Goal: Task Accomplishment & Management: Use online tool/utility

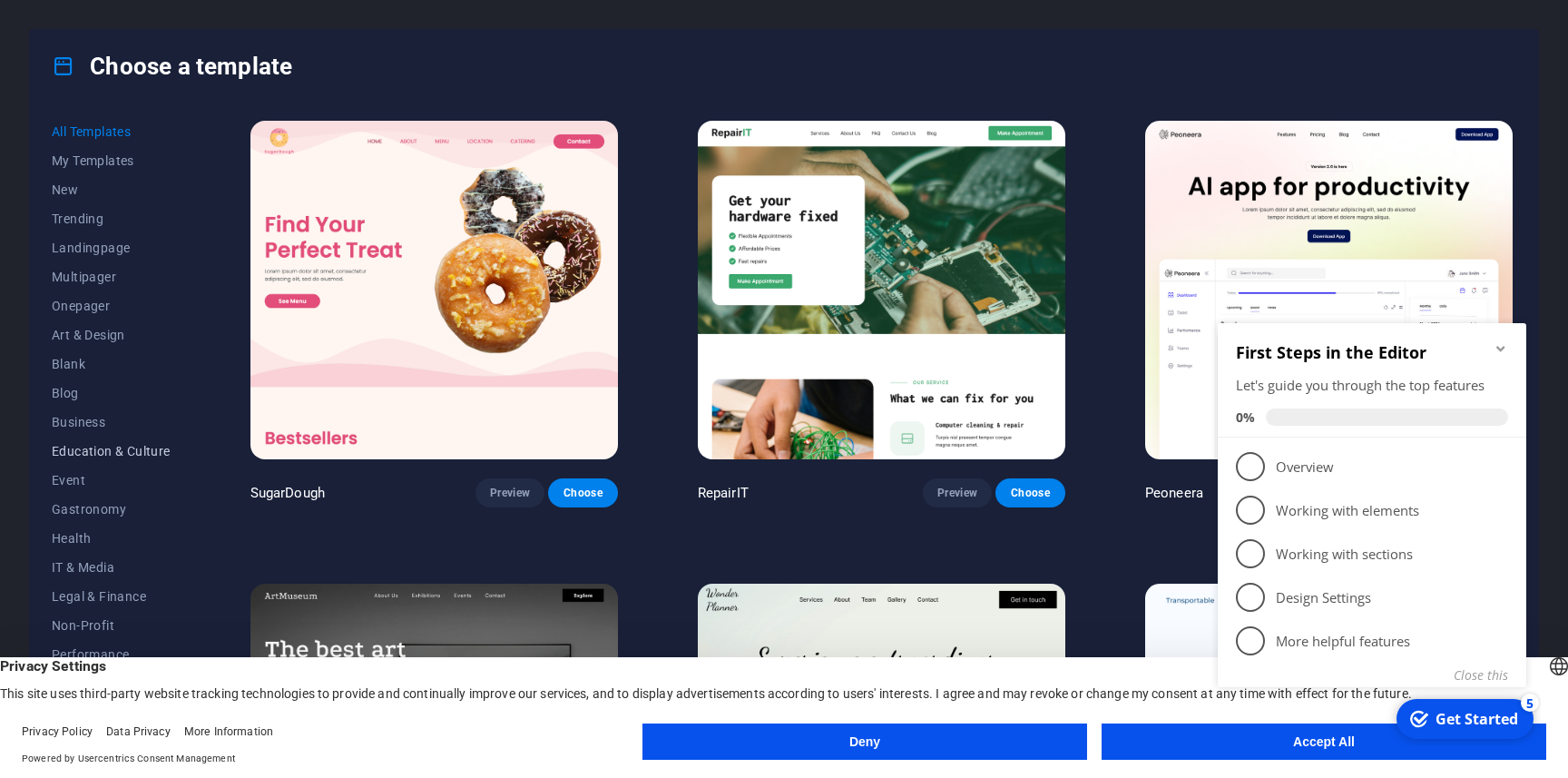
scroll to position [117, 0]
click at [1040, 751] on button "Deny" at bounding box center [864, 741] width 445 height 37
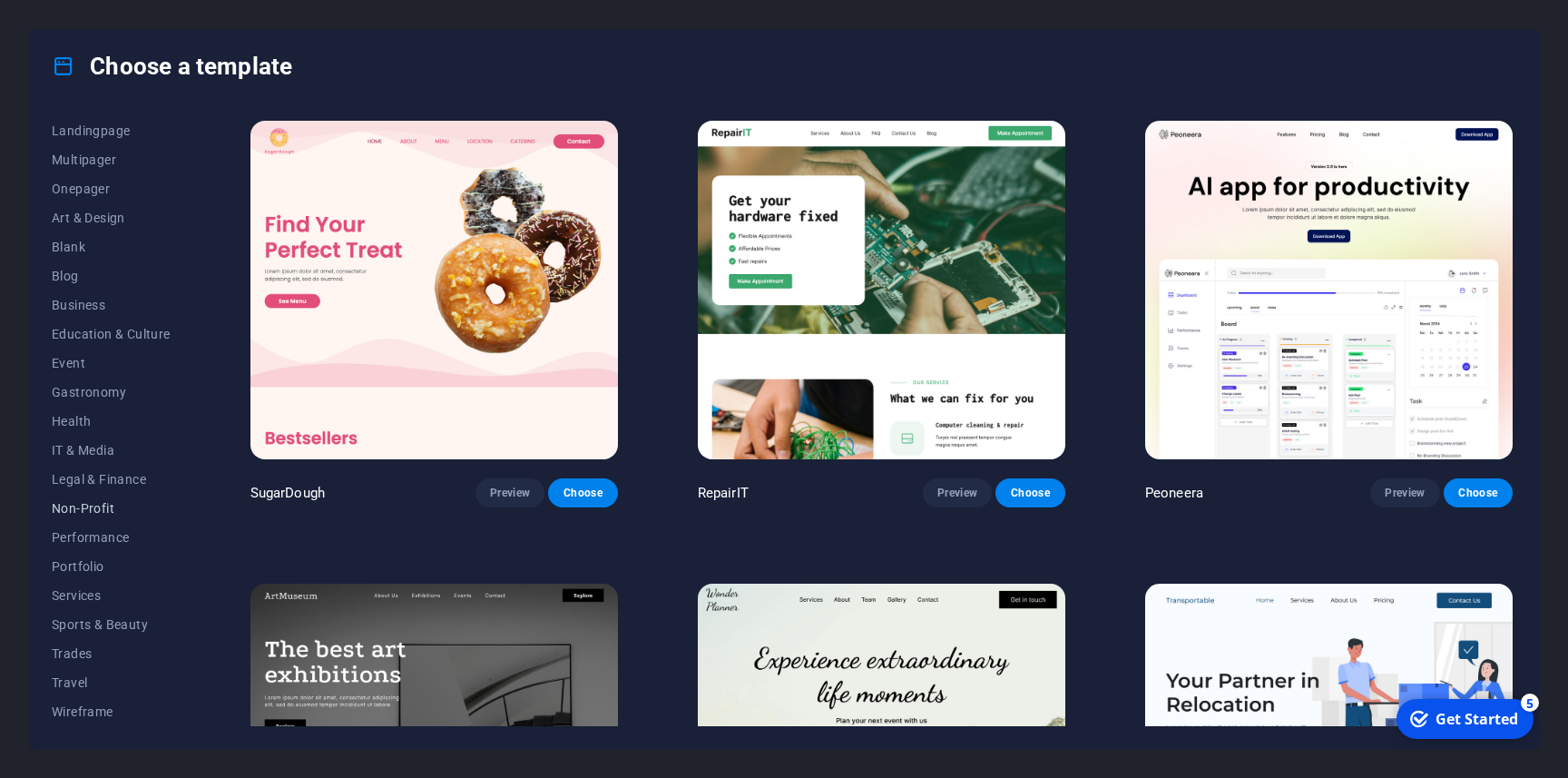
scroll to position [0, 0]
click at [106, 307] on span "Onepager" at bounding box center [111, 305] width 119 height 14
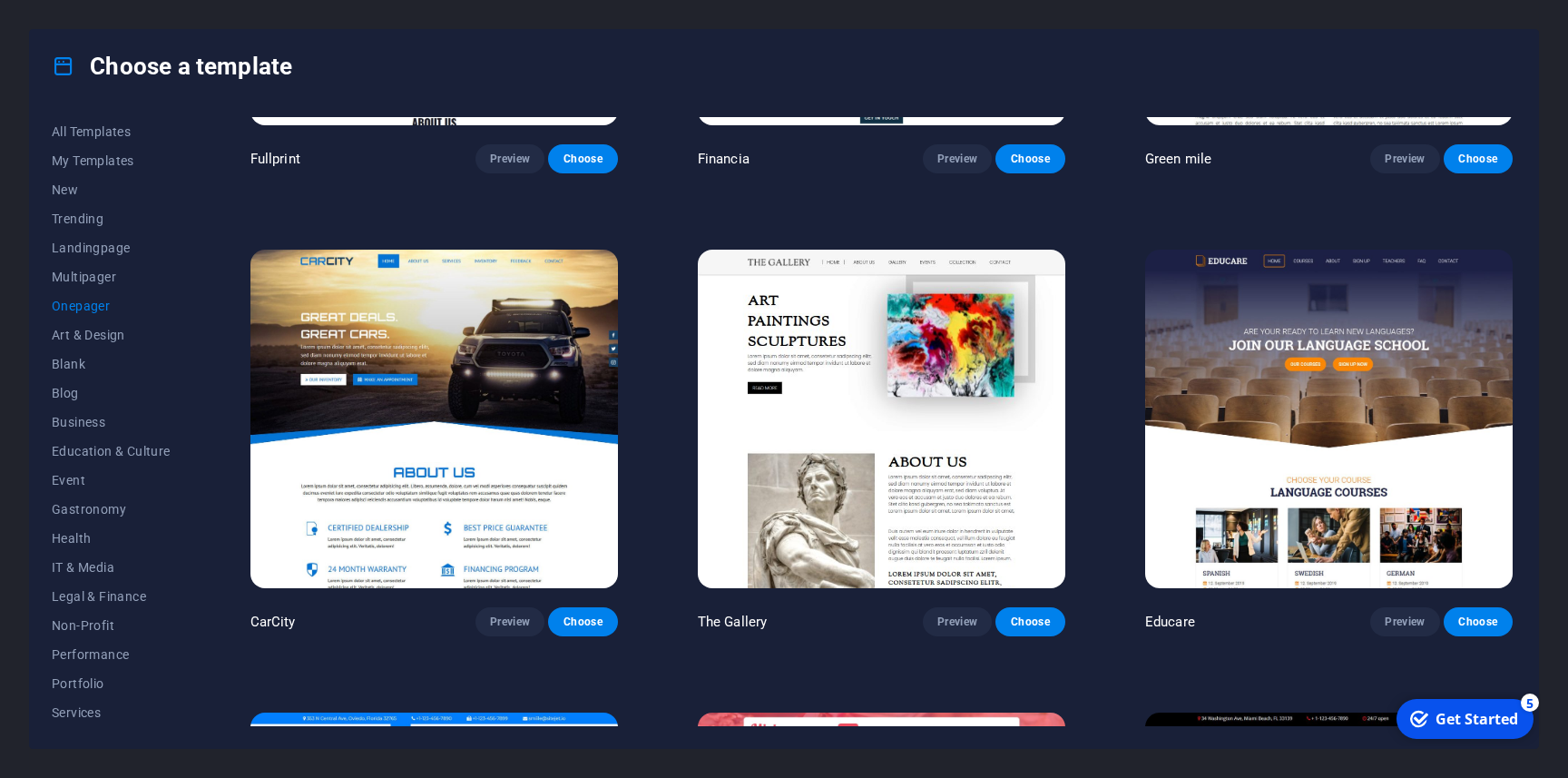
scroll to position [5508, 0]
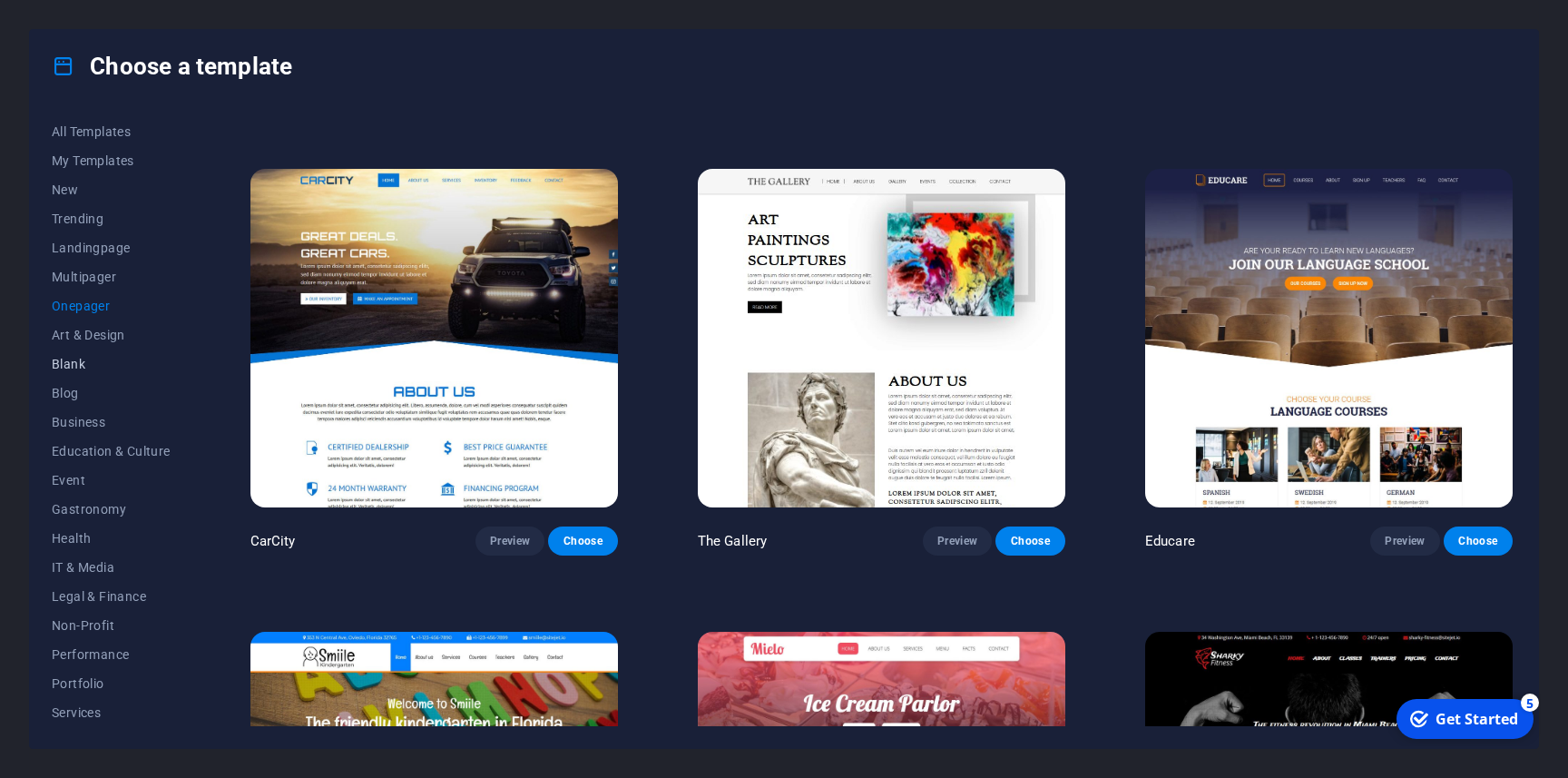
click at [75, 368] on span "Blank" at bounding box center [111, 363] width 119 height 14
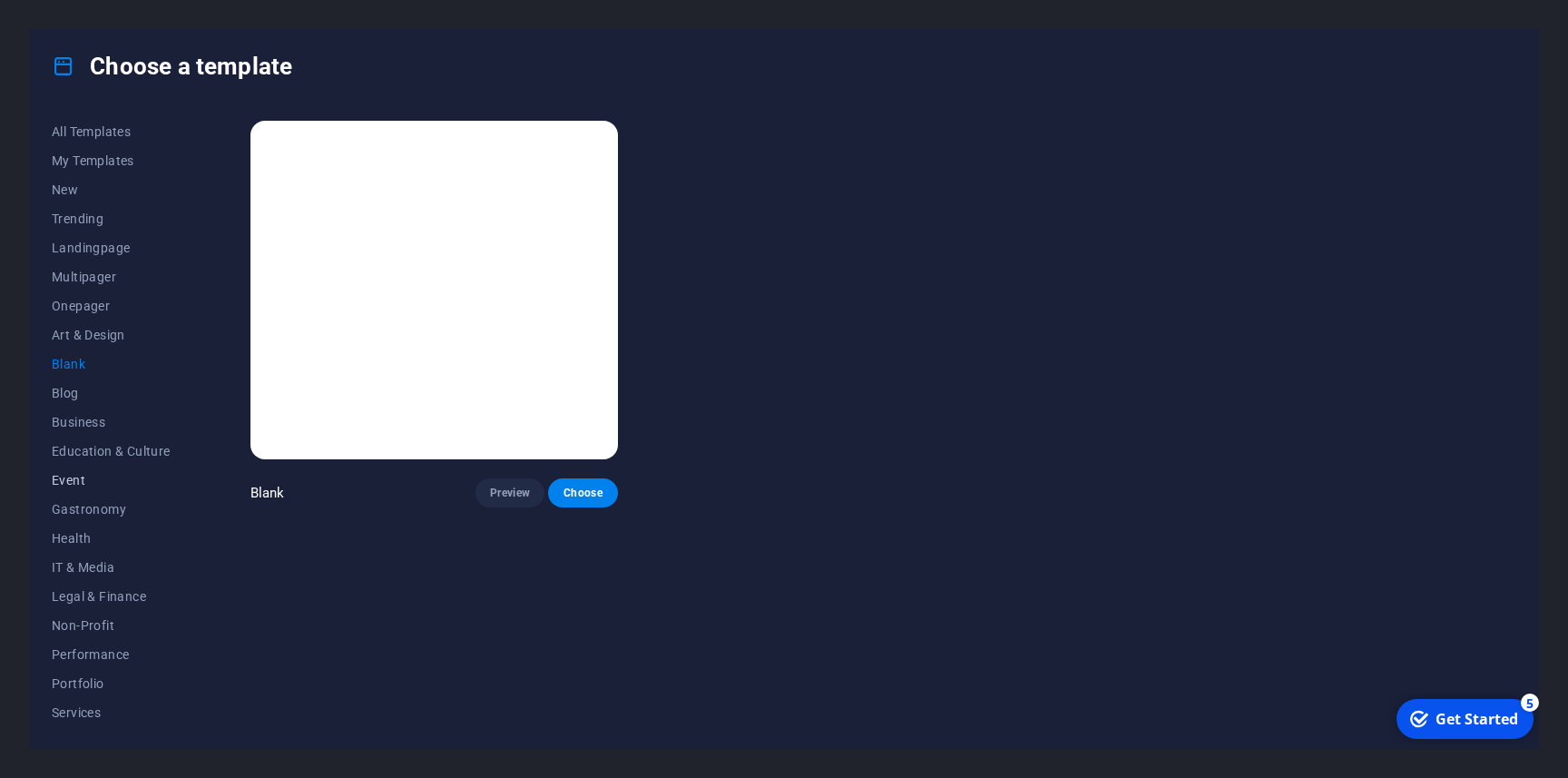
click at [98, 481] on span "Event" at bounding box center [111, 480] width 119 height 14
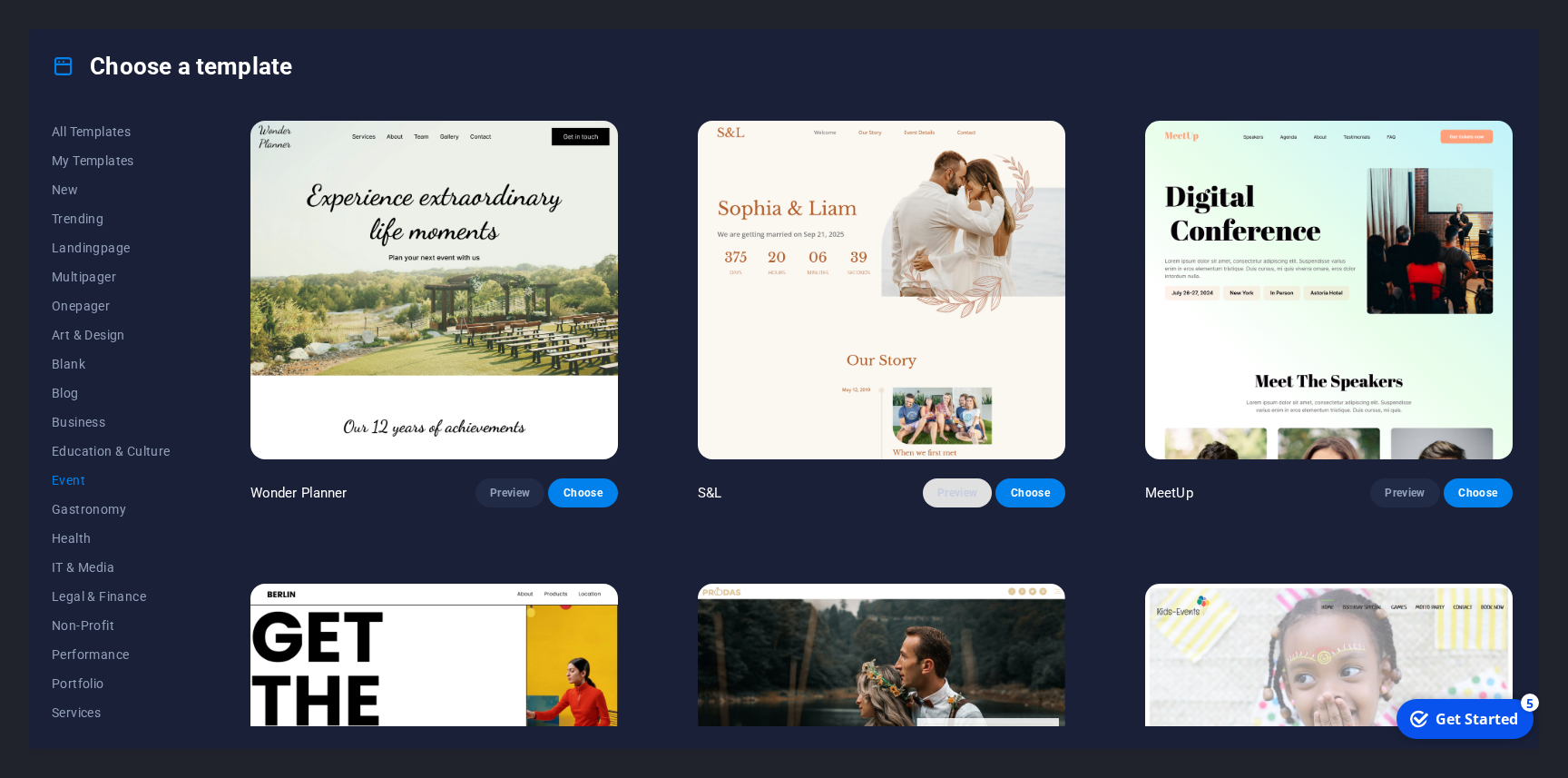
click at [960, 501] on button "Preview" at bounding box center [957, 492] width 69 height 29
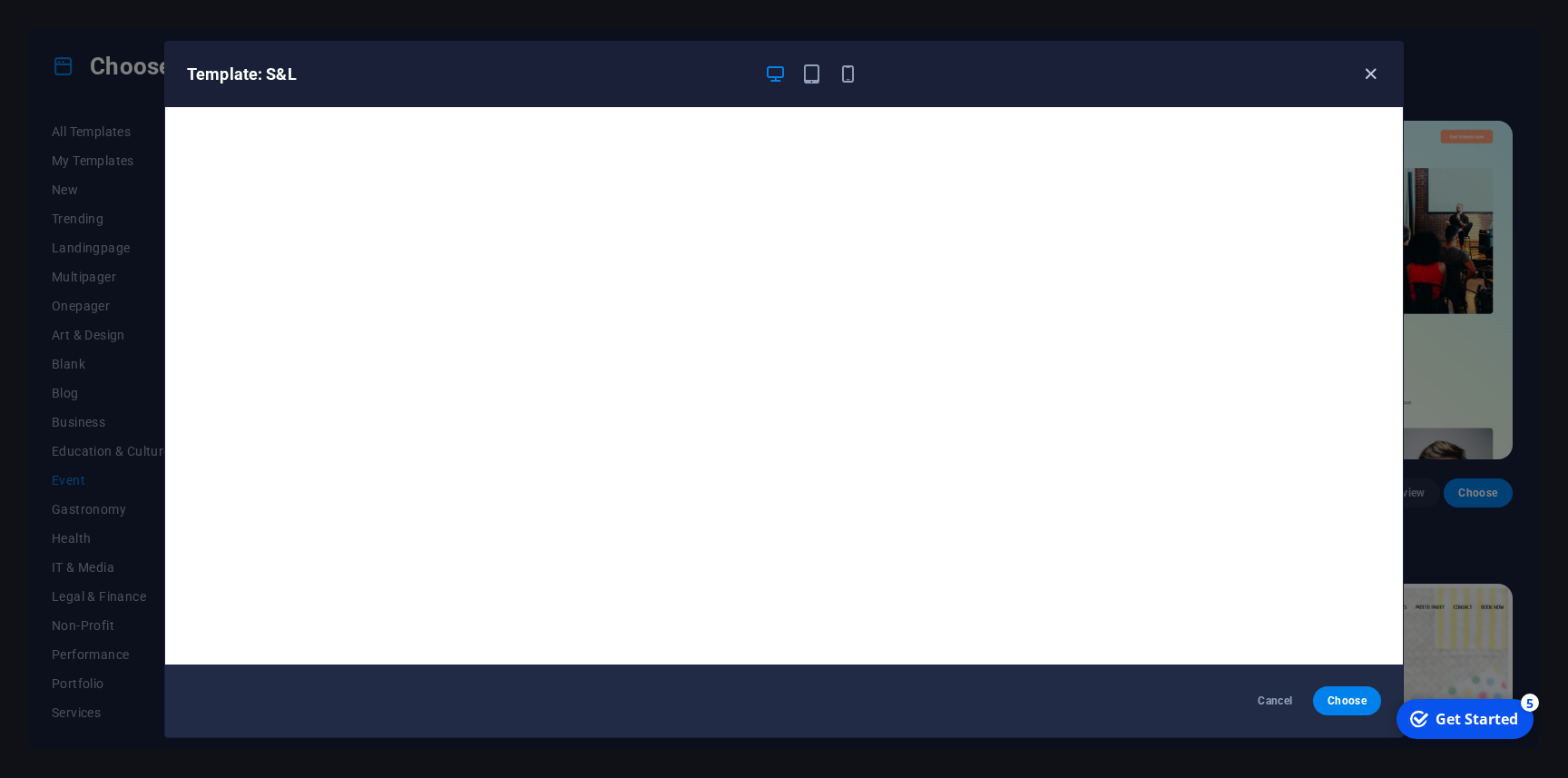
click at [1364, 73] on icon "button" at bounding box center [1371, 74] width 21 height 21
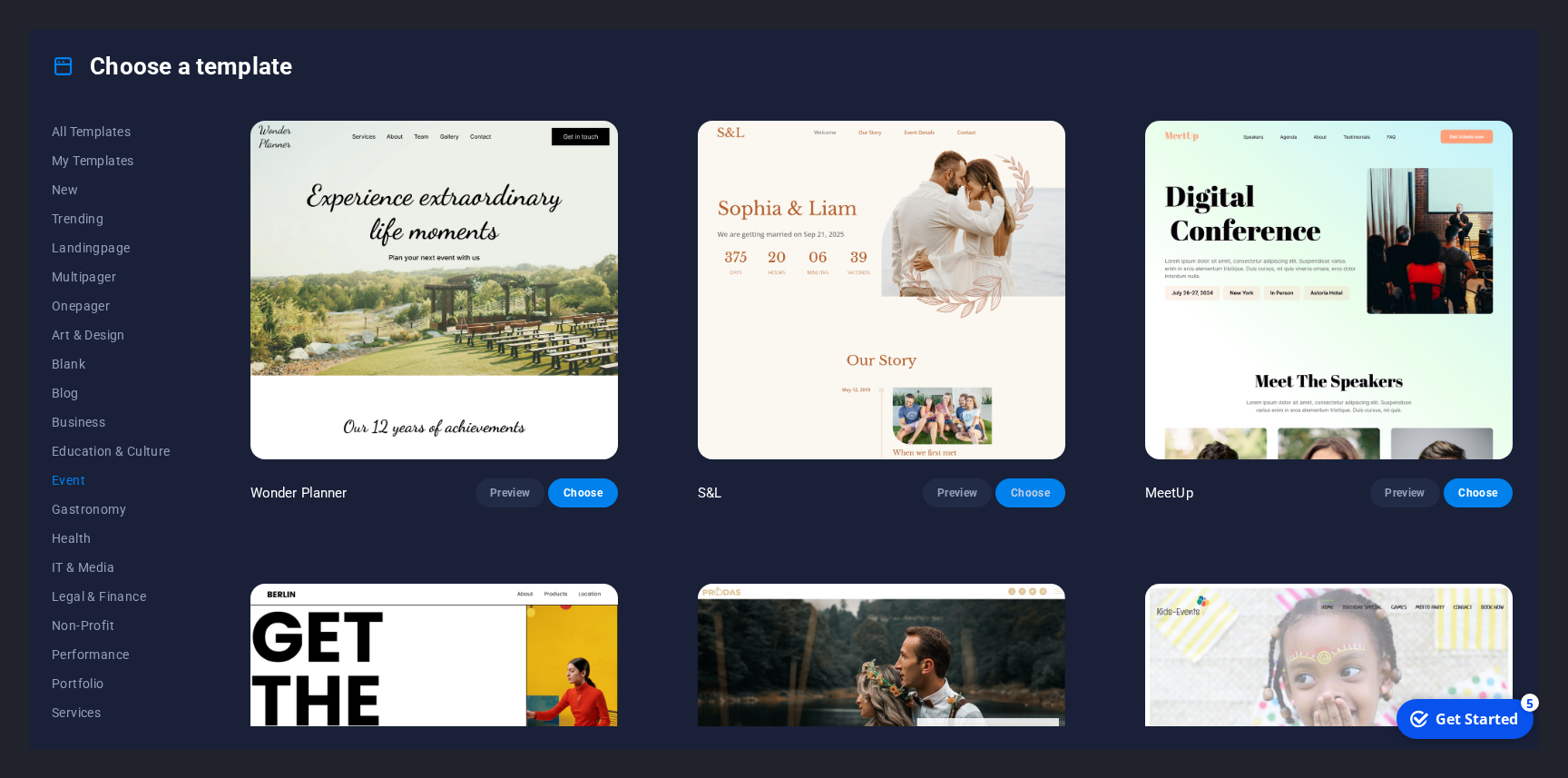
click at [1034, 497] on button "Choose" at bounding box center [1029, 492] width 69 height 29
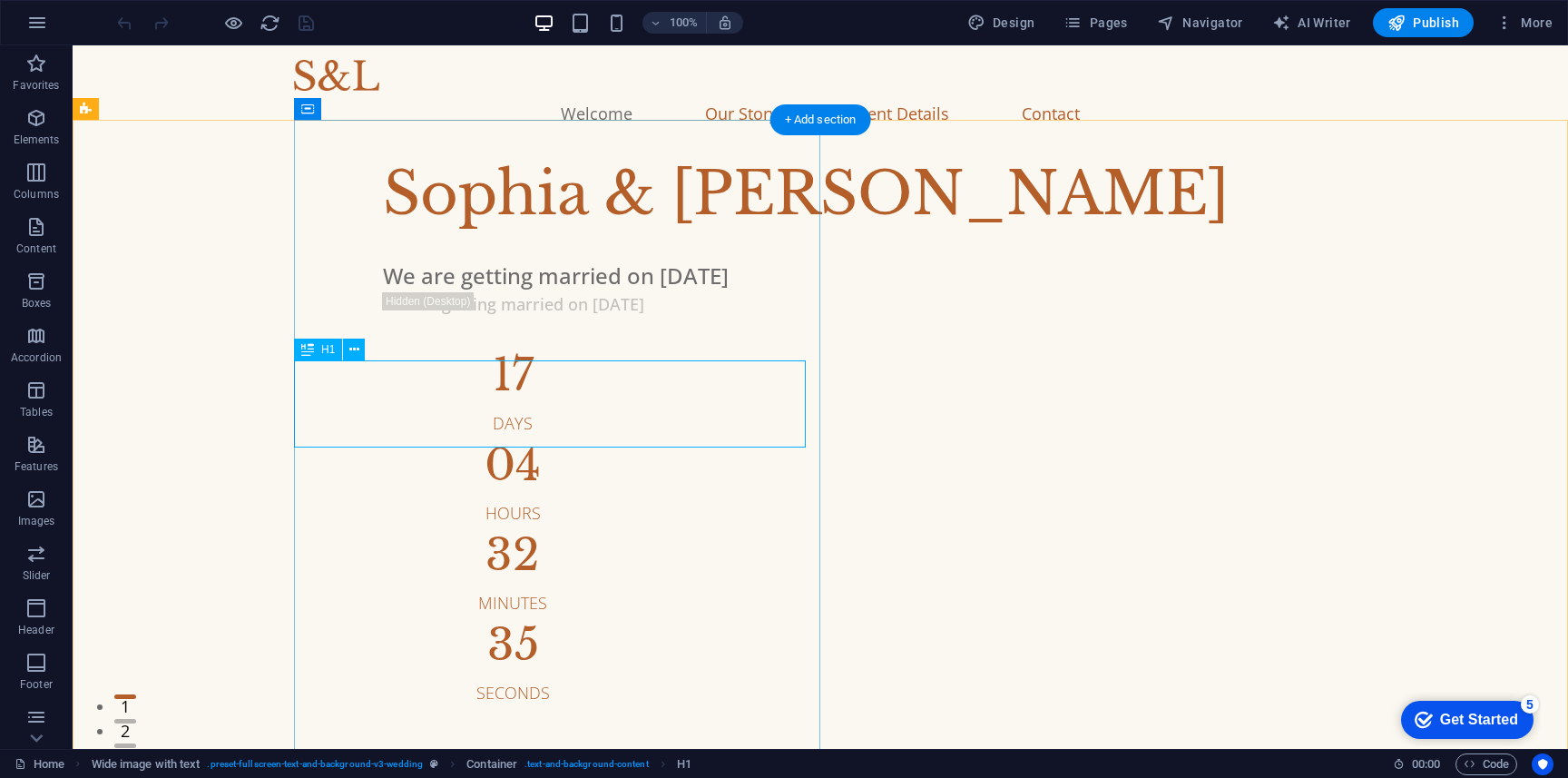
click at [554, 237] on div "Sophia & [PERSON_NAME]" at bounding box center [924, 194] width 1081 height 87
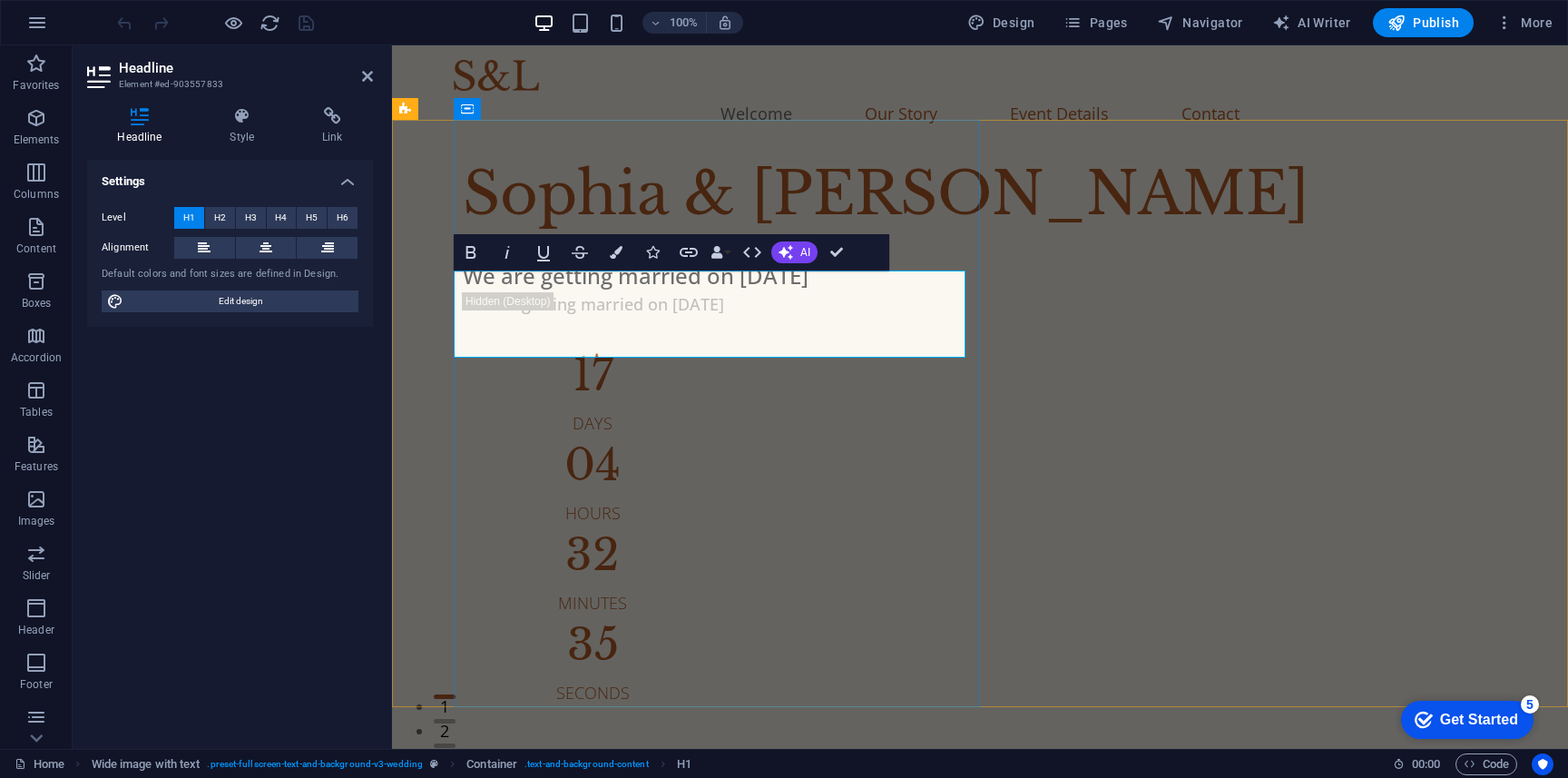
click at [618, 237] on h1 "Sophia & [PERSON_NAME]" at bounding box center [1003, 194] width 1081 height 87
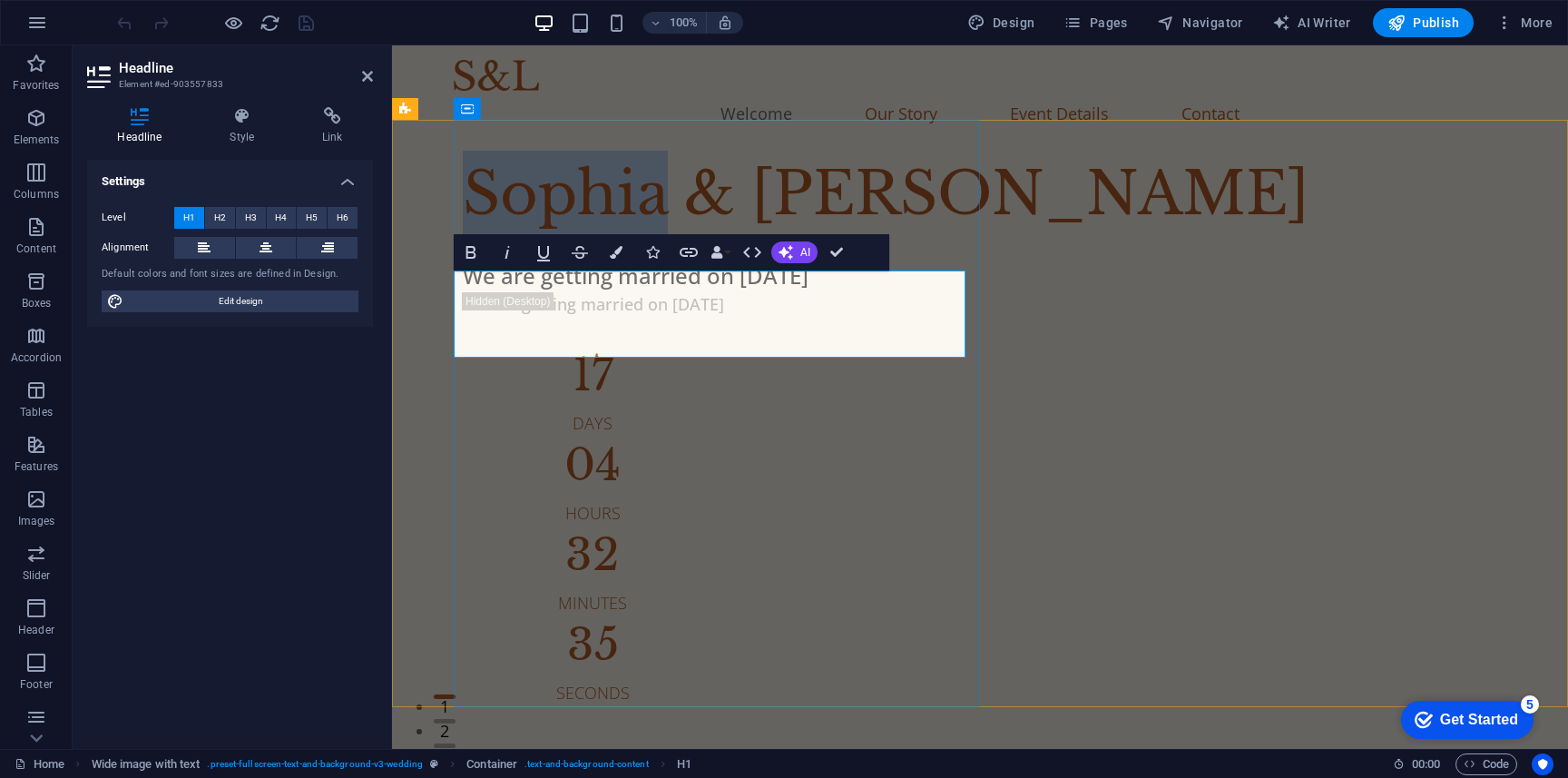
click at [618, 237] on h1 "Sophia & [PERSON_NAME]" at bounding box center [1003, 194] width 1081 height 87
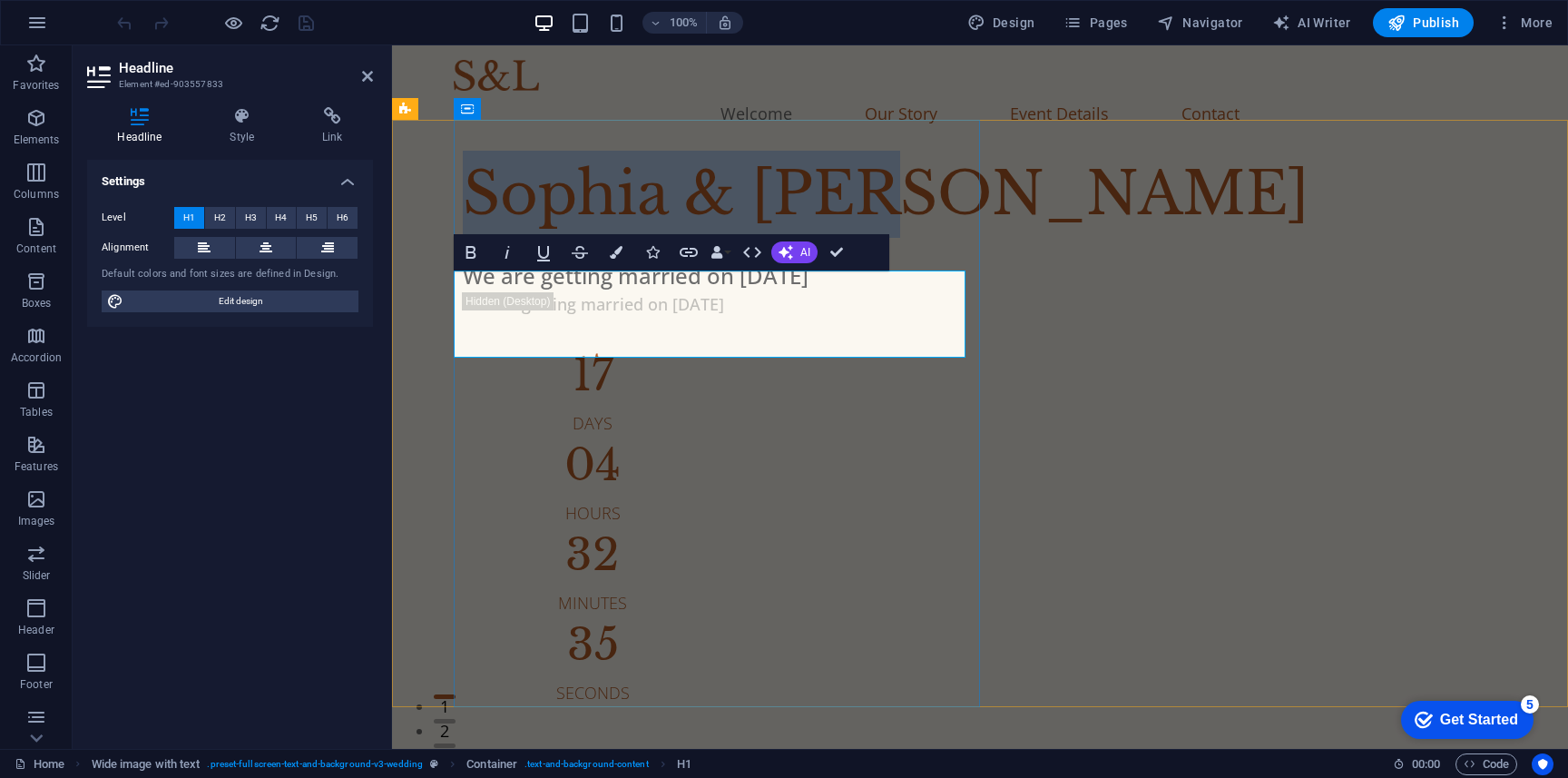
click at [618, 237] on h1 "Sophia & [PERSON_NAME]" at bounding box center [1003, 194] width 1081 height 87
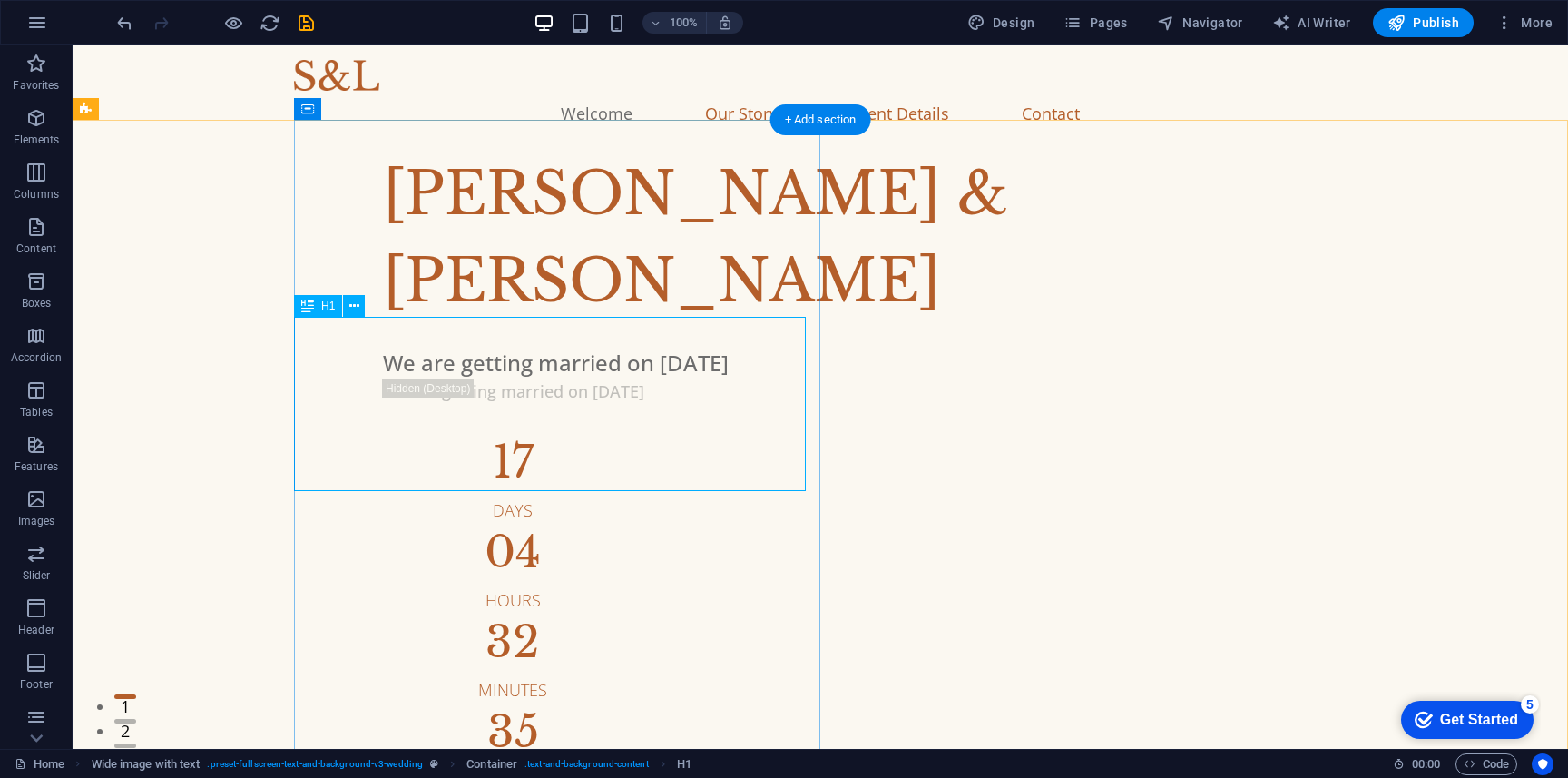
click at [750, 325] on div "[PERSON_NAME] & [PERSON_NAME]" at bounding box center [924, 237] width 1081 height 174
click at [482, 325] on div "[PERSON_NAME] & [PERSON_NAME]" at bounding box center [924, 237] width 1081 height 174
click at [408, 325] on div "[PERSON_NAME] & [PERSON_NAME]" at bounding box center [924, 237] width 1081 height 174
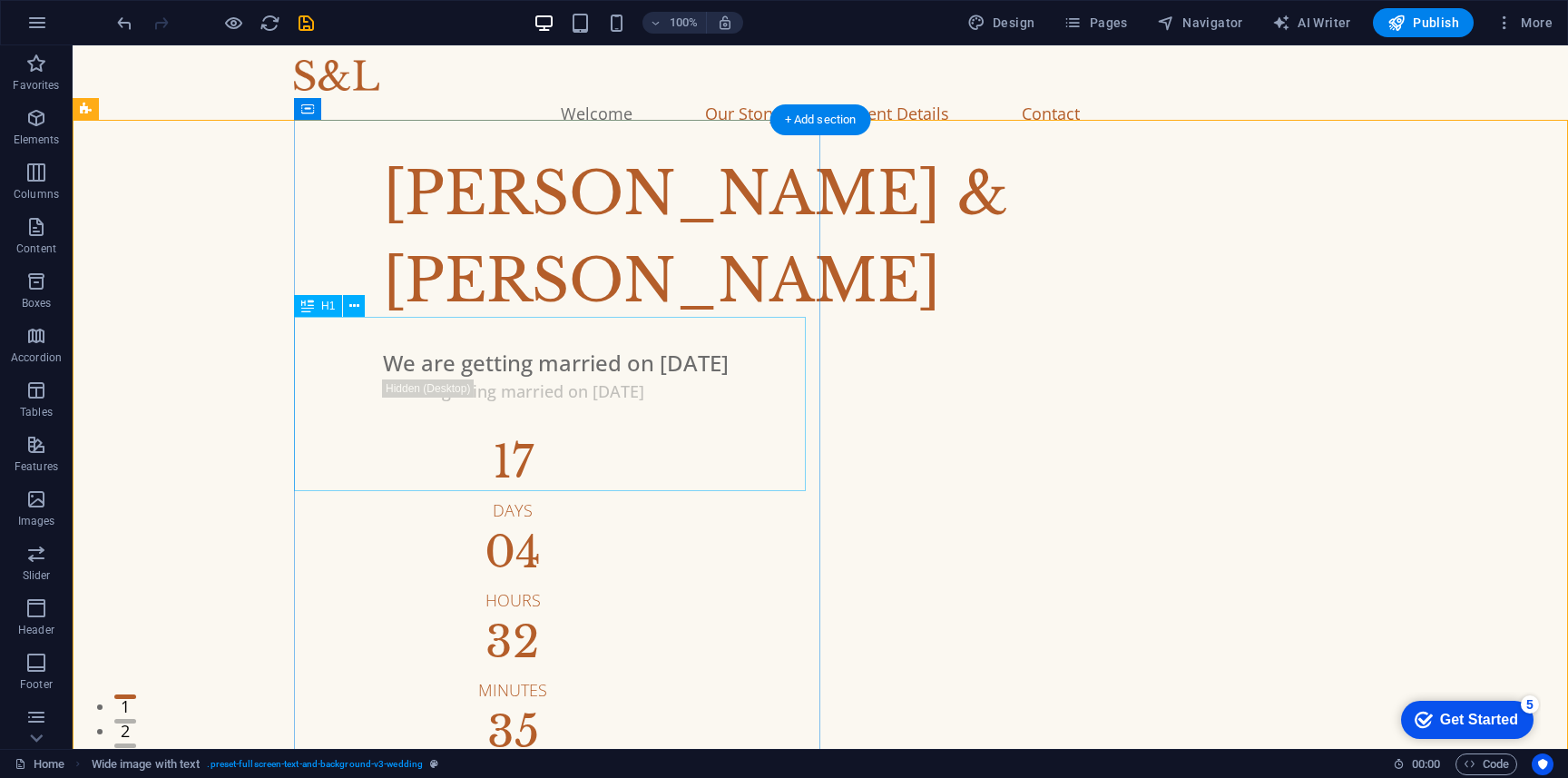
click at [452, 325] on div "[PERSON_NAME] & [PERSON_NAME]" at bounding box center [924, 237] width 1081 height 174
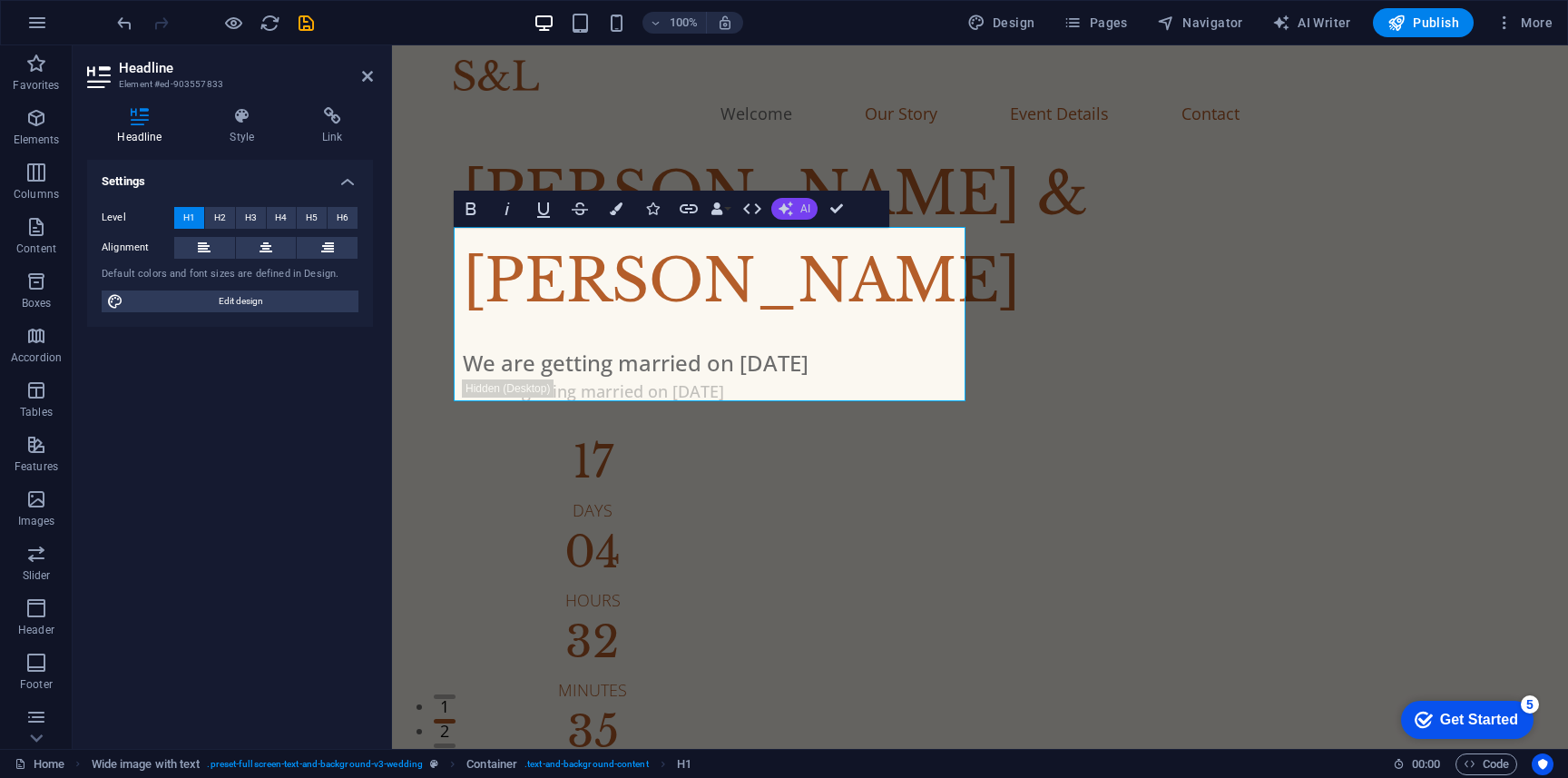
click at [801, 199] on button "AI" at bounding box center [795, 208] width 46 height 22
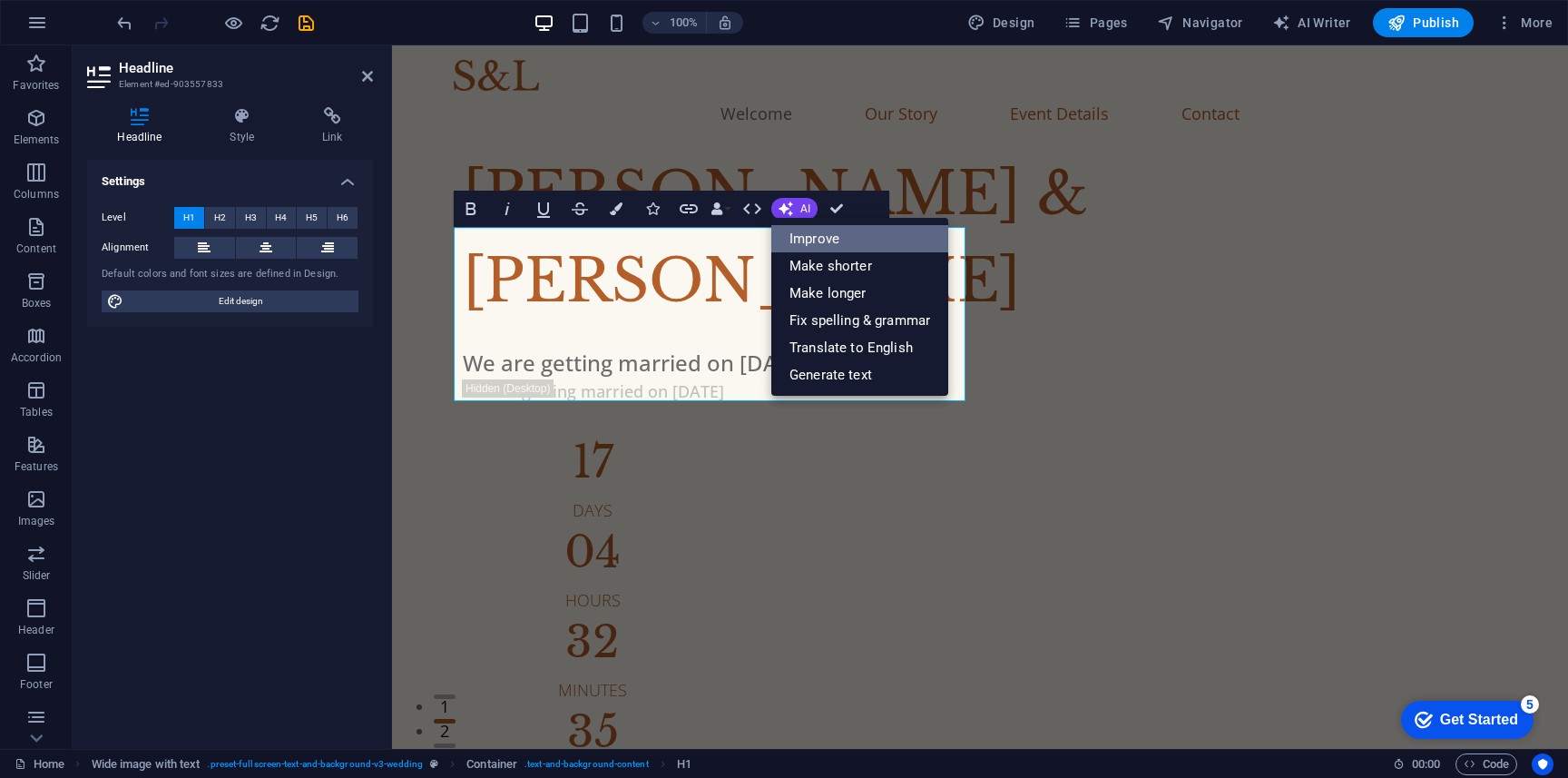
click at [811, 229] on link "Improve" at bounding box center [859, 238] width 177 height 27
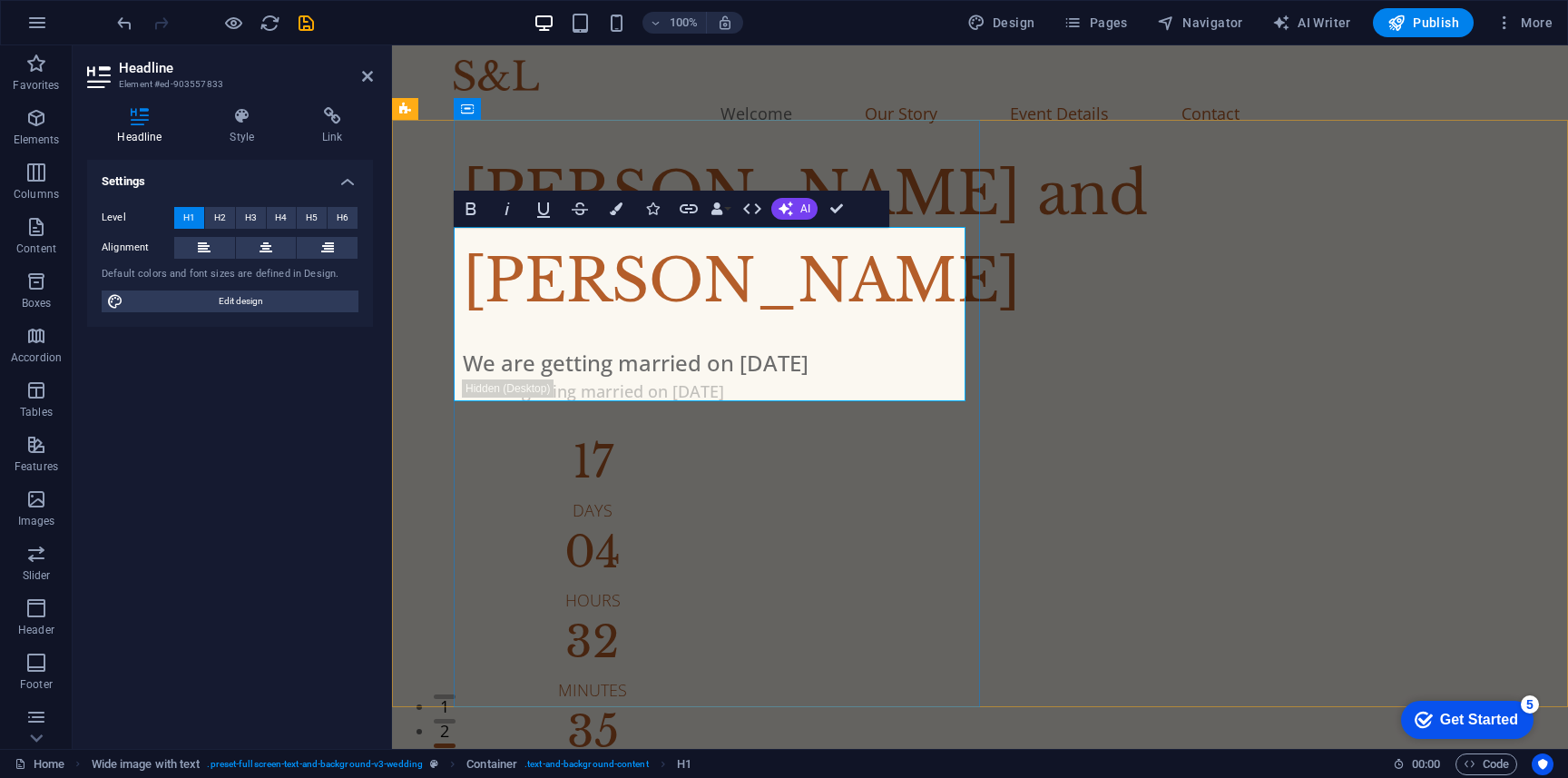
click at [798, 253] on h1 "[PERSON_NAME] and [PERSON_NAME]" at bounding box center [1003, 237] width 1081 height 174
click at [275, 251] on button at bounding box center [266, 247] width 61 height 22
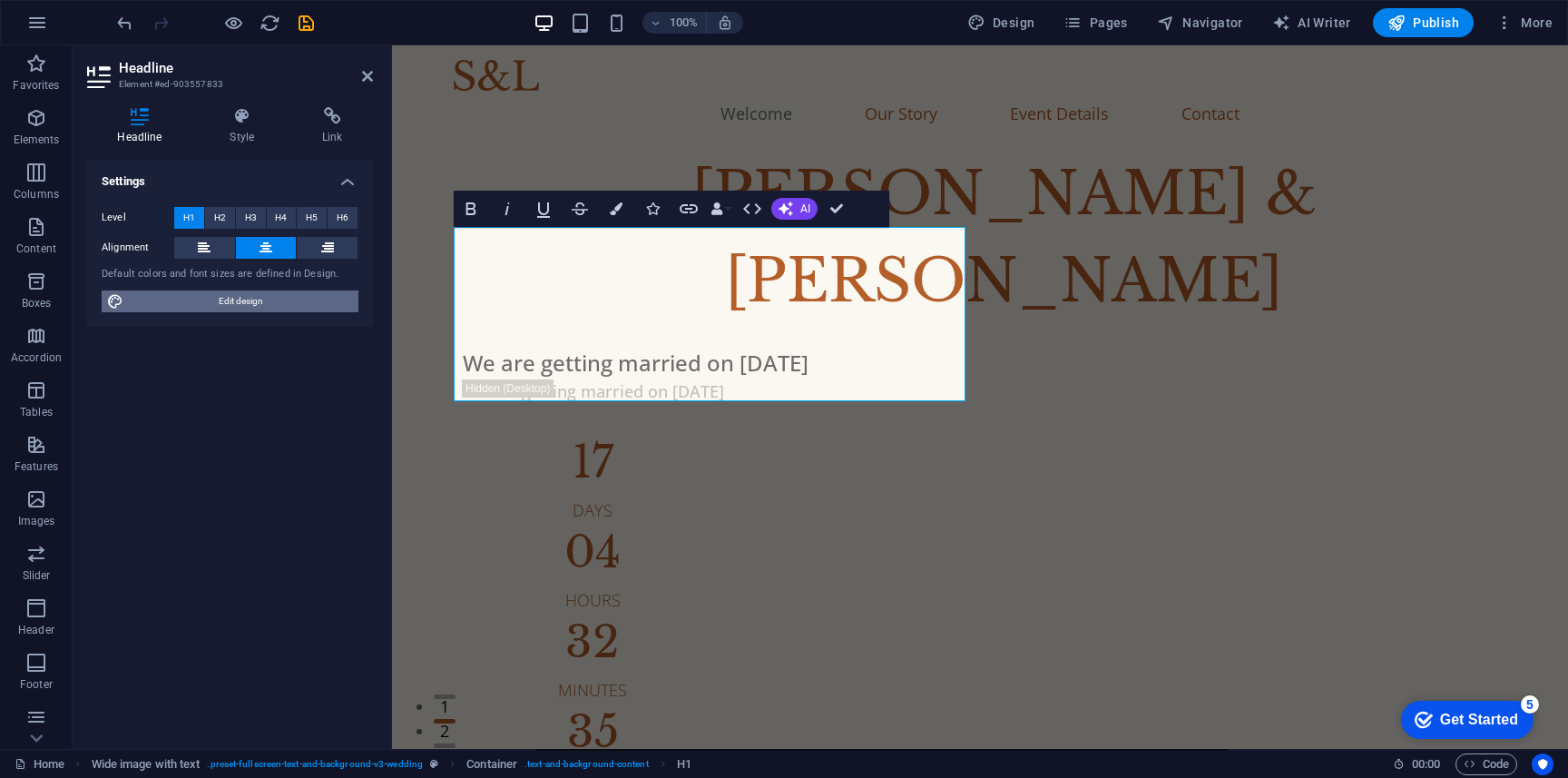
click at [275, 303] on span "Edit design" at bounding box center [240, 301] width 224 height 22
select select "px"
select select "300"
select select "px"
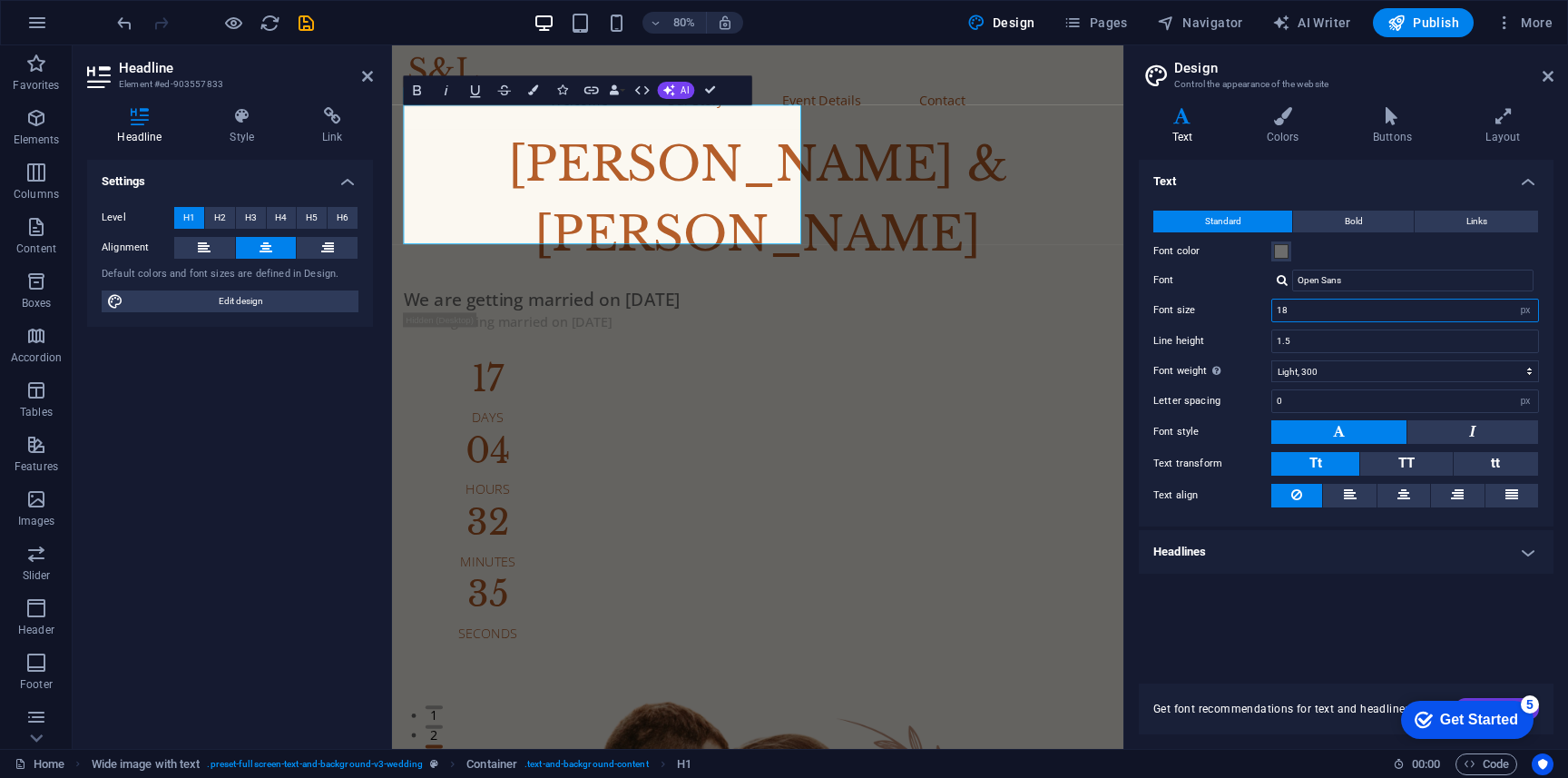
drag, startPoint x: 1472, startPoint y: 314, endPoint x: 1204, endPoint y: 311, distance: 268.0
click at [1204, 311] on div "Font size 18 rem px" at bounding box center [1346, 310] width 385 height 23
click at [1304, 345] on input "1.5" at bounding box center [1405, 341] width 266 height 22
click at [1309, 325] on div "Standard Bold Links Font color Font Open Sans Font size 16 rem px Line height 1…" at bounding box center [1346, 359] width 422 height 334
drag, startPoint x: 1311, startPoint y: 316, endPoint x: 1181, endPoint y: 313, distance: 130.0
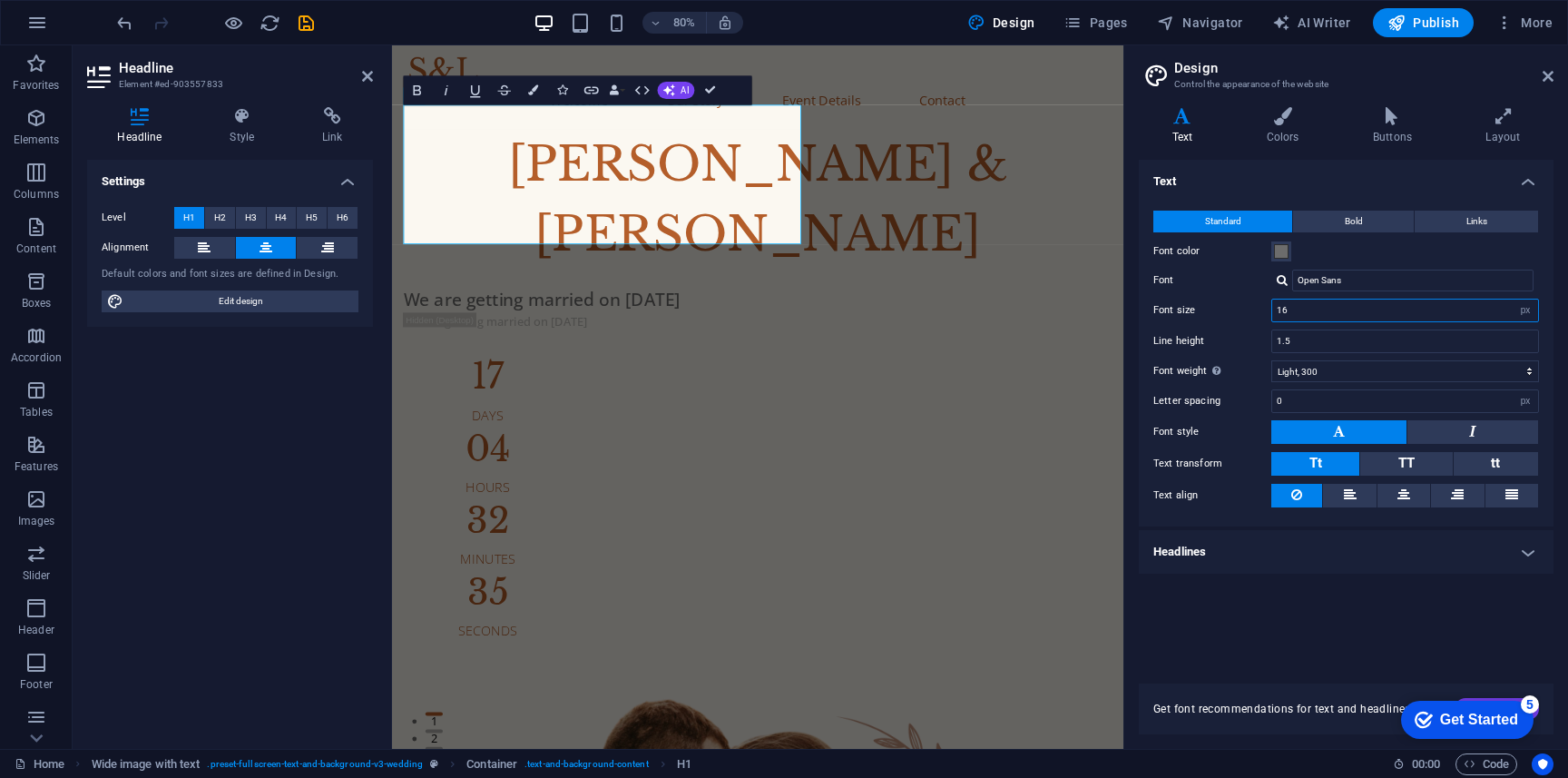
click at [1181, 315] on div "Font size 16 rem px" at bounding box center [1346, 310] width 385 height 23
click at [1298, 333] on input "1.5" at bounding box center [1405, 341] width 266 height 22
drag, startPoint x: 1312, startPoint y: 319, endPoint x: 1217, endPoint y: 319, distance: 95.0
click at [1217, 319] on div "Font size 14 rem px" at bounding box center [1346, 310] width 385 height 23
click at [1377, 335] on input "1.5" at bounding box center [1405, 341] width 266 height 22
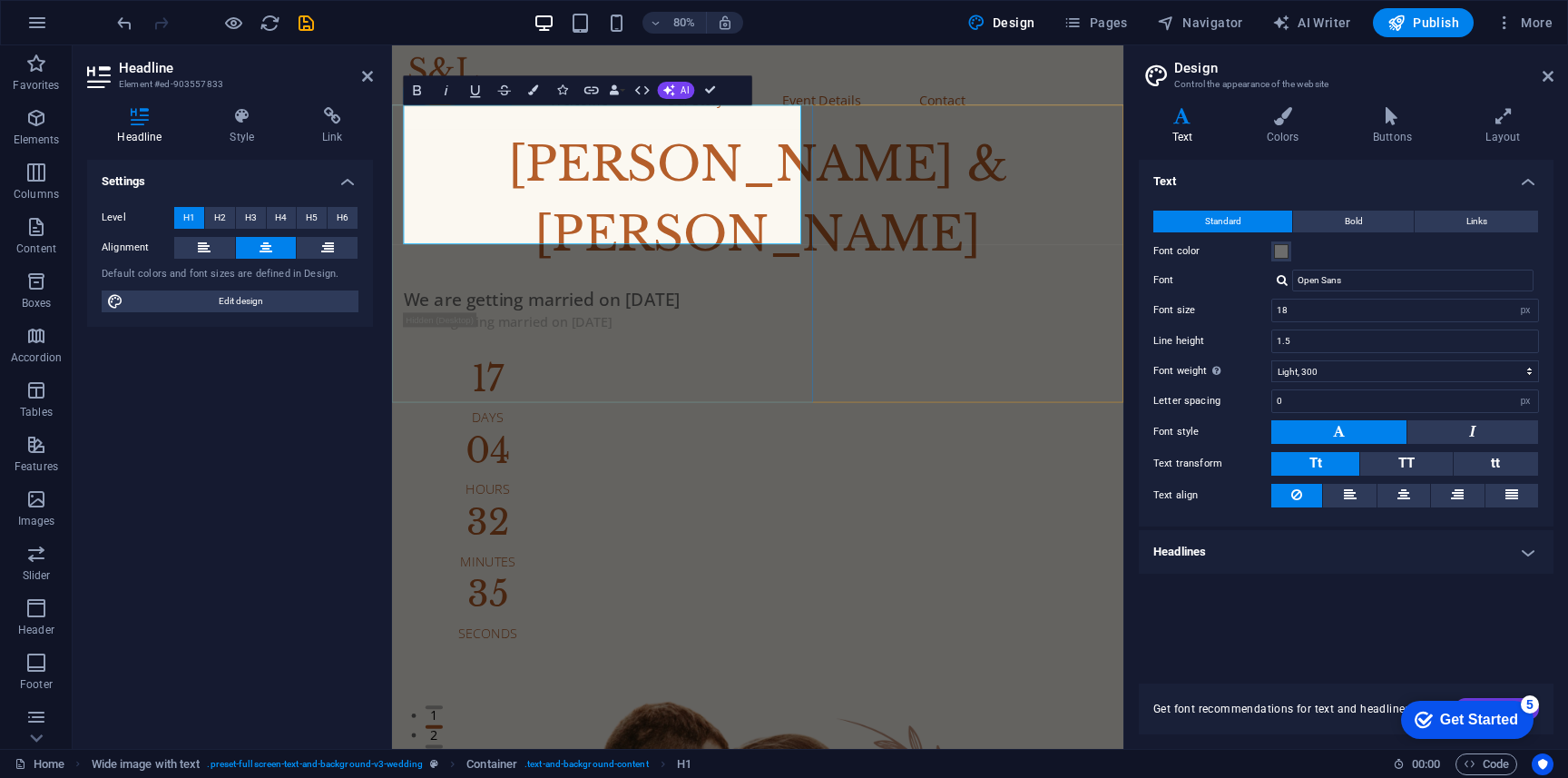
click at [742, 246] on h1 "[PERSON_NAME] & [PERSON_NAME]" at bounding box center [849, 237] width 885 height 174
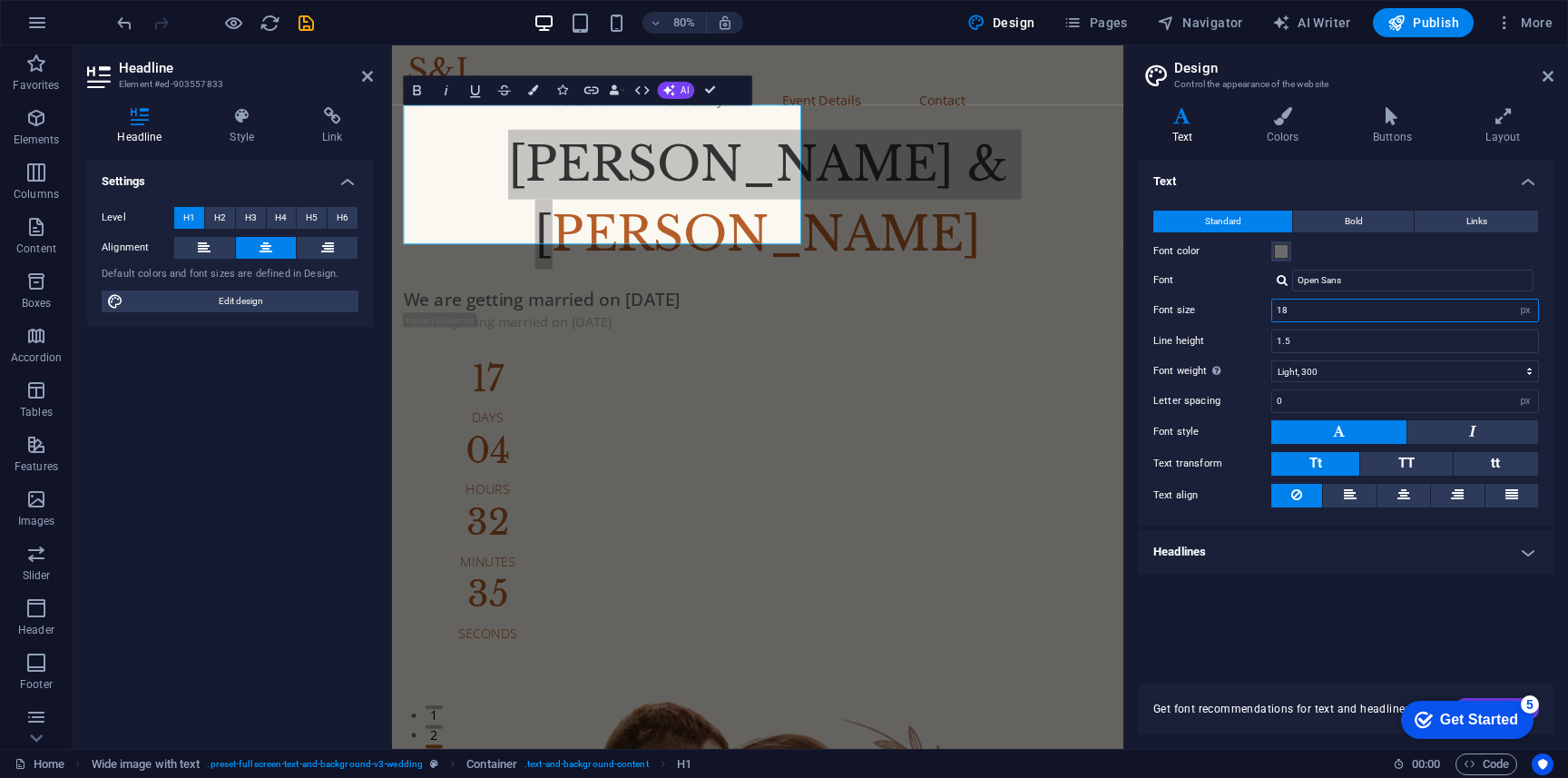
click at [1332, 307] on input "18" at bounding box center [1405, 310] width 266 height 22
type input "18"
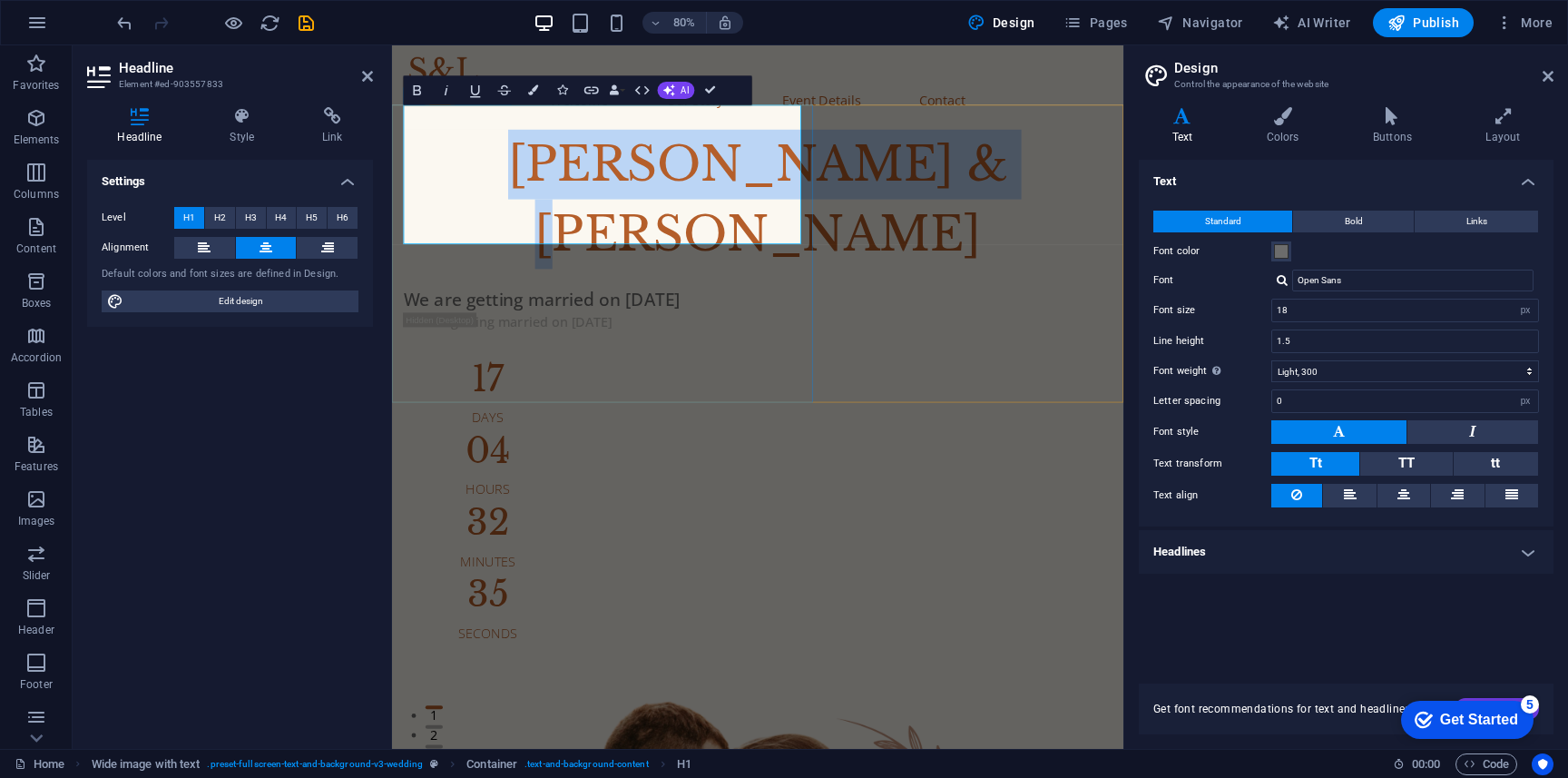
click at [685, 220] on h1 "[PERSON_NAME] & [PERSON_NAME]" at bounding box center [849, 237] width 885 height 174
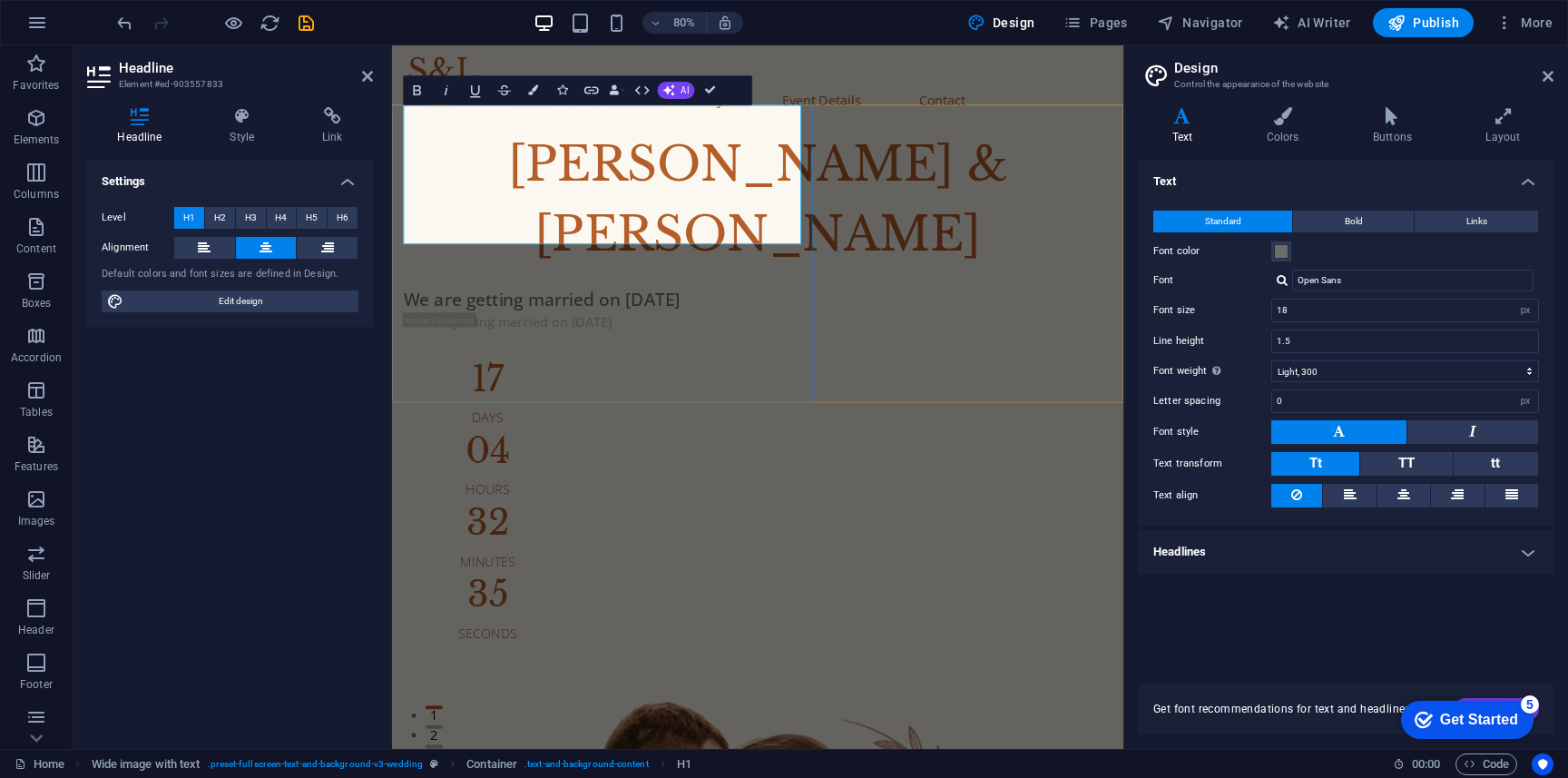
click at [737, 166] on h1 "[PERSON_NAME] & [PERSON_NAME]" at bounding box center [849, 237] width 885 height 174
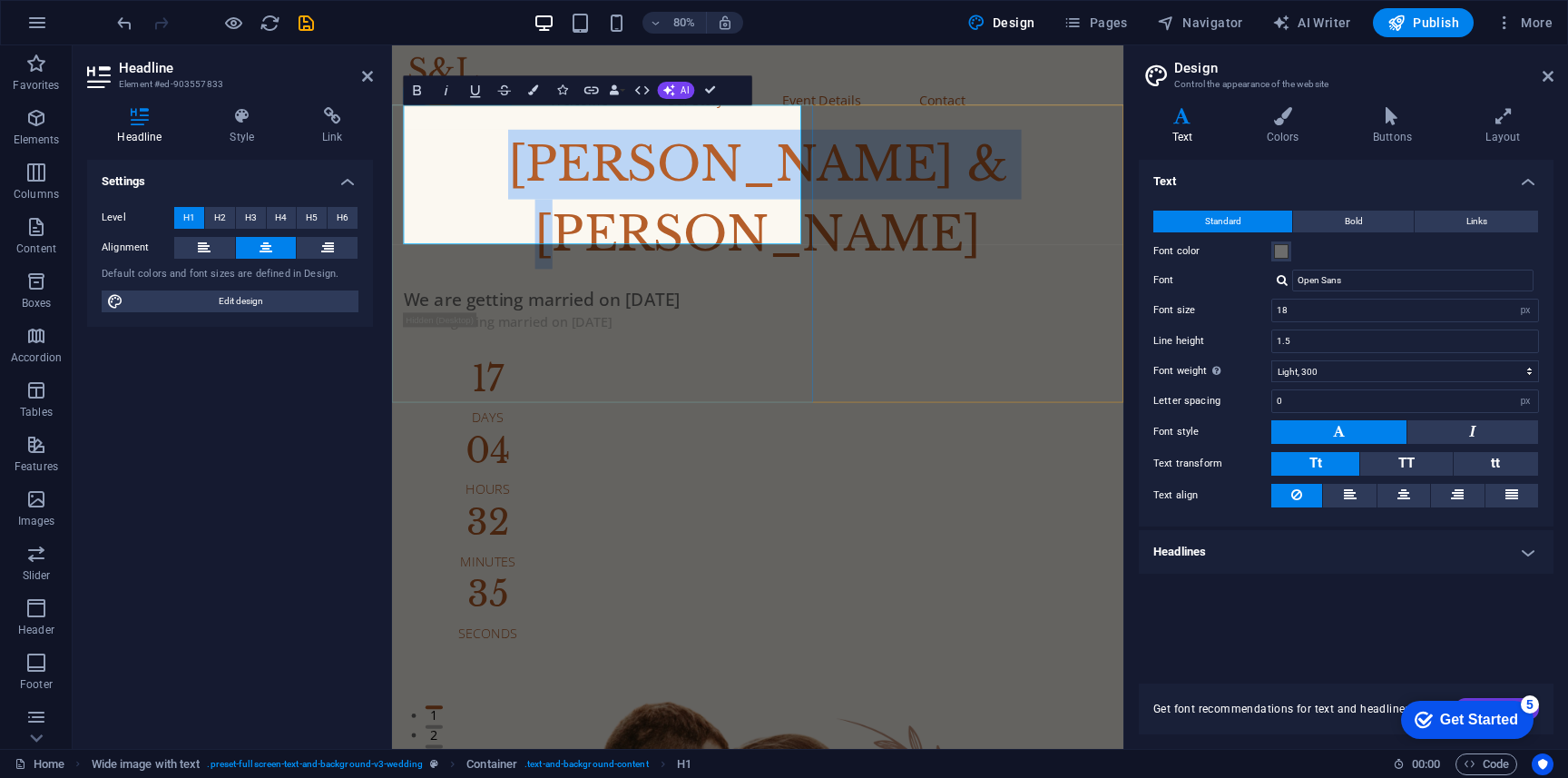
click at [737, 166] on h1 "[PERSON_NAME] & [PERSON_NAME]" at bounding box center [849, 237] width 885 height 174
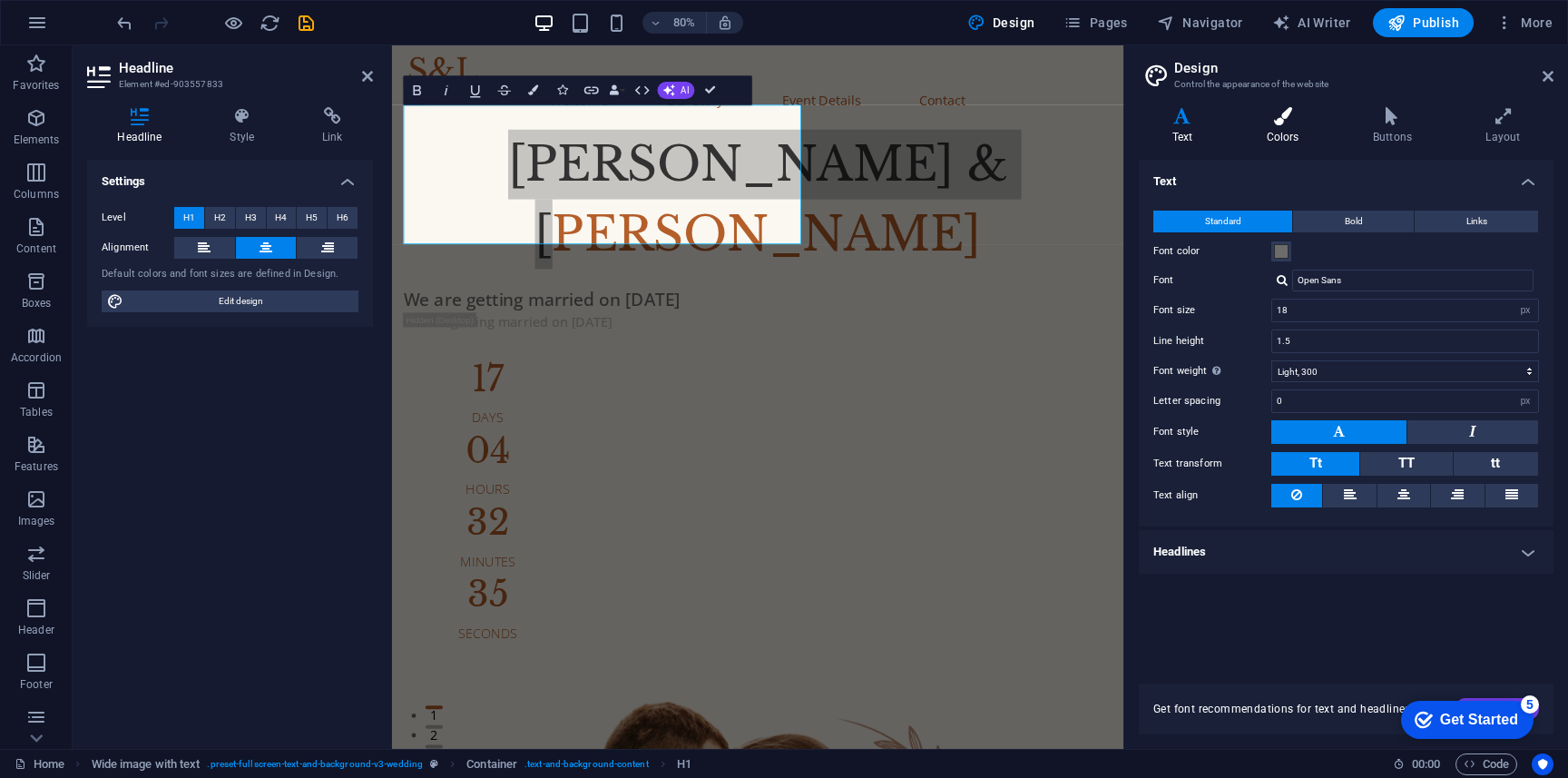
click at [1308, 115] on icon at bounding box center [1282, 116] width 98 height 18
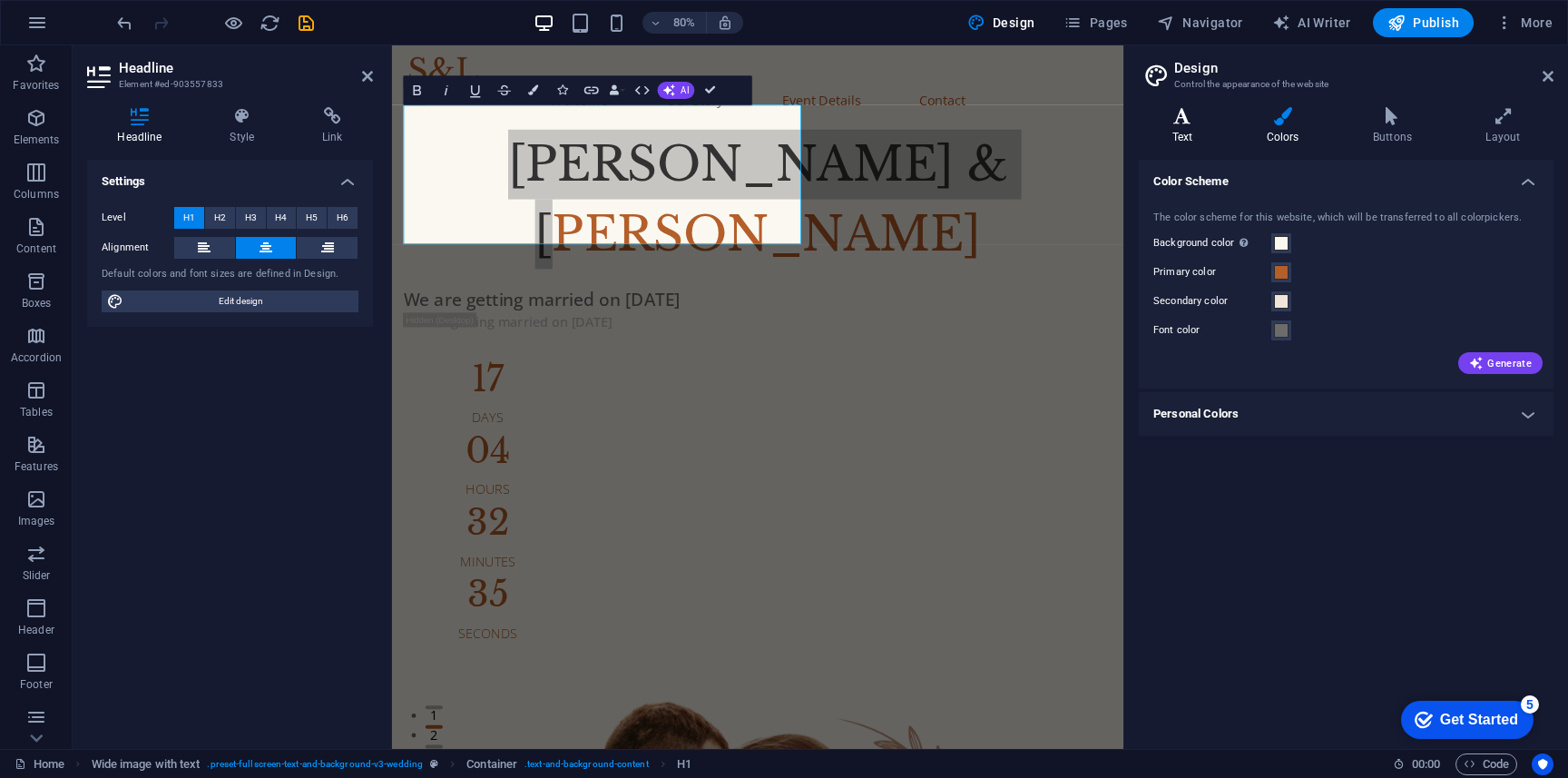
click at [1213, 132] on h4 "Text" at bounding box center [1187, 125] width 95 height 38
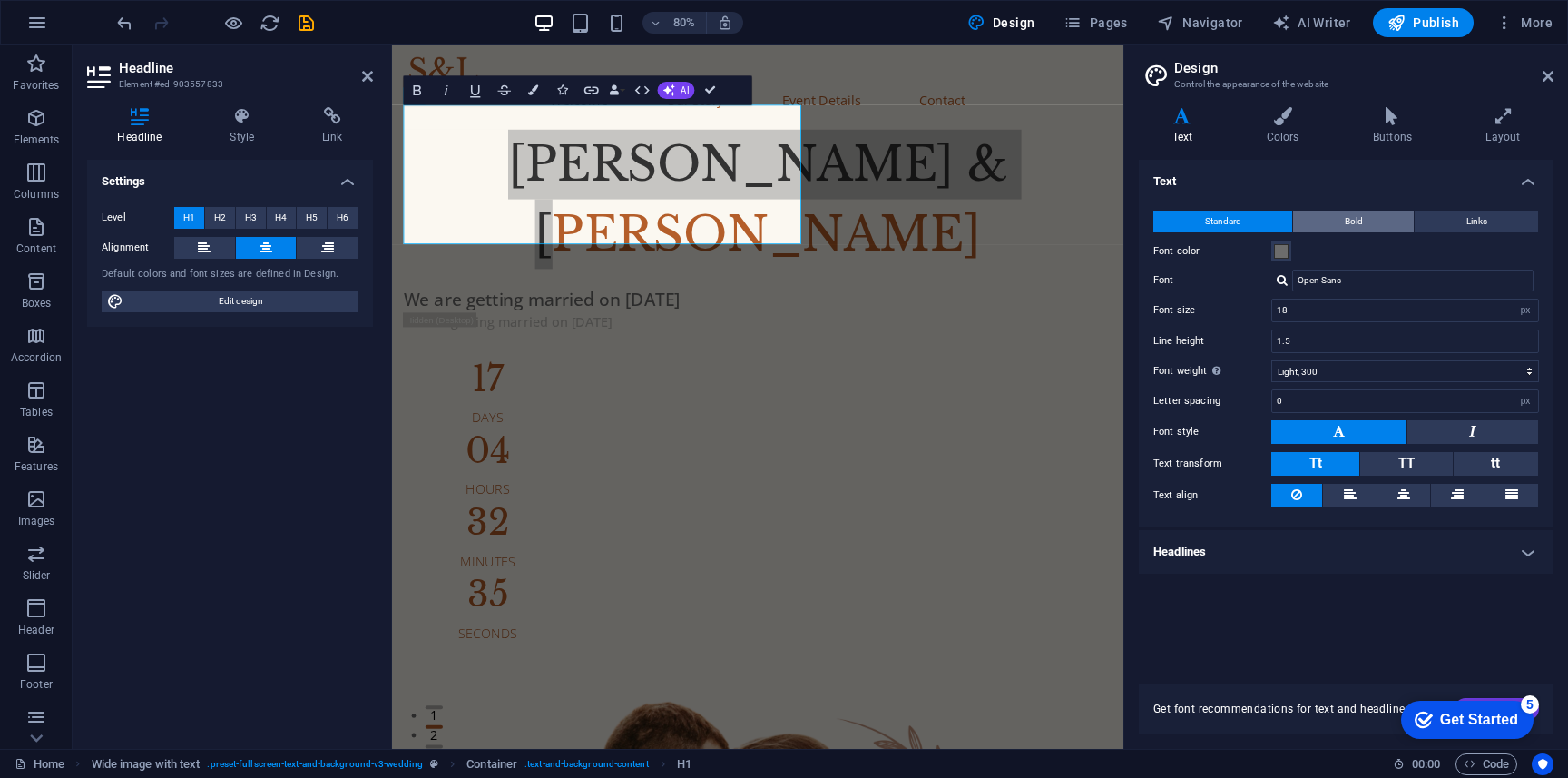
click at [1389, 219] on button "Bold" at bounding box center [1353, 221] width 121 height 22
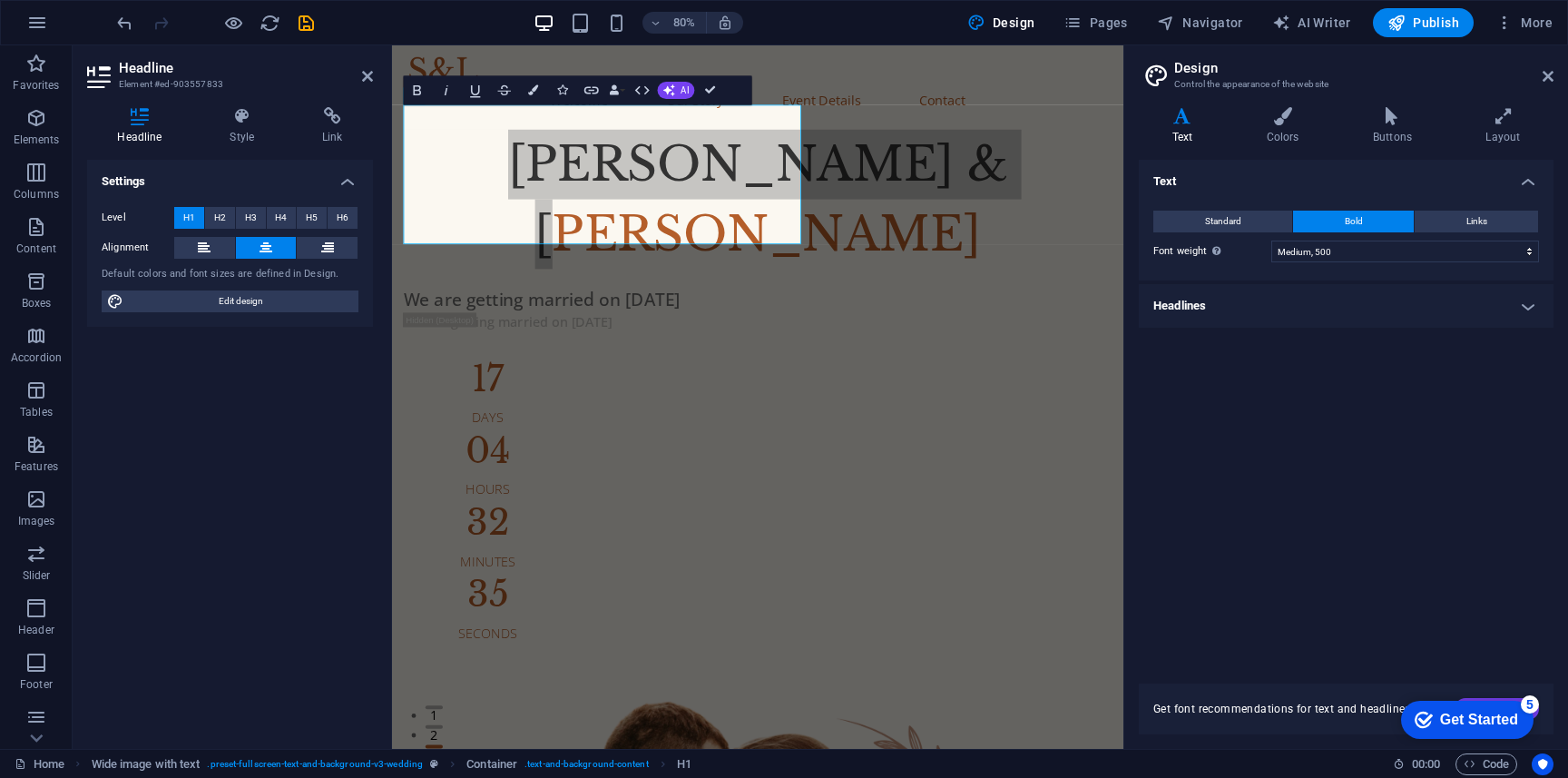
click at [1340, 308] on h4 "Headlines" at bounding box center [1347, 305] width 415 height 43
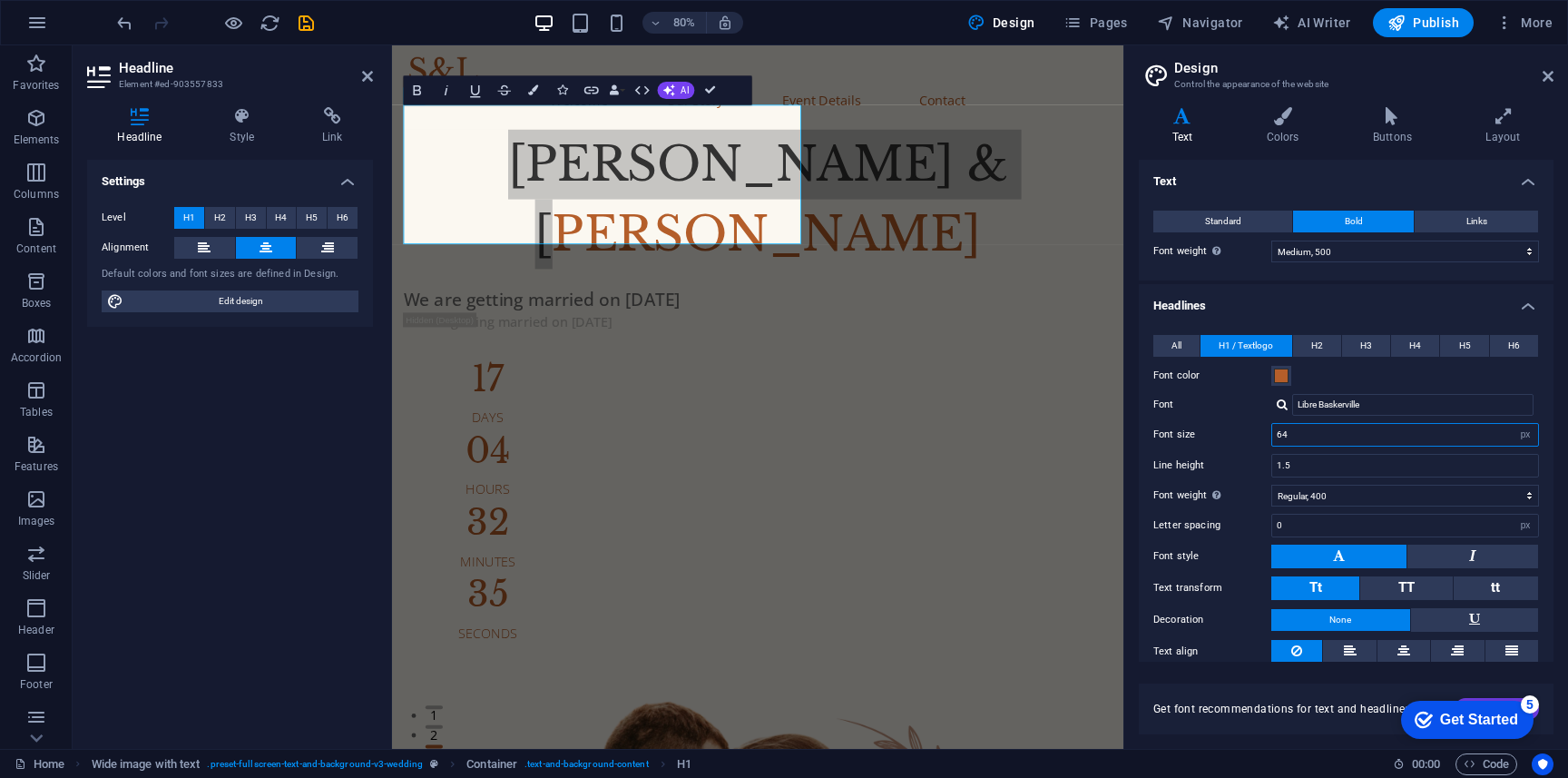
click at [1420, 433] on input "64" at bounding box center [1405, 434] width 266 height 22
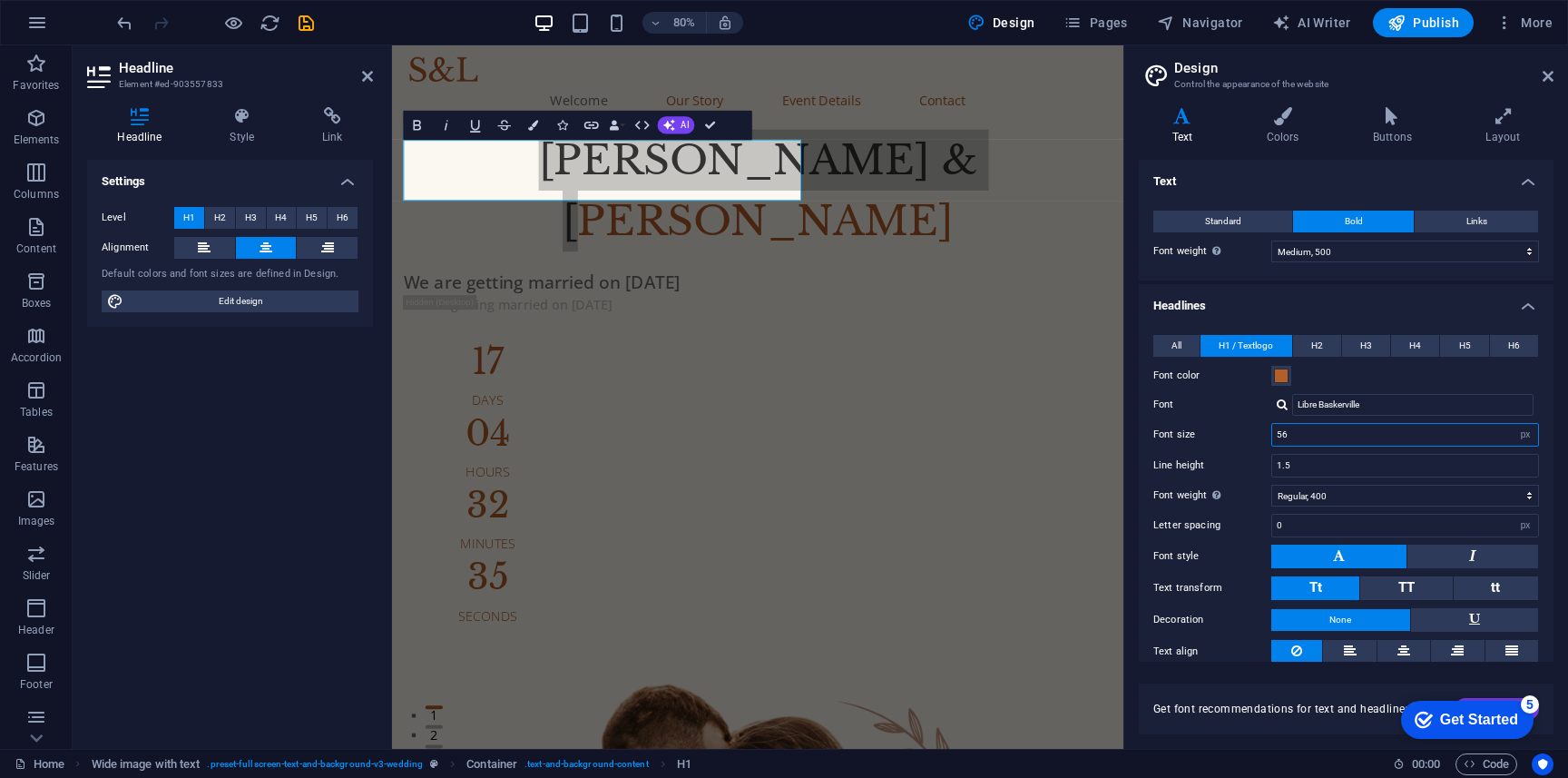
type input "56"
click at [1558, 69] on aside "Design Control the appearance of the website Variants Text Colors Buttons Layou…" at bounding box center [1346, 397] width 445 height 703
click at [410, 476] on div "Days" at bounding box center [512, 487] width 210 height 24
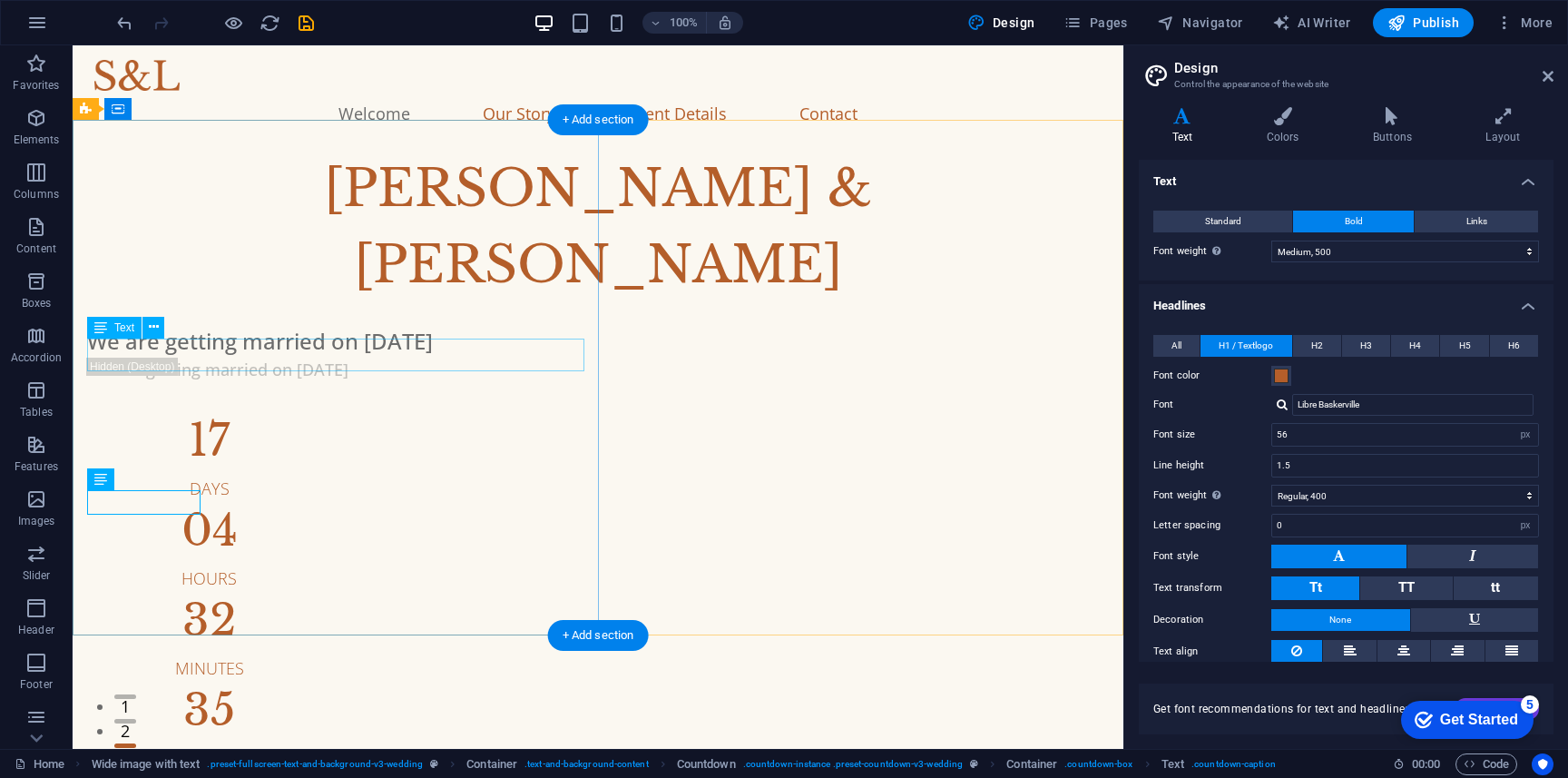
click at [361, 357] on div "We are getting married on [DATE]" at bounding box center [598, 342] width 1022 height 33
click at [438, 357] on div "We are getting married on [DATE]" at bounding box center [598, 342] width 1022 height 33
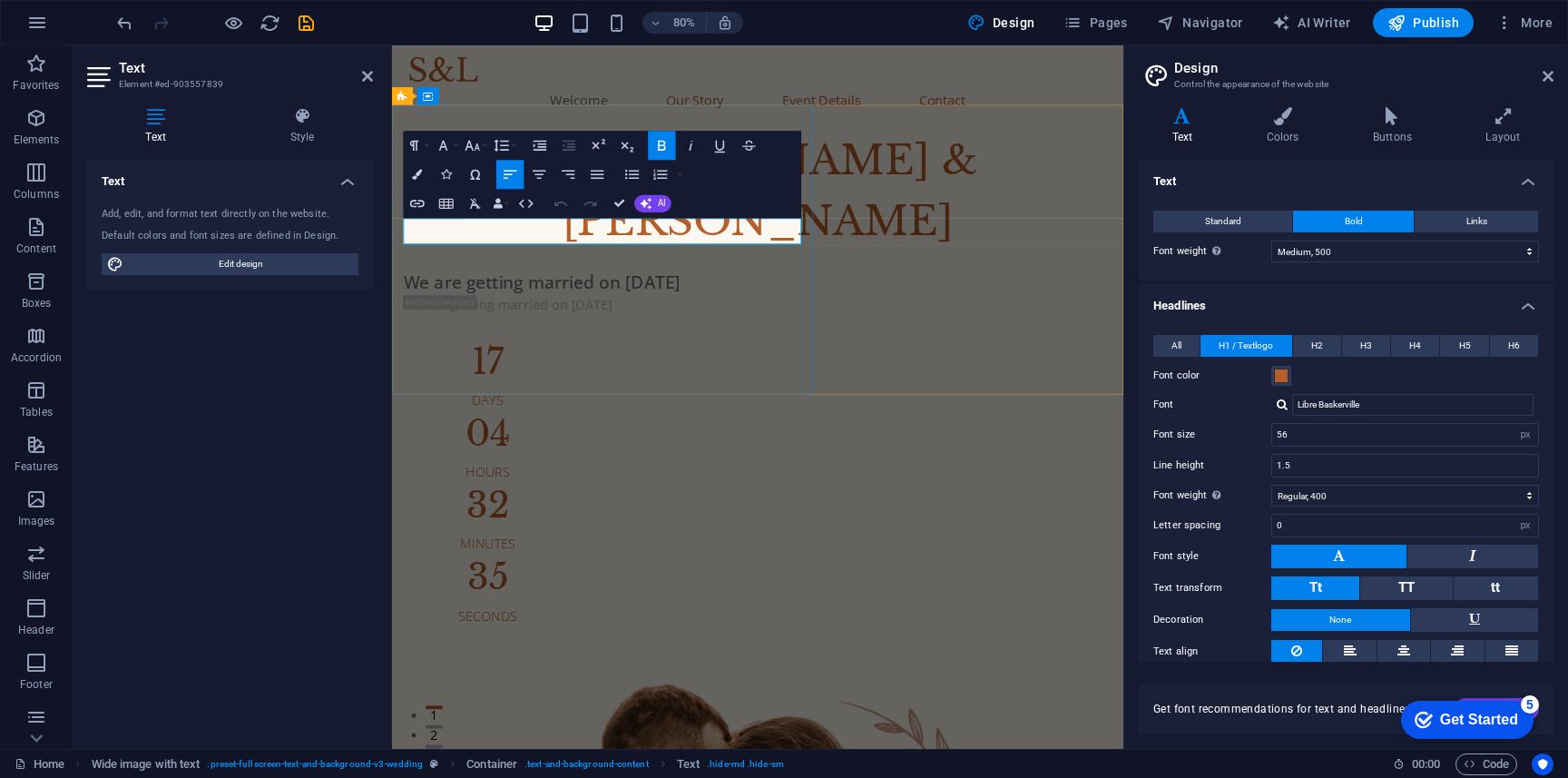
click at [644, 325] on strong "We are getting married on [DATE]" at bounding box center [579, 340] width 346 height 30
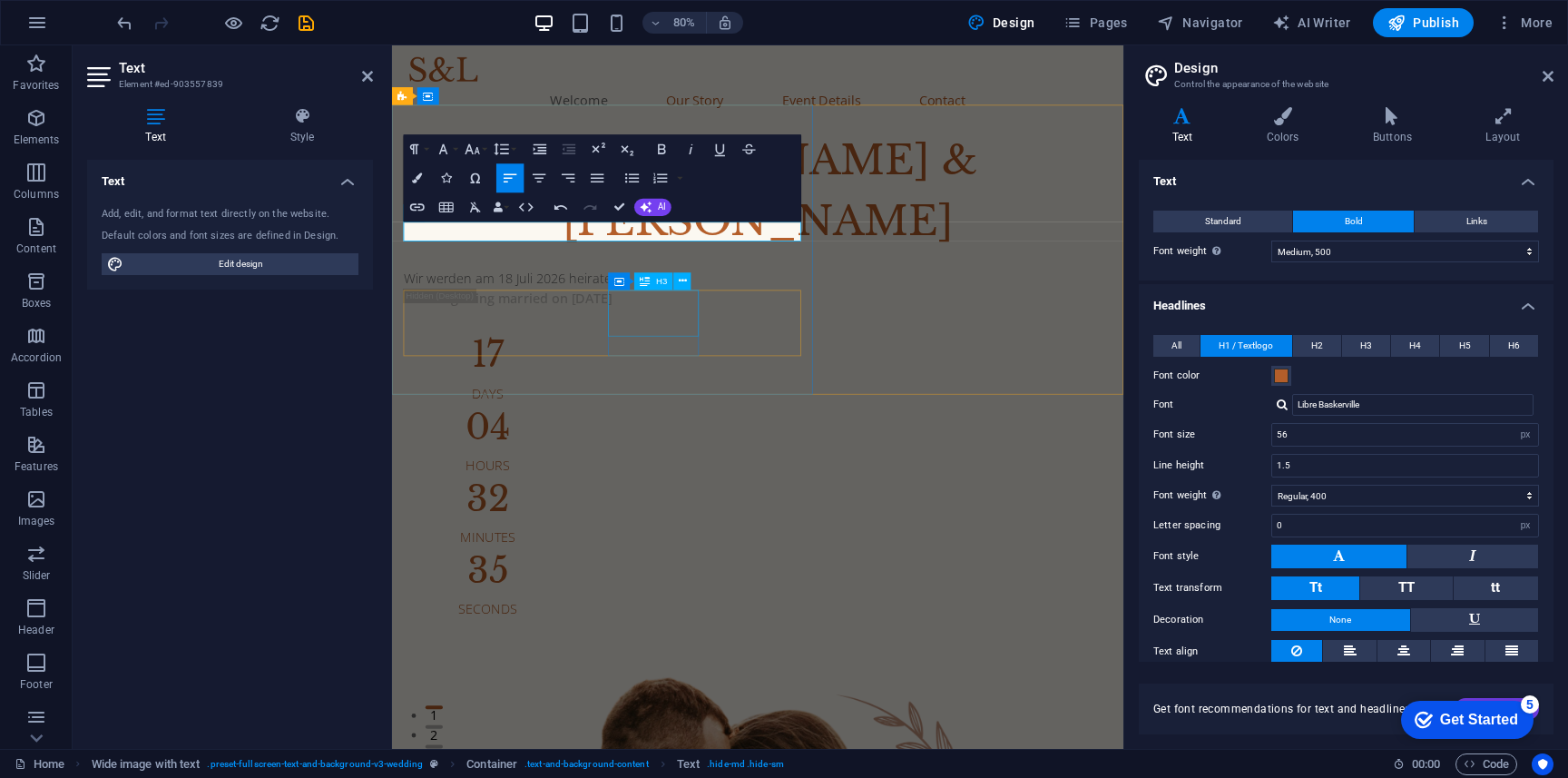
click at [617, 590] on div "32" at bounding box center [512, 611] width 210 height 43
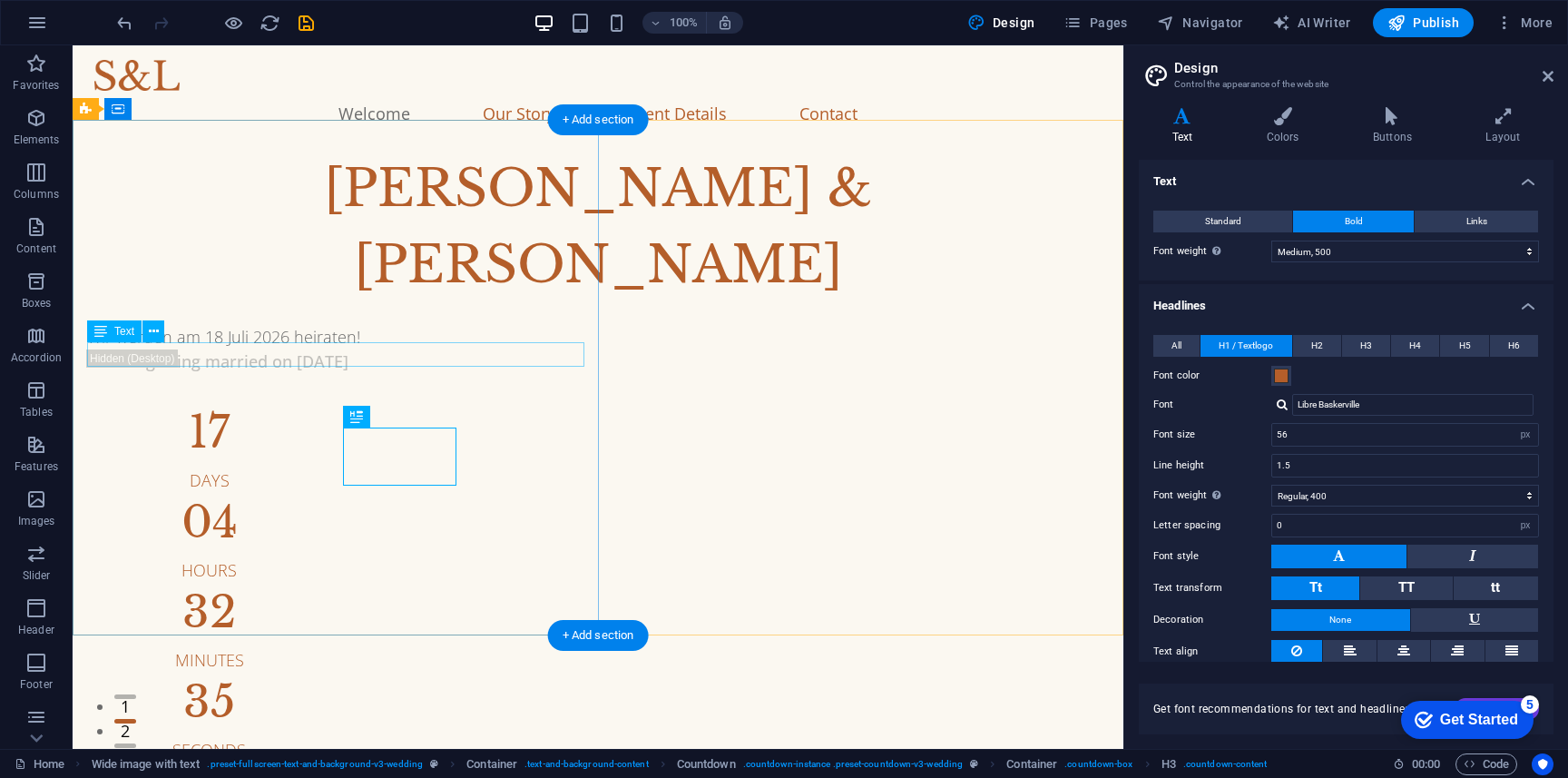
click at [328, 349] on div "Wir werden am 18 Juli 2026 heiraten!" at bounding box center [598, 337] width 1022 height 24
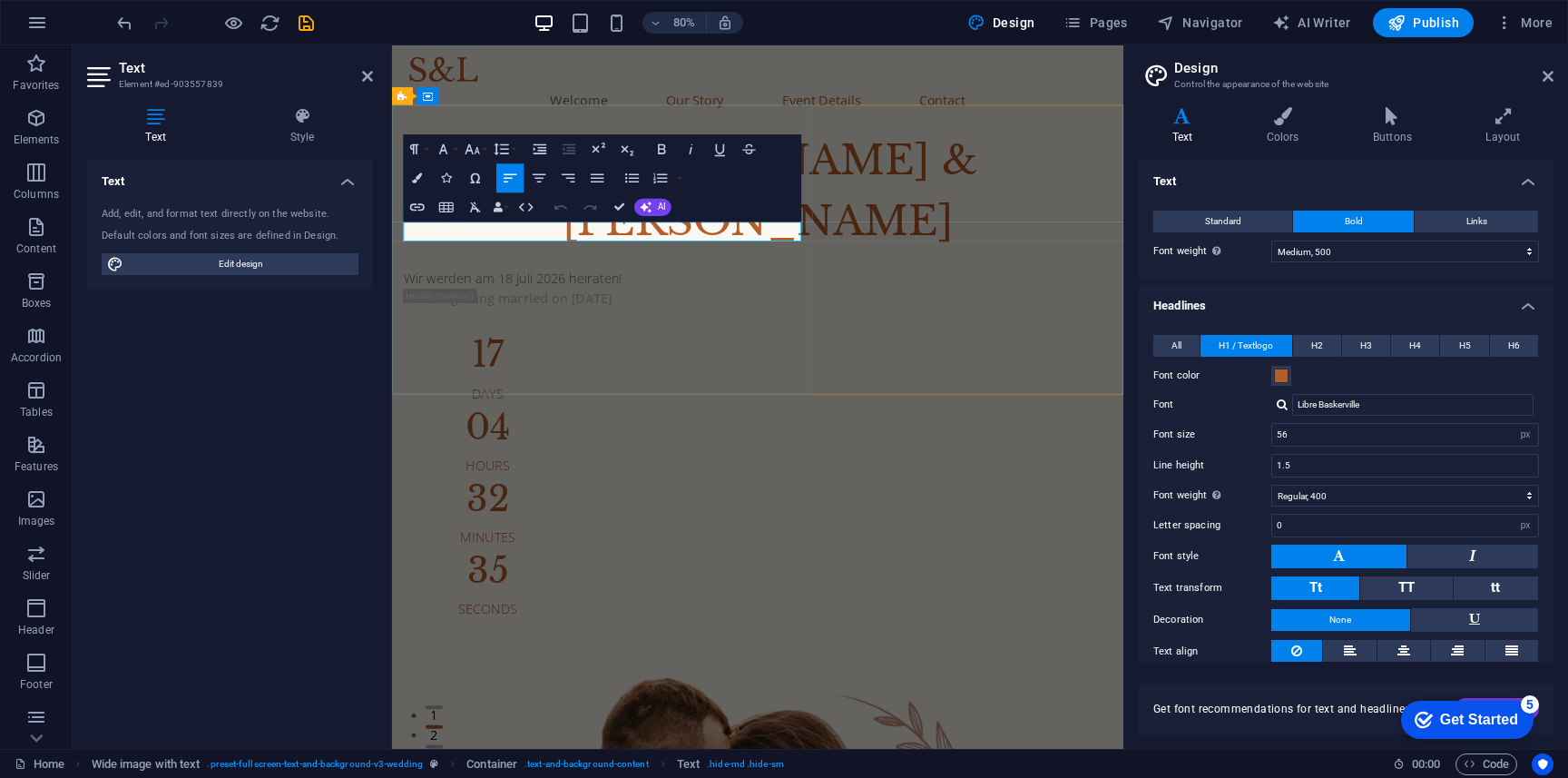
click at [648, 325] on p "Wir werden am 18 Juli 2026 heiraten!" at bounding box center [849, 337] width 885 height 24
copy p "Wir werden am 18 Juli 2026 heiraten!"
click at [605, 374] on div at bounding box center [849, 392] width 885 height 37
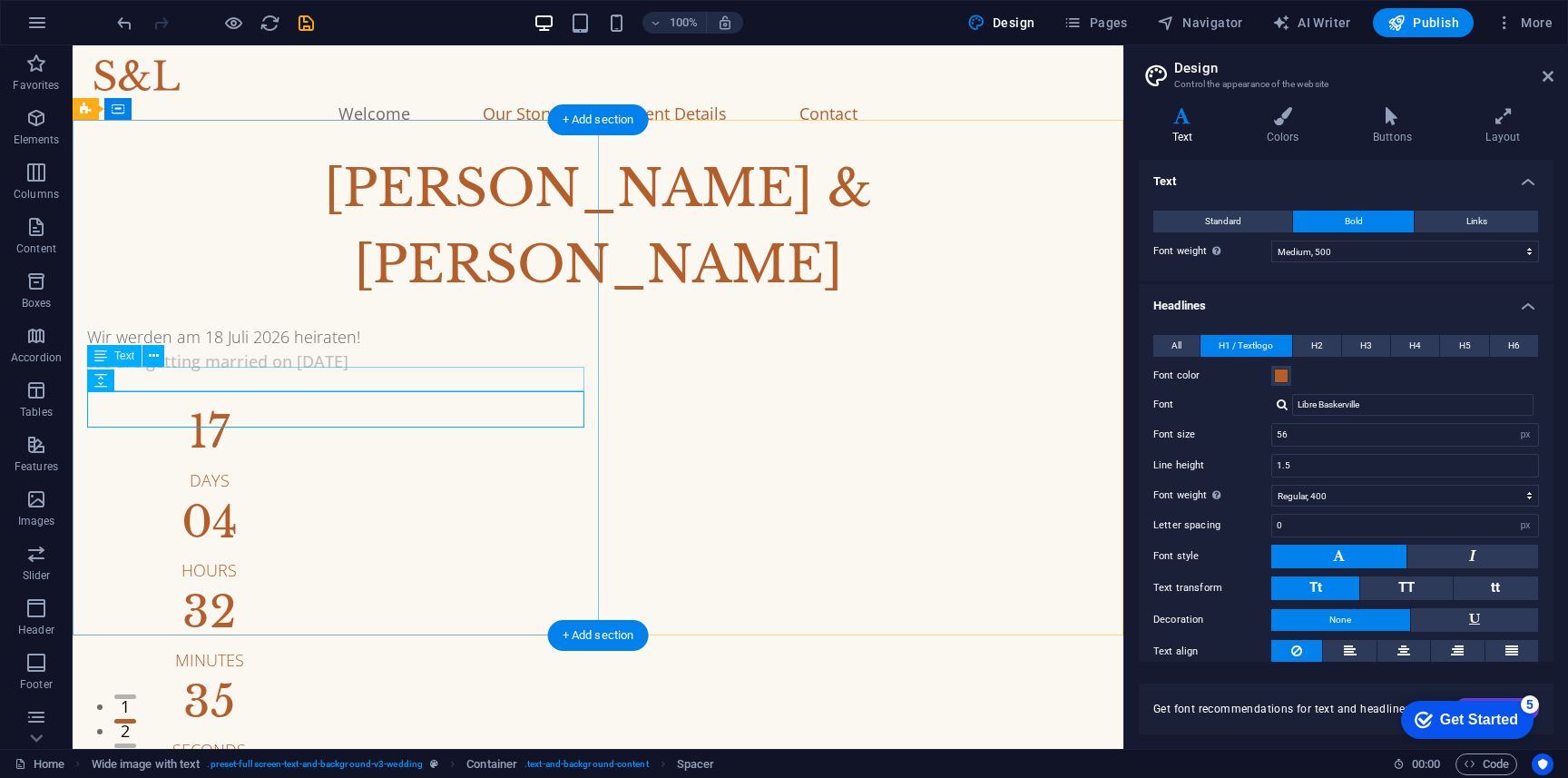
click at [400, 374] on div "We are getting married on [DATE]" at bounding box center [598, 361] width 1022 height 24
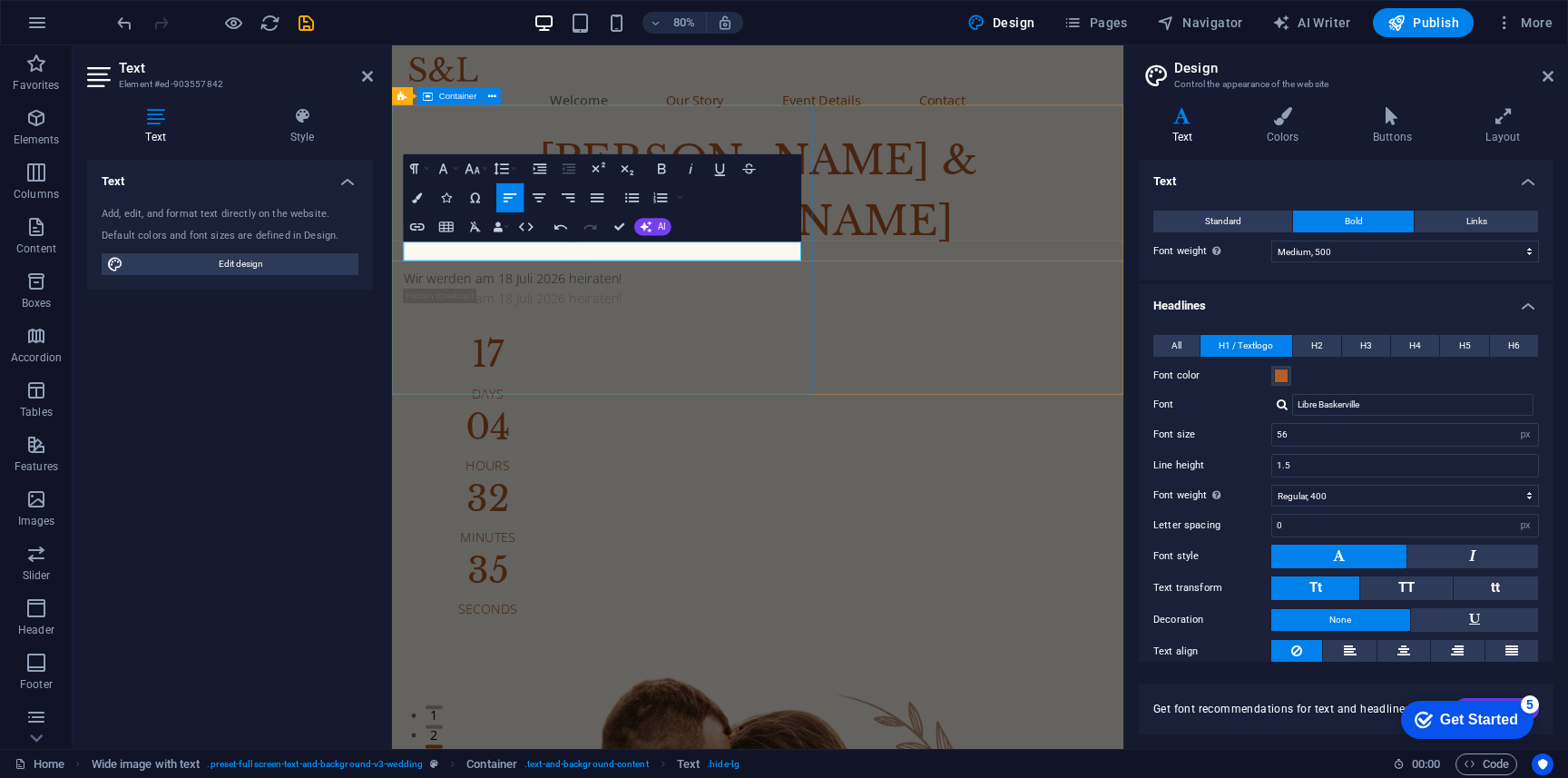
click at [635, 442] on div "[PERSON_NAME] & [PERSON_NAME] werden am 18 Juli 2026 heiraten! Wir werden am 18…" at bounding box center [849, 457] width 914 height 612
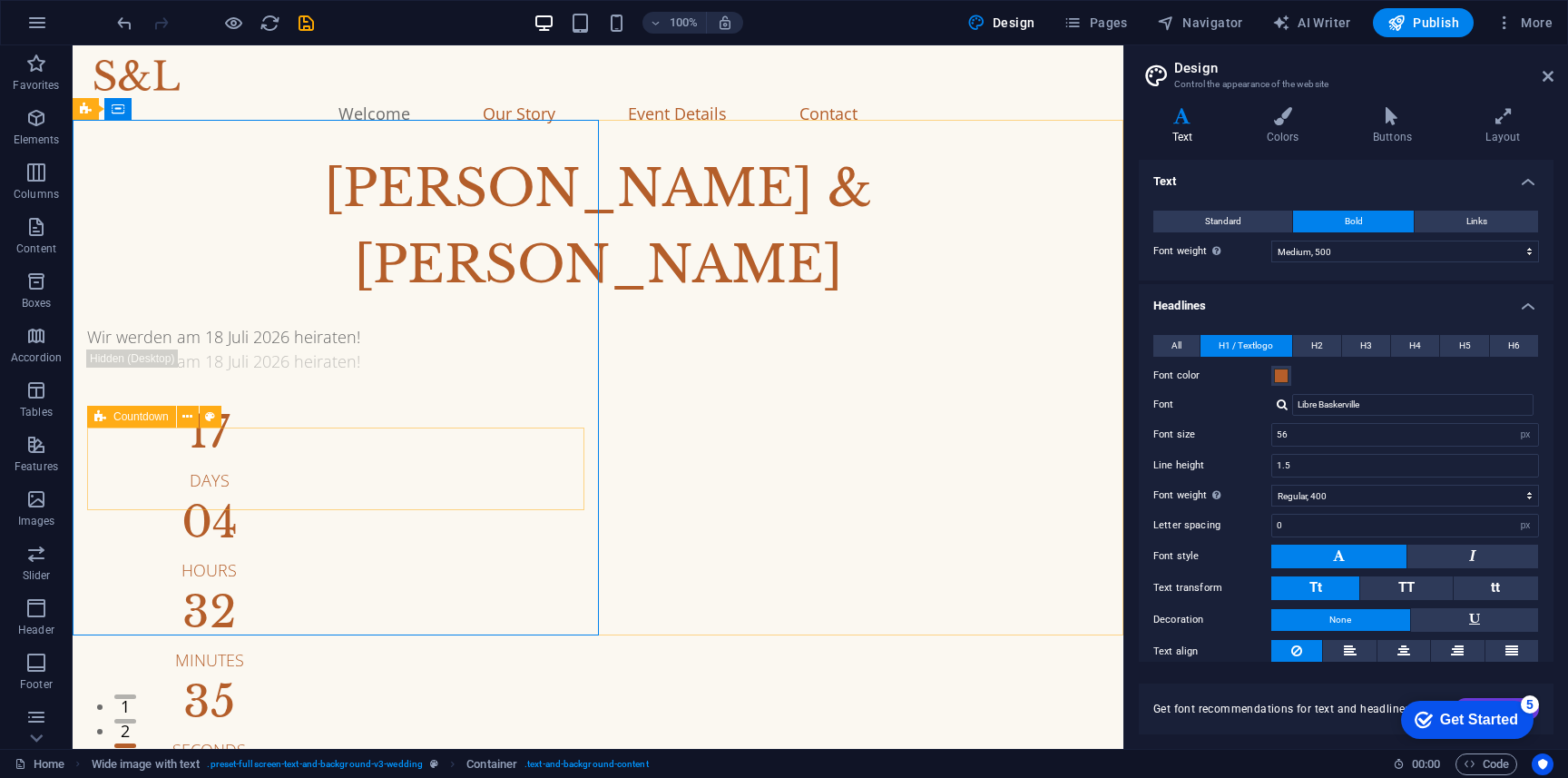
click at [98, 416] on icon at bounding box center [100, 416] width 12 height 22
click at [182, 416] on button at bounding box center [187, 416] width 22 height 22
click at [107, 416] on div "Countdown" at bounding box center [131, 416] width 89 height 22
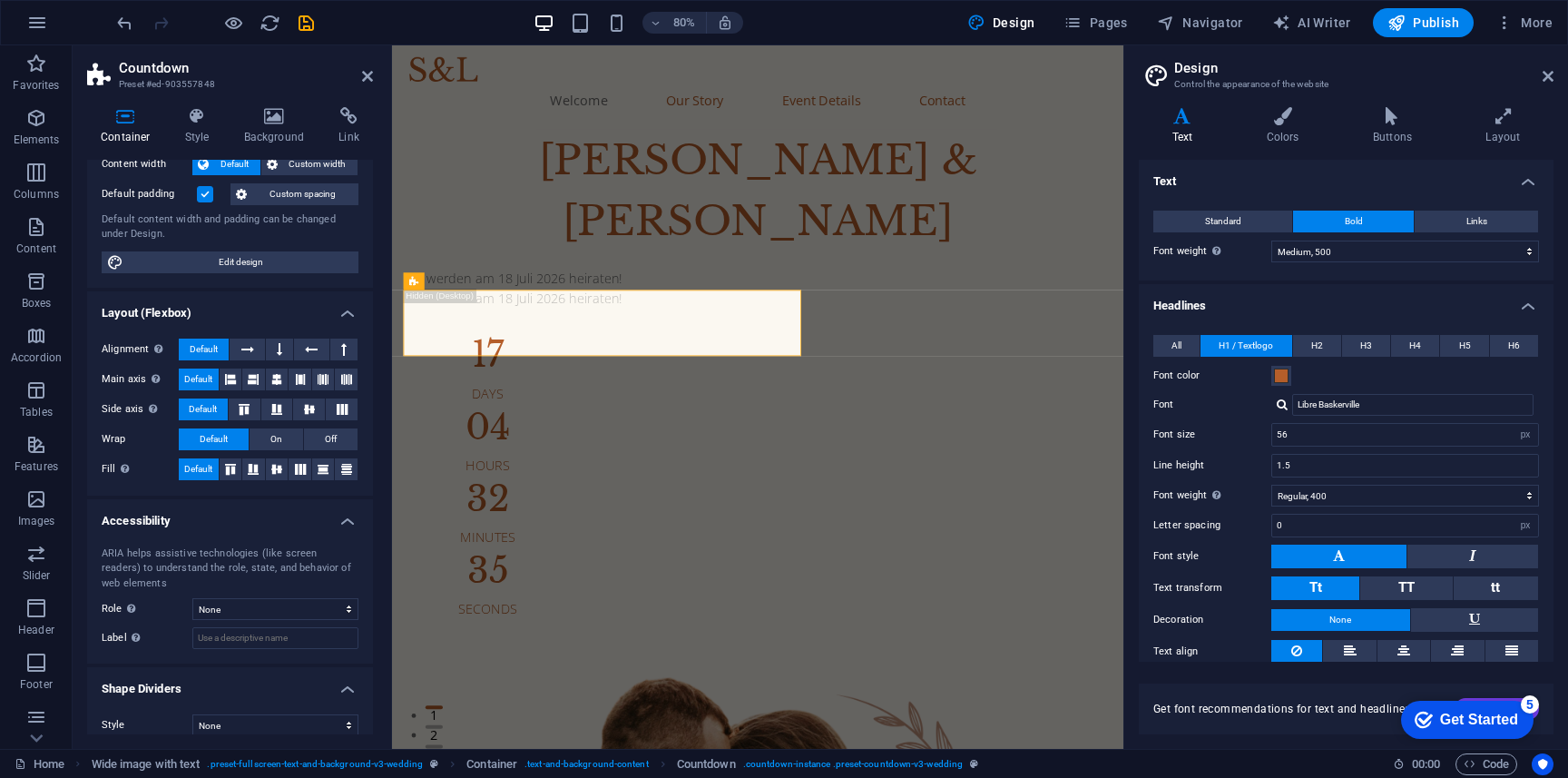
scroll to position [128, 0]
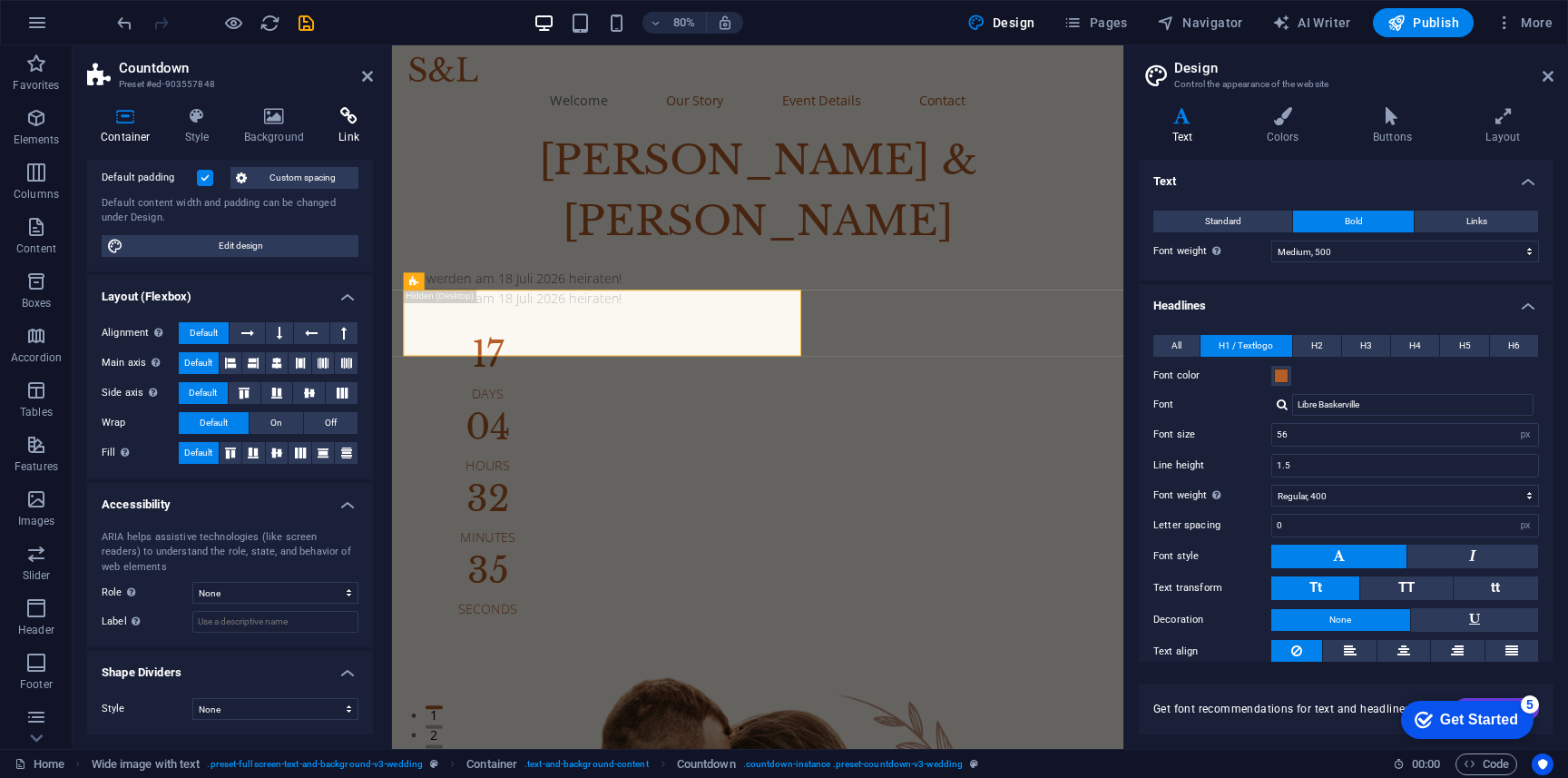
click at [343, 125] on icon at bounding box center [350, 116] width 48 height 18
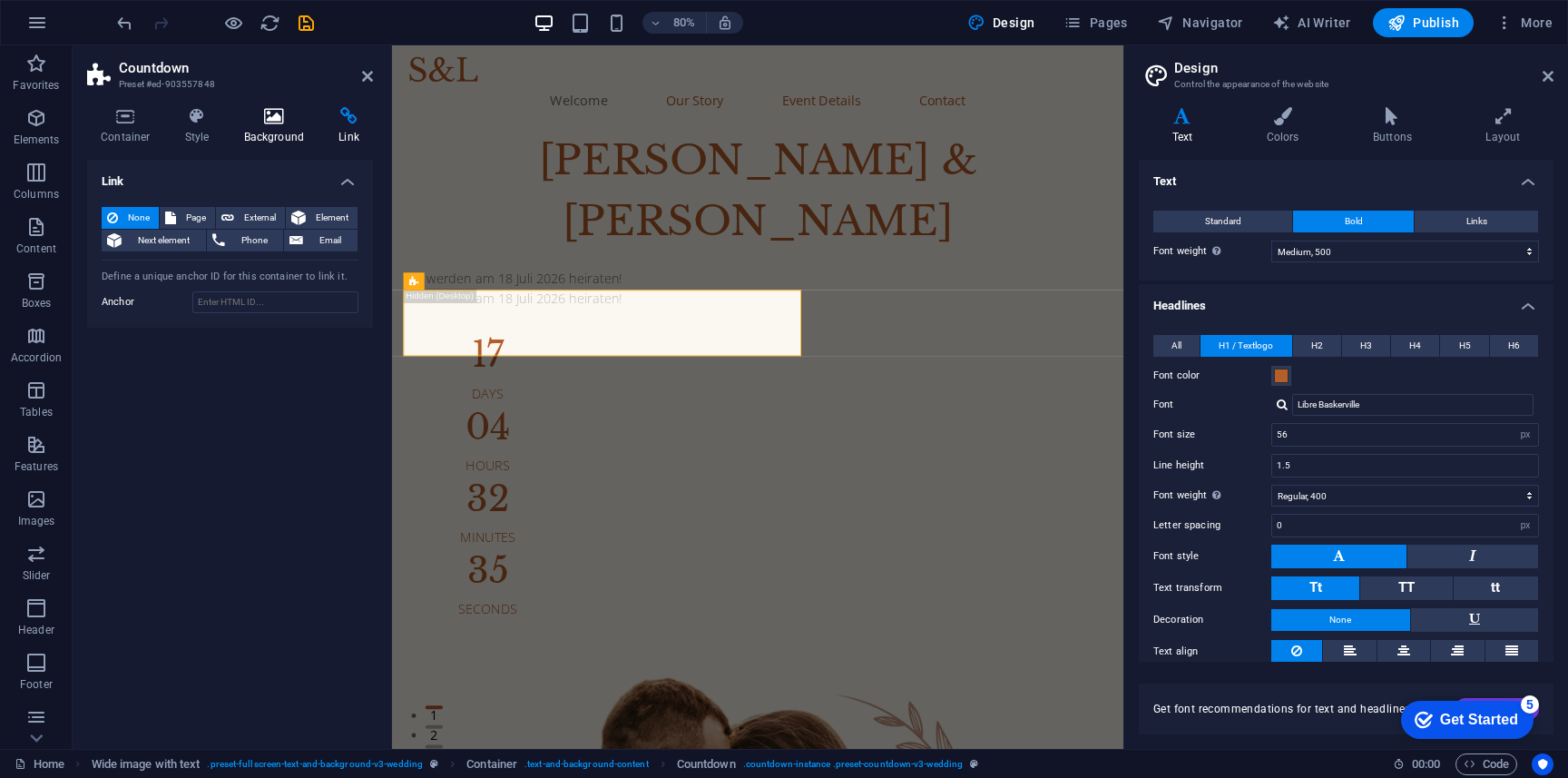
click at [268, 125] on icon at bounding box center [274, 116] width 88 height 18
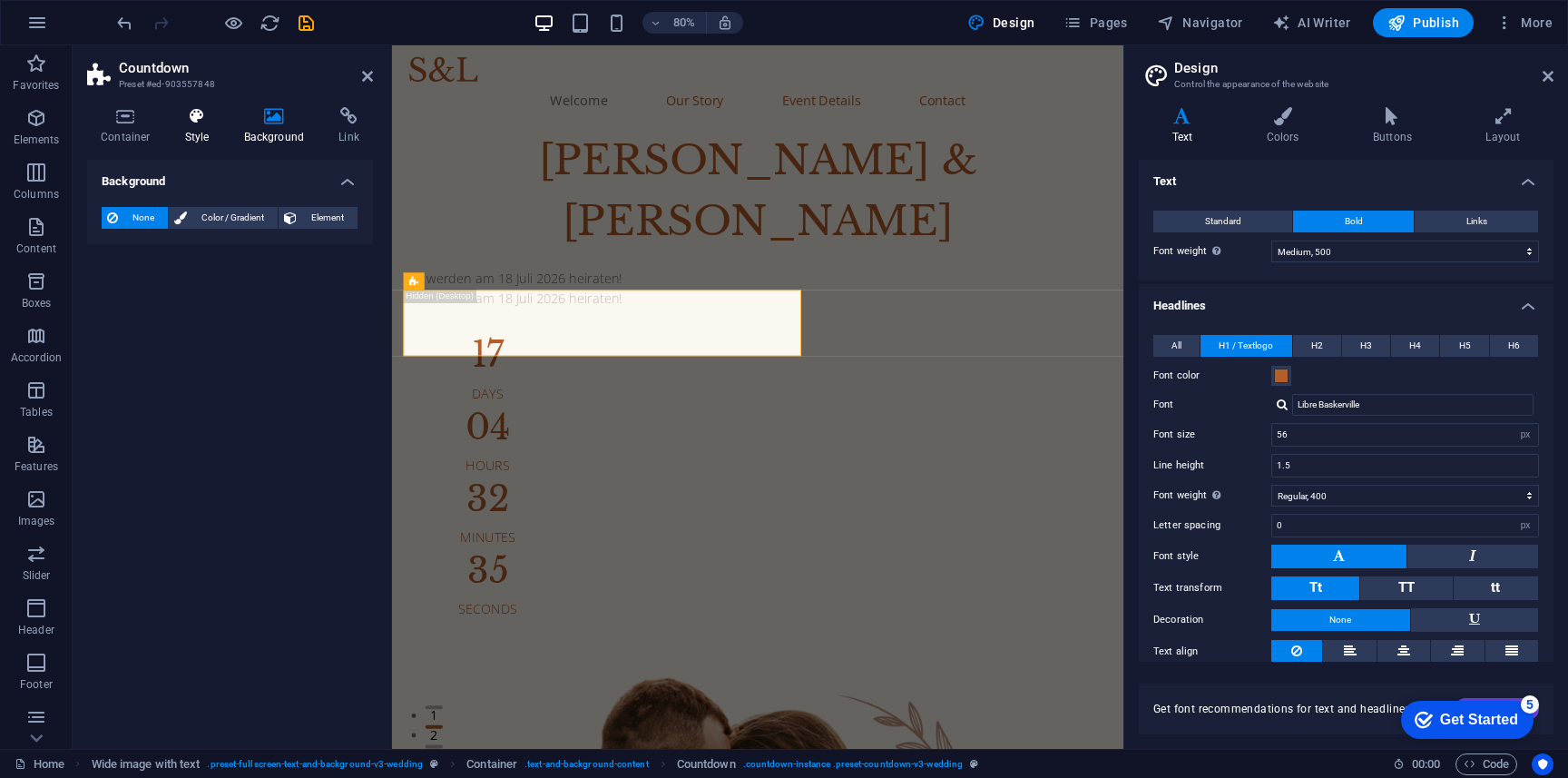
click at [195, 118] on icon at bounding box center [198, 116] width 52 height 18
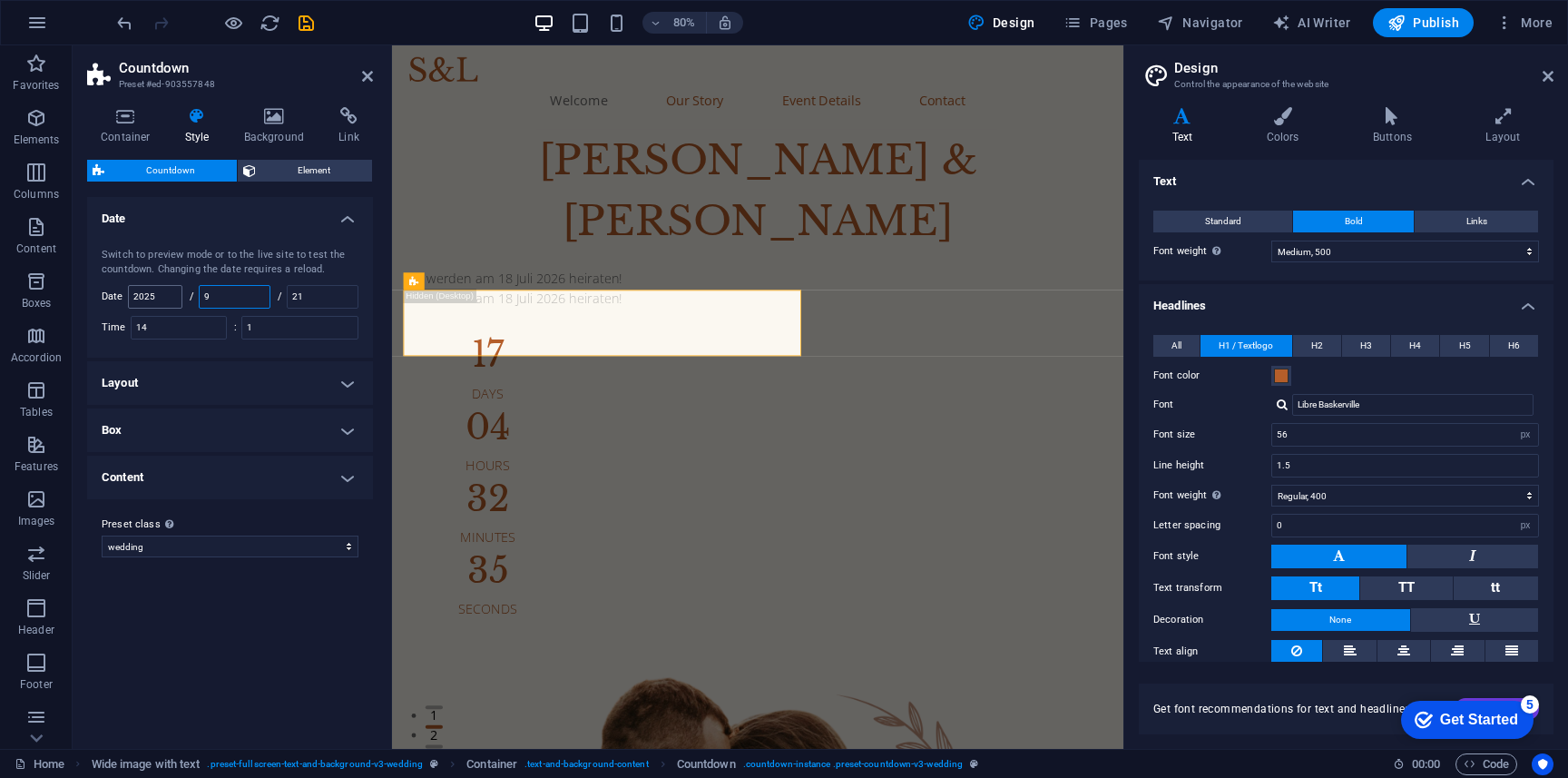
drag, startPoint x: 247, startPoint y: 295, endPoint x: 181, endPoint y: 295, distance: 66.0
click at [180, 295] on div "Switch to preview mode or to the live site to test the countdown. Changing the …" at bounding box center [230, 293] width 294 height 128
click at [148, 295] on input "2025" at bounding box center [154, 296] width 53 height 22
click at [169, 297] on input "2025" at bounding box center [154, 296] width 53 height 22
type input "2026"
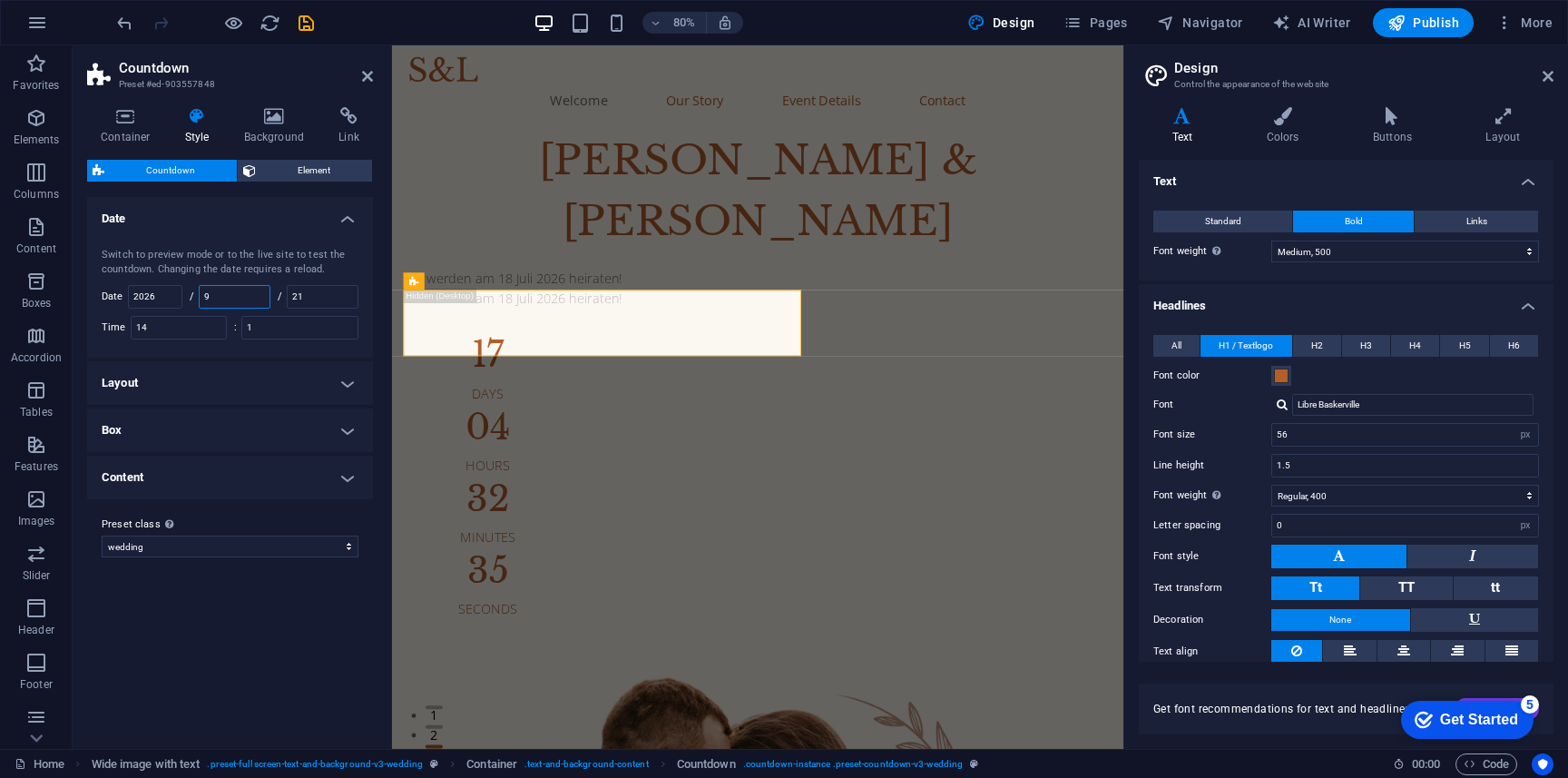
drag, startPoint x: 222, startPoint y: 294, endPoint x: 197, endPoint y: 294, distance: 25.0
click at [197, 294] on div "/ 9" at bounding box center [230, 296] width 81 height 23
type input "7"
drag, startPoint x: 350, startPoint y: 294, endPoint x: 238, endPoint y: 293, distance: 112.0
click at [238, 294] on div "Switch to preview mode or to the live site to test the countdown. Changing the …" at bounding box center [230, 293] width 294 height 128
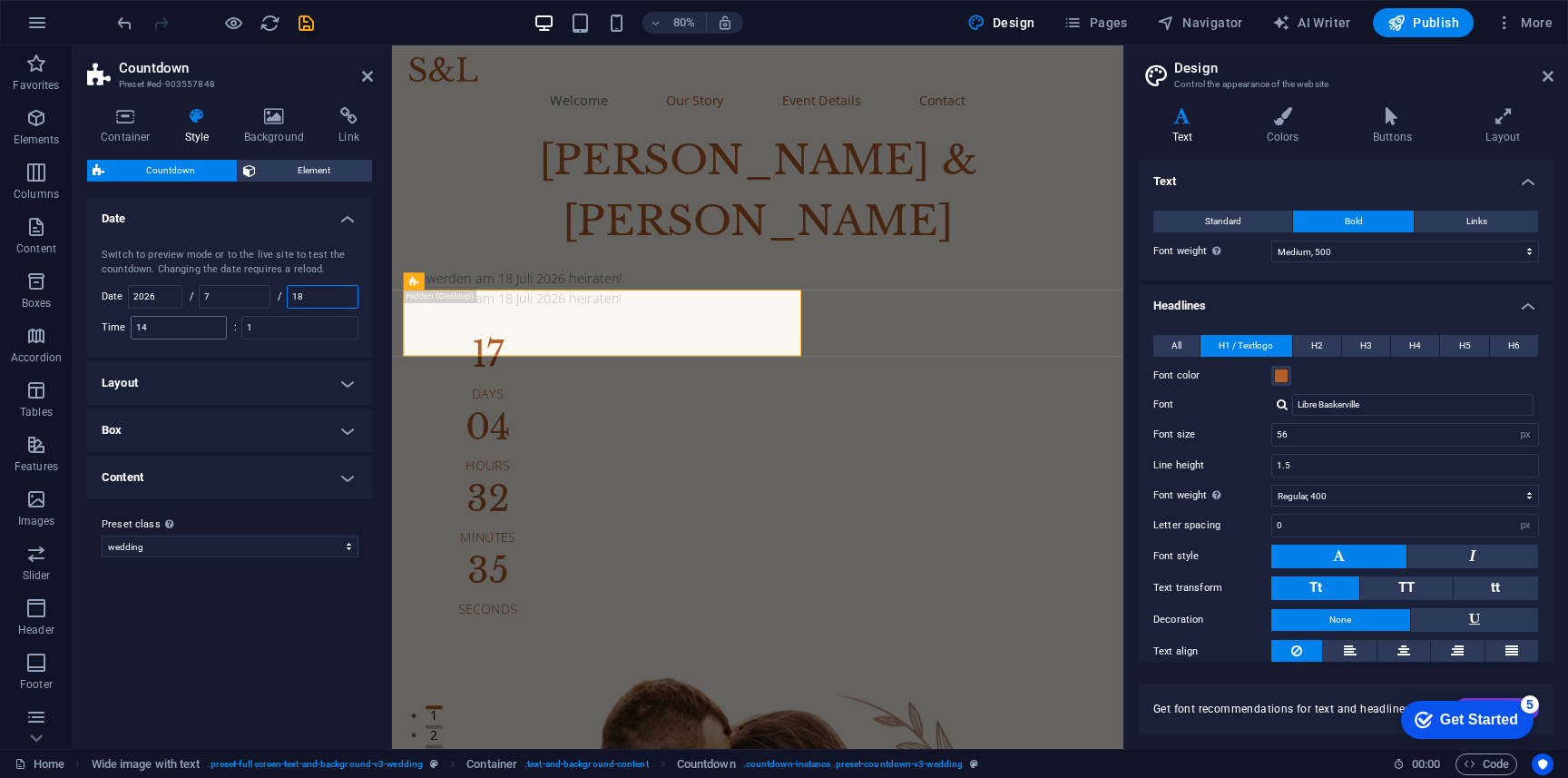
type input "18"
drag, startPoint x: 209, startPoint y: 317, endPoint x: 84, endPoint y: 317, distance: 125.0
click at [84, 317] on div "Container Style Background Link Size Height Default px rem % vh vw Min. height …" at bounding box center [230, 421] width 315 height 656
type input "10"
drag, startPoint x: 279, startPoint y: 323, endPoint x: 210, endPoint y: 320, distance: 69.1
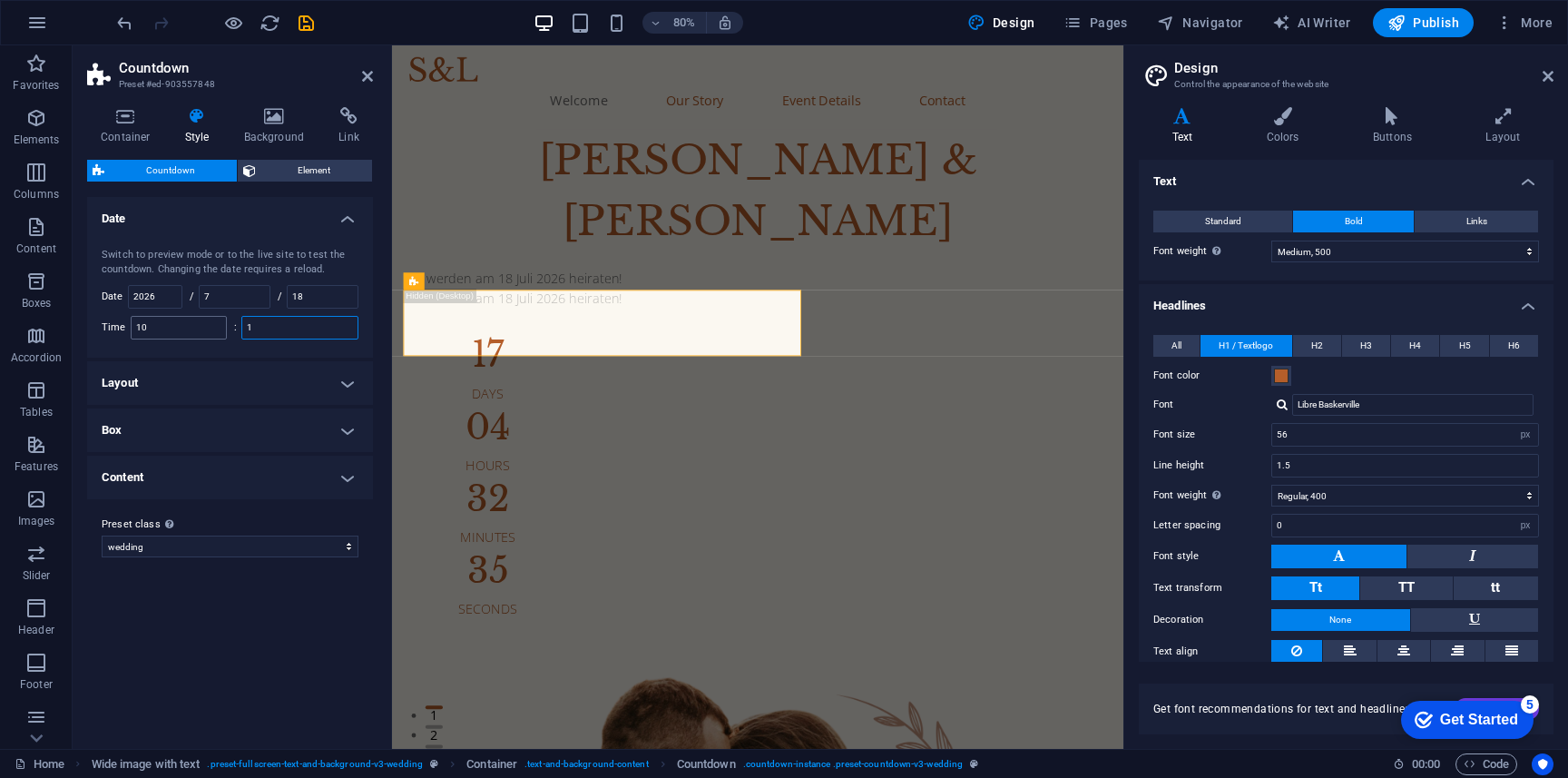
click at [210, 323] on div "Switch to preview mode or to the live site to test the countdown. Changing the …" at bounding box center [230, 293] width 294 height 128
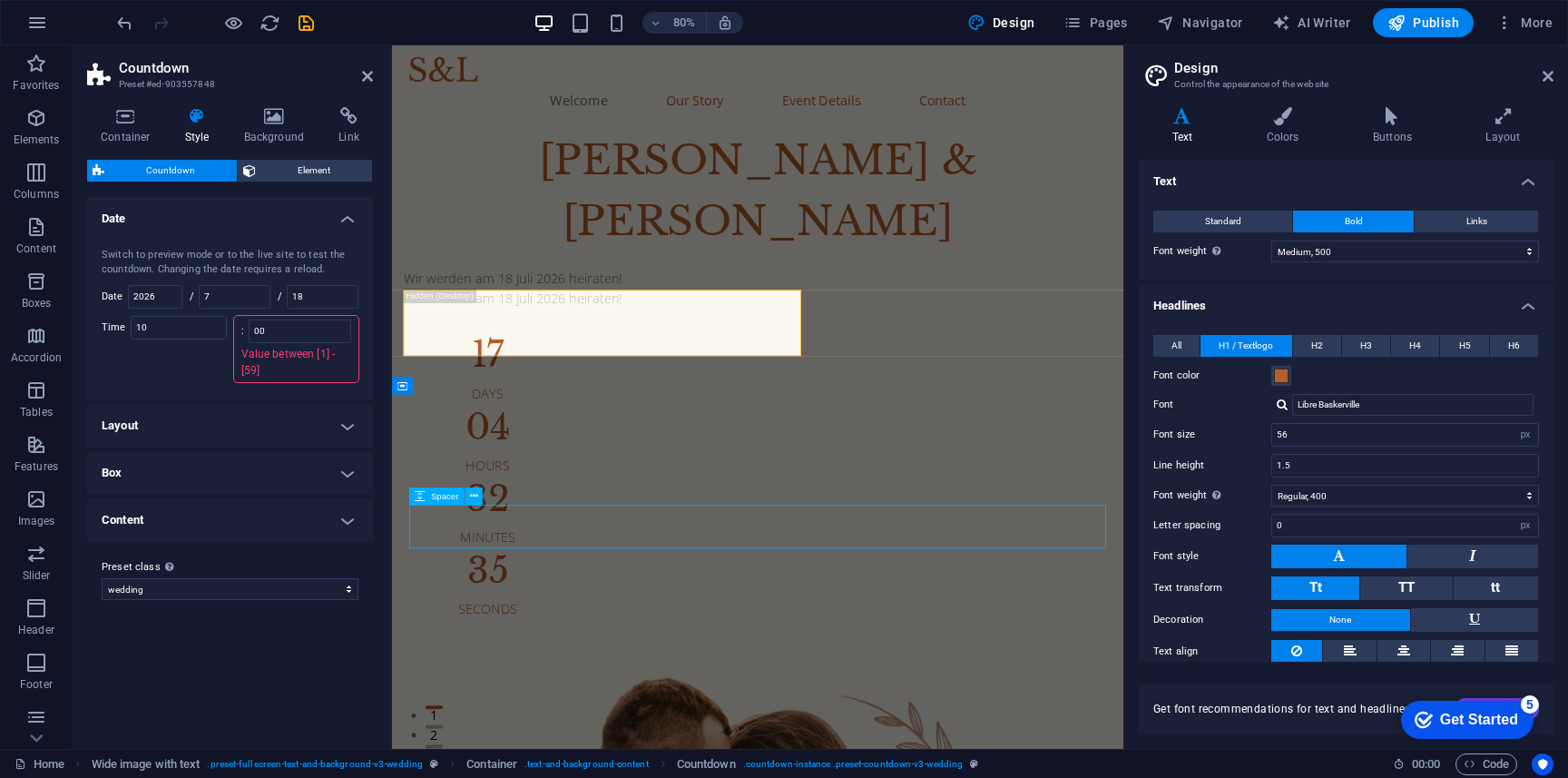
type input "1"
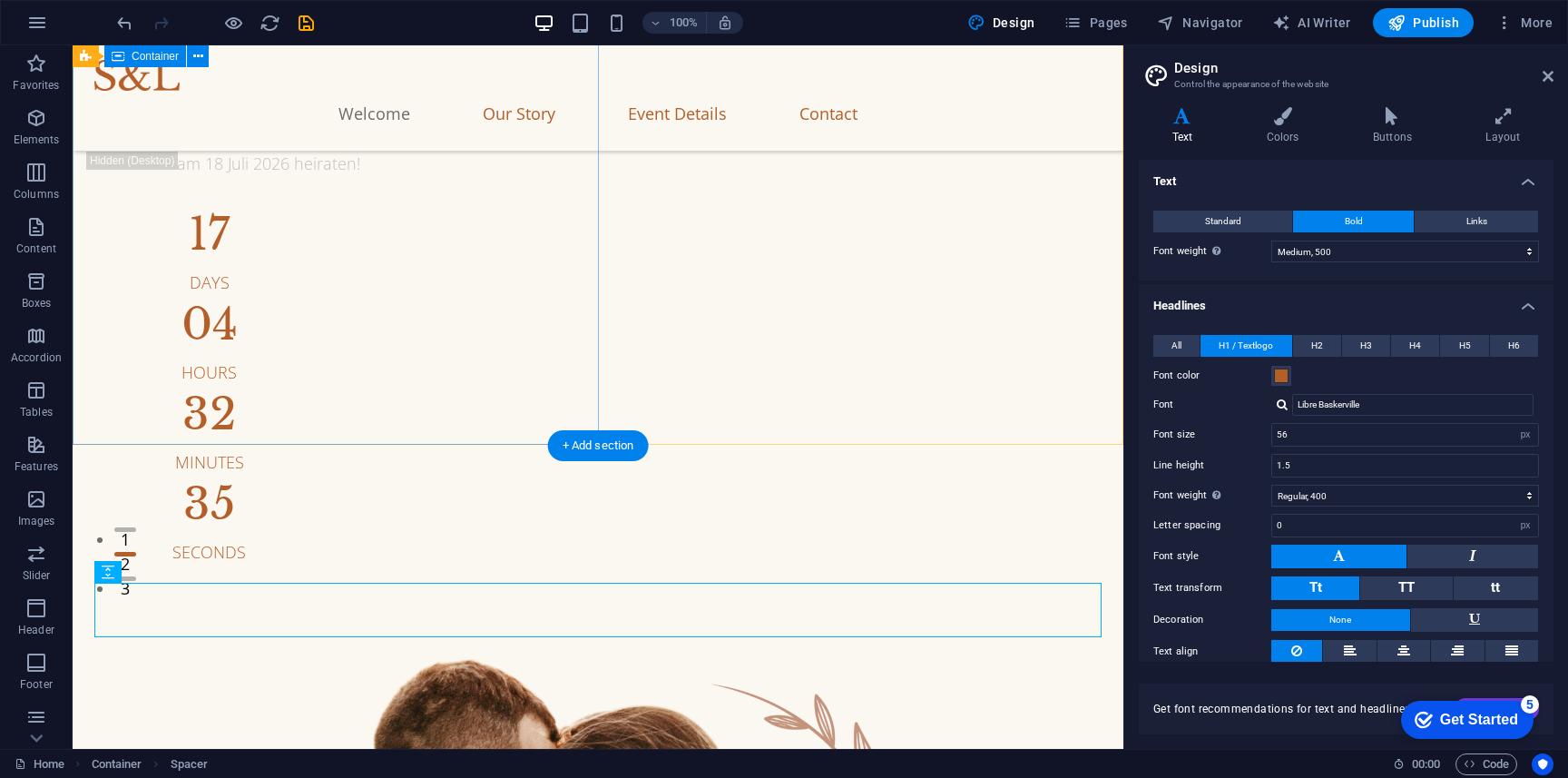
scroll to position [0, 0]
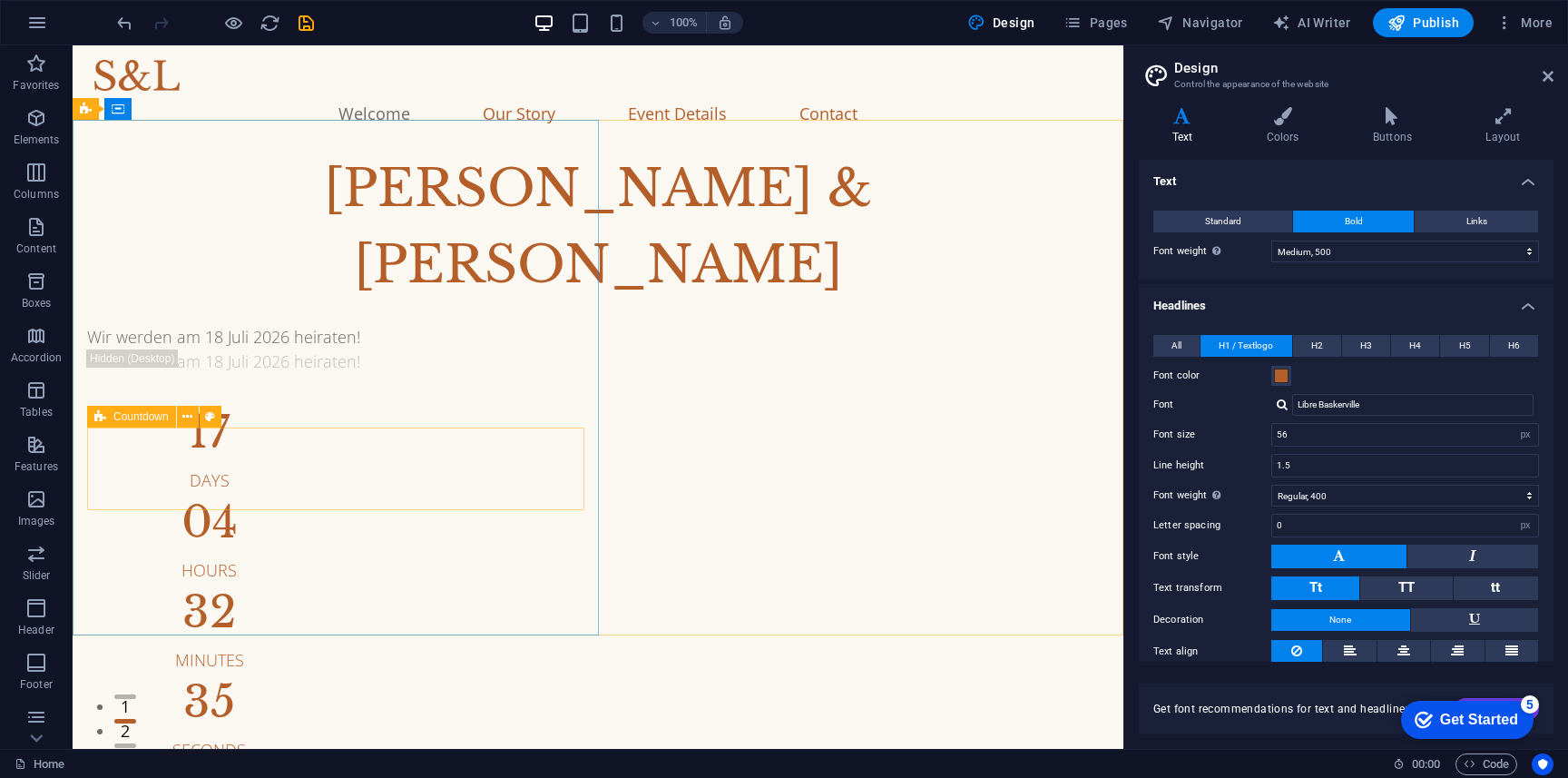
click at [100, 418] on icon at bounding box center [100, 416] width 12 height 22
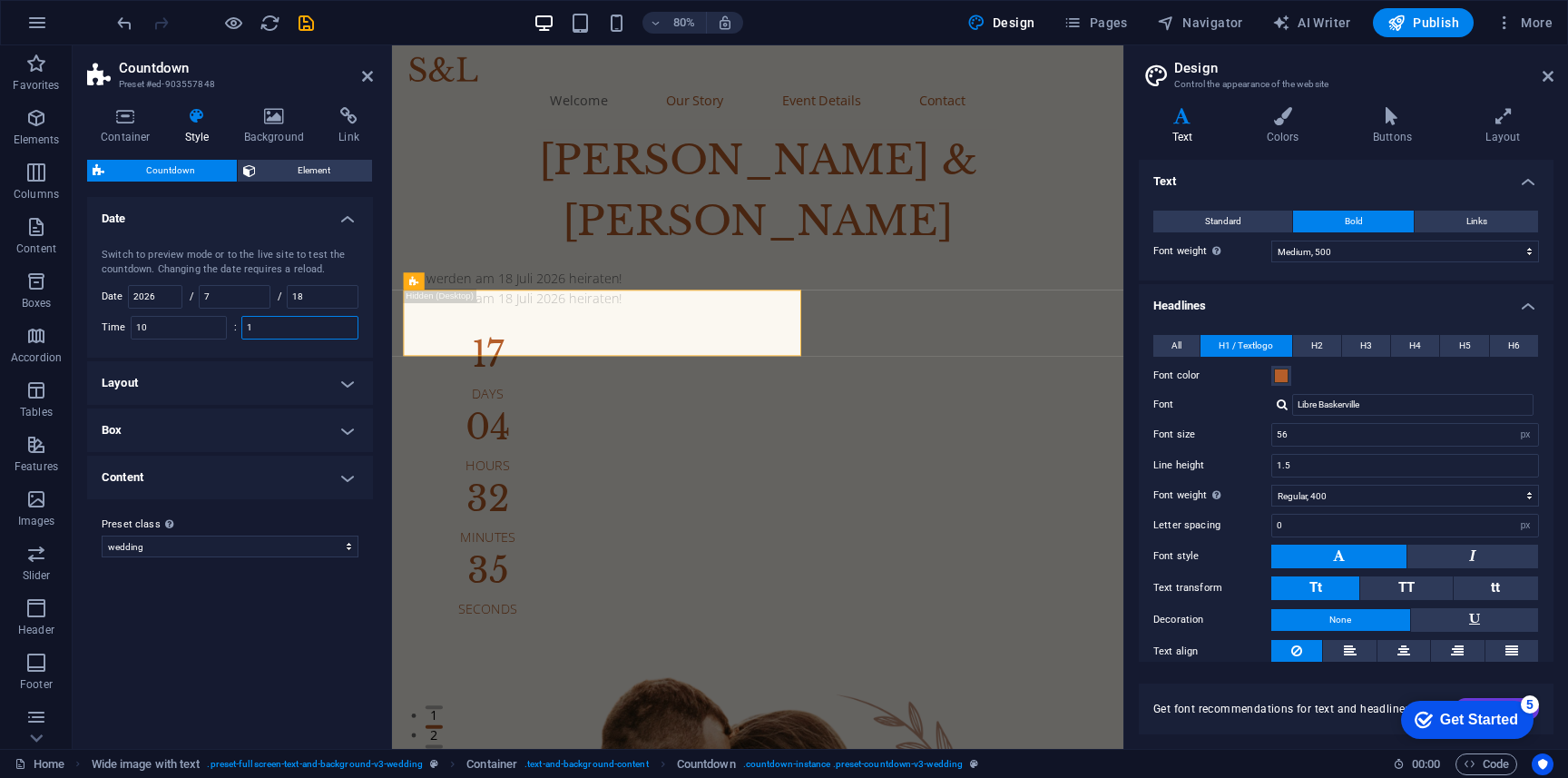
click at [274, 325] on input "1" at bounding box center [299, 327] width 115 height 22
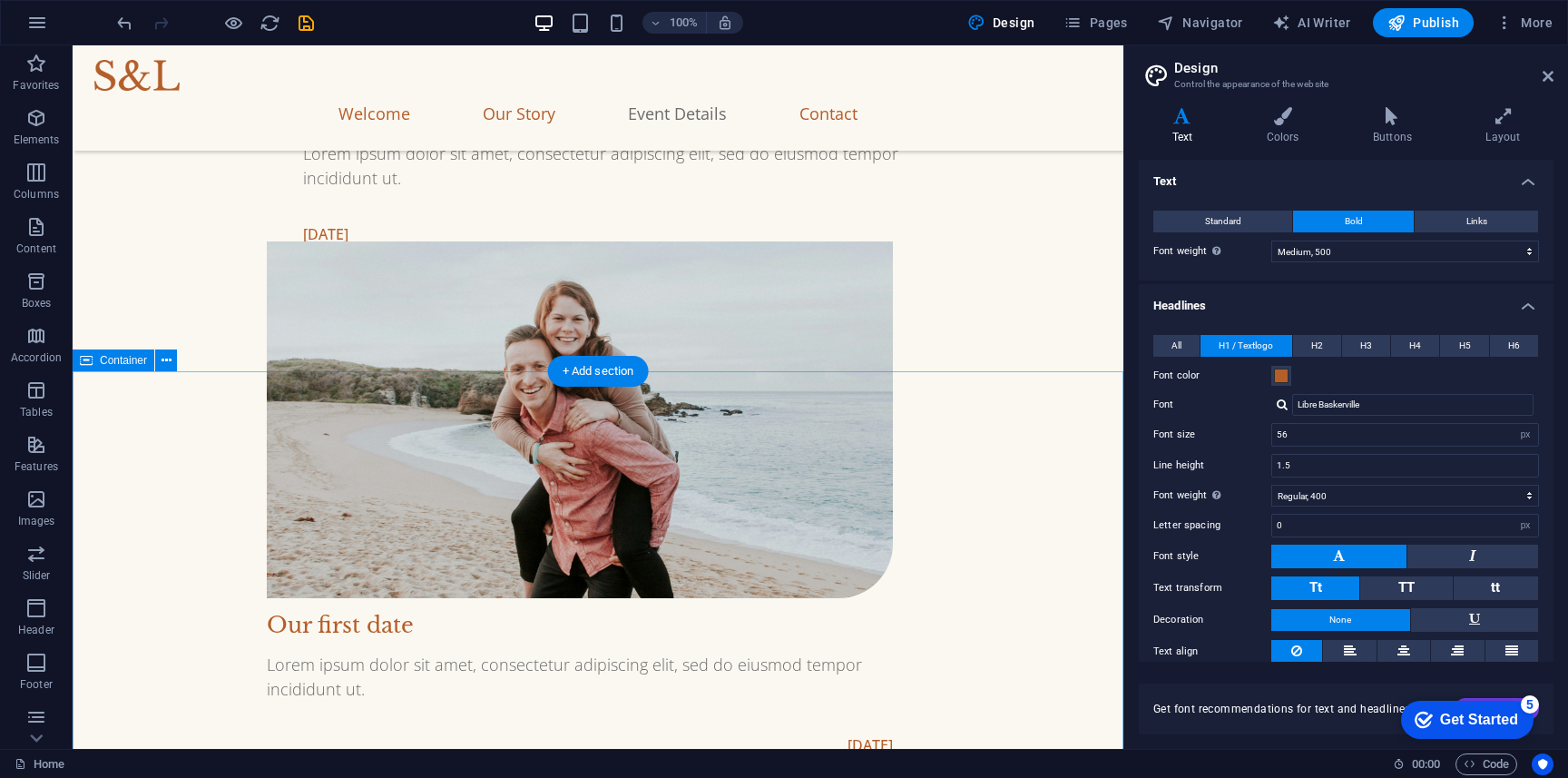
scroll to position [1378, 0]
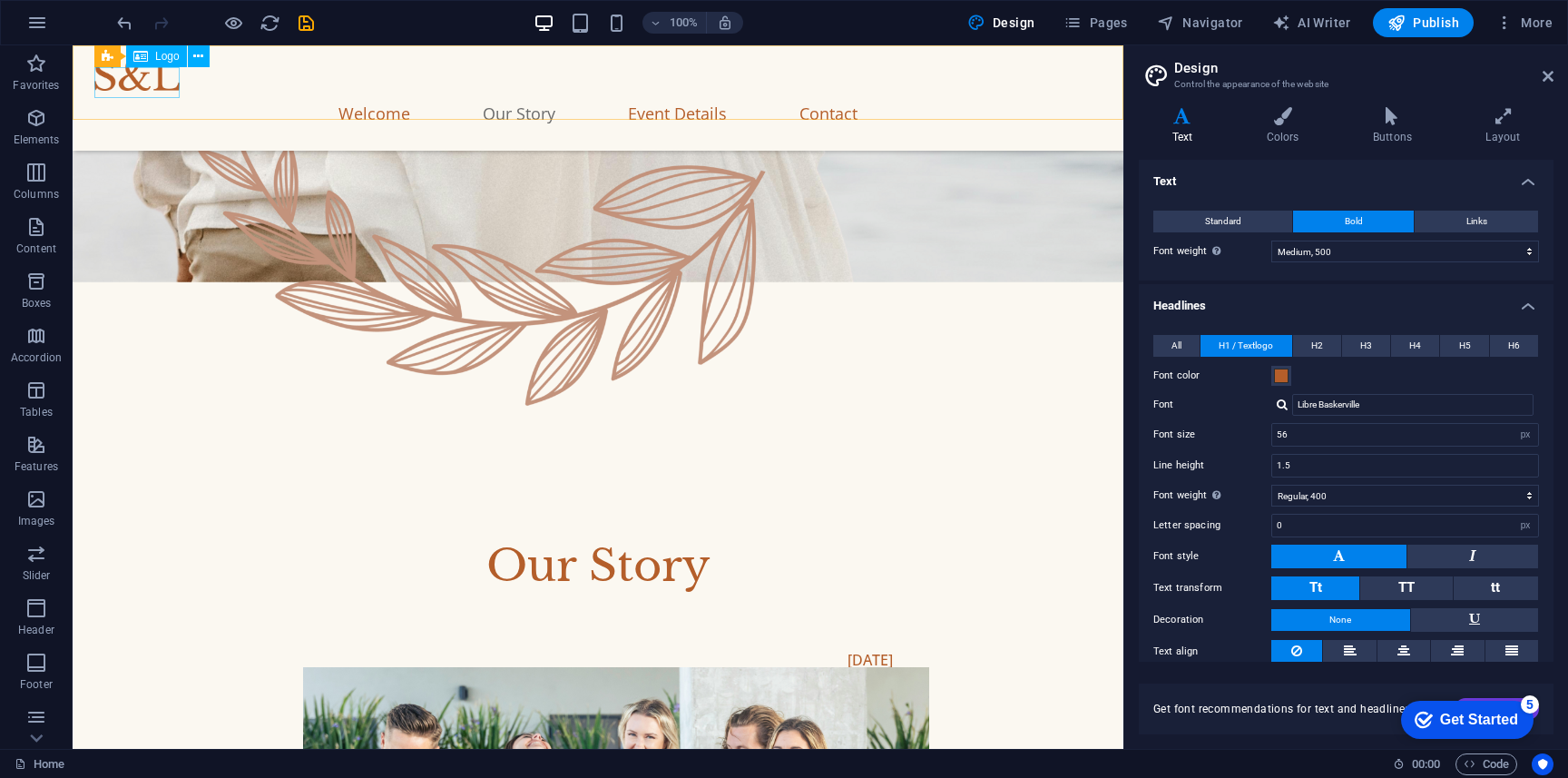
click at [128, 83] on div at bounding box center [598, 75] width 1007 height 31
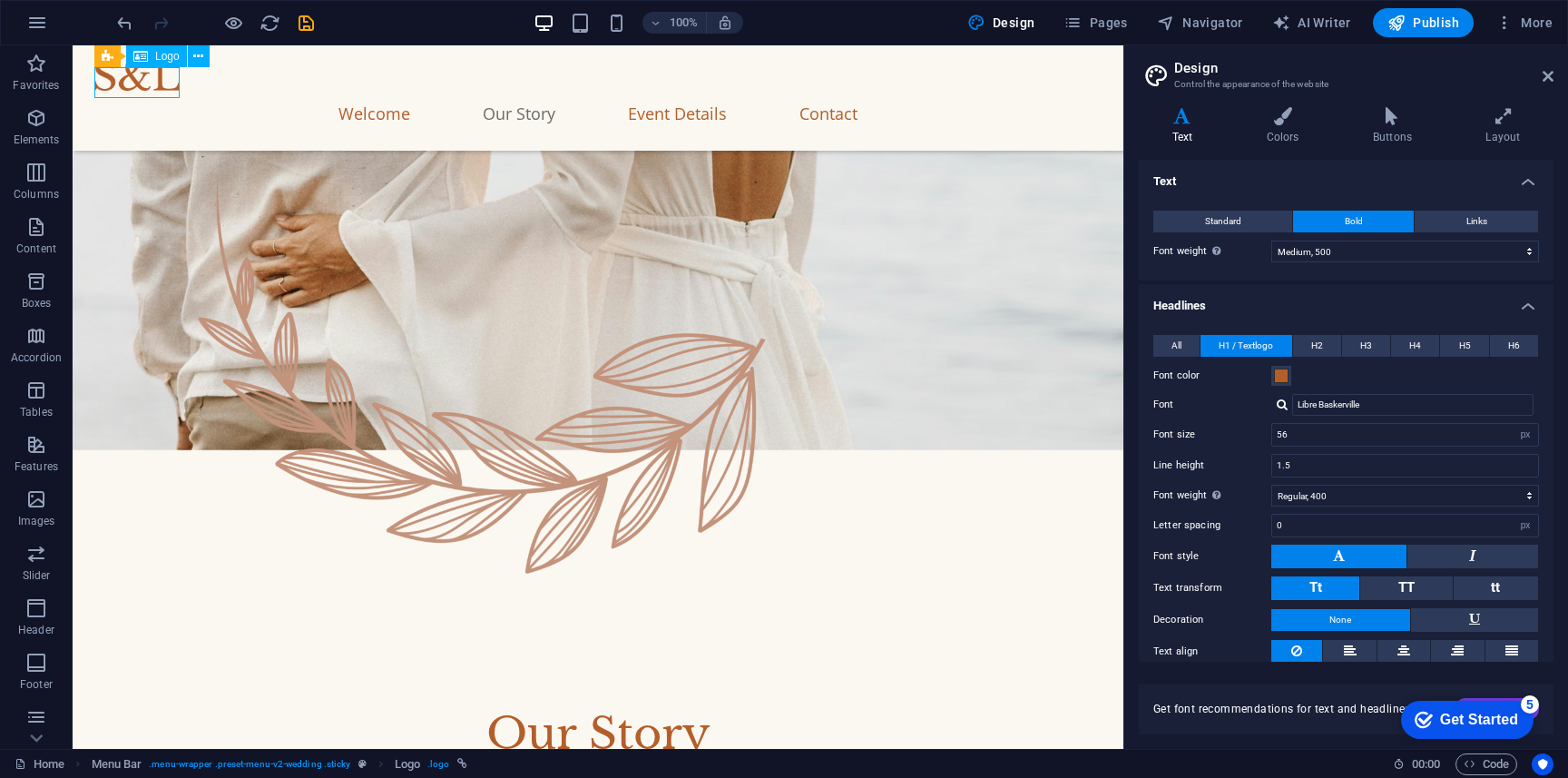
select select "px"
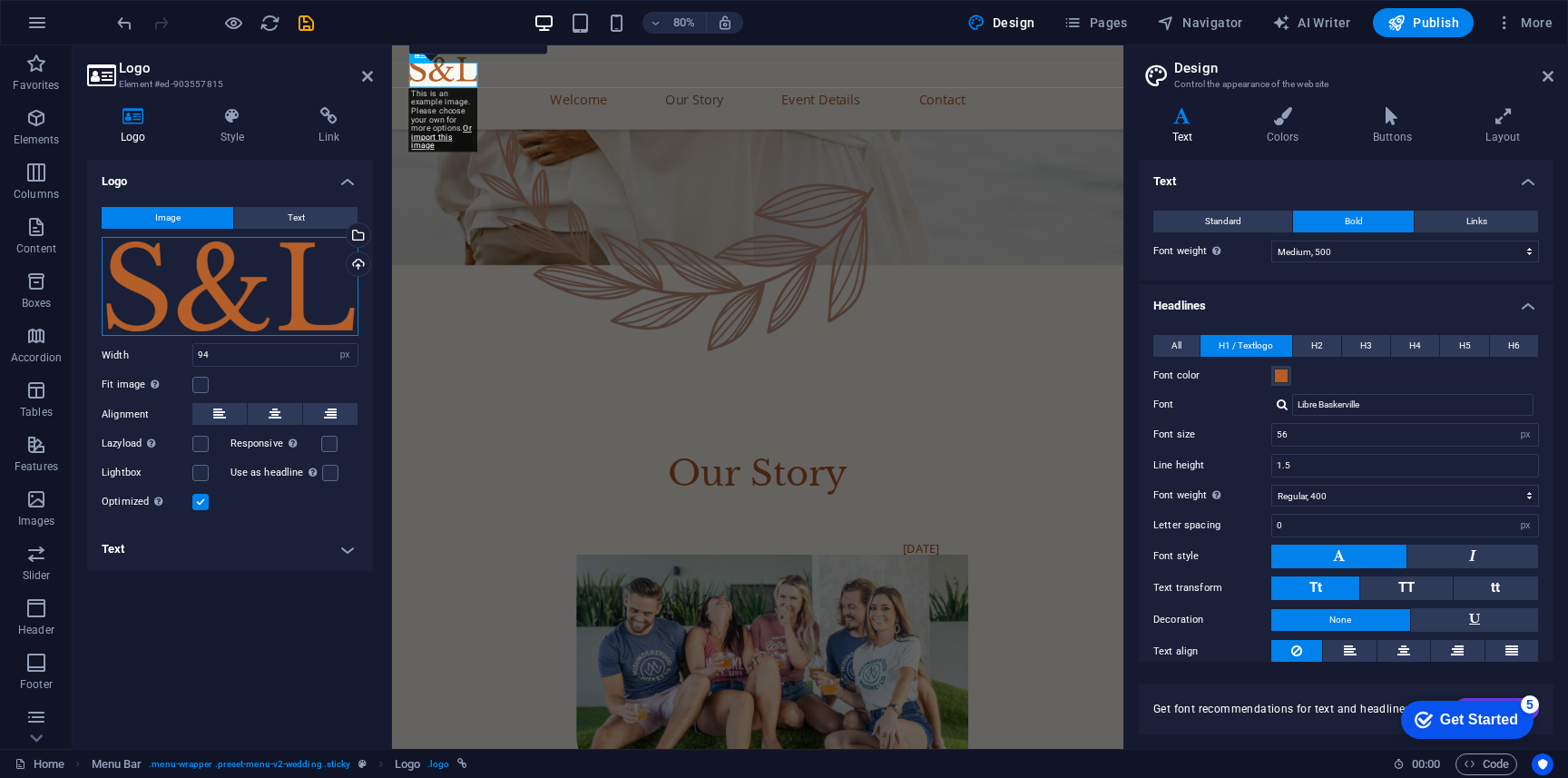
click at [235, 285] on div "Drag files here, click to choose files or select files from Files or our free s…" at bounding box center [230, 286] width 257 height 99
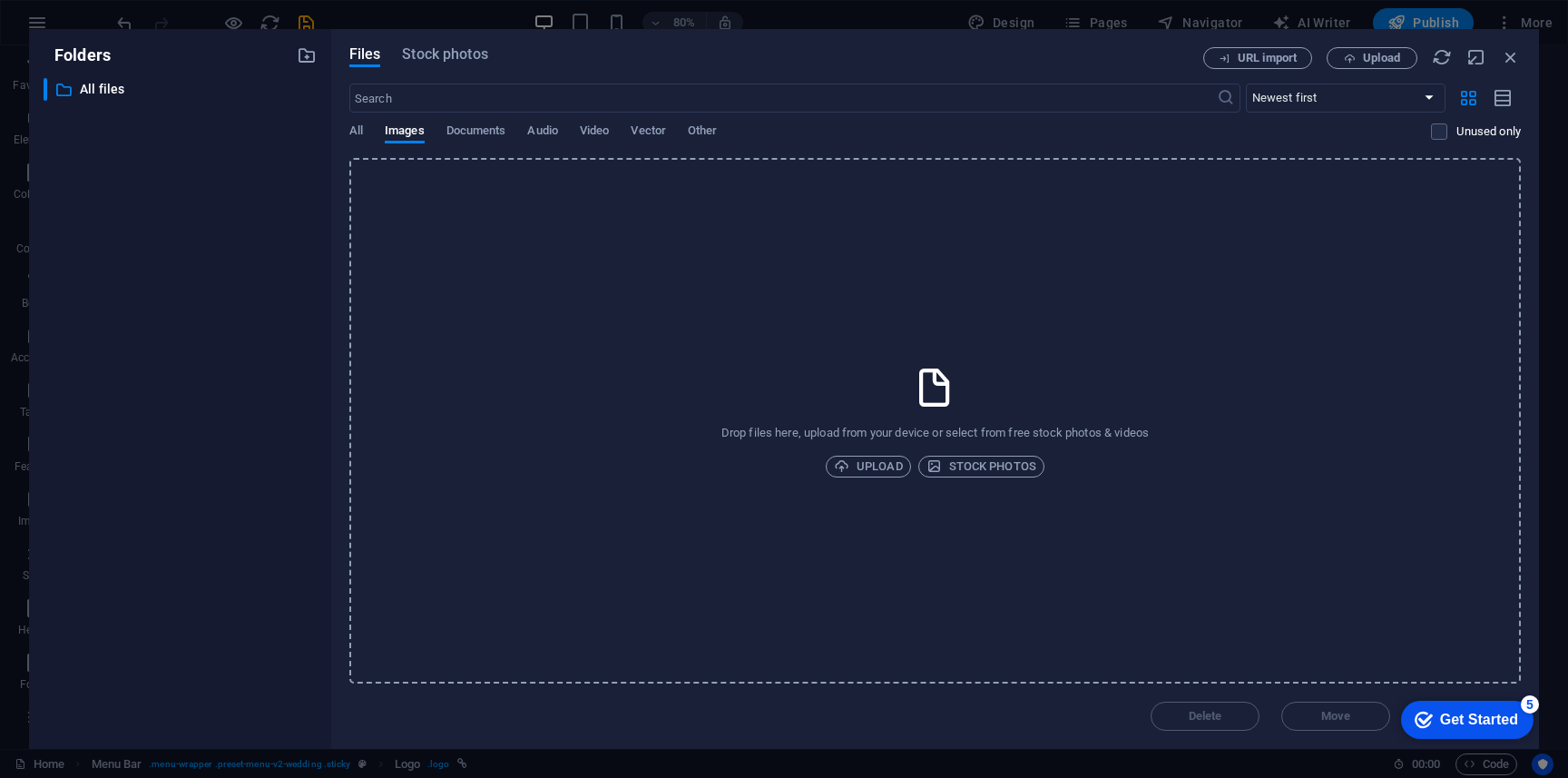
scroll to position [1245, 0]
click at [235, 285] on div "​ All files All files" at bounding box center [180, 406] width 273 height 656
click at [1514, 56] on icon "button" at bounding box center [1511, 57] width 20 height 20
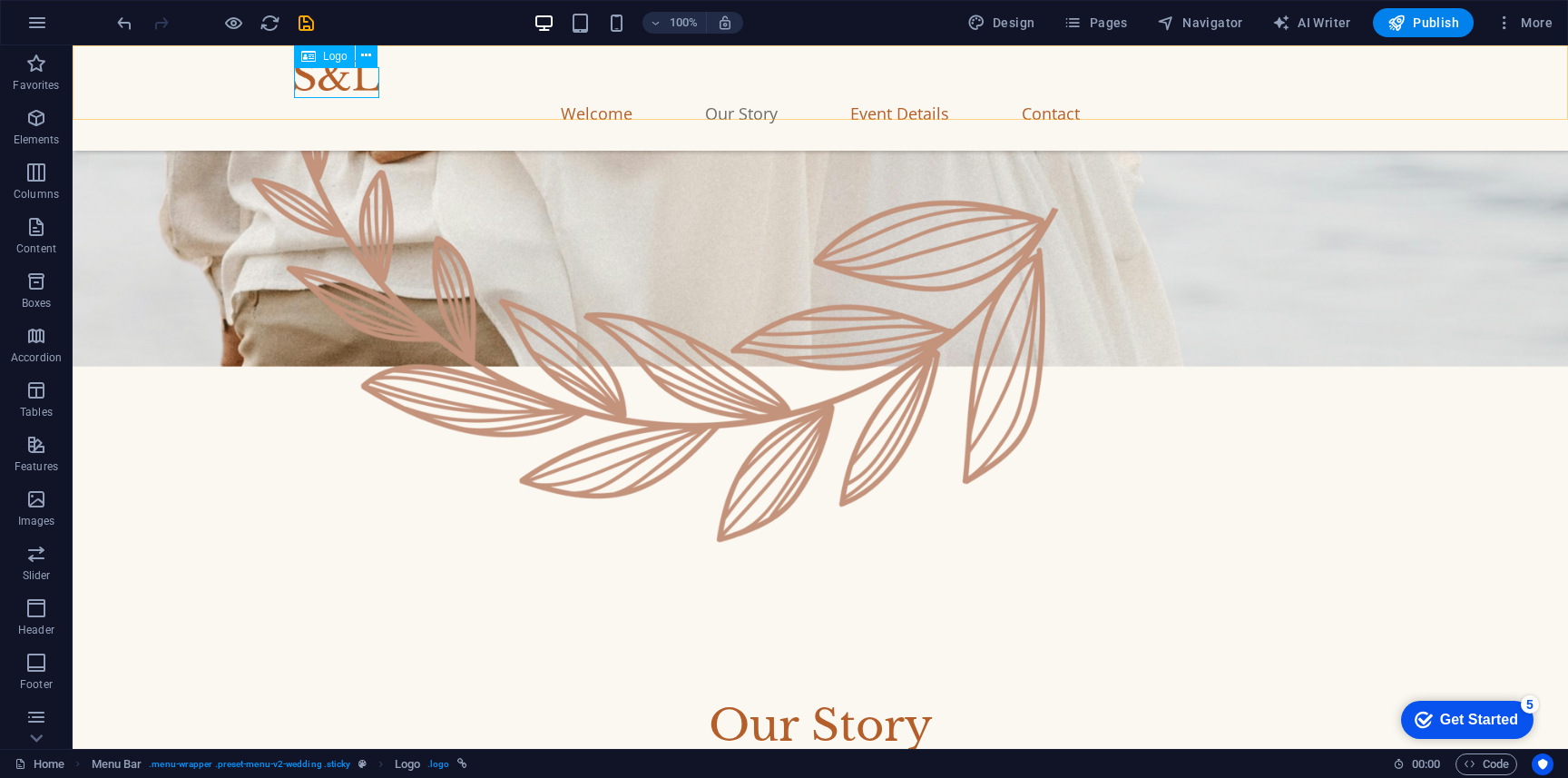
click at [327, 83] on div at bounding box center [821, 75] width 1052 height 31
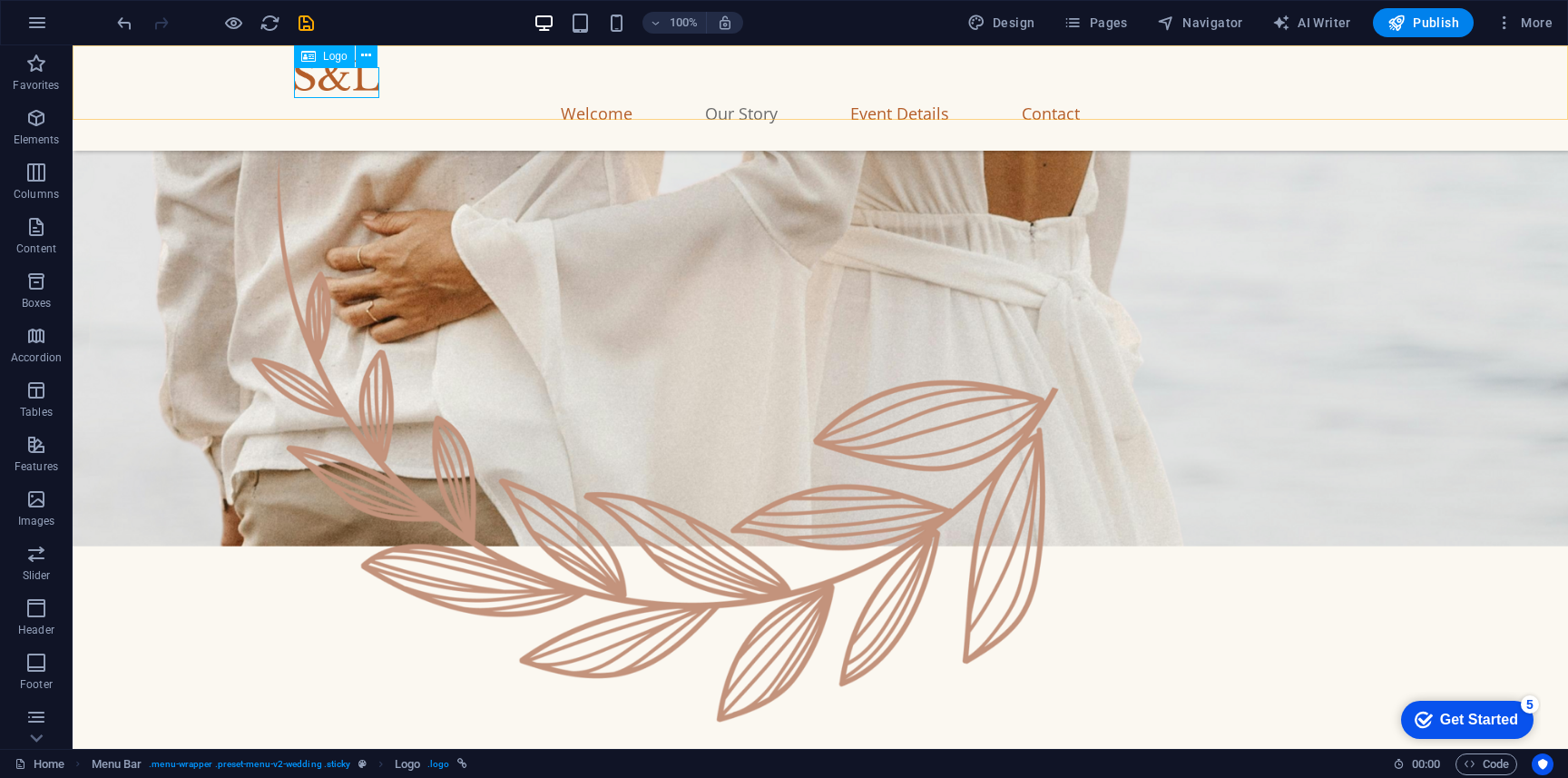
select select "px"
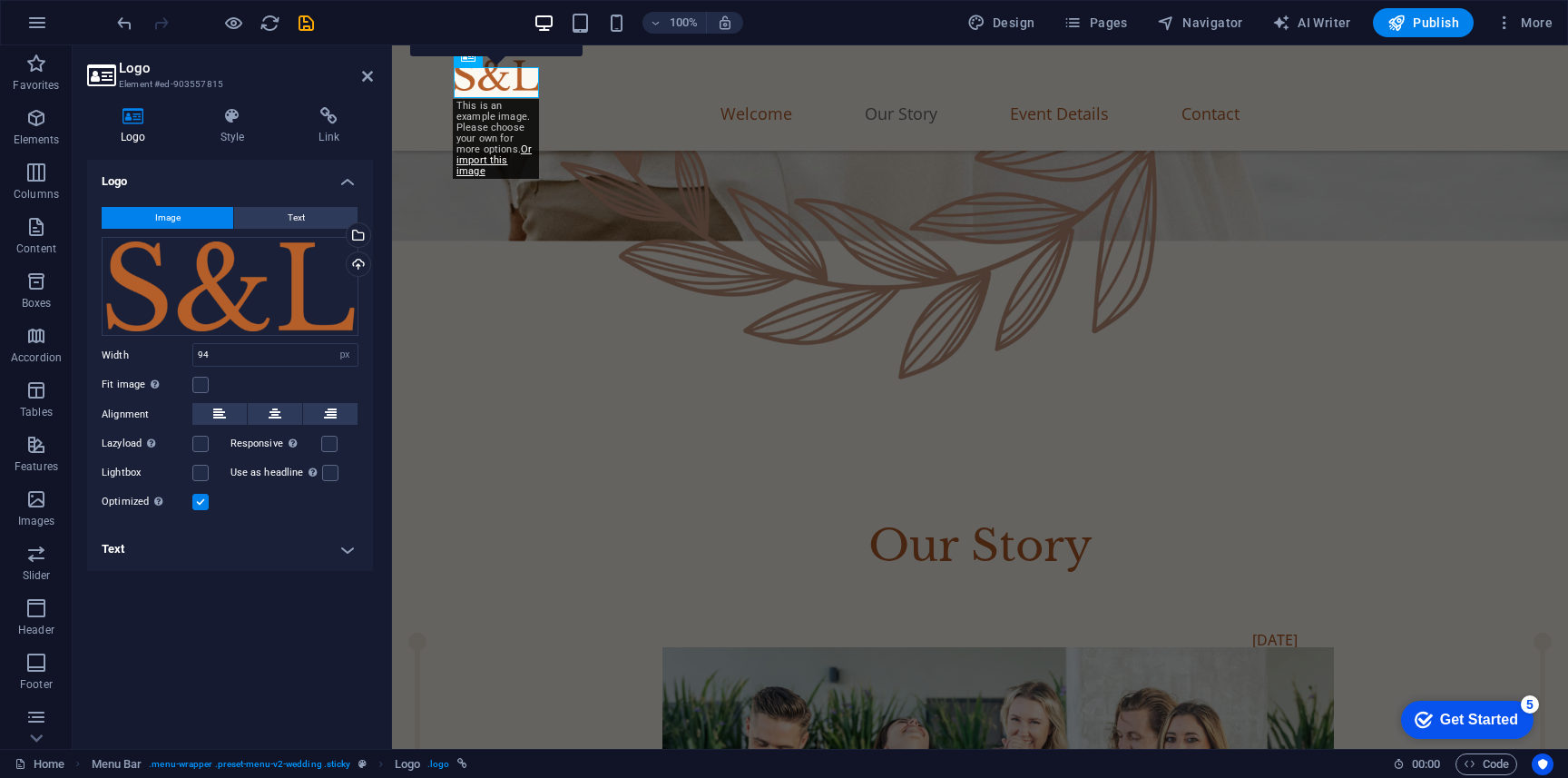
click at [317, 232] on div "Image Text Drag files here, click to choose files or select files from Files or…" at bounding box center [230, 360] width 286 height 336
click at [307, 226] on button "Text" at bounding box center [296, 217] width 124 height 22
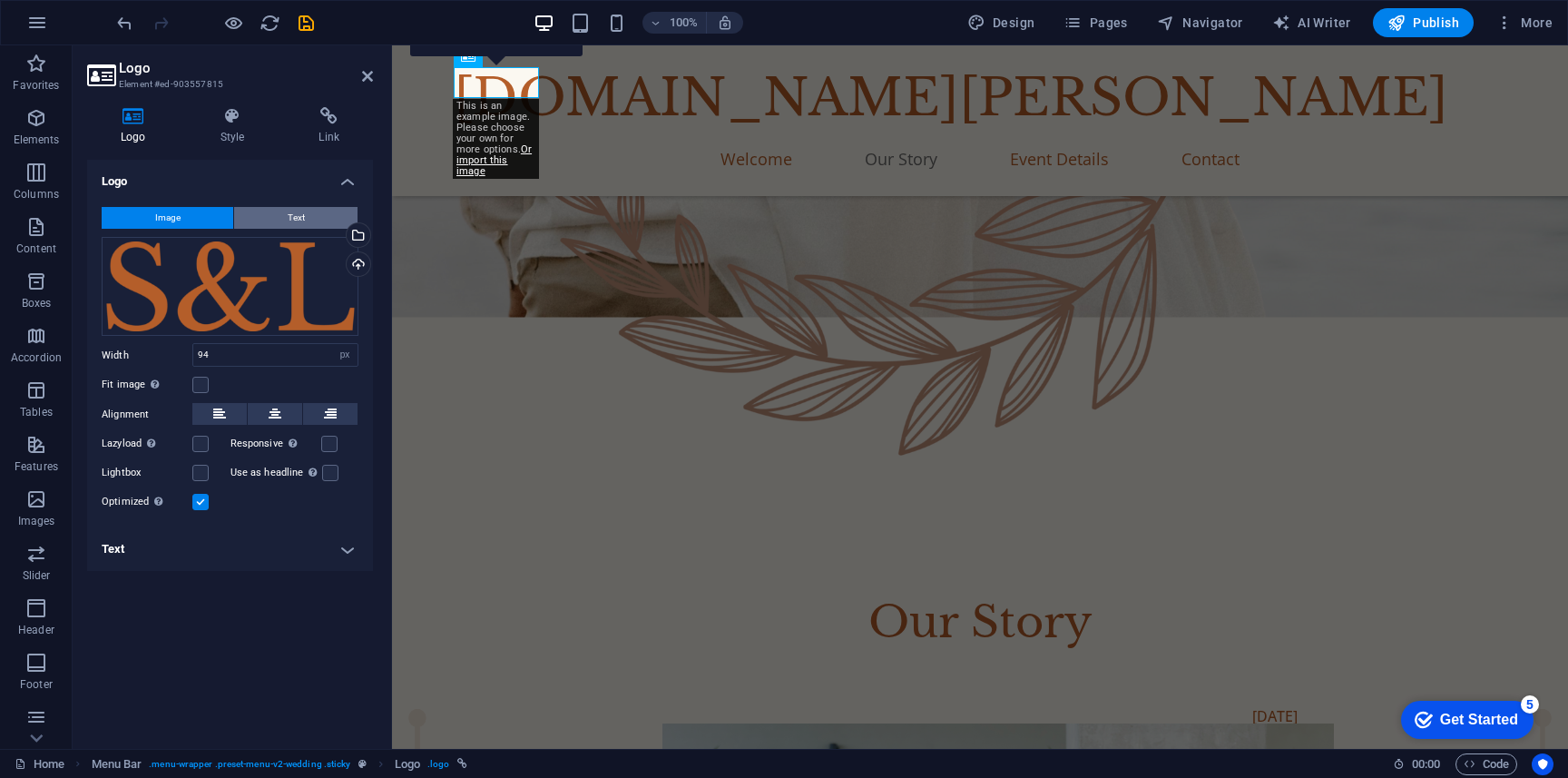
scroll to position [1539, 0]
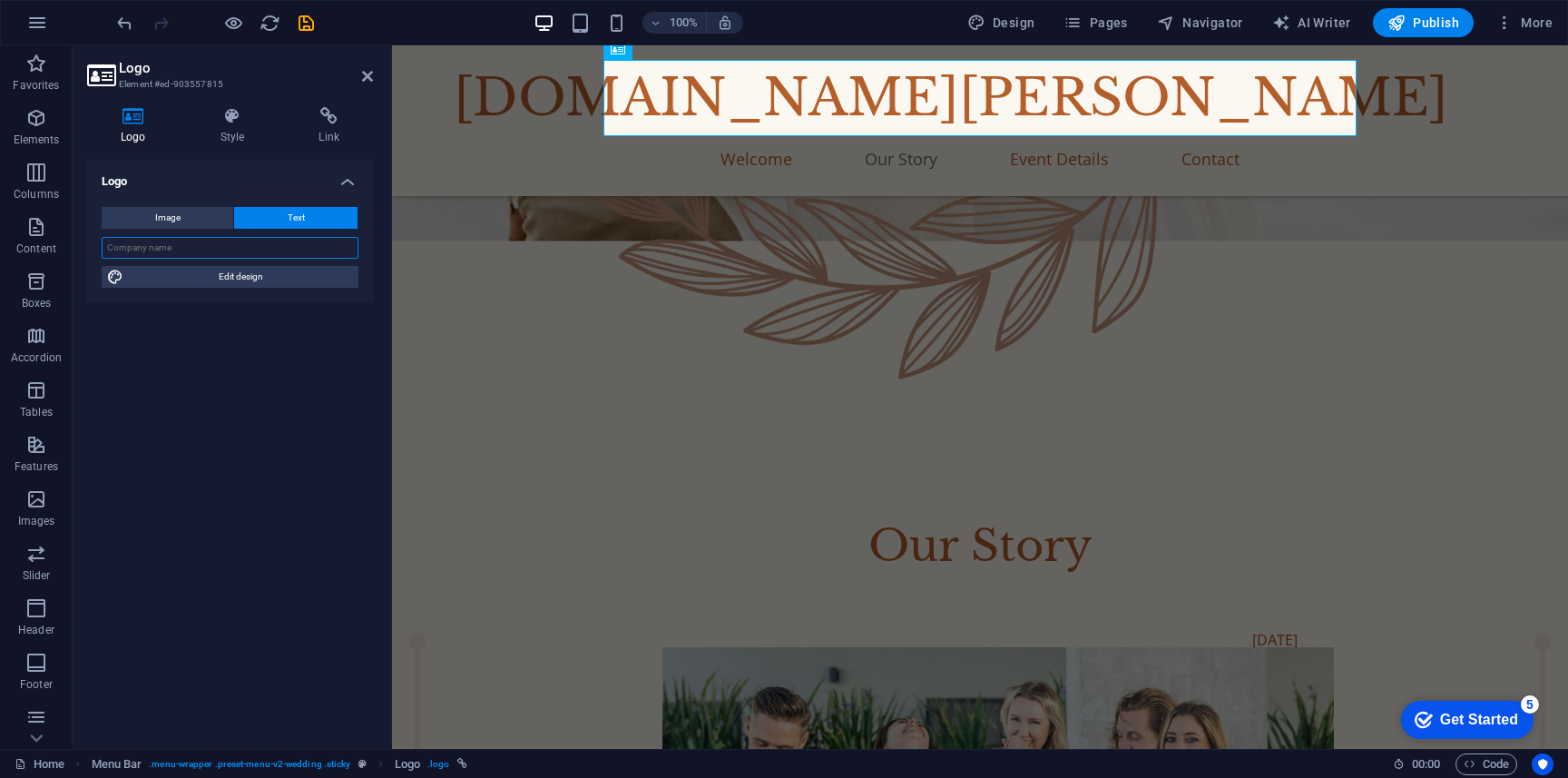
click at [264, 248] on input "text" at bounding box center [230, 247] width 257 height 22
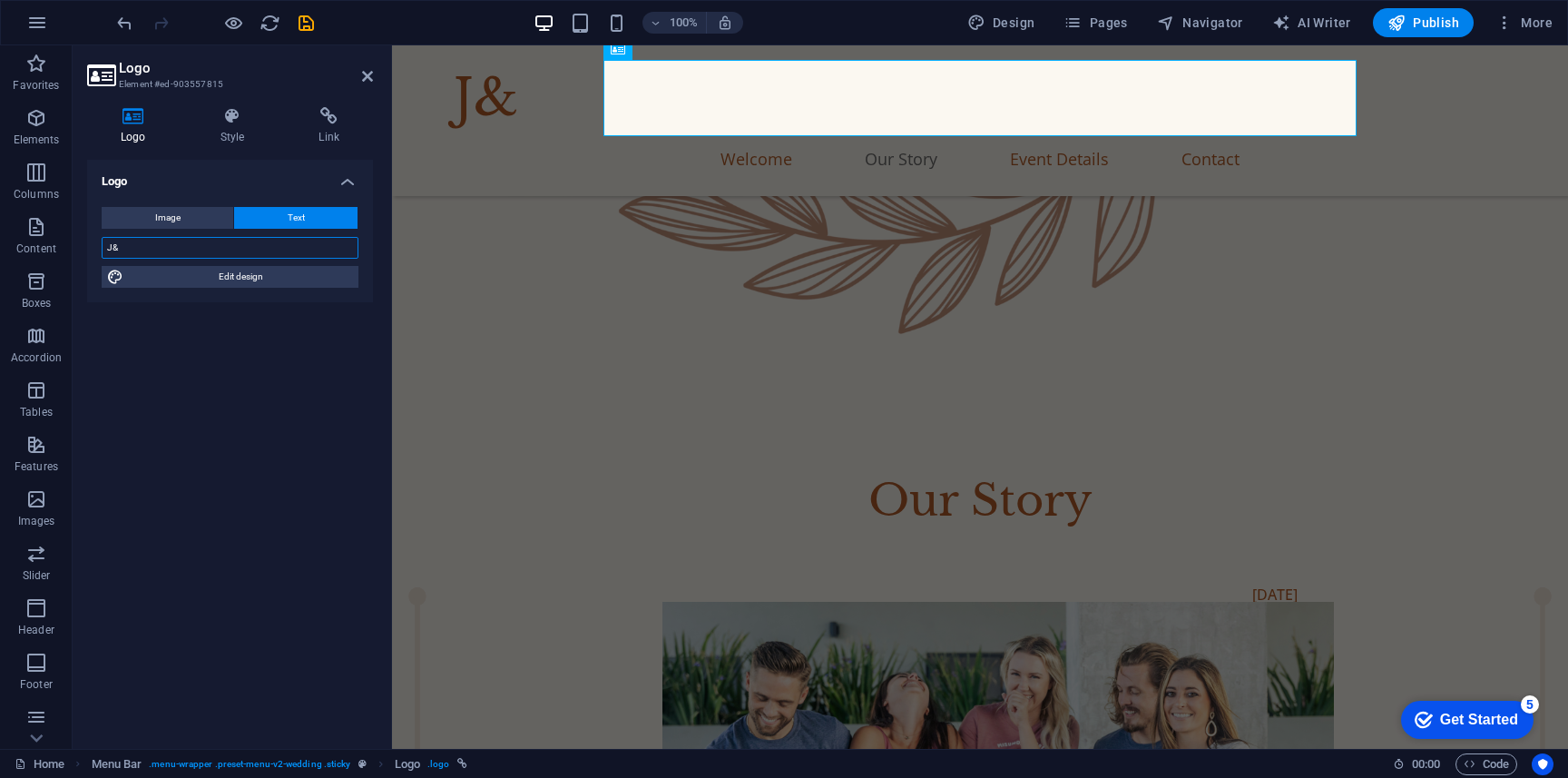
scroll to position [1493, 0]
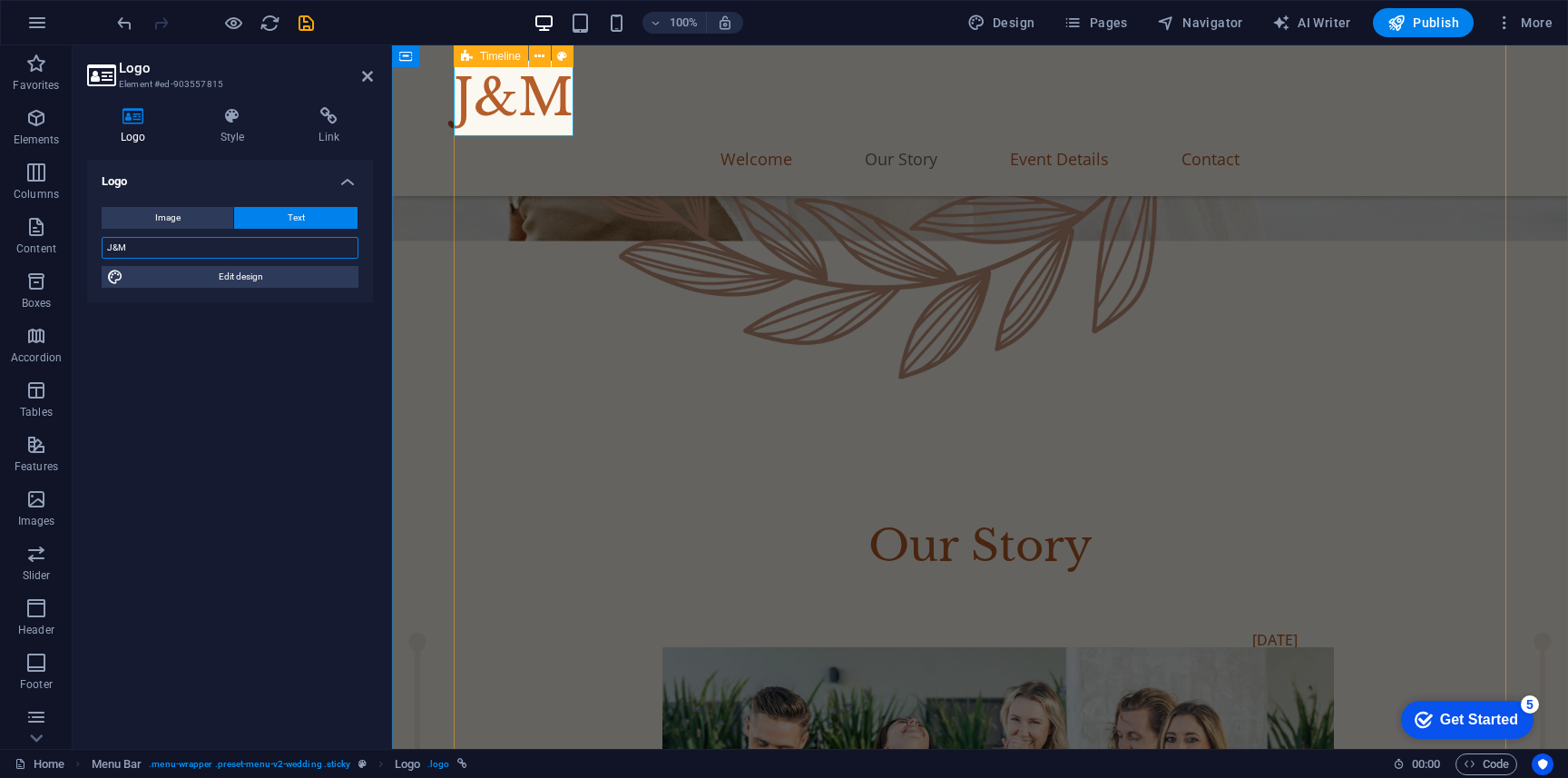
type input "J&M"
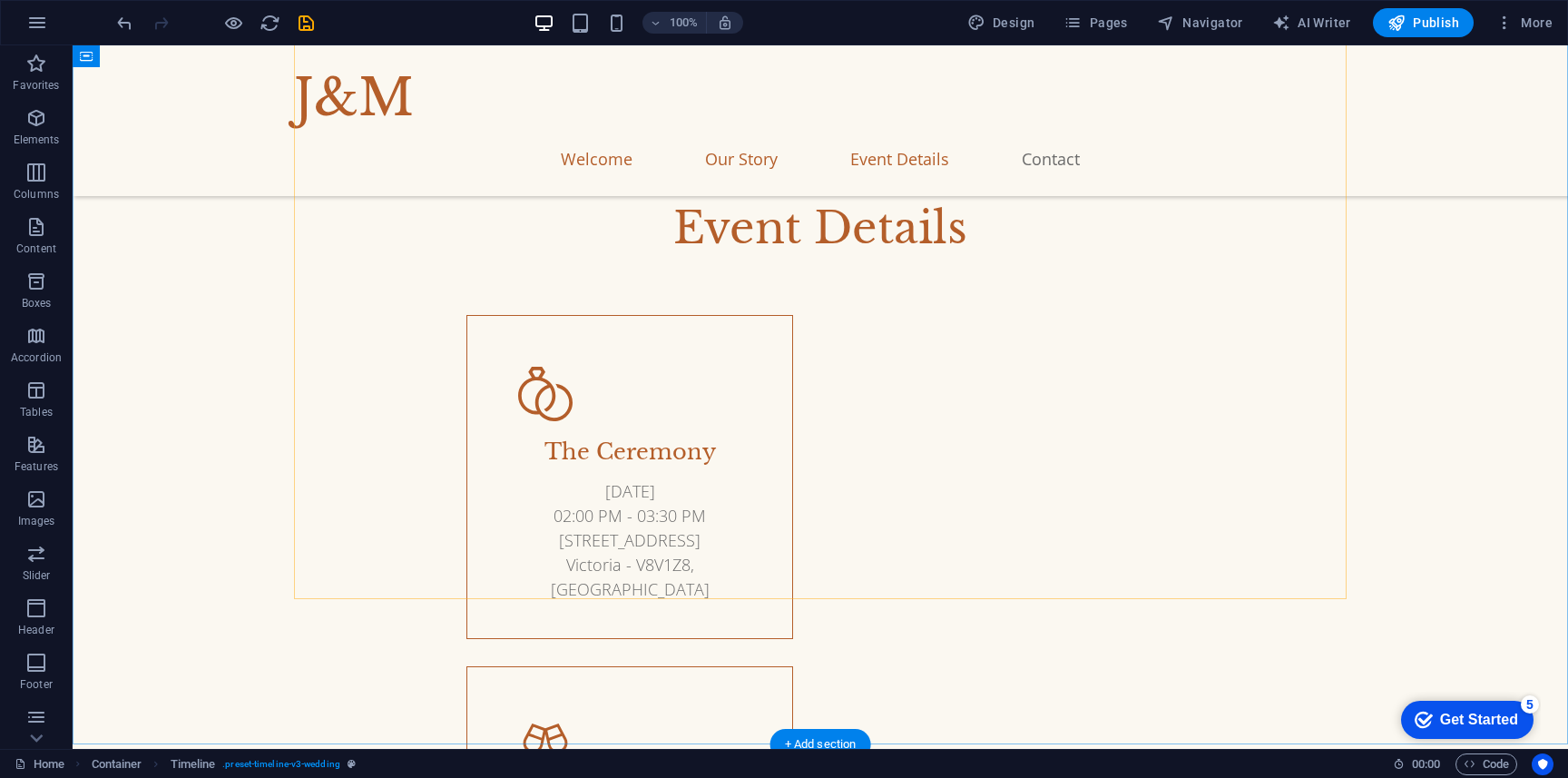
scroll to position [6297, 0]
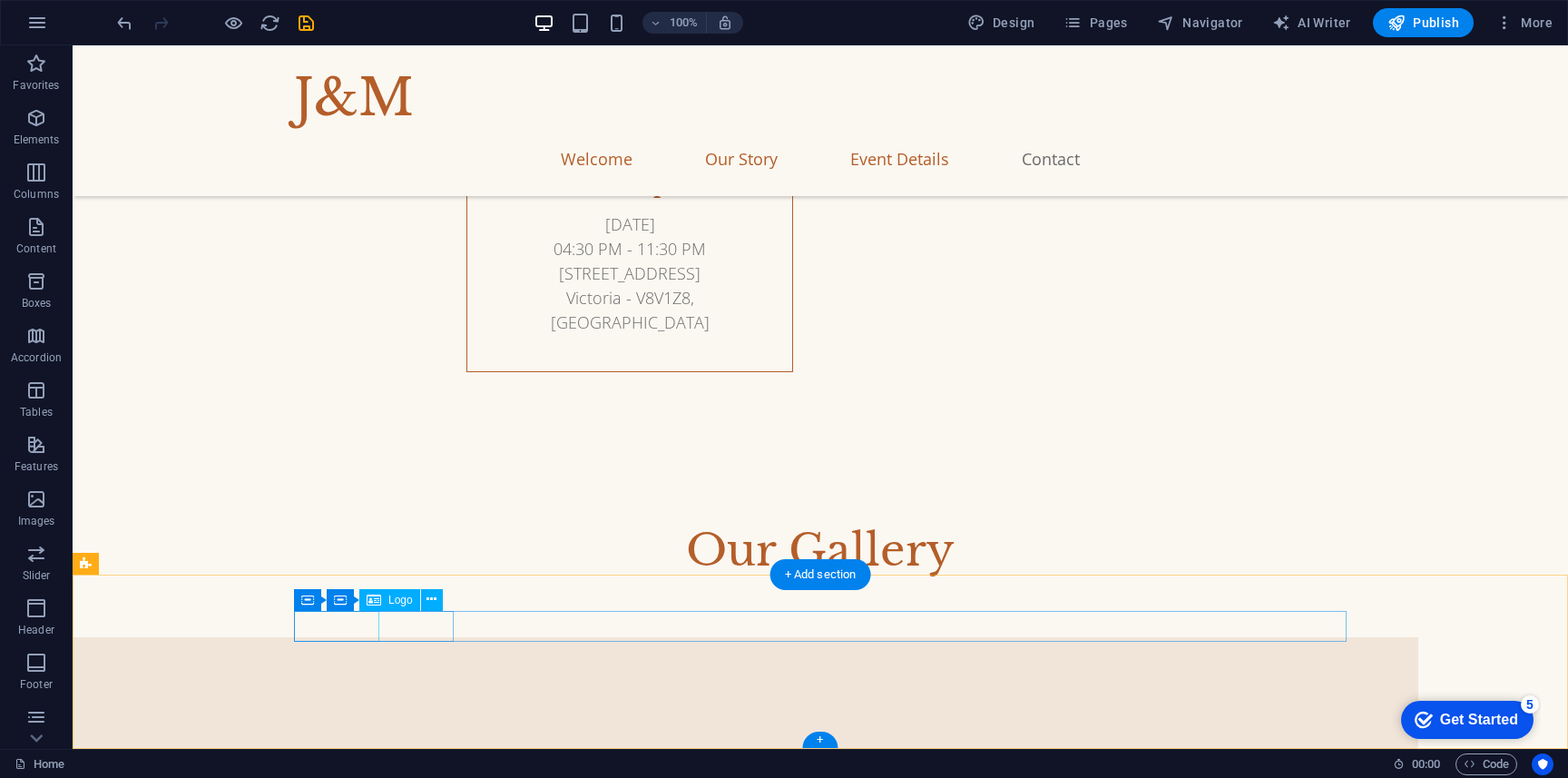
select select "px"
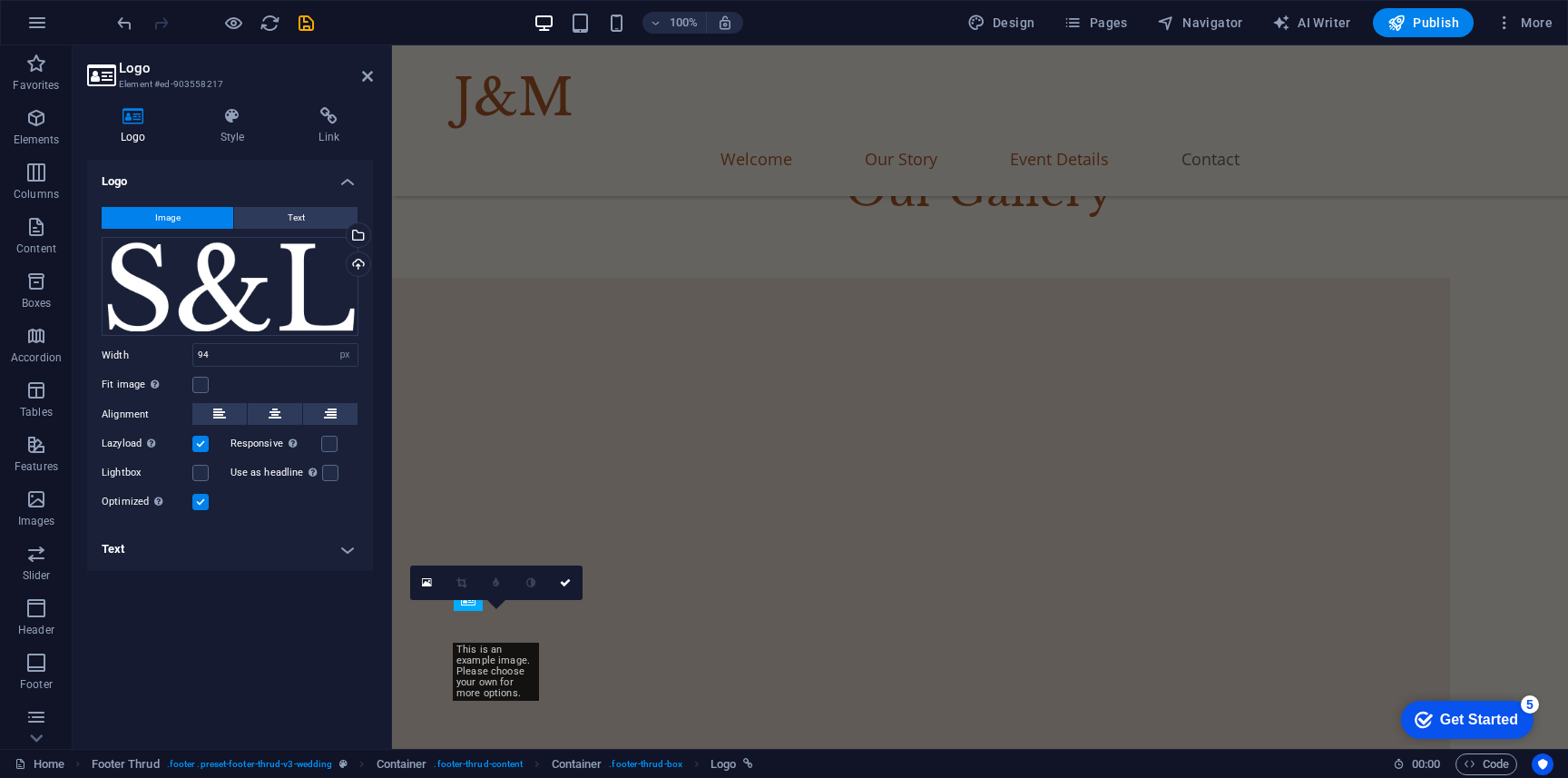
scroll to position [6143, 0]
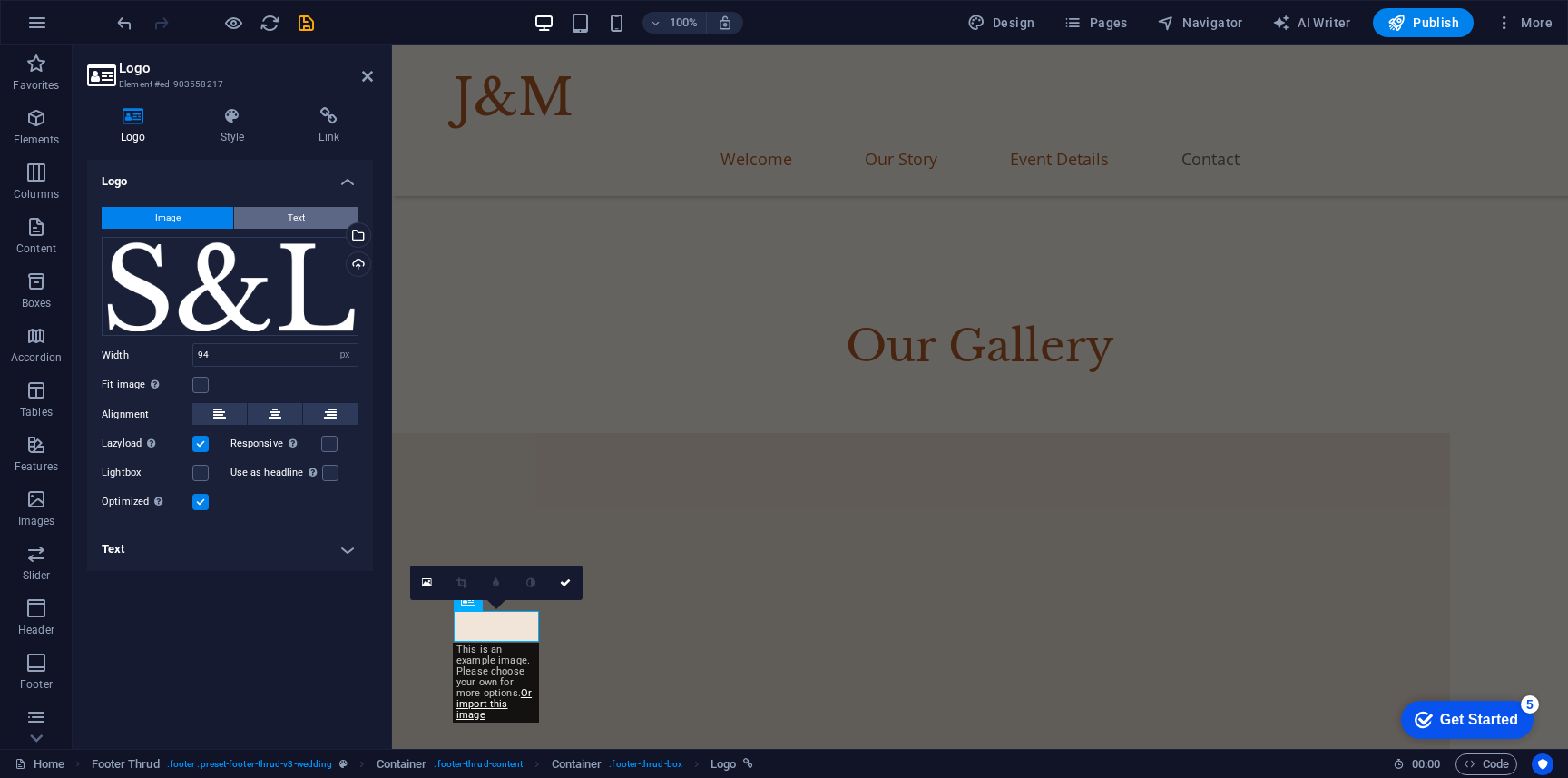
click at [296, 225] on span "Text" at bounding box center [296, 217] width 17 height 22
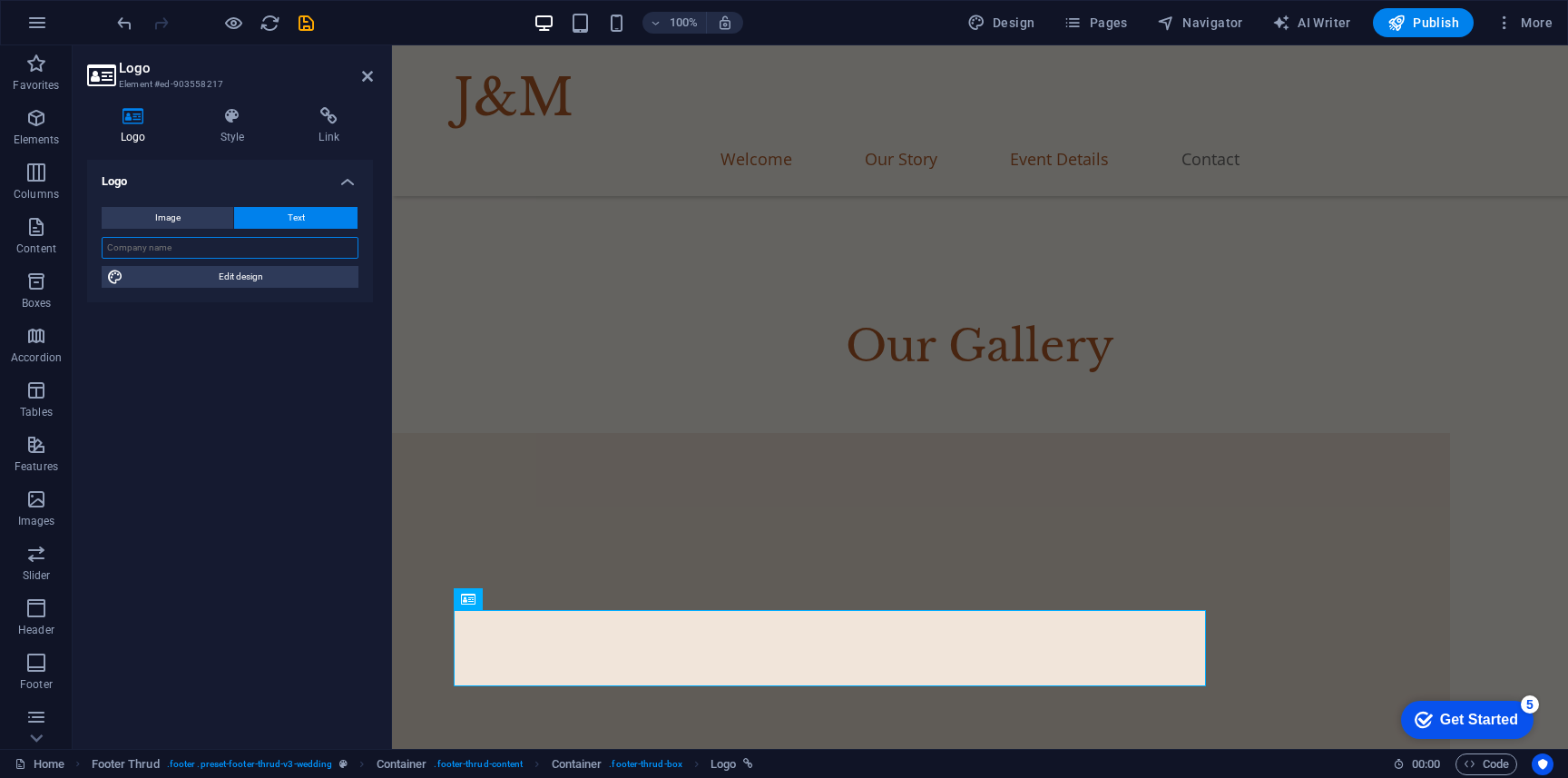
click at [270, 251] on input "text" at bounding box center [230, 247] width 257 height 22
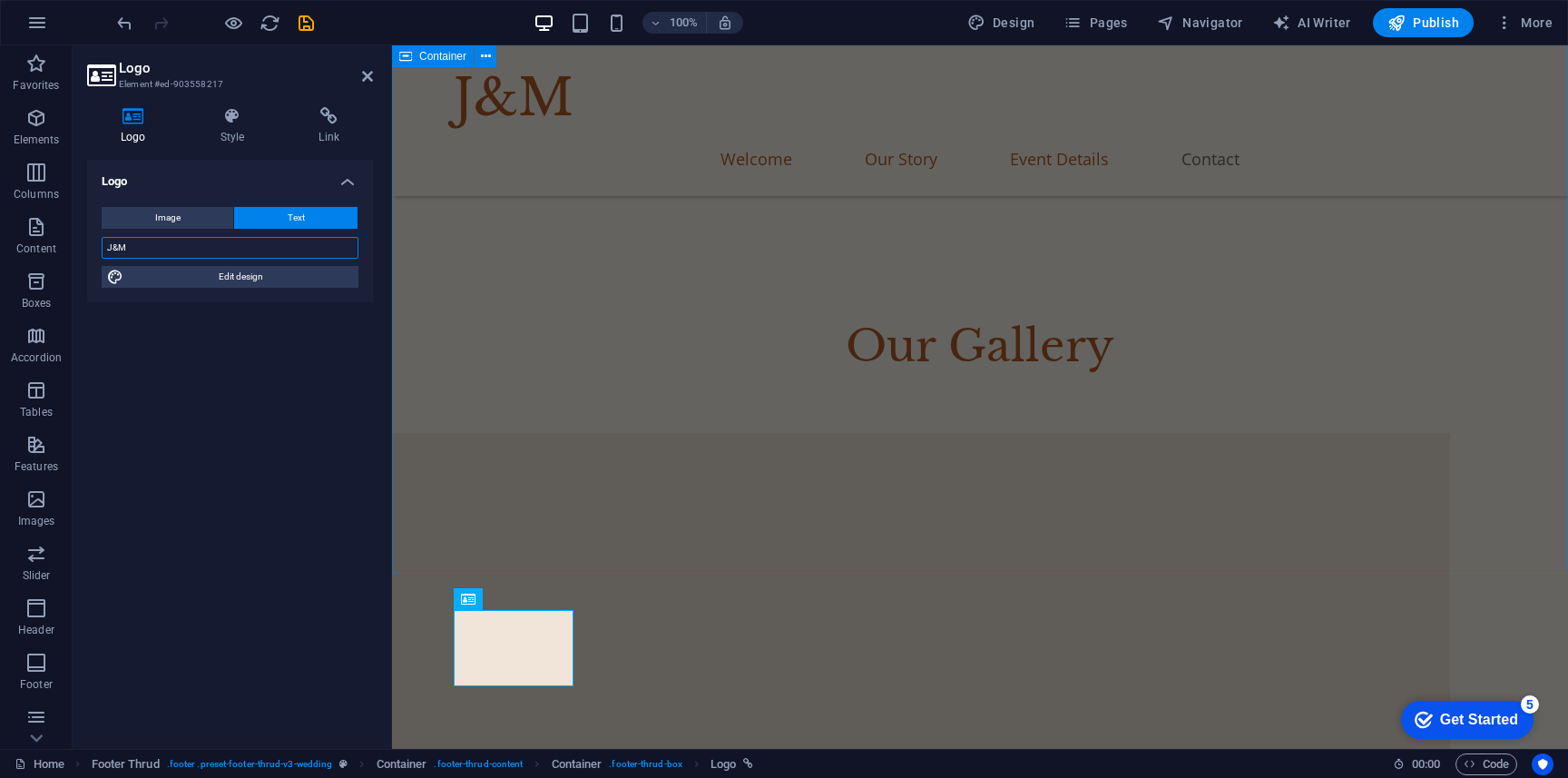
type input "J&M"
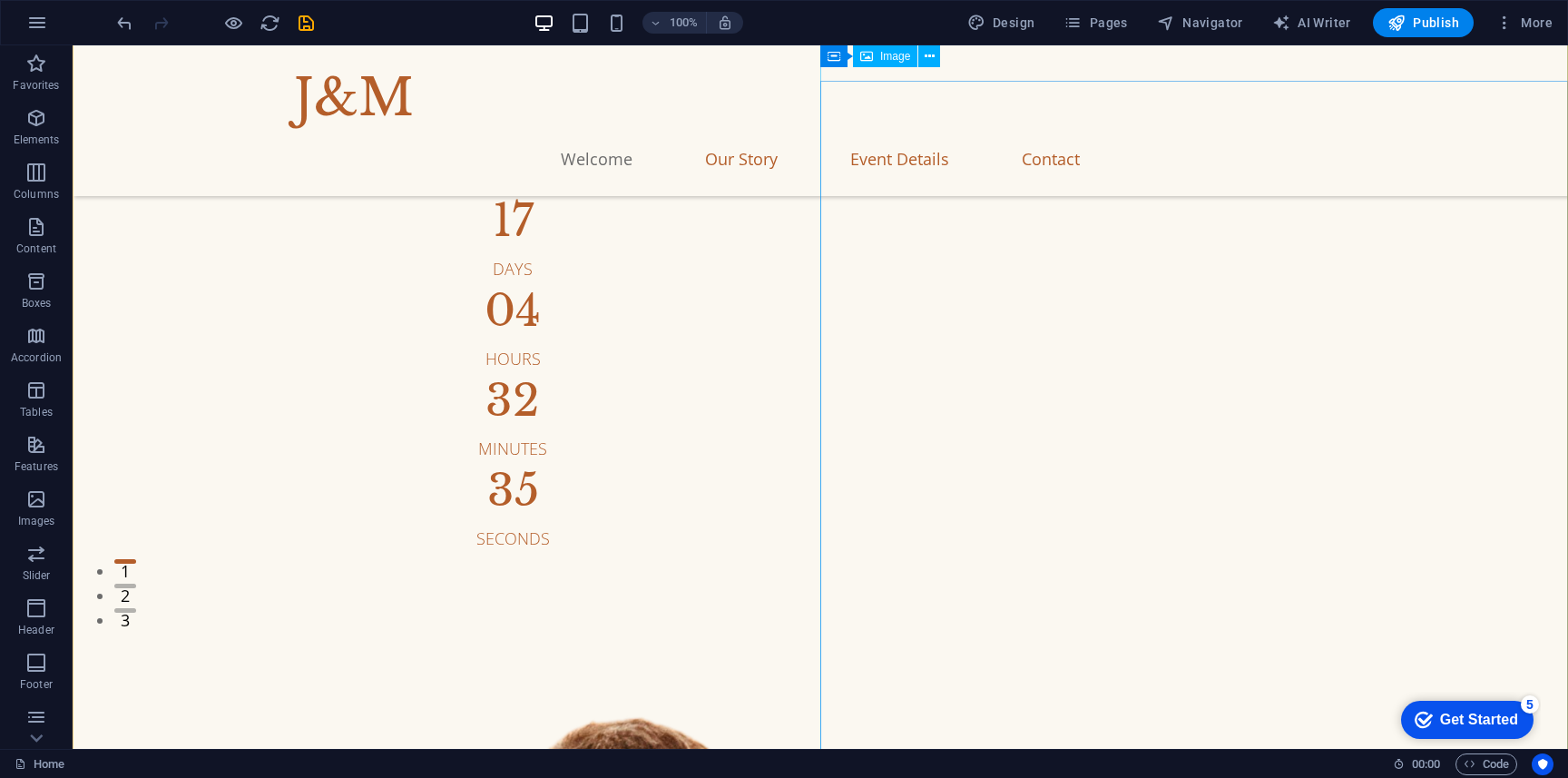
scroll to position [0, 0]
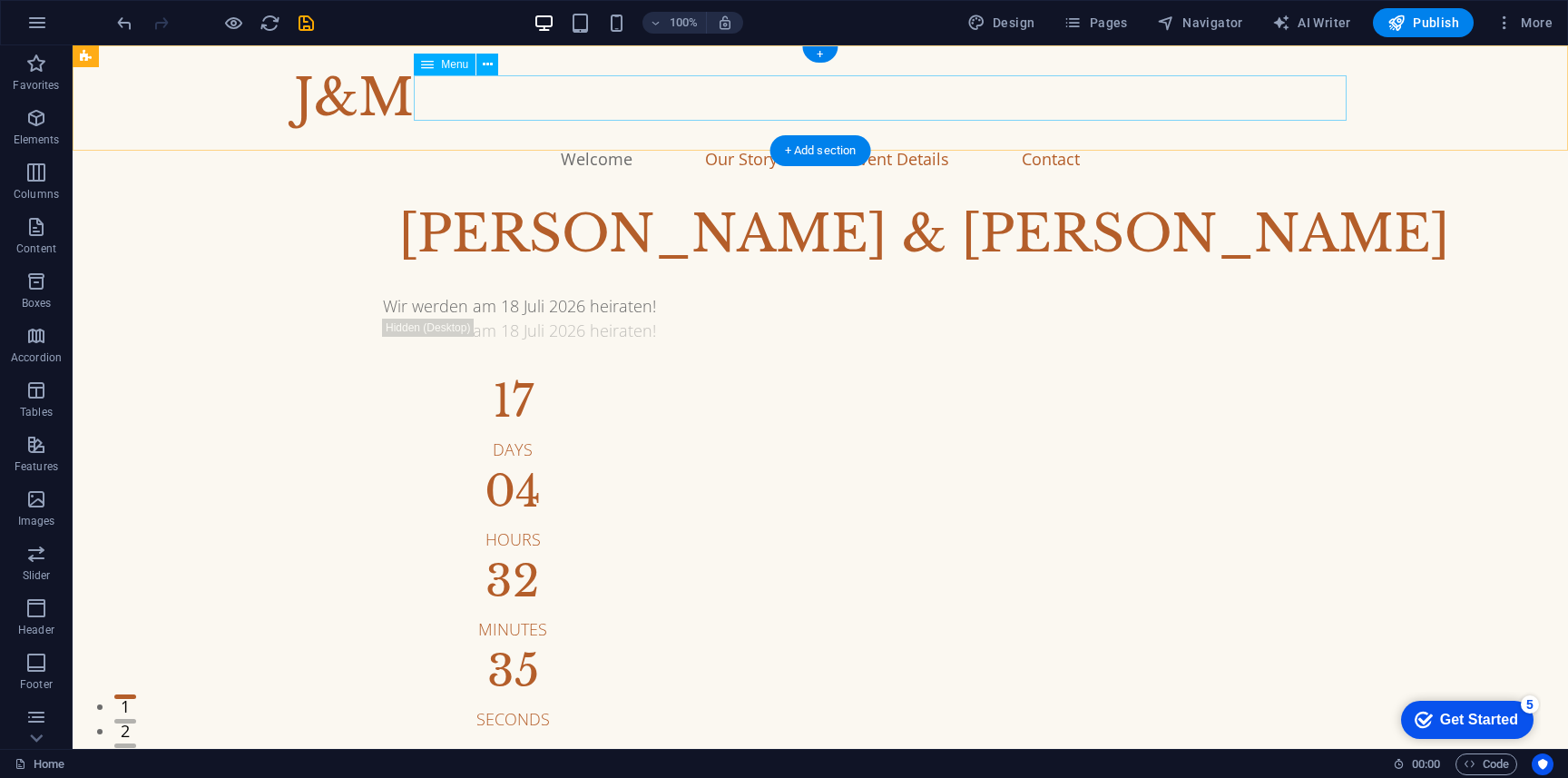
click at [666, 136] on nav "Welcome Our Story Event Details Contact" at bounding box center [821, 158] width 1052 height 45
select select
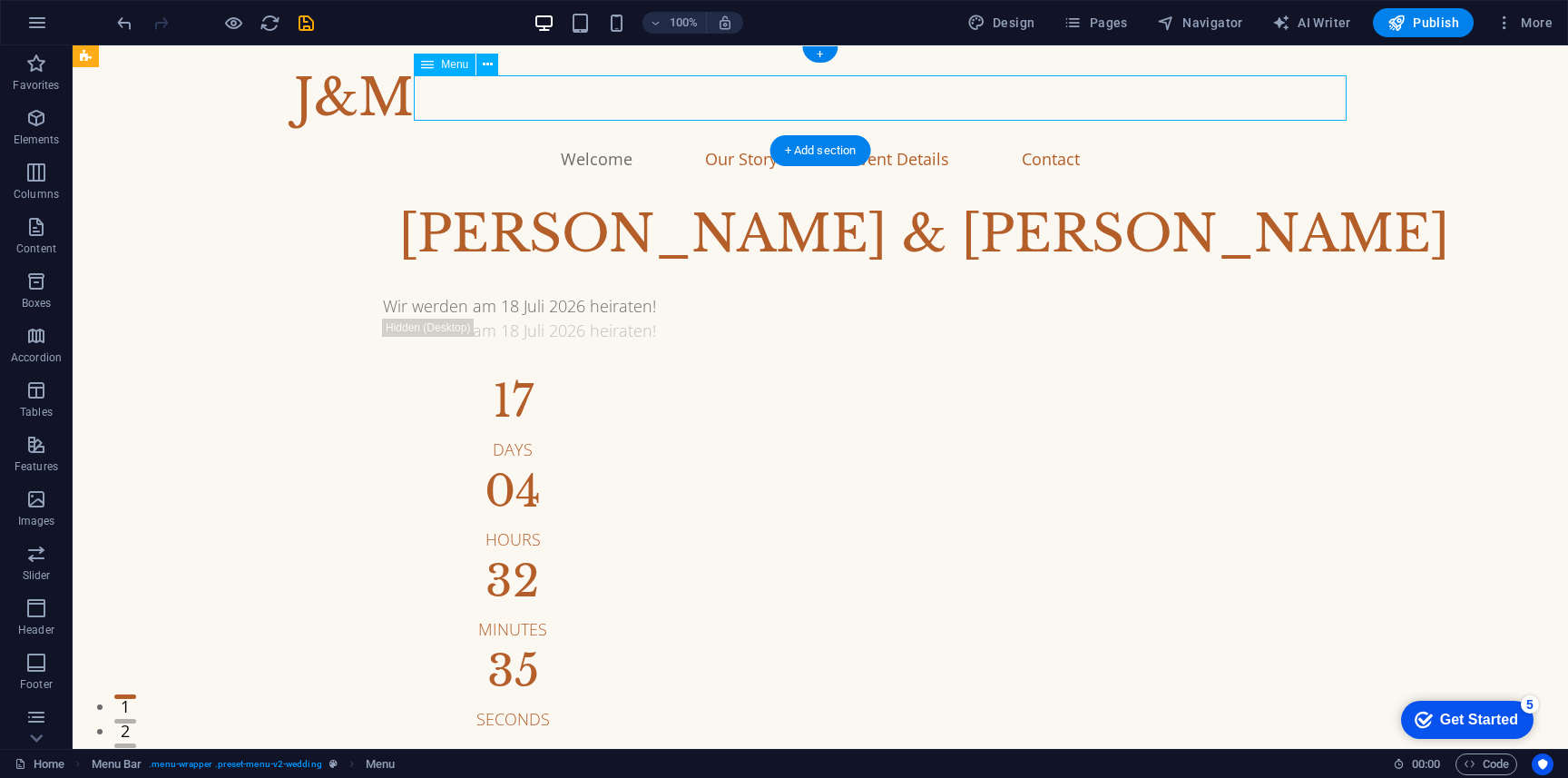
select select
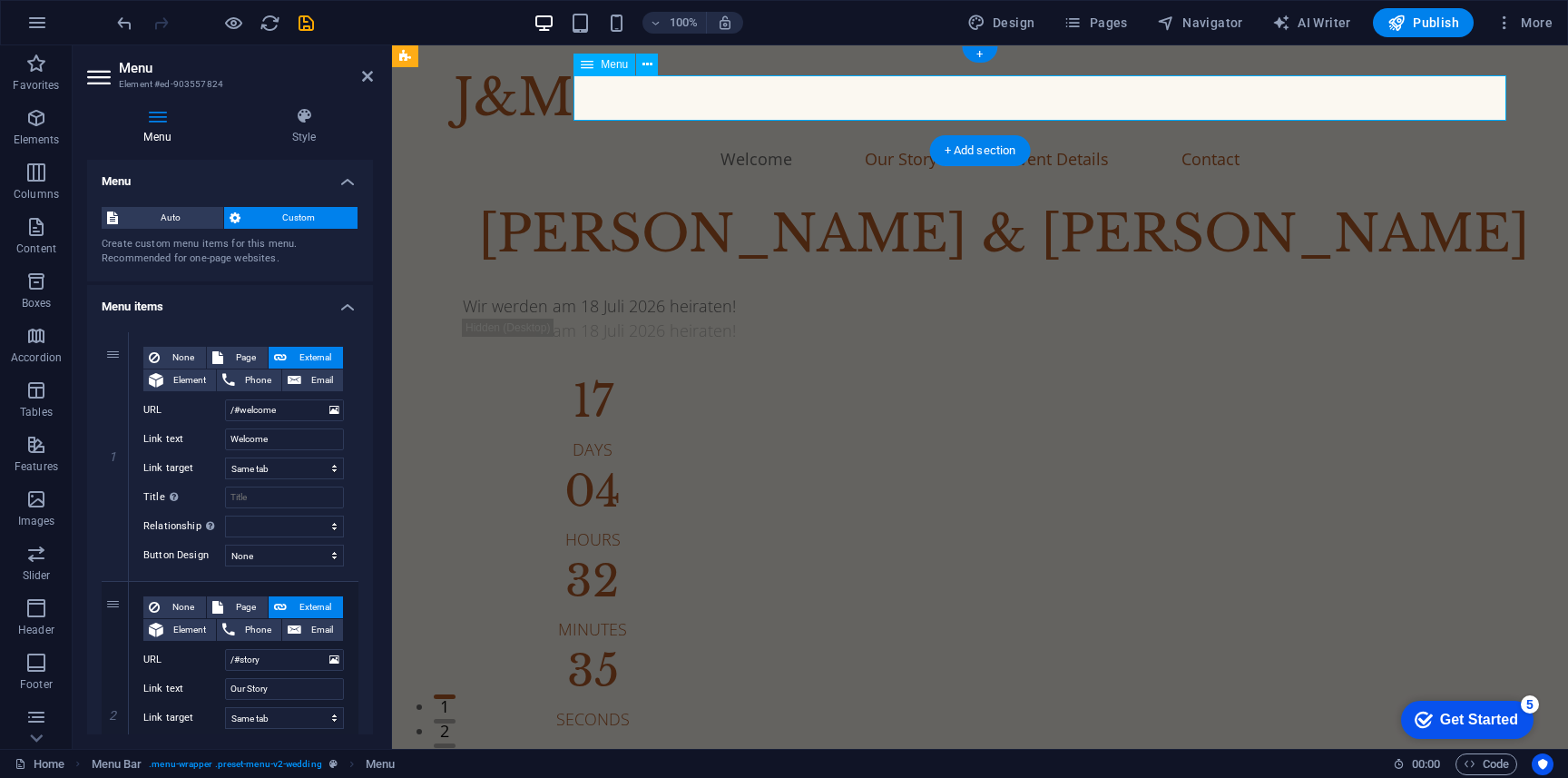
click at [801, 136] on nav "Welcome Our Story Event Details Contact" at bounding box center [980, 158] width 1052 height 45
click at [802, 136] on nav "Welcome Our Story Event Details Contact" at bounding box center [980, 158] width 1052 height 45
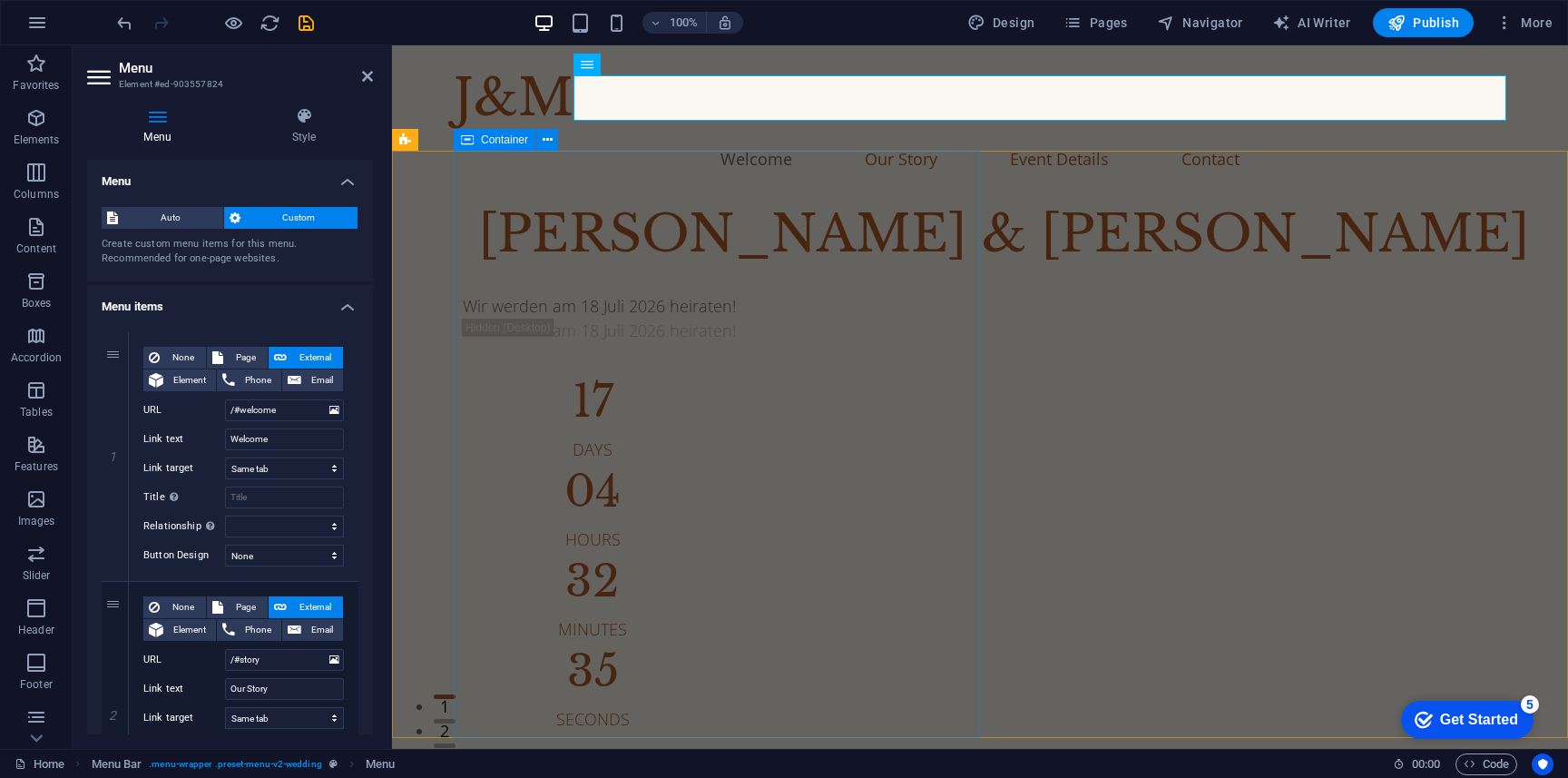
click at [742, 249] on div "[PERSON_NAME] & [PERSON_NAME] werden am 18 Juli 2026 heiraten! Wir werden am 18…" at bounding box center [1011, 463] width 1114 height 536
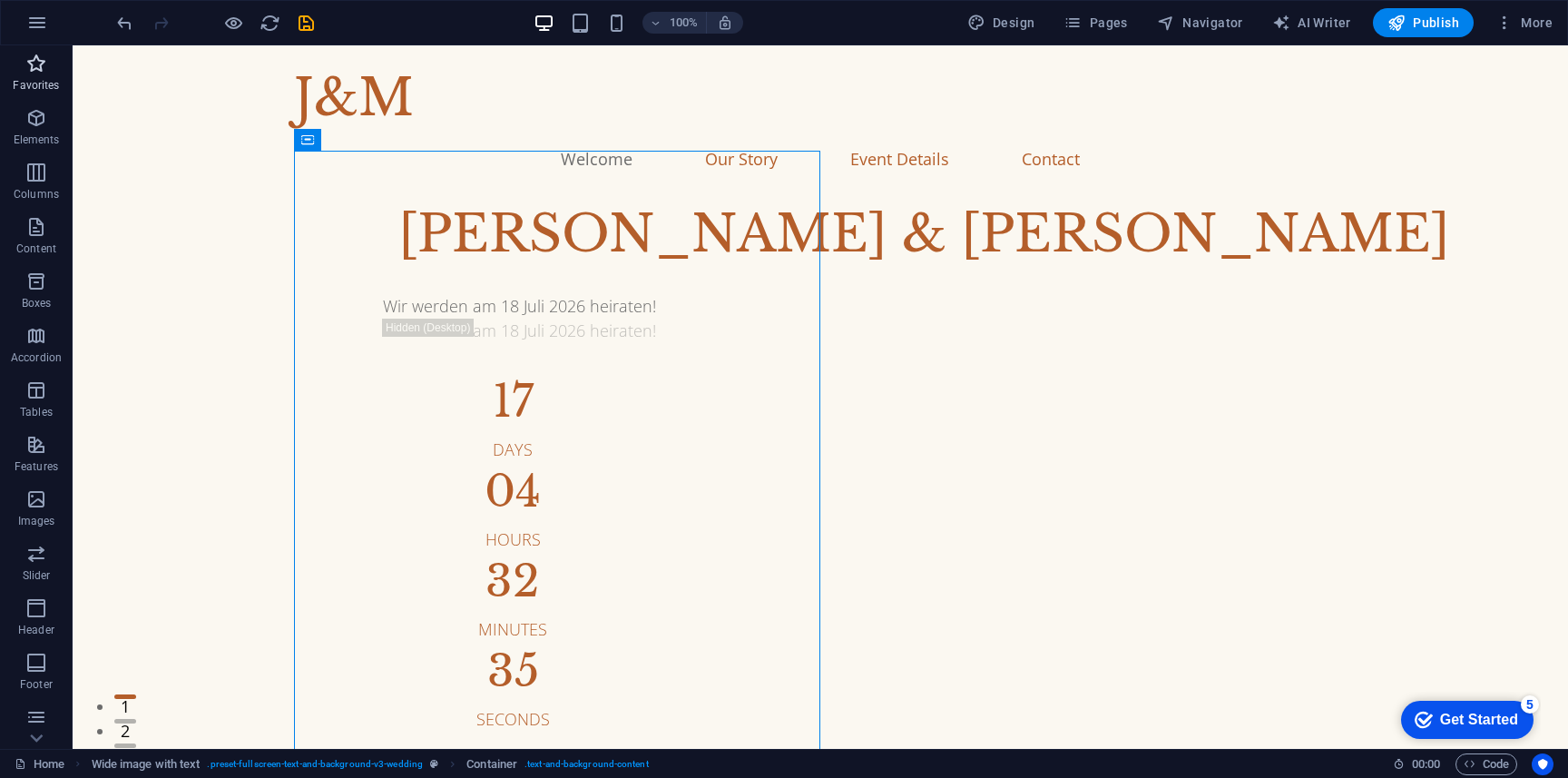
click at [29, 82] on p "Favorites" at bounding box center [36, 85] width 46 height 14
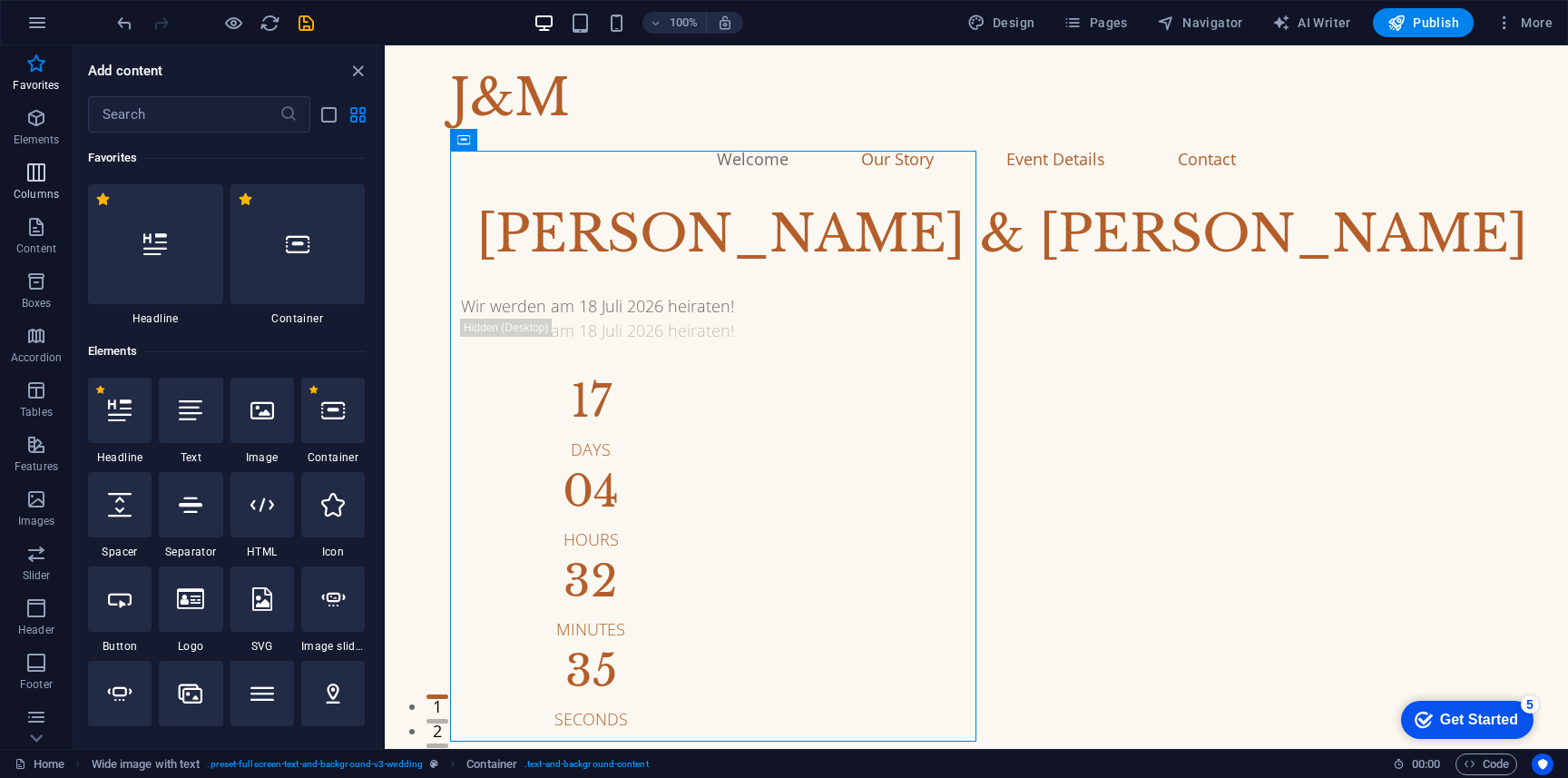
click at [25, 155] on button "Columns" at bounding box center [36, 181] width 72 height 54
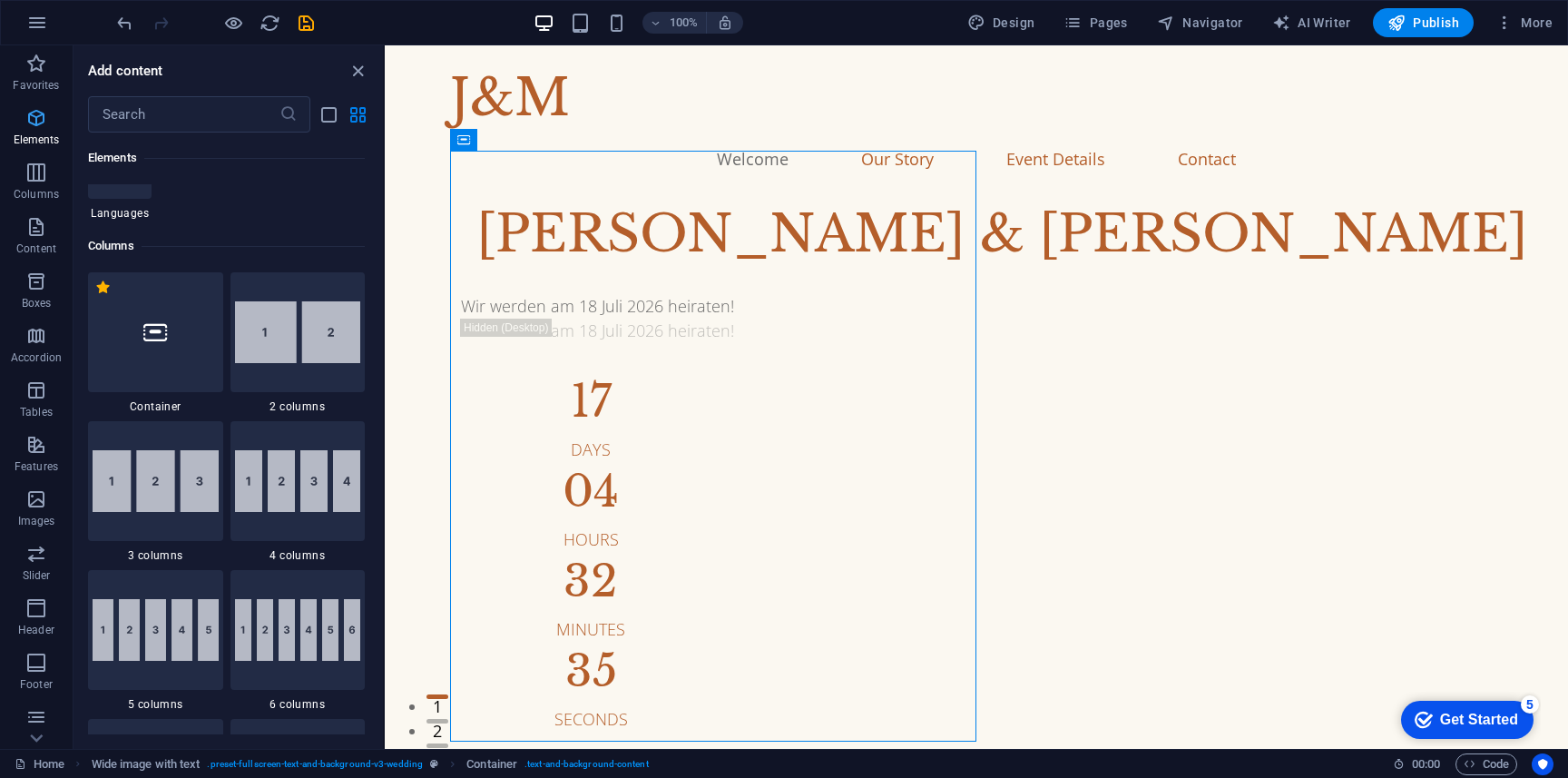
scroll to position [899, 0]
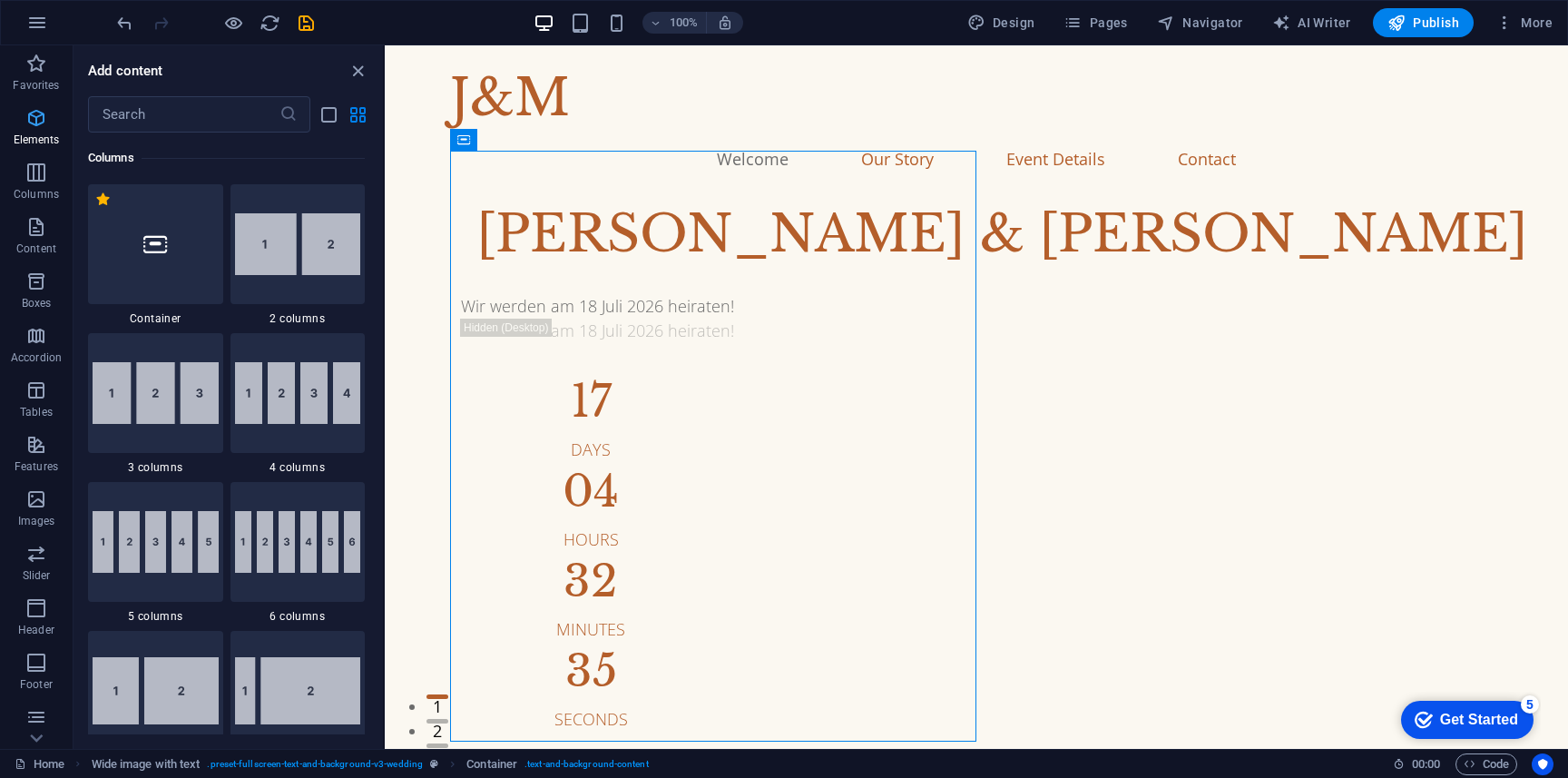
click at [29, 128] on span "Elements" at bounding box center [36, 128] width 72 height 43
click at [22, 138] on p "Elements" at bounding box center [37, 139] width 46 height 14
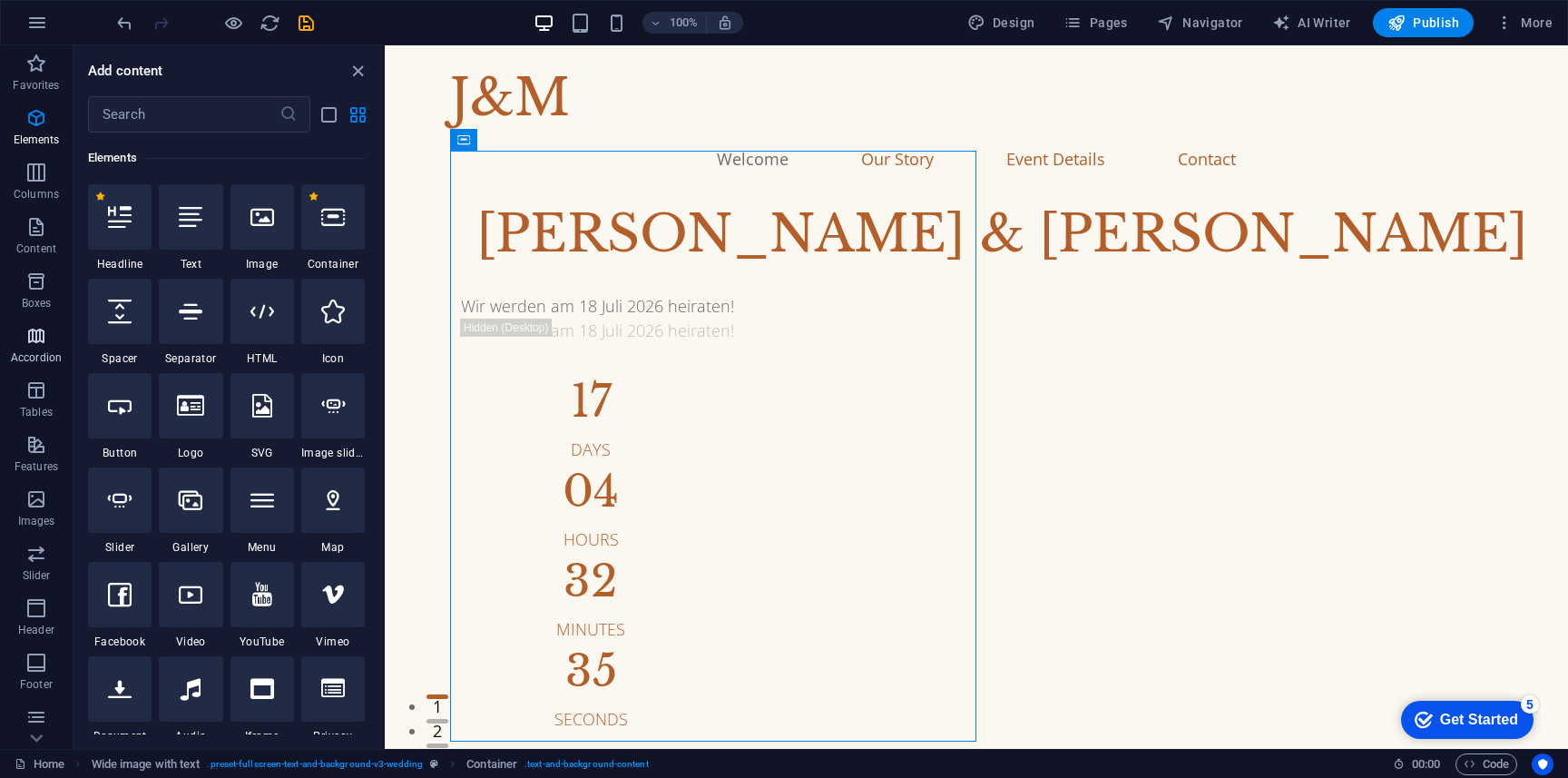
scroll to position [113, 0]
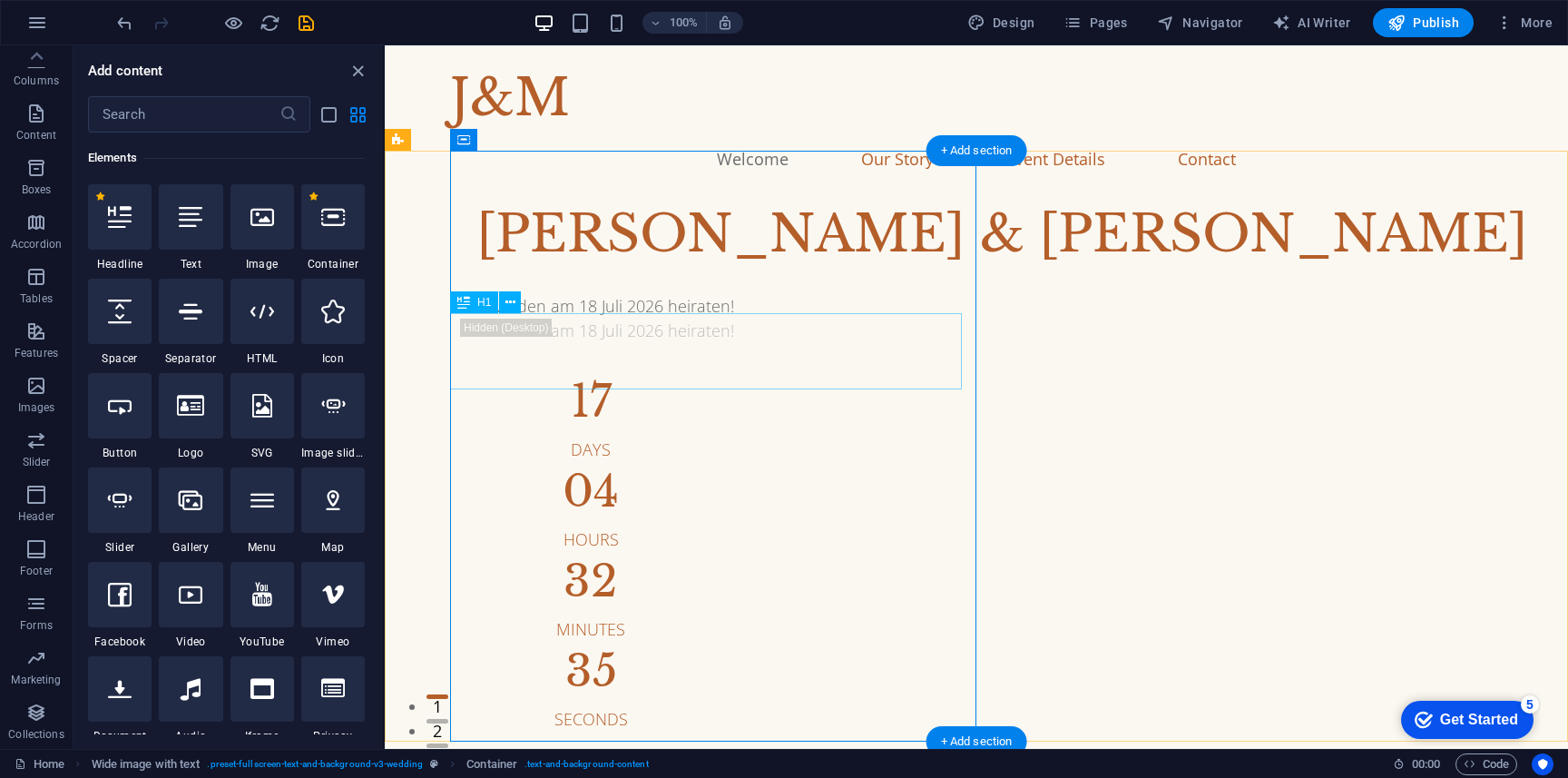
click at [526, 272] on div "[PERSON_NAME] & [PERSON_NAME]" at bounding box center [1002, 234] width 1081 height 76
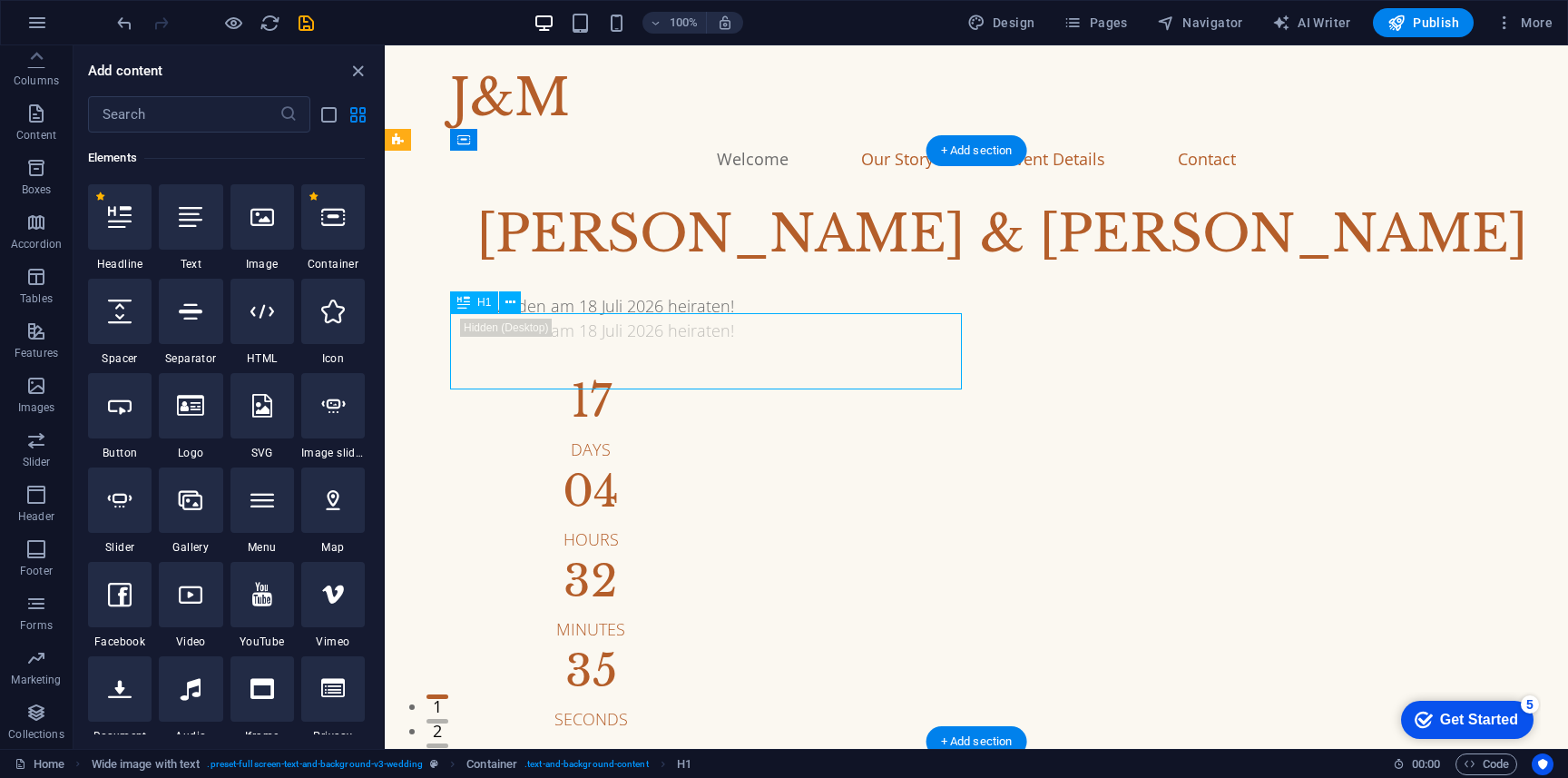
click at [526, 272] on div "[PERSON_NAME] & [PERSON_NAME]" at bounding box center [1002, 234] width 1081 height 76
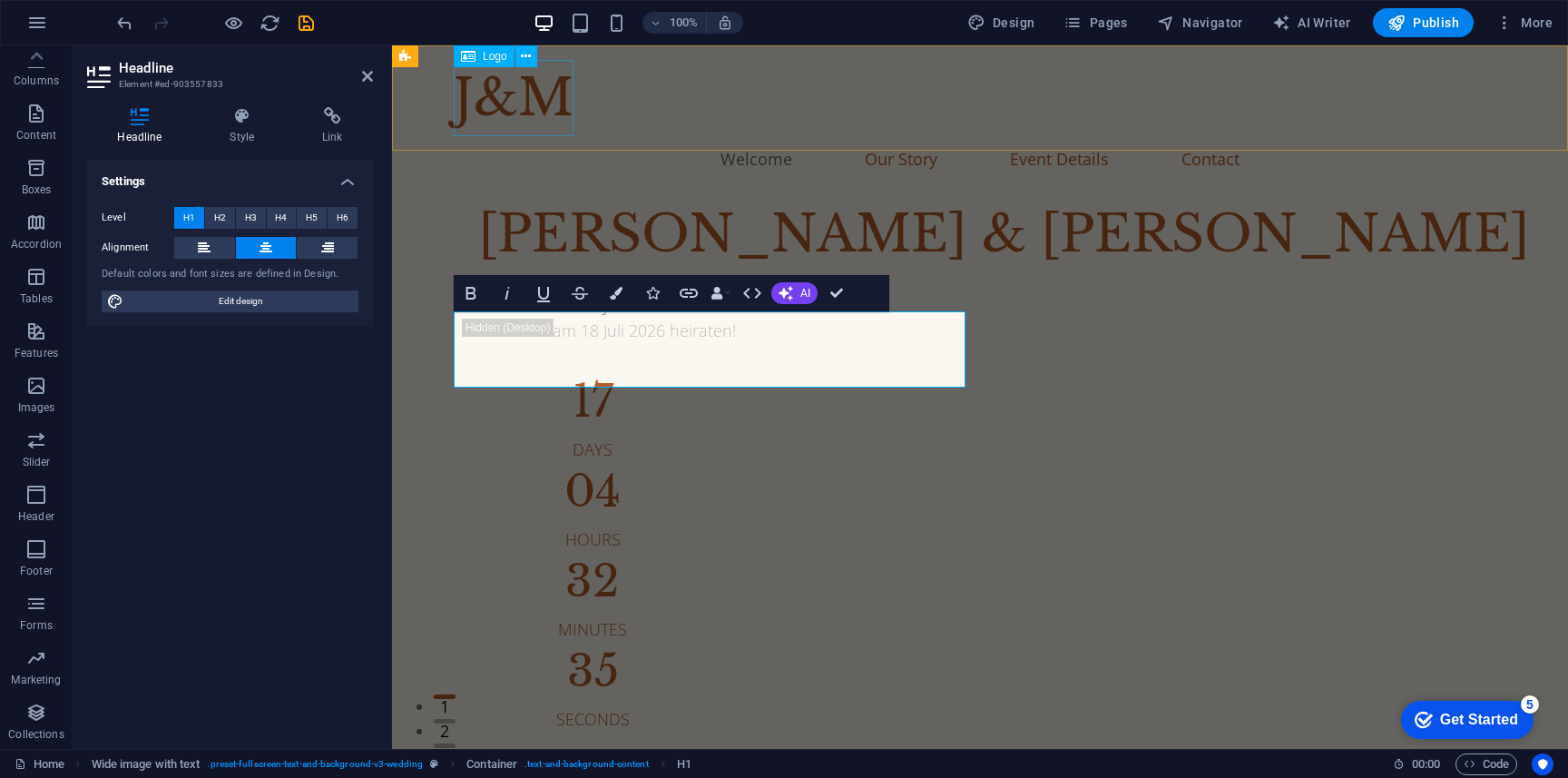
click at [509, 104] on div "J&M" at bounding box center [980, 97] width 1052 height 76
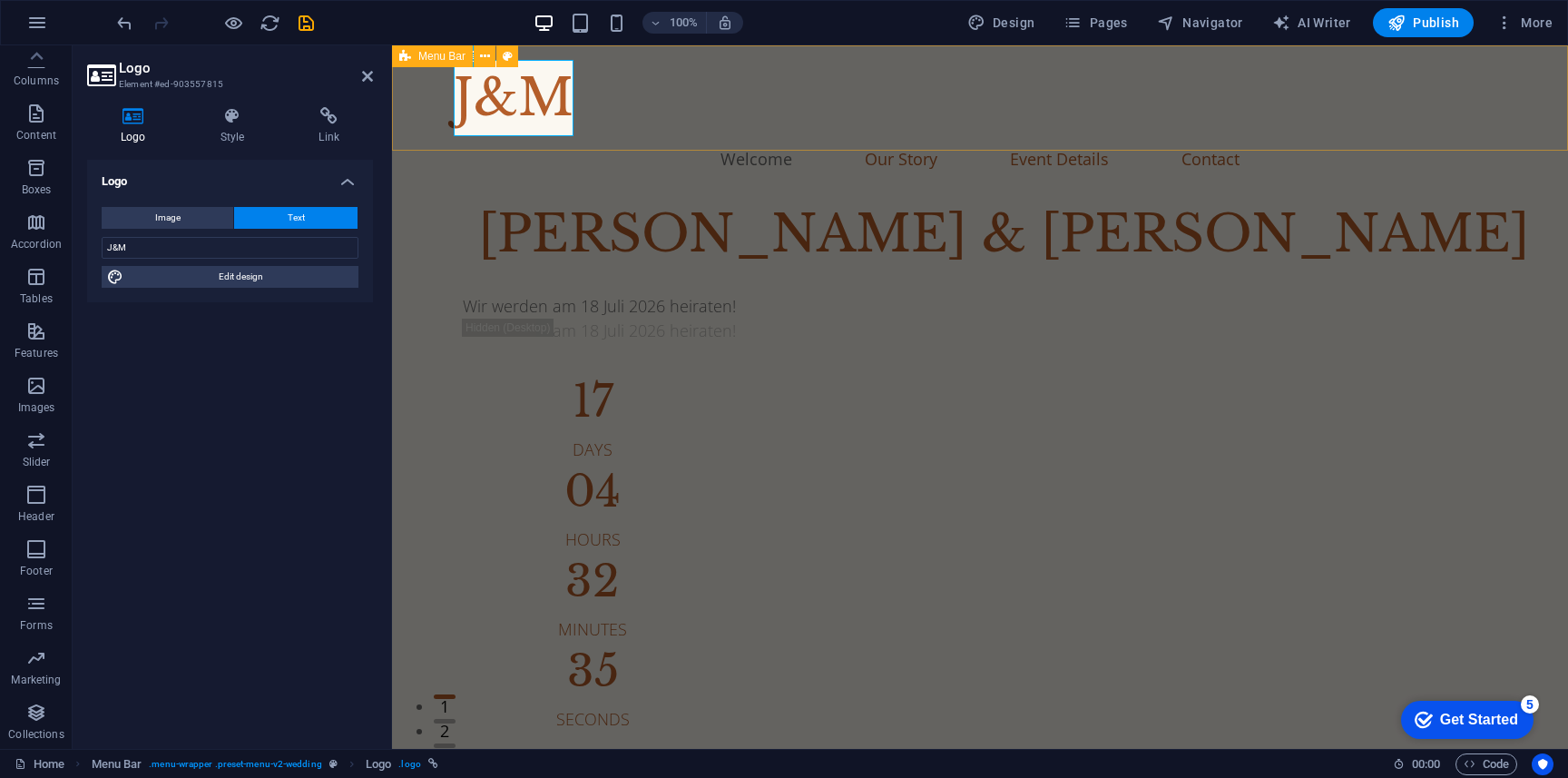
click at [616, 125] on div "J&M Welcome Our Story Event Details Contact" at bounding box center [980, 121] width 1176 height 151
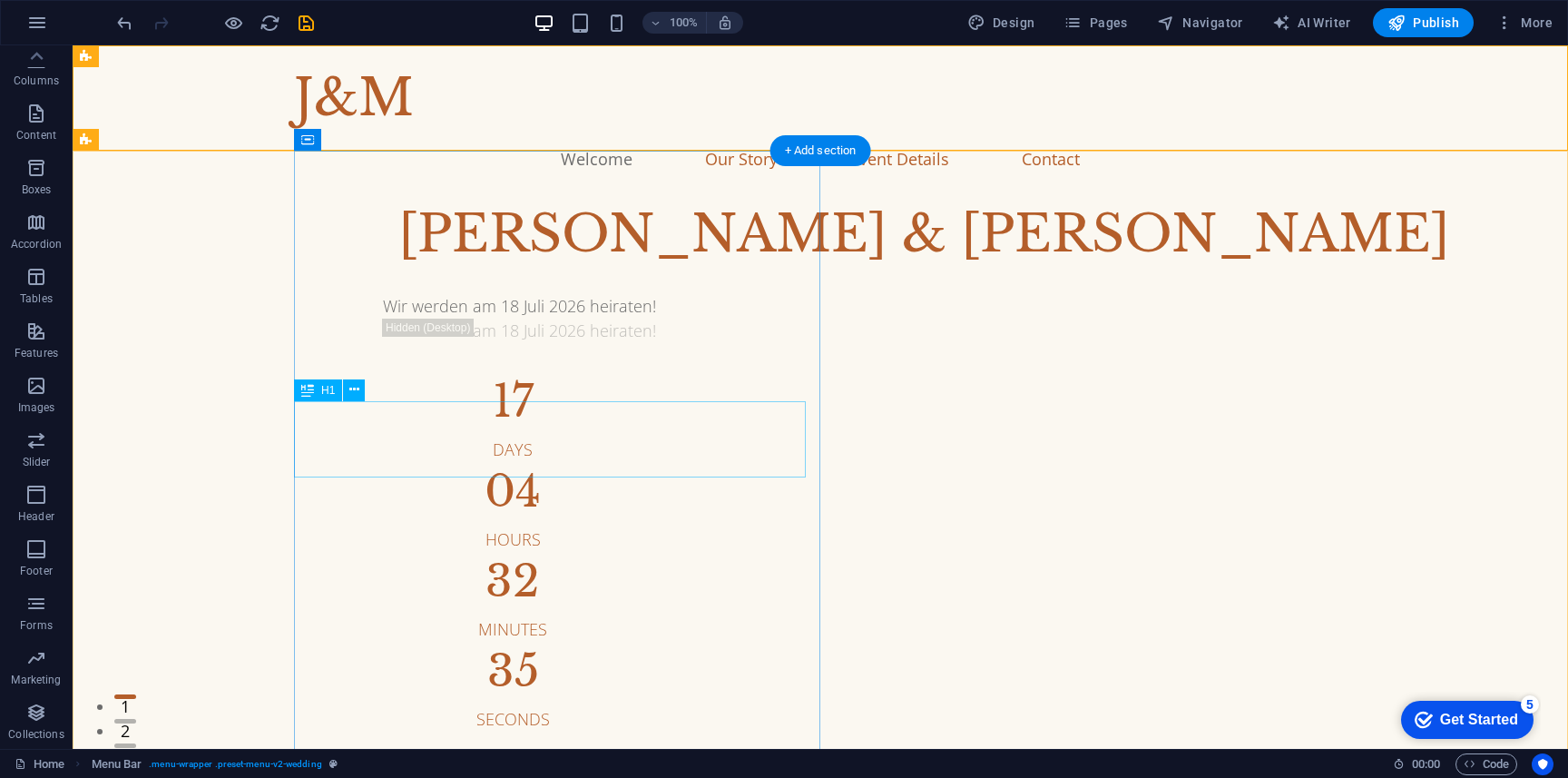
click at [632, 272] on div "[PERSON_NAME] & [PERSON_NAME]" at bounding box center [924, 234] width 1081 height 76
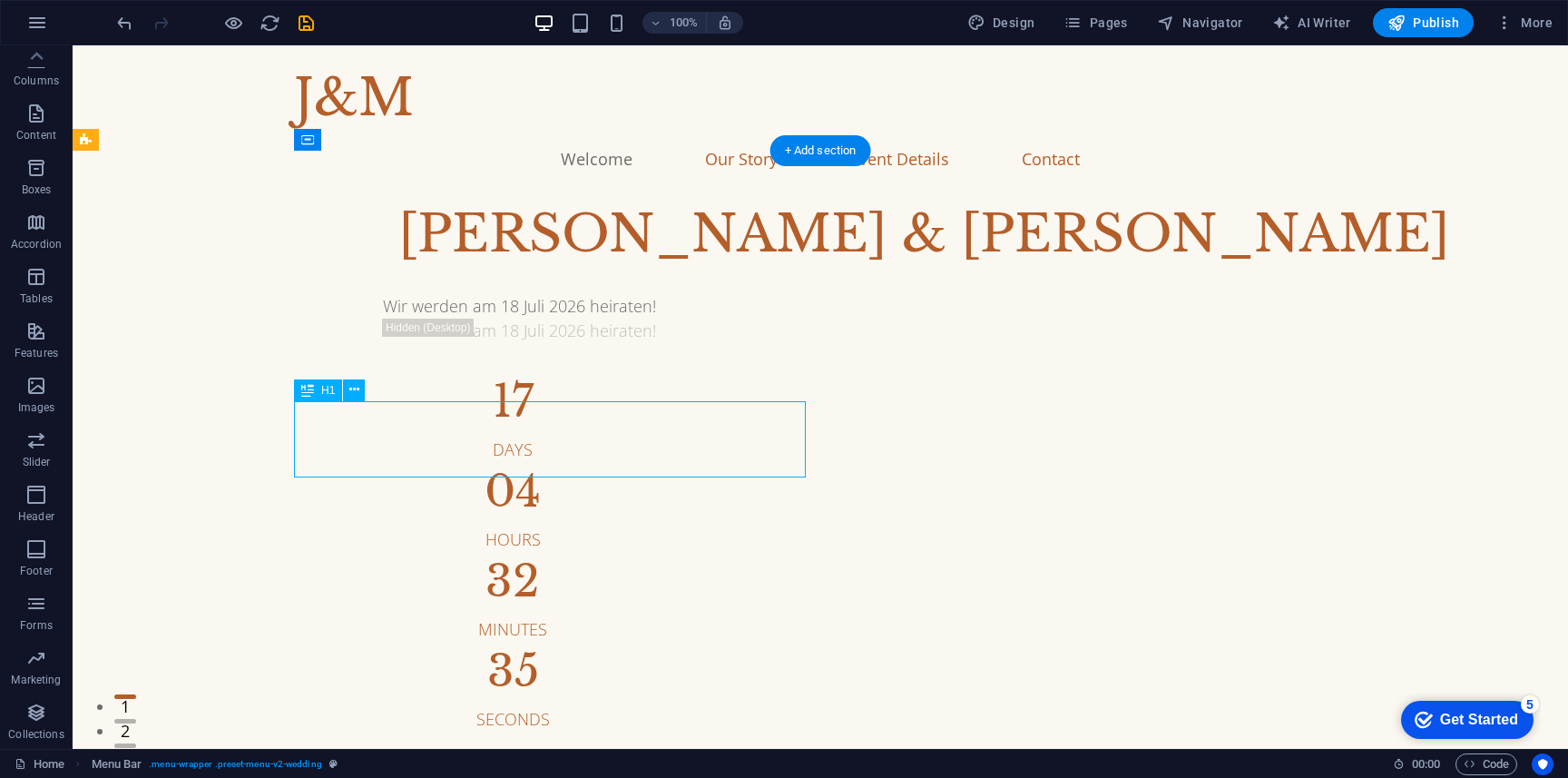
click at [632, 272] on div "[PERSON_NAME] & [PERSON_NAME]" at bounding box center [924, 234] width 1081 height 76
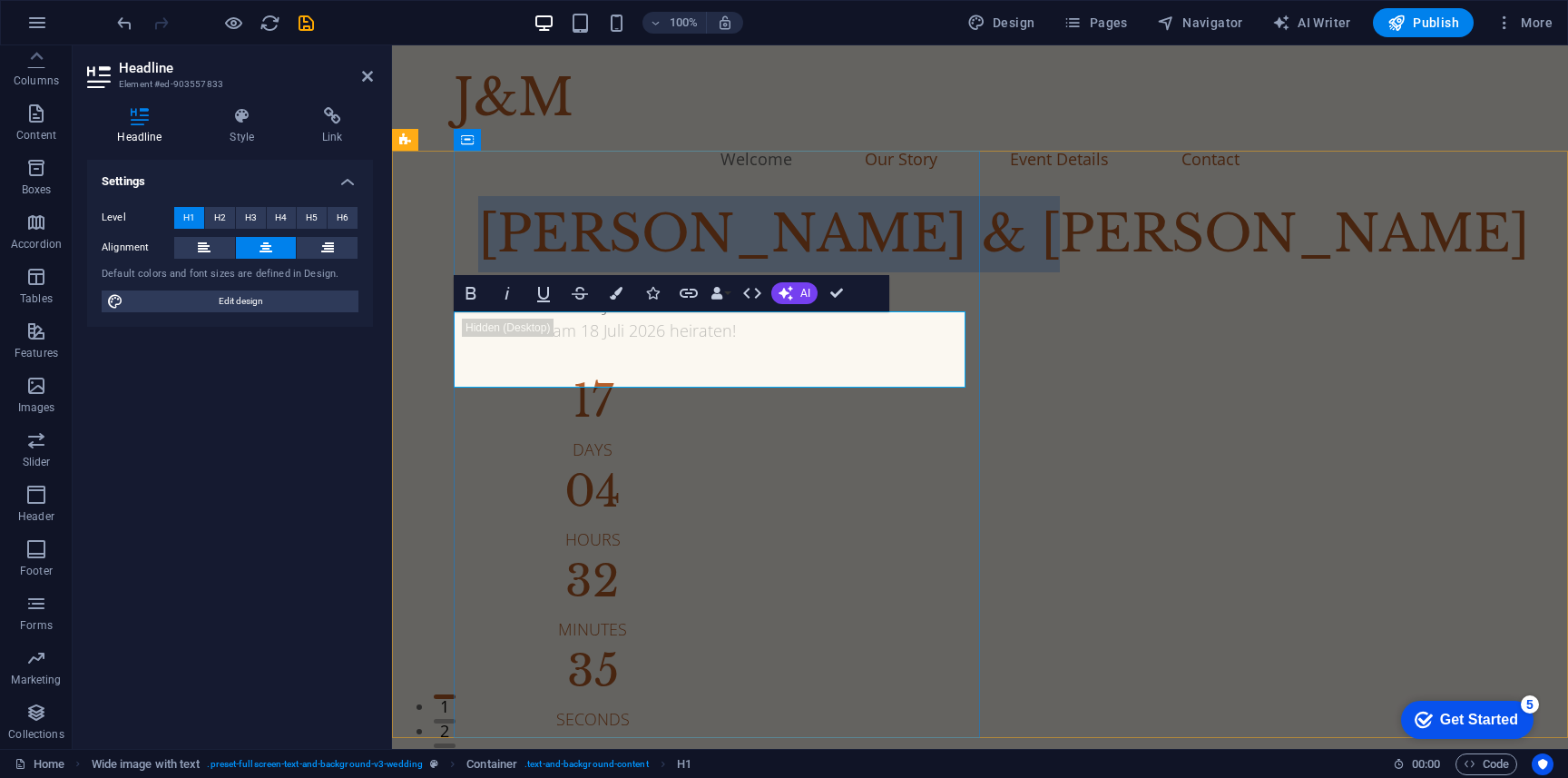
click at [658, 272] on h1 "[PERSON_NAME] & [PERSON_NAME]" at bounding box center [1003, 234] width 1081 height 76
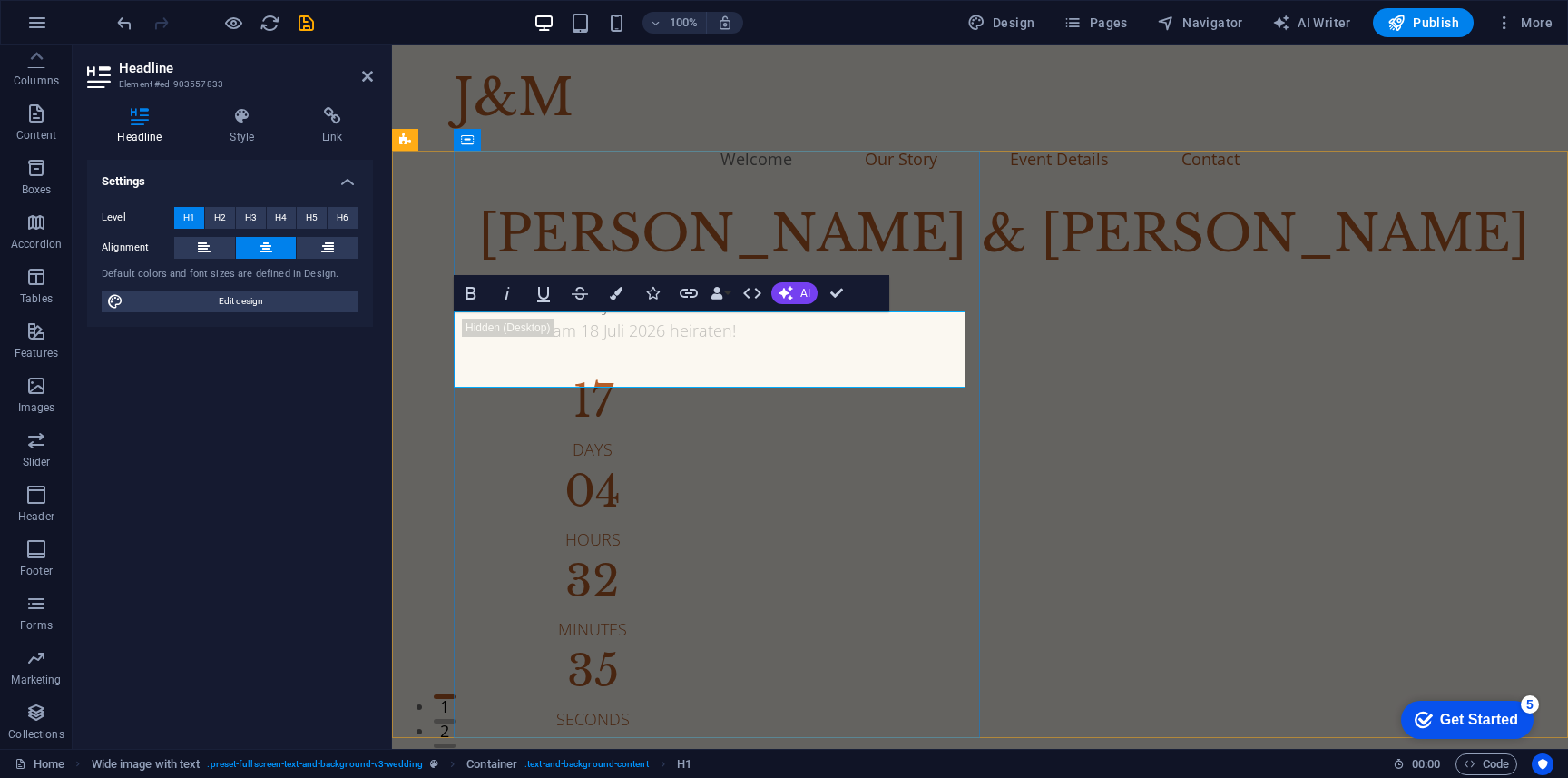
click at [678, 272] on h1 "[PERSON_NAME] & [PERSON_NAME]" at bounding box center [1003, 234] width 1081 height 76
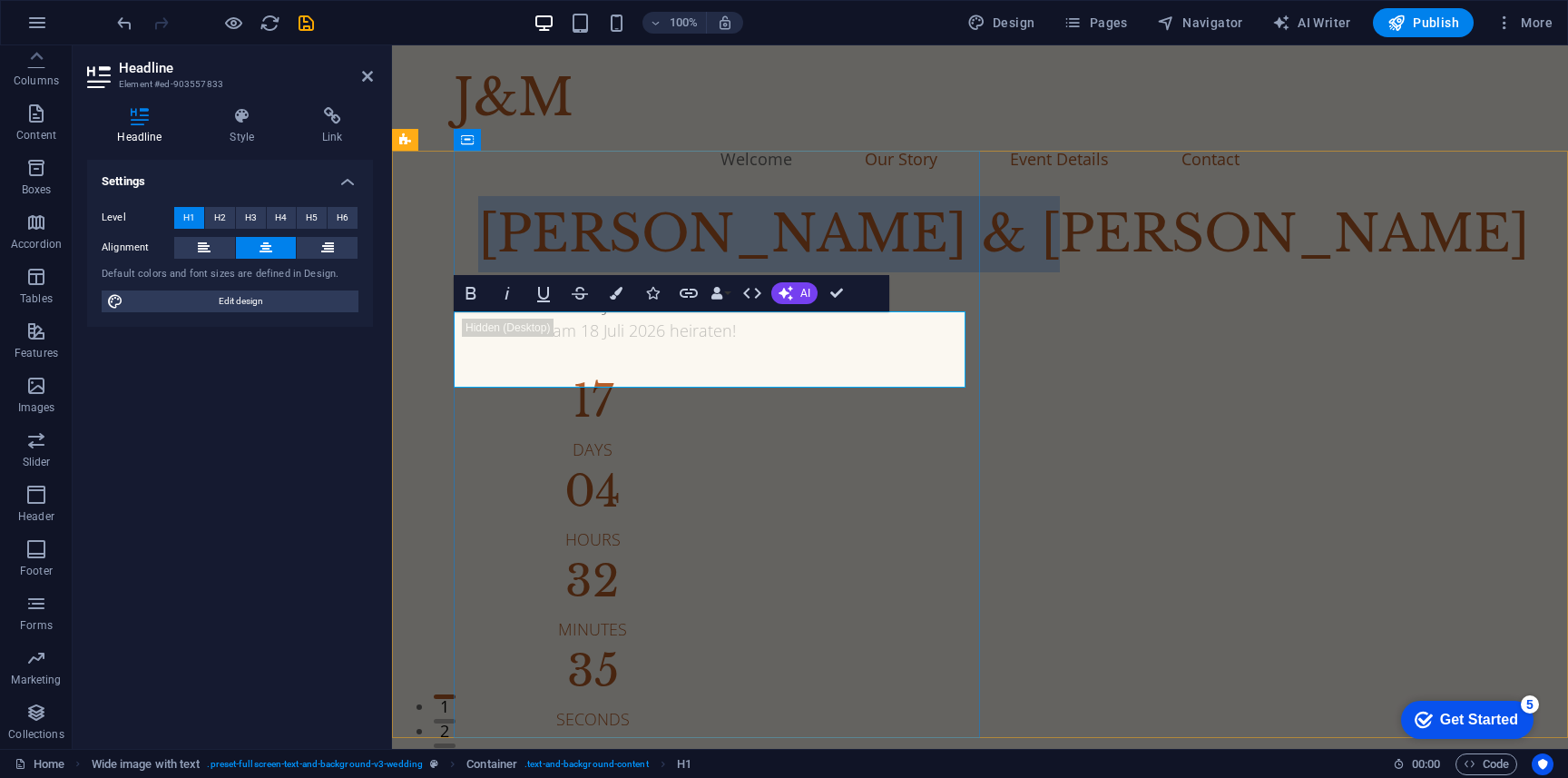
click at [678, 272] on h1 "[PERSON_NAME] & [PERSON_NAME]" at bounding box center [1003, 234] width 1081 height 76
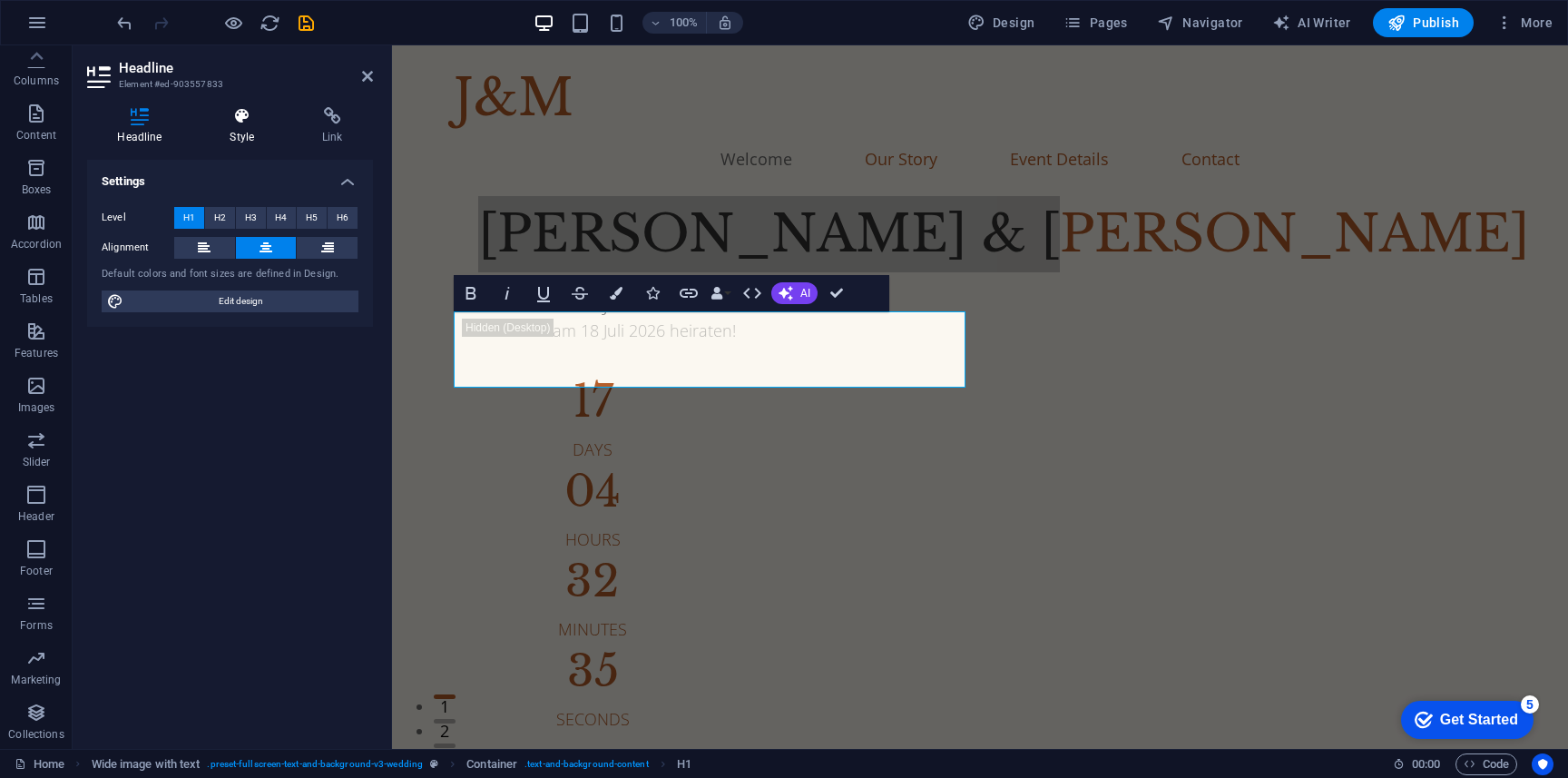
click at [249, 129] on h4 "Style" at bounding box center [246, 125] width 93 height 38
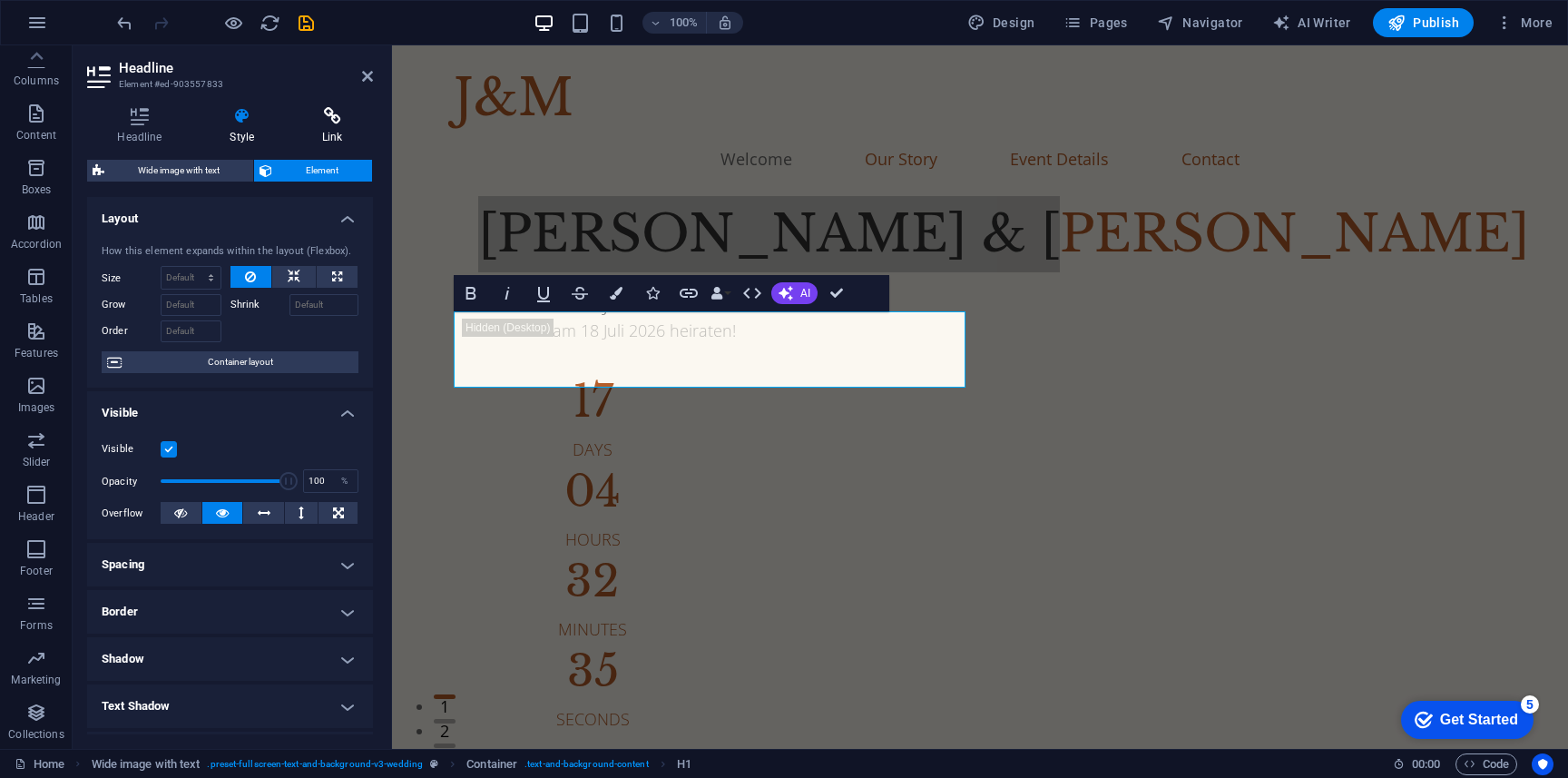
click at [325, 144] on h4 "Link" at bounding box center [333, 125] width 81 height 38
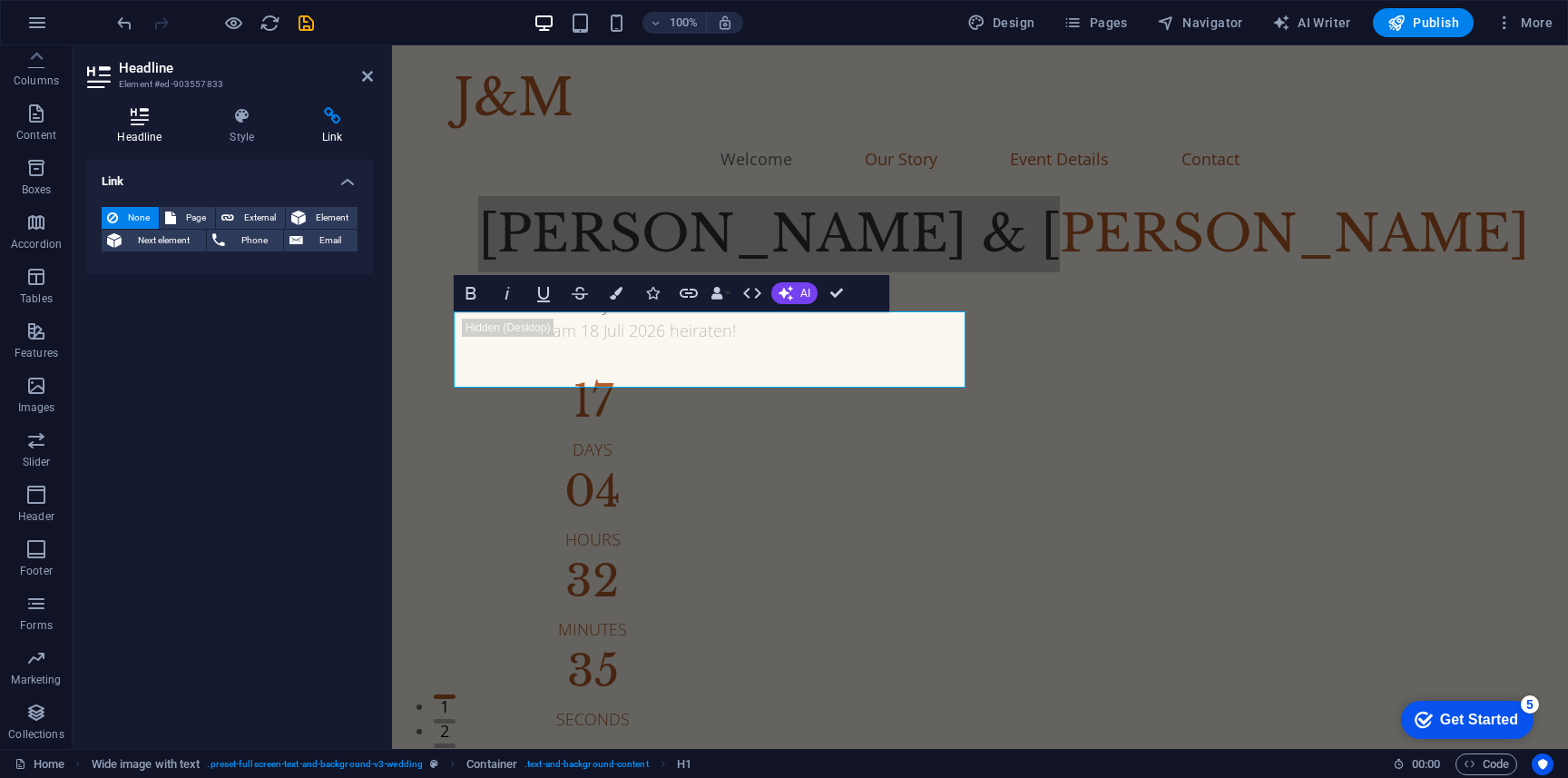
click at [135, 128] on h4 "Headline" at bounding box center [143, 125] width 113 height 38
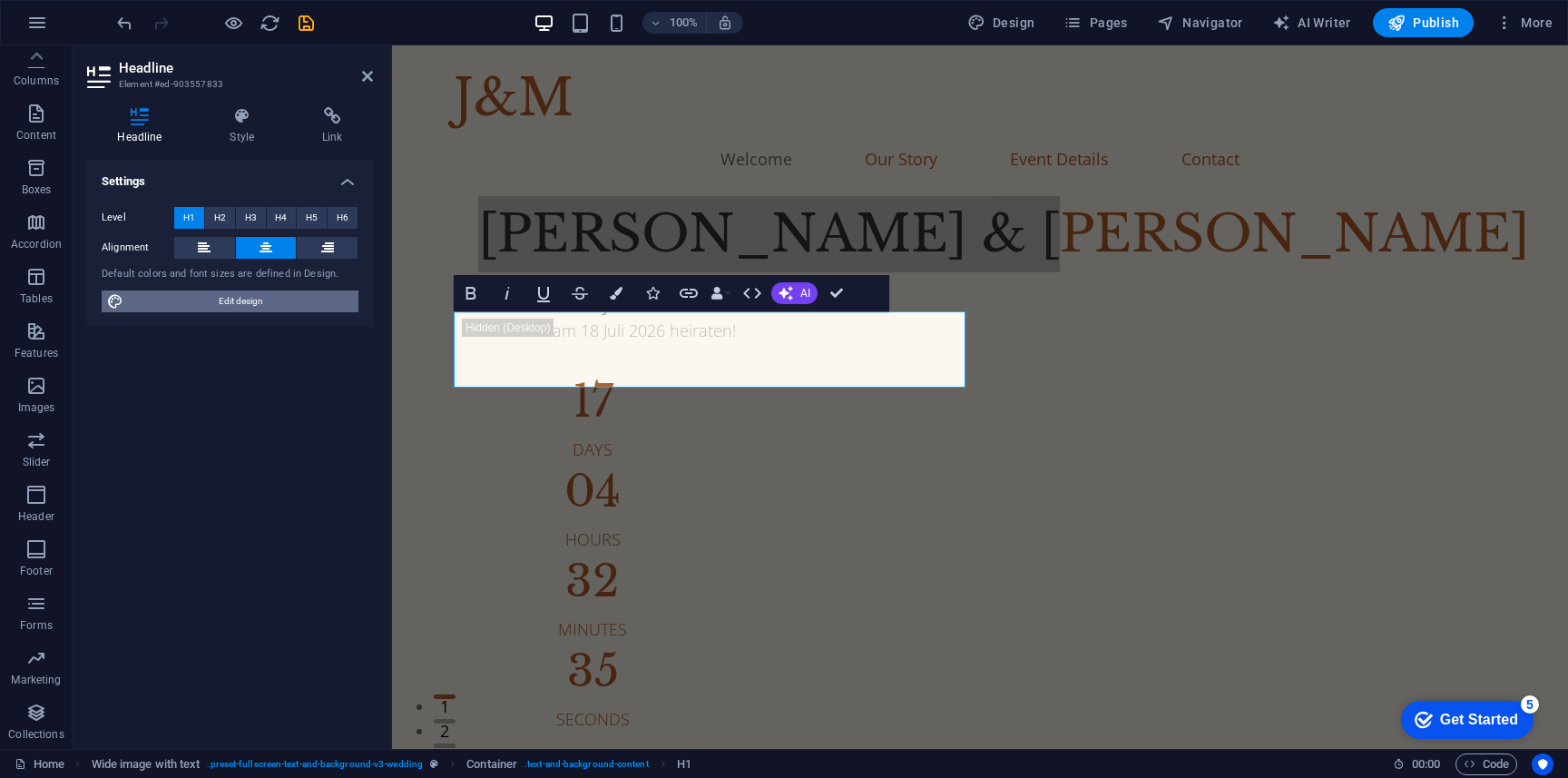
click at [257, 305] on span "Edit design" at bounding box center [240, 301] width 224 height 22
select select "500"
select select "px"
select select "400"
select select "px"
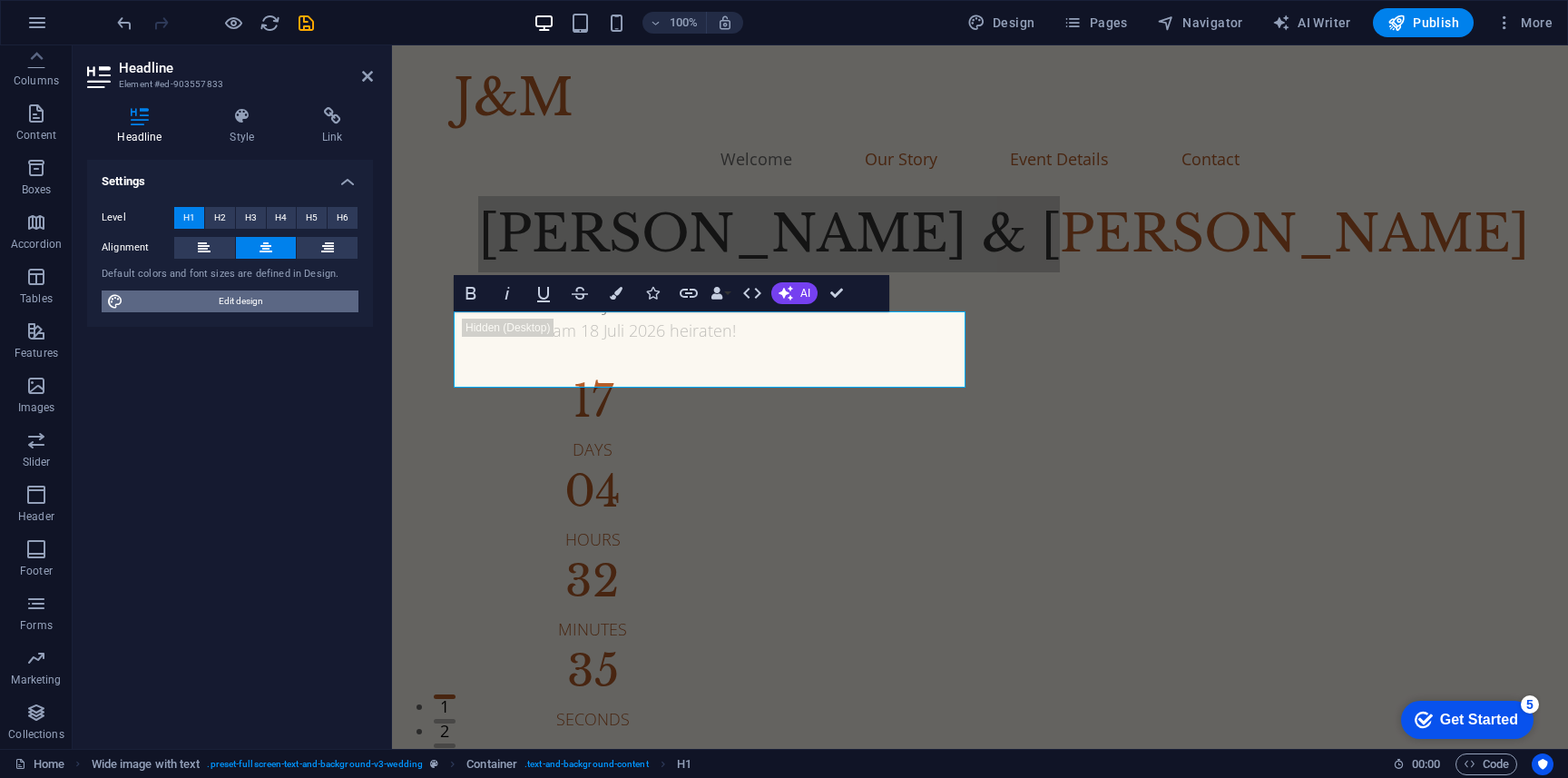
select select "rem"
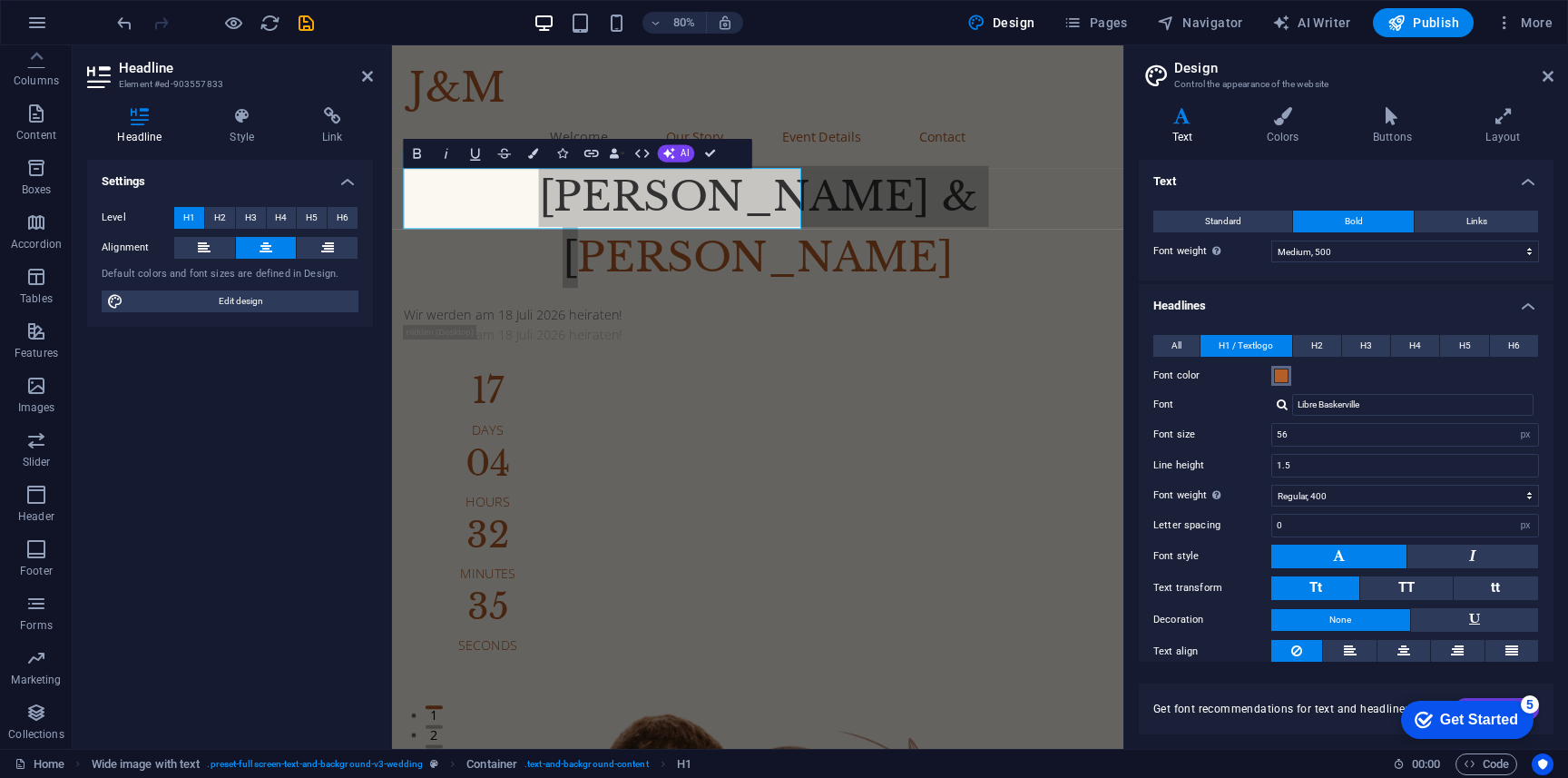
click at [1285, 379] on span at bounding box center [1281, 375] width 14 height 14
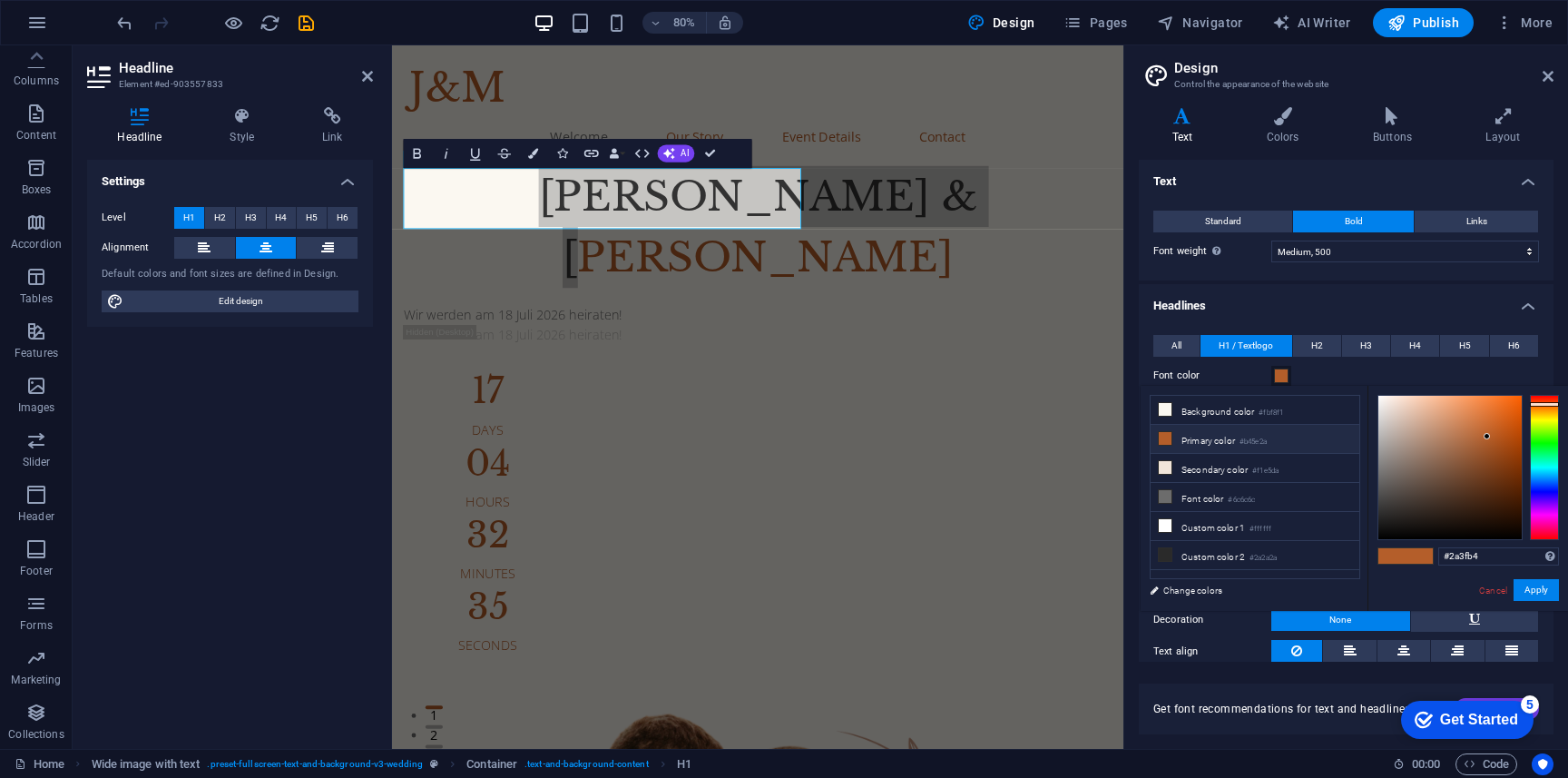
click at [1550, 486] on div at bounding box center [1545, 467] width 29 height 145
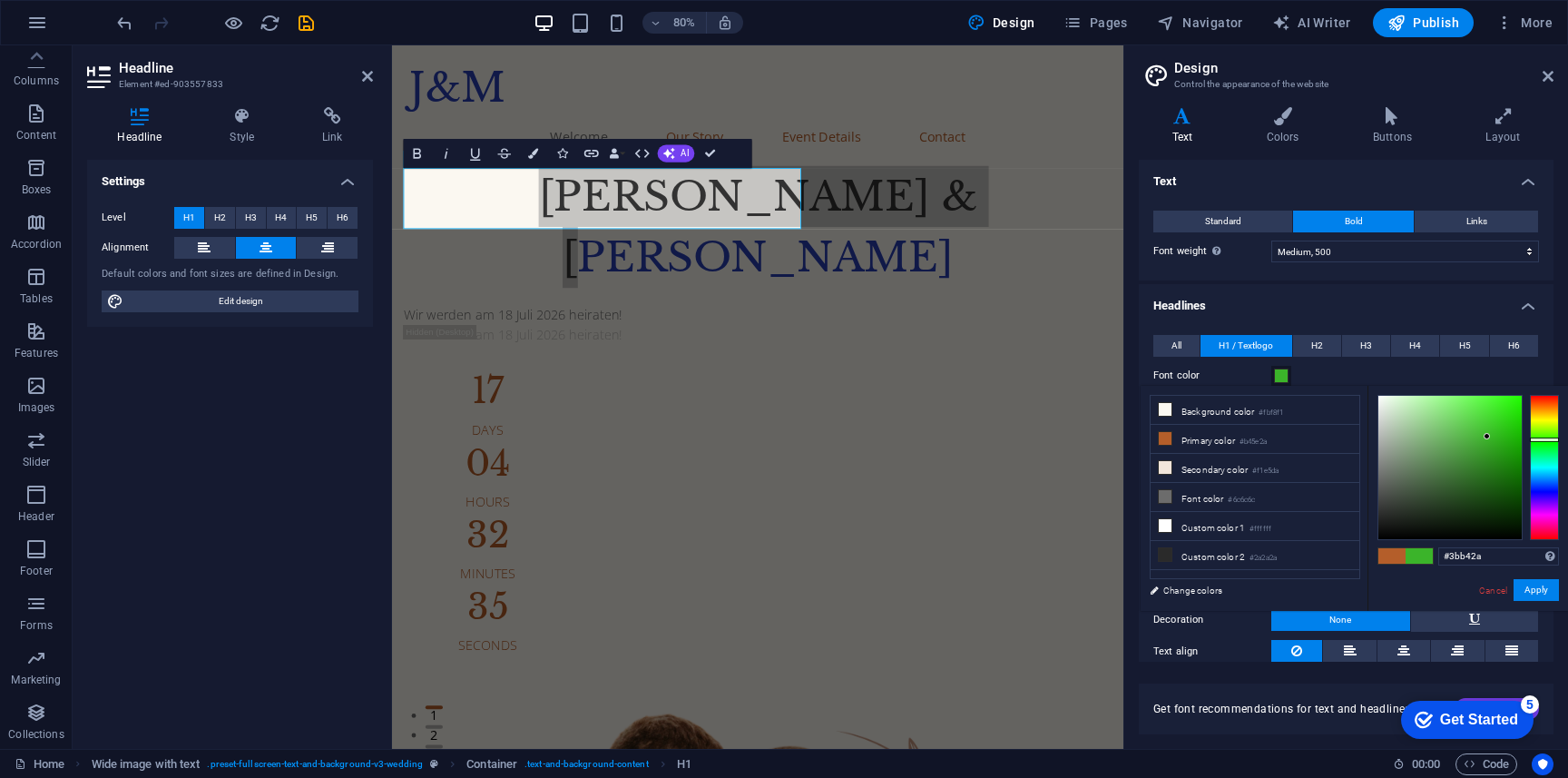
click at [1547, 439] on div at bounding box center [1545, 467] width 29 height 145
click at [1512, 495] on div at bounding box center [1450, 467] width 144 height 144
drag, startPoint x: 1513, startPoint y: 503, endPoint x: 1503, endPoint y: 510, distance: 12.2
click at [1503, 510] on div at bounding box center [1450, 467] width 144 height 144
drag, startPoint x: 1503, startPoint y: 510, endPoint x: 1496, endPoint y: 500, distance: 12.2
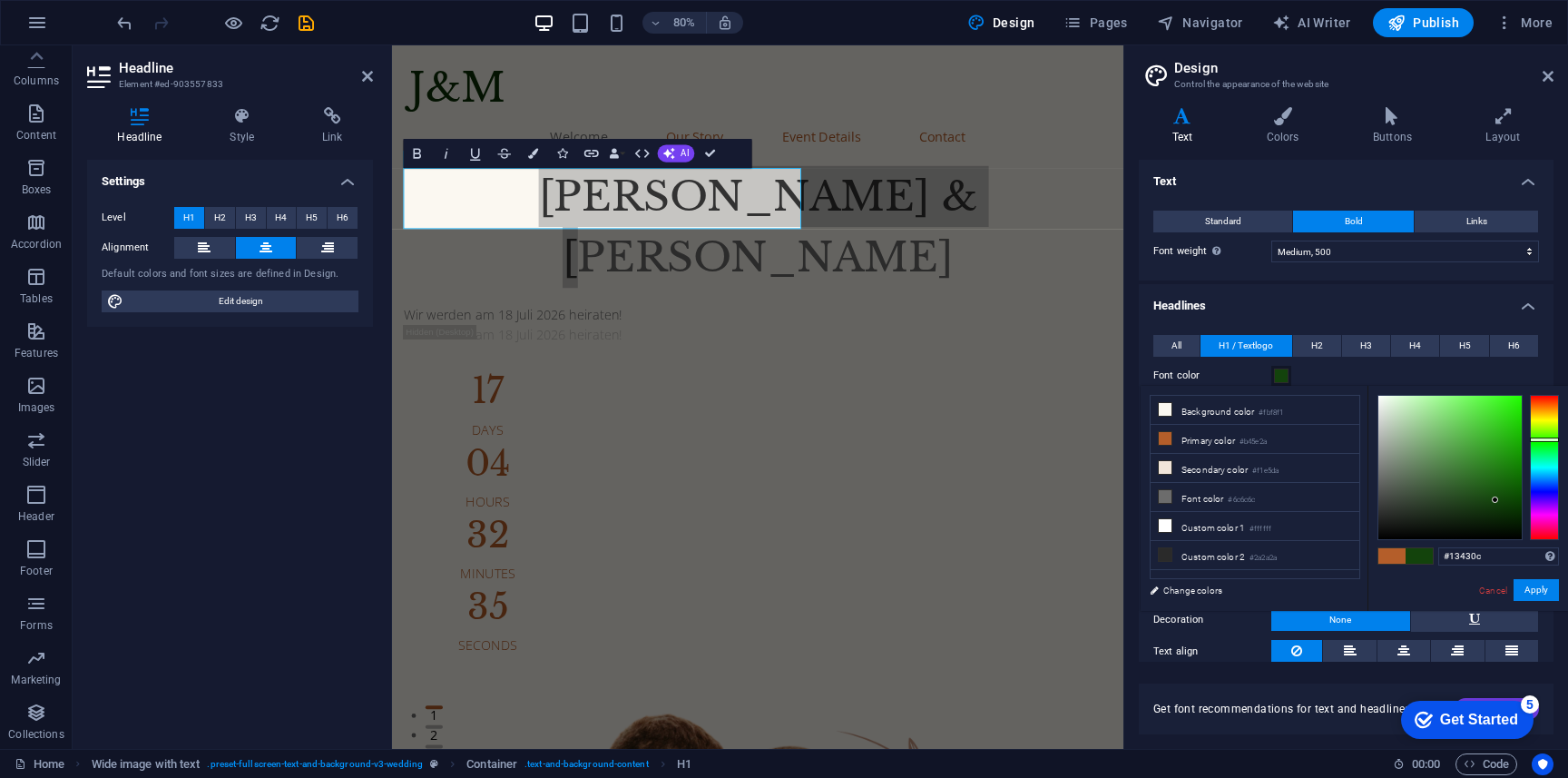
click at [1496, 500] on div at bounding box center [1495, 499] width 7 height 7
click at [1234, 443] on li "Primary color #b45e2a" at bounding box center [1255, 439] width 209 height 29
drag, startPoint x: 1546, startPoint y: 404, endPoint x: 1545, endPoint y: 441, distance: 37.0
click at [1545, 441] on div at bounding box center [1545, 441] width 29 height 5
type input "#186514"
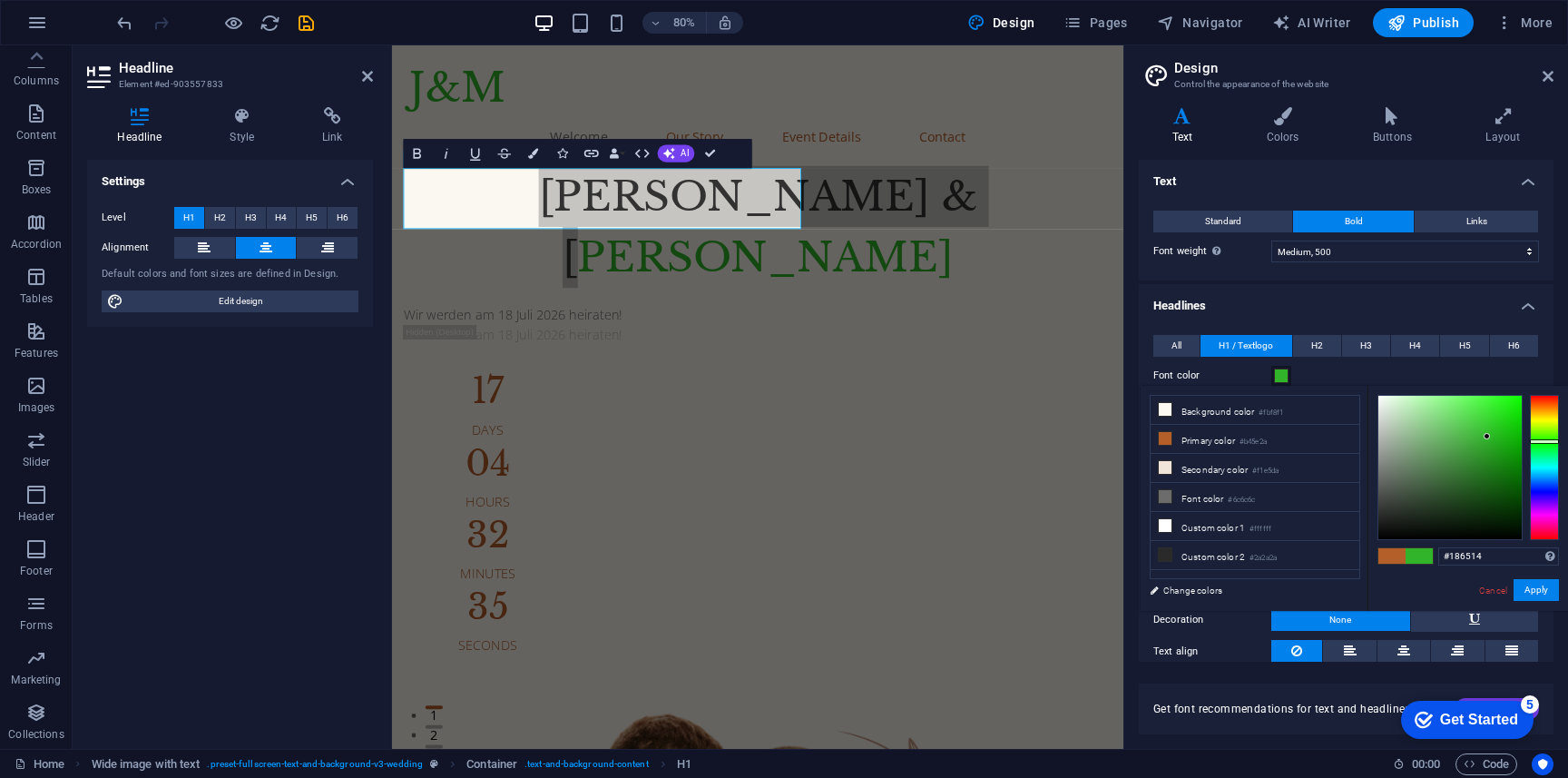
click at [1493, 481] on div at bounding box center [1450, 467] width 144 height 144
click at [1489, 560] on input "#186514" at bounding box center [1498, 556] width 121 height 18
click at [1548, 596] on button "Apply" at bounding box center [1536, 590] width 45 height 22
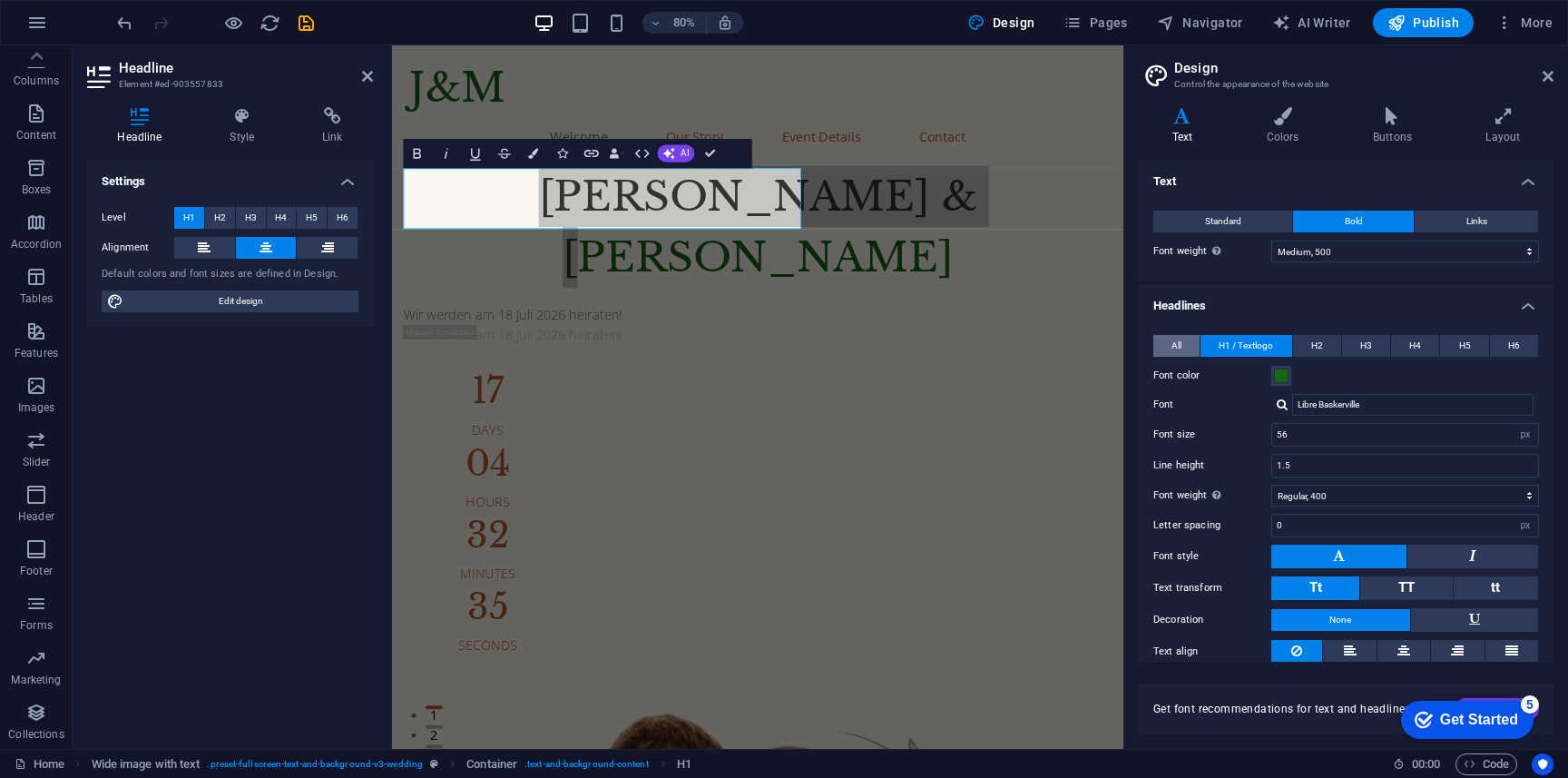
click at [1172, 351] on span "All" at bounding box center [1177, 346] width 10 height 22
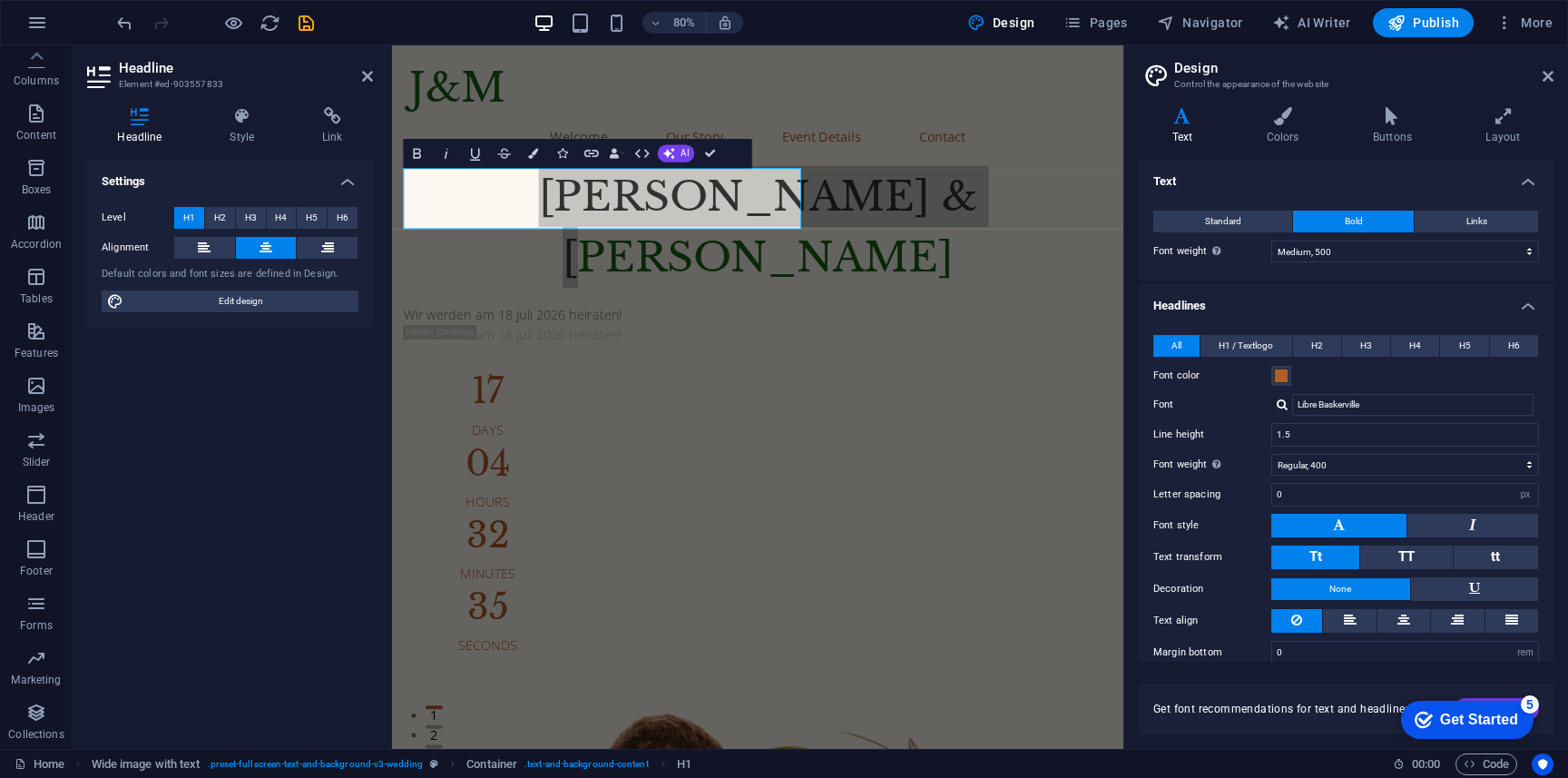
click at [1293, 382] on div "Font color" at bounding box center [1346, 375] width 385 height 22
click at [1270, 375] on label "Font color" at bounding box center [1213, 375] width 118 height 22
click at [1272, 375] on button "Font color" at bounding box center [1281, 375] width 20 height 20
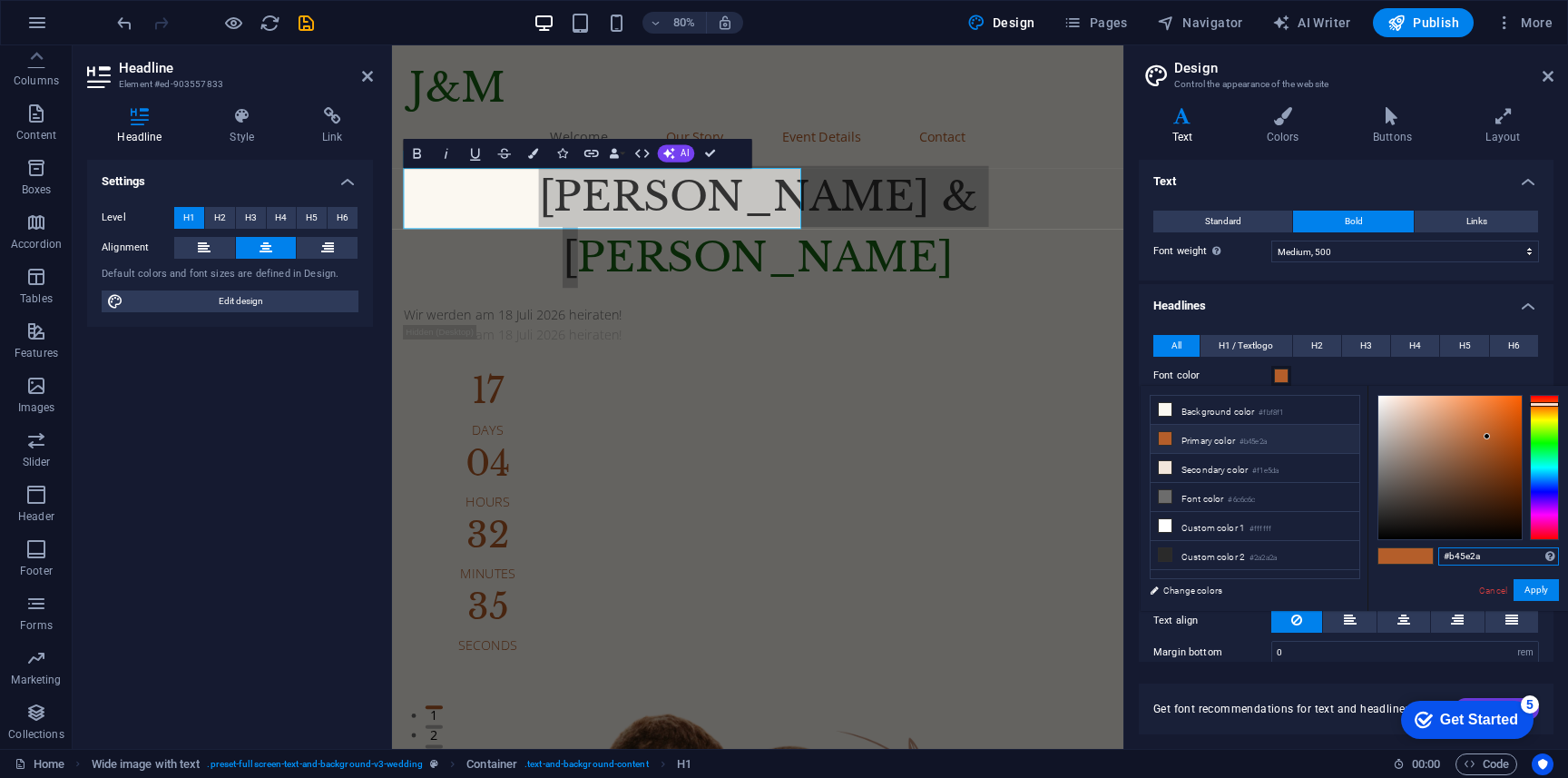
drag, startPoint x: 1486, startPoint y: 552, endPoint x: 1362, endPoint y: 552, distance: 124.0
click at [1362, 552] on div "less Background color #fbf8f1 Primary color #b45e2a Secondary color #f1e5da Fon…" at bounding box center [1355, 497] width 428 height 225
paste input "186514"
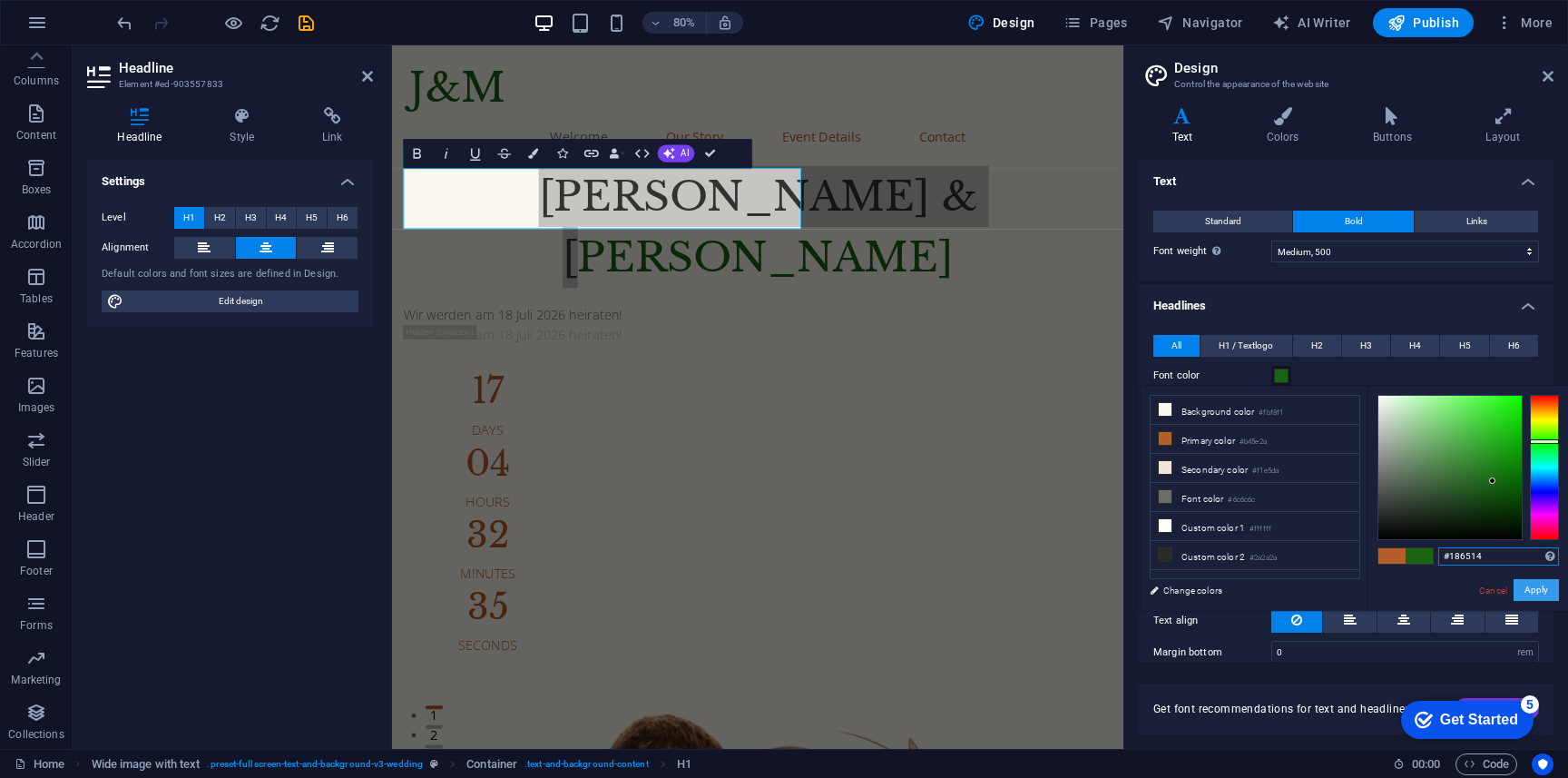
type input "#186514"
click at [1540, 597] on button "Apply" at bounding box center [1536, 590] width 45 height 22
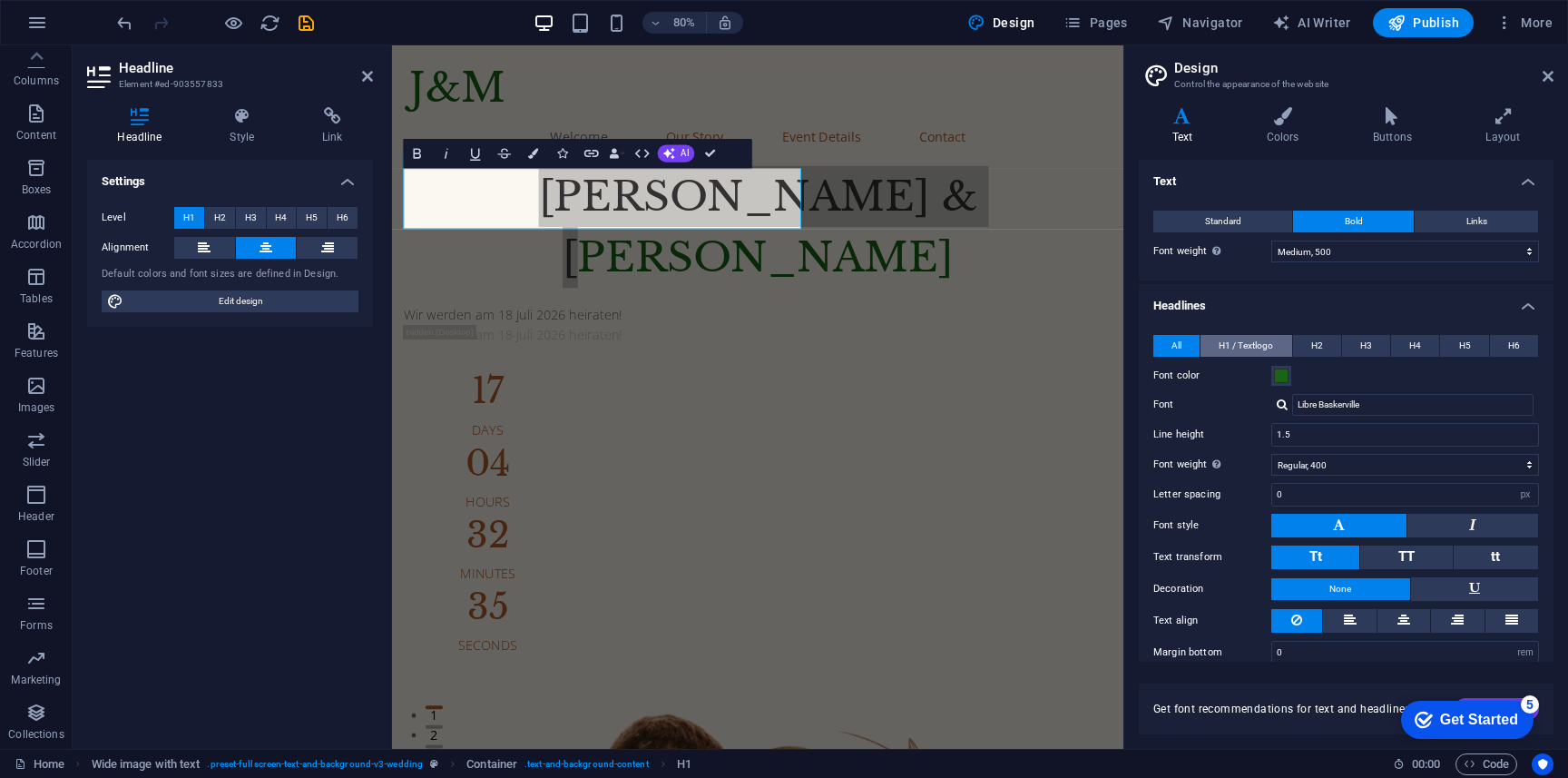
click at [1246, 343] on span "H1 / Textlogo" at bounding box center [1246, 346] width 54 height 22
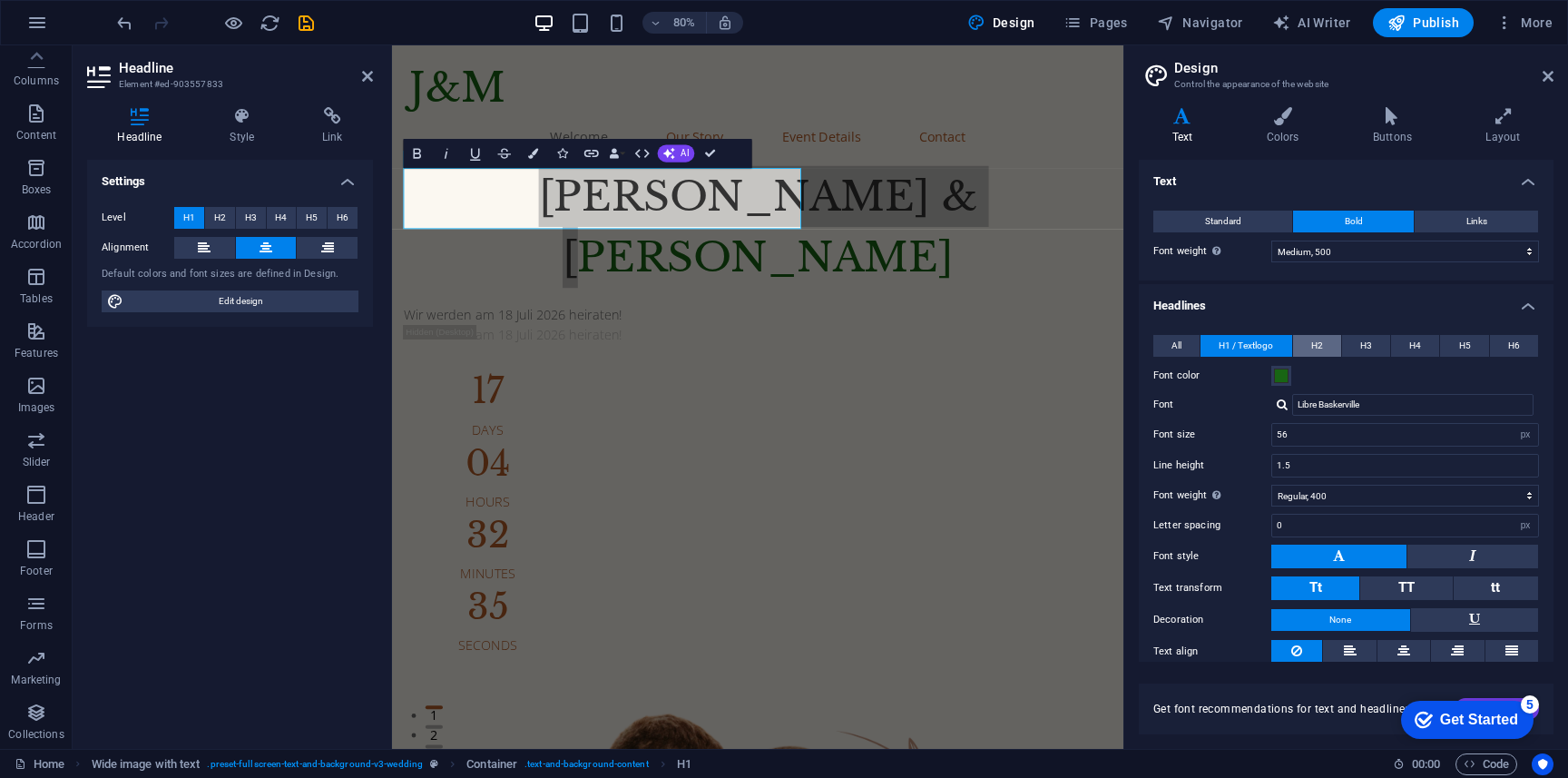
click at [1322, 343] on span "H2" at bounding box center [1317, 346] width 12 height 22
click at [1361, 354] on span "H3" at bounding box center [1366, 346] width 12 height 22
click at [1172, 353] on span "All" at bounding box center [1177, 346] width 10 height 22
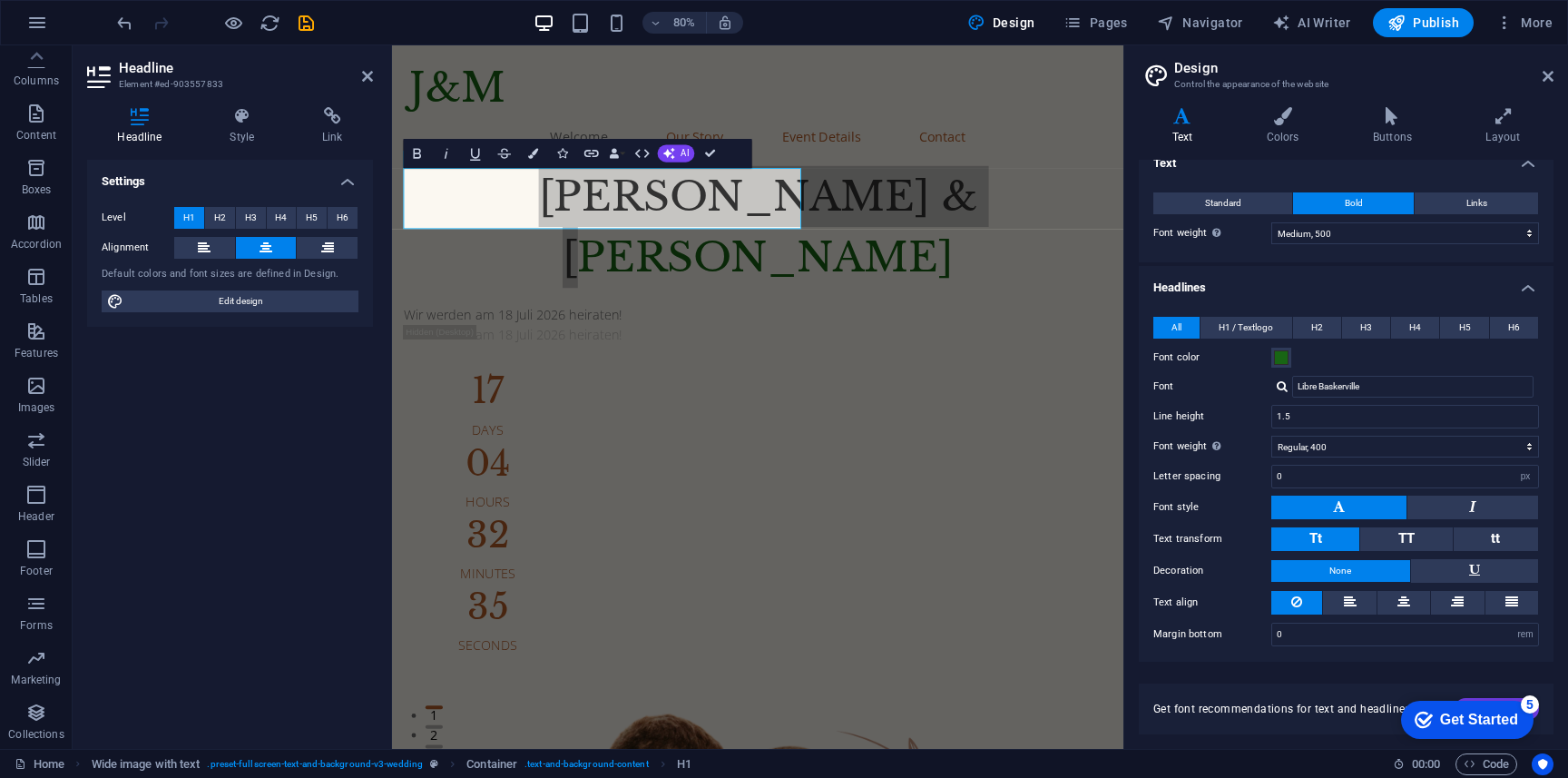
scroll to position [0, 0]
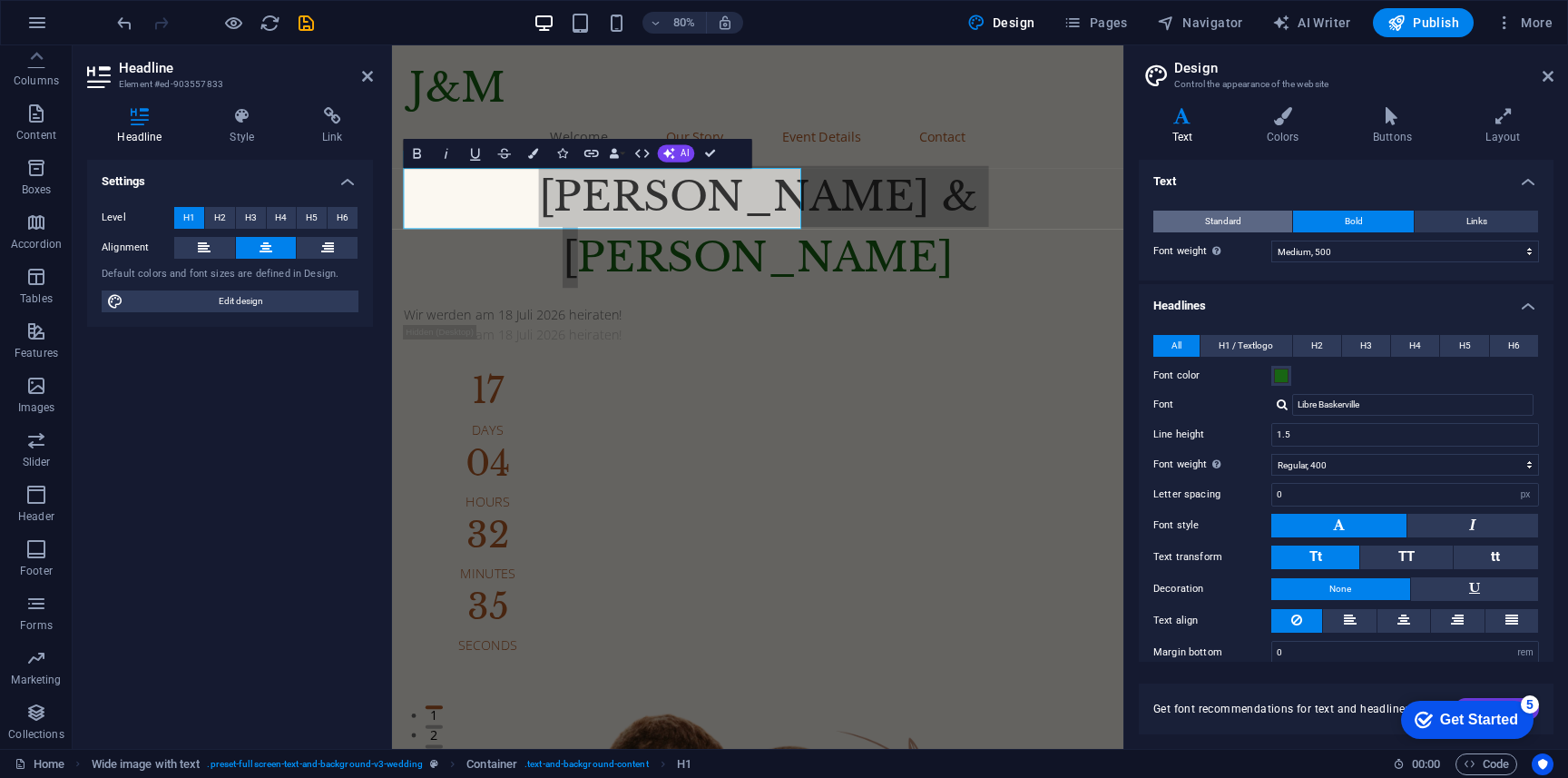
click at [1172, 227] on button "Standard" at bounding box center [1223, 221] width 139 height 22
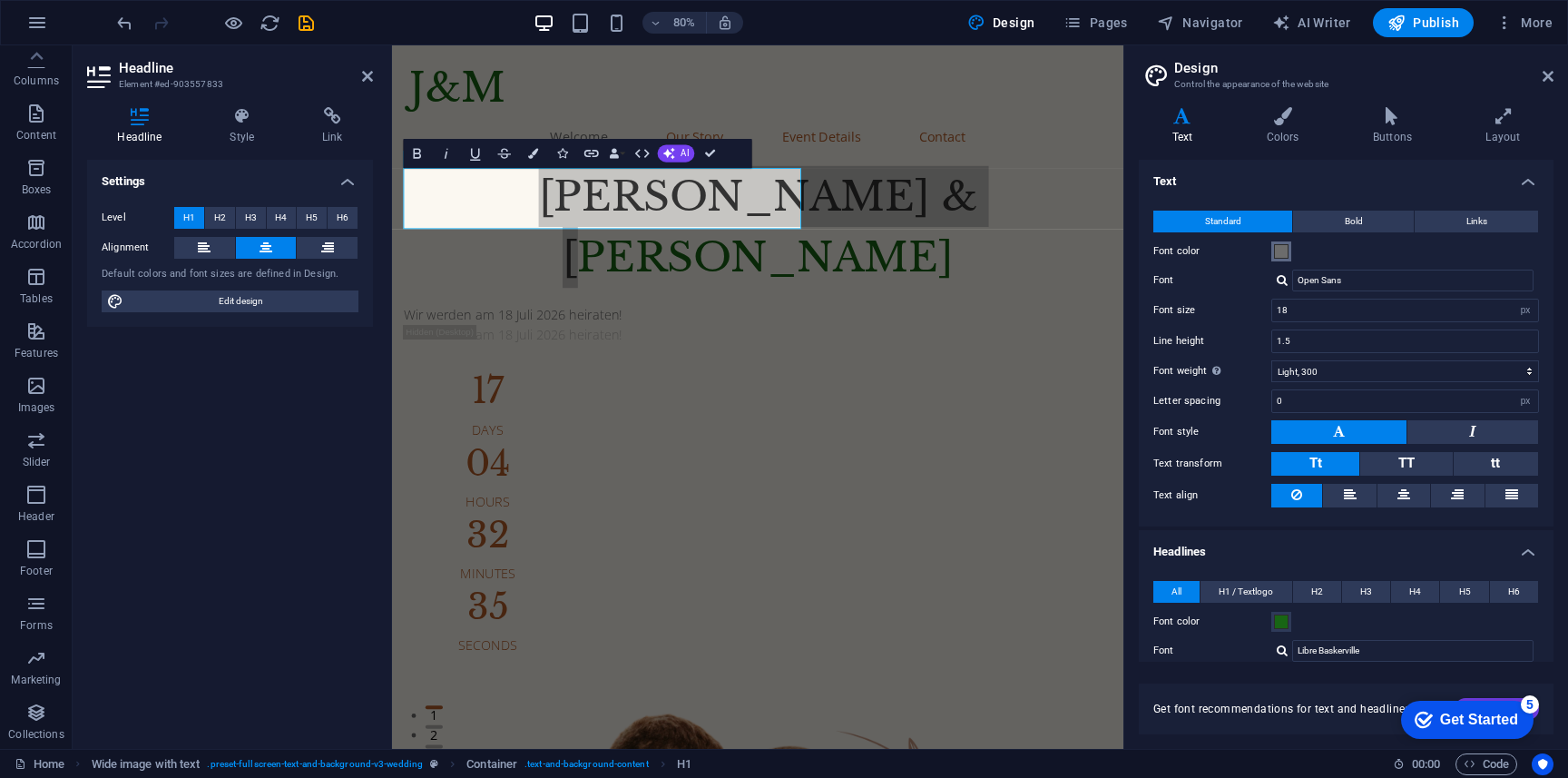
click at [1282, 253] on span at bounding box center [1281, 251] width 14 height 14
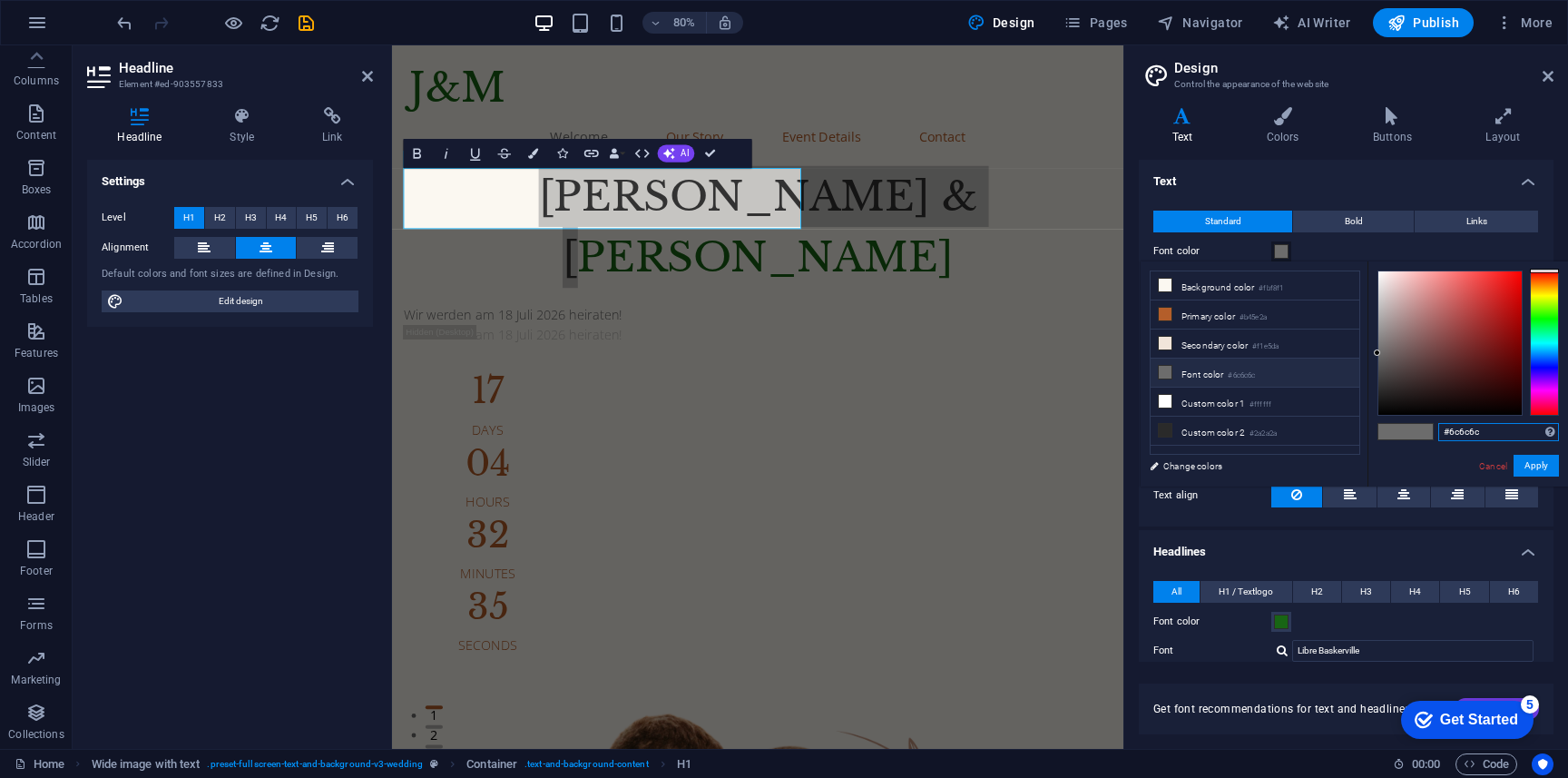
drag, startPoint x: 1496, startPoint y: 435, endPoint x: 1429, endPoint y: 435, distance: 67.0
click at [1428, 435] on div "#6c6c6c Supported formats #0852ed rgb(8, 82, 237) rgba(8, 82, 237, 90%) hsv(221…" at bounding box center [1469, 506] width 201 height 488
click at [1173, 283] on li "Background color #fbf8f1" at bounding box center [1255, 286] width 209 height 29
type input "#fbf8f1"
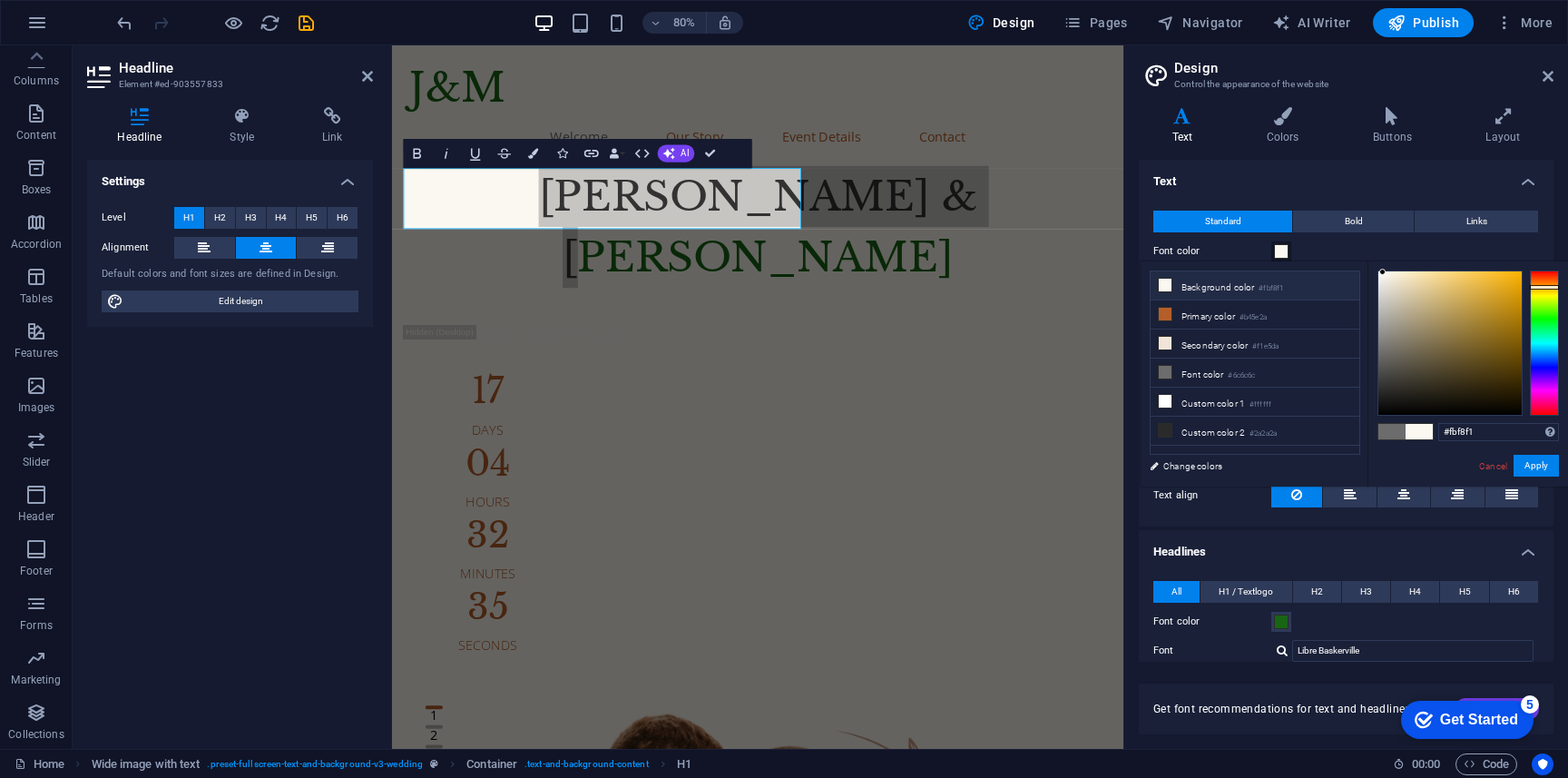
click at [1167, 285] on icon at bounding box center [1164, 285] width 13 height 13
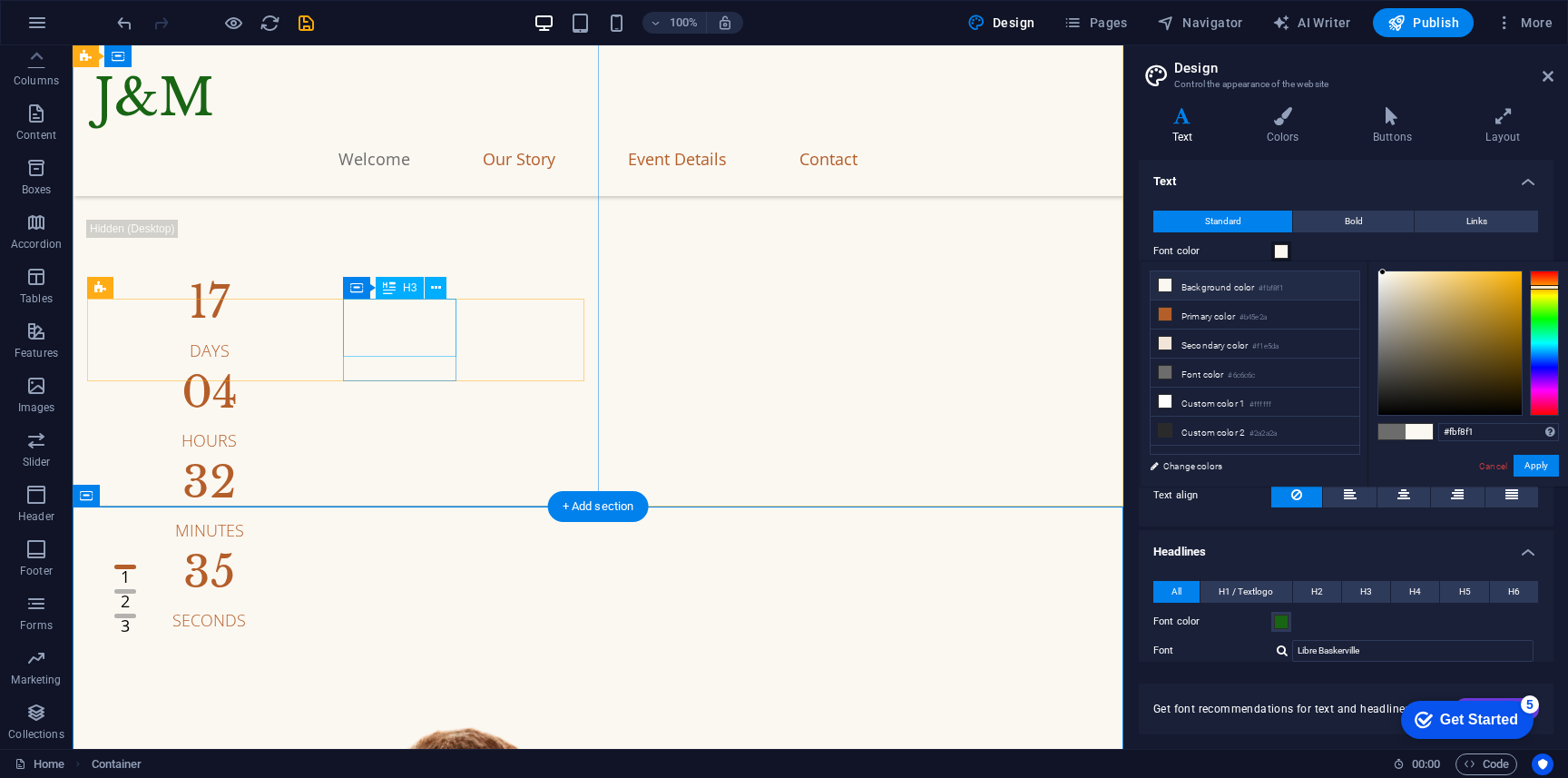
scroll to position [126, 0]
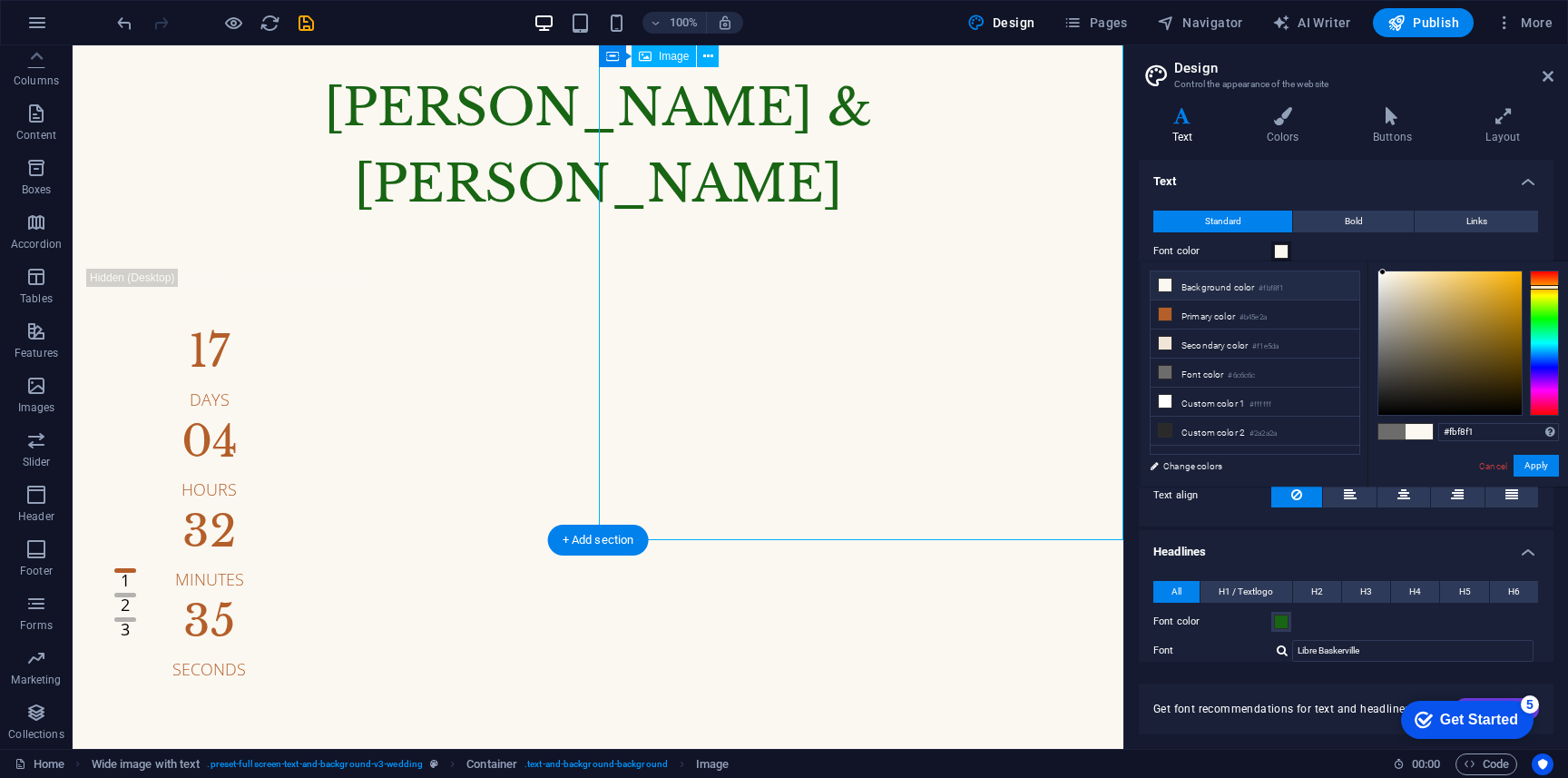
scroll to position [0, 0]
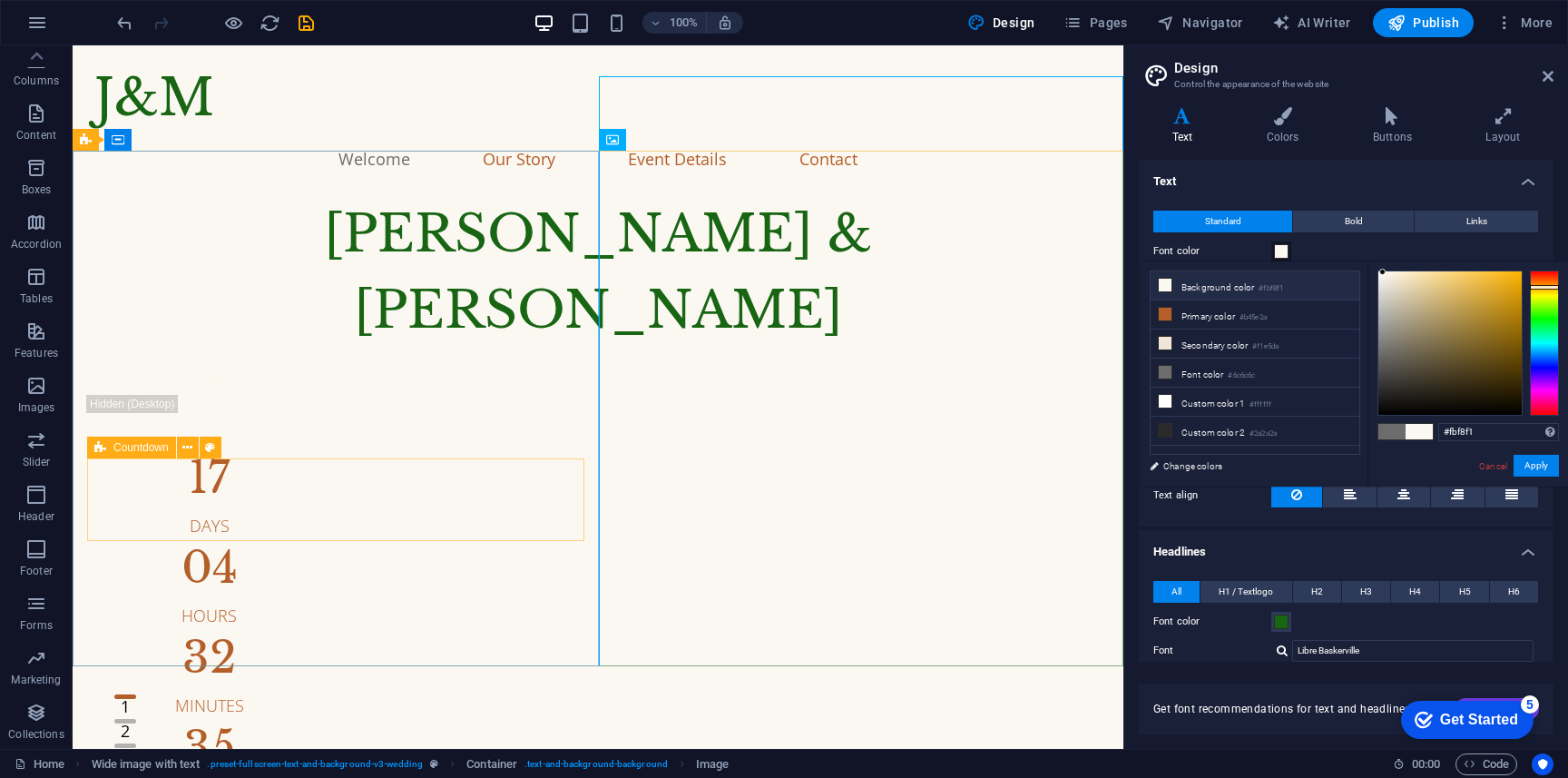
click at [98, 450] on icon at bounding box center [100, 447] width 12 height 22
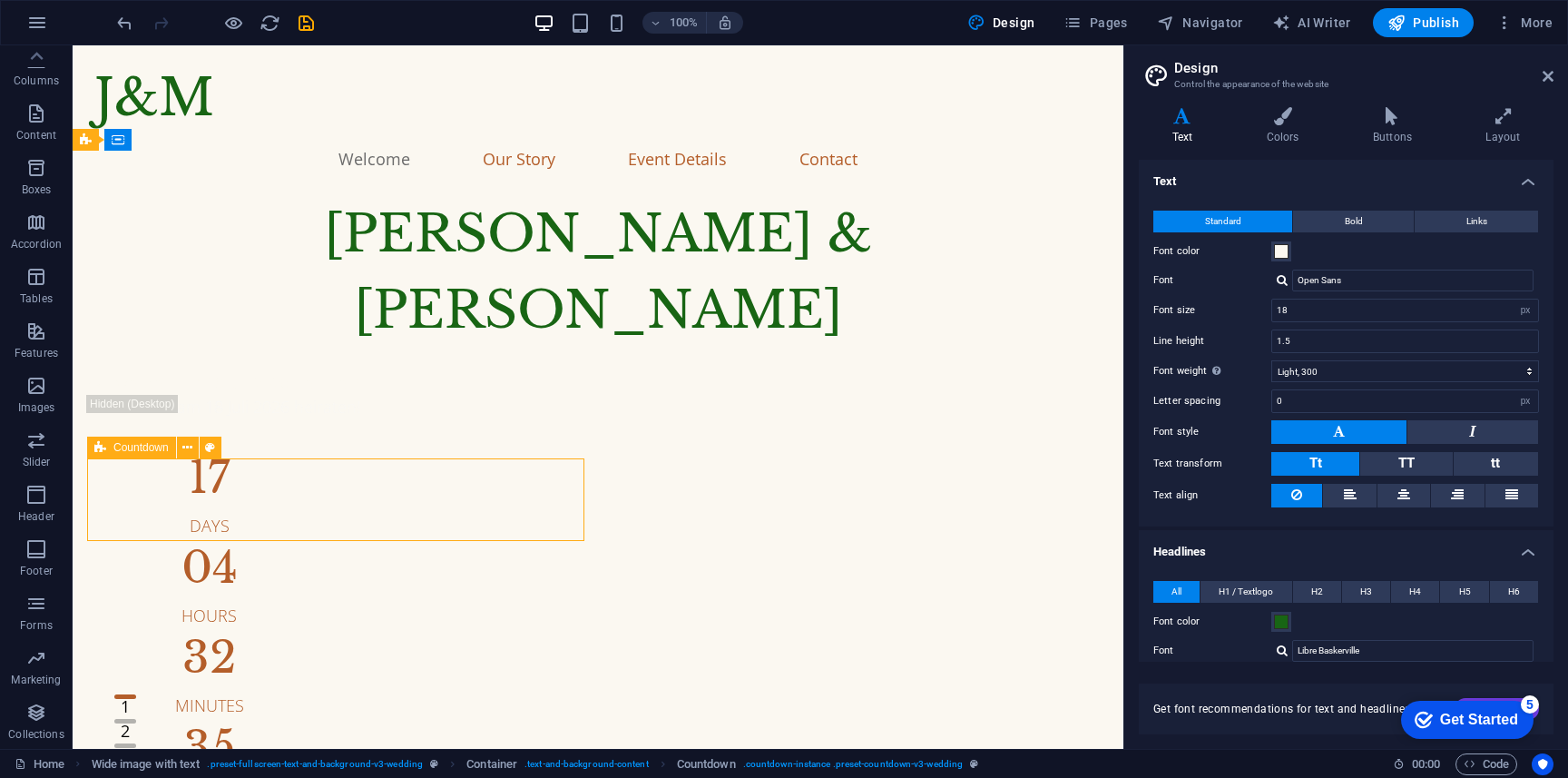
click at [98, 450] on icon at bounding box center [100, 447] width 12 height 22
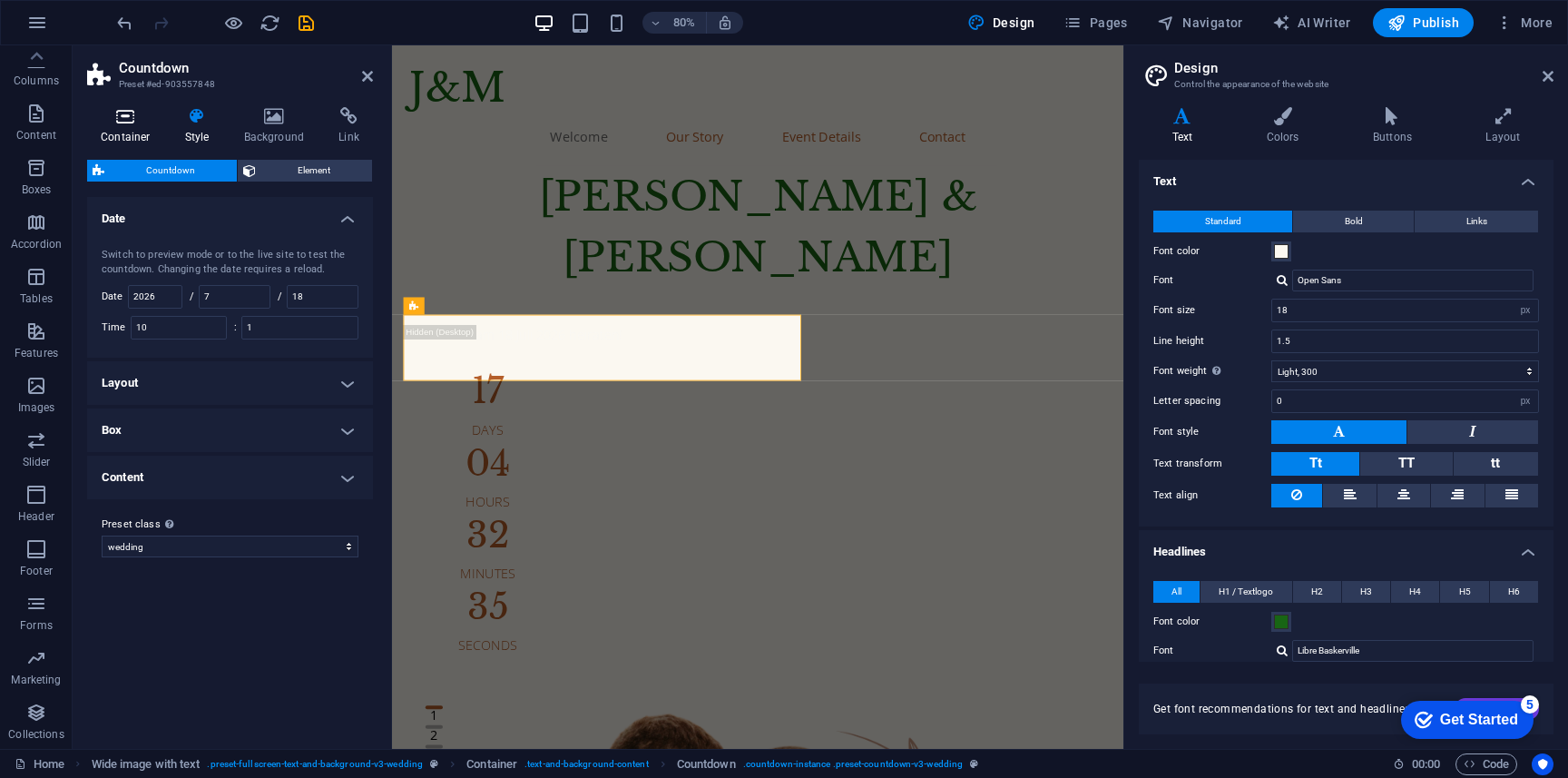
click at [120, 125] on h4 "Container" at bounding box center [128, 125] width 84 height 38
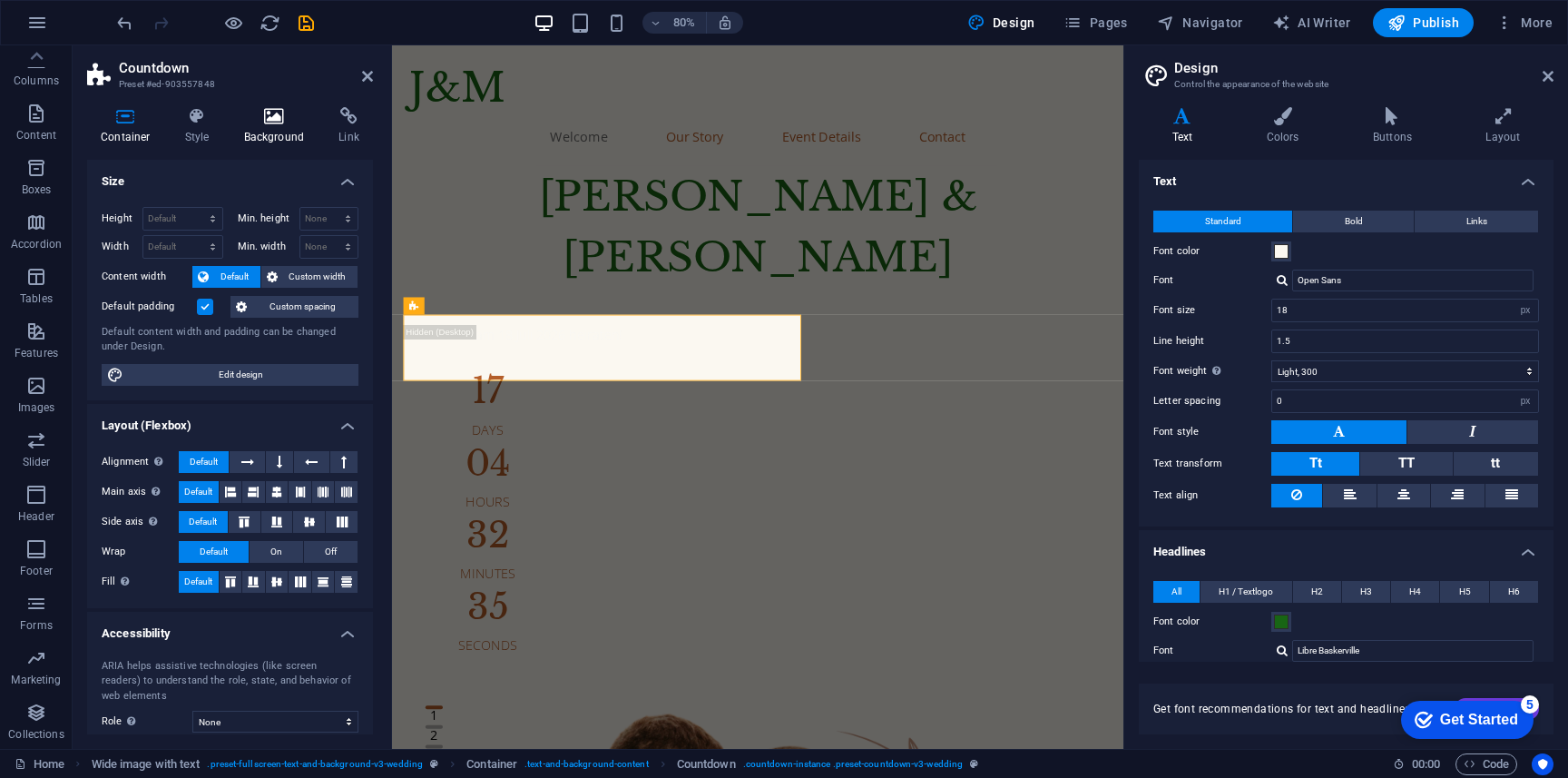
click at [254, 123] on icon at bounding box center [274, 116] width 88 height 18
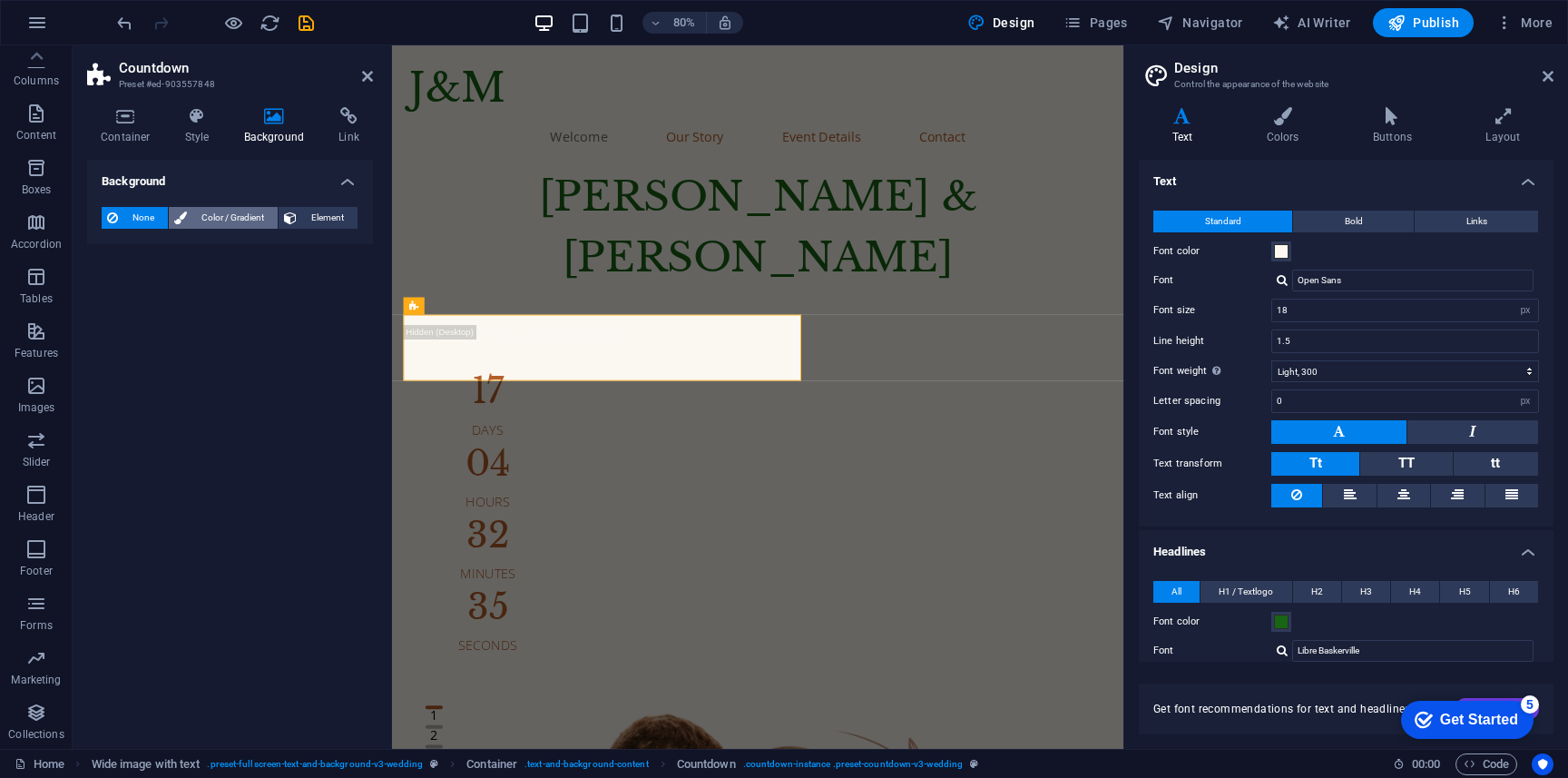
click at [235, 216] on span "Color / Gradient" at bounding box center [232, 217] width 80 height 22
click at [168, 261] on span "Gradient" at bounding box center [173, 252] width 45 height 25
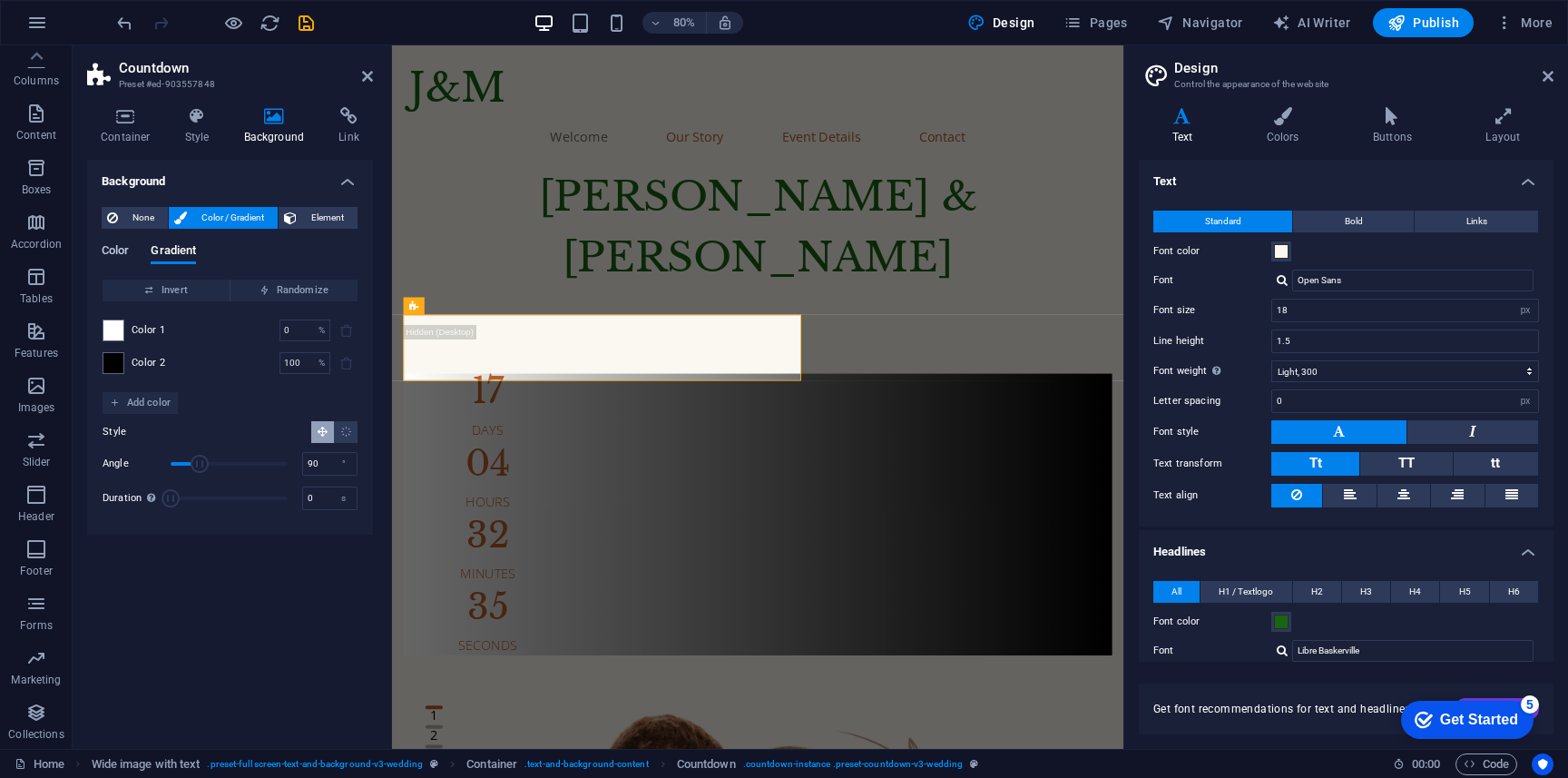
click at [128, 252] on span "Color" at bounding box center [115, 252] width 27 height 25
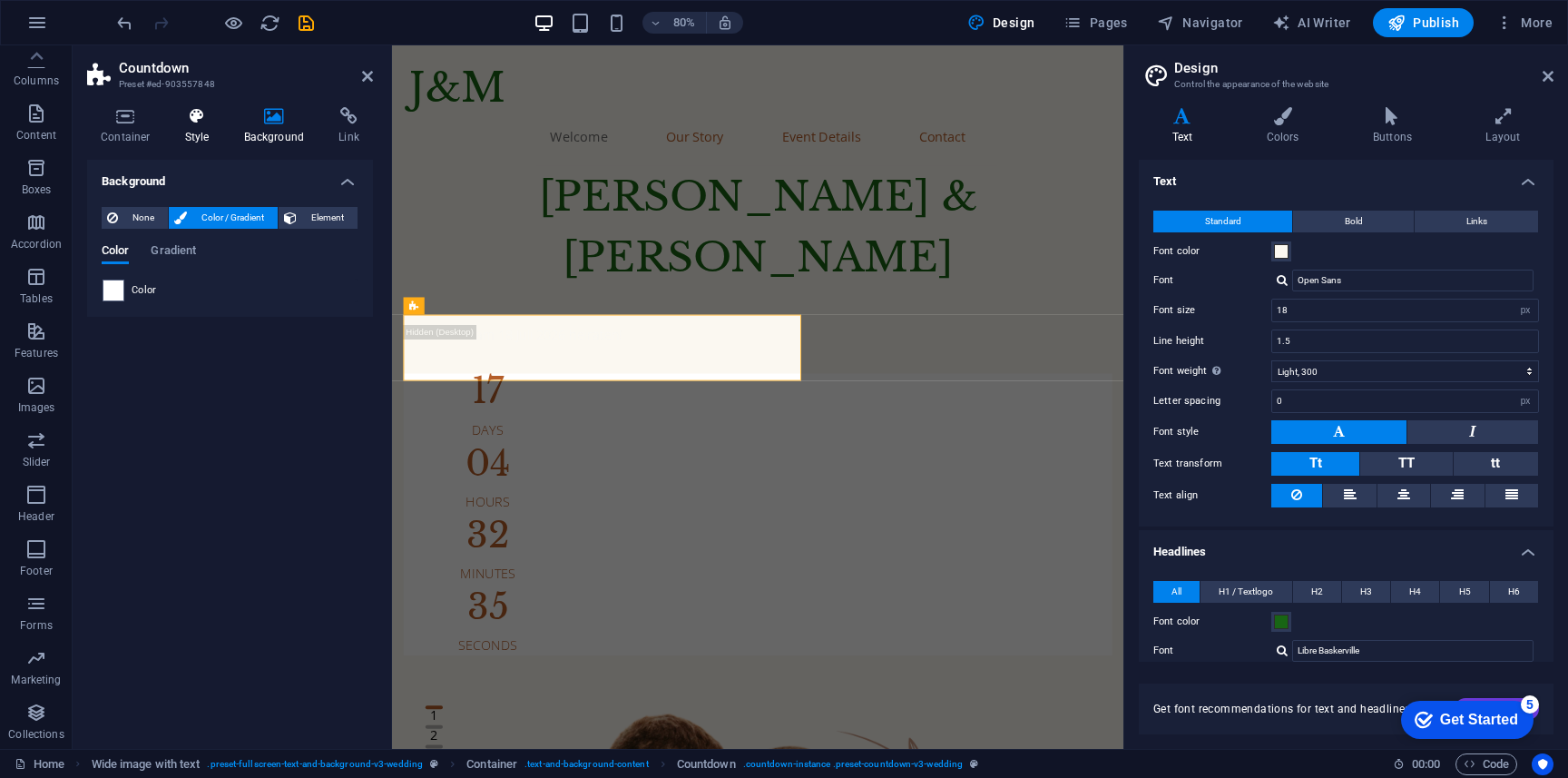
click at [182, 132] on h4 "Style" at bounding box center [201, 125] width 59 height 38
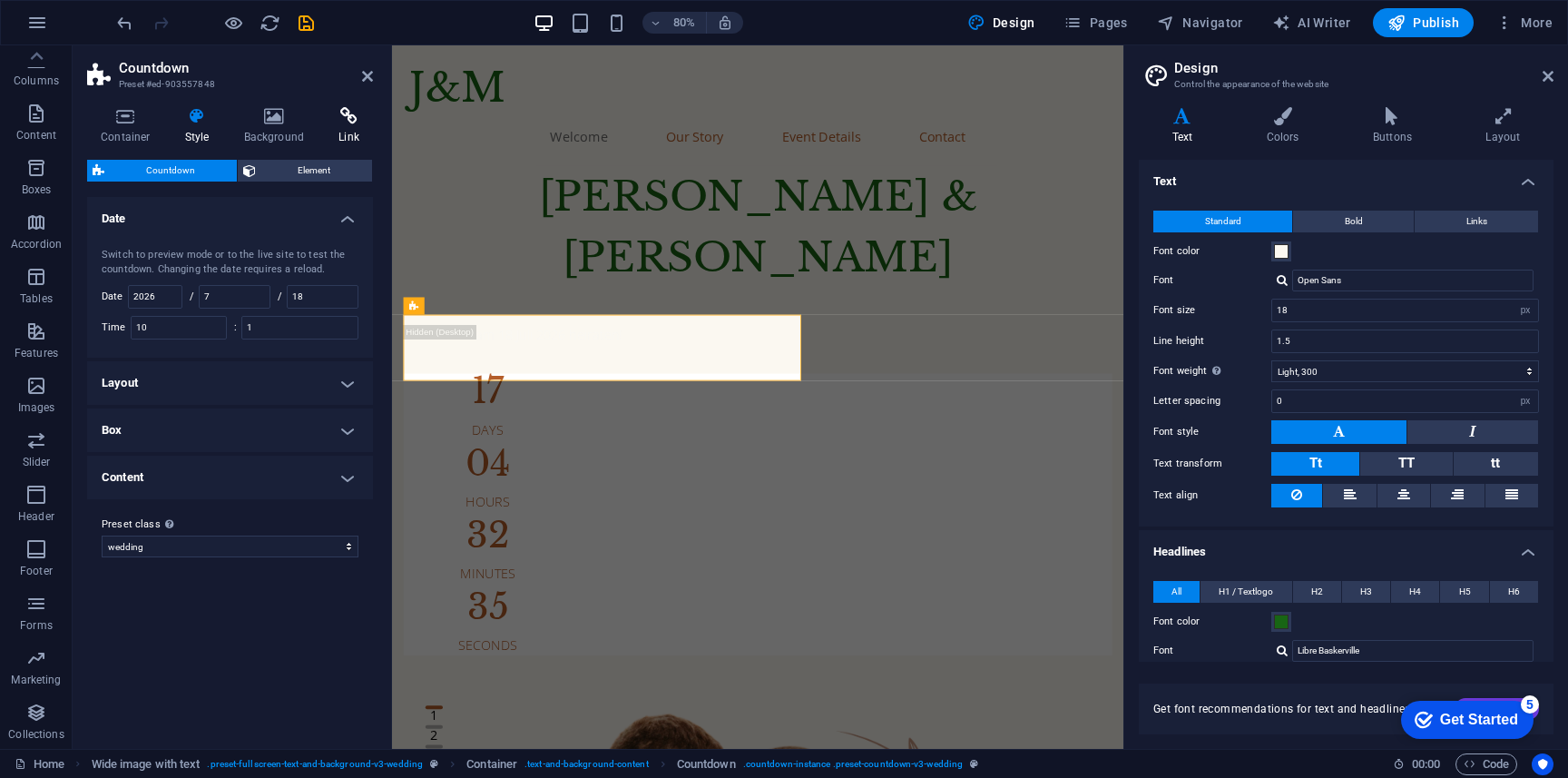
click at [338, 132] on h4 "Link" at bounding box center [350, 125] width 48 height 38
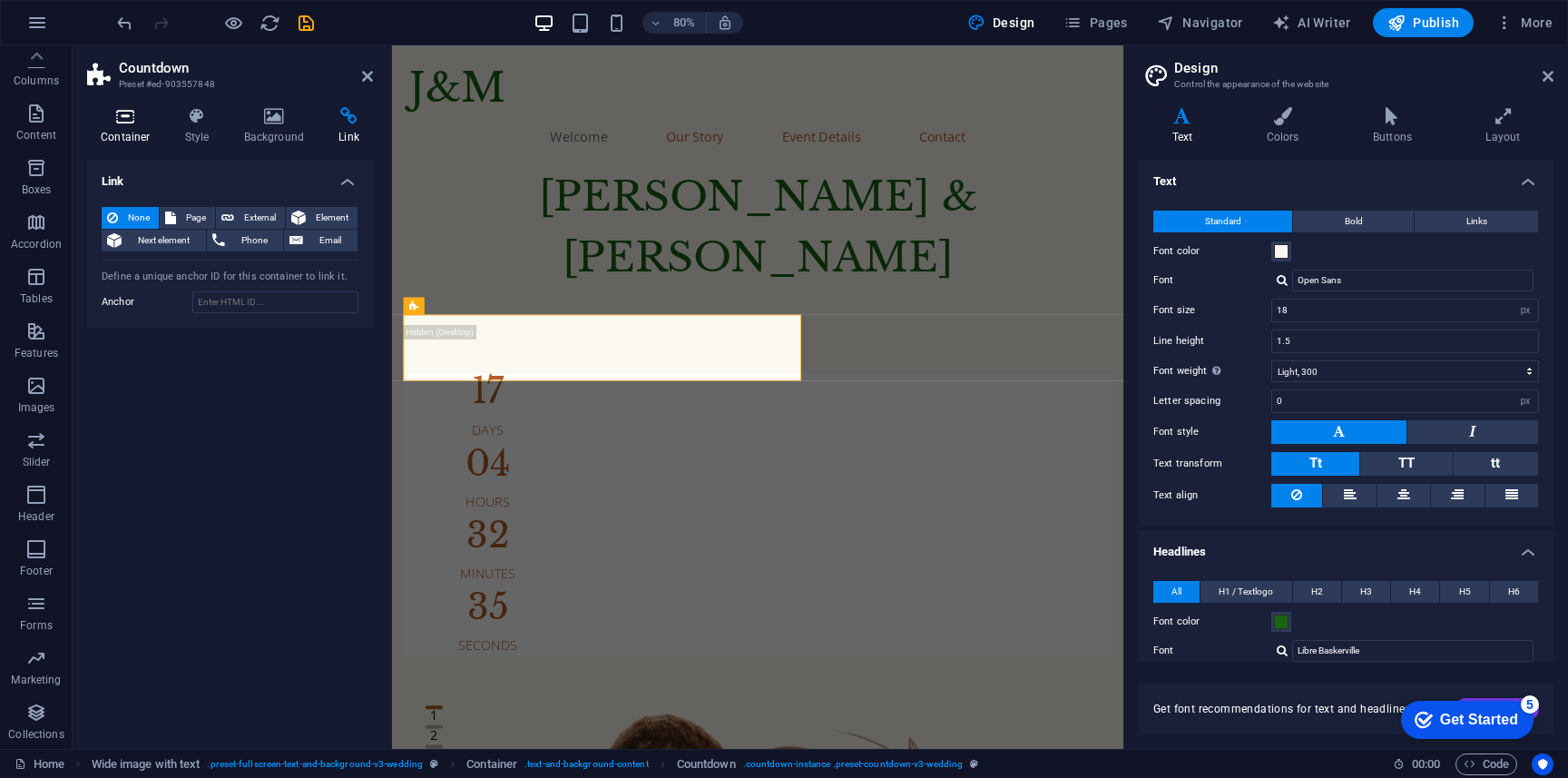
click at [119, 130] on h4 "Container" at bounding box center [128, 125] width 84 height 38
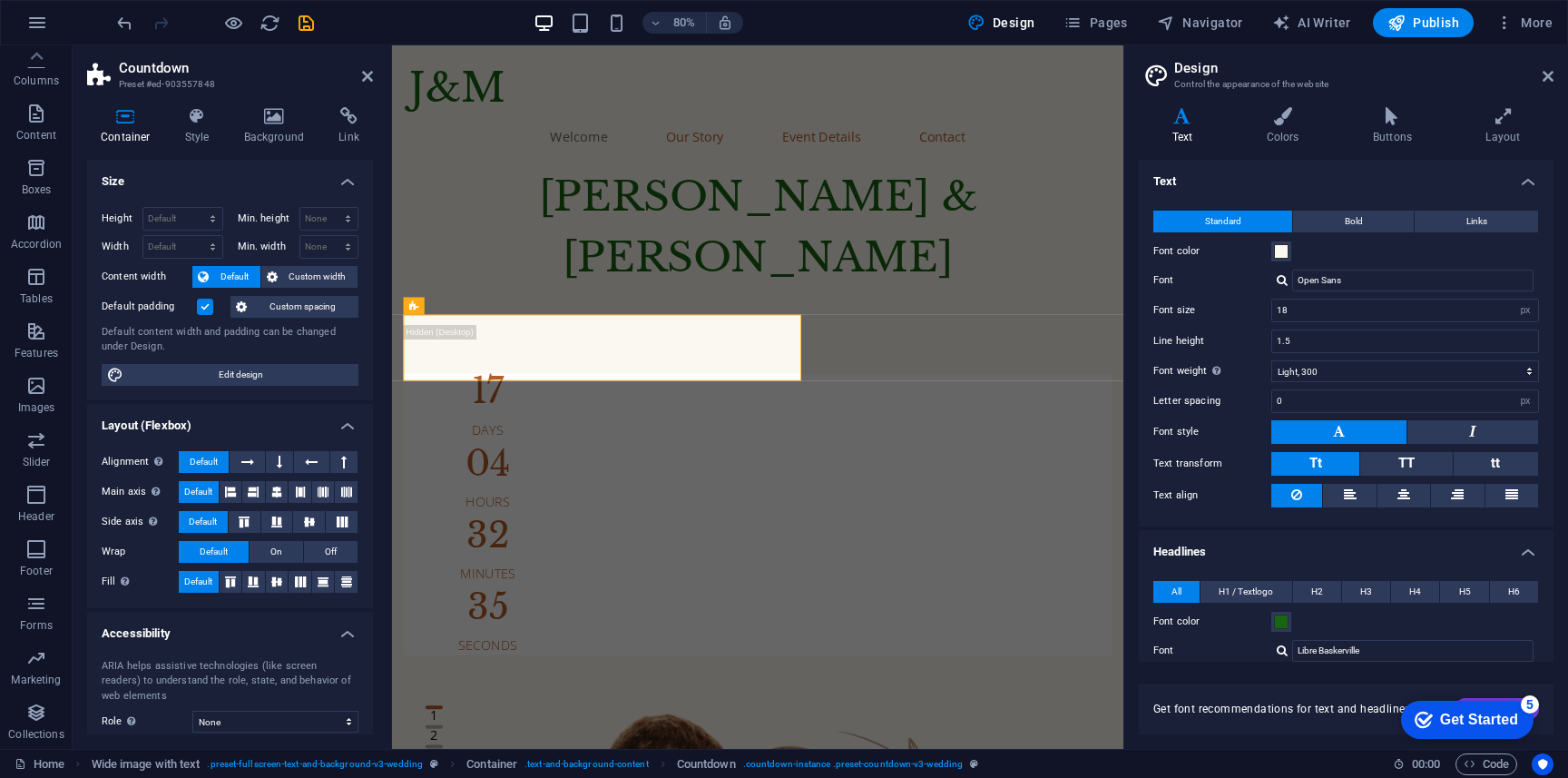
click at [267, 386] on div "Height Default px rem % vh vw Min. height None px rem % vh vw Width Default px …" at bounding box center [230, 295] width 286 height 208
click at [273, 381] on span "Edit design" at bounding box center [240, 375] width 224 height 22
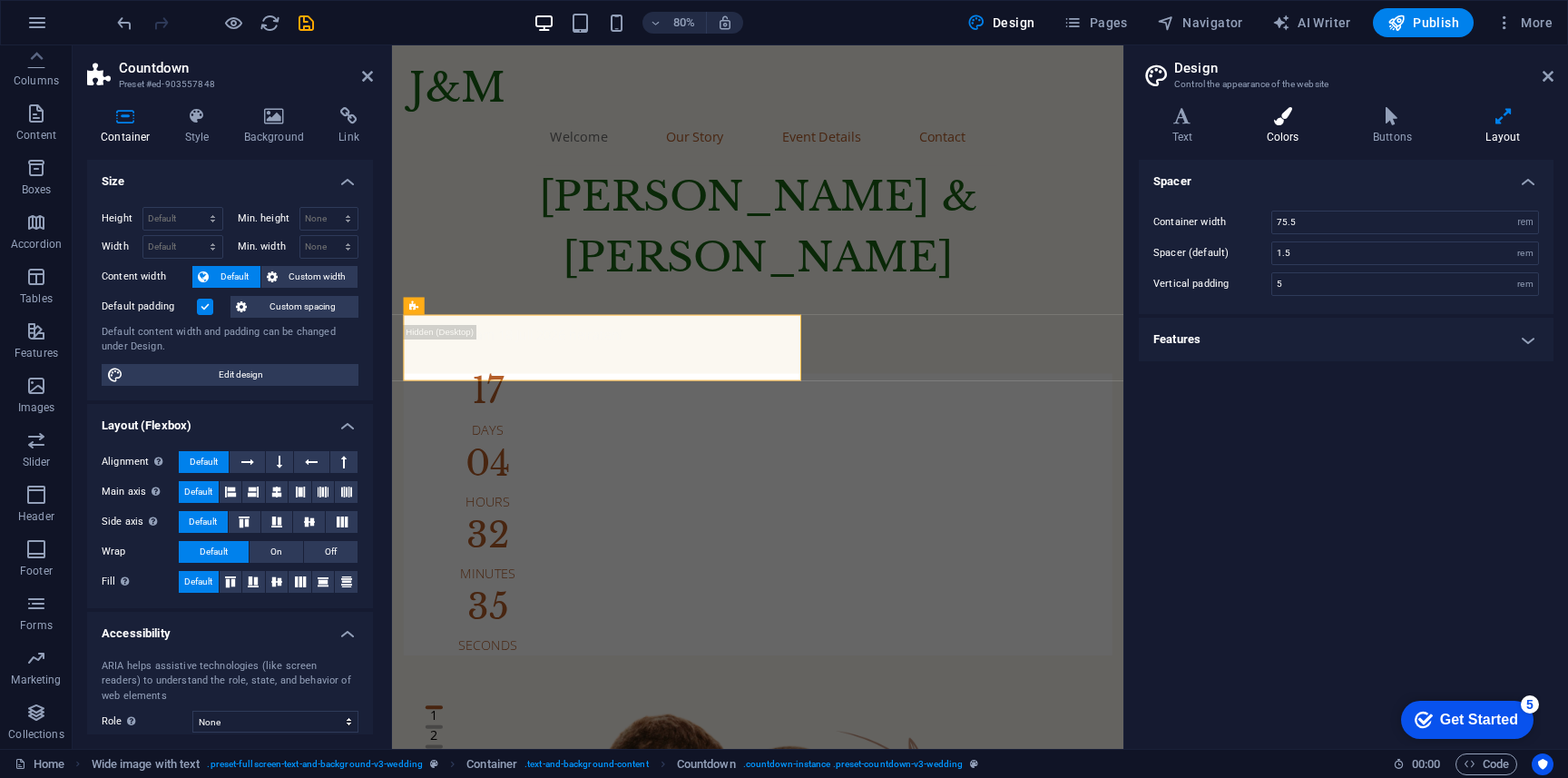
click at [1284, 123] on icon at bounding box center [1282, 116] width 98 height 18
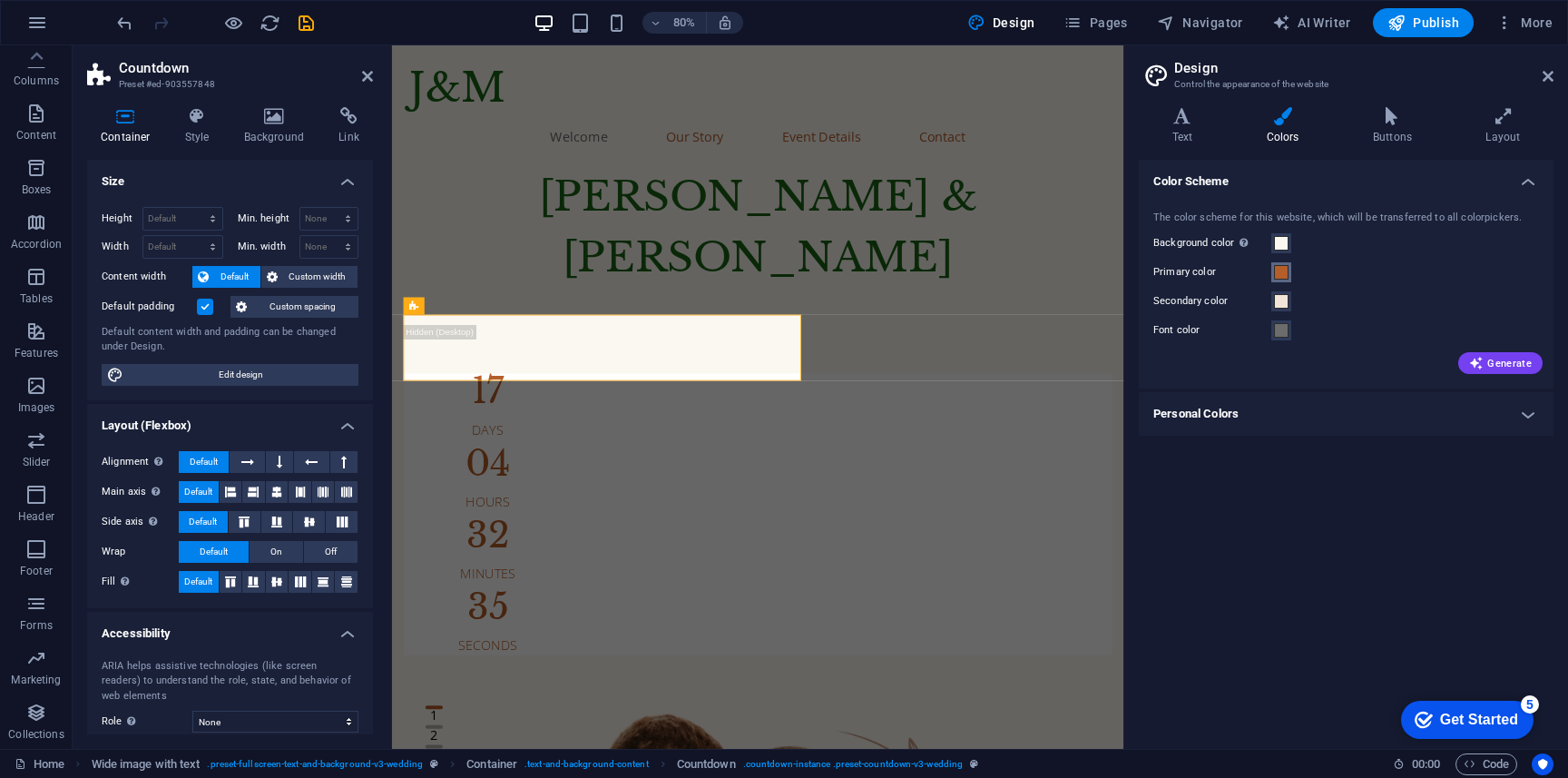
click at [1281, 270] on span at bounding box center [1281, 271] width 14 height 14
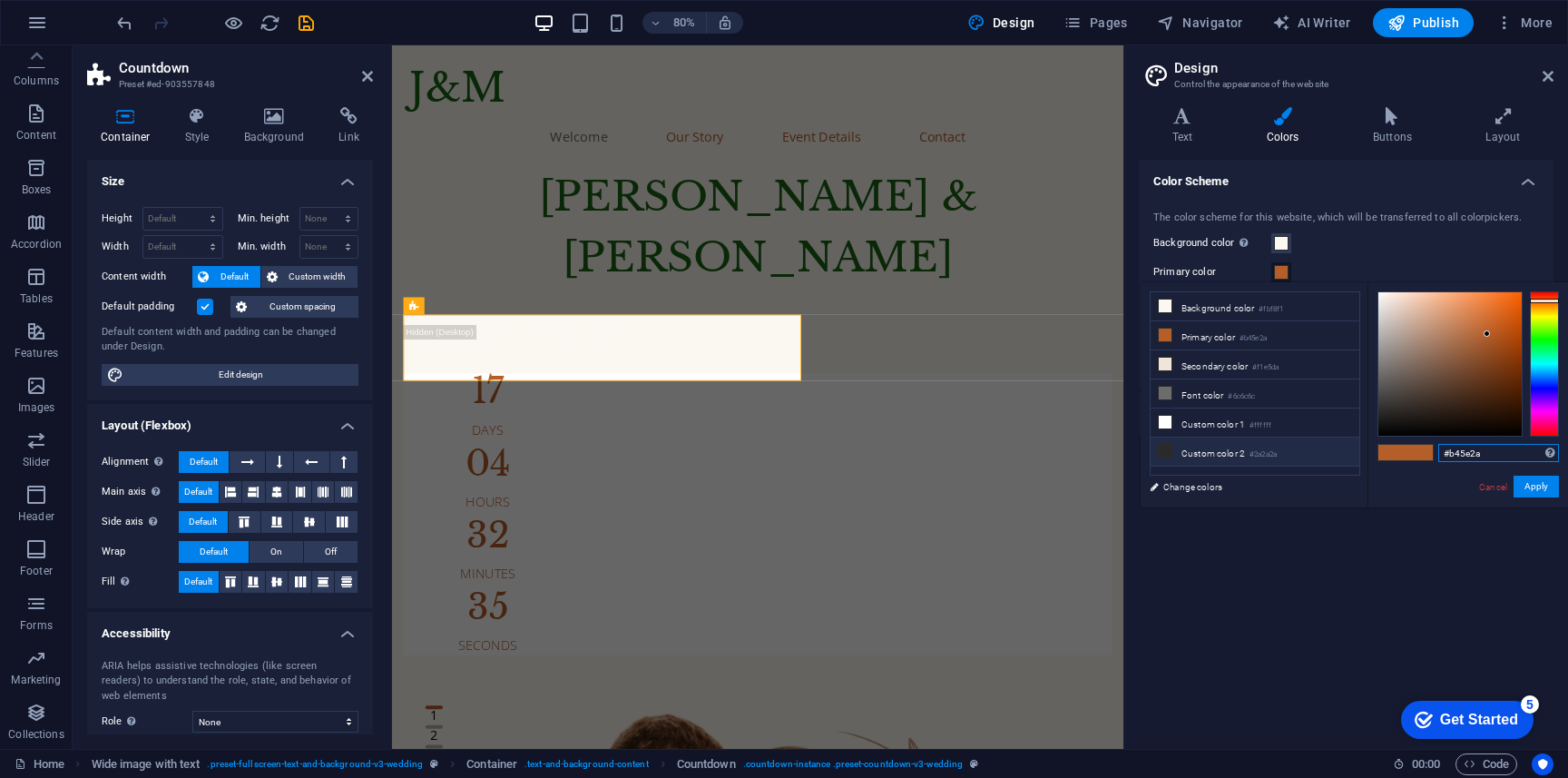
drag, startPoint x: 1499, startPoint y: 454, endPoint x: 1340, endPoint y: 454, distance: 159.0
click at [1341, 454] on div "less Background color #fbf8f1 Primary color #b45e2a Secondary color #f1e5da Fon…" at bounding box center [1355, 394] width 428 height 225
paste input "186514"
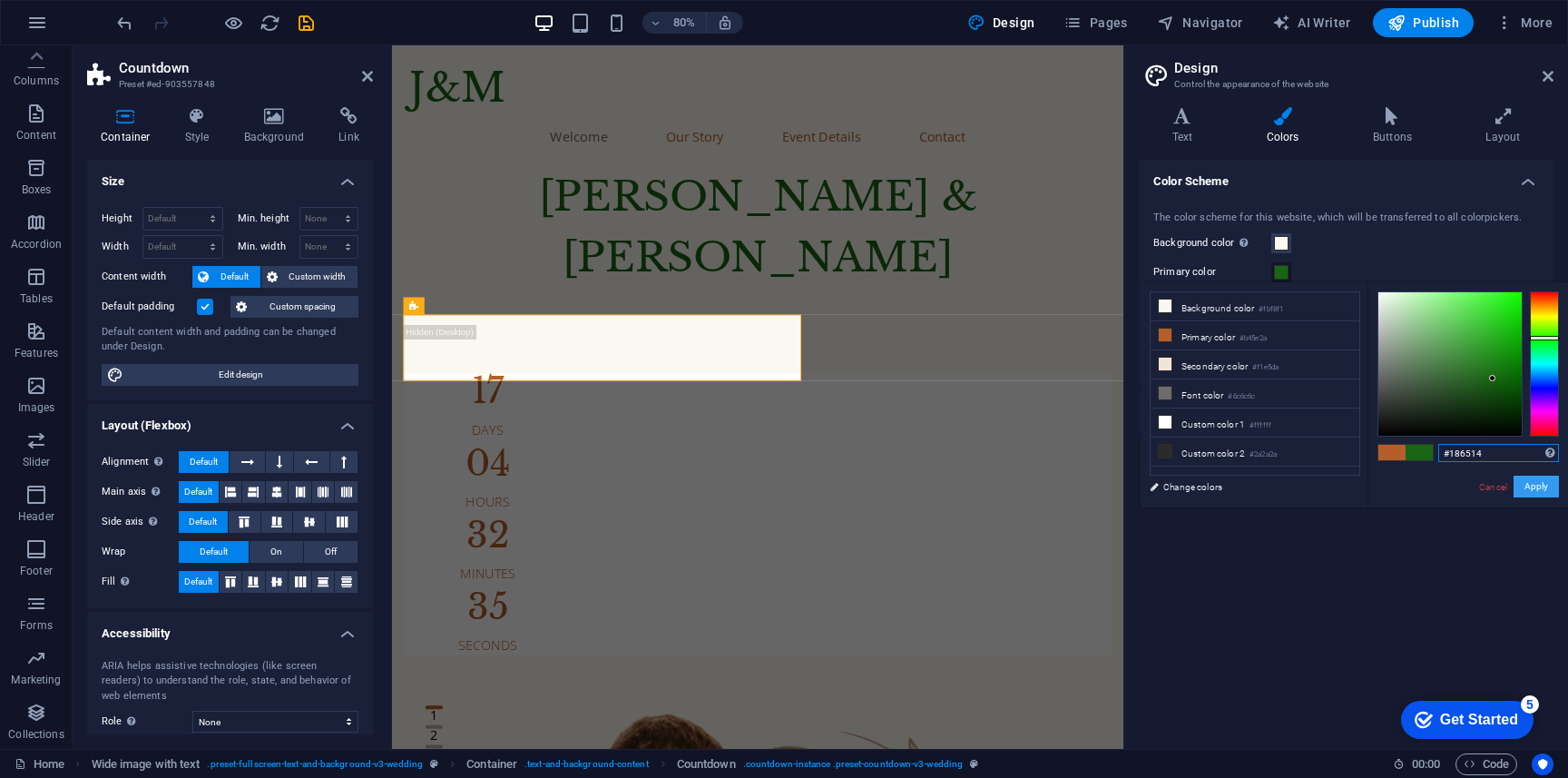
type input "#186514"
click at [1550, 490] on button "Apply" at bounding box center [1536, 486] width 45 height 22
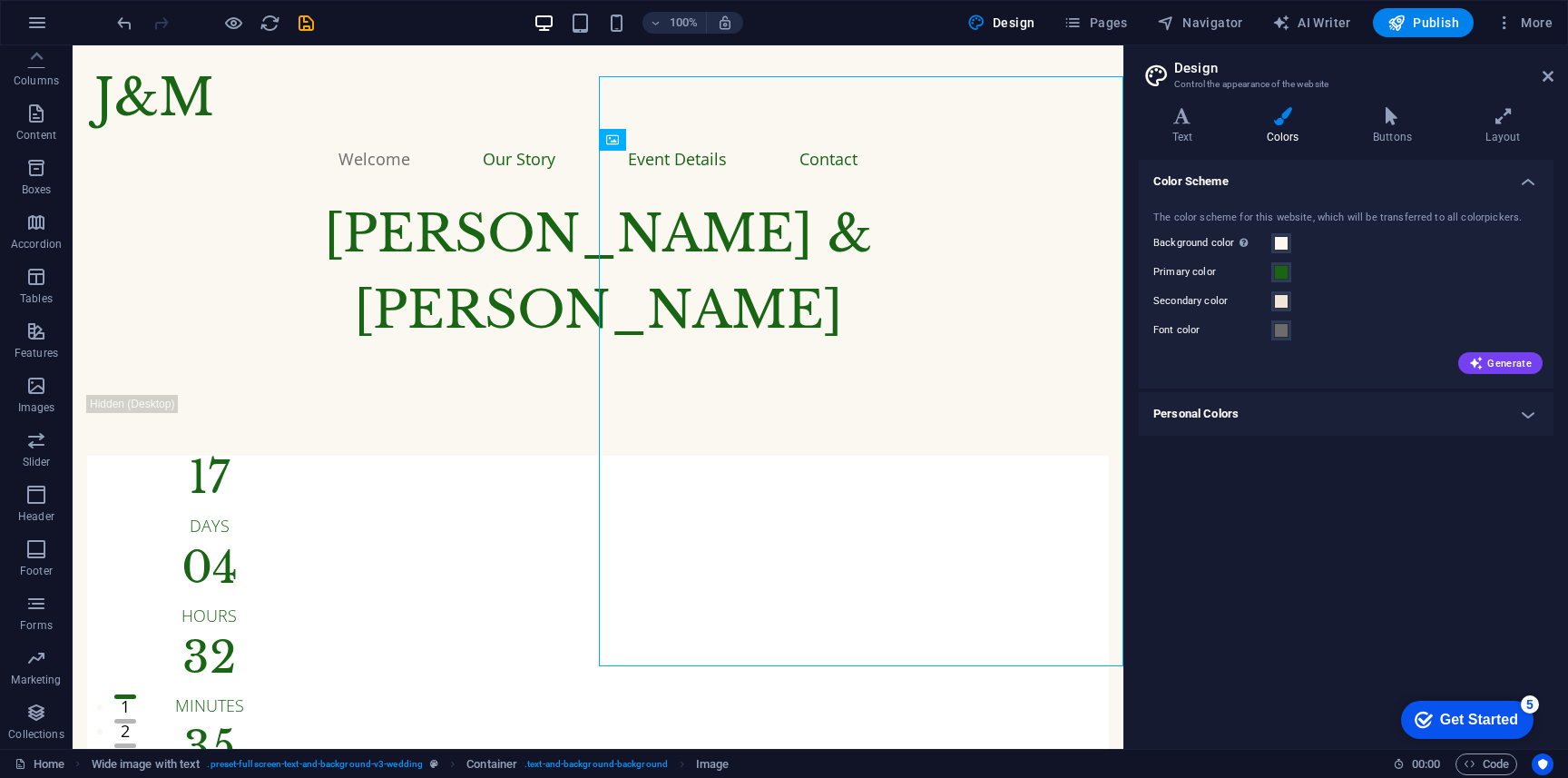
click at [126, 34] on div at bounding box center [214, 22] width 204 height 29
click at [128, 27] on icon "undo" at bounding box center [125, 23] width 21 height 21
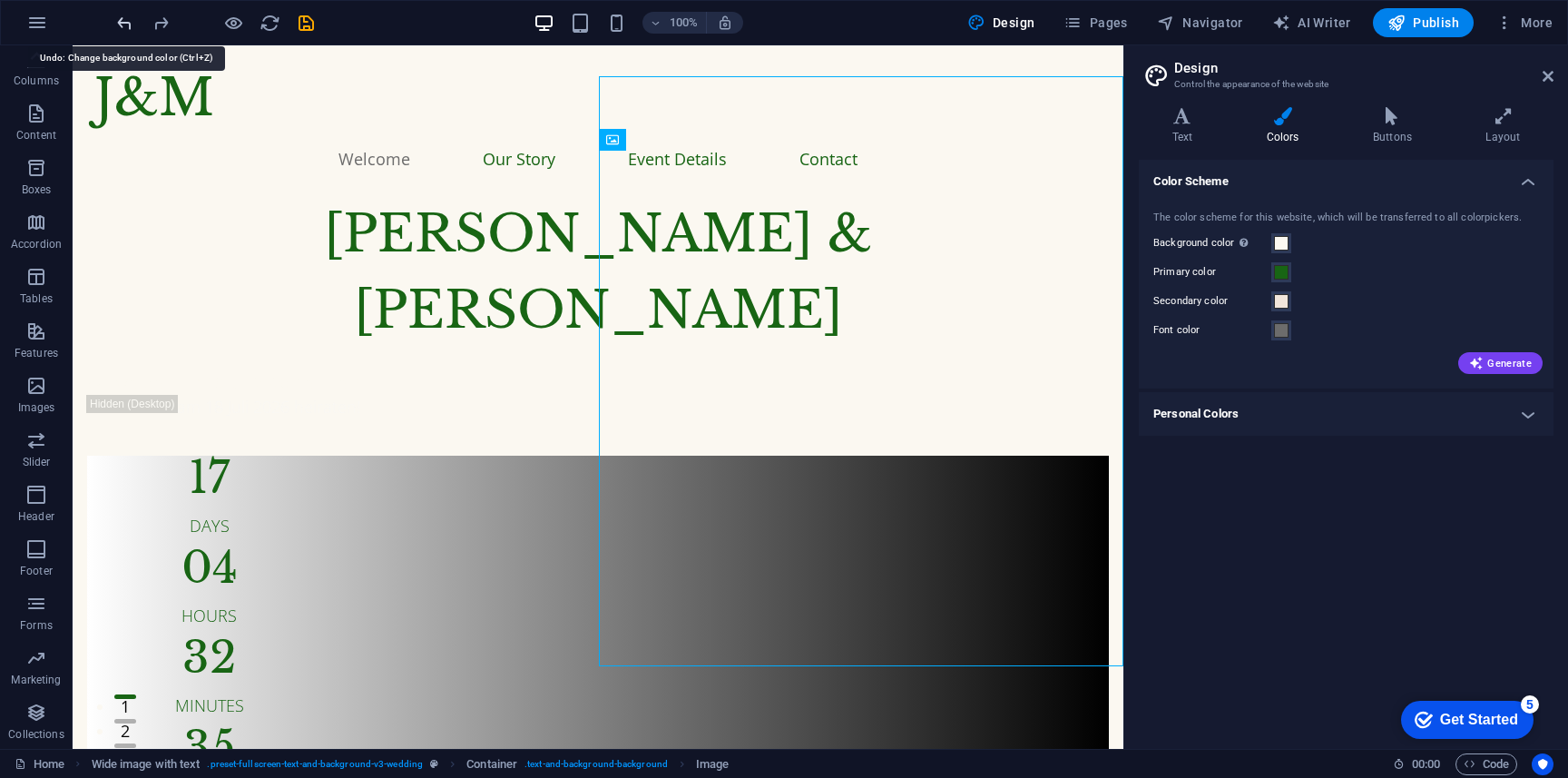
click at [128, 27] on icon "undo" at bounding box center [125, 23] width 21 height 21
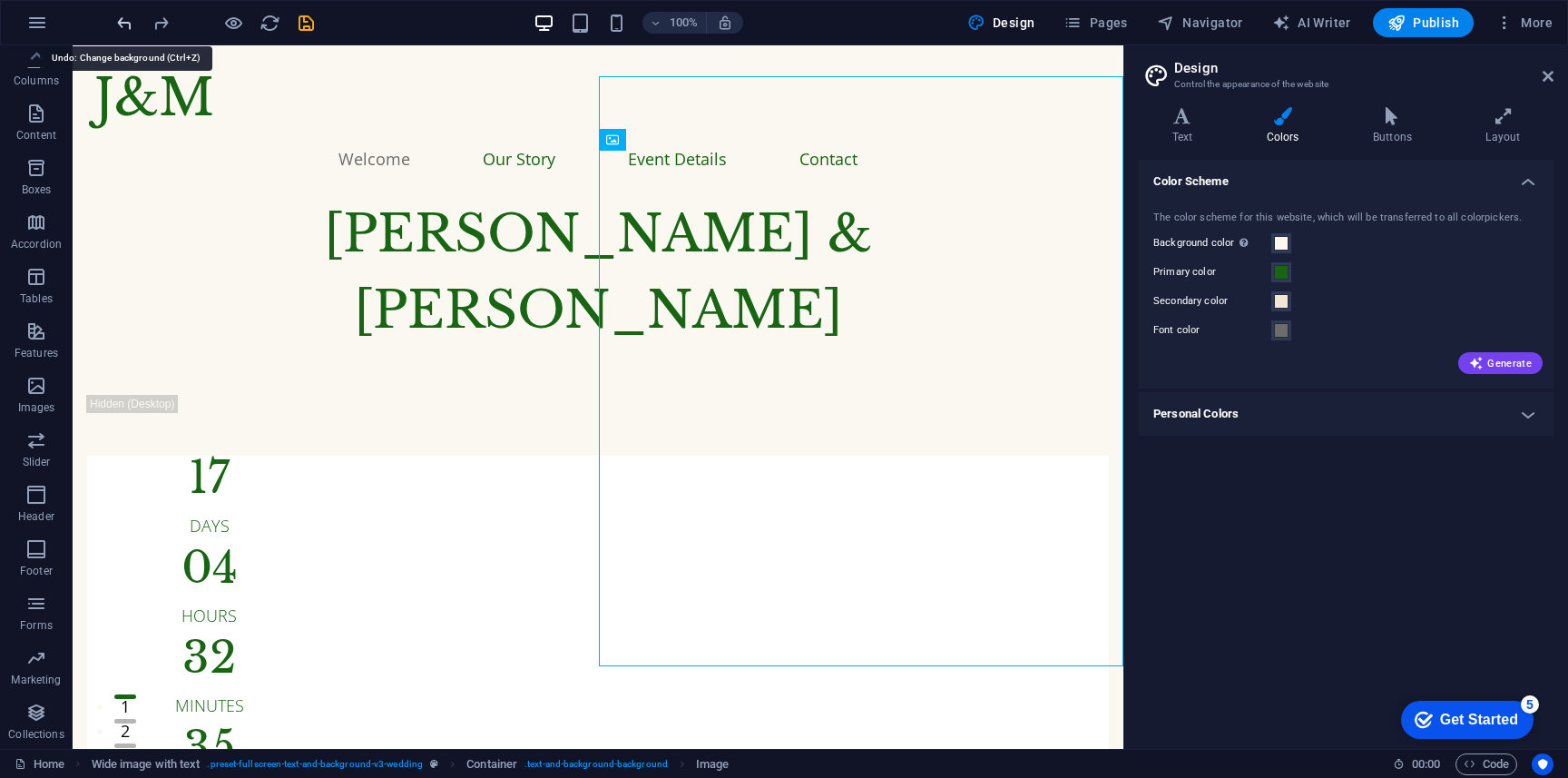
click at [128, 27] on icon "undo" at bounding box center [125, 23] width 21 height 21
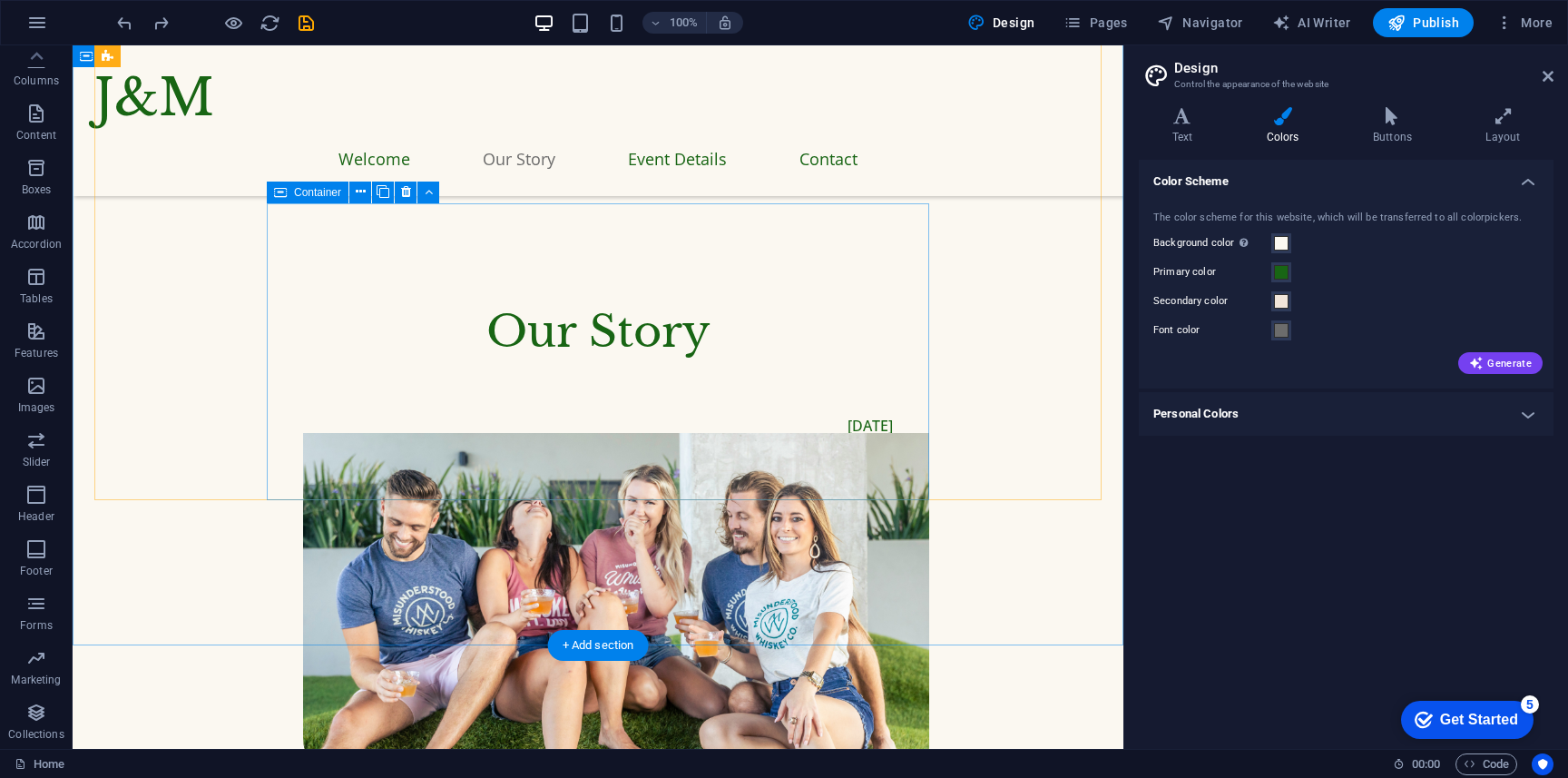
scroll to position [1642, 0]
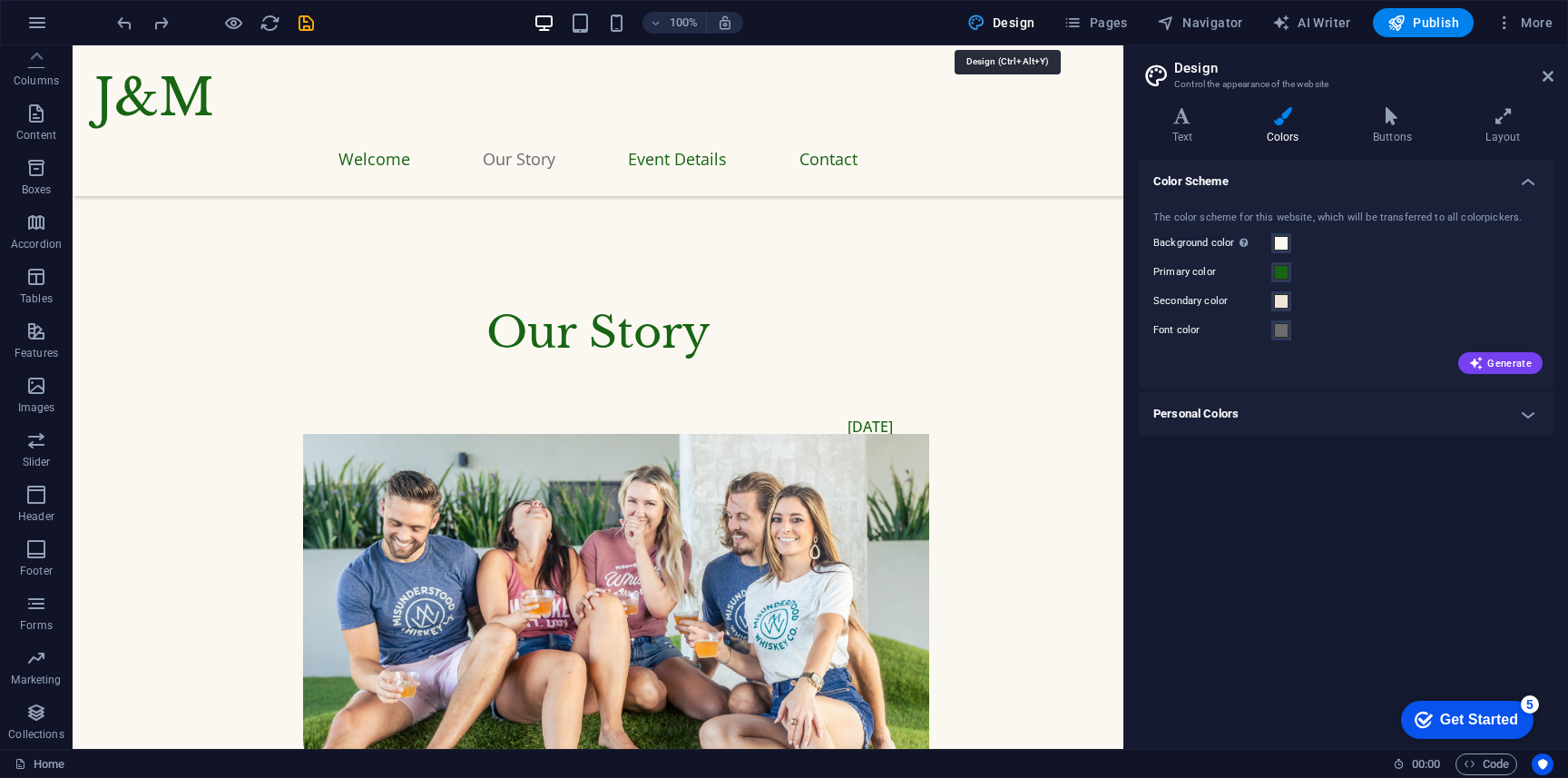
click at [991, 25] on span "Design" at bounding box center [1001, 22] width 68 height 18
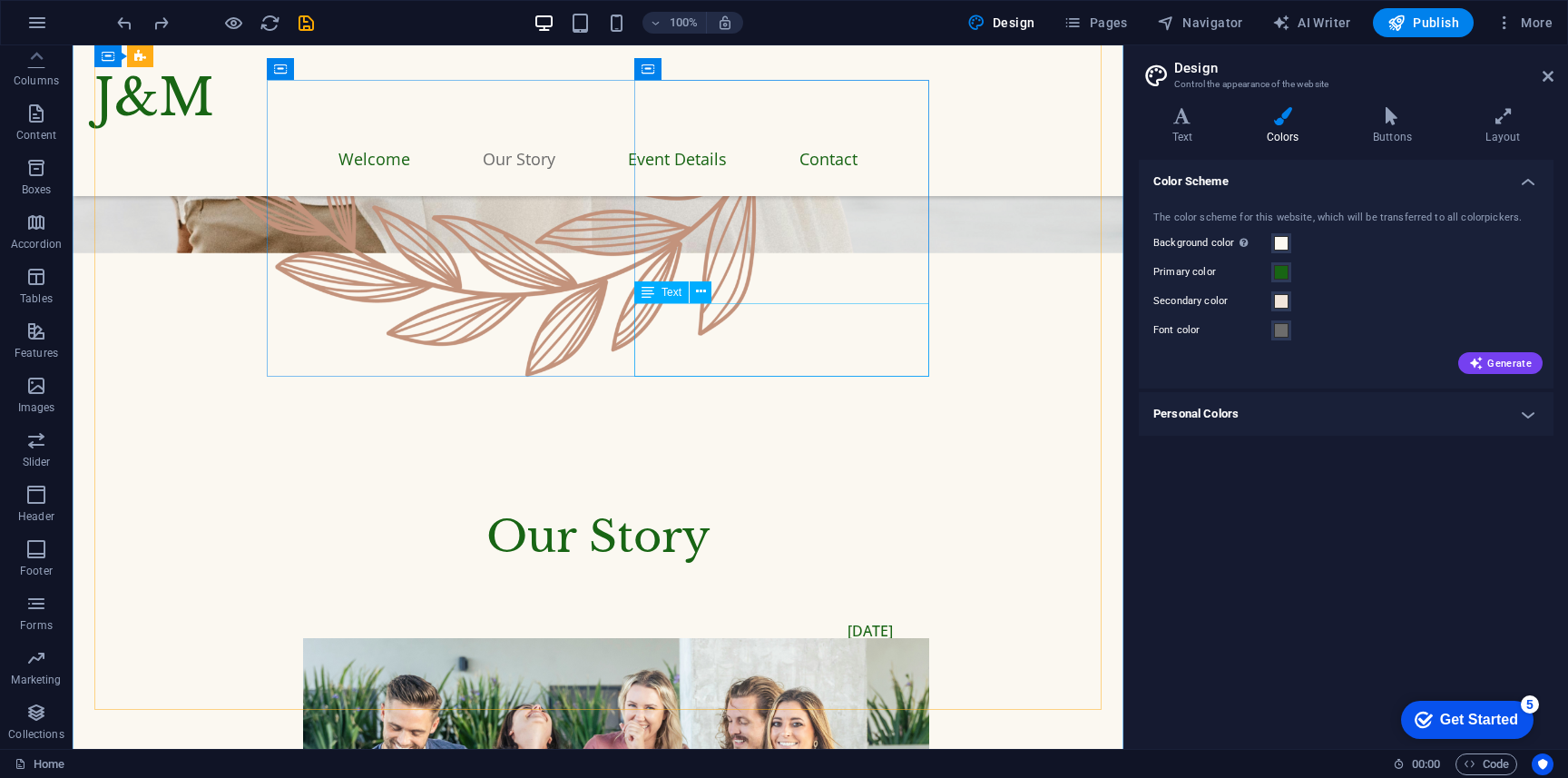
scroll to position [1443, 0]
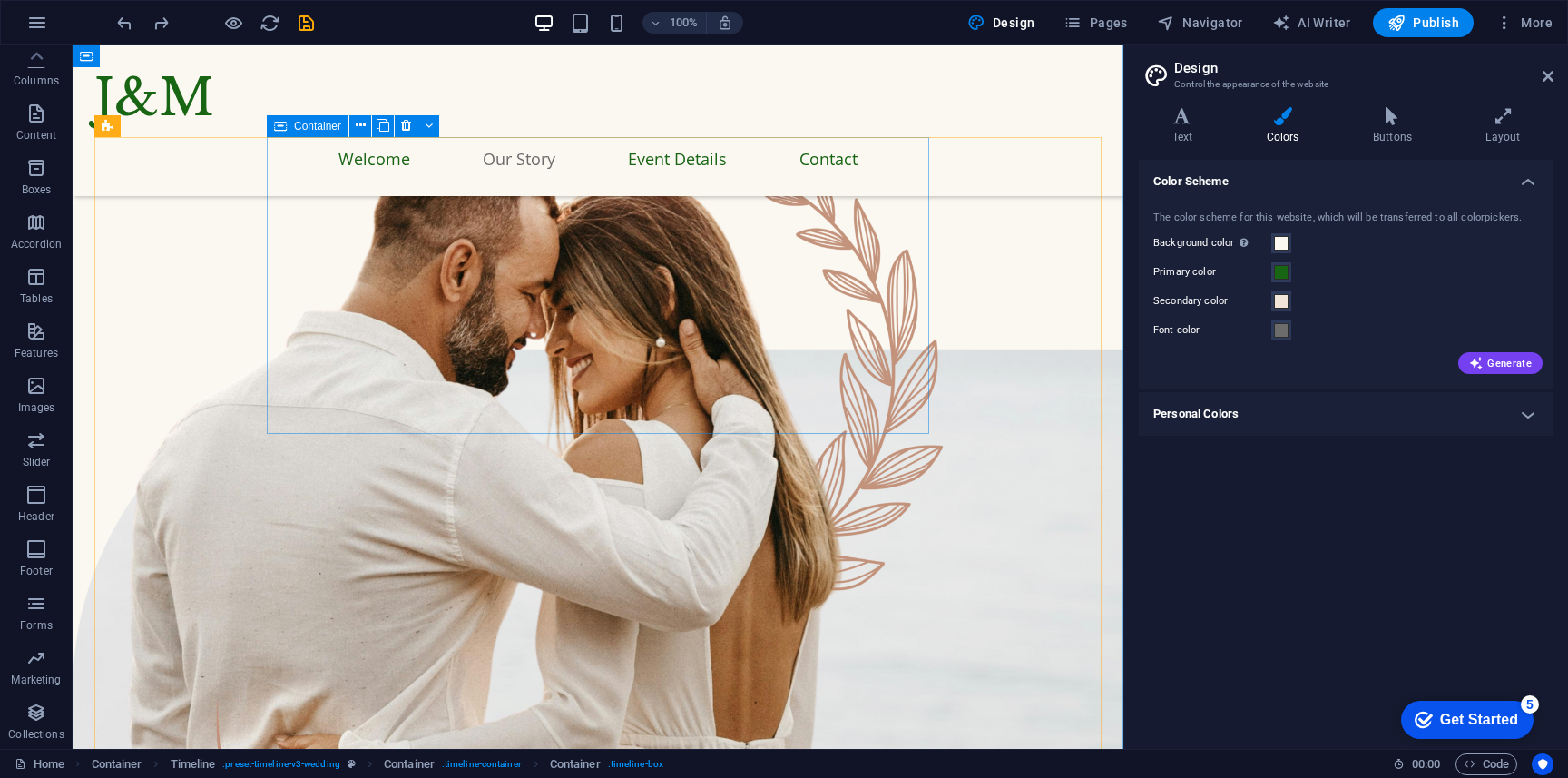
scroll to position [517, 0]
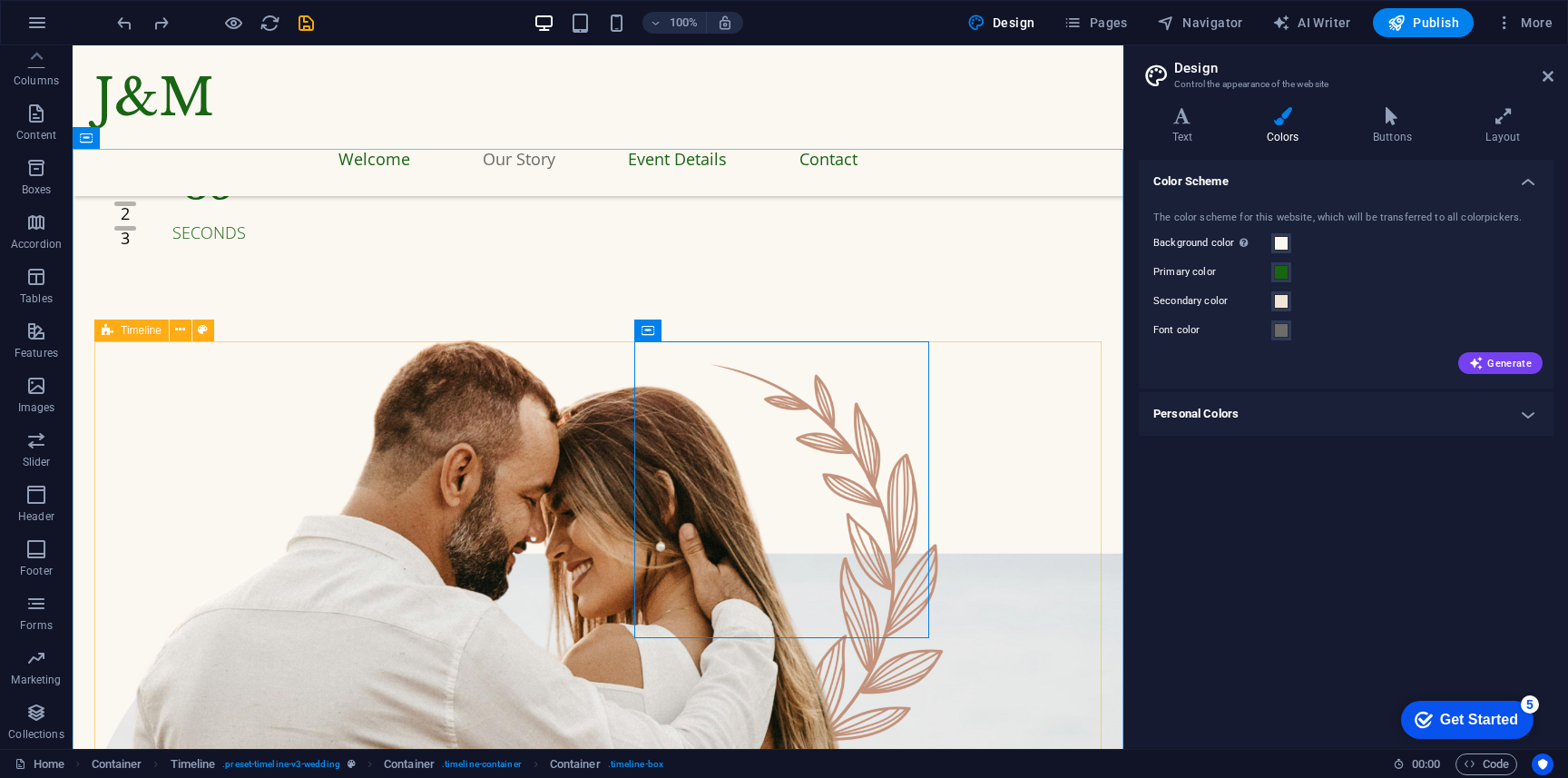
click at [124, 325] on span "Timeline" at bounding box center [141, 330] width 41 height 11
select select "rem"
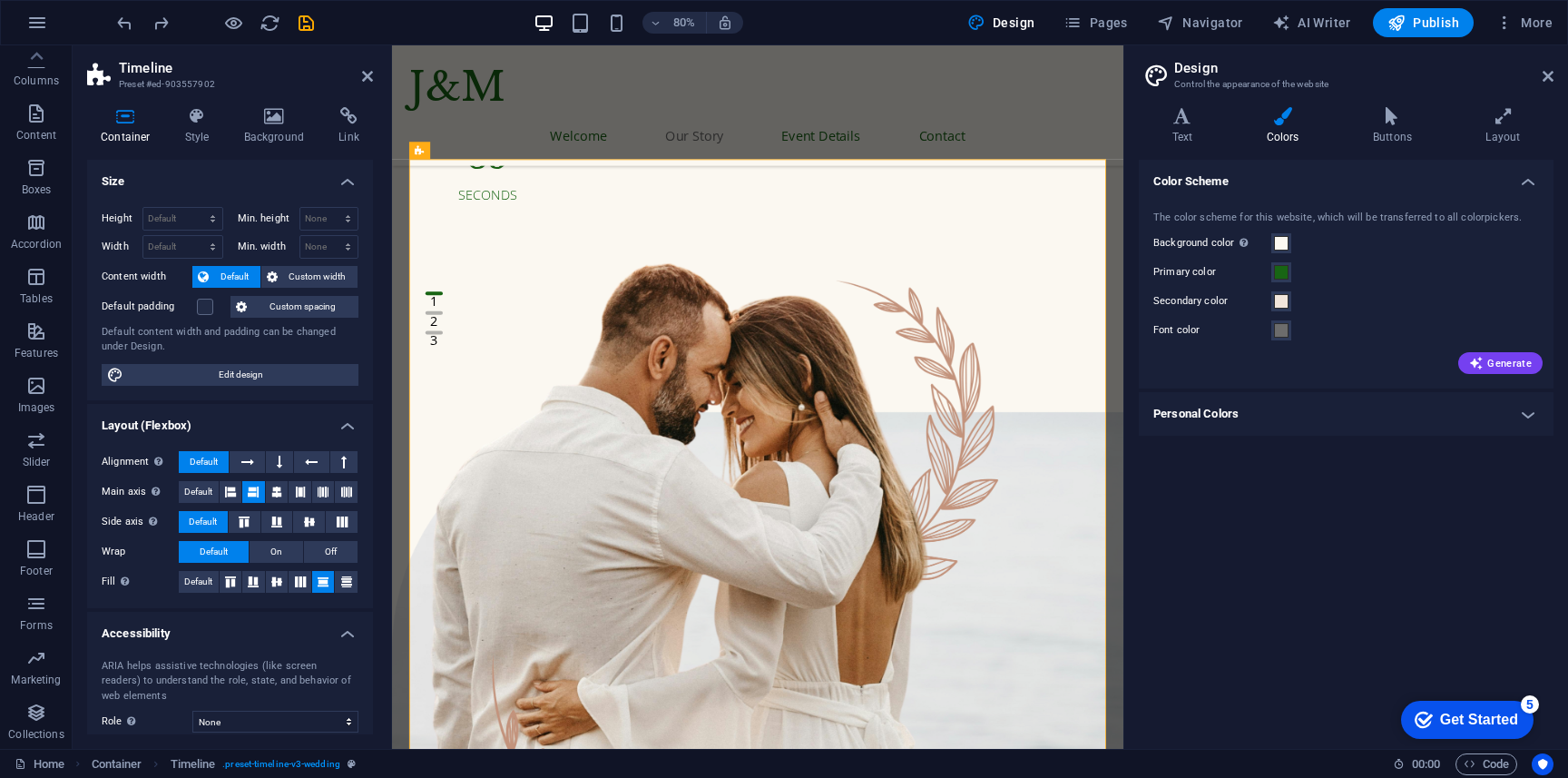
click at [191, 148] on div "Container Style Background Link Size Height Default px rem % vh vw Min. height …" at bounding box center [230, 421] width 286 height 627
click at [200, 125] on h4 "Style" at bounding box center [201, 125] width 59 height 38
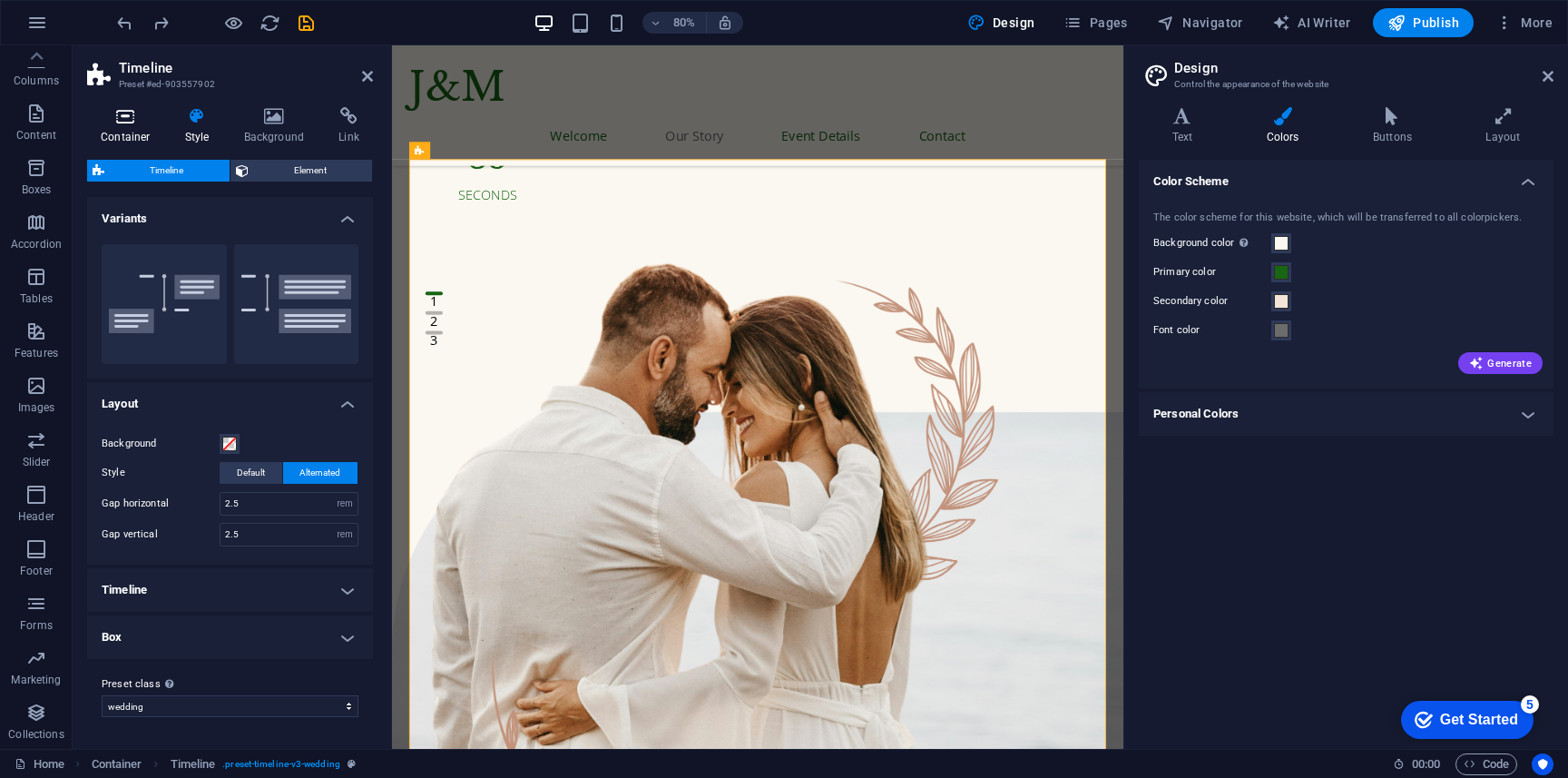
click at [136, 126] on h4 "Container" at bounding box center [128, 125] width 84 height 38
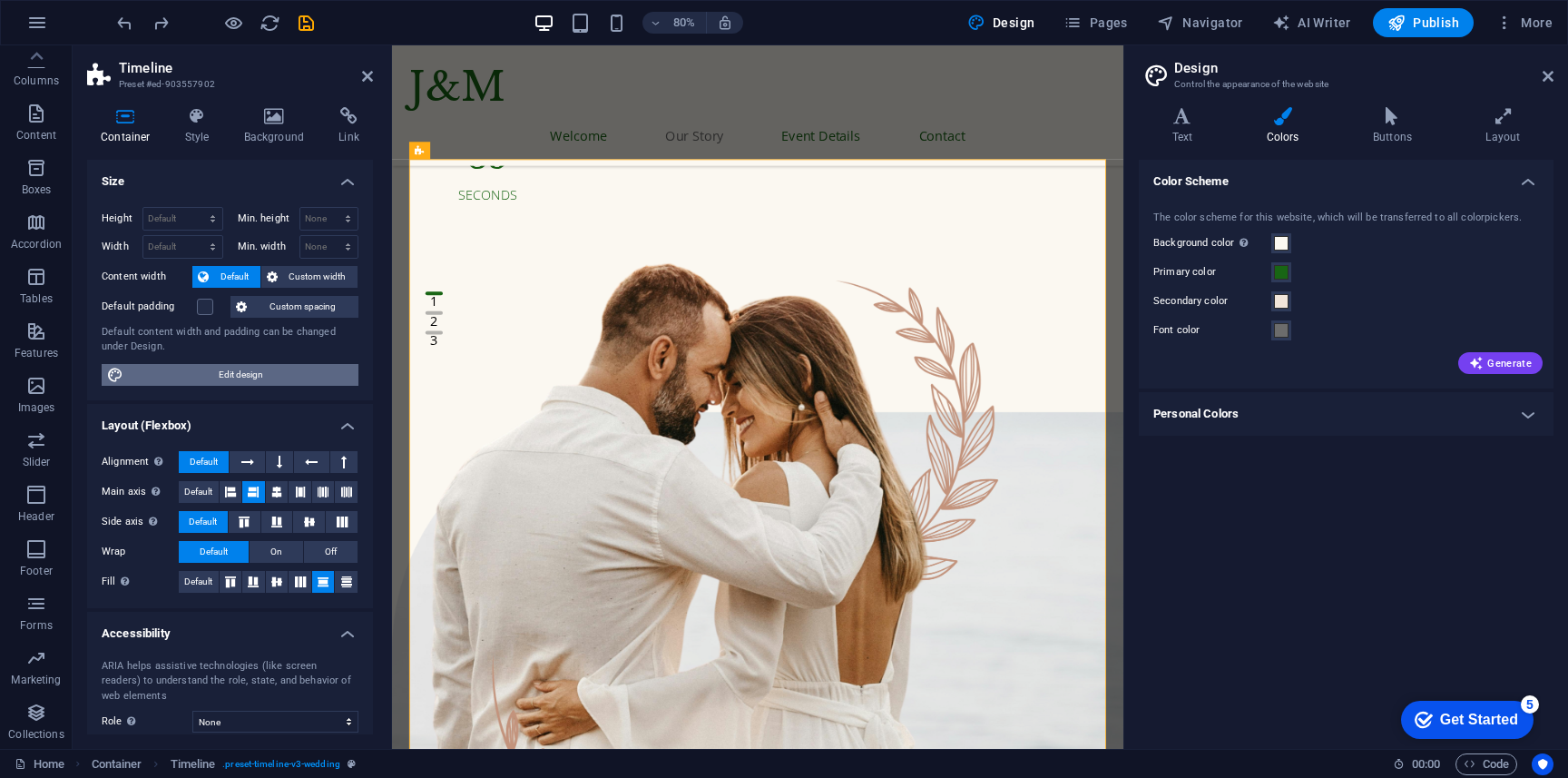
click at [205, 385] on span "Edit design" at bounding box center [240, 375] width 224 height 22
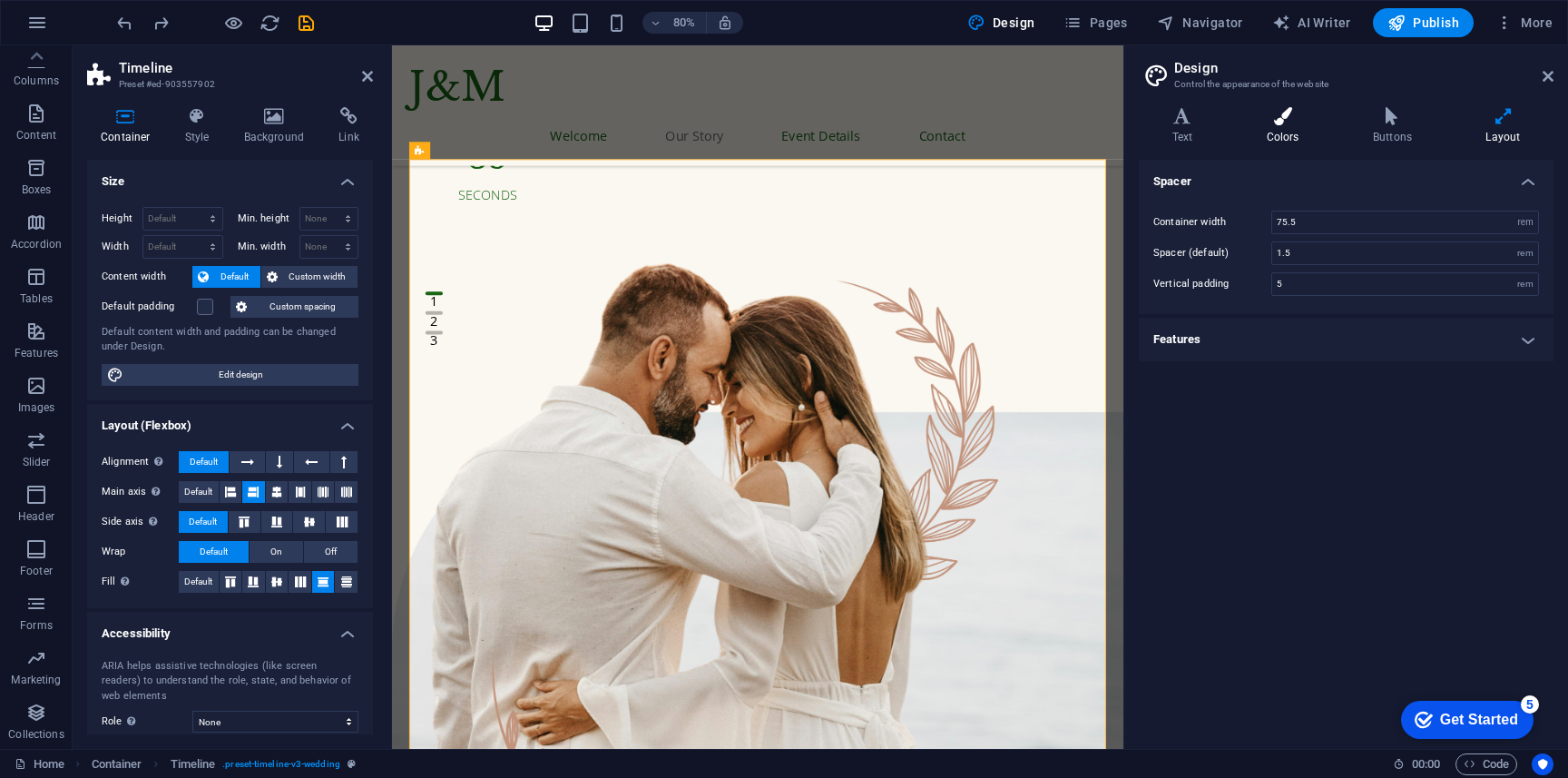
click at [1273, 113] on icon at bounding box center [1282, 116] width 98 height 18
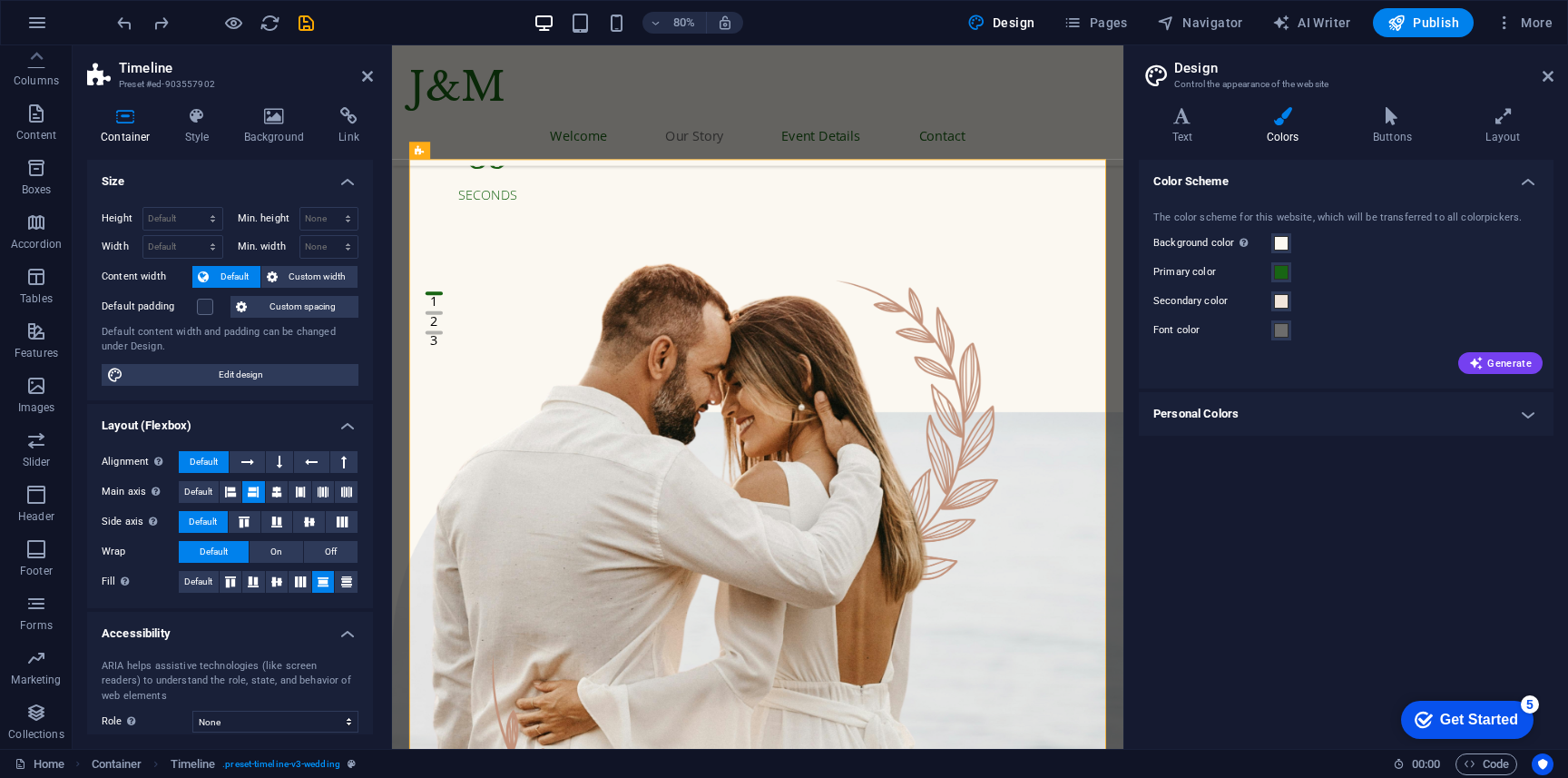
click at [1284, 409] on h4 "Personal Colors" at bounding box center [1347, 413] width 415 height 43
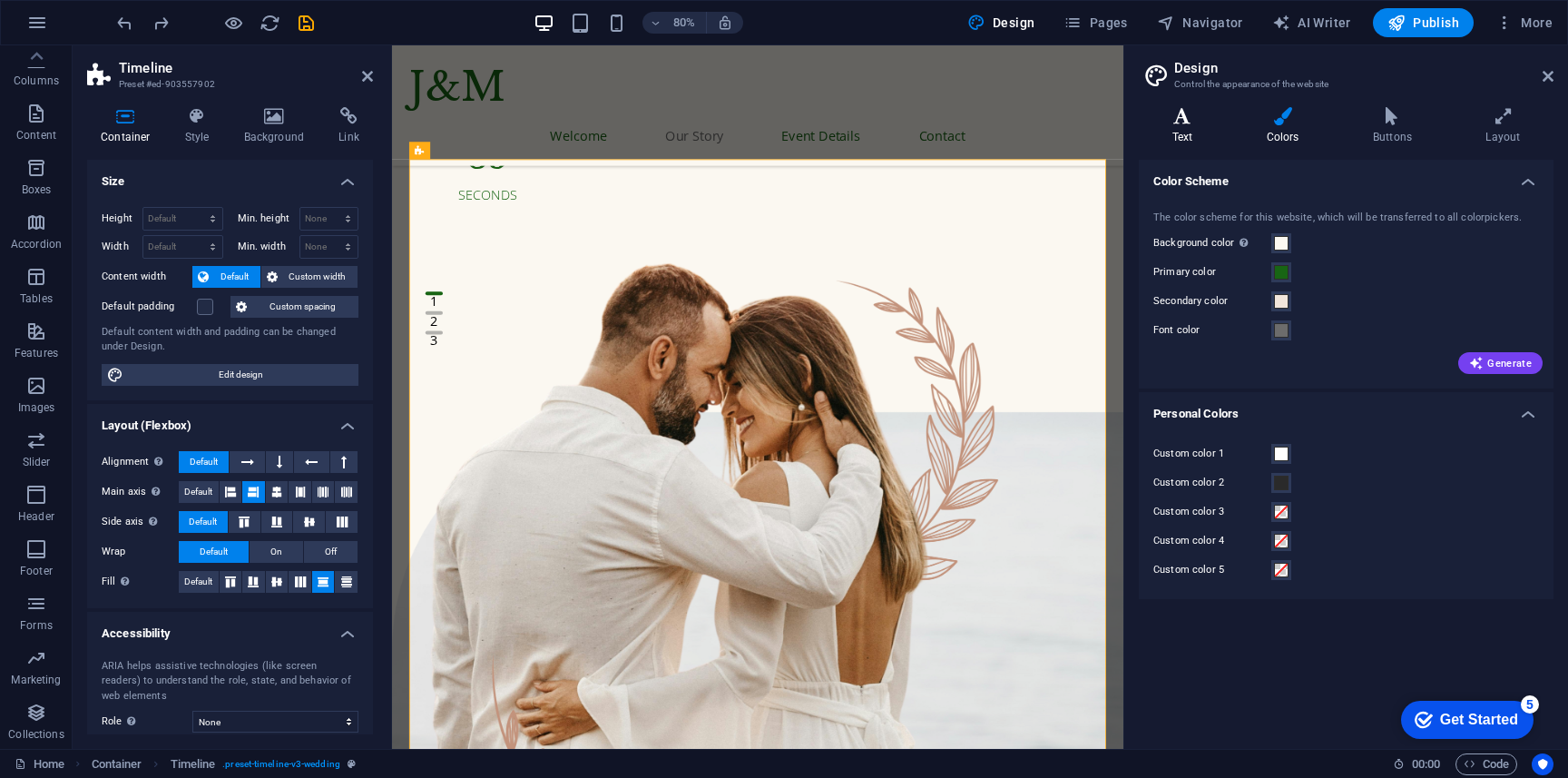
click at [1185, 125] on icon at bounding box center [1183, 116] width 87 height 18
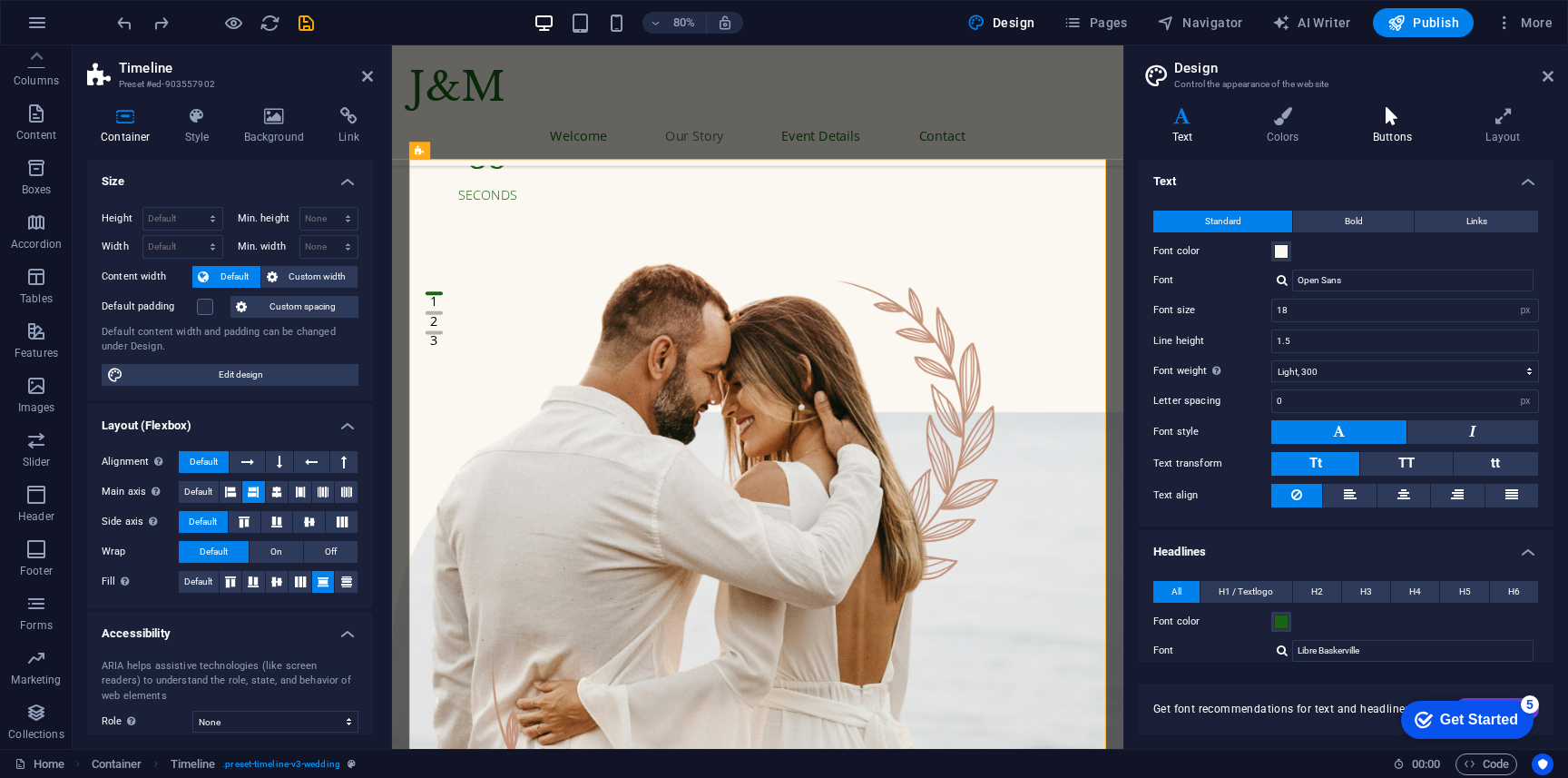
click at [1410, 120] on icon at bounding box center [1391, 116] width 105 height 18
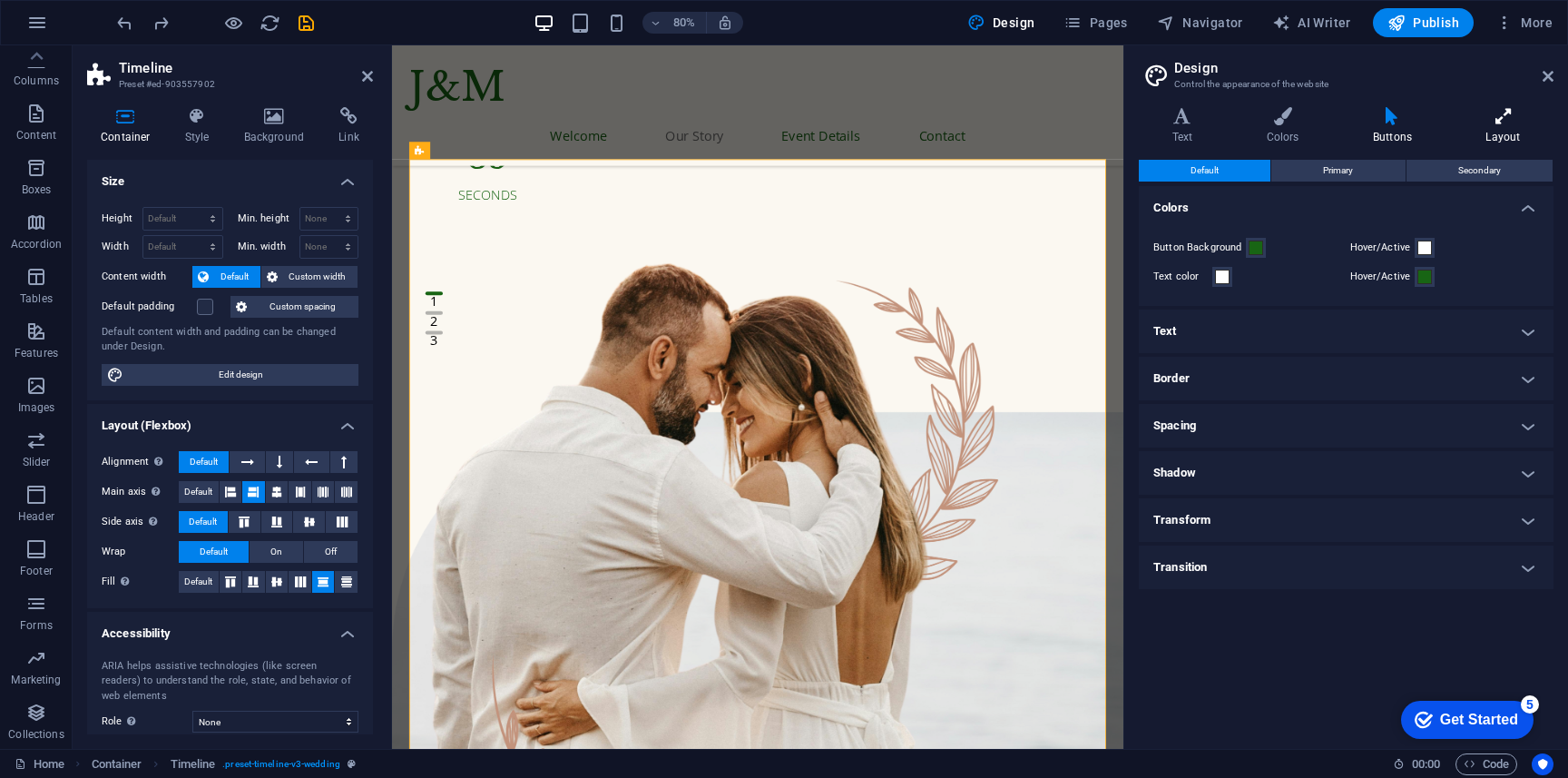
click at [1516, 131] on h4 "Layout" at bounding box center [1503, 125] width 100 height 38
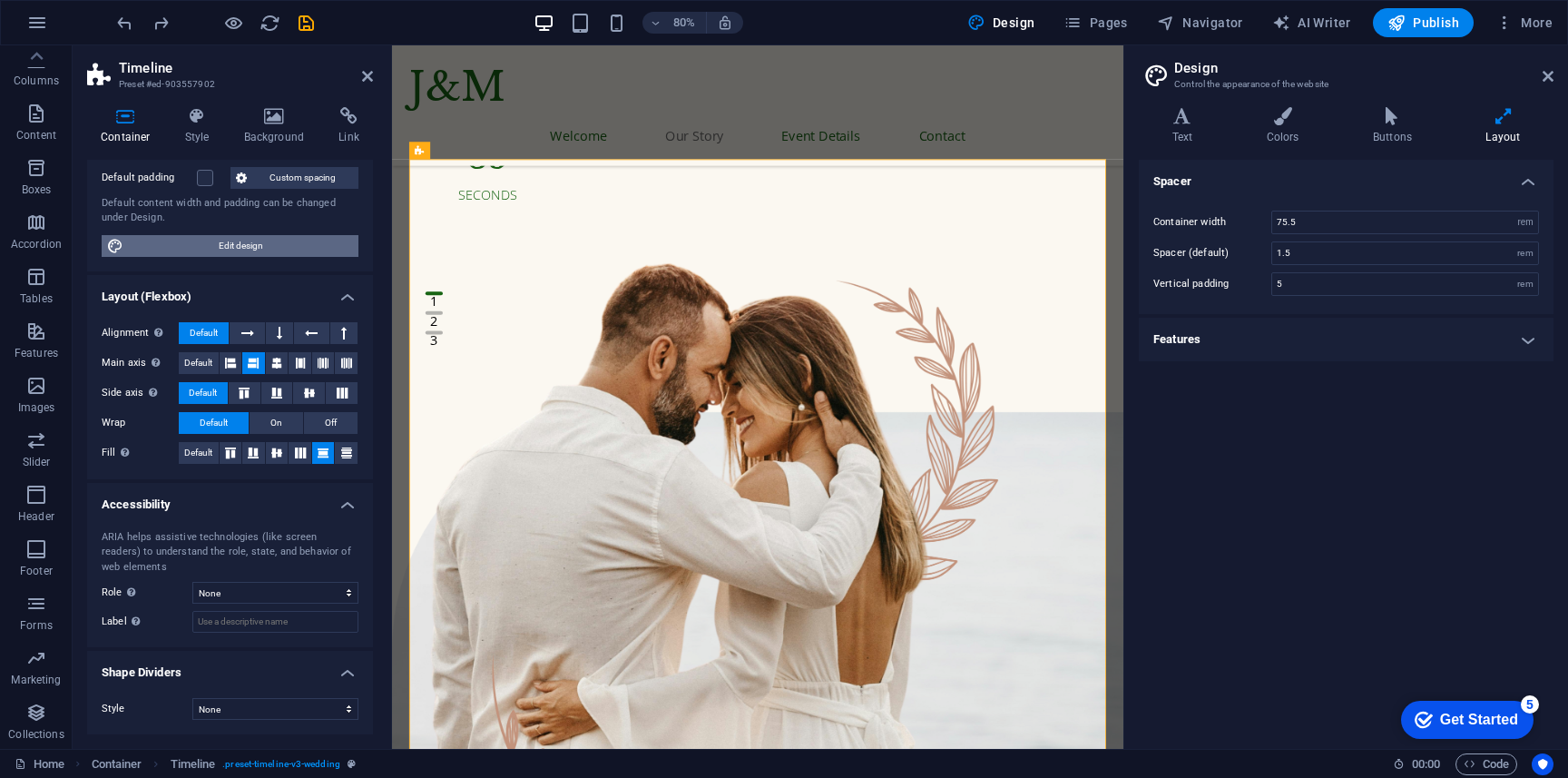
scroll to position [0, 0]
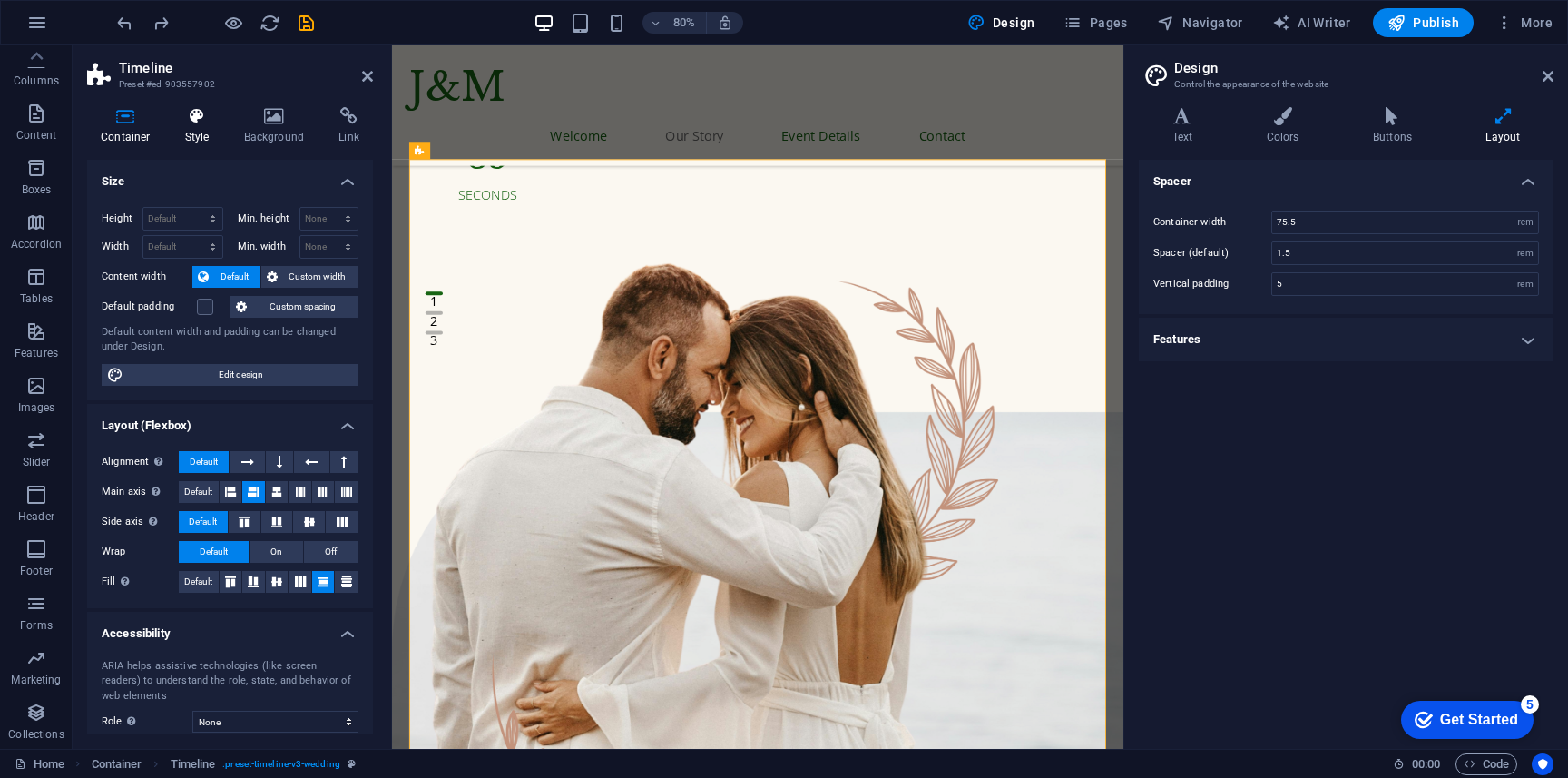
click at [198, 131] on h4 "Style" at bounding box center [201, 125] width 59 height 38
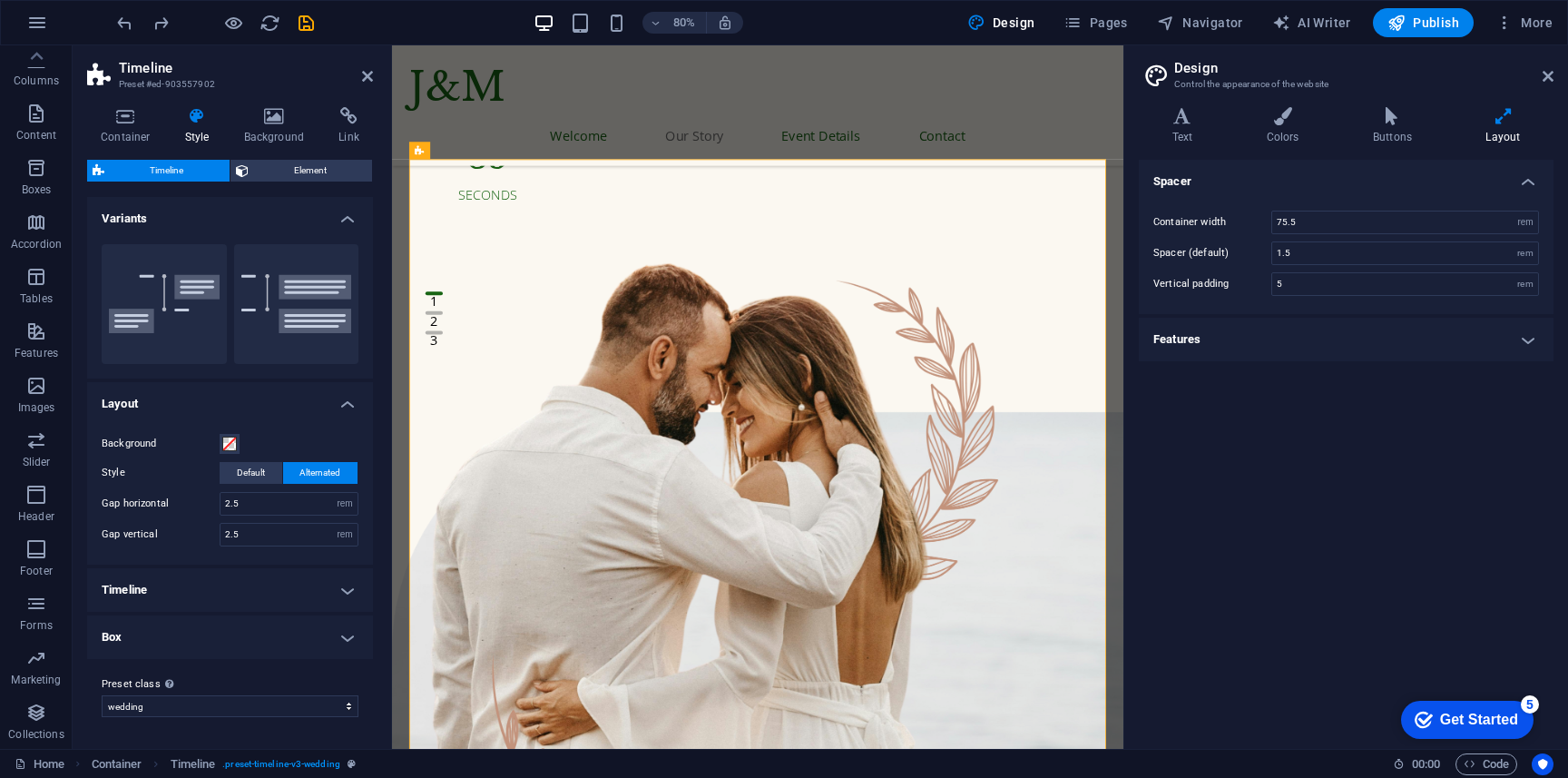
click at [233, 634] on h4 "Box" at bounding box center [230, 636] width 286 height 43
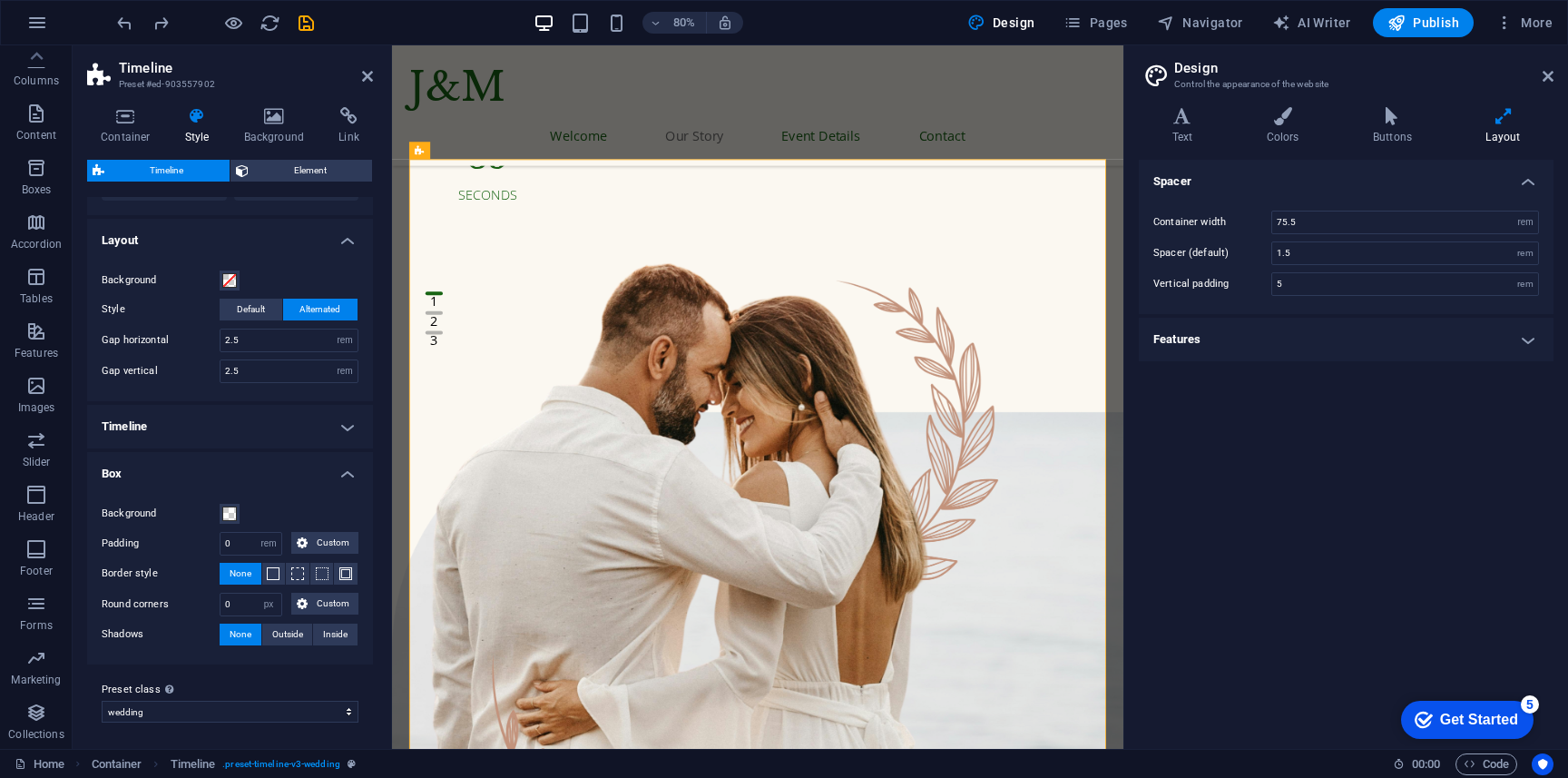
scroll to position [165, 0]
click at [250, 433] on h4 "Timeline" at bounding box center [230, 424] width 286 height 43
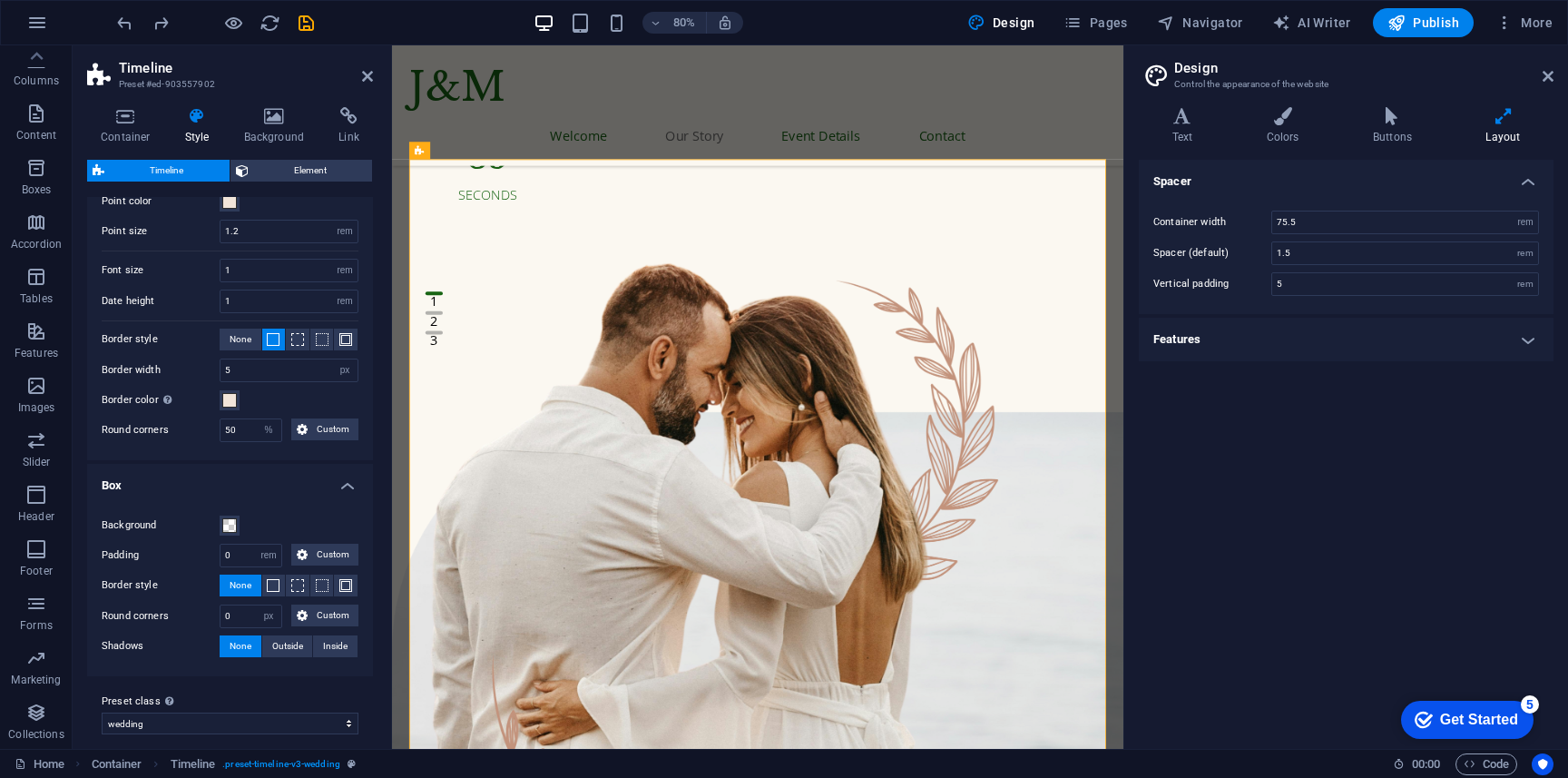
scroll to position [442, 0]
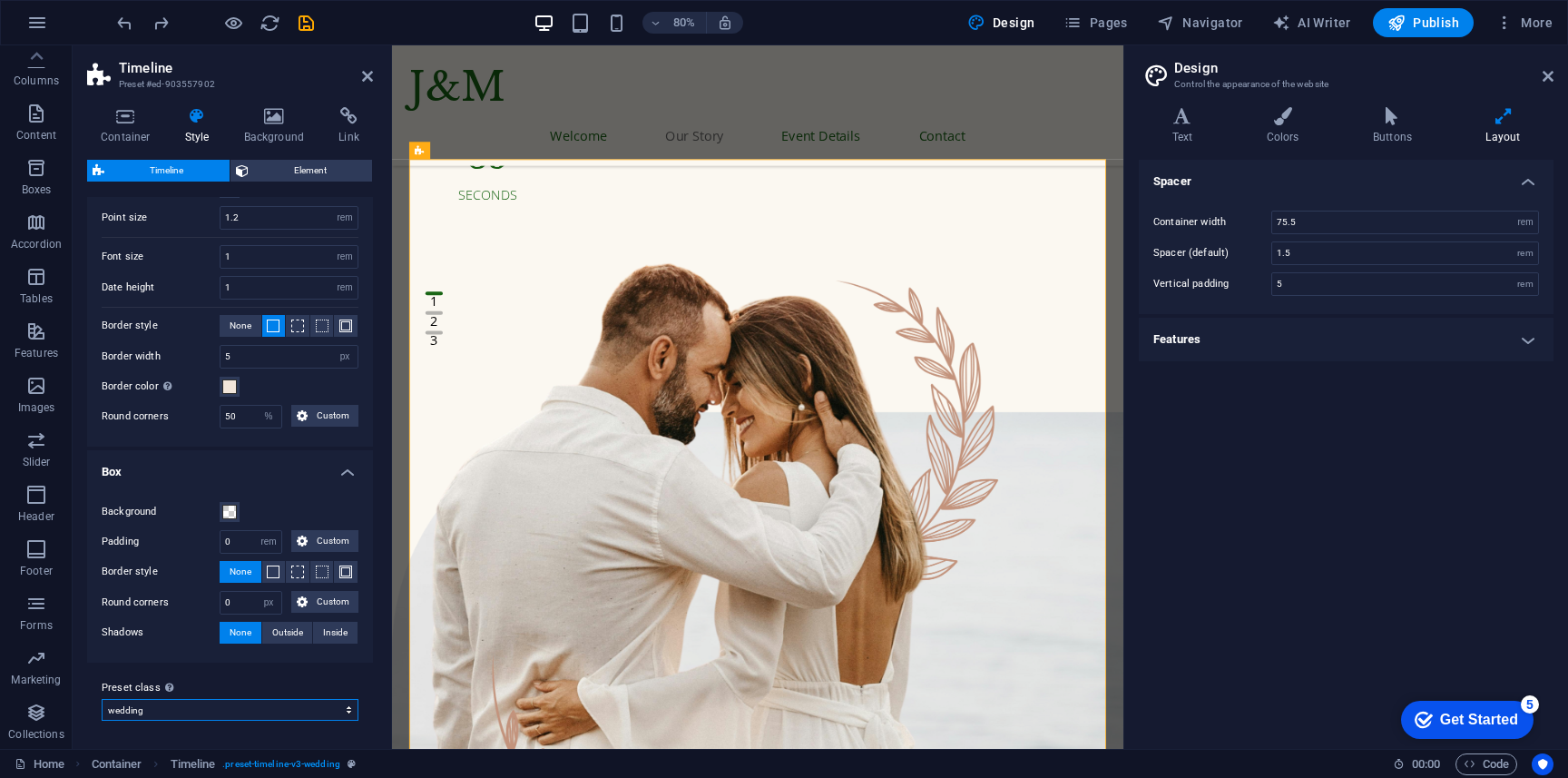
click at [240, 710] on select "wedding Add preset class" at bounding box center [230, 709] width 257 height 22
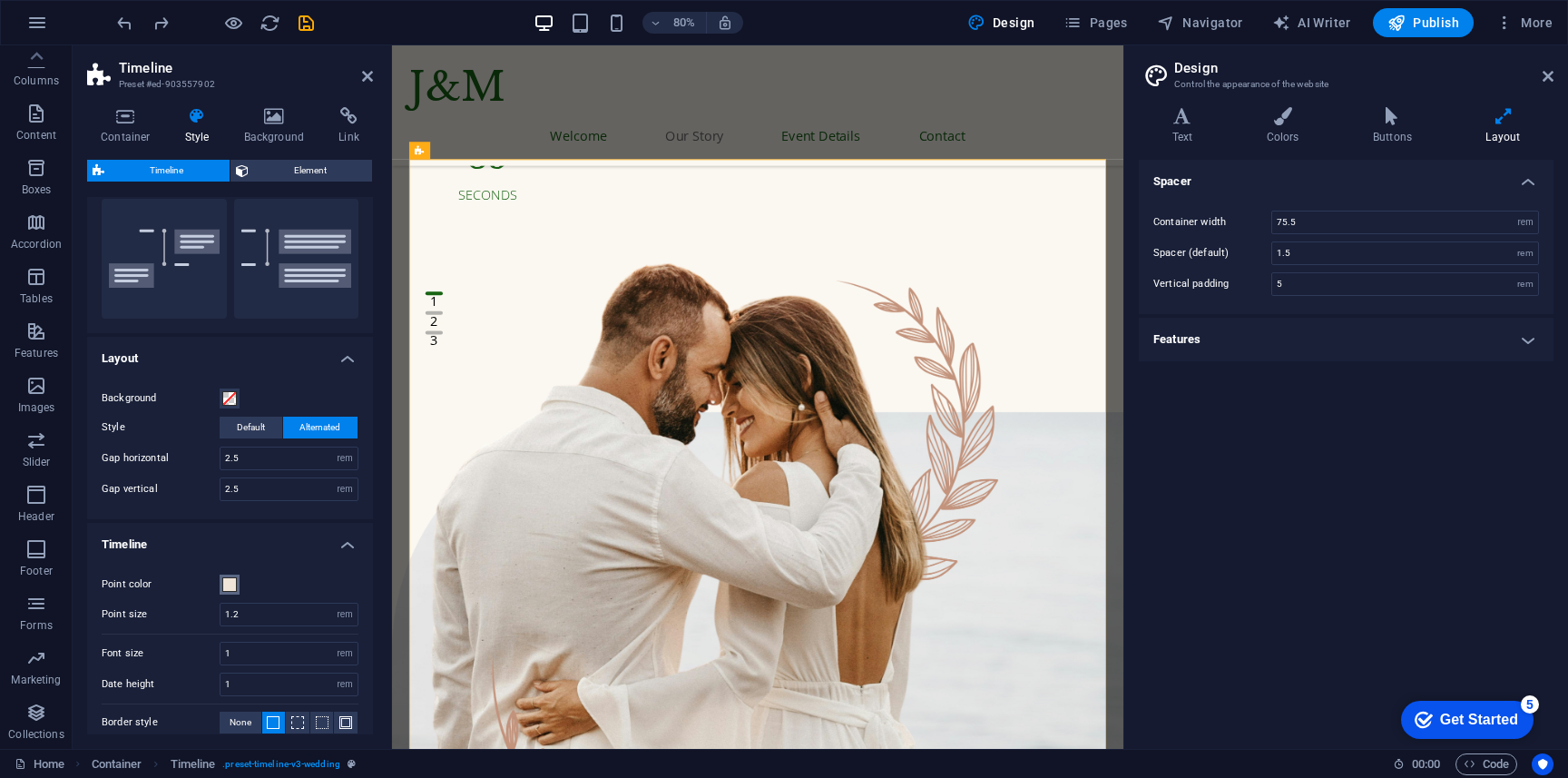
scroll to position [73, 0]
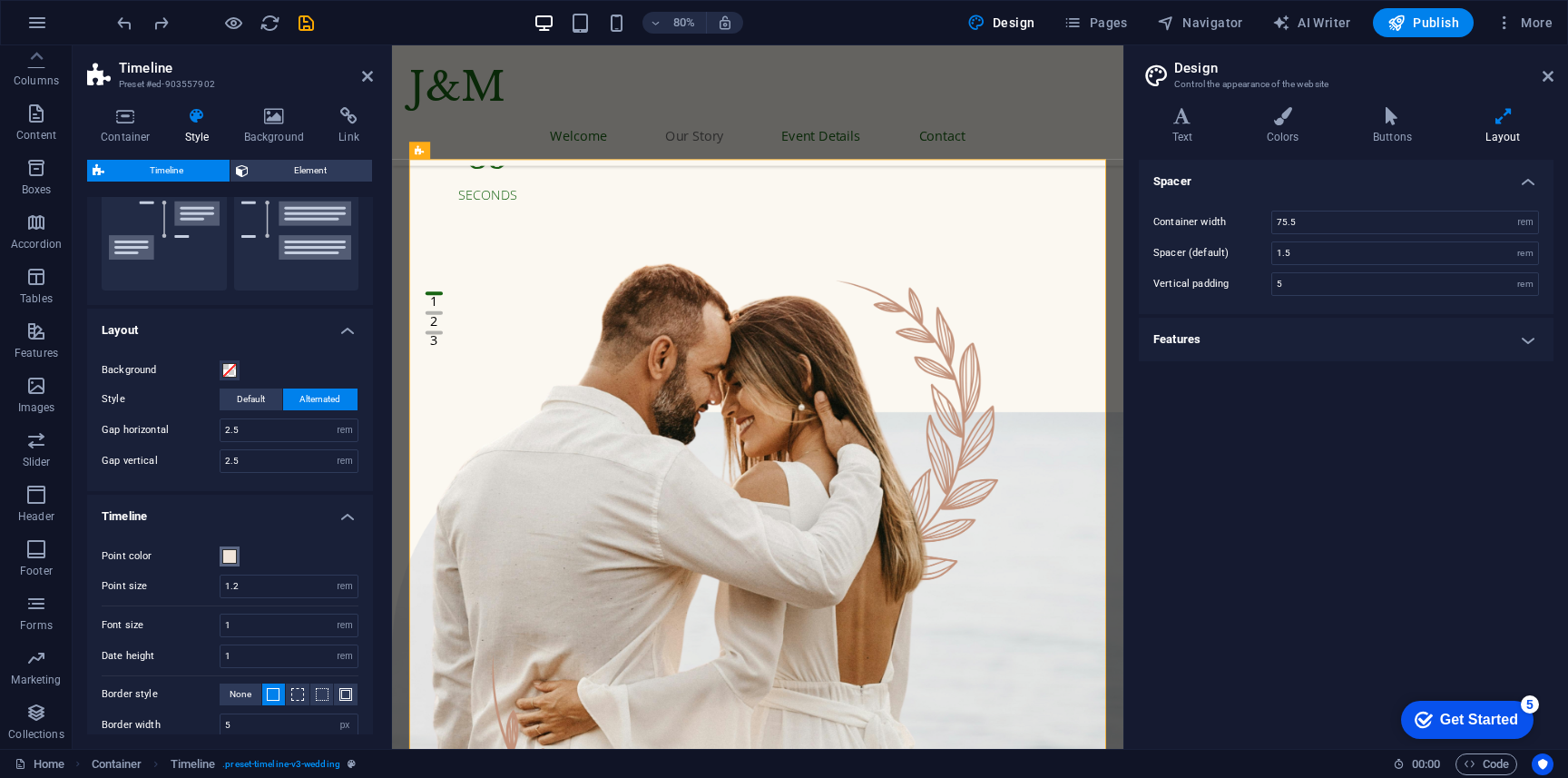
click at [234, 555] on span at bounding box center [229, 556] width 14 height 14
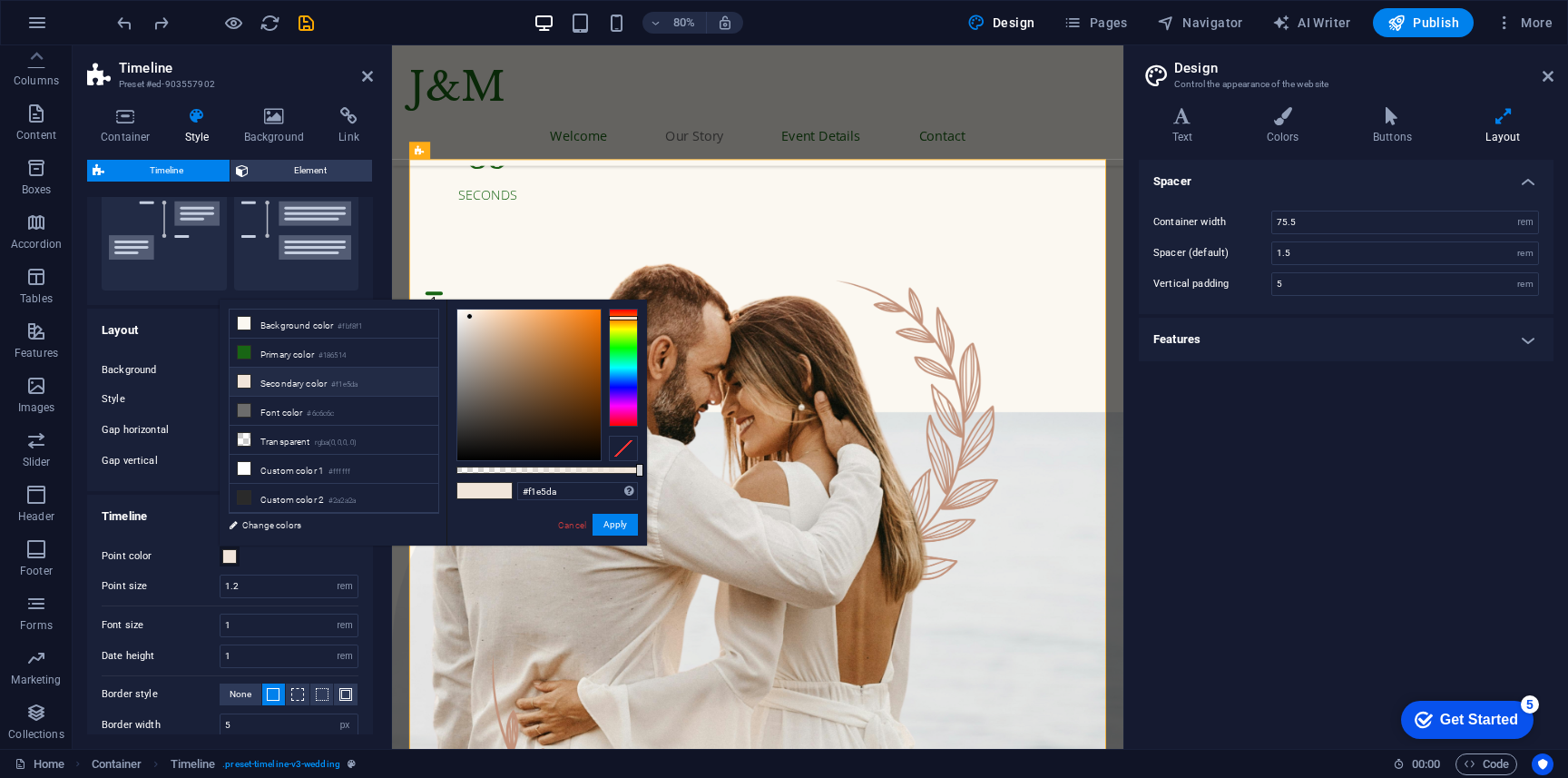
click at [585, 500] on div "#f1e5da Supported formats #0852ed rgb(8, 82, 237) rgba(8, 82, 237, 90%) hsv(221…" at bounding box center [577, 491] width 121 height 19
drag, startPoint x: 585, startPoint y: 496, endPoint x: 446, endPoint y: 482, distance: 139.7
click at [446, 482] on div "#f1e5da Supported formats #0852ed rgb(8, 82, 237) rgba(8, 82, 237, 90%) hsv(221…" at bounding box center [546, 553] width 201 height 509
paste input "186514"
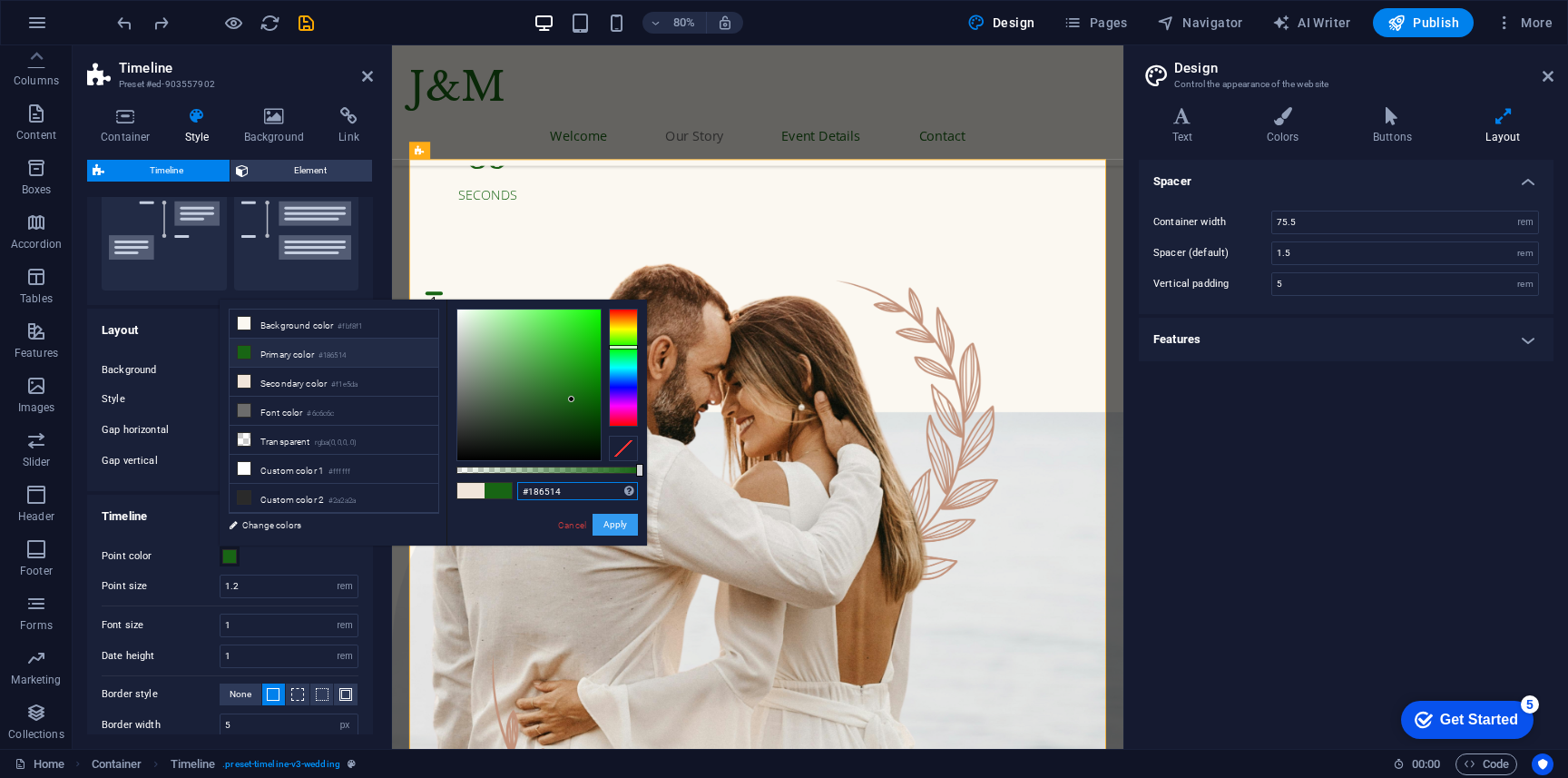
type input "#186514"
click at [612, 520] on button "Apply" at bounding box center [615, 524] width 45 height 22
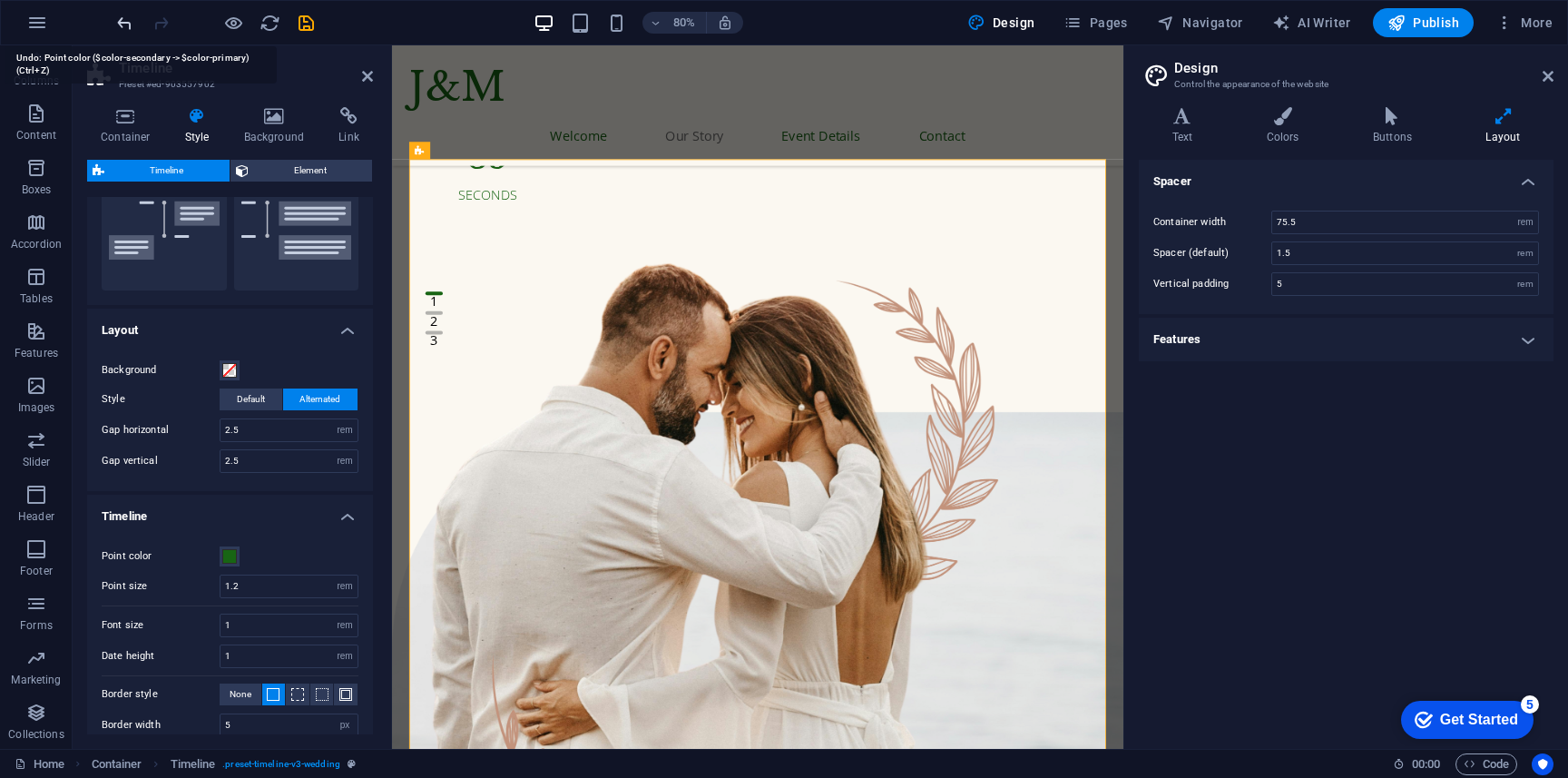
click at [126, 21] on icon "undo" at bounding box center [125, 23] width 21 height 21
click at [161, 23] on icon "redo" at bounding box center [161, 23] width 21 height 21
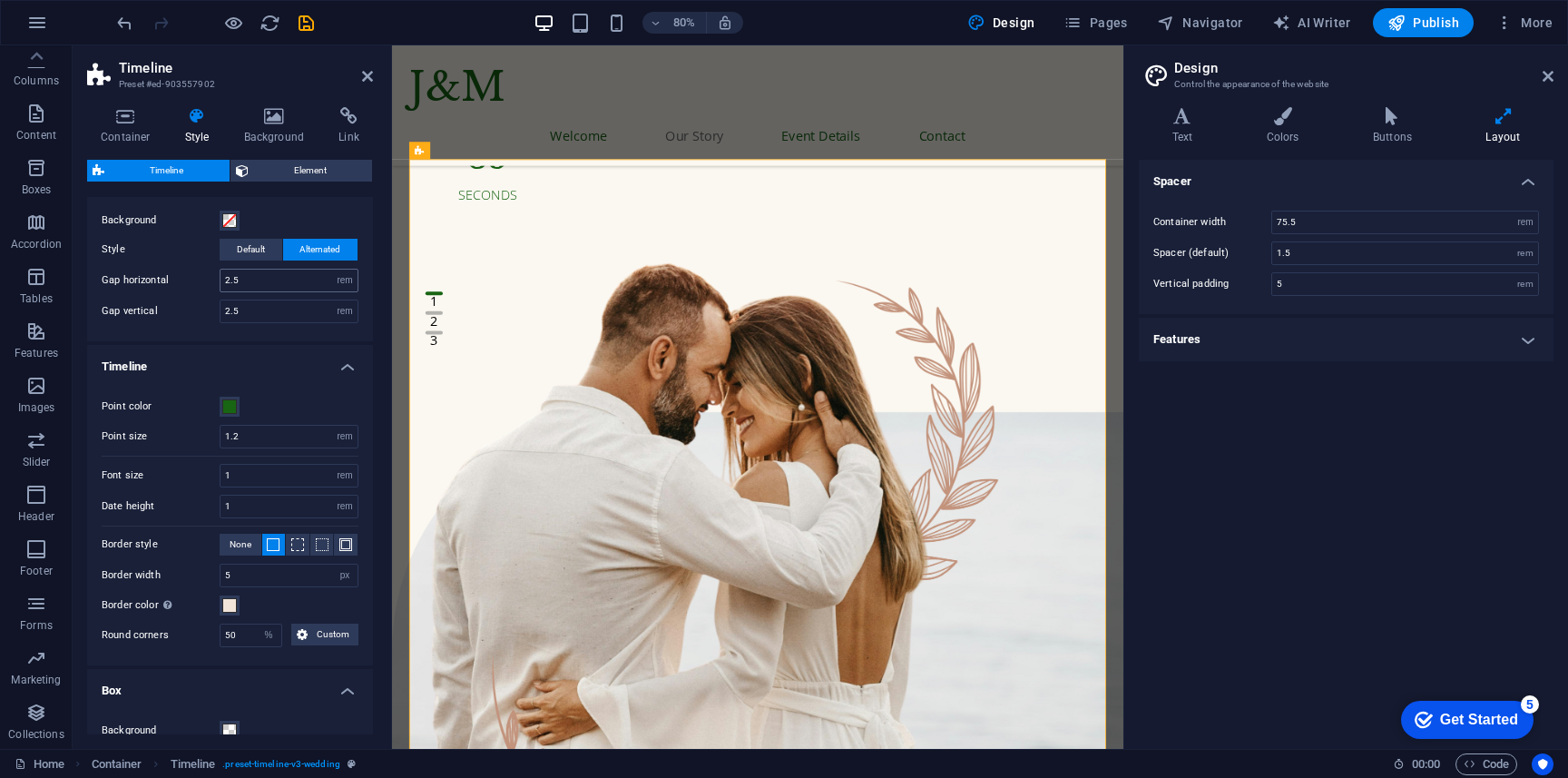
scroll to position [236, 0]
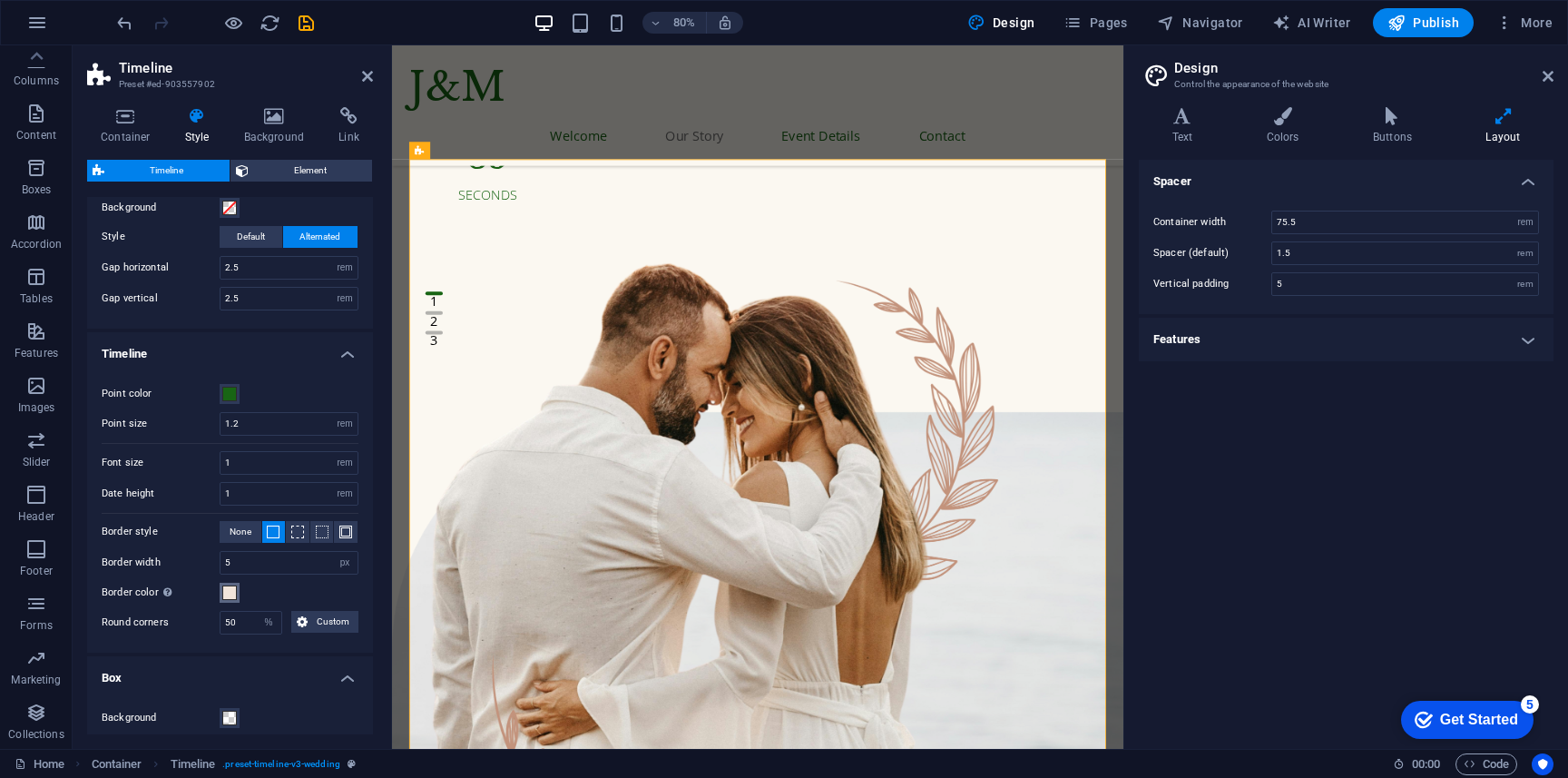
click at [230, 593] on span at bounding box center [229, 592] width 14 height 14
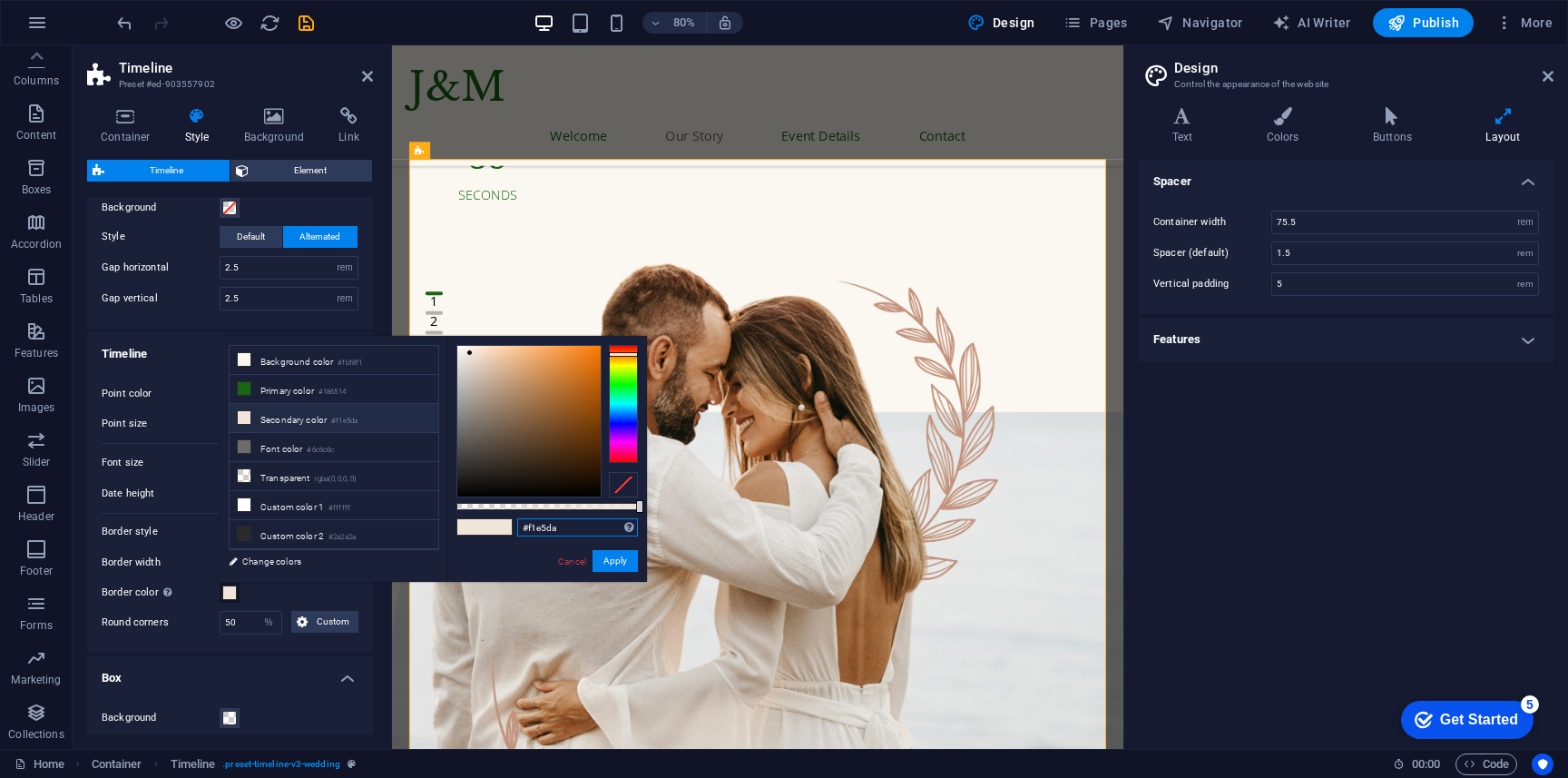
drag, startPoint x: 570, startPoint y: 520, endPoint x: 497, endPoint y: 534, distance: 74.3
click at [497, 534] on div "#f1e5da Supported formats #0852ed rgb(8, 82, 237) rgba(8, 82, 237, 90%) hsv(221…" at bounding box center [546, 590] width 201 height 509
paste input "186514"
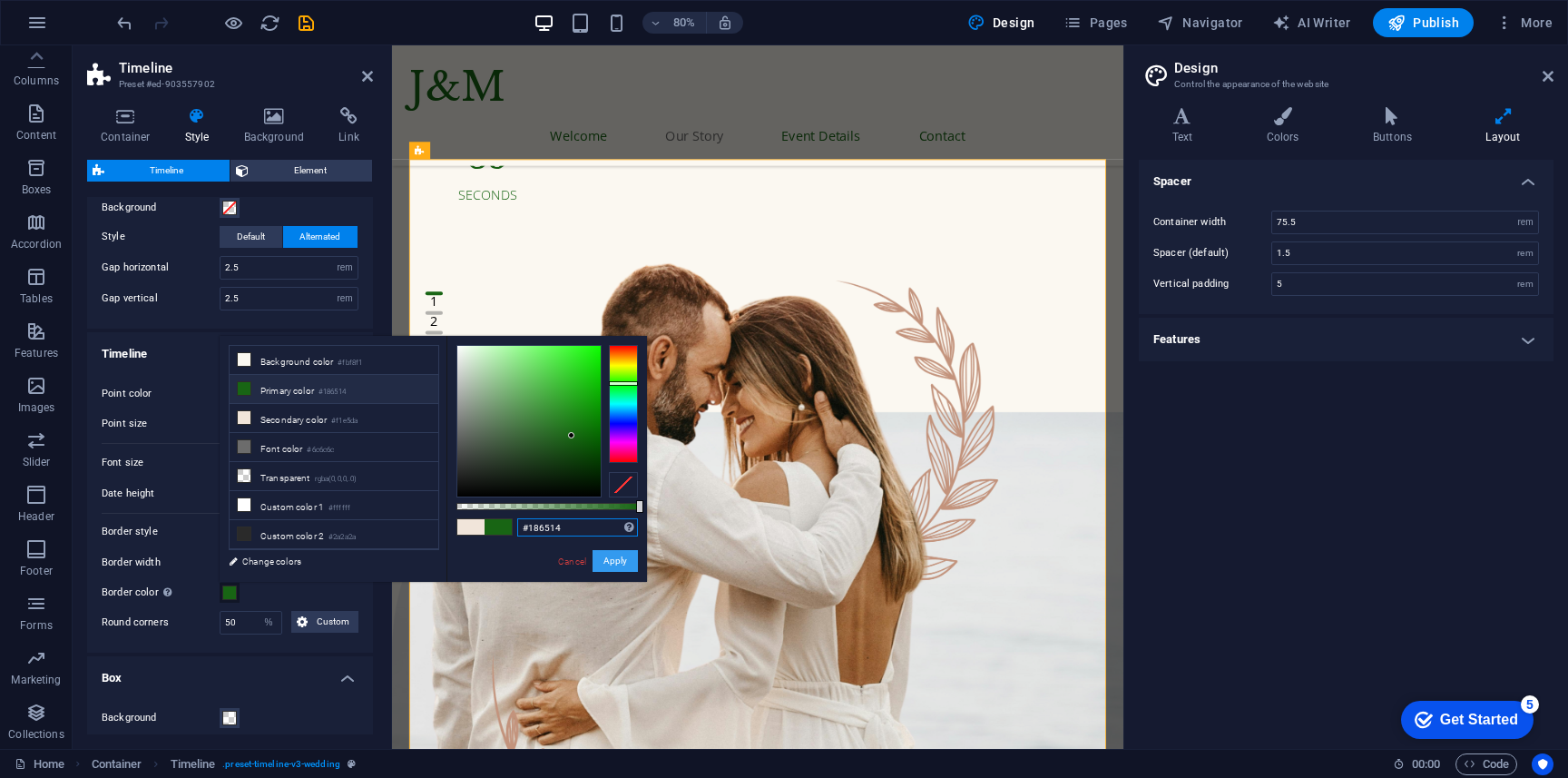
type input "#186514"
click at [621, 559] on button "Apply" at bounding box center [615, 561] width 45 height 22
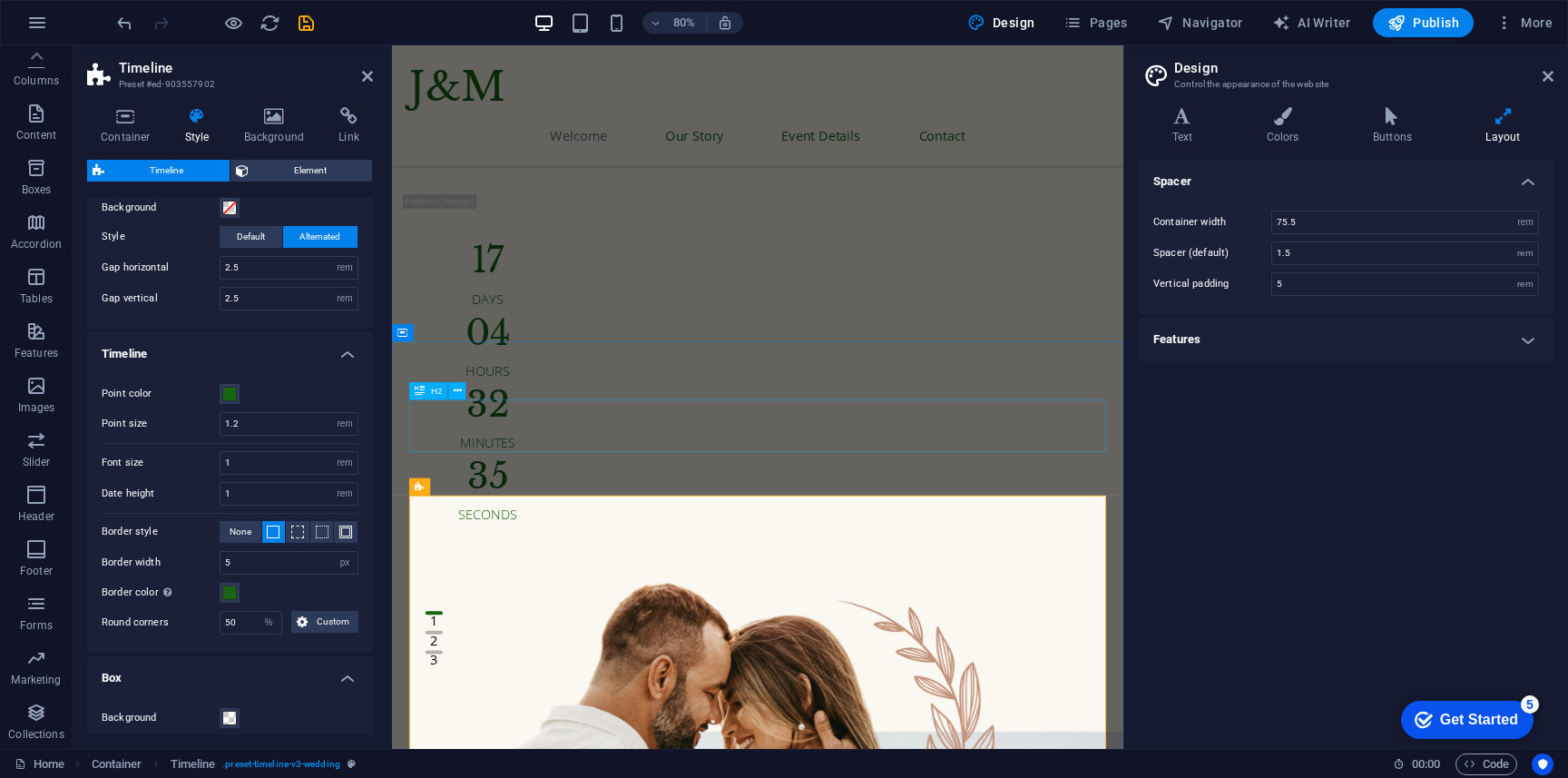
scroll to position [0, 0]
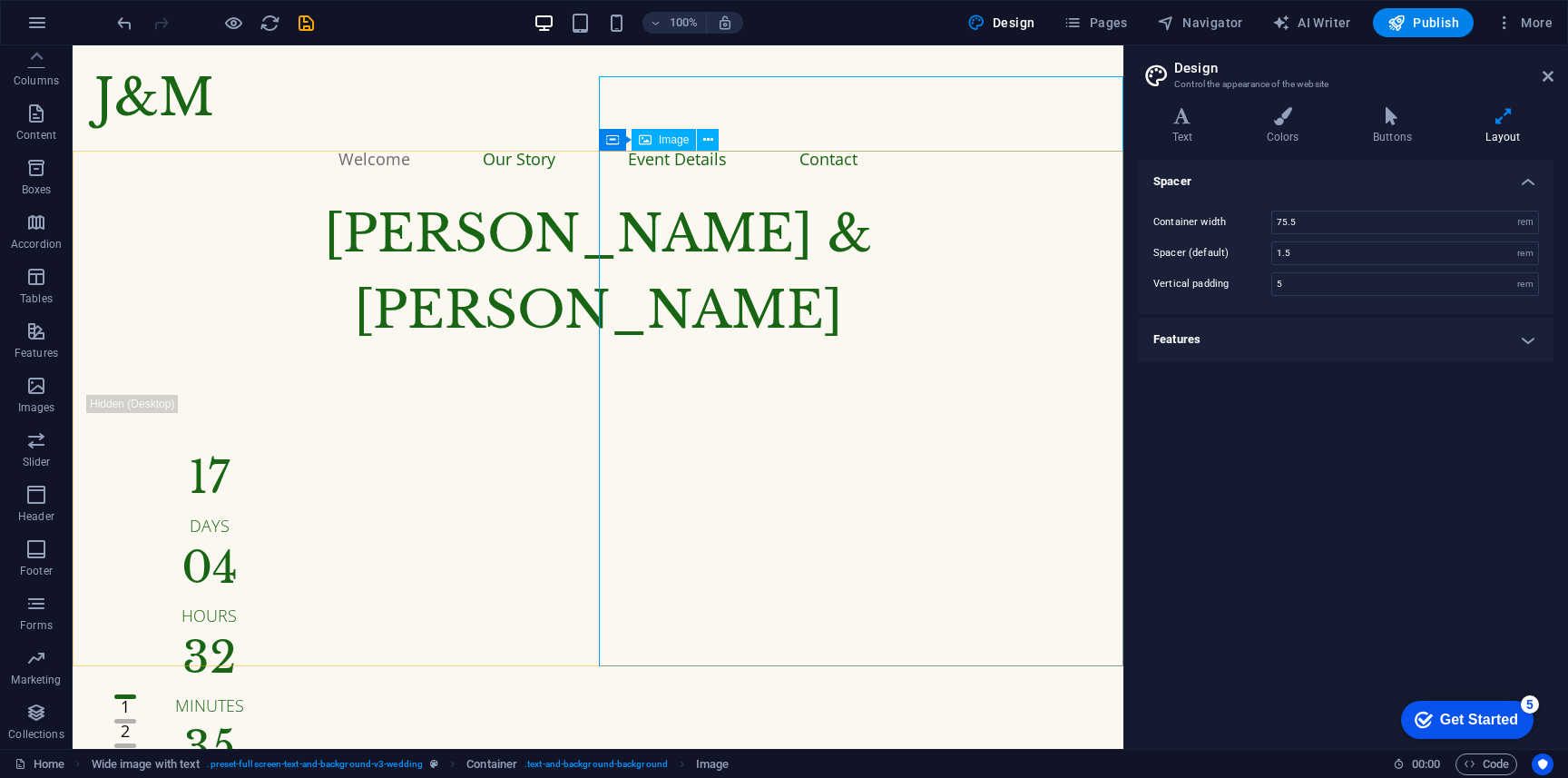
click at [679, 140] on span "Image" at bounding box center [673, 139] width 30 height 11
click at [431, 196] on div "[PERSON_NAME] & [PERSON_NAME] werden am 18 Juli 2026 heiraten! Wir werden am 18…" at bounding box center [598, 502] width 1050 height 612
select select "%"
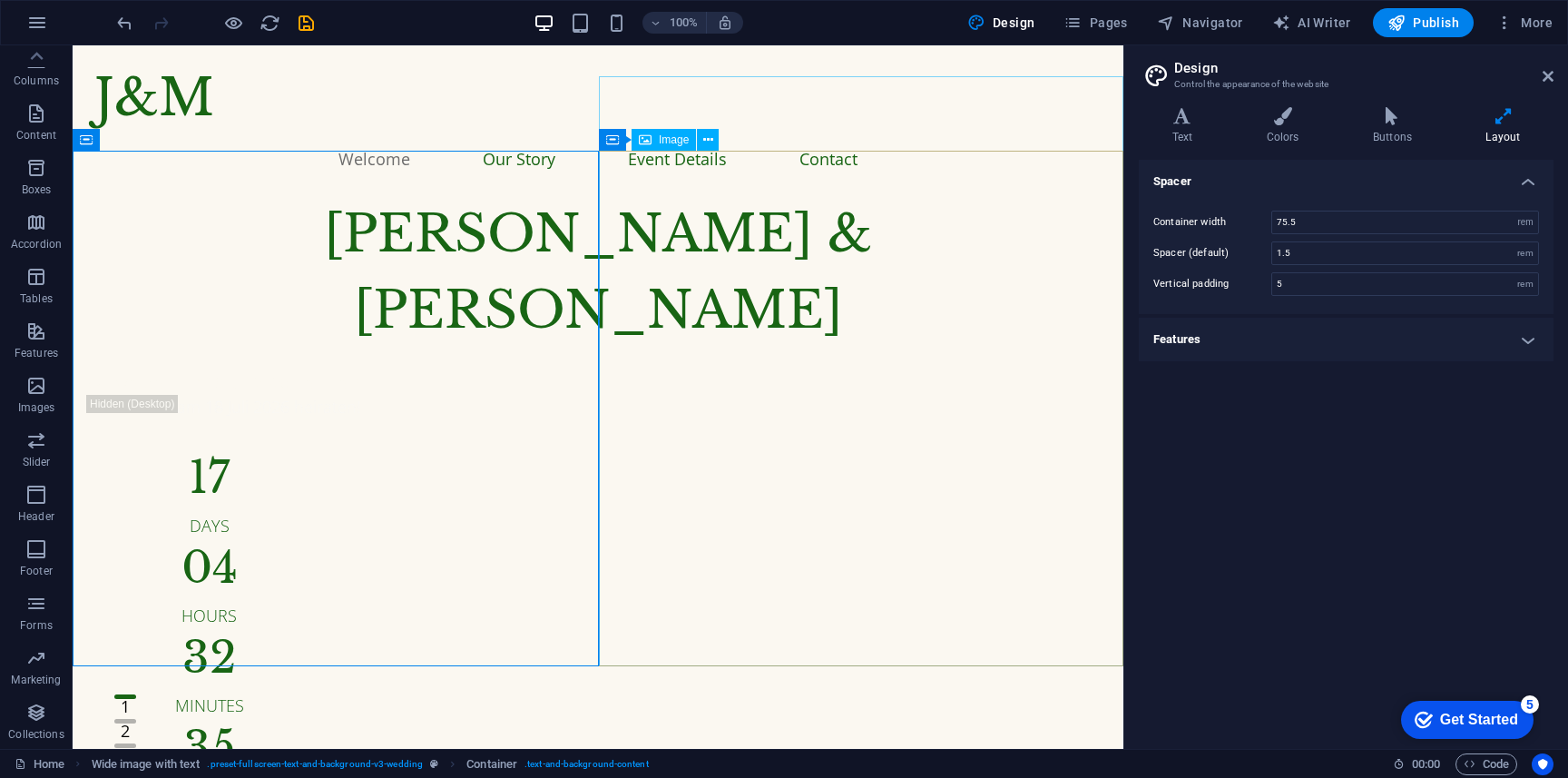
click at [676, 144] on span "Image" at bounding box center [673, 139] width 30 height 11
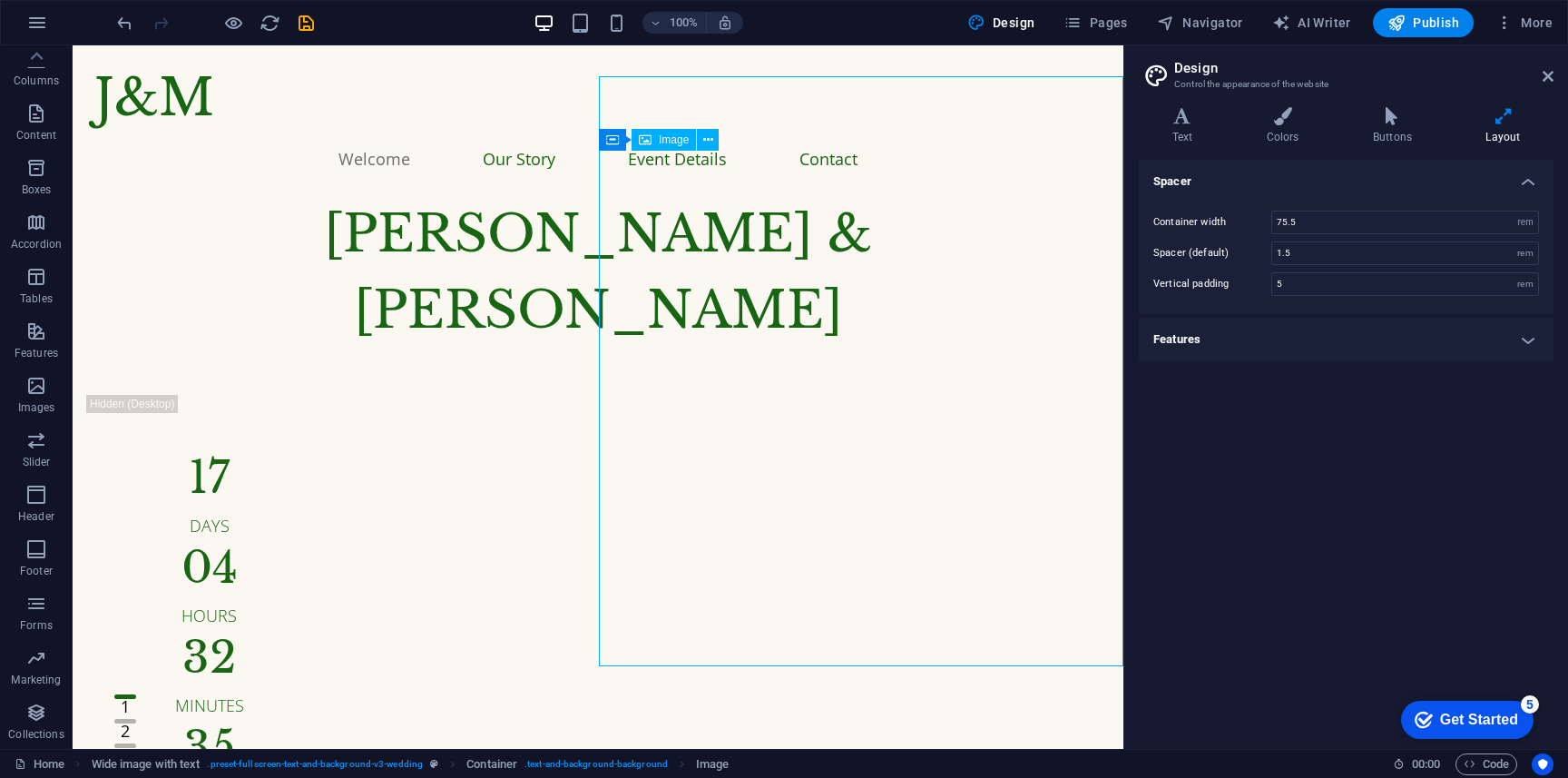
click at [676, 144] on span "Image" at bounding box center [673, 139] width 30 height 11
select select "%"
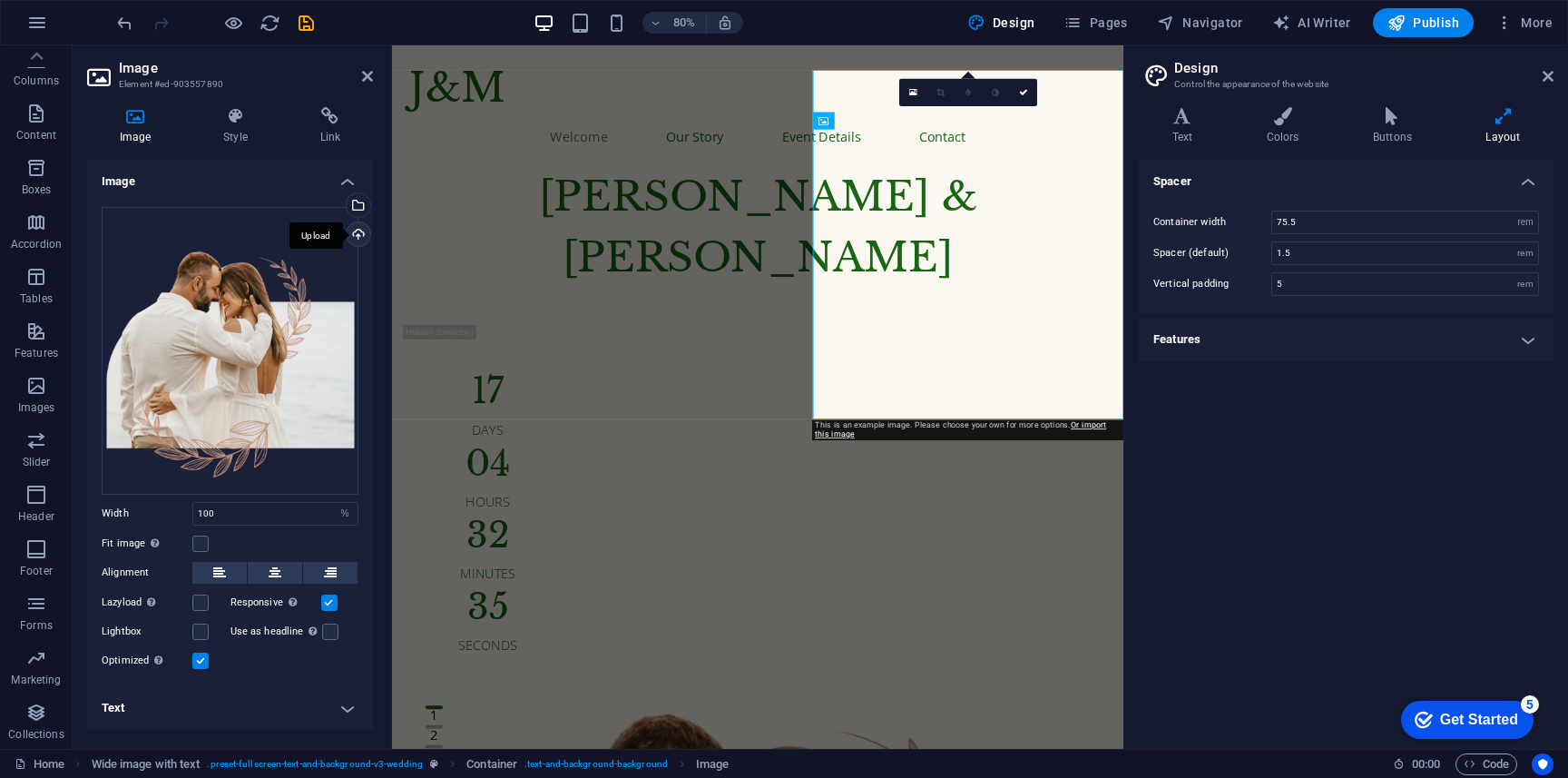
click at [363, 237] on div "Upload" at bounding box center [356, 236] width 27 height 27
click at [364, 235] on div "Upload" at bounding box center [356, 236] width 27 height 27
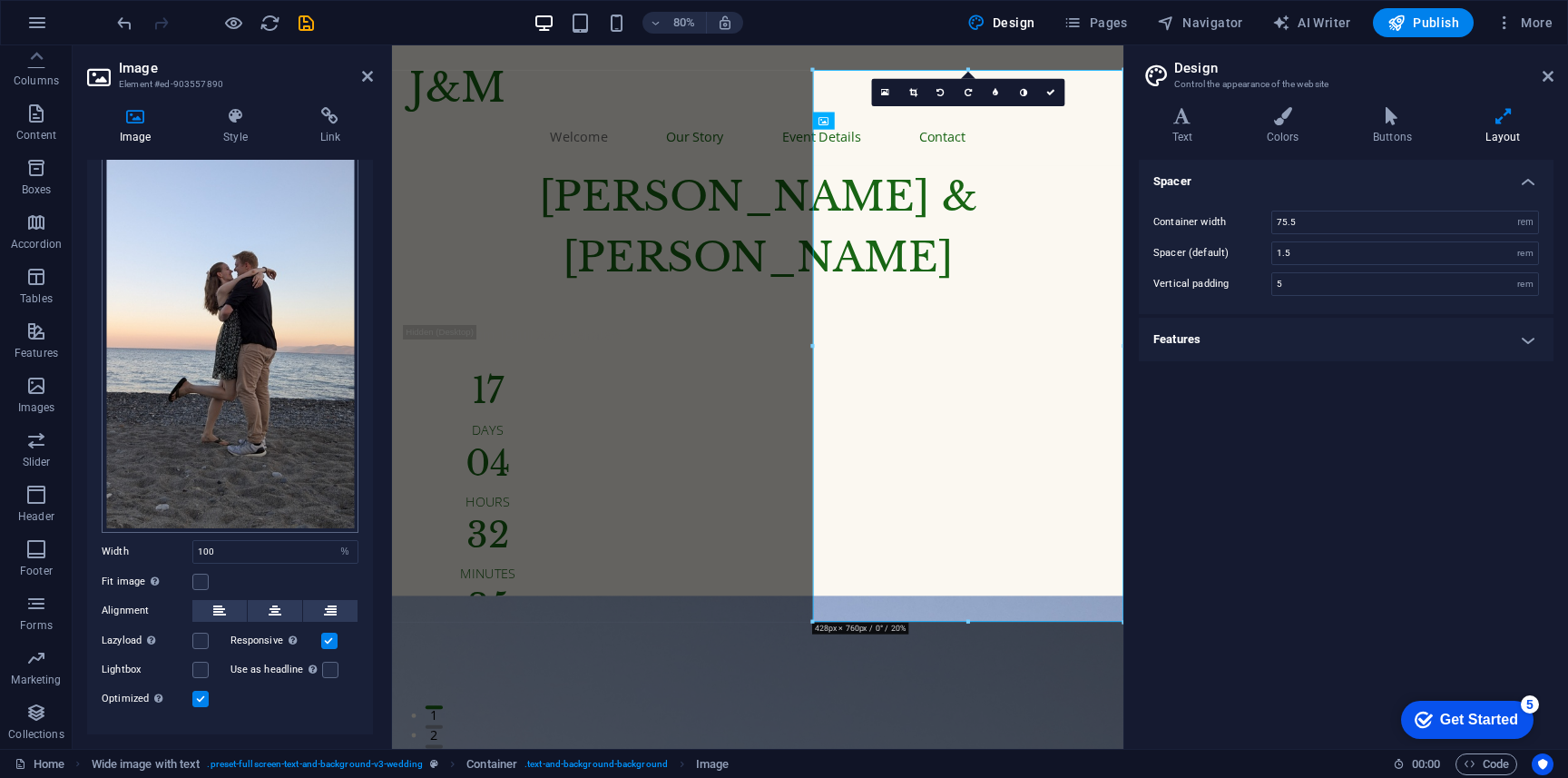
scroll to position [144, 0]
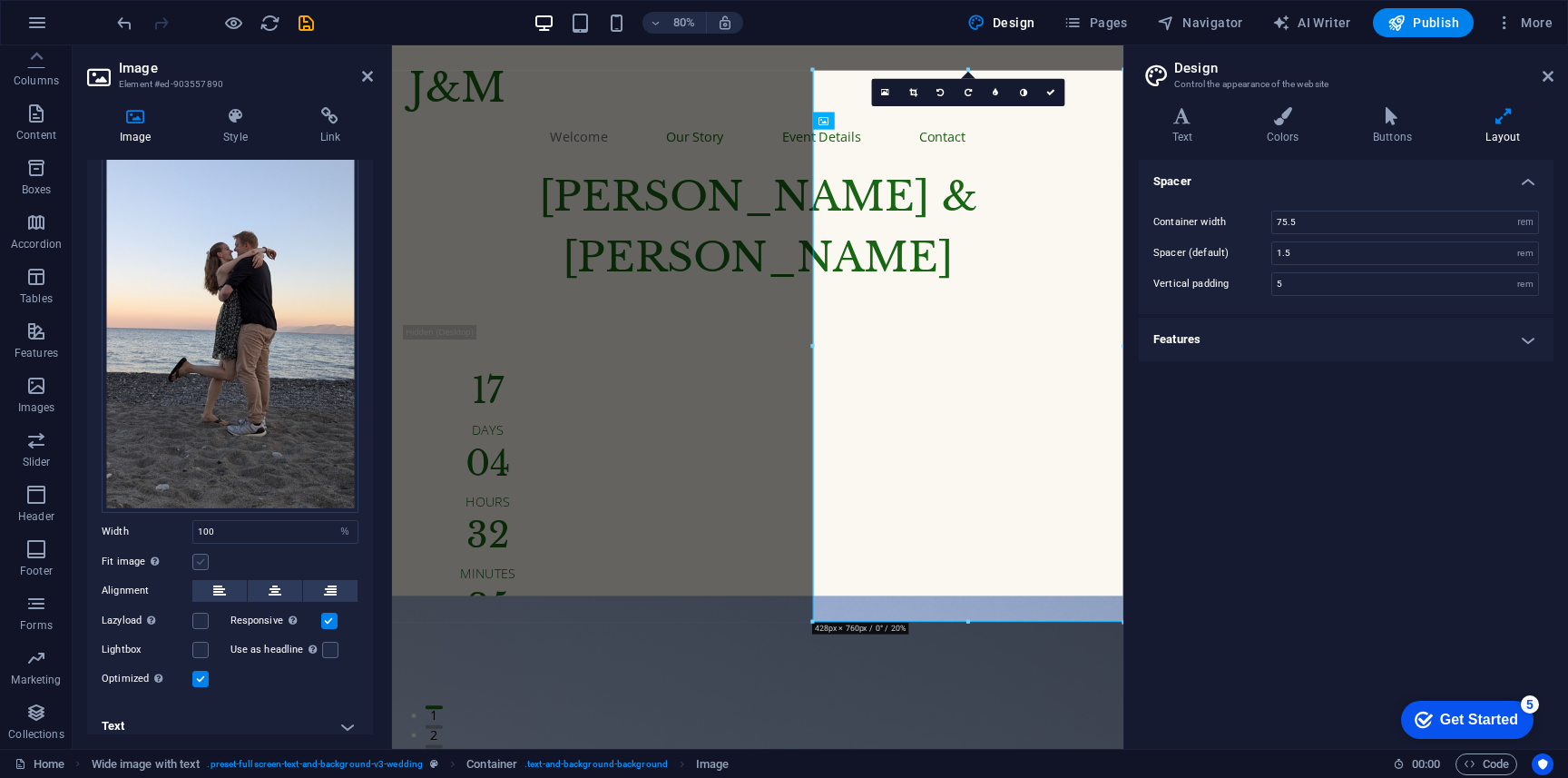
click at [203, 554] on label at bounding box center [200, 561] width 16 height 16
click at [0, 0] on input "Fit image Automatically fit image to a fixed width and height" at bounding box center [0, 0] width 0 height 0
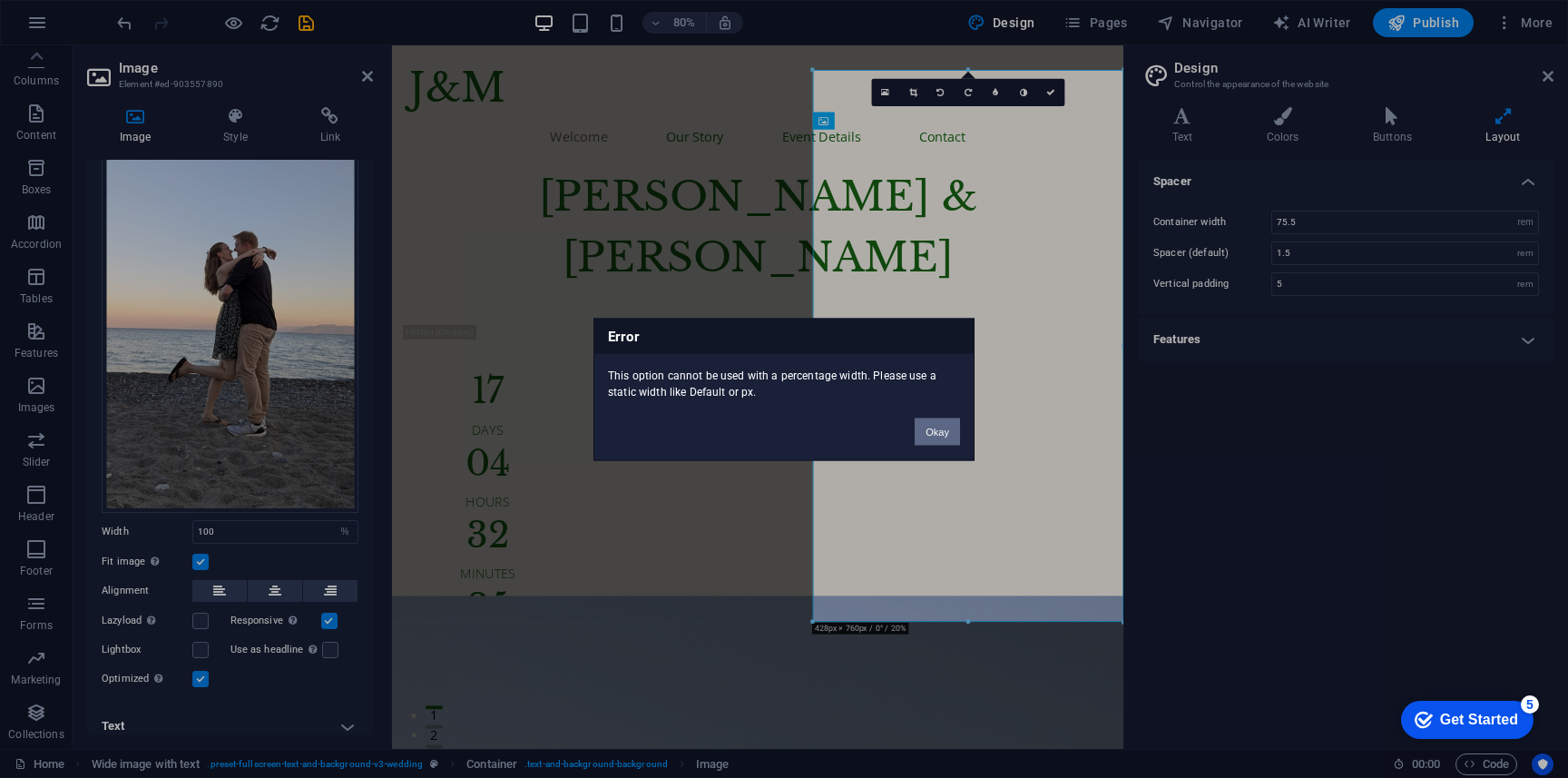
click at [936, 424] on button "Okay" at bounding box center [937, 431] width 45 height 27
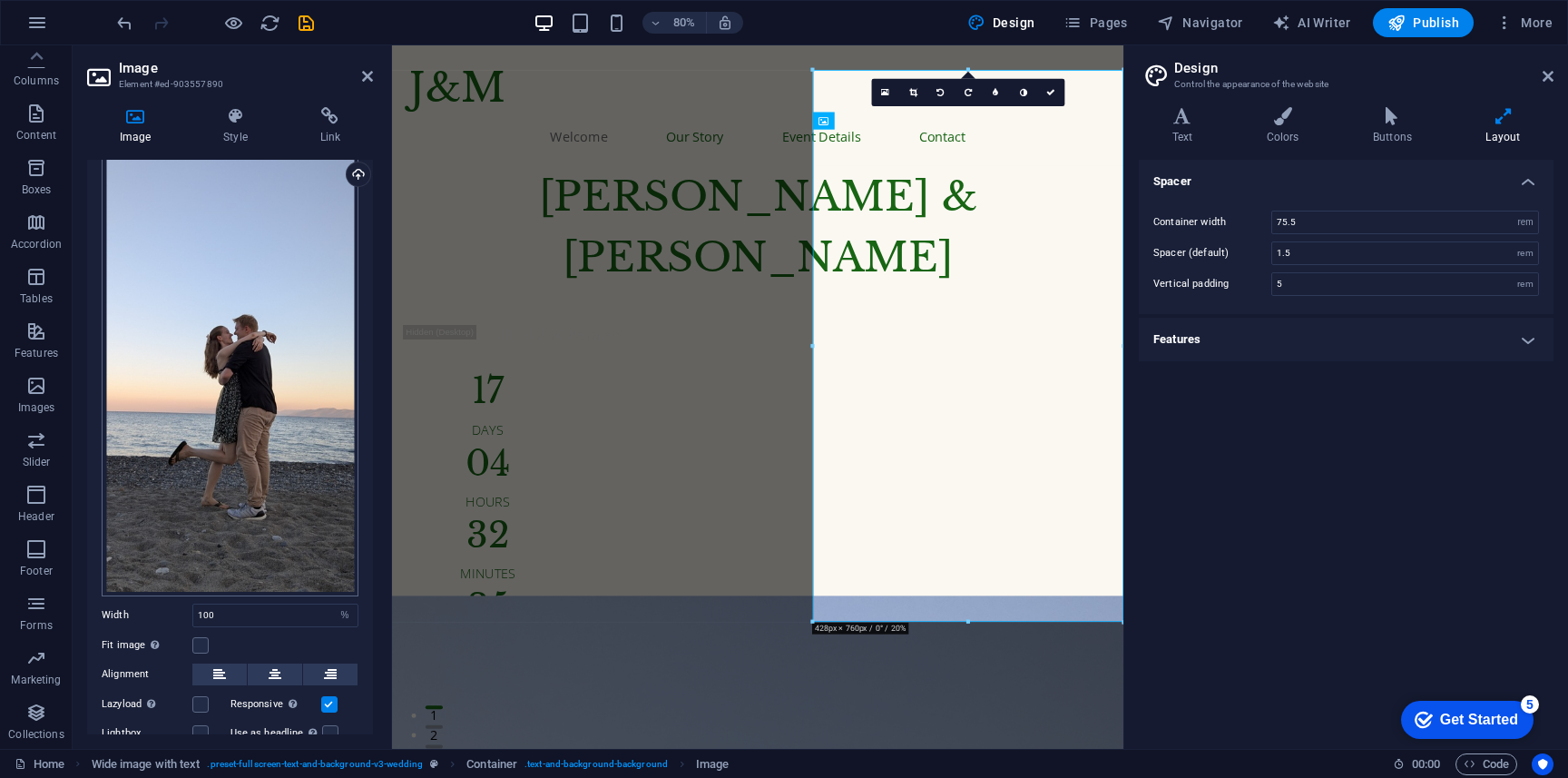
scroll to position [0, 0]
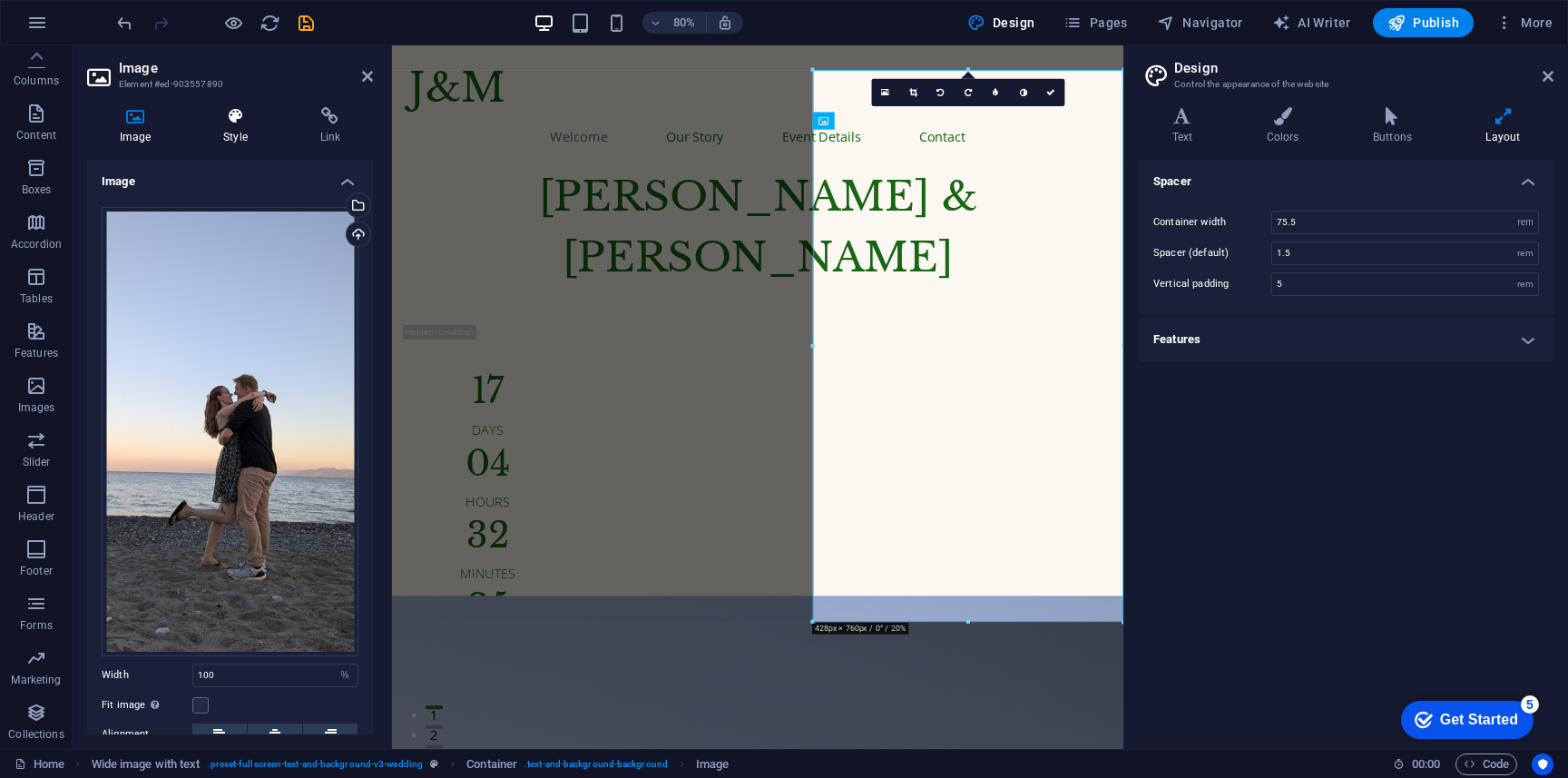
click at [236, 129] on h4 "Style" at bounding box center [238, 125] width 97 height 38
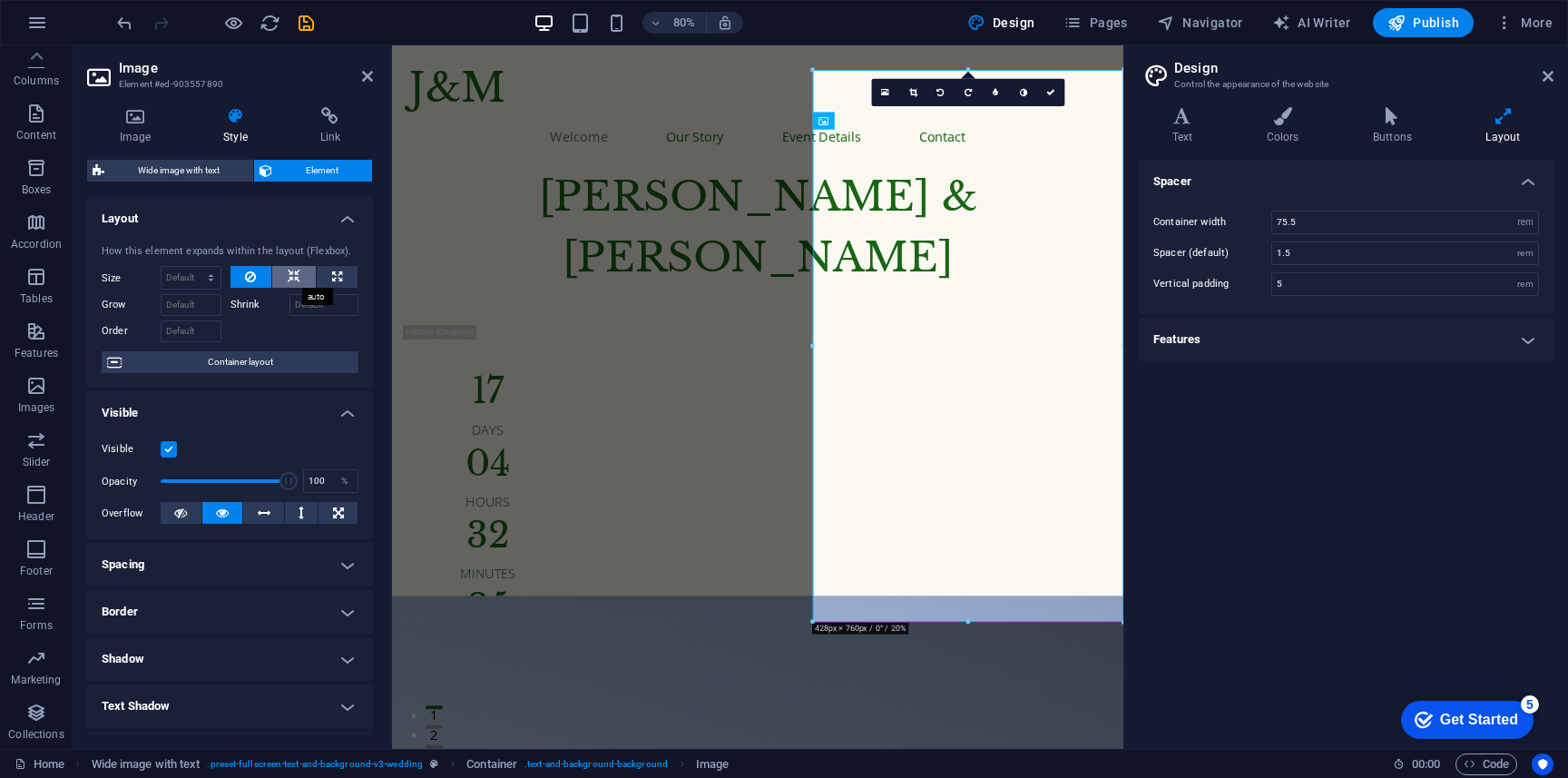
click at [294, 280] on icon at bounding box center [294, 276] width 13 height 22
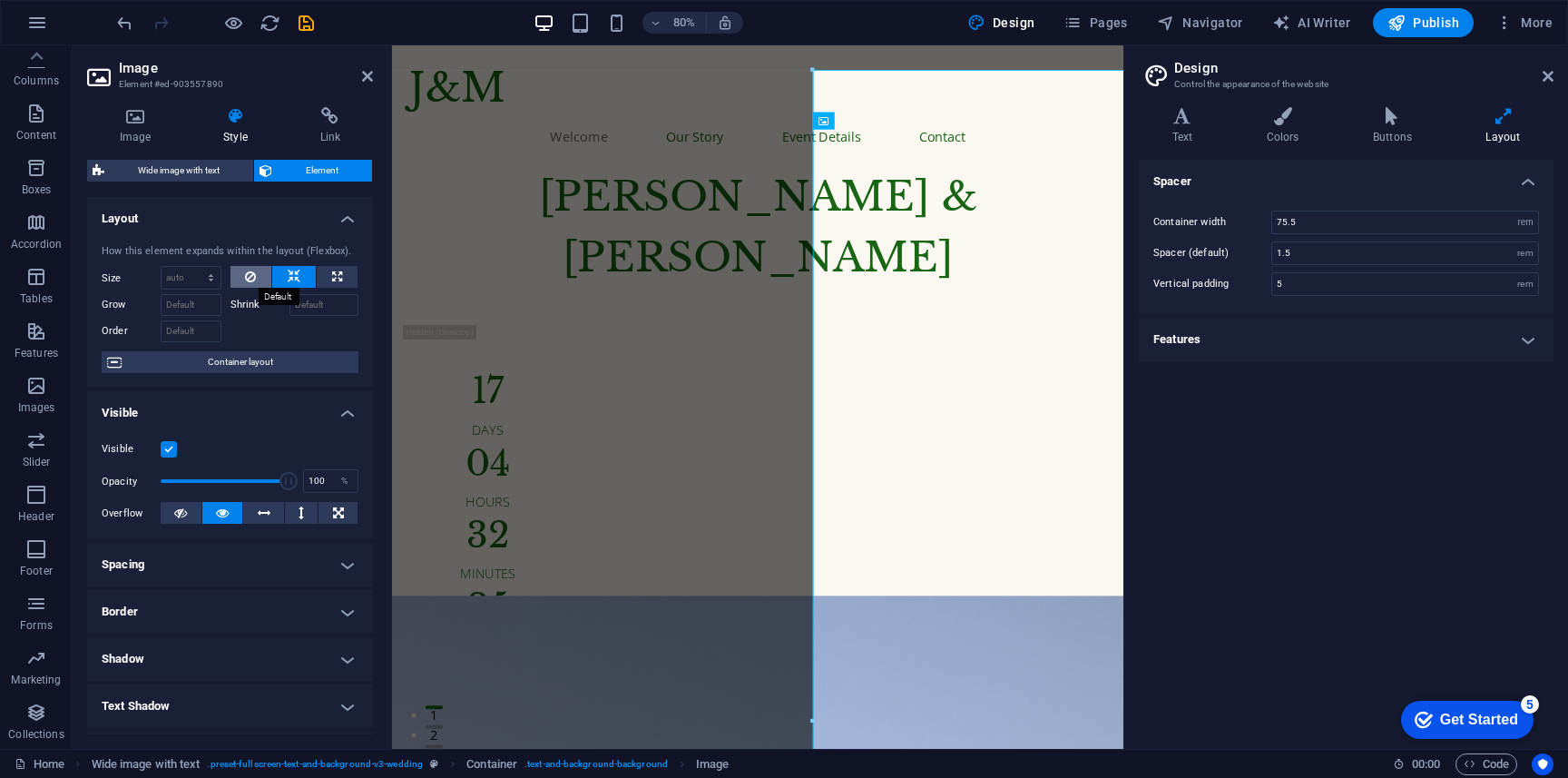
click at [257, 278] on button at bounding box center [251, 276] width 42 height 22
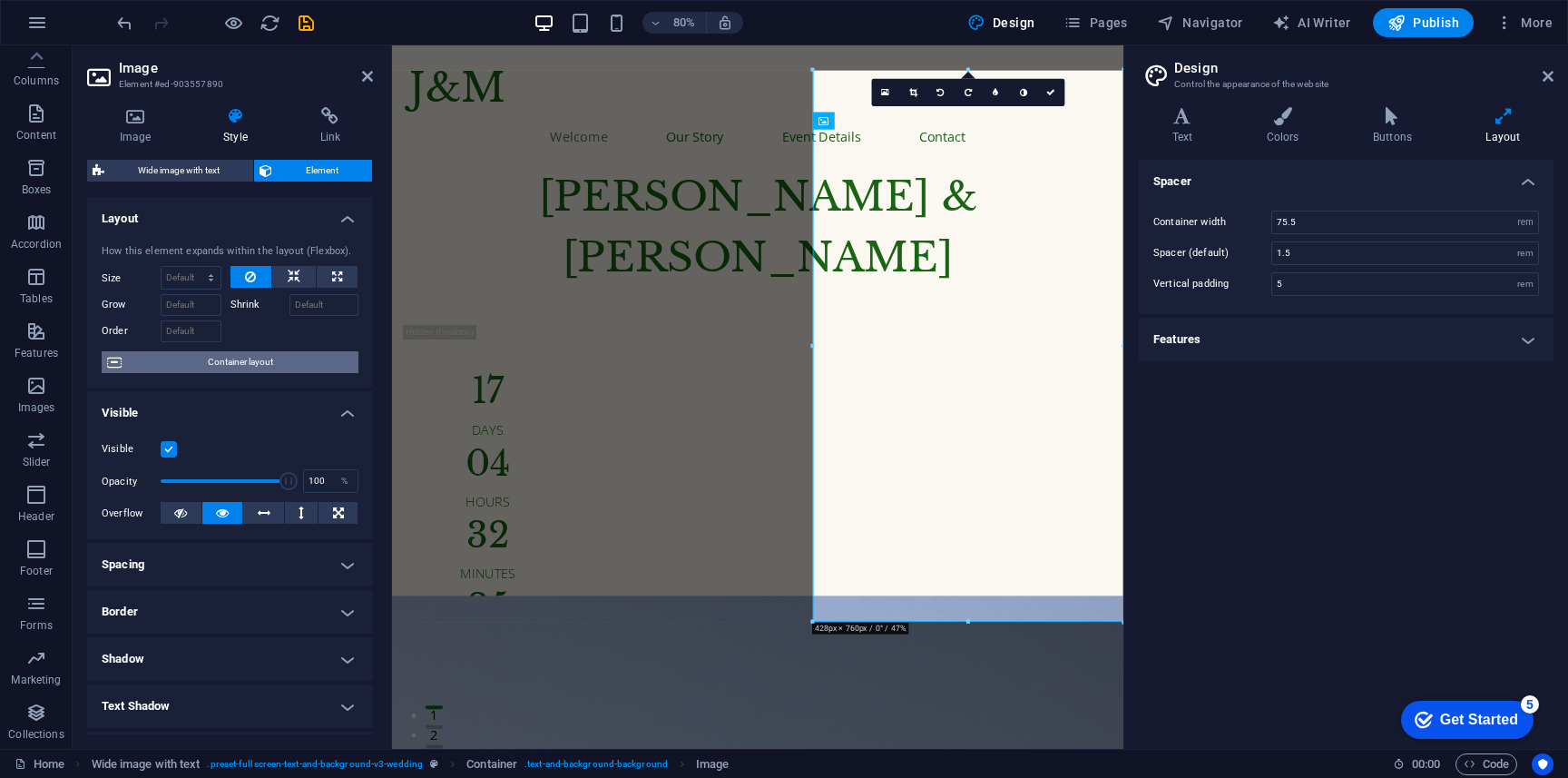
click at [283, 365] on span "Container layout" at bounding box center [240, 362] width 226 height 22
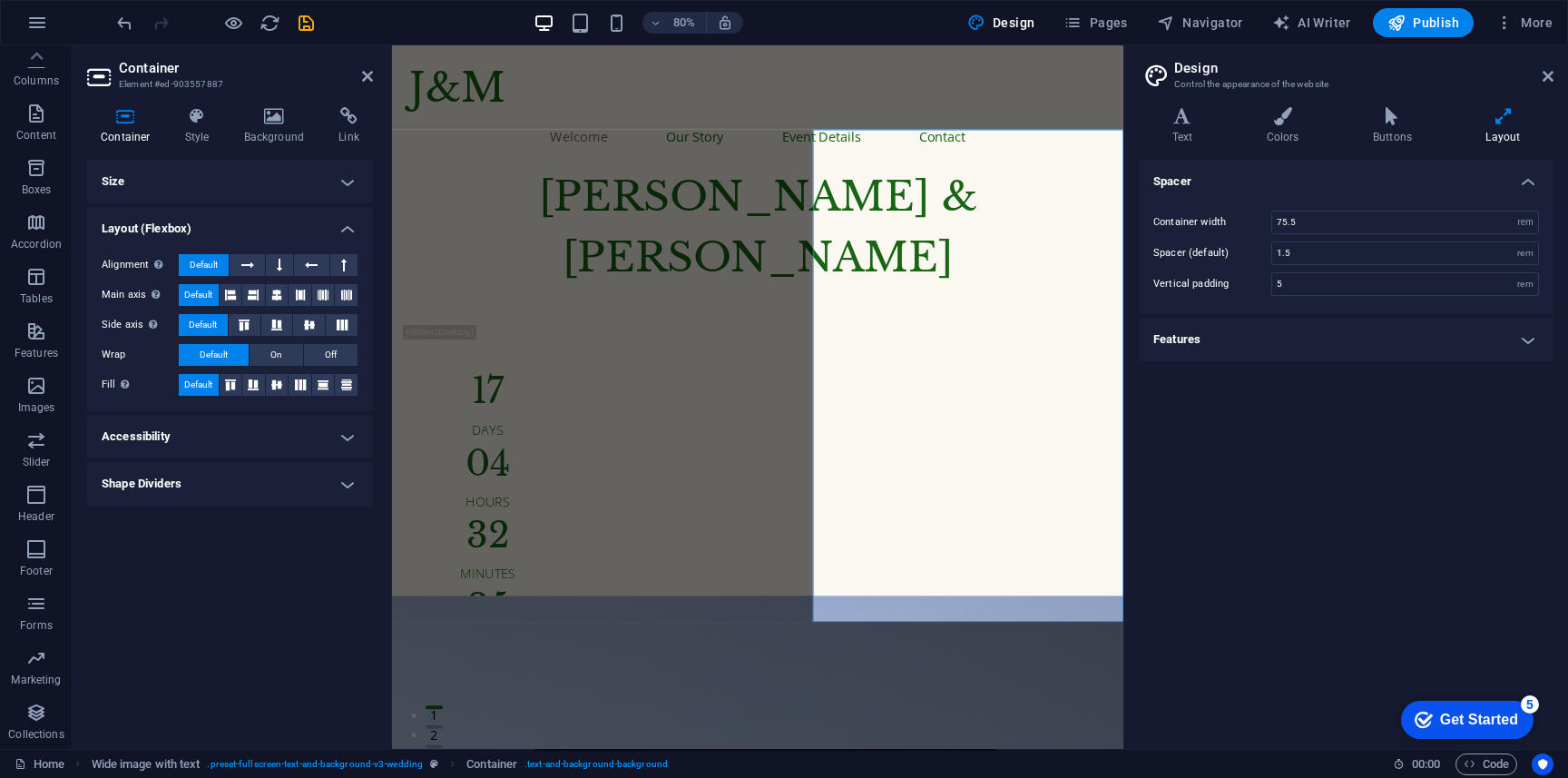
click at [272, 481] on h4 "Shape Dividers" at bounding box center [230, 483] width 286 height 43
click at [270, 484] on h4 "Shape Dividers" at bounding box center [230, 478] width 286 height 33
click at [274, 181] on h4 "Size" at bounding box center [230, 181] width 286 height 43
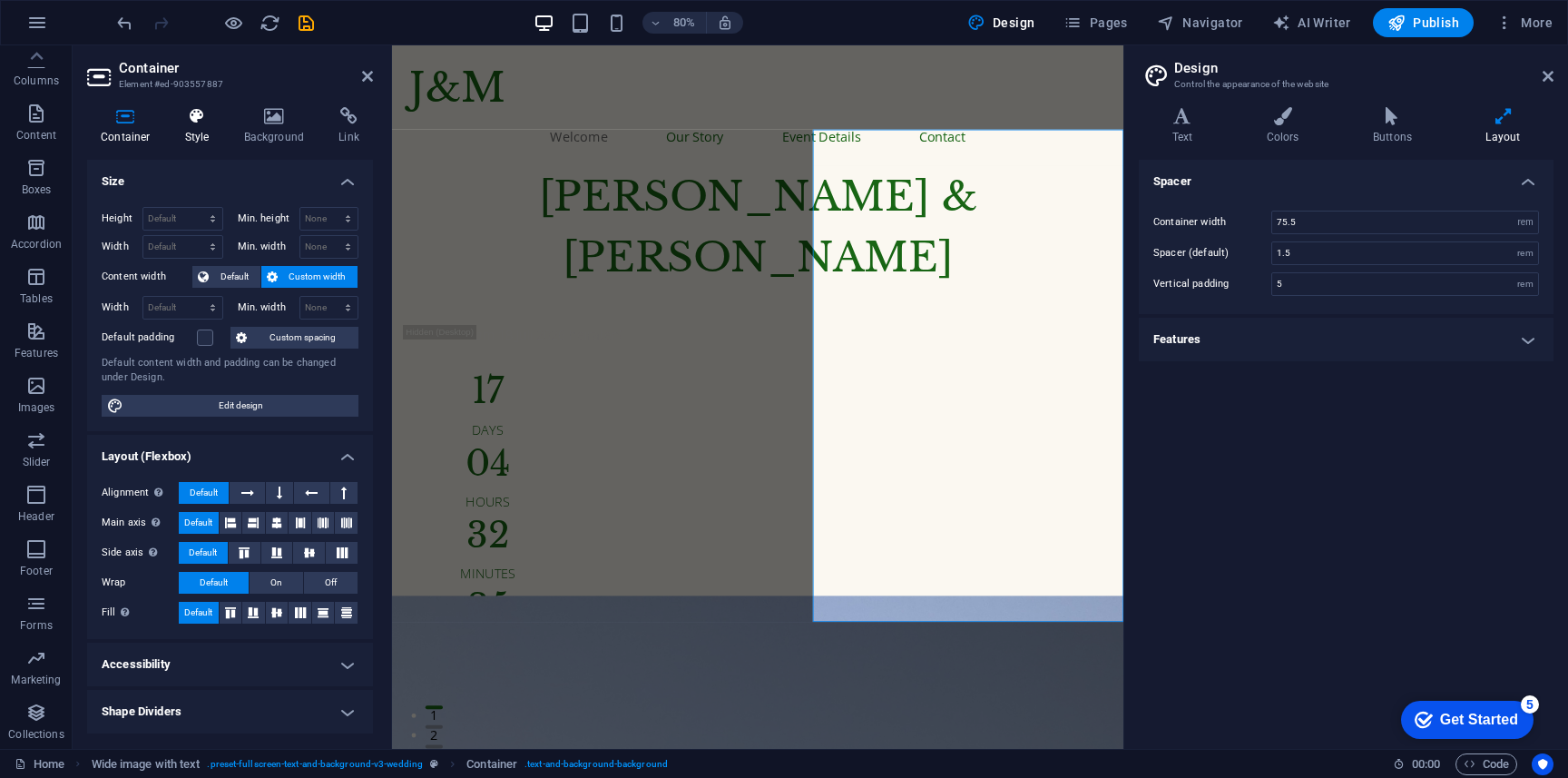
click at [202, 122] on icon at bounding box center [198, 116] width 52 height 18
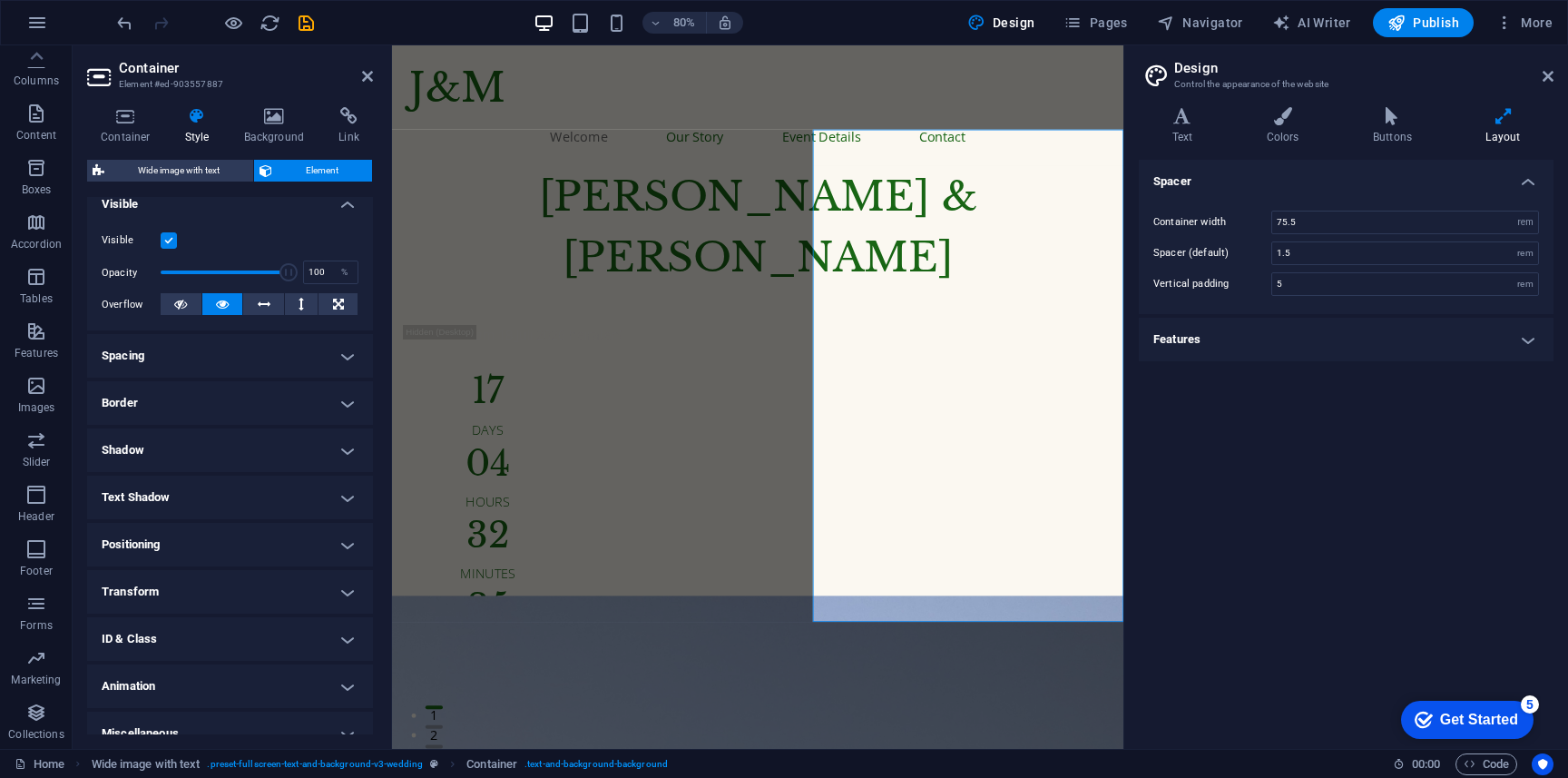
scroll to position [230, 0]
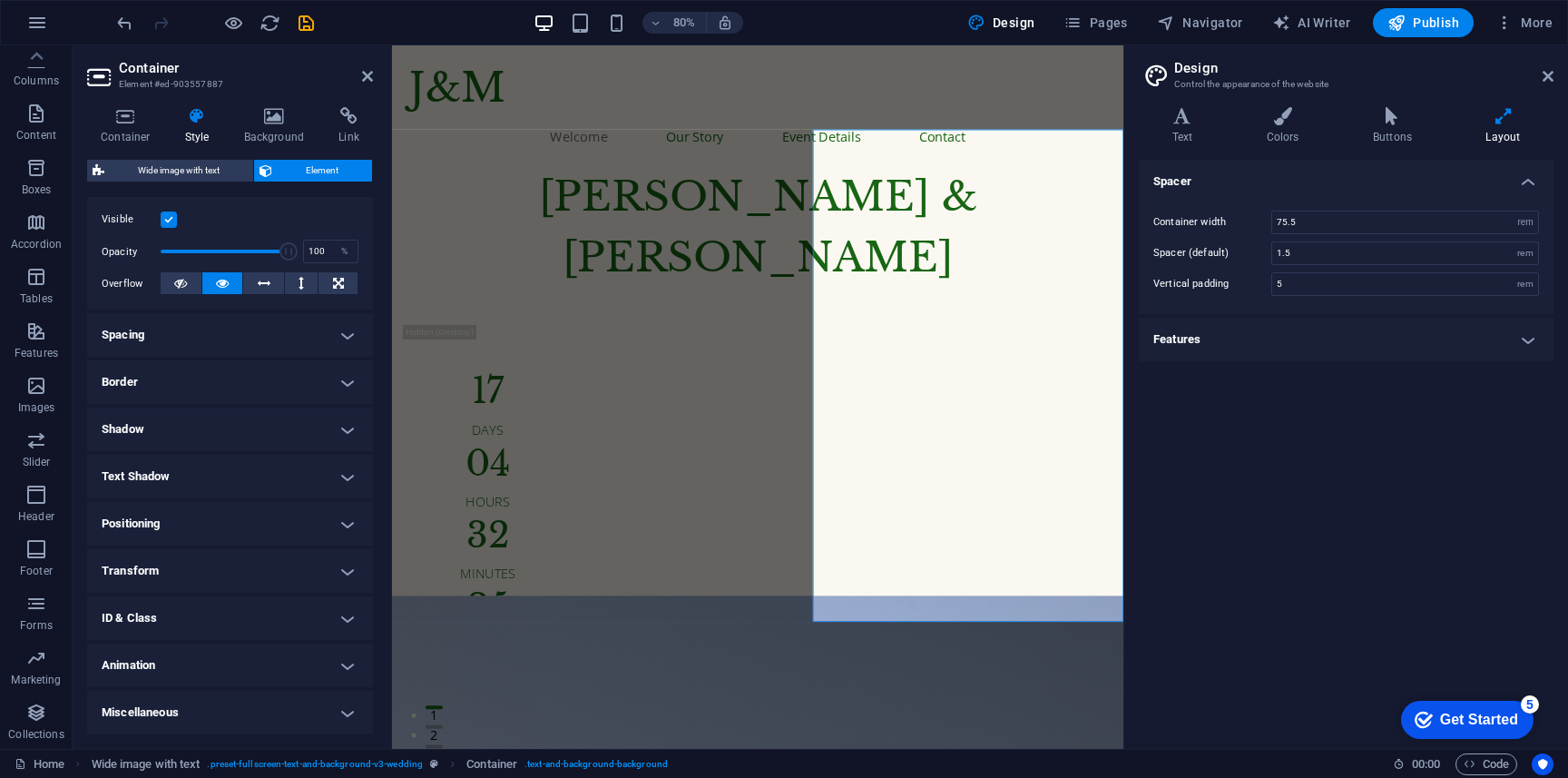
click at [294, 564] on h4 "Transform" at bounding box center [230, 570] width 286 height 43
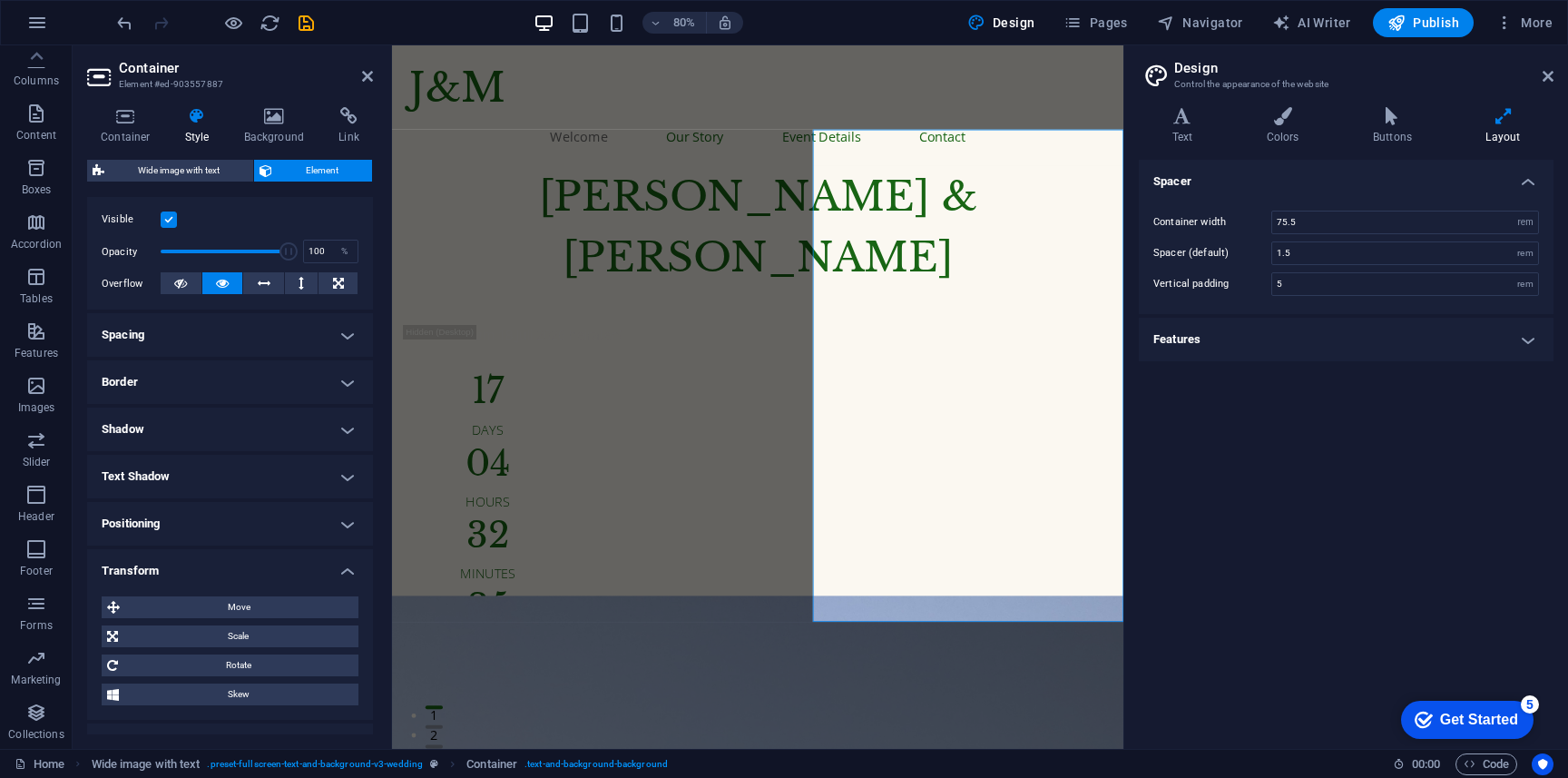
click at [294, 564] on h4 "Transform" at bounding box center [230, 566] width 286 height 33
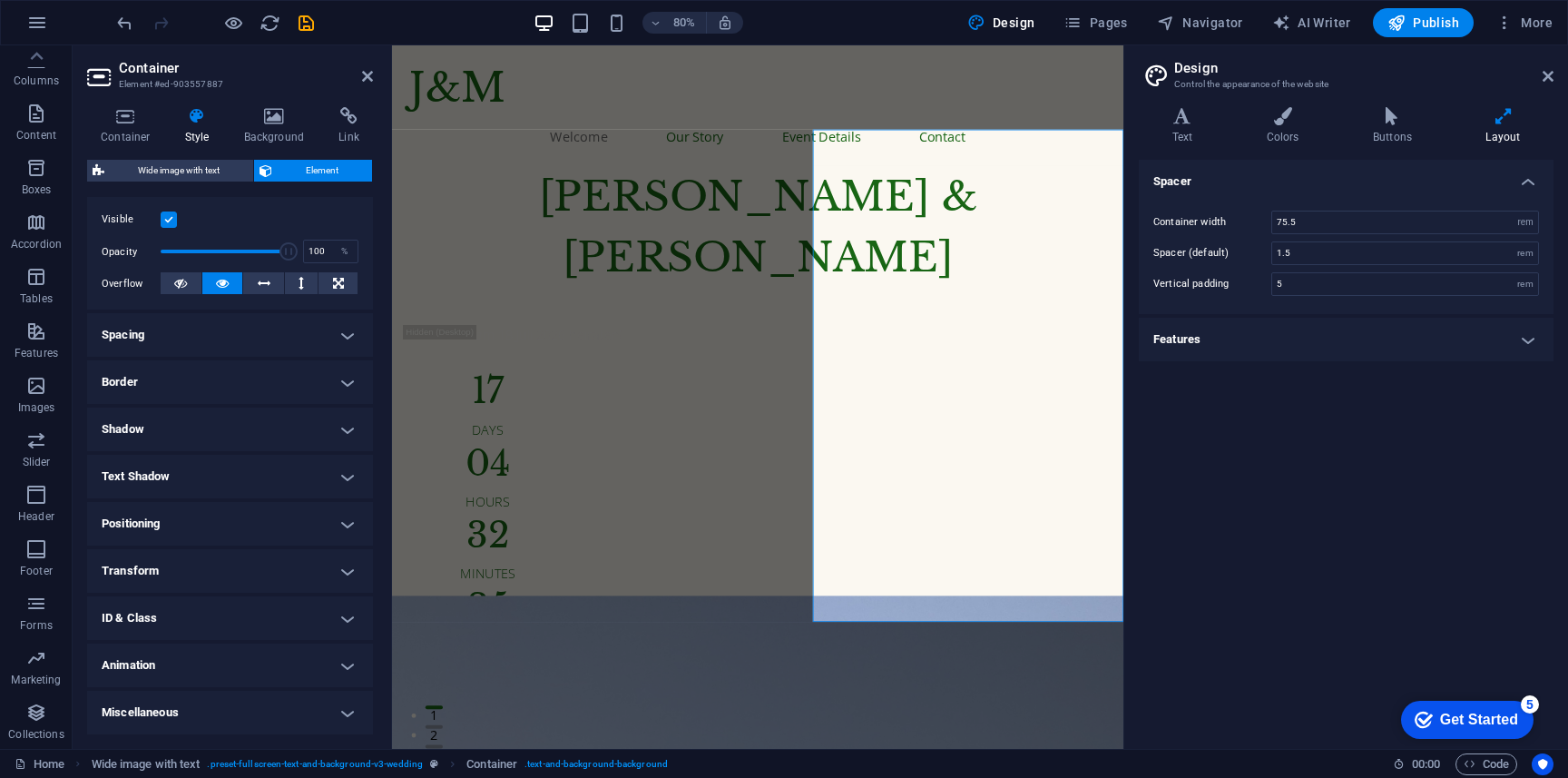
click at [294, 617] on h4 "ID & Class" at bounding box center [230, 618] width 286 height 43
click at [294, 617] on h4 "ID & Class" at bounding box center [230, 613] width 286 height 33
click at [294, 704] on h4 "Miscellaneous" at bounding box center [230, 711] width 286 height 43
click at [310, 385] on h4 "Border" at bounding box center [230, 381] width 286 height 43
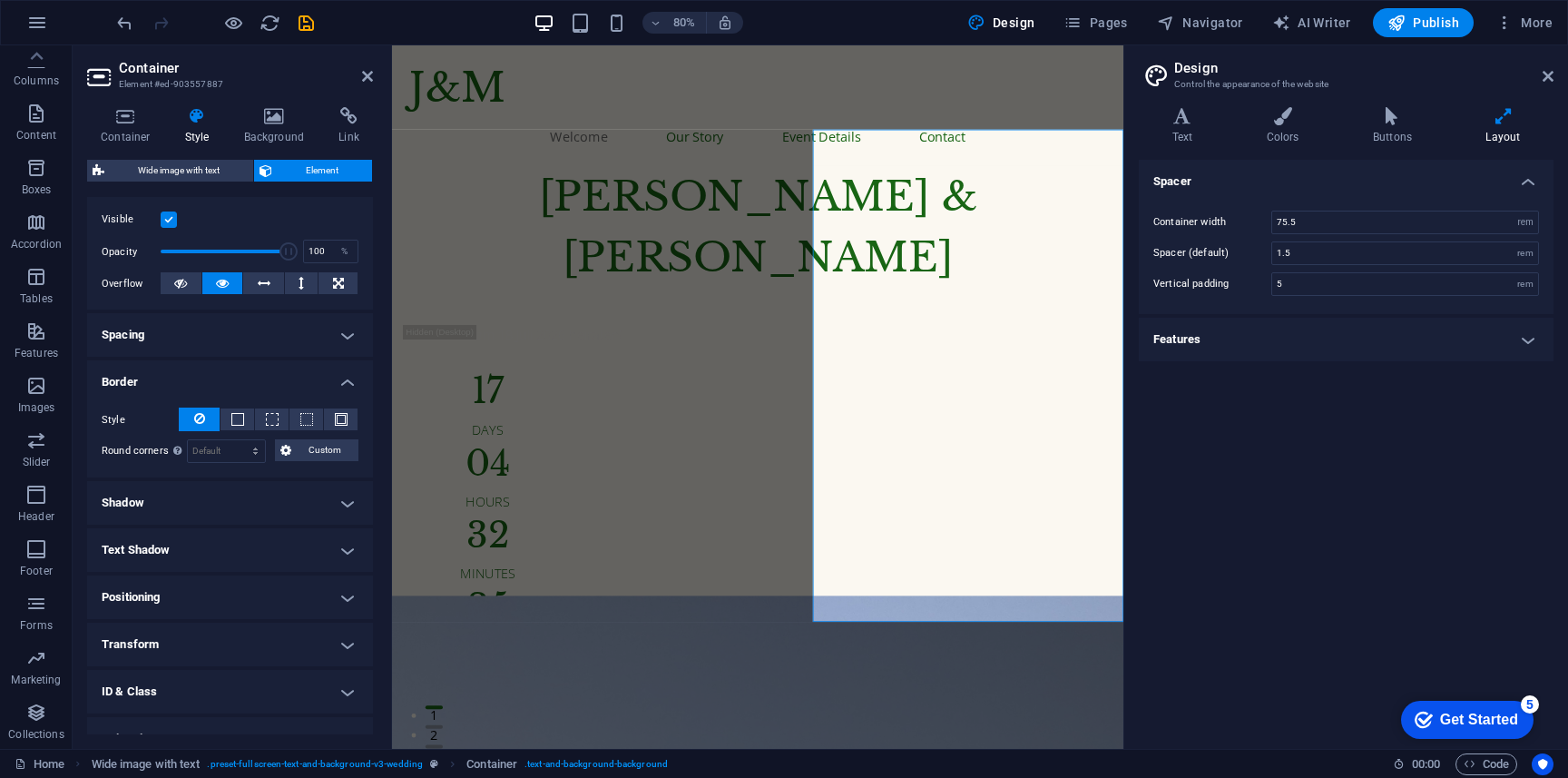
click at [312, 345] on h4 "Spacing" at bounding box center [230, 334] width 286 height 43
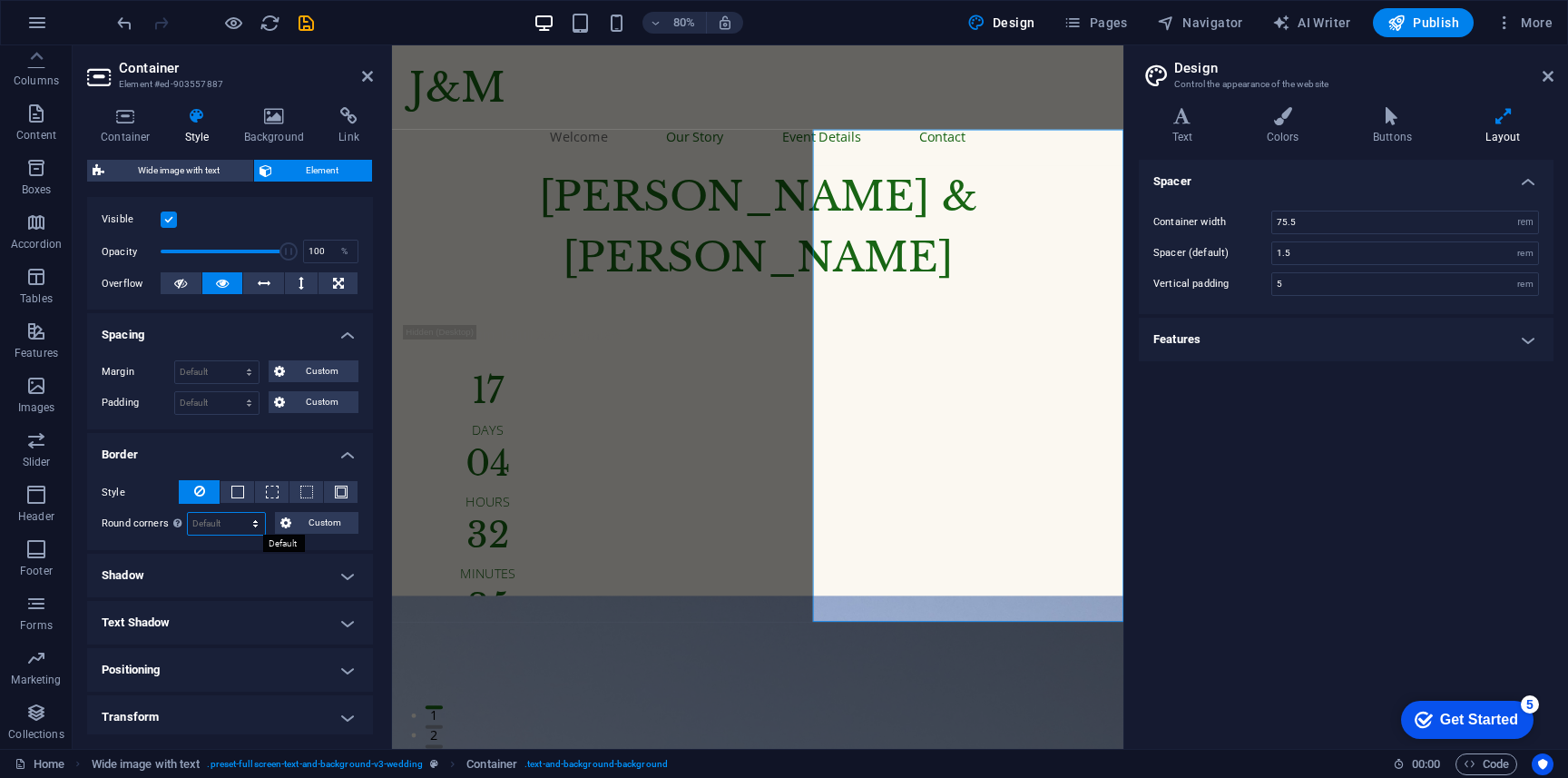
click at [254, 518] on select "Default px rem % vh vw Custom" at bounding box center [227, 523] width 77 height 22
click at [188, 513] on select "Default px rem % vh vw Custom" at bounding box center [227, 523] width 77 height 22
click at [251, 524] on select "Default px rem % vh vw Custom" at bounding box center [227, 523] width 77 height 22
click at [188, 513] on select "Default px rem % vh vw Custom" at bounding box center [227, 523] width 77 height 22
click at [290, 523] on icon at bounding box center [285, 522] width 11 height 22
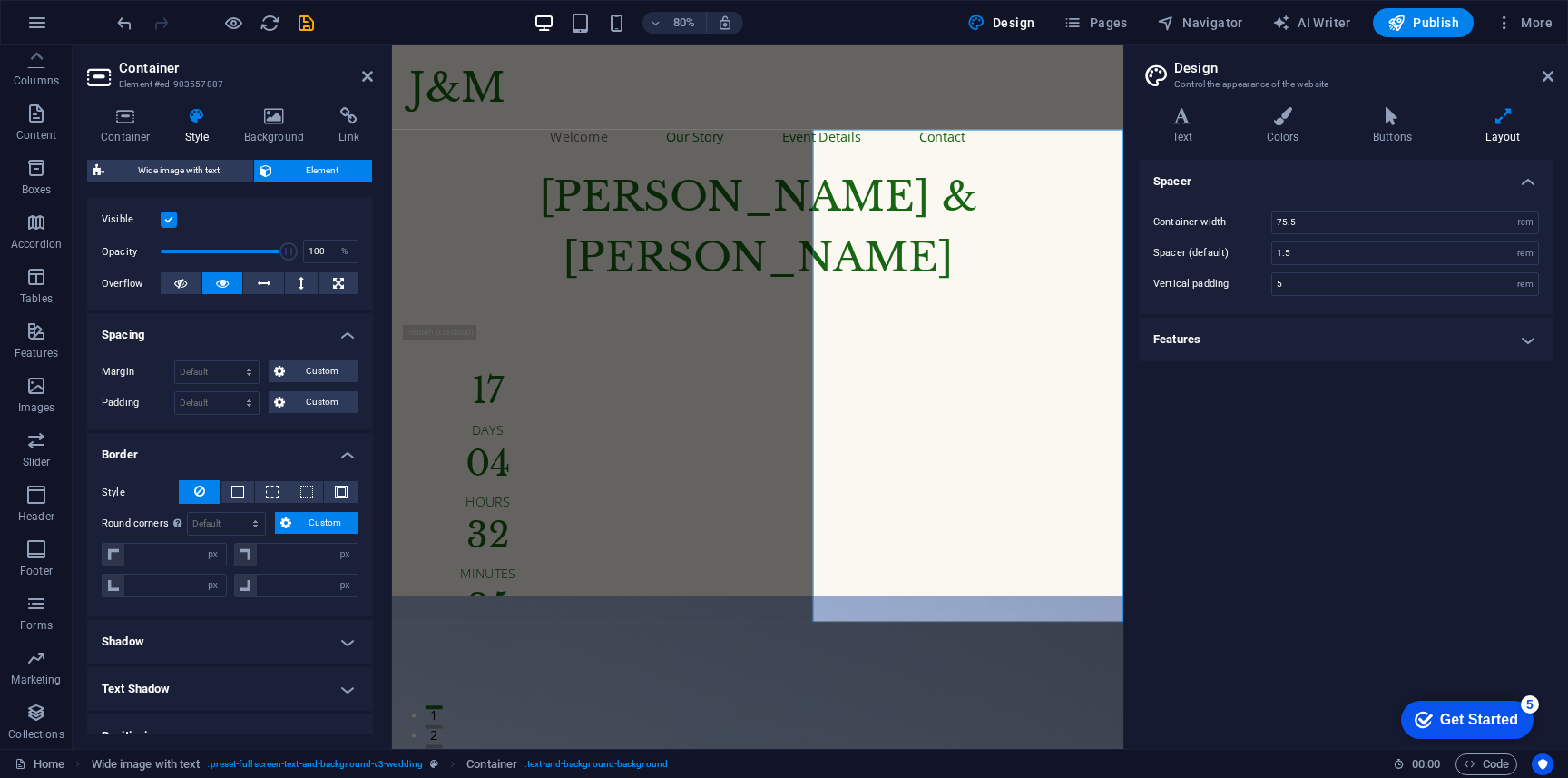
click at [290, 523] on icon at bounding box center [285, 522] width 11 height 22
click at [220, 521] on select "Default px rem % vh vw Custom" at bounding box center [227, 523] width 77 height 22
select select "px"
click at [238, 513] on select "Default px rem % vh vw Custom" at bounding box center [227, 523] width 77 height 22
click at [222, 524] on input "50" at bounding box center [227, 523] width 77 height 22
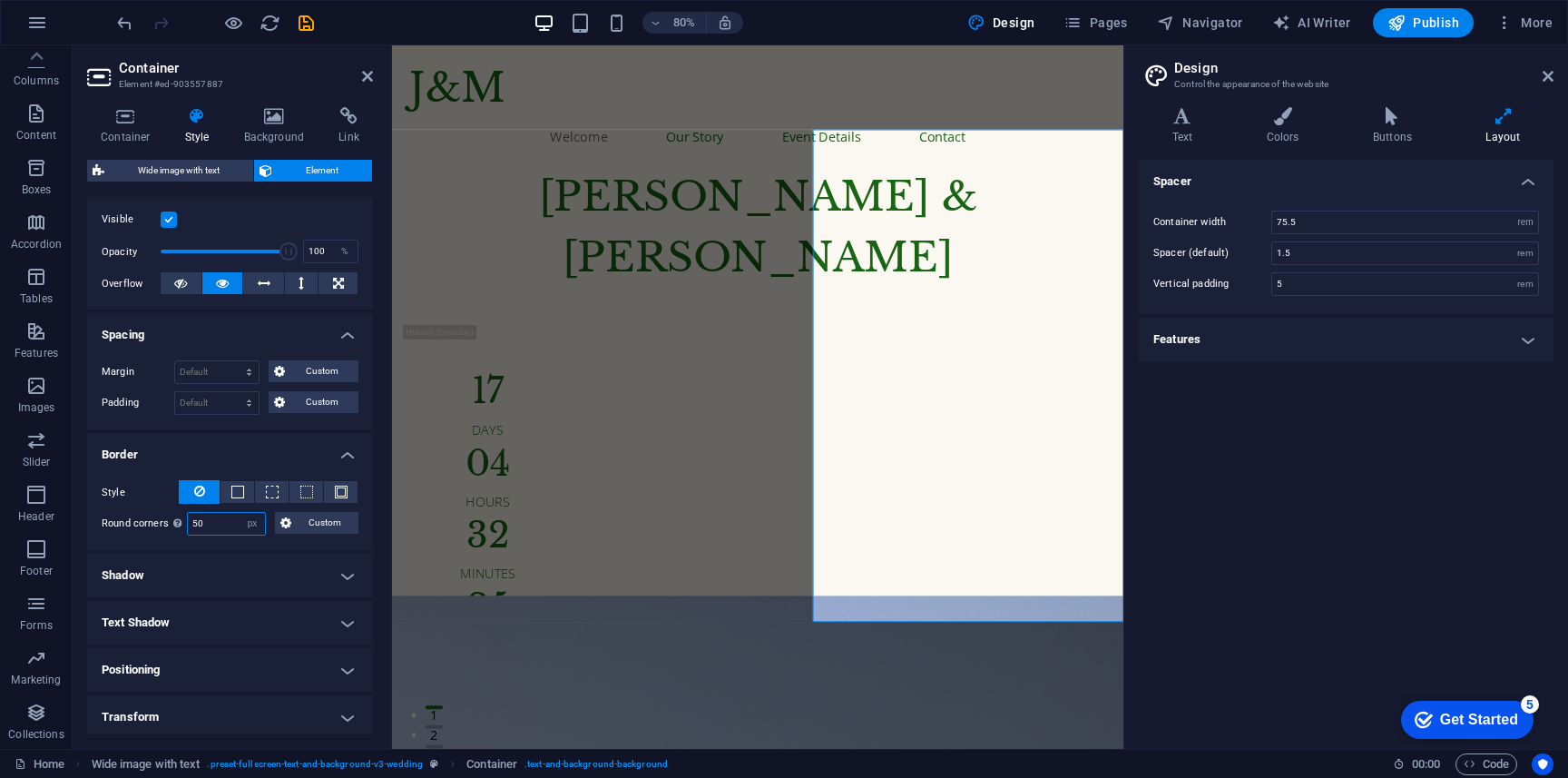
click at [222, 524] on input "50" at bounding box center [227, 523] width 77 height 22
type input "900"
click at [204, 406] on select "Default px rem % vh vw Custom" at bounding box center [216, 403] width 83 height 22
click at [235, 519] on input "900" at bounding box center [227, 523] width 77 height 22
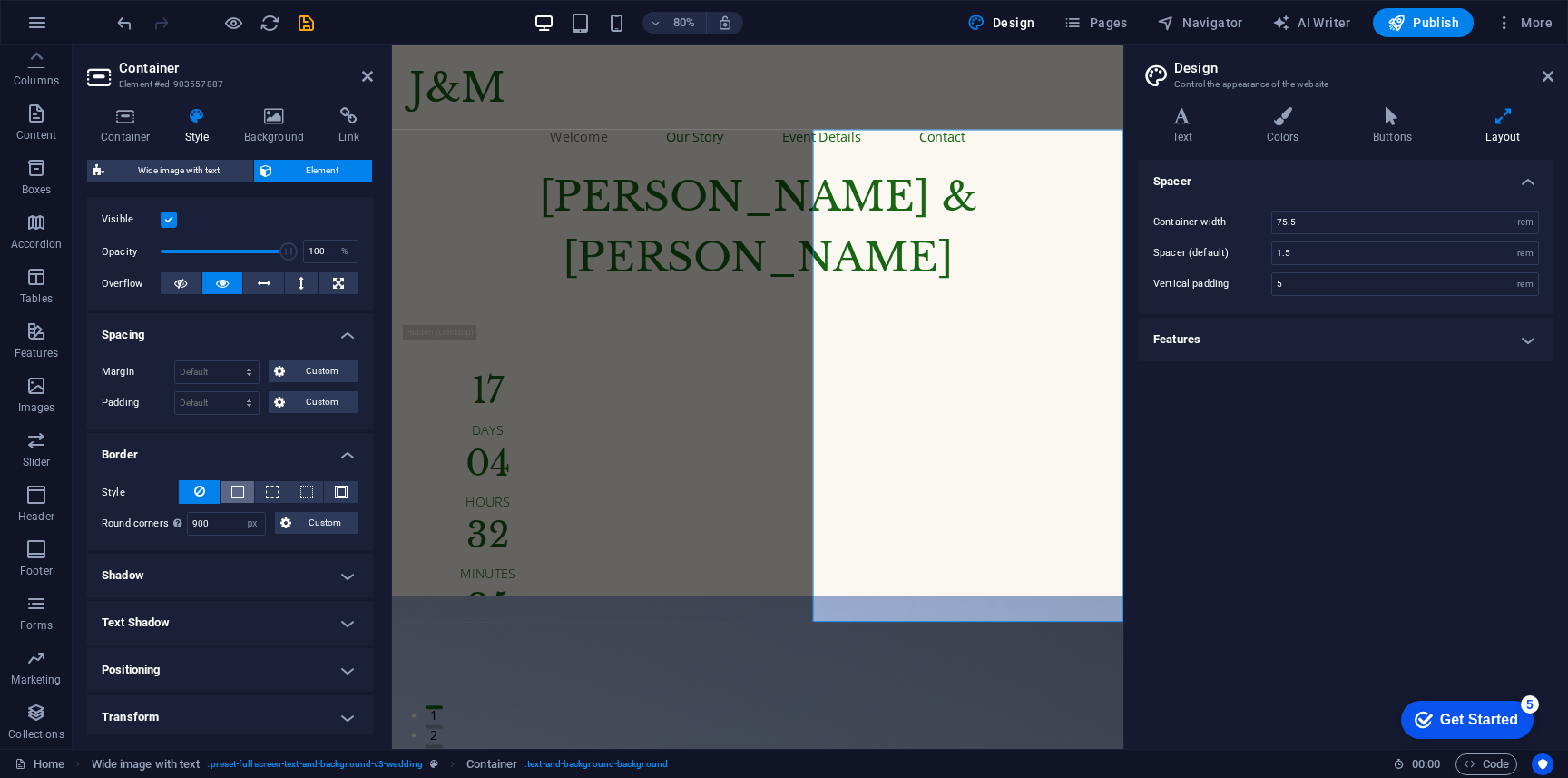
click at [236, 497] on span at bounding box center [238, 491] width 4 height 22
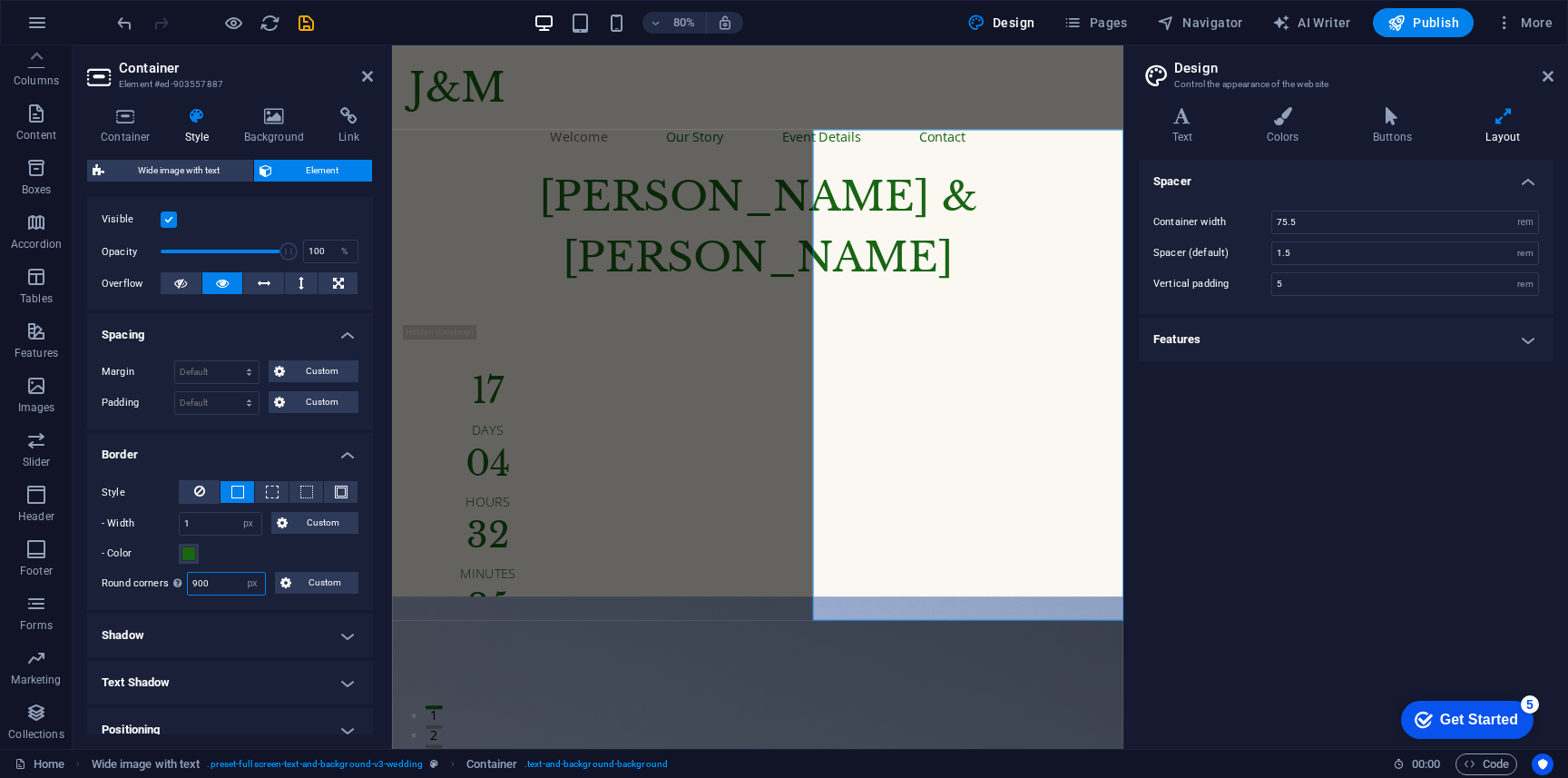
click at [223, 584] on input "900" at bounding box center [227, 583] width 77 height 22
click at [204, 493] on button at bounding box center [199, 491] width 41 height 23
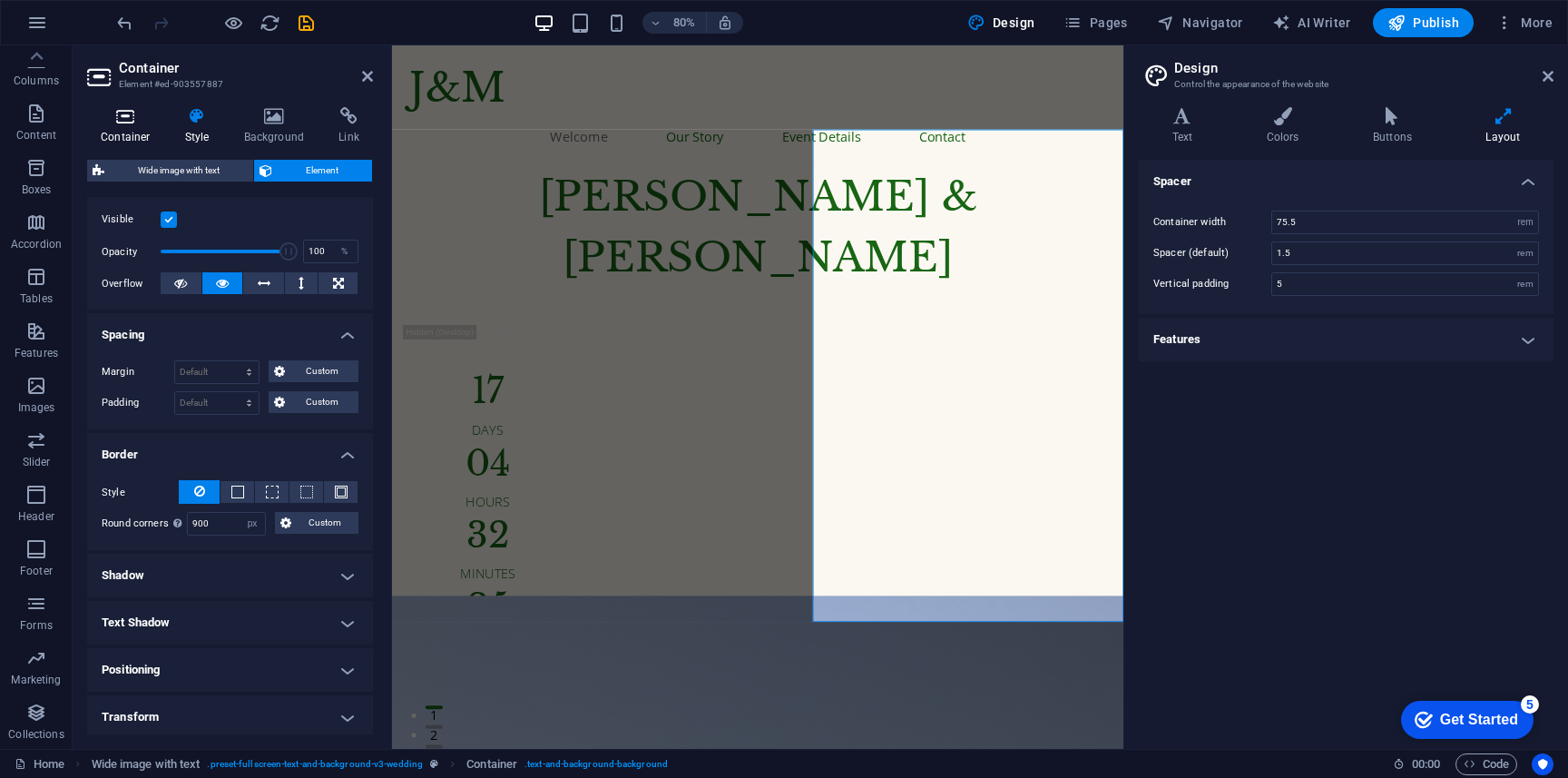
click at [139, 113] on icon at bounding box center [126, 116] width 77 height 18
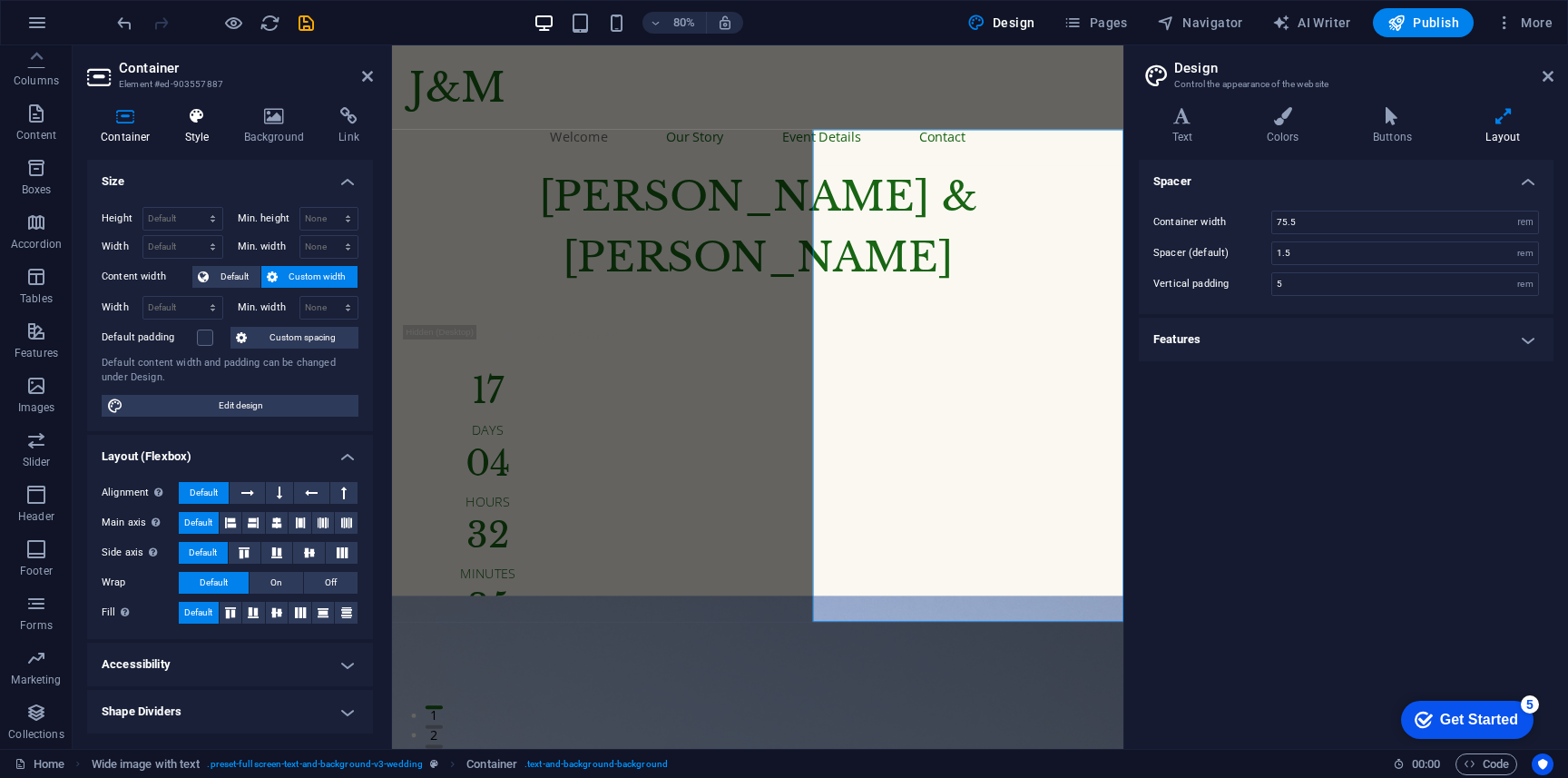
click at [199, 132] on h4 "Style" at bounding box center [201, 125] width 59 height 38
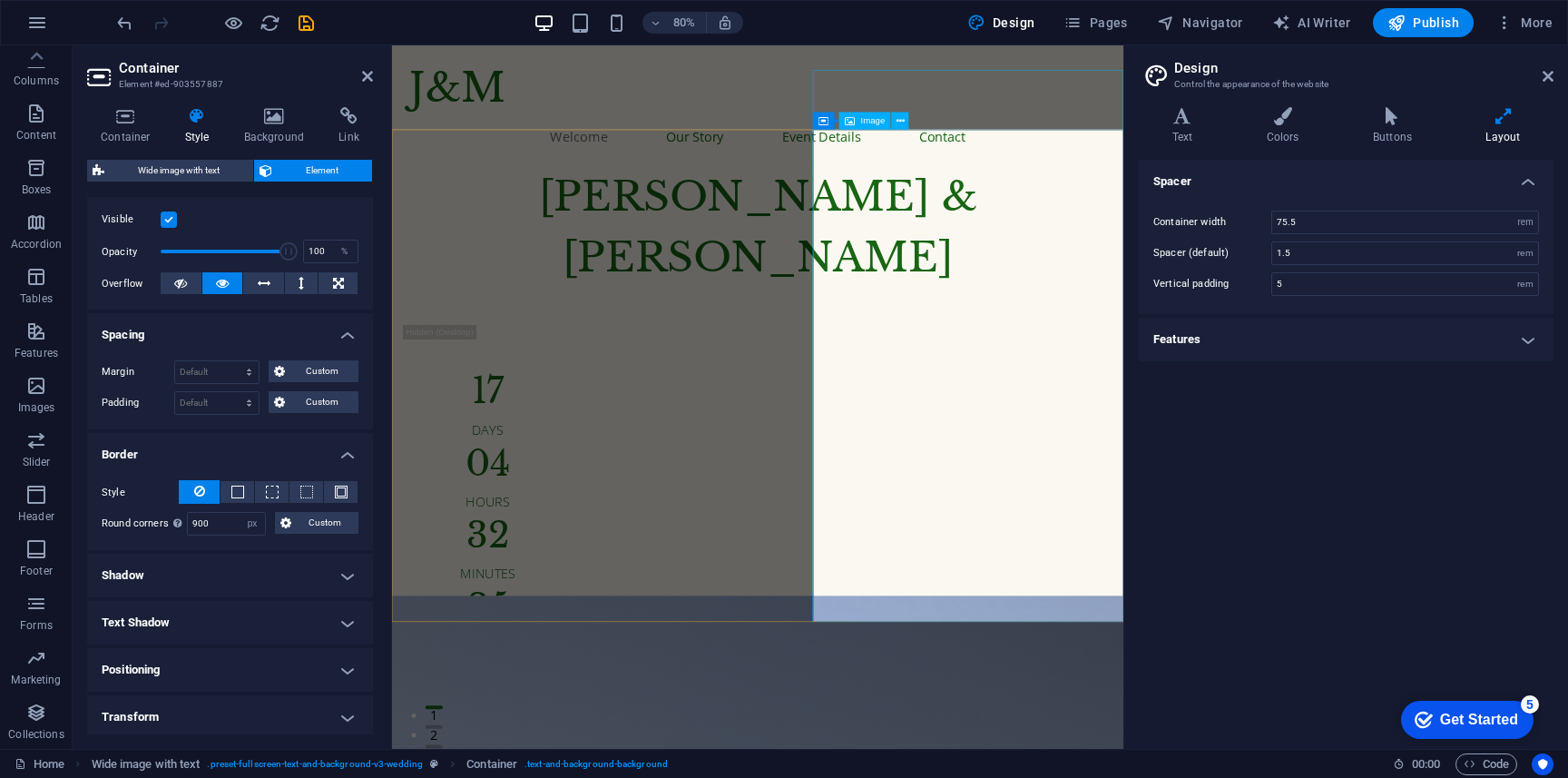
click at [839, 120] on span "Container" at bounding box center [854, 120] width 38 height 9
click at [877, 118] on span "Image" at bounding box center [873, 120] width 24 height 9
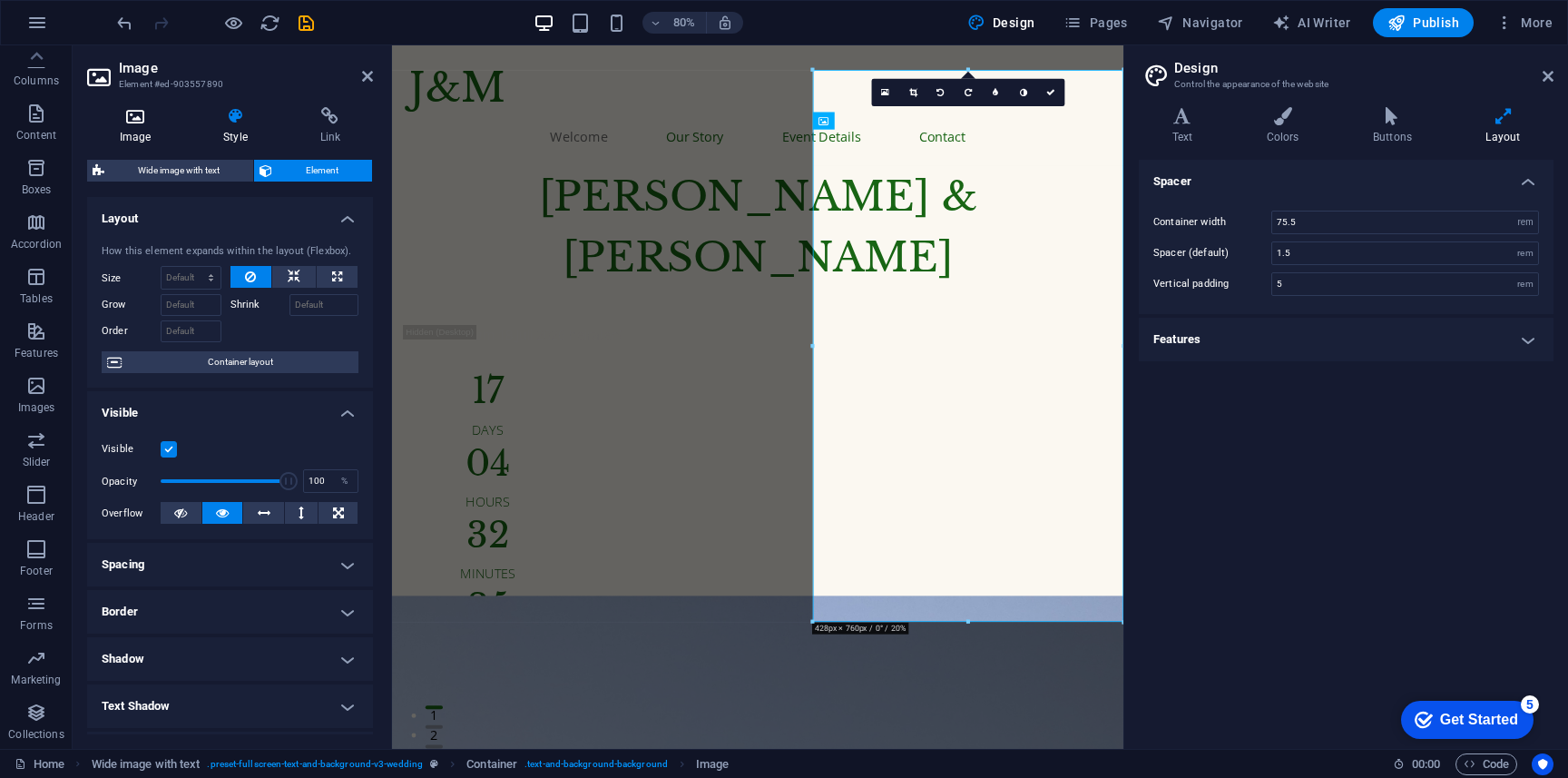
click at [146, 138] on h4 "Image" at bounding box center [138, 125] width 103 height 38
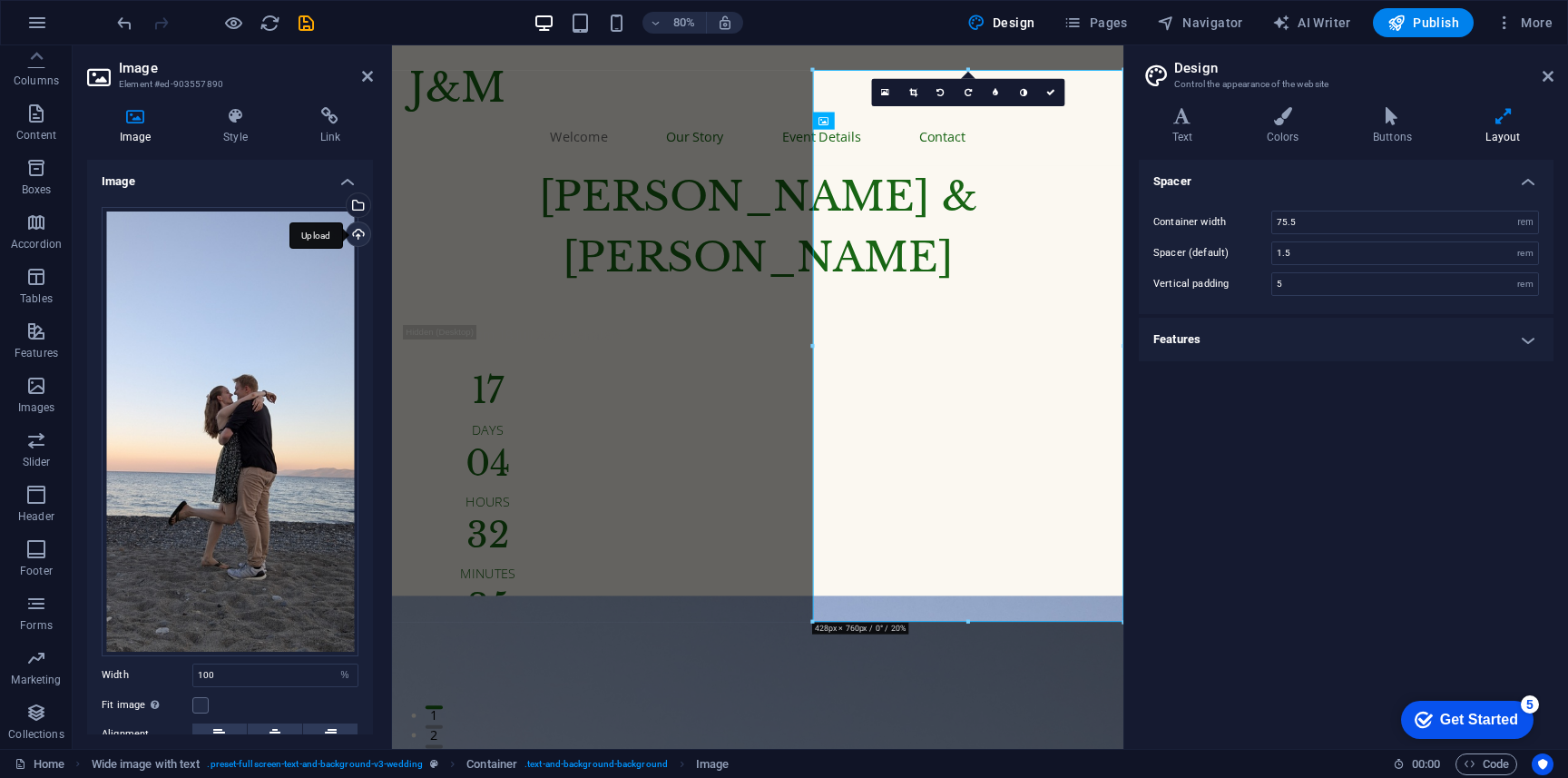
click at [355, 245] on div "Upload" at bounding box center [356, 236] width 27 height 27
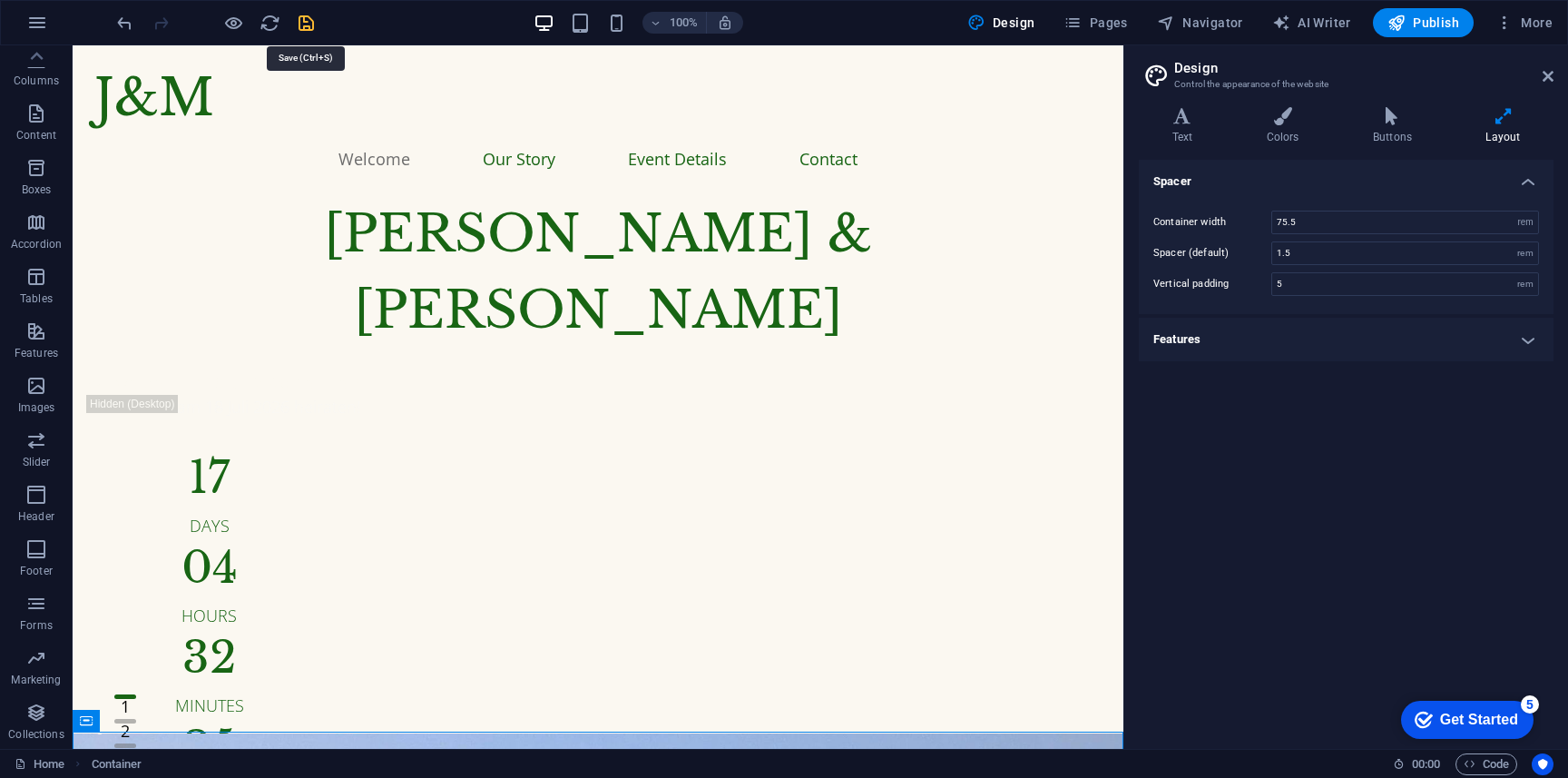
click at [300, 26] on icon "save" at bounding box center [306, 23] width 21 height 21
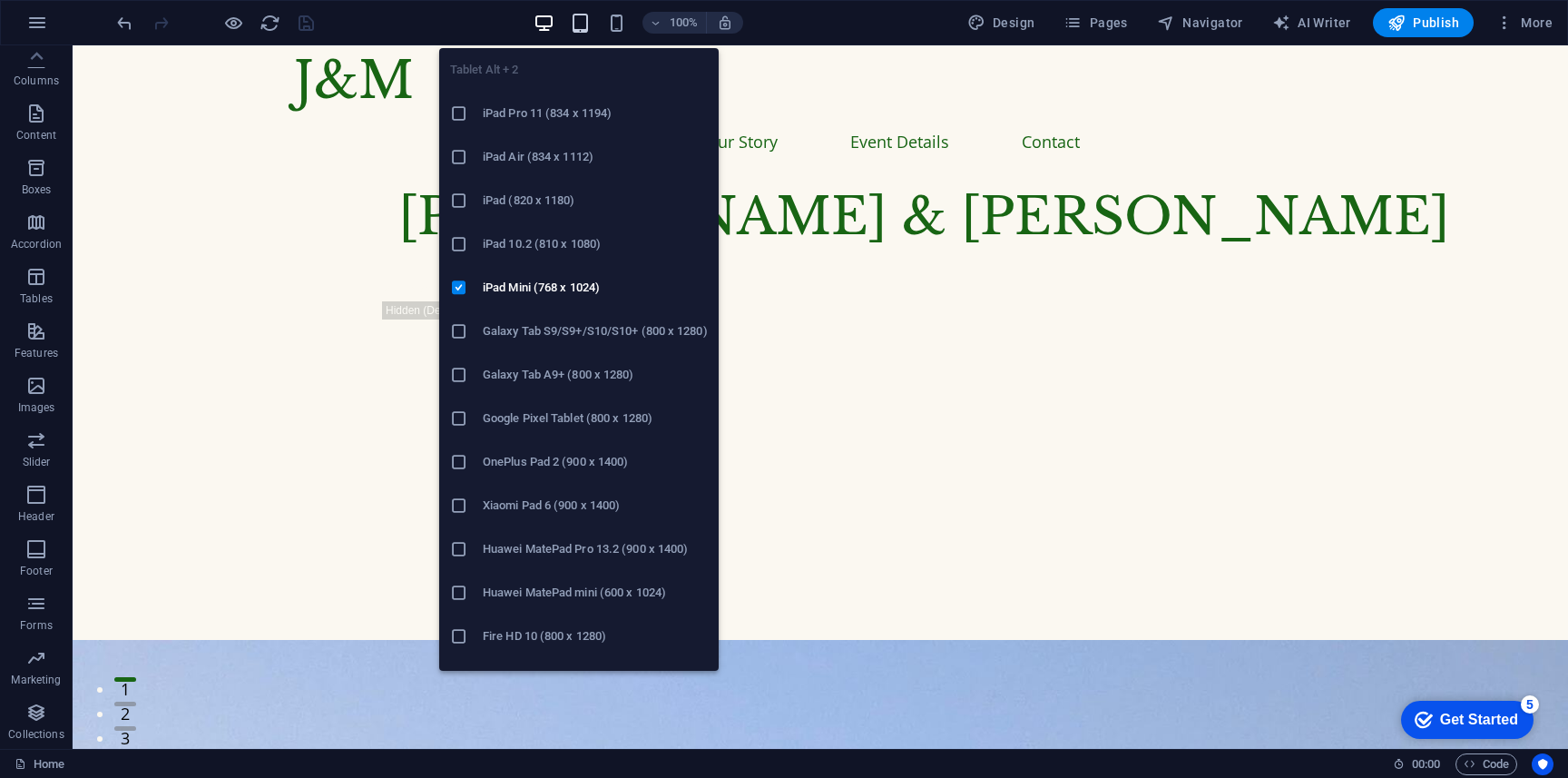
click at [576, 22] on icon "button" at bounding box center [580, 23] width 21 height 21
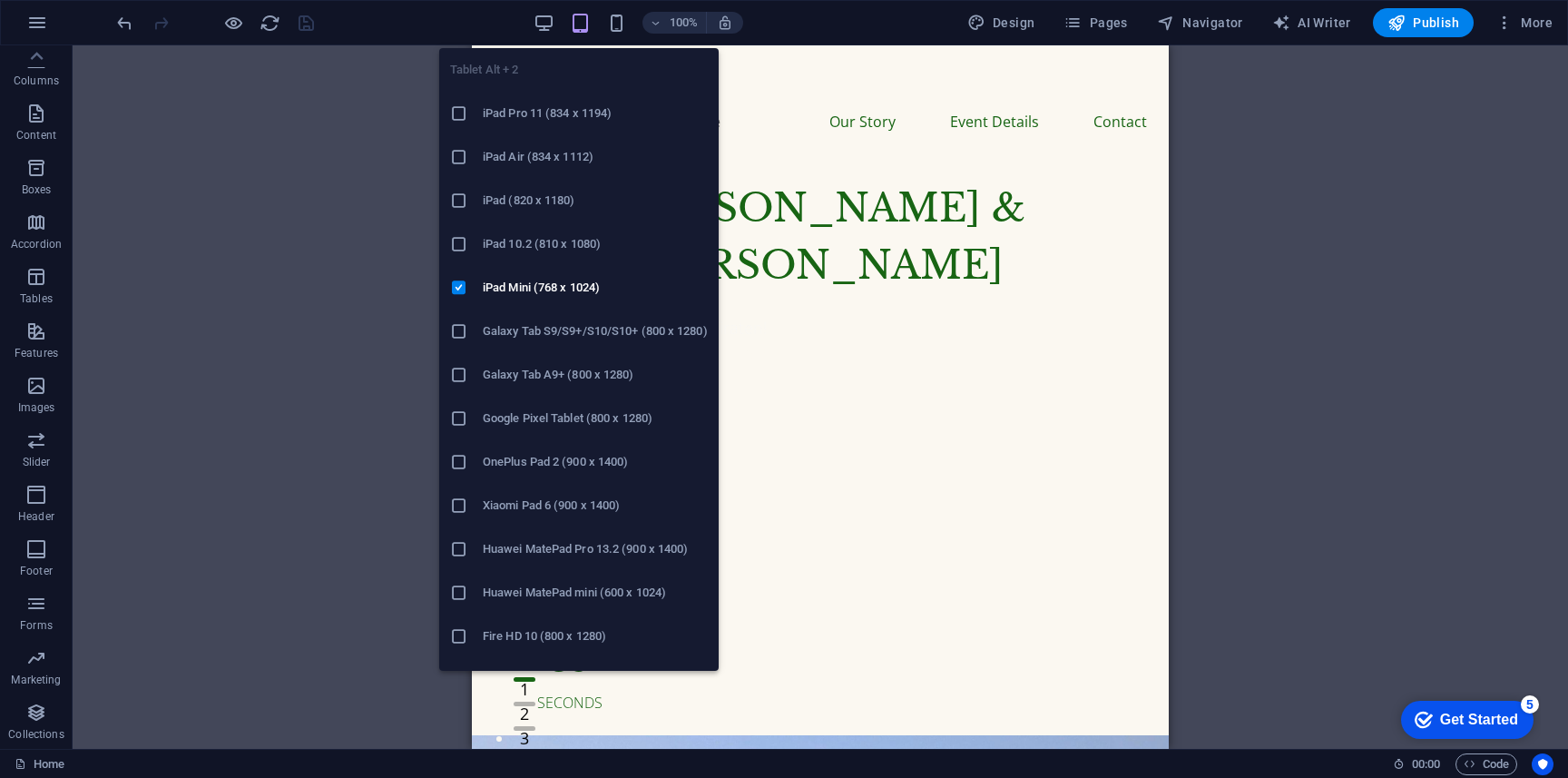
scroll to position [15, 0]
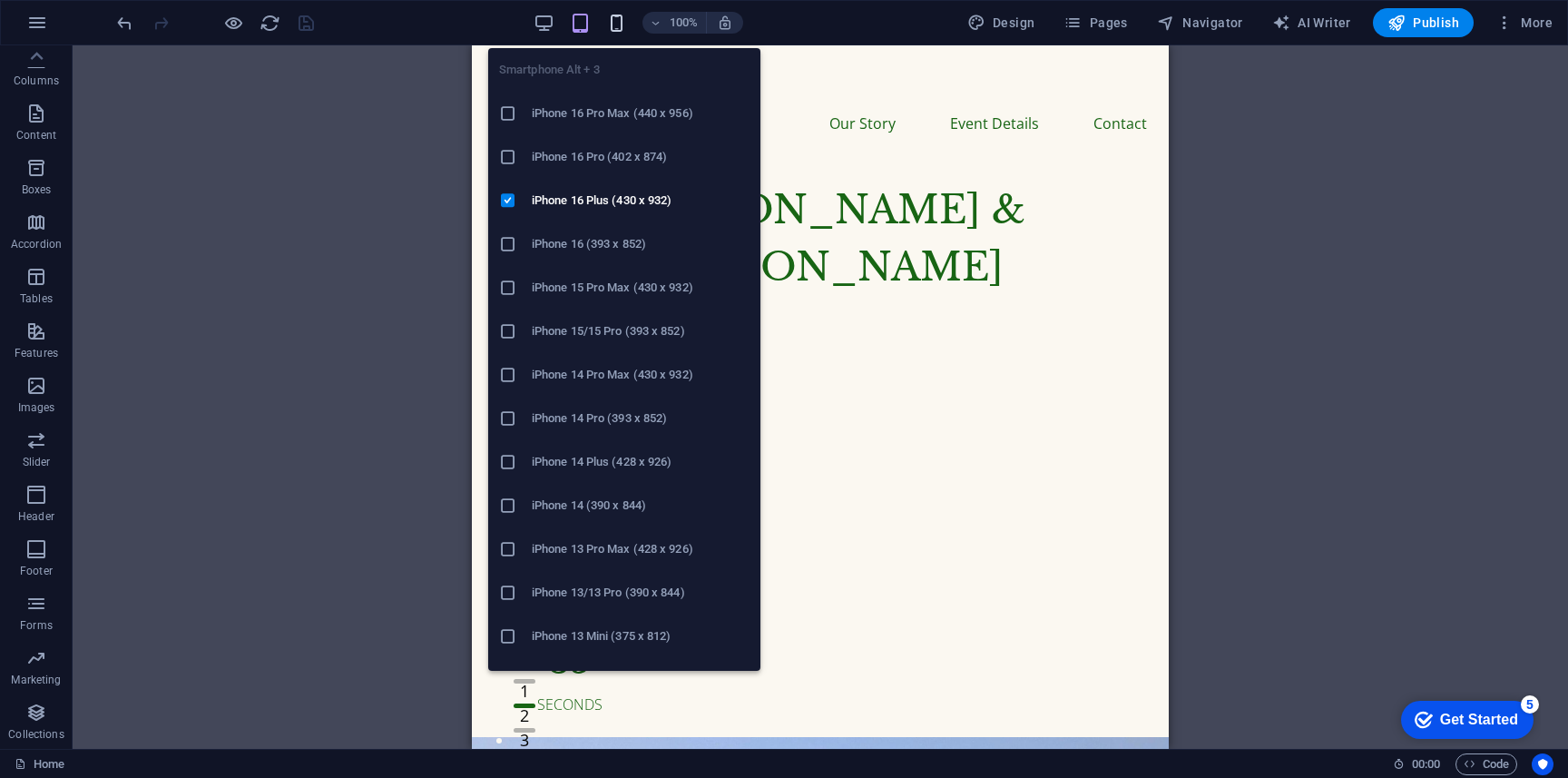
click at [624, 18] on icon "button" at bounding box center [617, 23] width 21 height 21
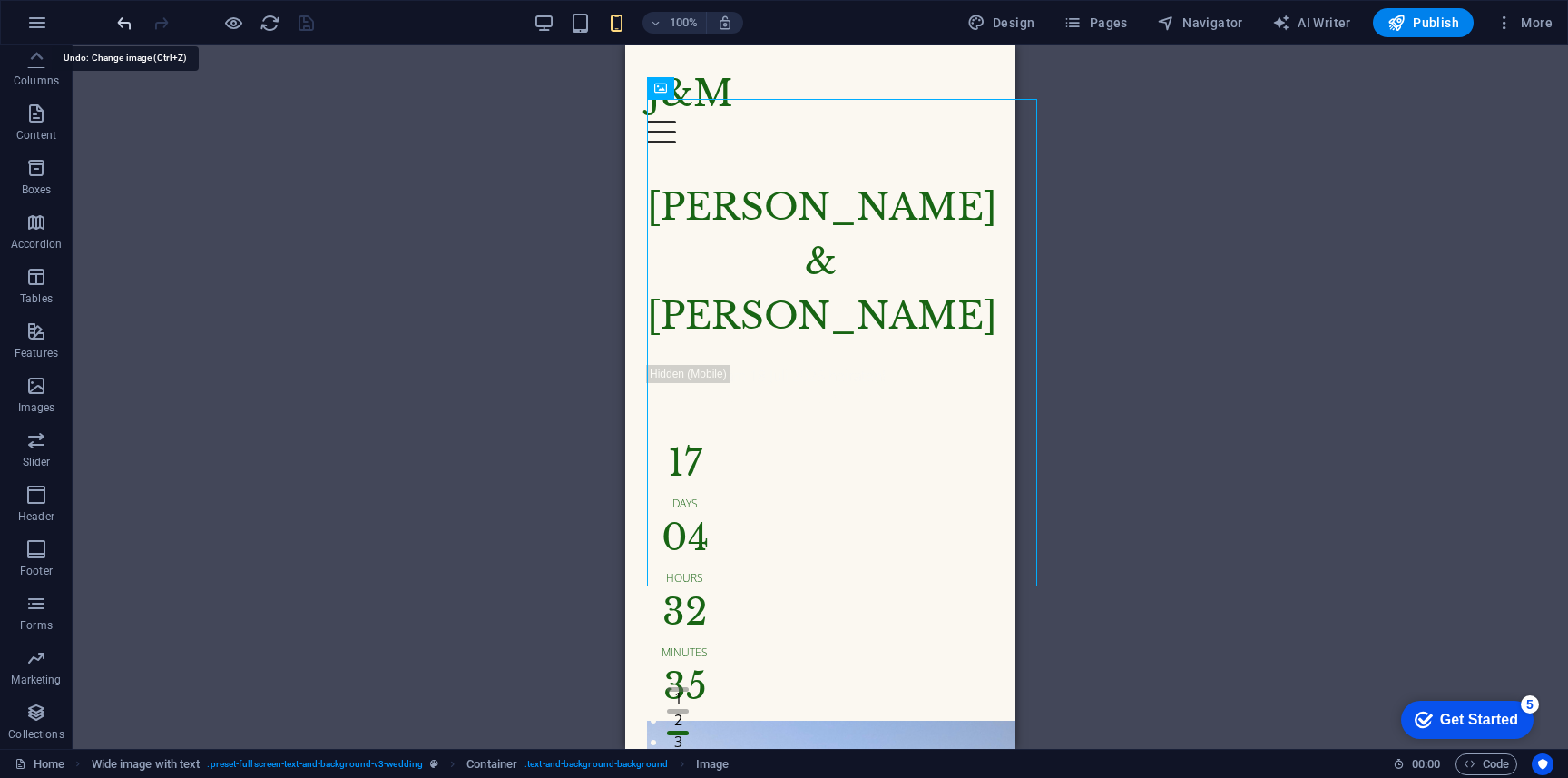
click at [133, 19] on icon "undo" at bounding box center [125, 23] width 21 height 21
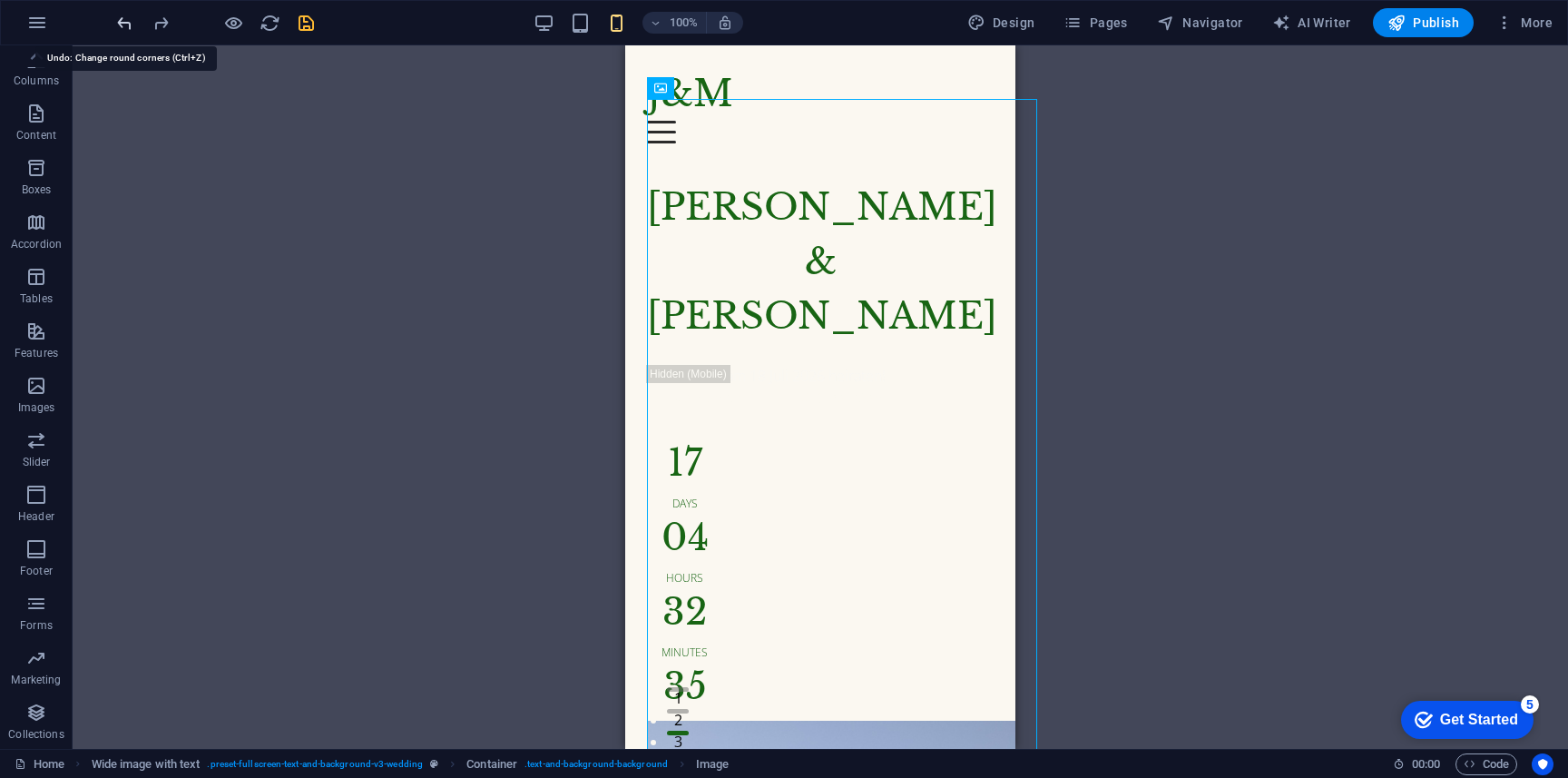
click at [125, 19] on icon "undo" at bounding box center [125, 23] width 21 height 21
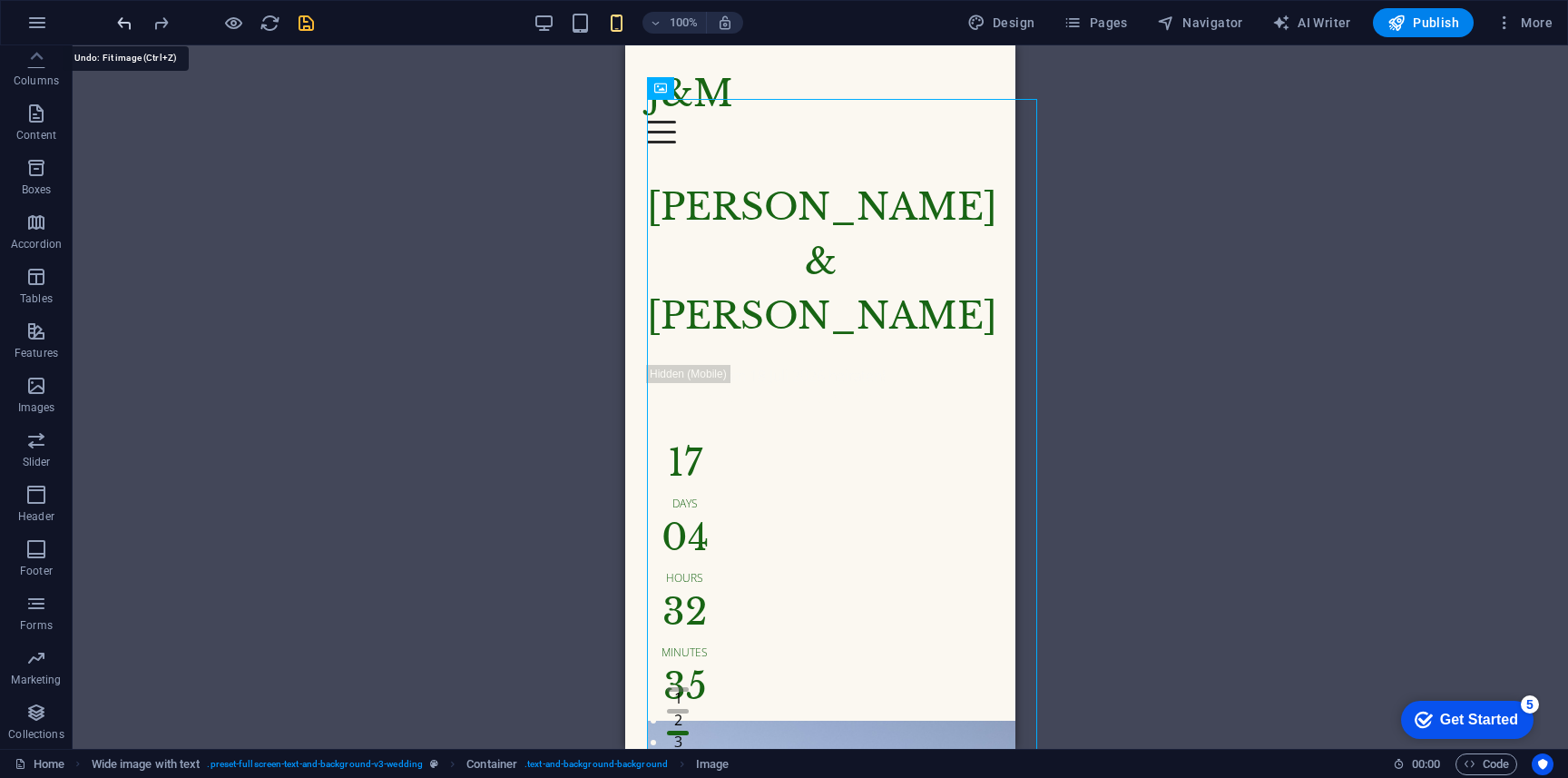
click at [125, 19] on icon "undo" at bounding box center [125, 23] width 21 height 21
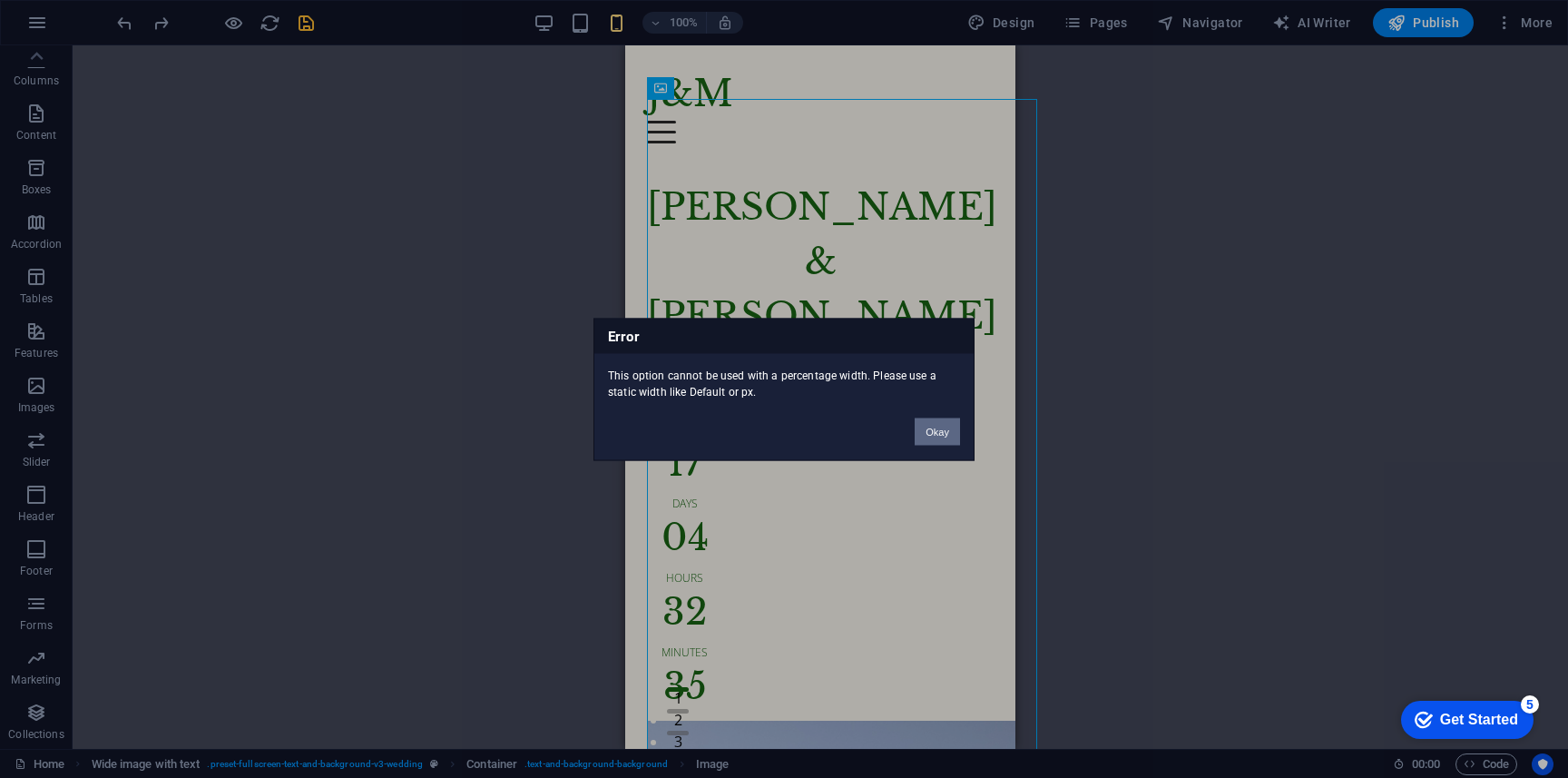
click at [942, 417] on button "Okay" at bounding box center [937, 431] width 45 height 27
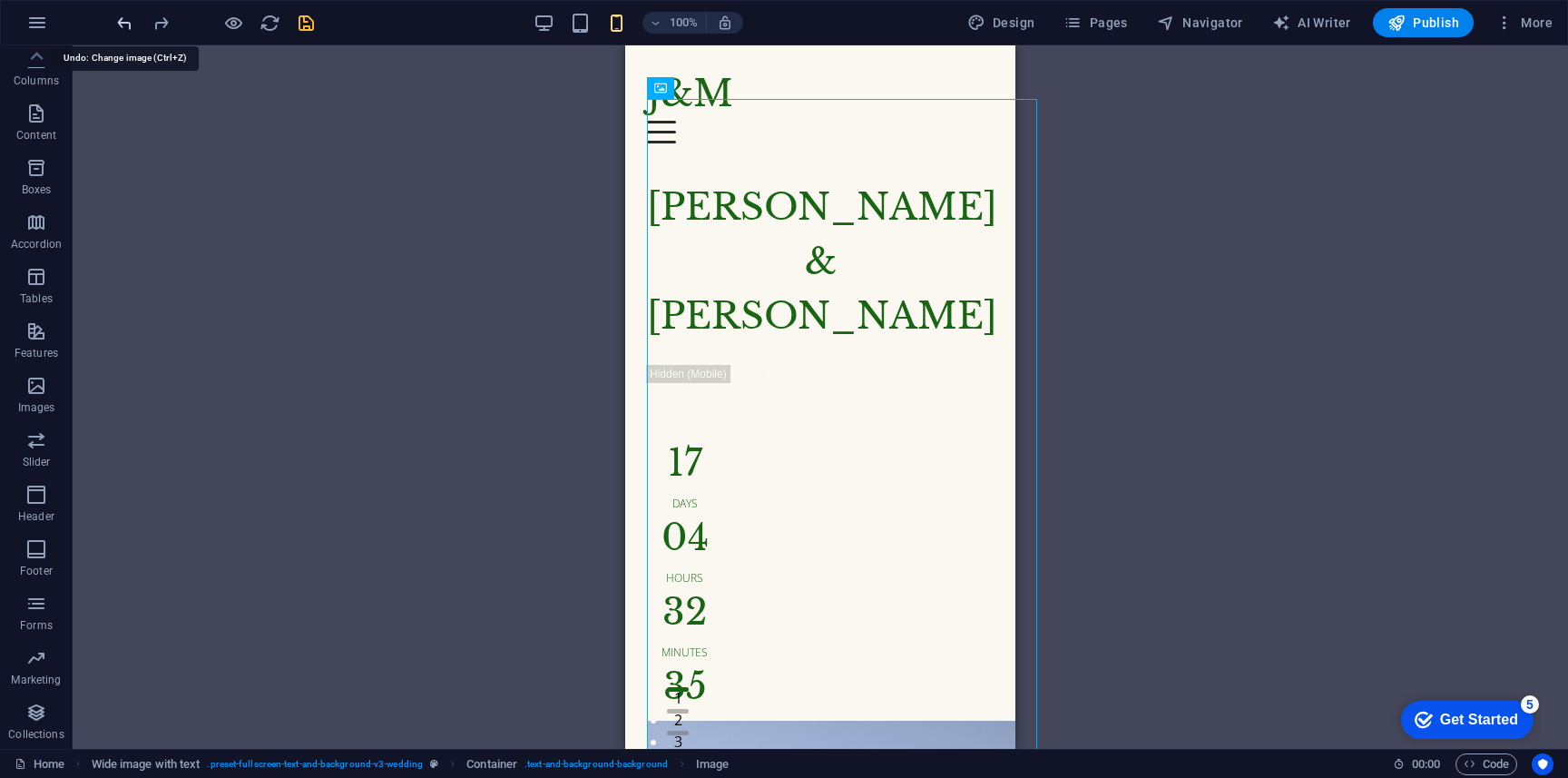
click at [129, 26] on icon "undo" at bounding box center [125, 23] width 21 height 21
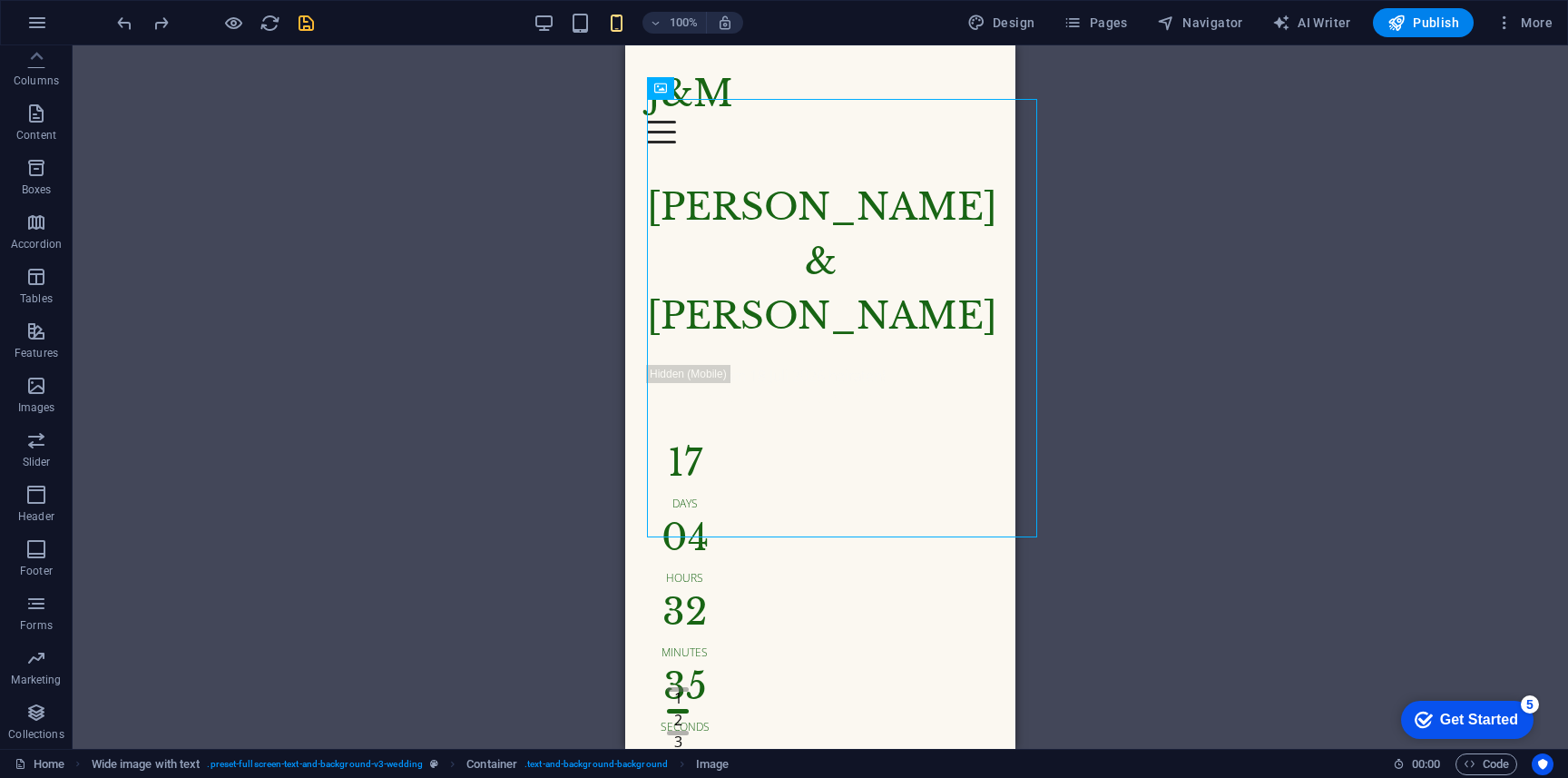
click at [1265, 638] on div "Drag here to replace the existing content. Press “Ctrl” if you want to create a…" at bounding box center [820, 397] width 1496 height 703
click at [646, 127] on div "Wide image with text" at bounding box center [692, 124] width 134 height 22
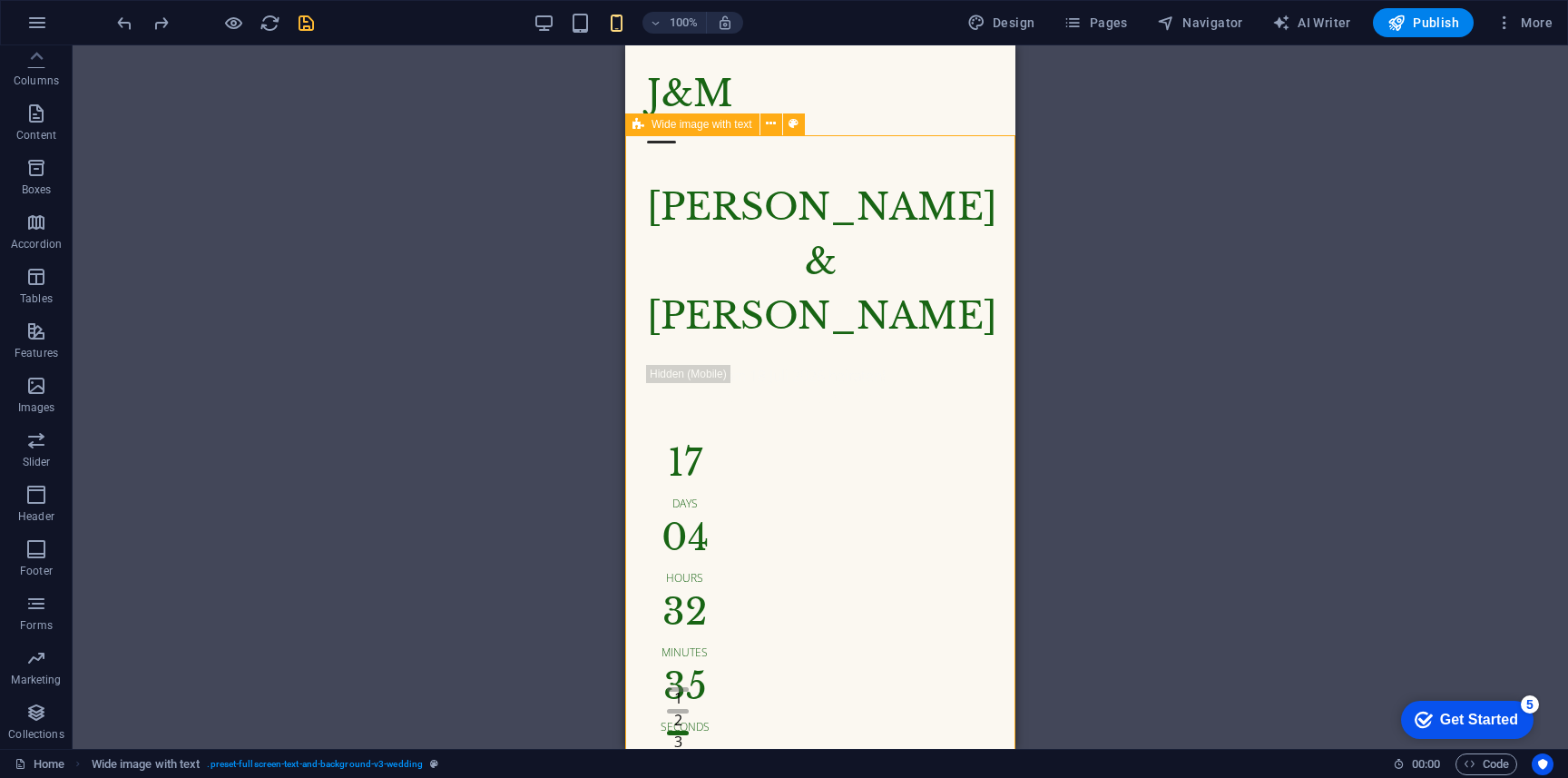
click at [646, 127] on div "Wide image with text" at bounding box center [692, 124] width 134 height 22
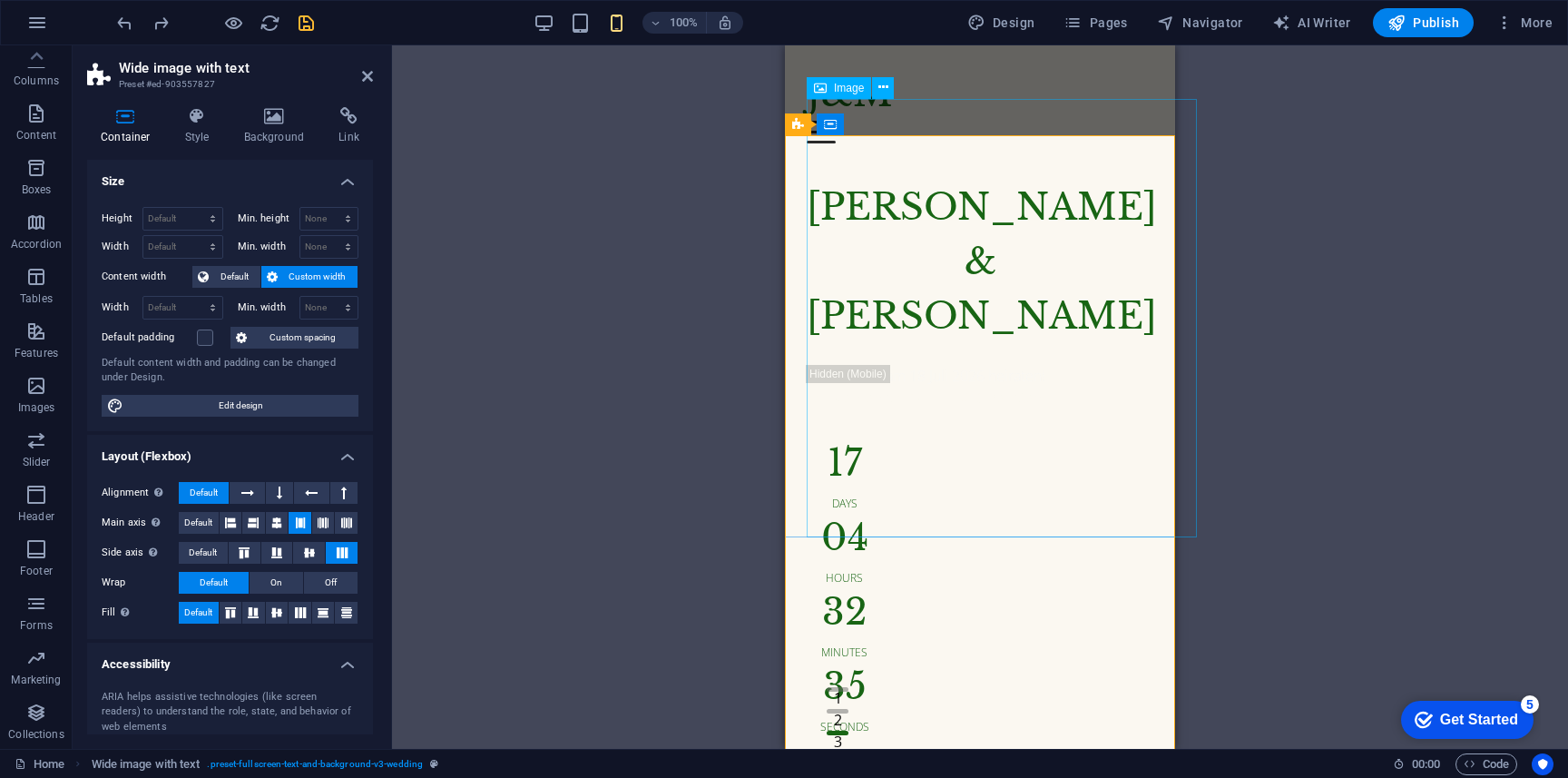
click at [843, 83] on span "Image" at bounding box center [849, 88] width 30 height 11
click at [803, 127] on icon at bounding box center [798, 124] width 12 height 22
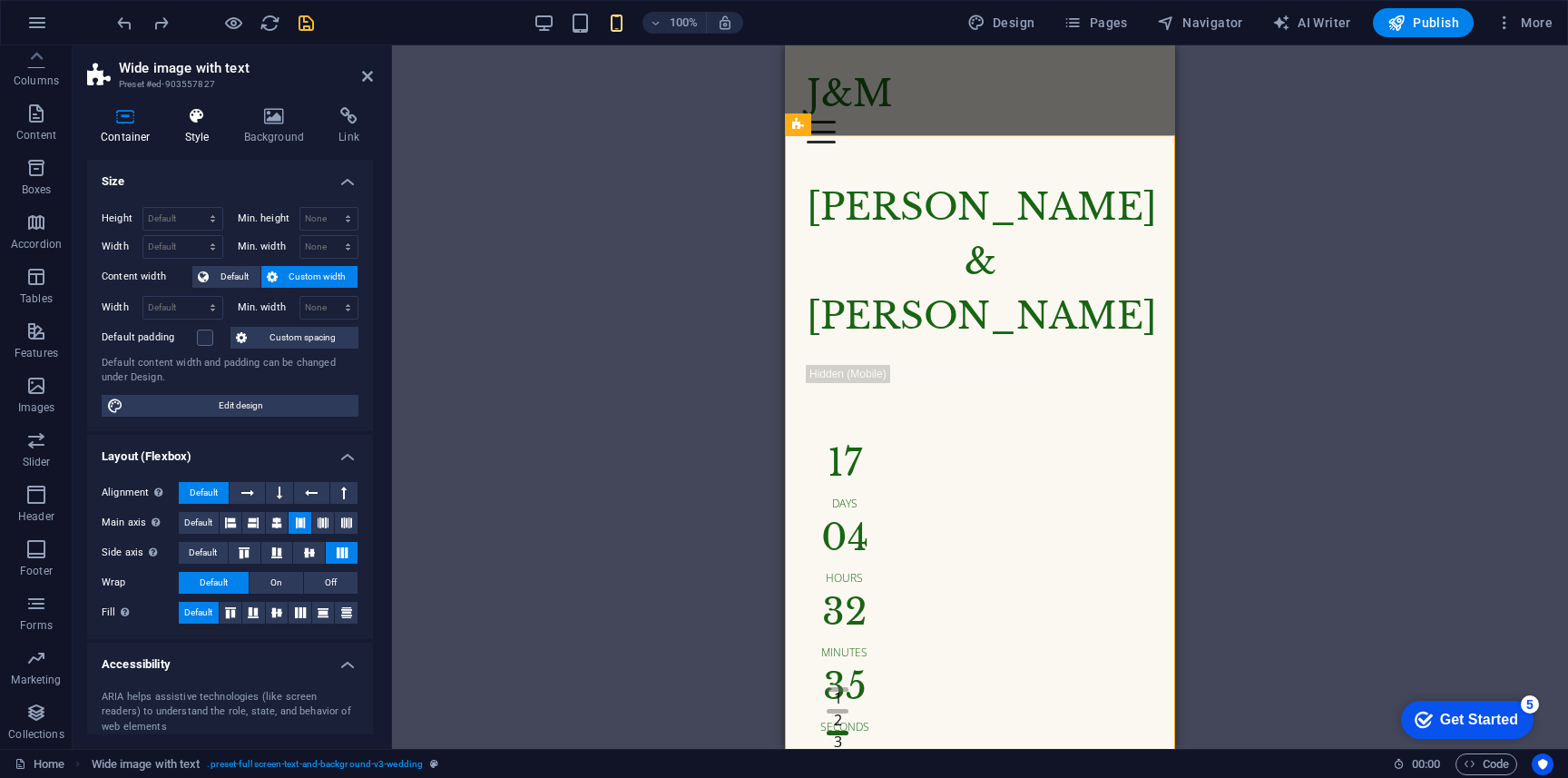
click at [217, 125] on icon at bounding box center [198, 116] width 52 height 18
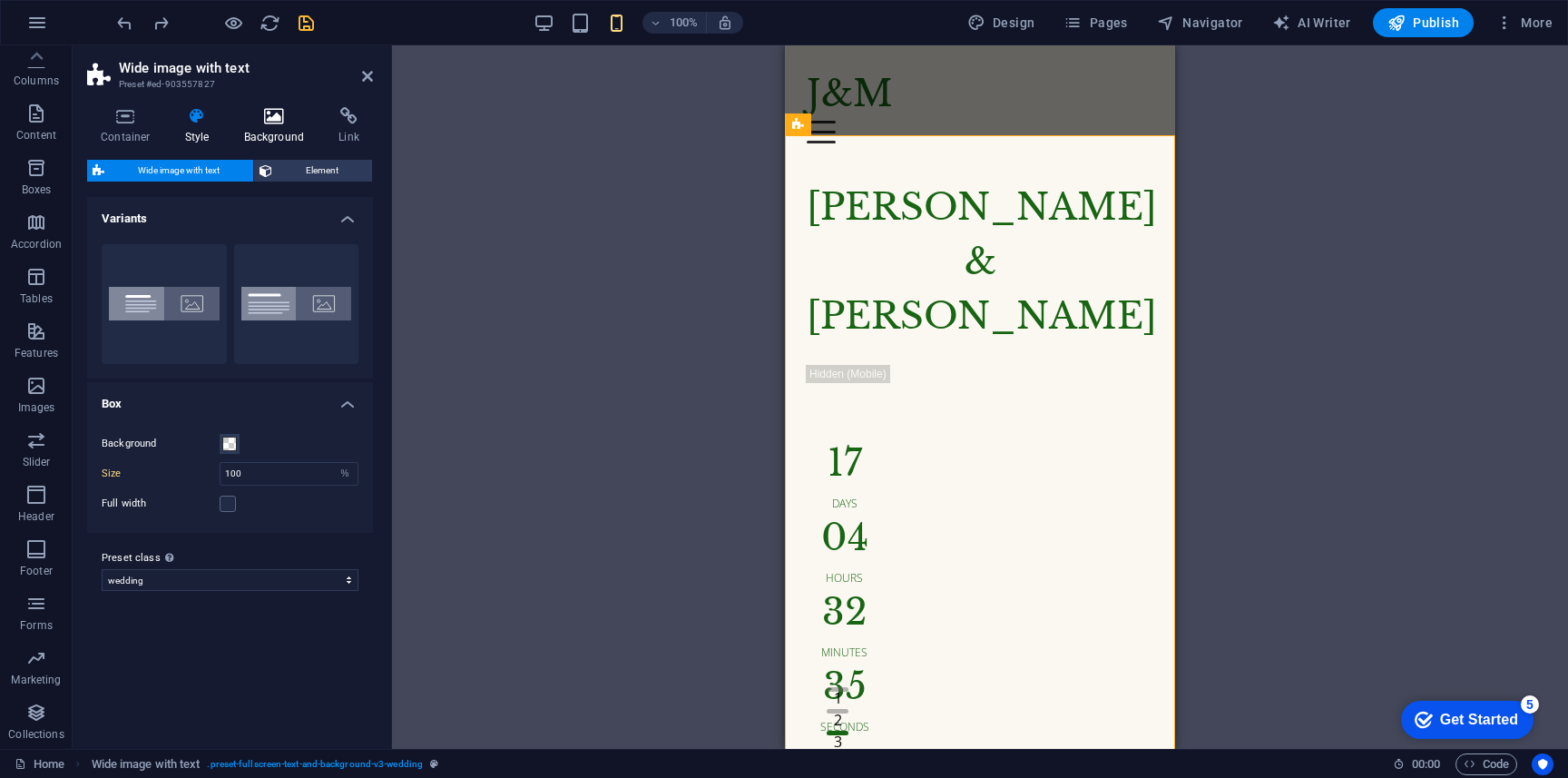
click at [288, 128] on h4 "Background" at bounding box center [278, 125] width 96 height 38
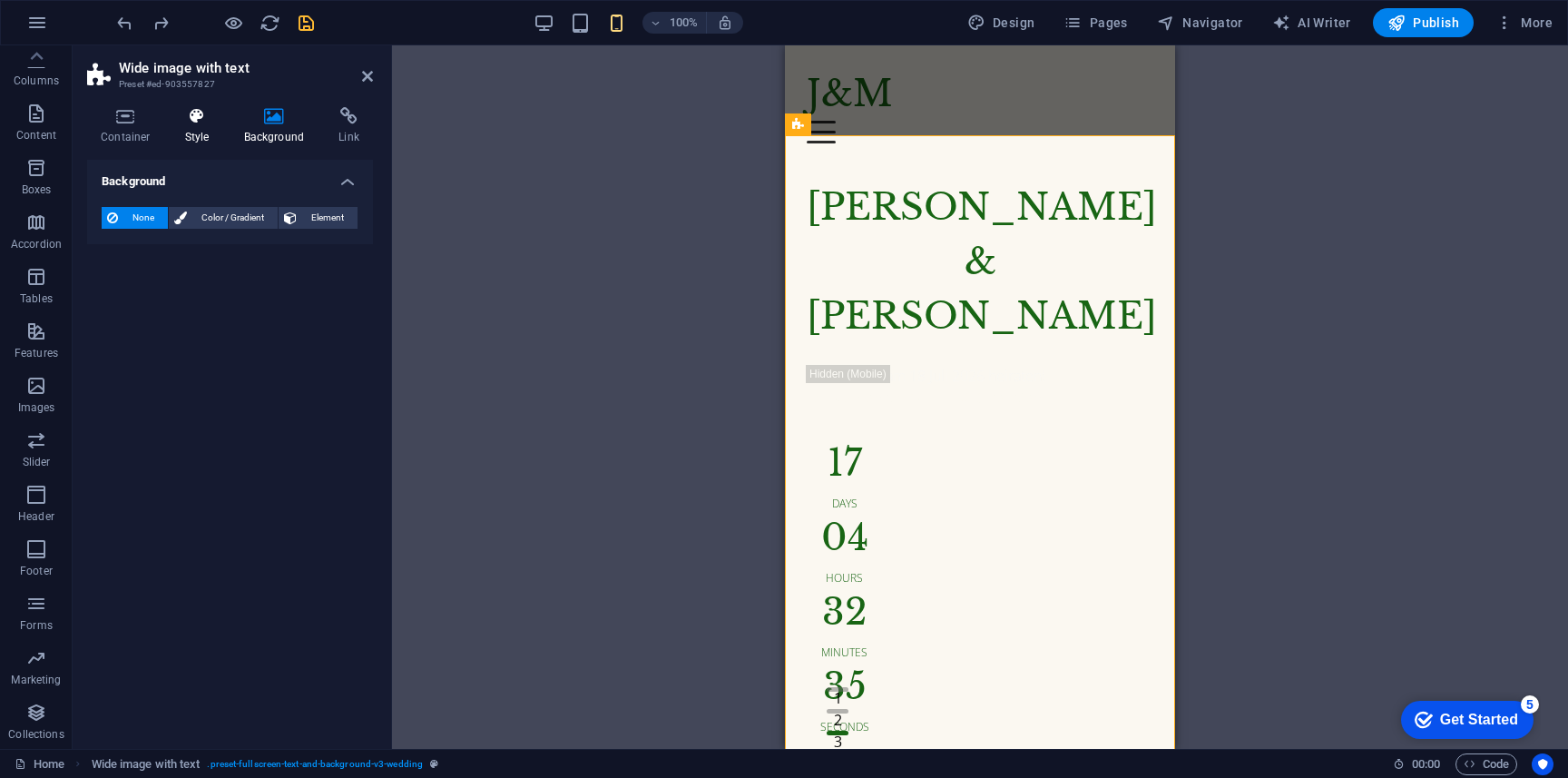
click at [207, 130] on h4 "Style" at bounding box center [201, 125] width 59 height 38
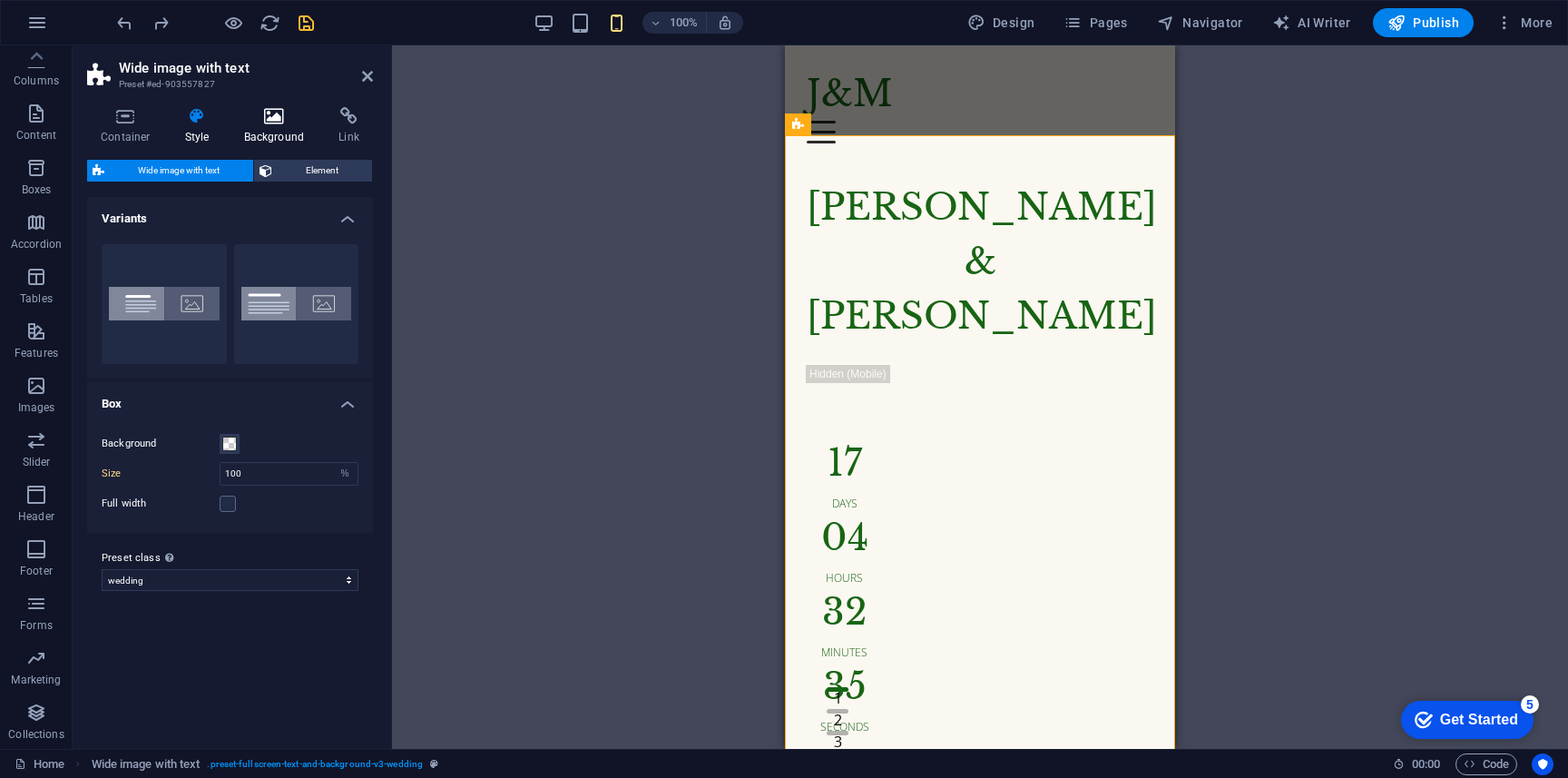
click at [256, 118] on icon at bounding box center [274, 116] width 88 height 18
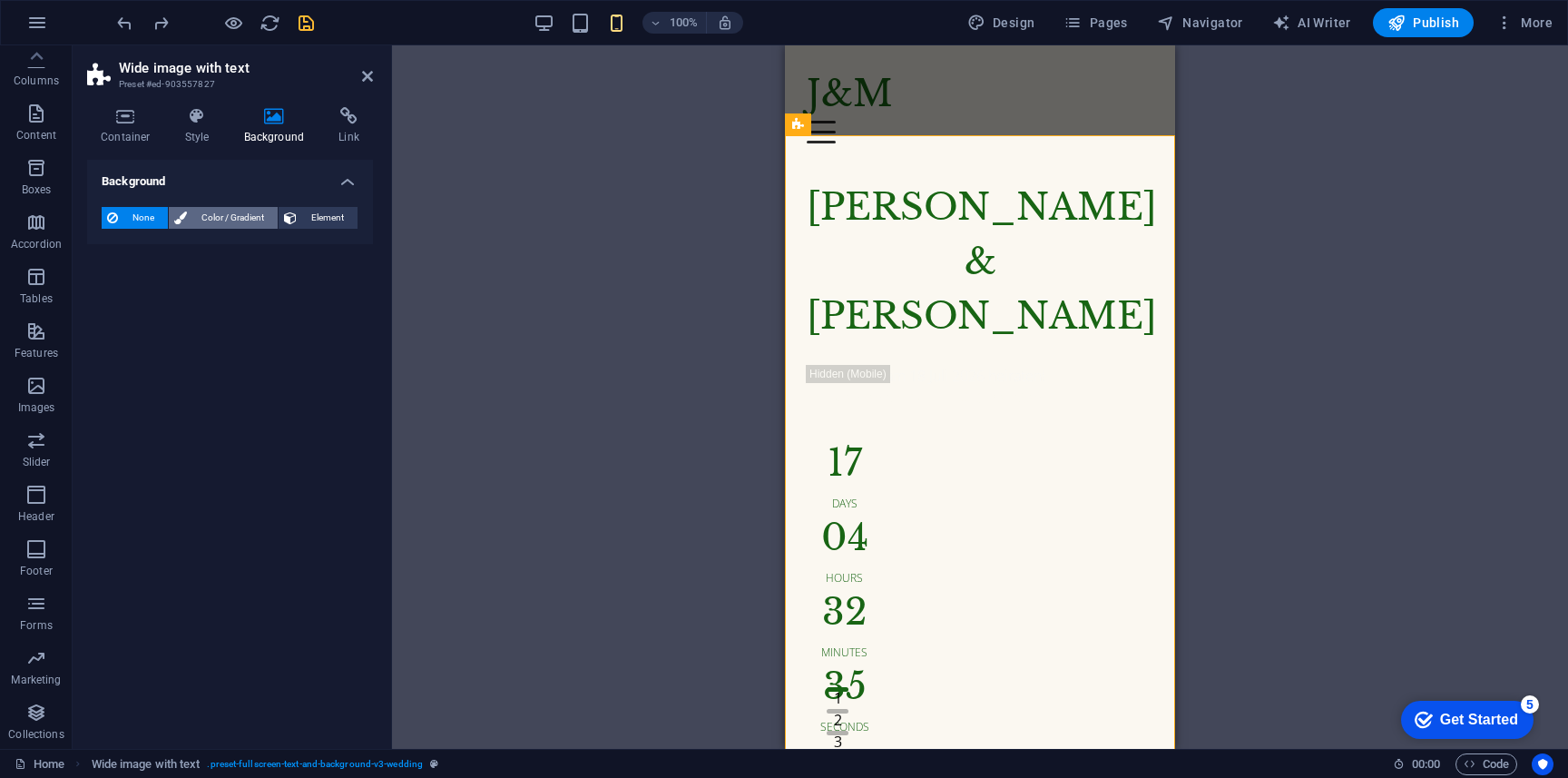
click at [265, 216] on span "Color / Gradient" at bounding box center [232, 217] width 80 height 22
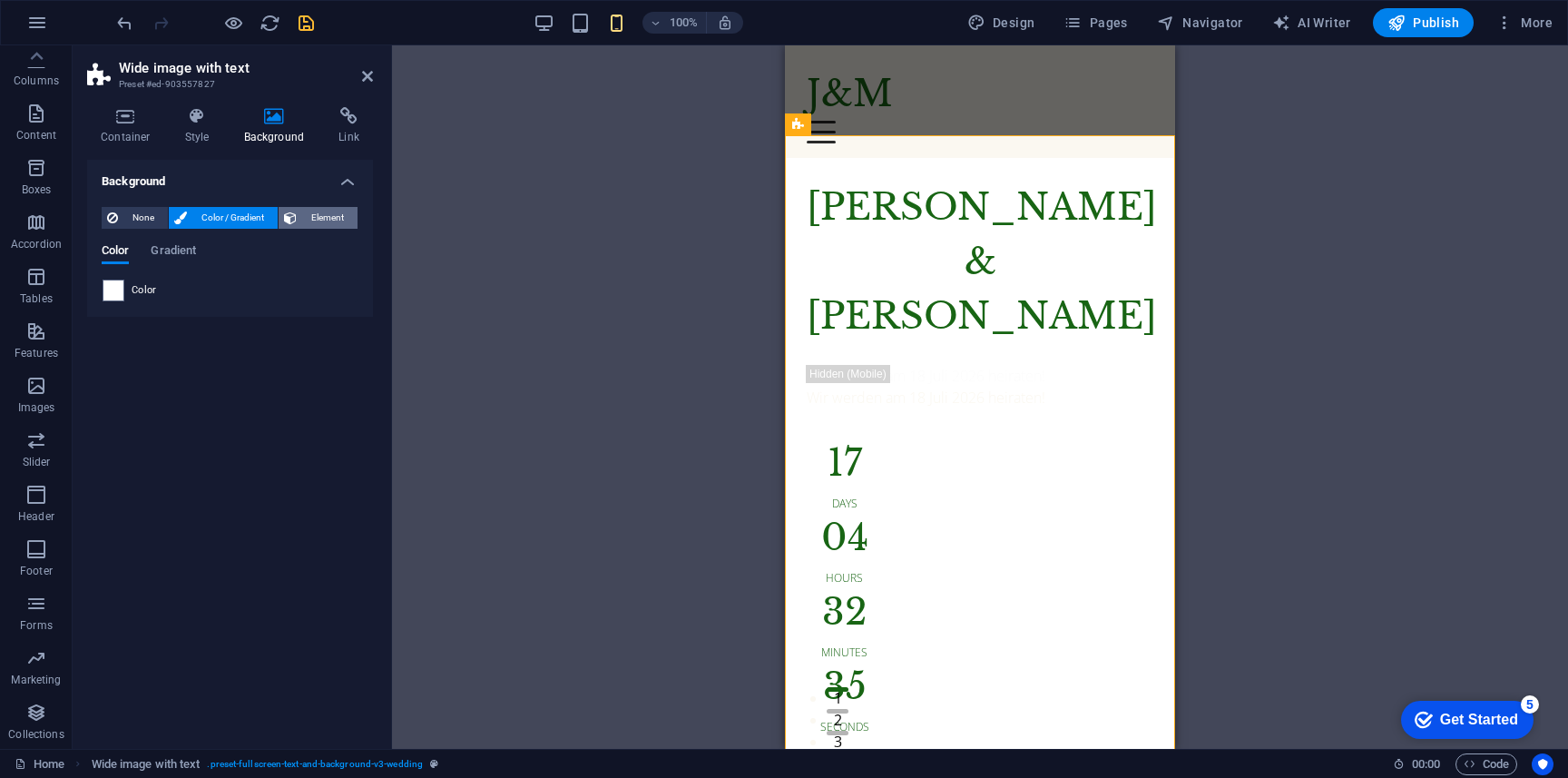
click at [303, 222] on span "Element" at bounding box center [327, 217] width 50 height 22
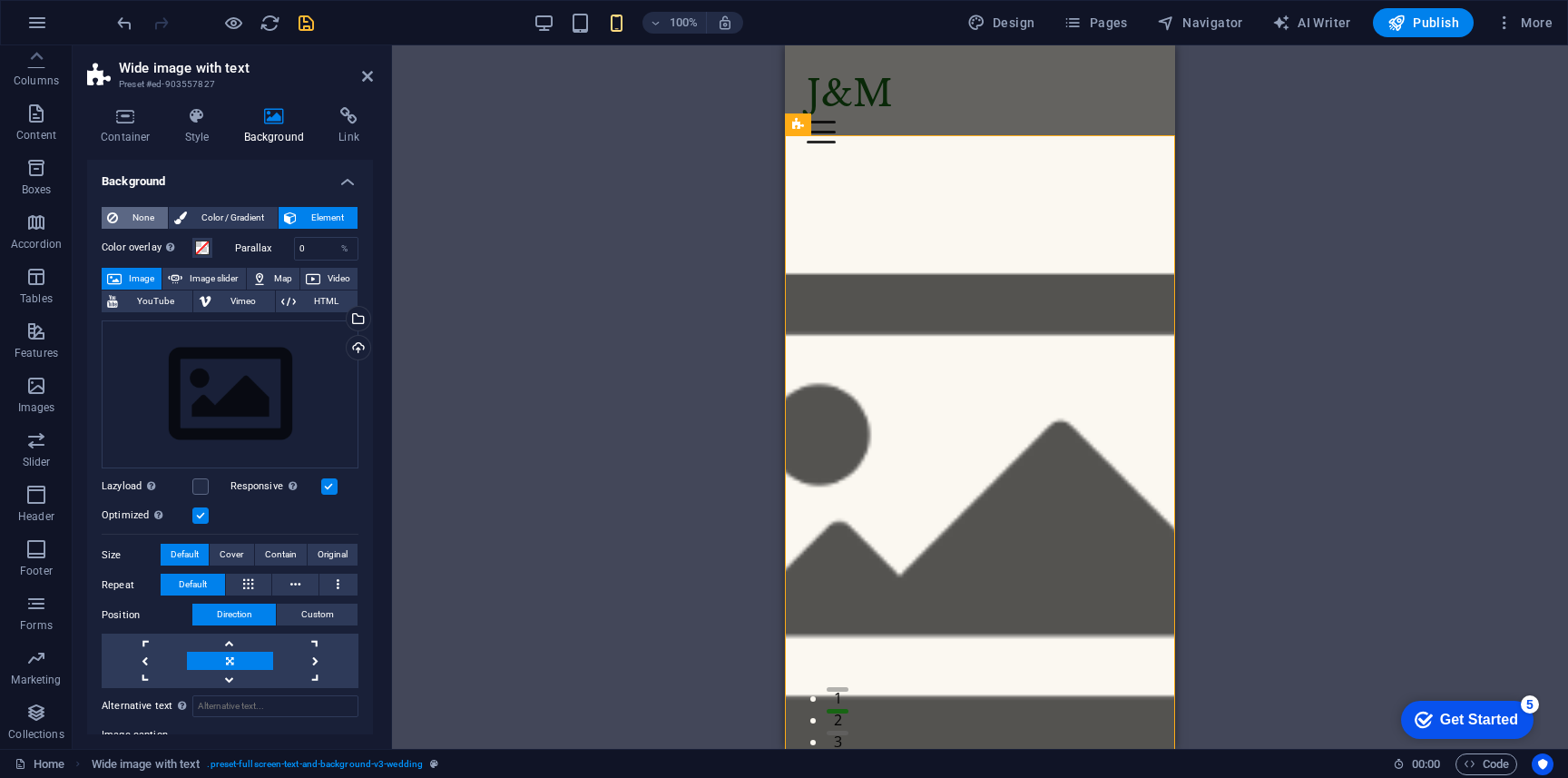
click at [129, 218] on span "None" at bounding box center [143, 217] width 39 height 22
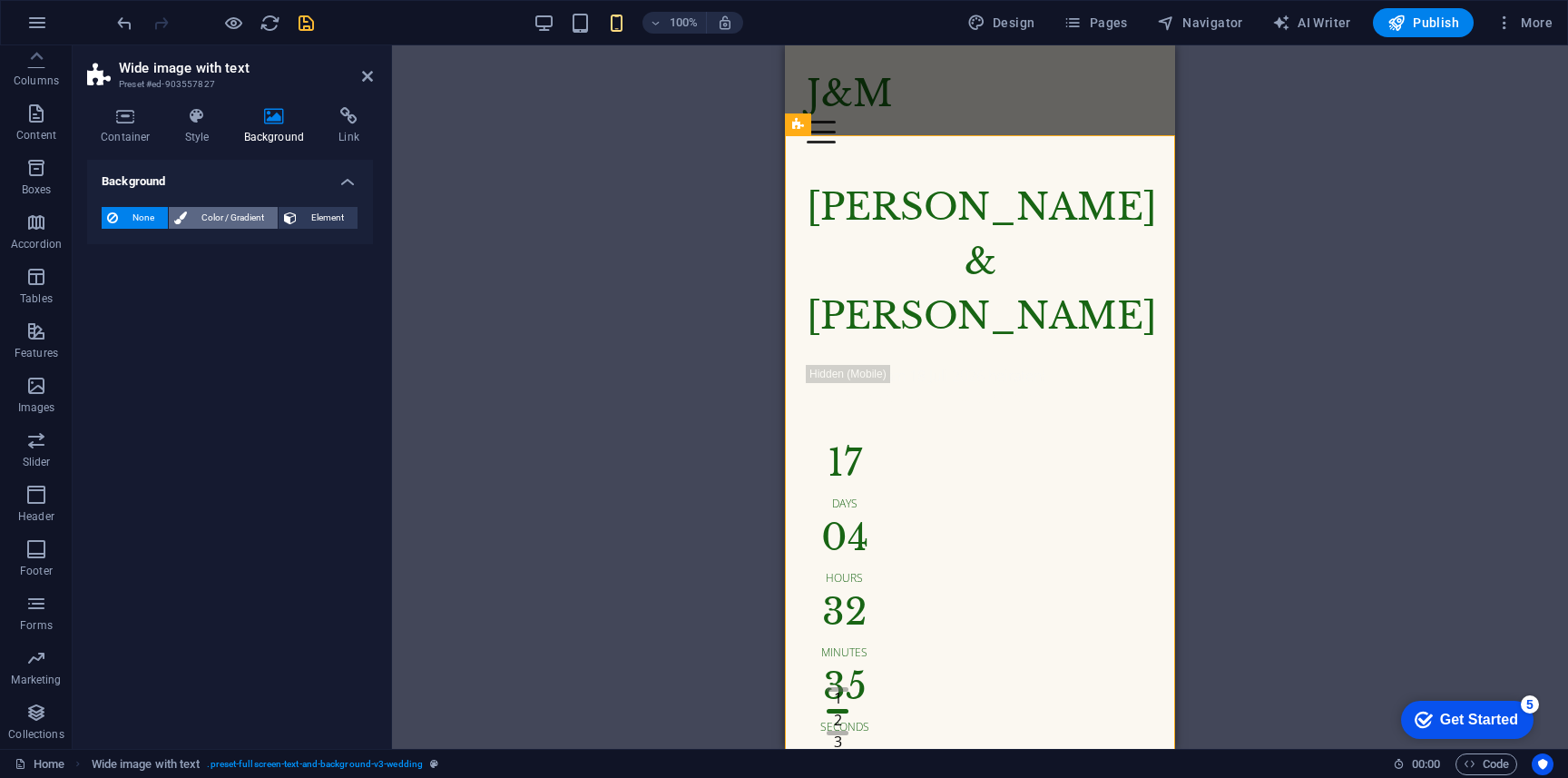
click at [197, 207] on span "Color / Gradient" at bounding box center [232, 217] width 80 height 22
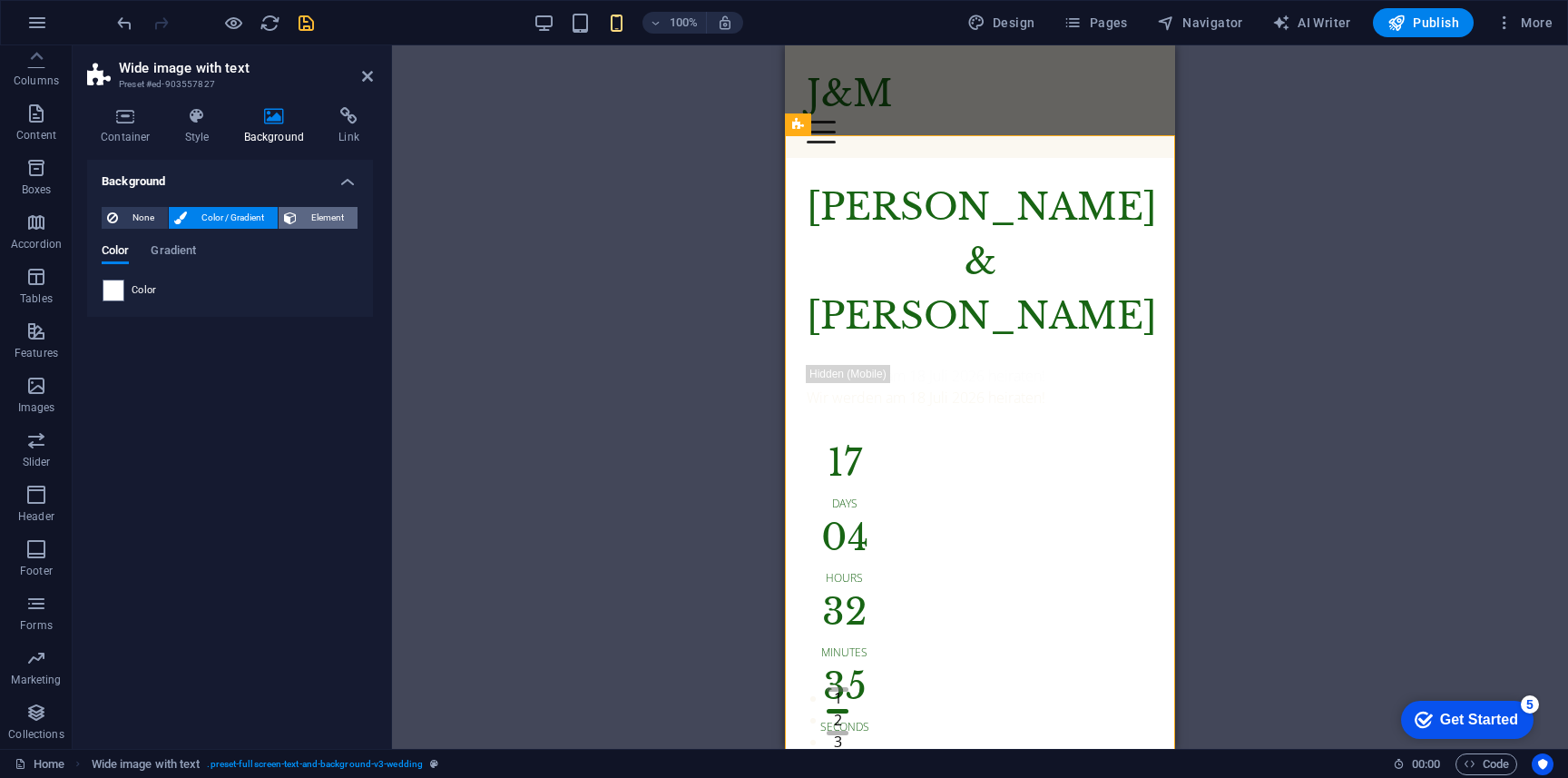
click at [328, 223] on span "Element" at bounding box center [327, 217] width 50 height 22
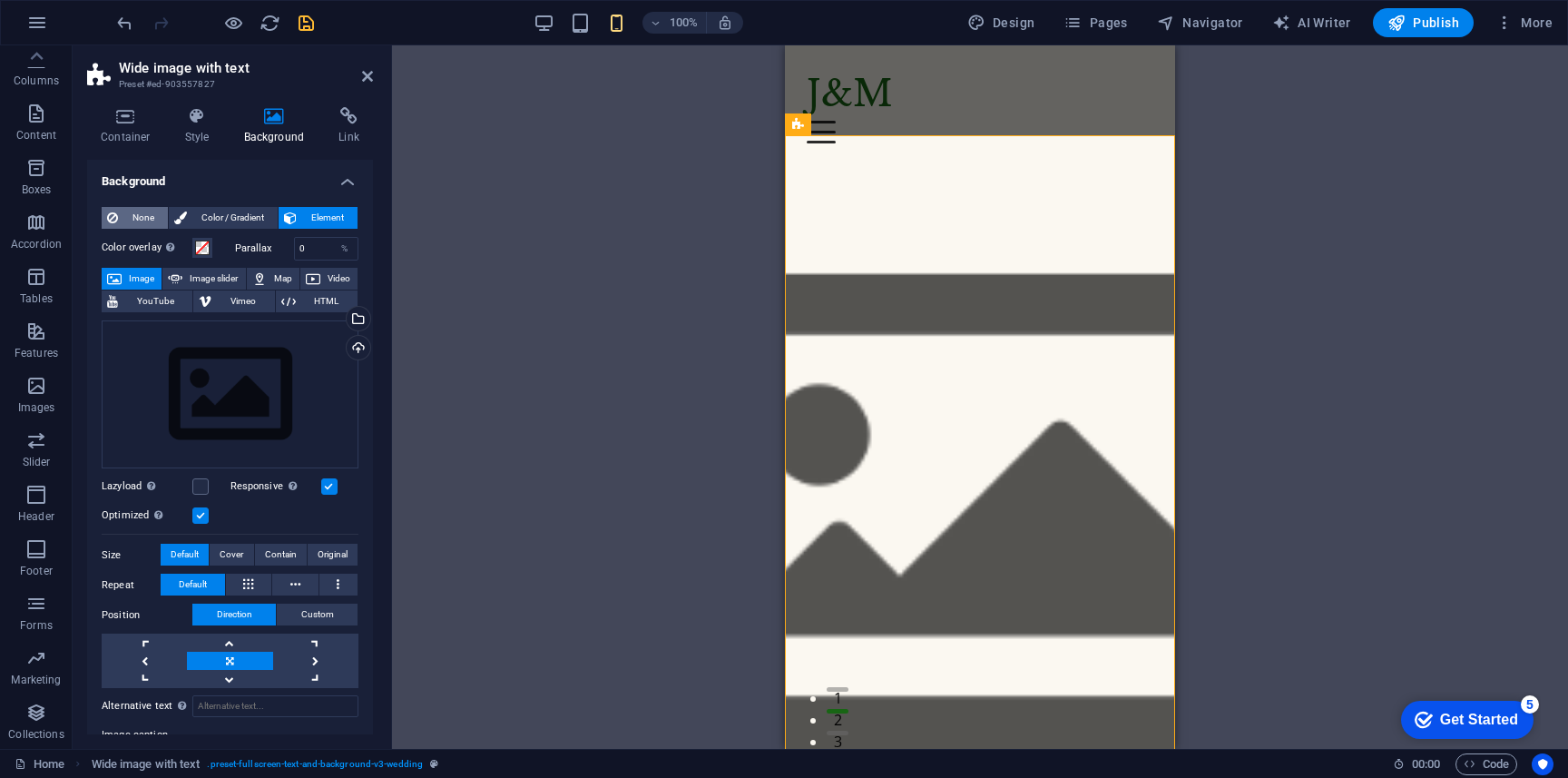
click at [136, 227] on span "None" at bounding box center [143, 217] width 39 height 22
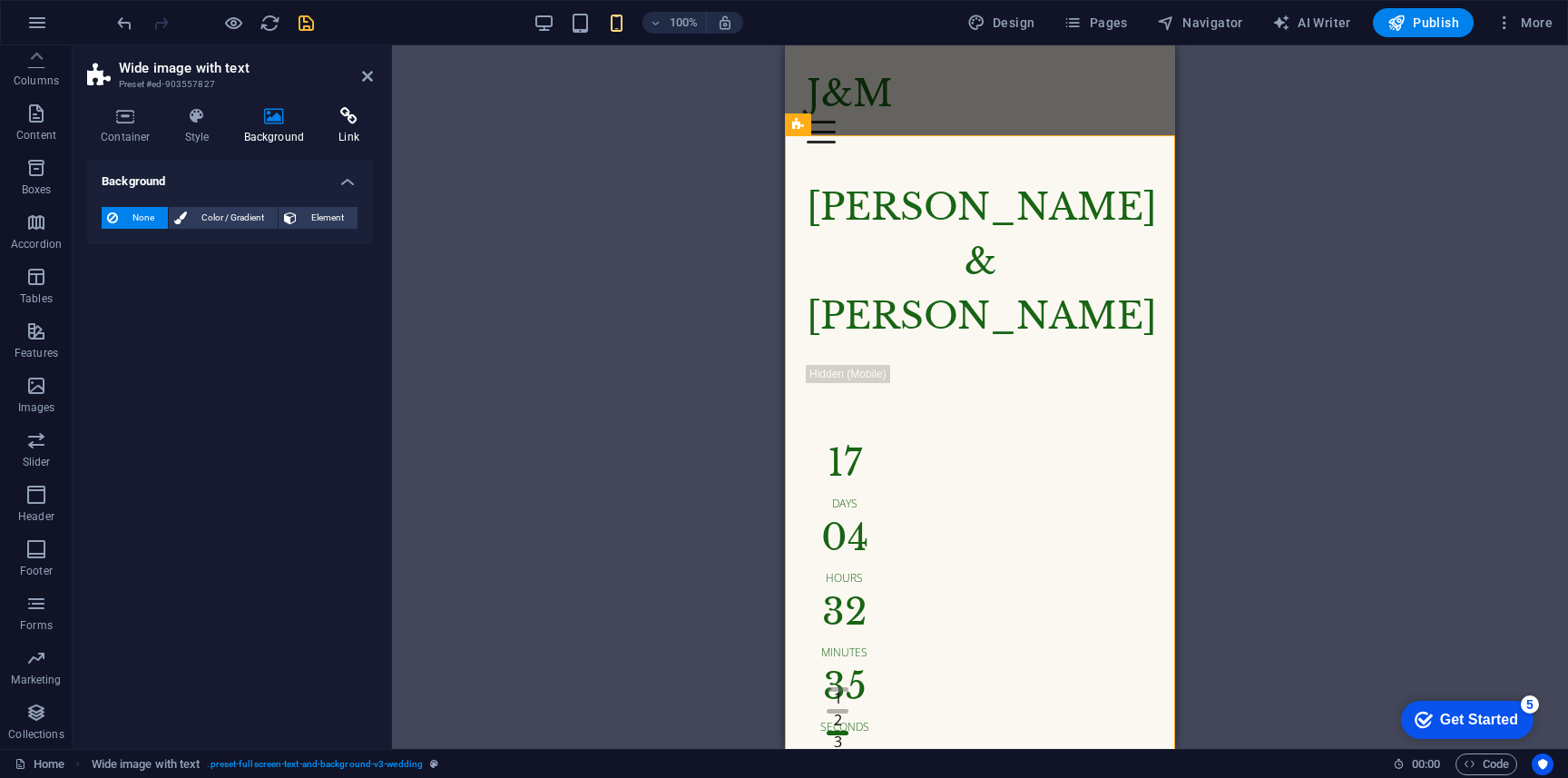
click at [342, 122] on icon at bounding box center [350, 116] width 48 height 18
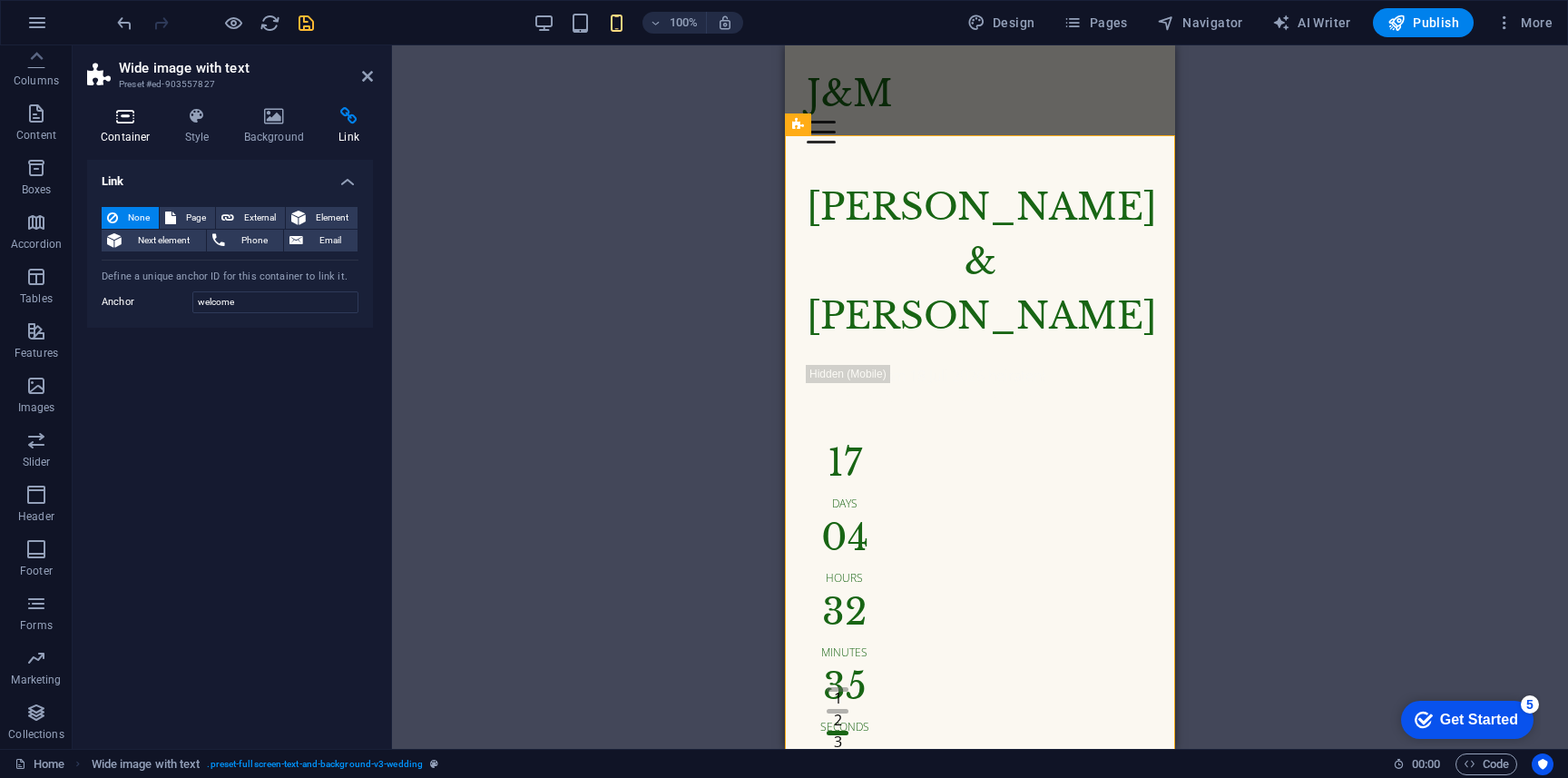
click at [128, 131] on h4 "Container" at bounding box center [128, 125] width 84 height 38
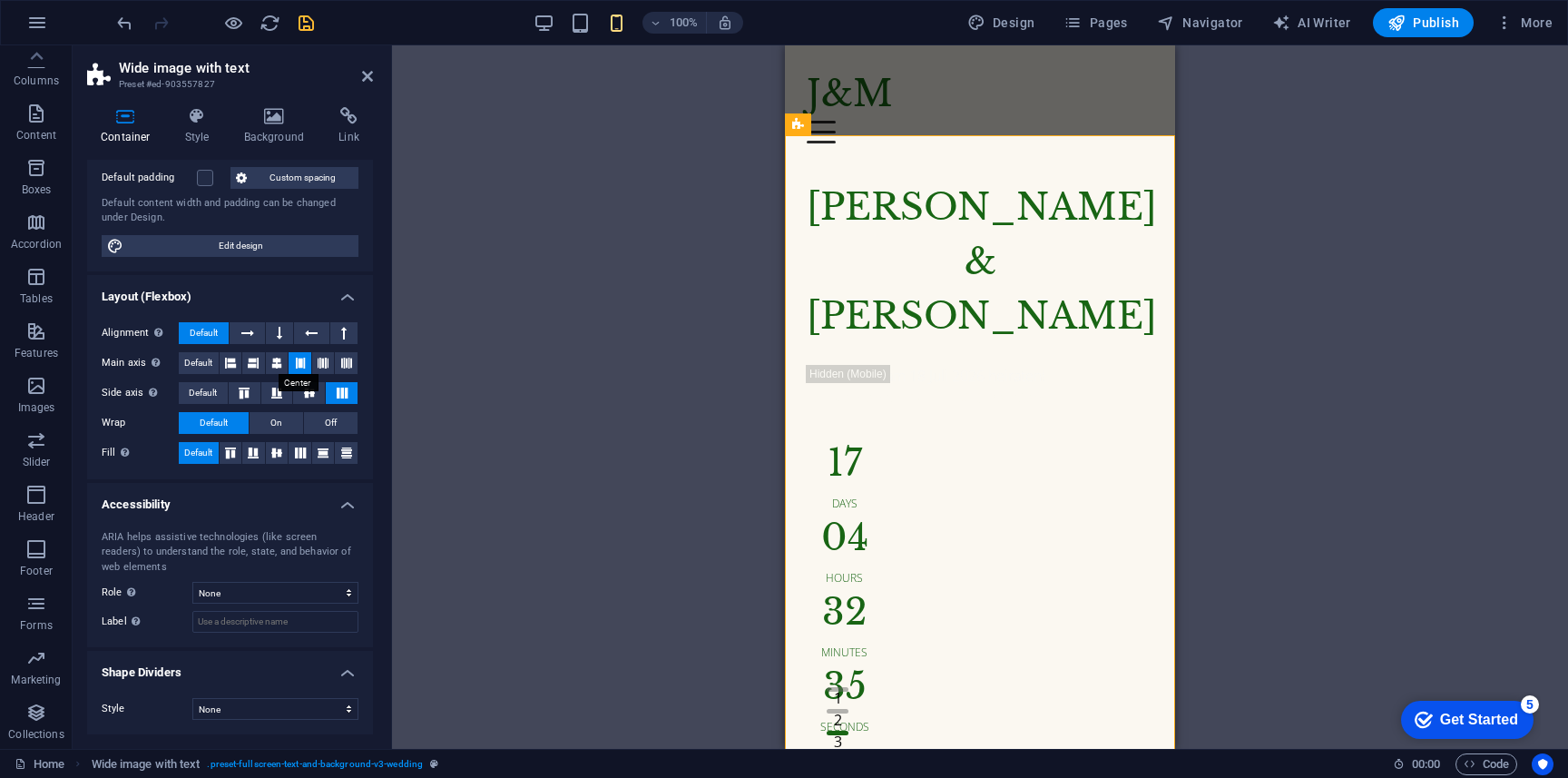
scroll to position [0, 0]
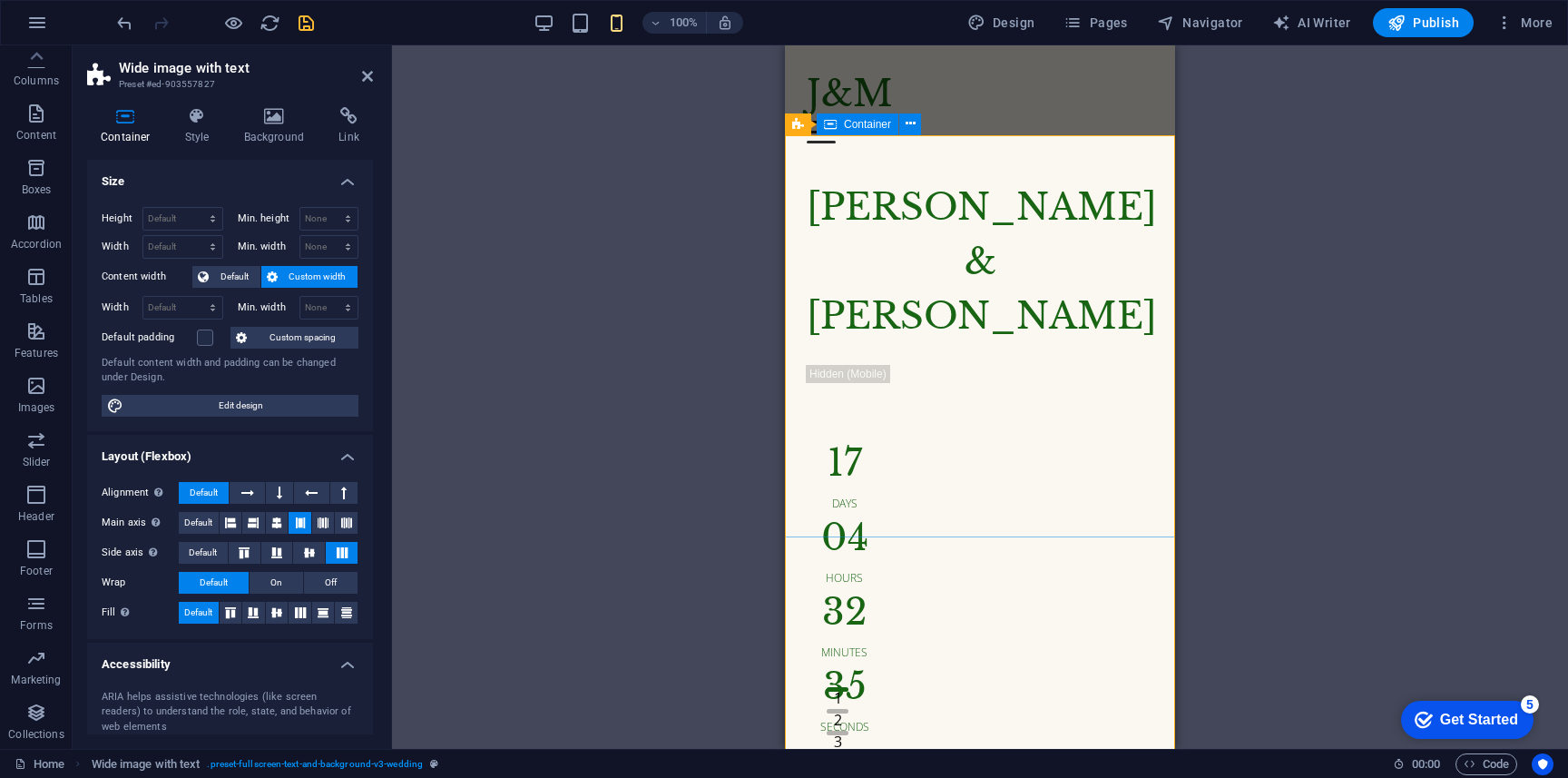
click at [830, 126] on icon at bounding box center [829, 124] width 13 height 22
select select "px"
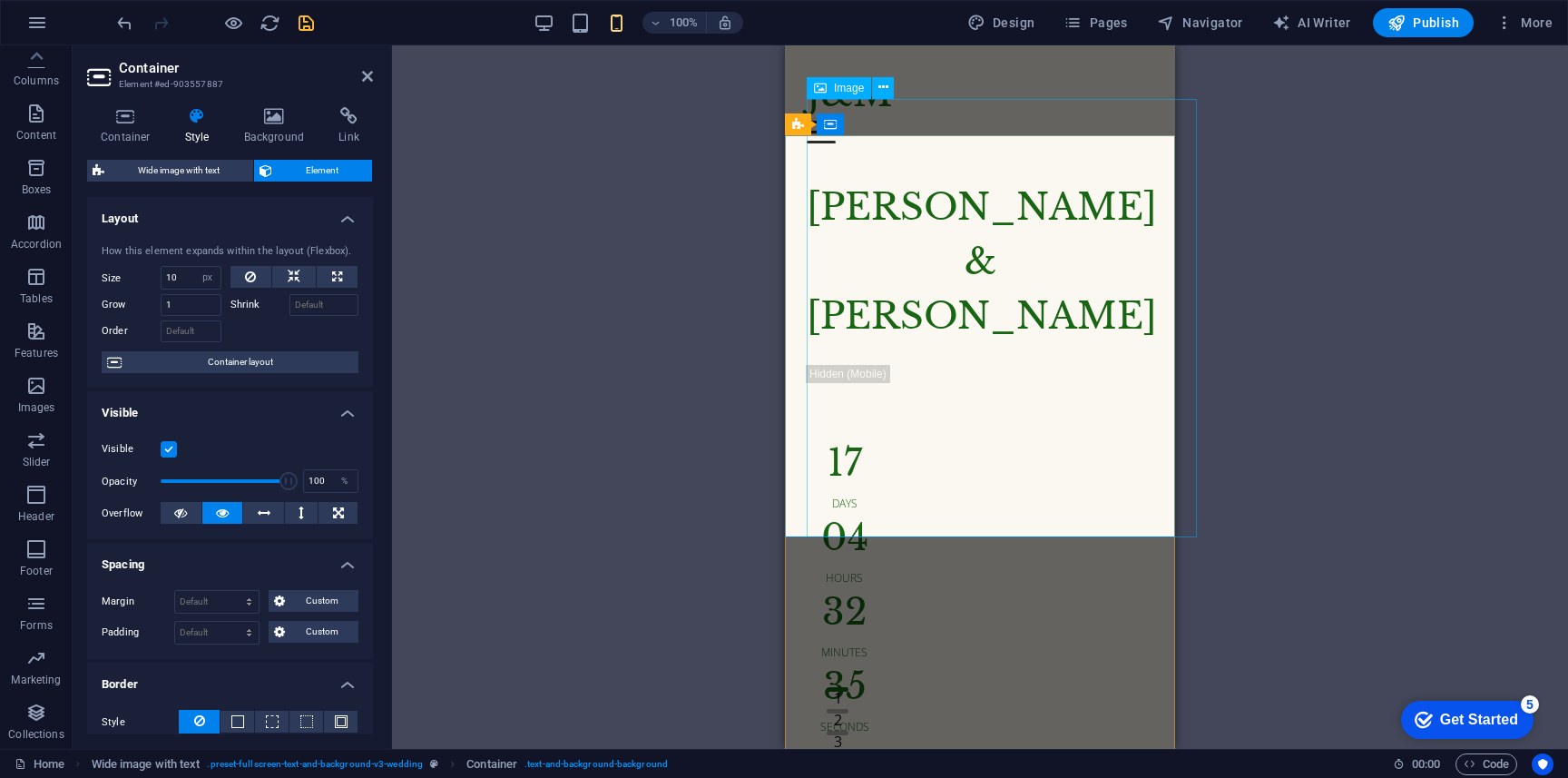
select select "%"
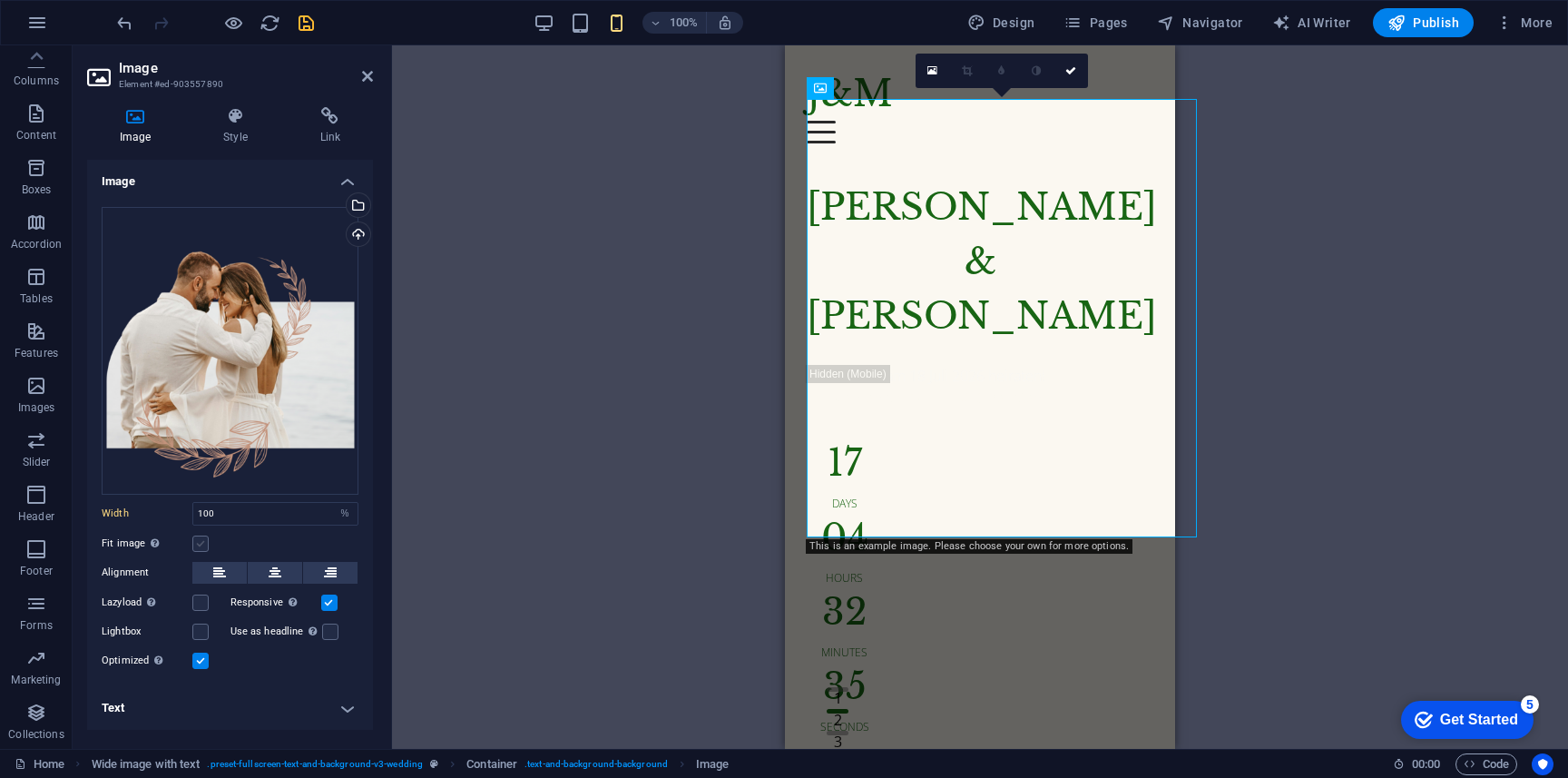
click at [205, 537] on label at bounding box center [200, 543] width 16 height 16
click at [0, 0] on input "Fit image Automatically fit image to a fixed width and height" at bounding box center [0, 0] width 0 height 0
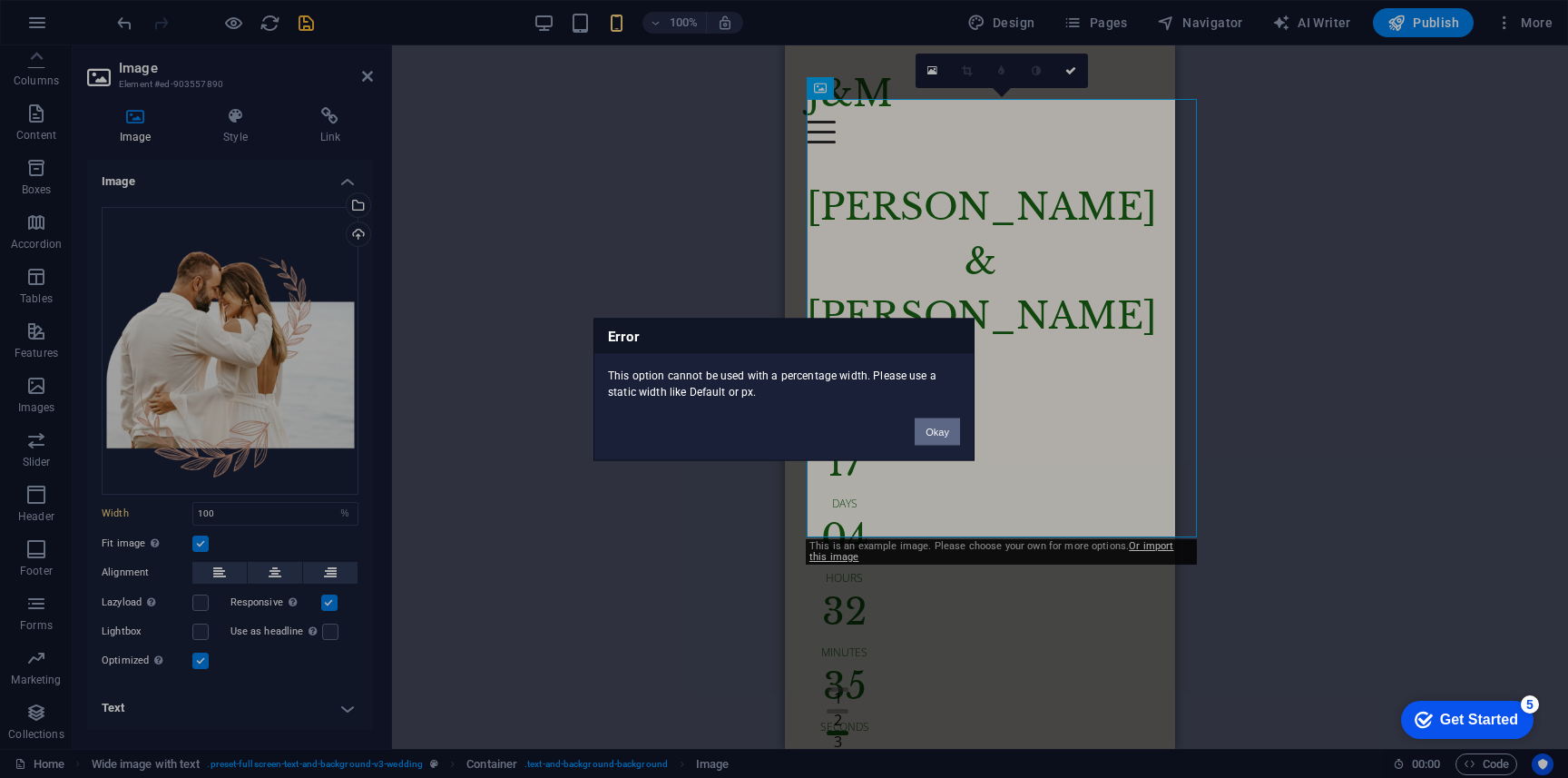
click at [941, 431] on button "Okay" at bounding box center [937, 431] width 45 height 27
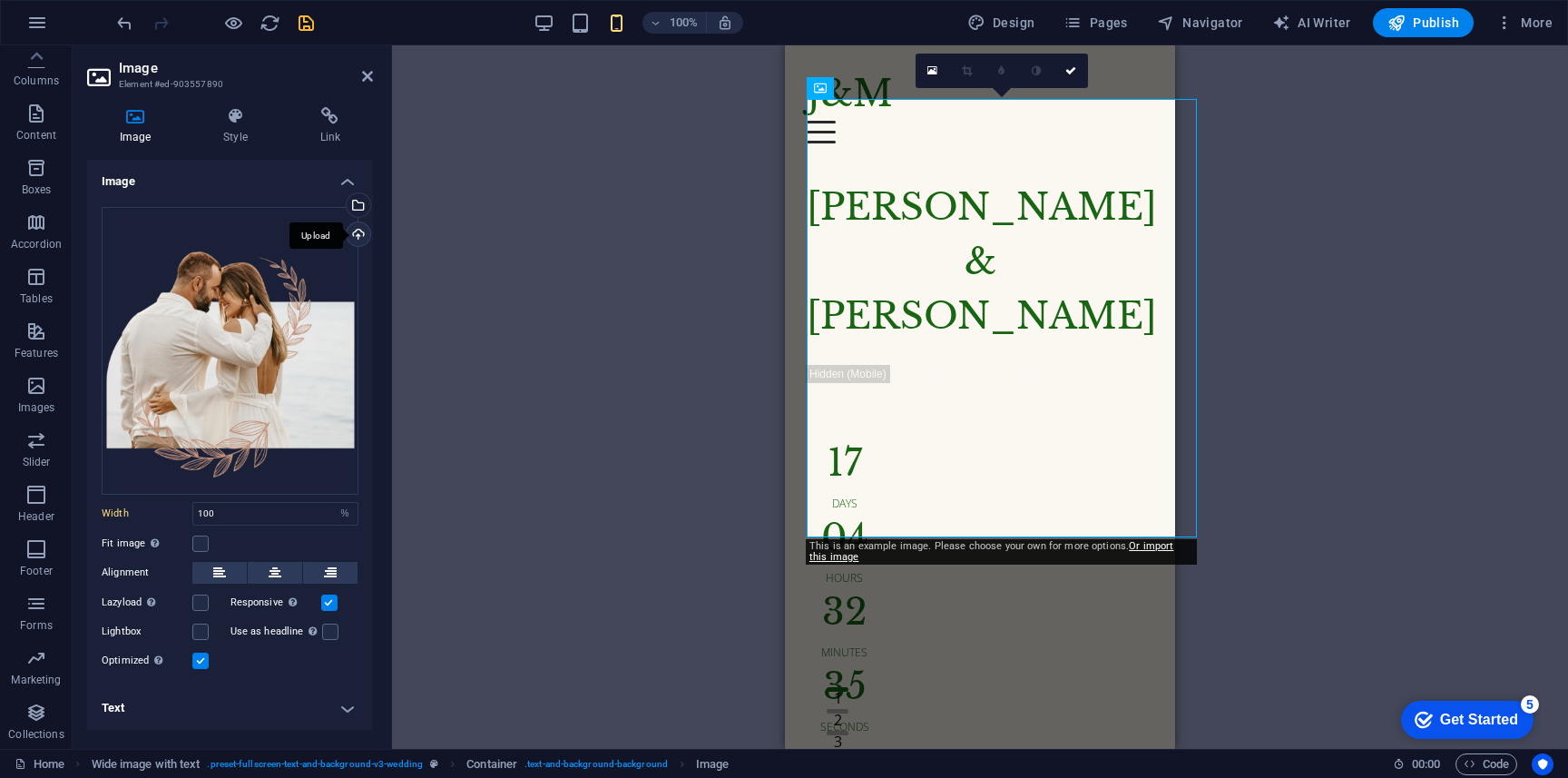
click at [366, 238] on div "Upload" at bounding box center [356, 236] width 27 height 27
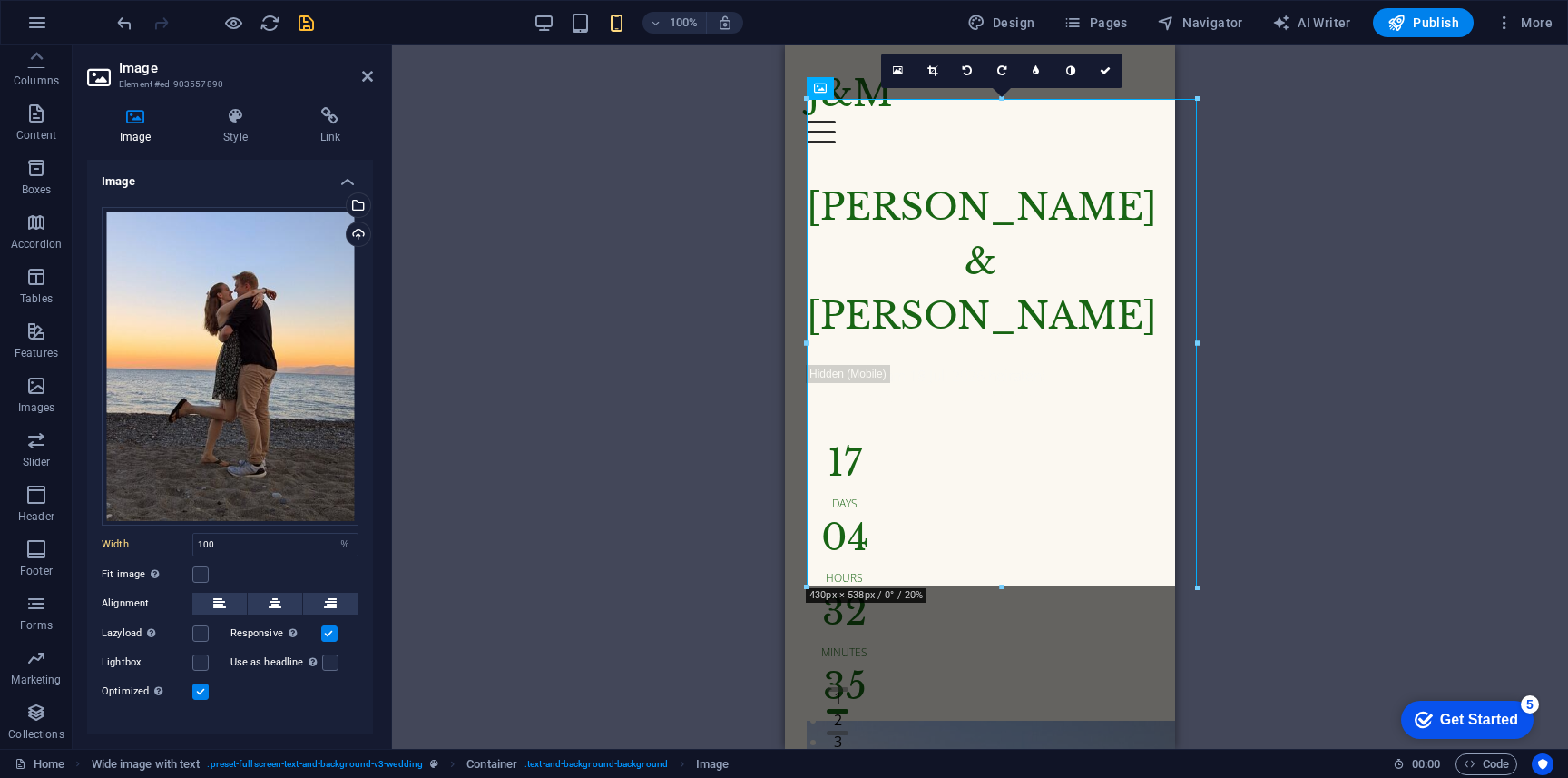
click at [1312, 347] on div "Drag here to replace the existing content. Press “Ctrl” if you want to create a…" at bounding box center [980, 397] width 1176 height 703
click at [203, 625] on label at bounding box center [200, 633] width 16 height 16
click at [0, 0] on input "Lazyload Loading images after the page loads improves page speed." at bounding box center [0, 0] width 0 height 0
click at [232, 125] on icon at bounding box center [235, 116] width 89 height 18
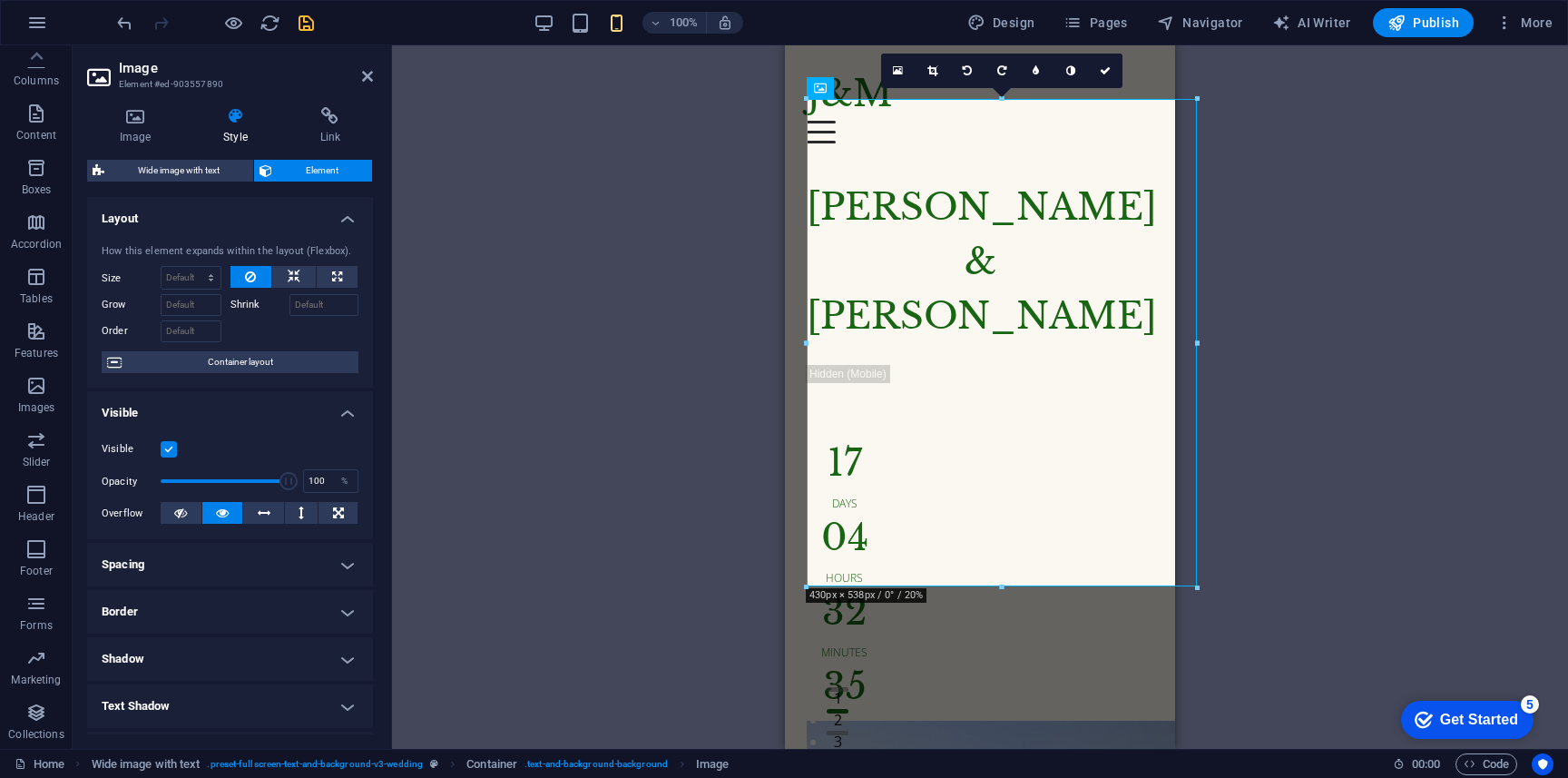
click at [1213, 509] on div "Drag here to replace the existing content. Press “Ctrl” if you want to create a…" at bounding box center [980, 397] width 1176 height 703
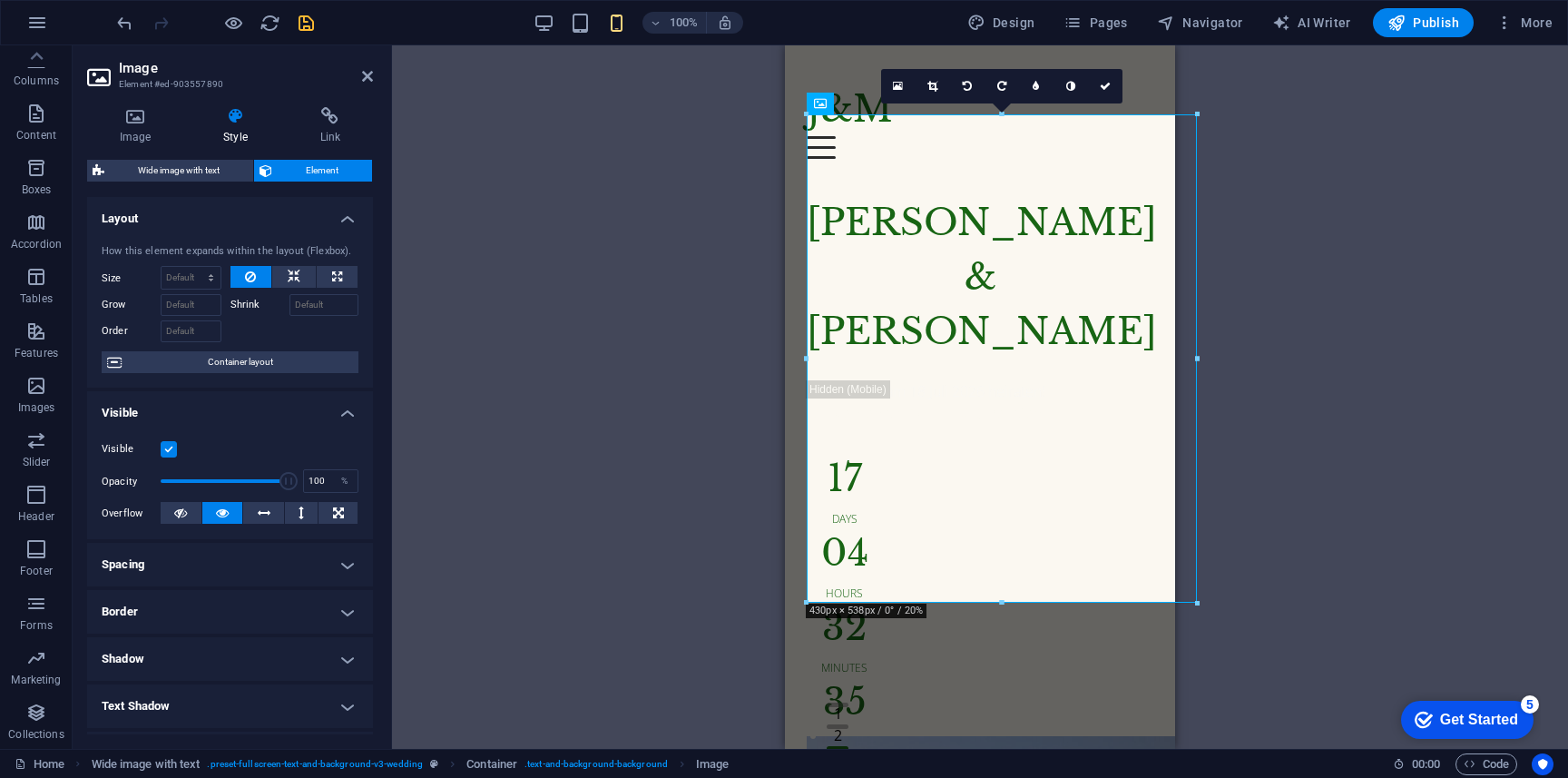
click at [1368, 507] on div "Drag here to replace the existing content. Press “Ctrl” if you want to create a…" at bounding box center [980, 397] width 1176 height 703
click at [1118, 358] on div "[PERSON_NAME] & [PERSON_NAME]" at bounding box center [980, 276] width 347 height 163
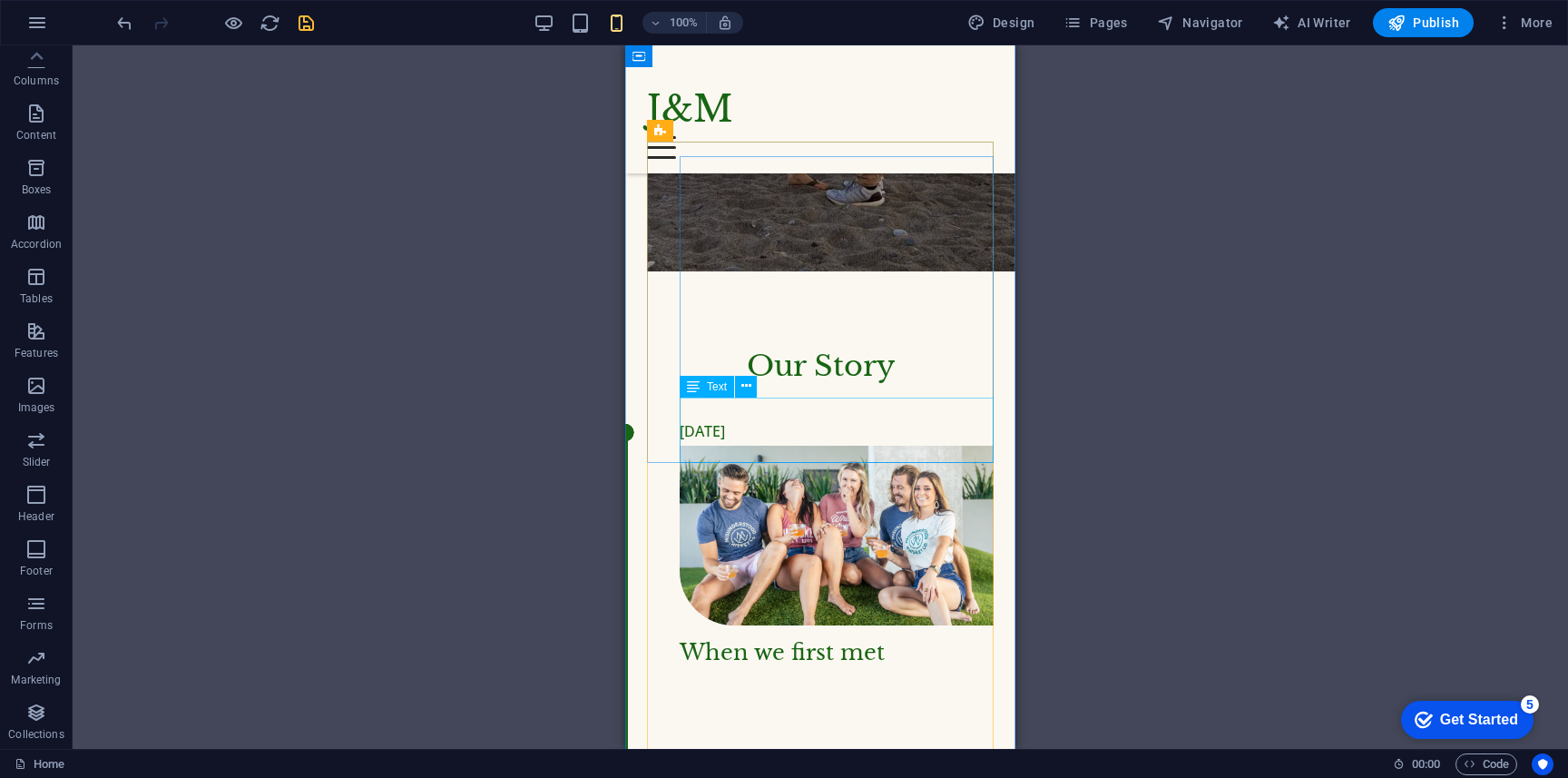
scroll to position [846, 0]
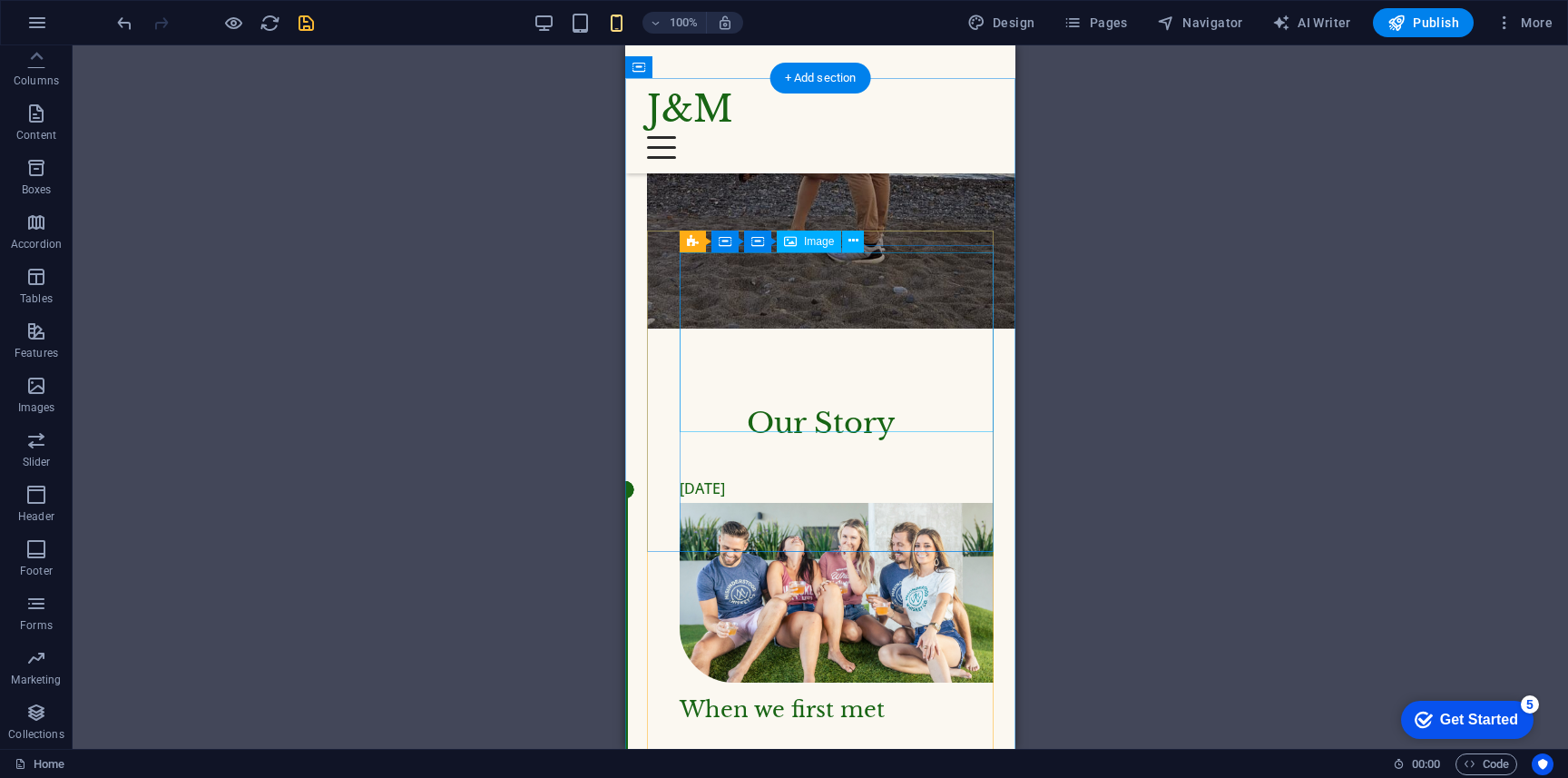
click at [855, 503] on figure at bounding box center [836, 593] width 314 height 180
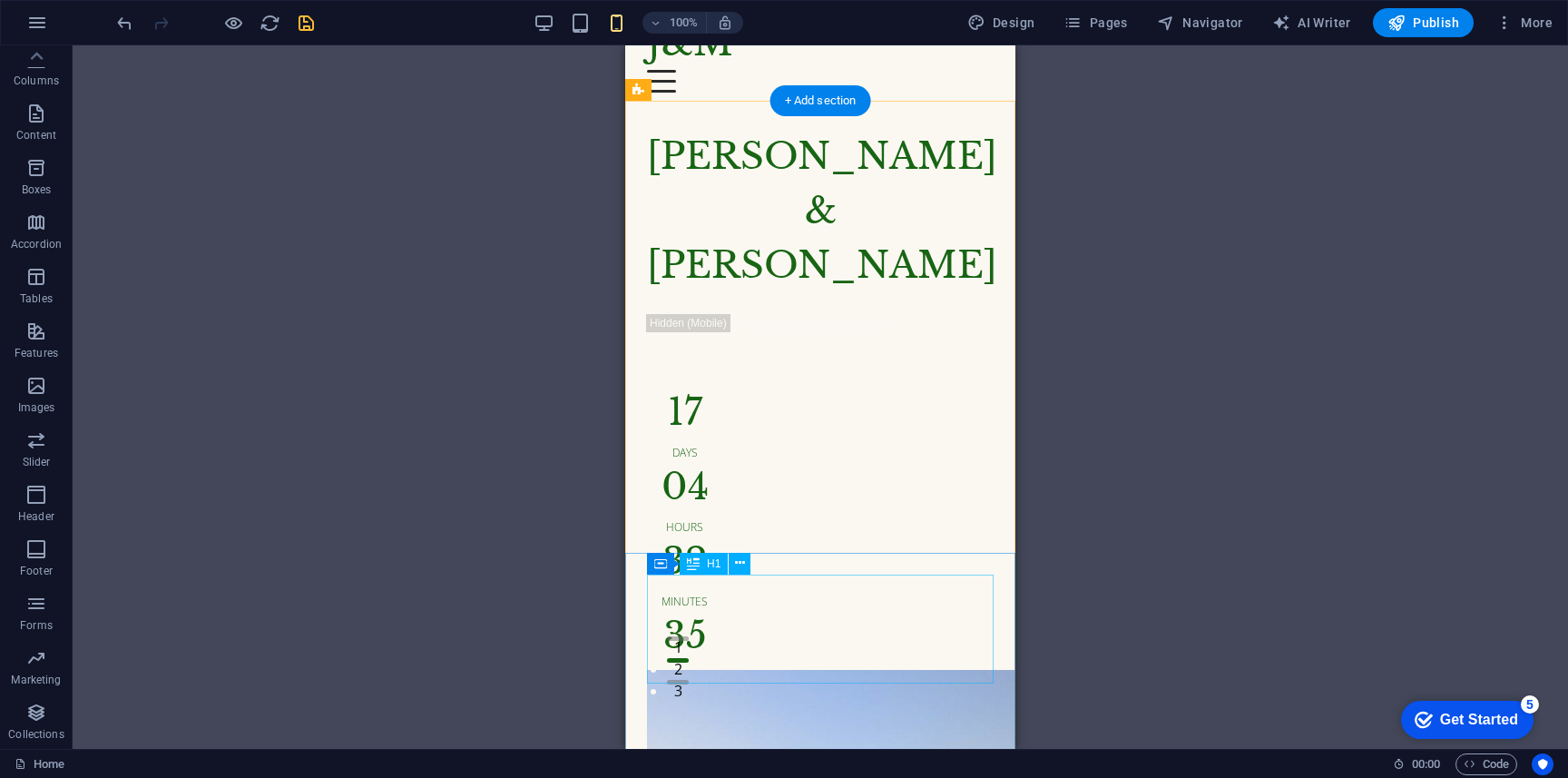
scroll to position [0, 0]
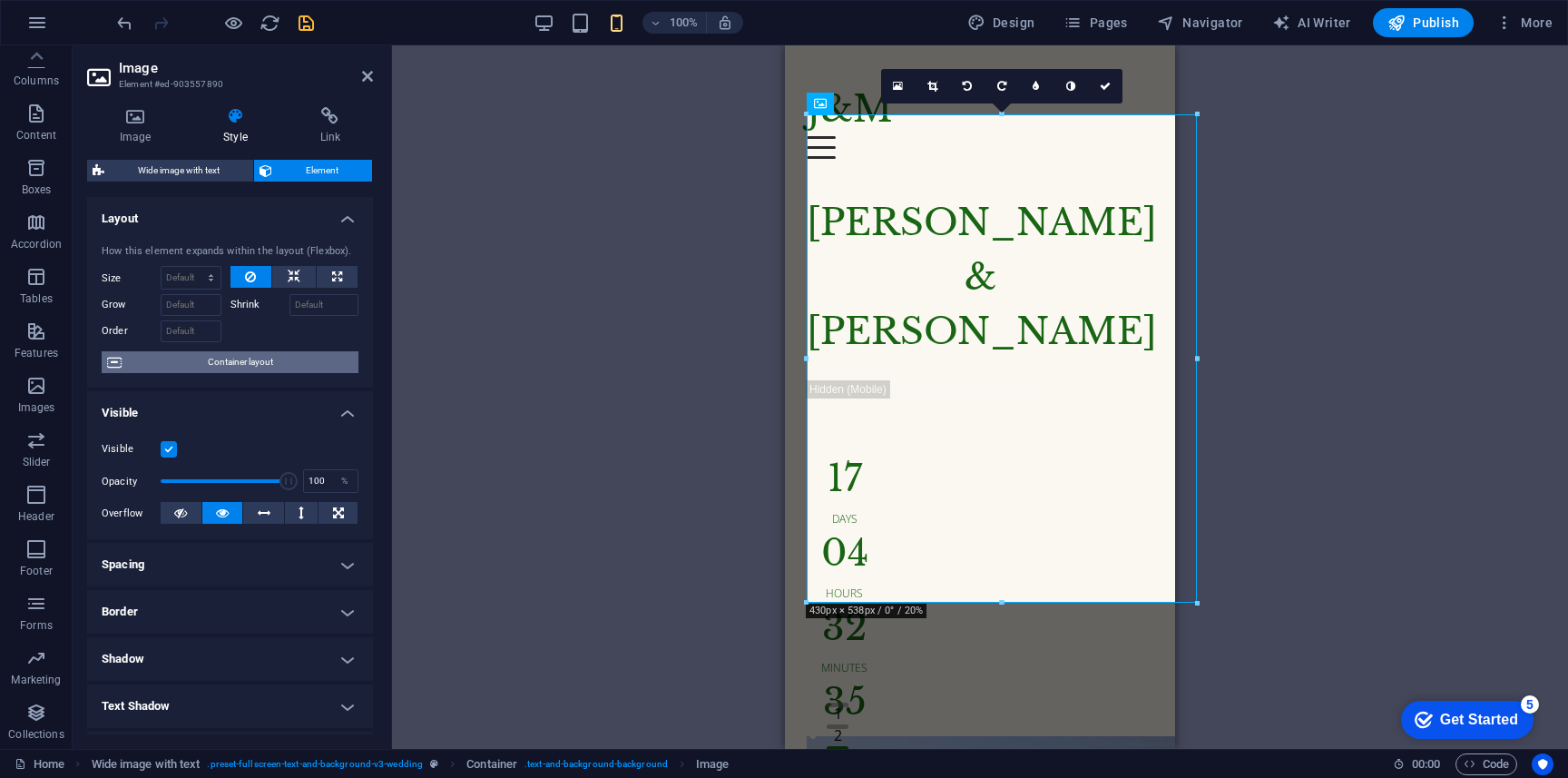
click at [202, 367] on span "Container layout" at bounding box center [240, 362] width 226 height 22
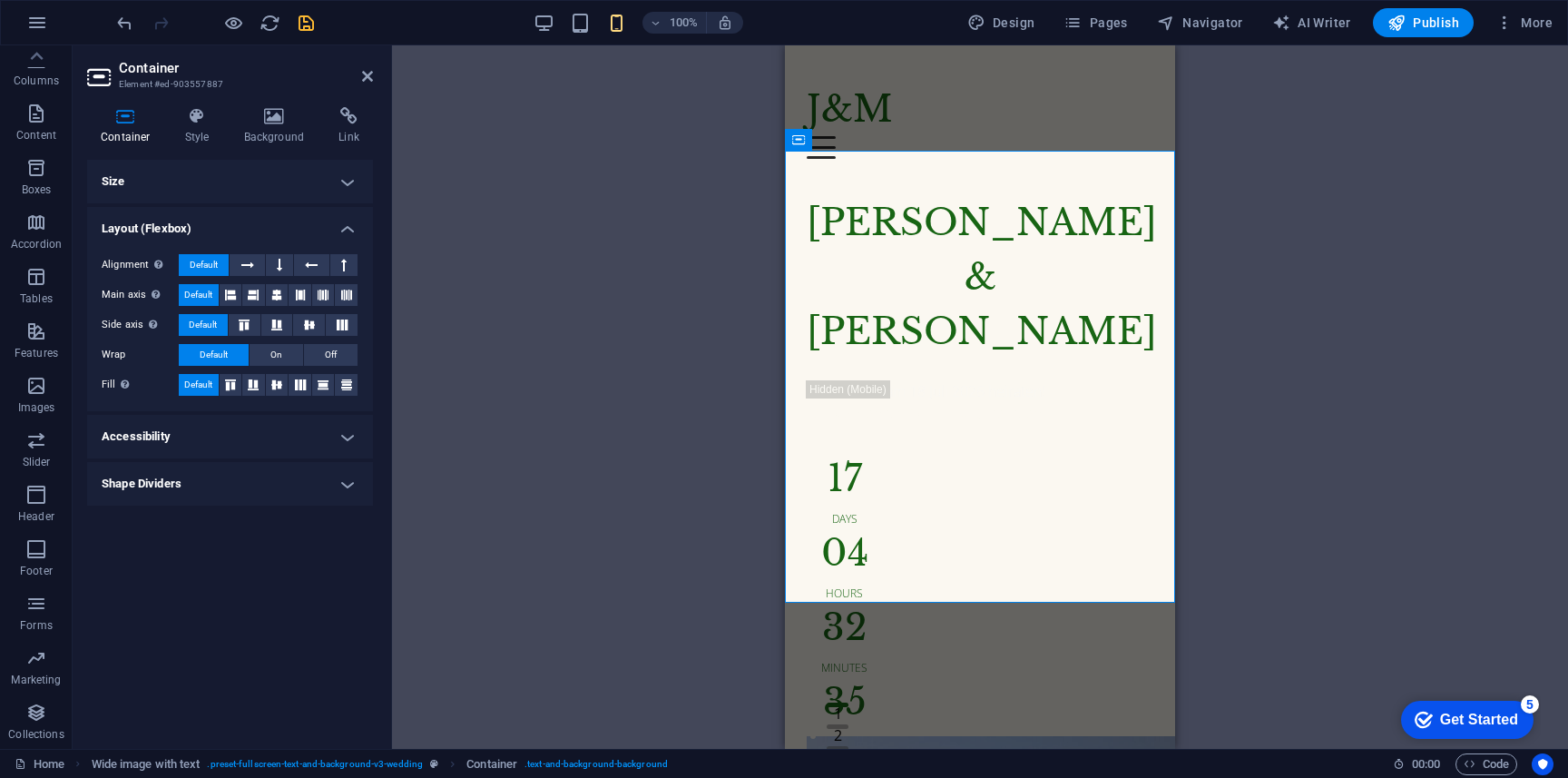
click at [248, 427] on h4 "Accessibility" at bounding box center [230, 436] width 286 height 43
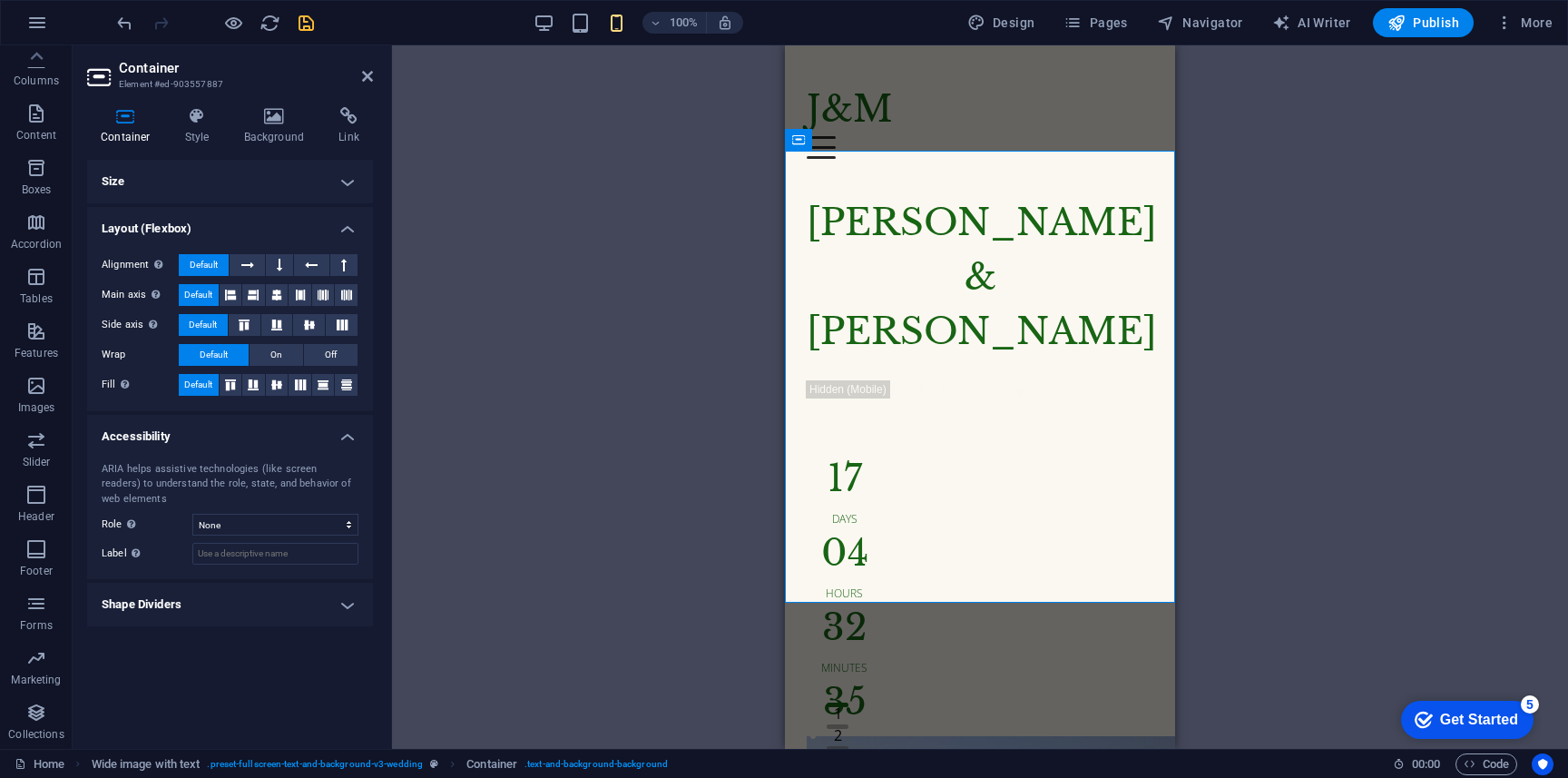
click at [248, 427] on h4 "Accessibility" at bounding box center [230, 431] width 286 height 33
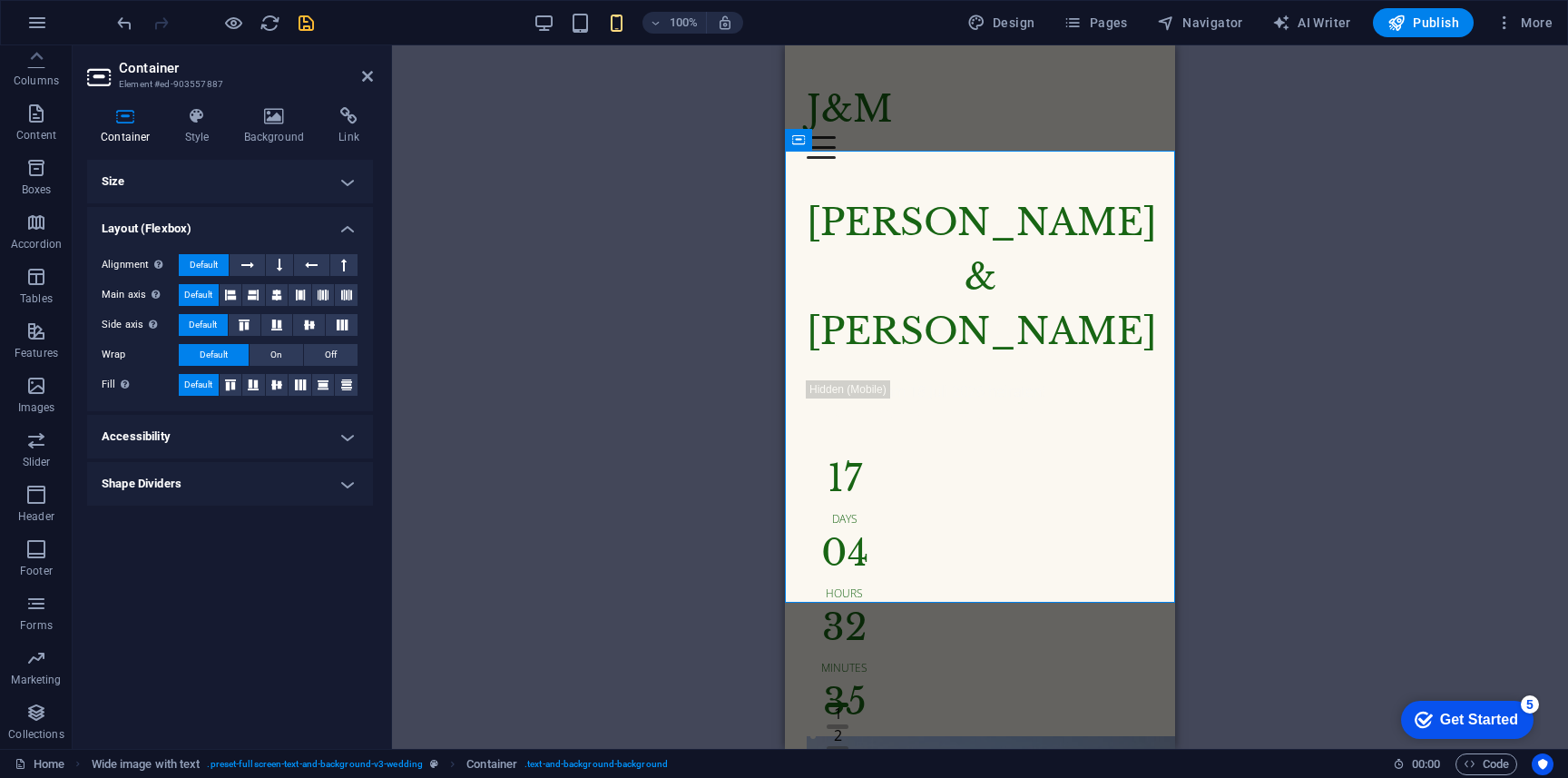
click at [245, 482] on h4 "Shape Dividers" at bounding box center [230, 483] width 286 height 43
drag, startPoint x: 245, startPoint y: 482, endPoint x: 247, endPoint y: 503, distance: 21.1
click at [247, 502] on li "Shape Dividers Style None Triangle Square Diagonal Polygon 1 Polygon 2 Zigzag M…" at bounding box center [230, 503] width 286 height 83
click at [251, 537] on div "Style None Triangle Square Diagonal Polygon 1 Polygon 2 Zigzag Multiple Zigzags…" at bounding box center [230, 519] width 286 height 51
click at [266, 514] on select "None Triangle Square Diagonal Polygon 1 Polygon 2 Zigzag Multiple Zigzags Waves…" at bounding box center [275, 519] width 166 height 22
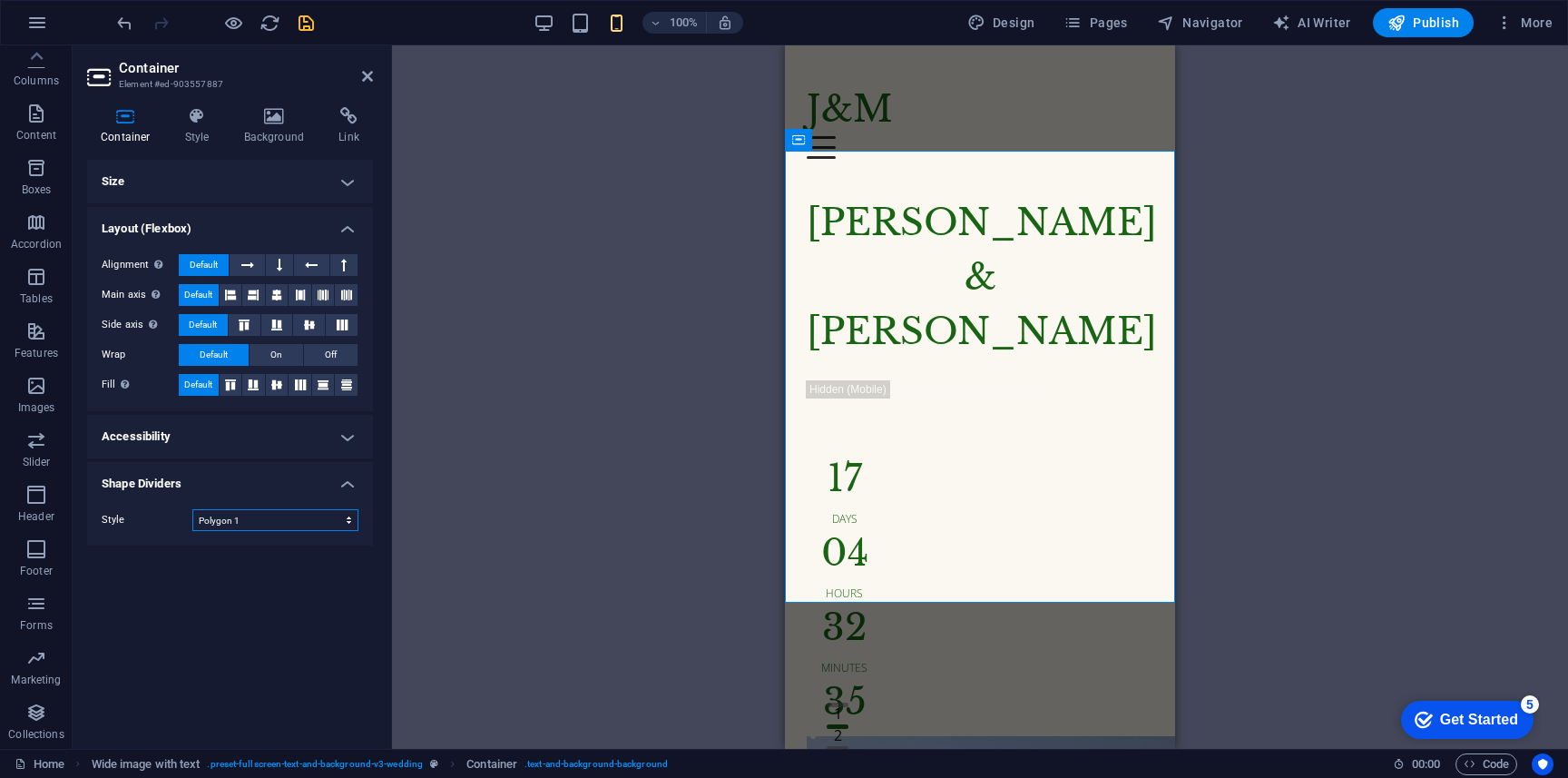
click at [192, 509] on select "None Triangle Square Diagonal Polygon 1 Polygon 2 Zigzag Multiple Zigzags Waves…" at bounding box center [275, 519] width 166 height 22
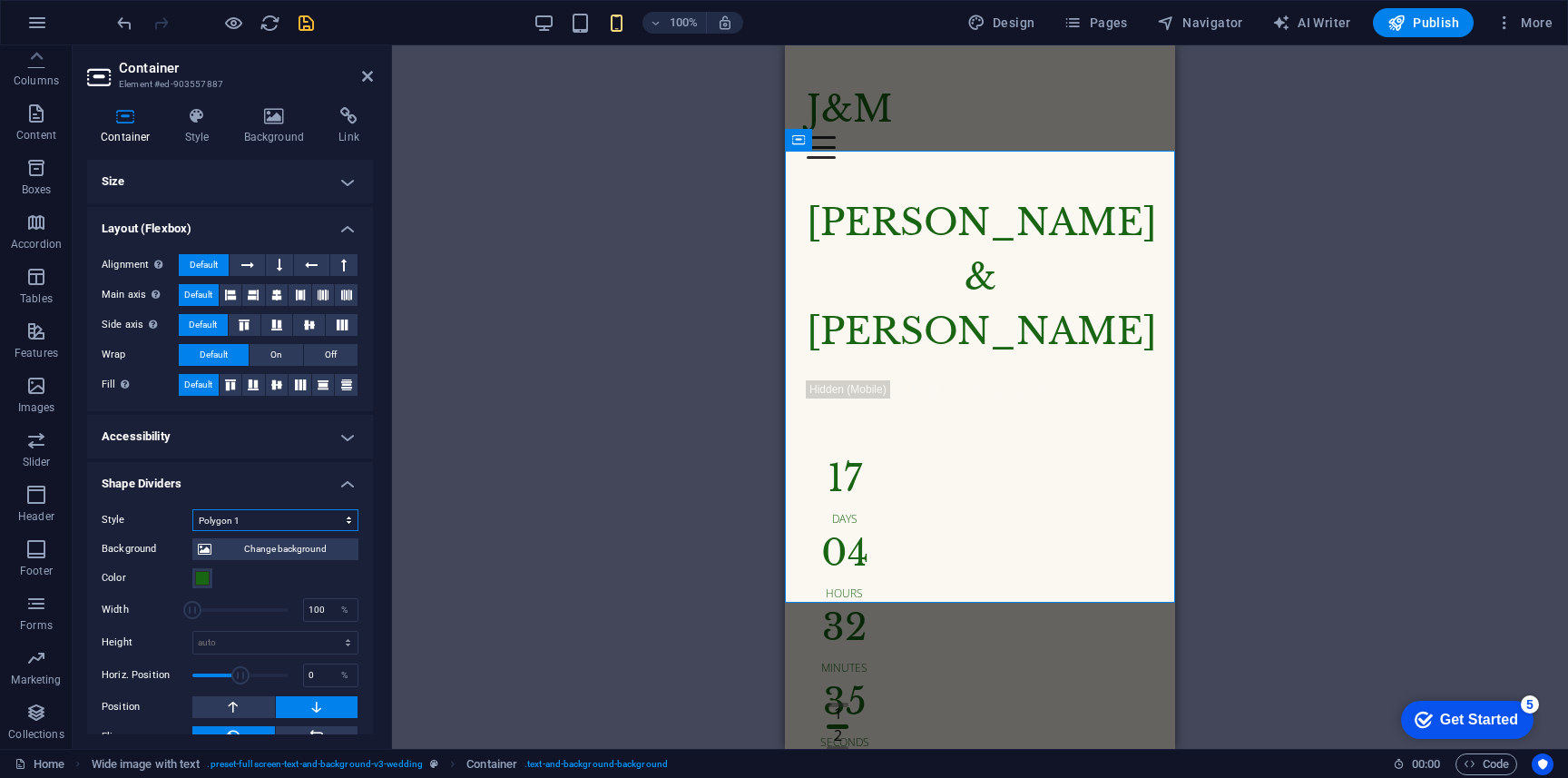
click at [294, 521] on select "None Triangle Square Diagonal Polygon 1 Polygon 2 Zigzag Multiple Zigzags Waves…" at bounding box center [275, 519] width 166 height 22
click at [192, 509] on select "None Triangle Square Diagonal Polygon 1 Polygon 2 Zigzag Multiple Zigzags Waves…" at bounding box center [275, 519] width 166 height 22
drag, startPoint x: 280, startPoint y: 483, endPoint x: 280, endPoint y: 511, distance: 28.0
click at [280, 511] on li "Shape Dividers Style None Triangle Square Diagonal Polygon 1 Polygon 2 Zigzag M…" at bounding box center [230, 641] width 286 height 360
click at [280, 516] on select "None Triangle Square Diagonal Polygon 1 Polygon 2 Zigzag Multiple Zigzags Waves…" at bounding box center [275, 519] width 166 height 22
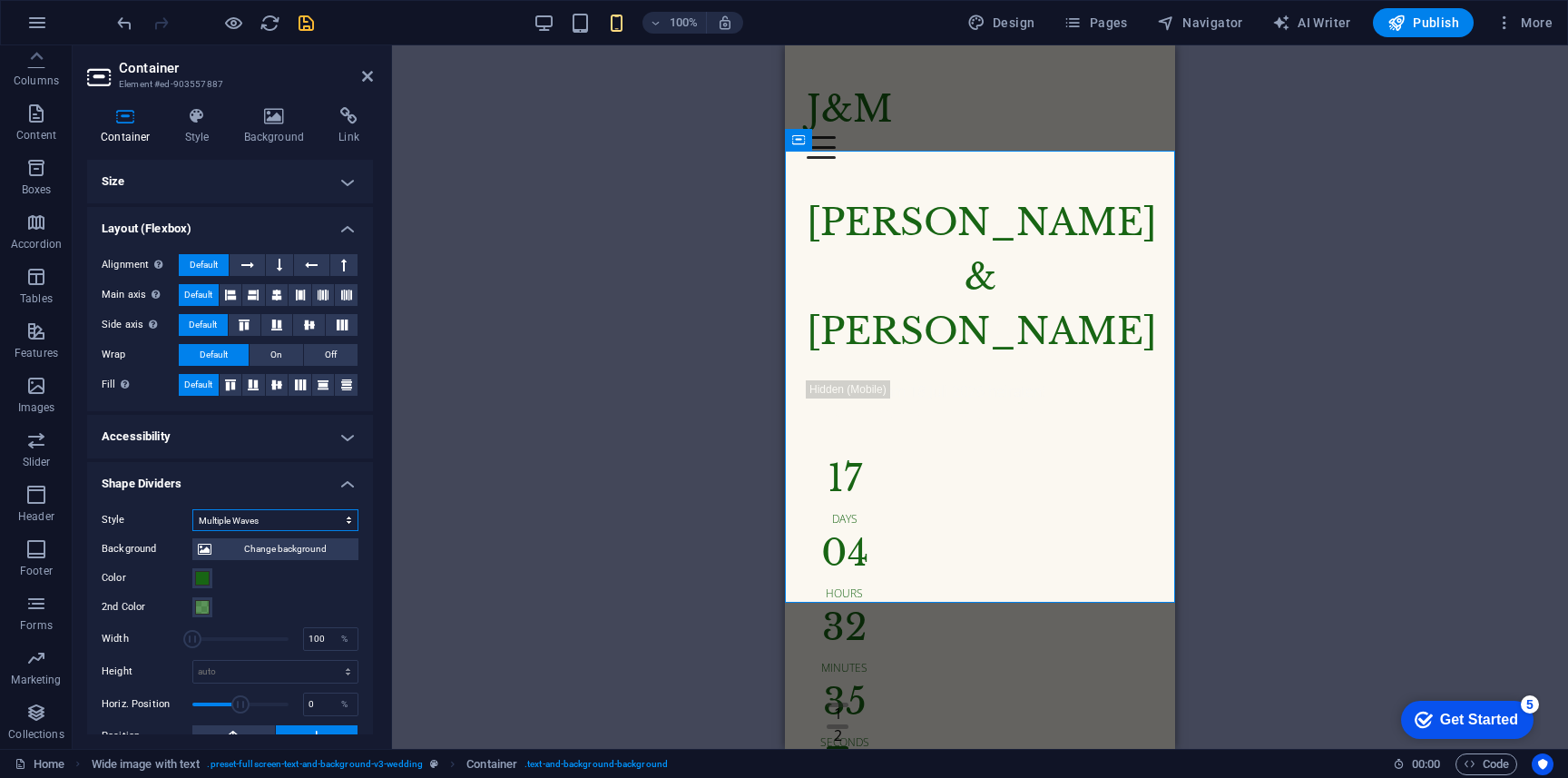
select select "none"
click at [192, 509] on select "None Triangle Square Diagonal Polygon 1 Polygon 2 Zigzag Multiple Zigzags Waves…" at bounding box center [275, 519] width 166 height 22
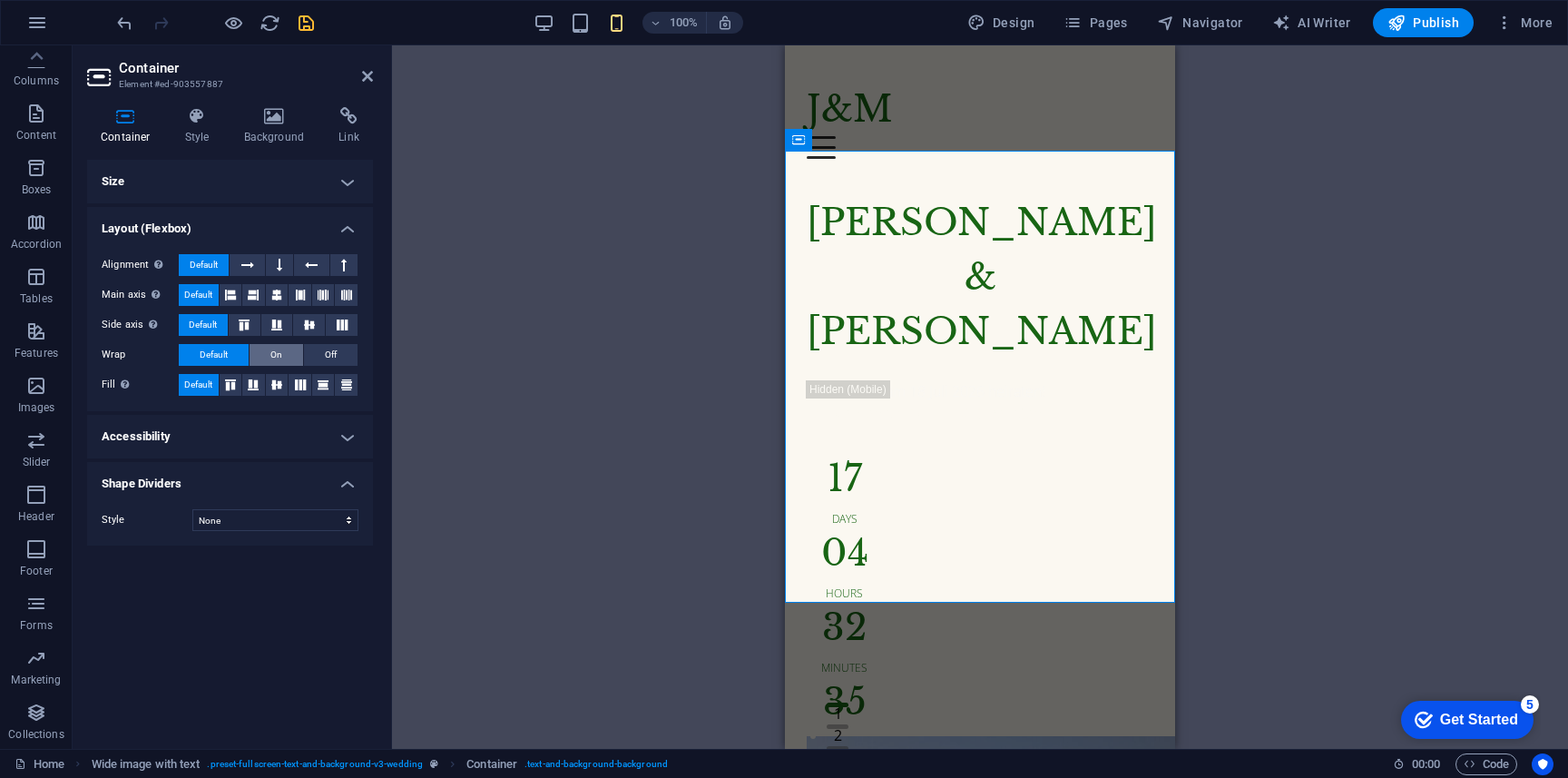
click at [282, 357] on button "On" at bounding box center [275, 354] width 53 height 22
click at [230, 358] on button "Default" at bounding box center [213, 354] width 70 height 22
click at [283, 193] on h4 "Size" at bounding box center [230, 181] width 286 height 43
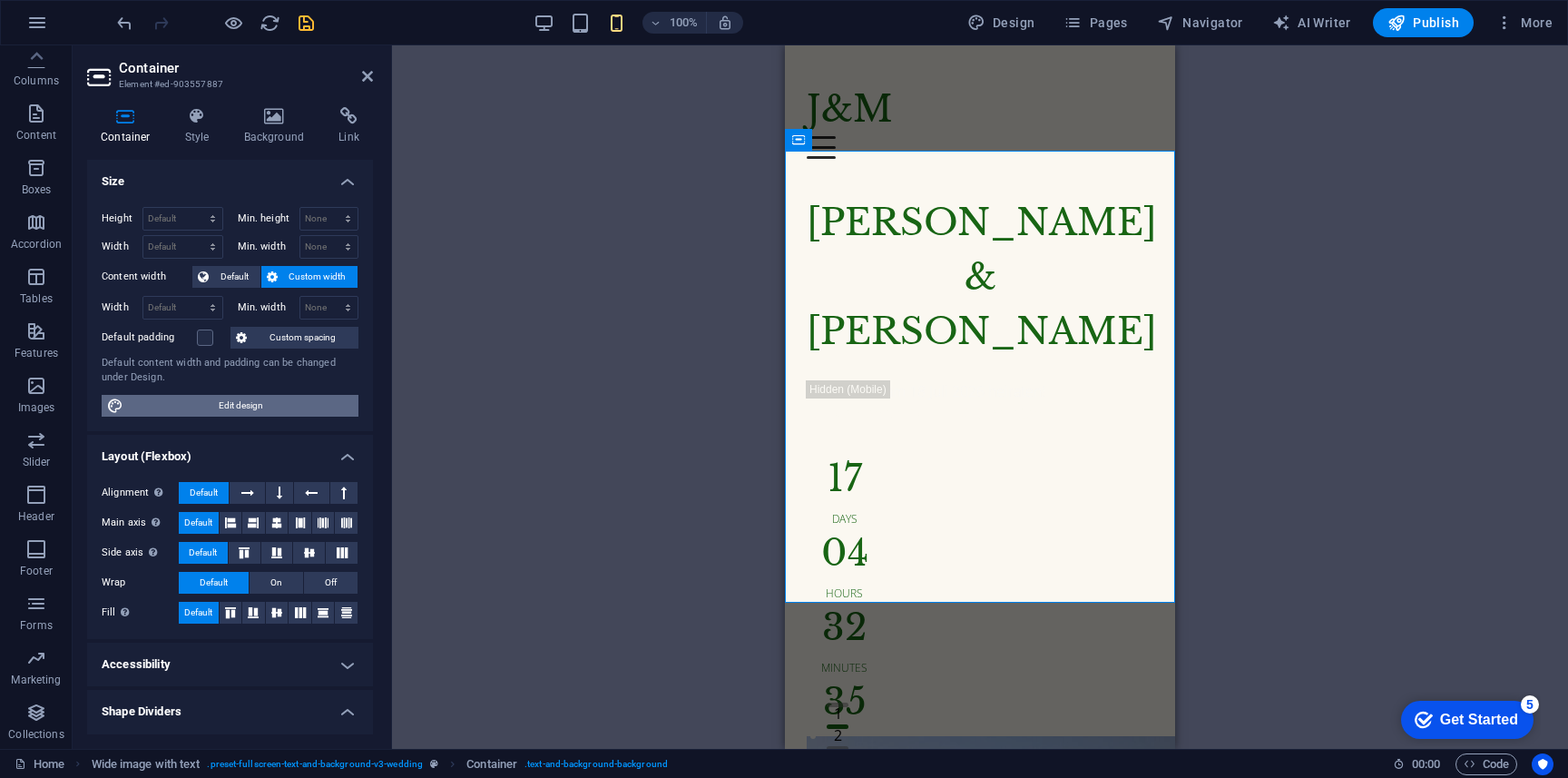
click at [284, 405] on span "Edit design" at bounding box center [240, 405] width 224 height 22
select select "rem"
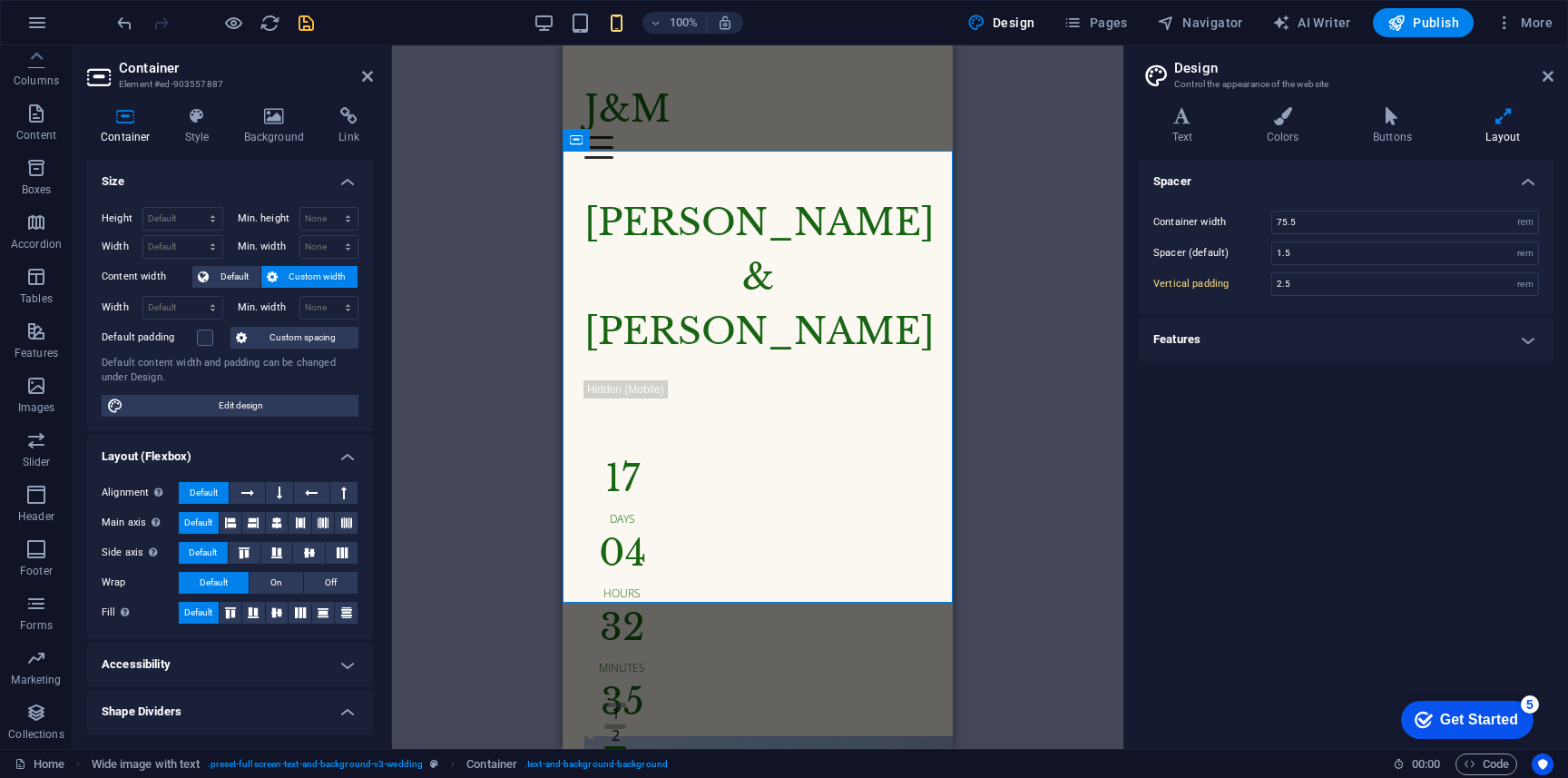
click at [1339, 353] on h4 "Features" at bounding box center [1347, 339] width 415 height 43
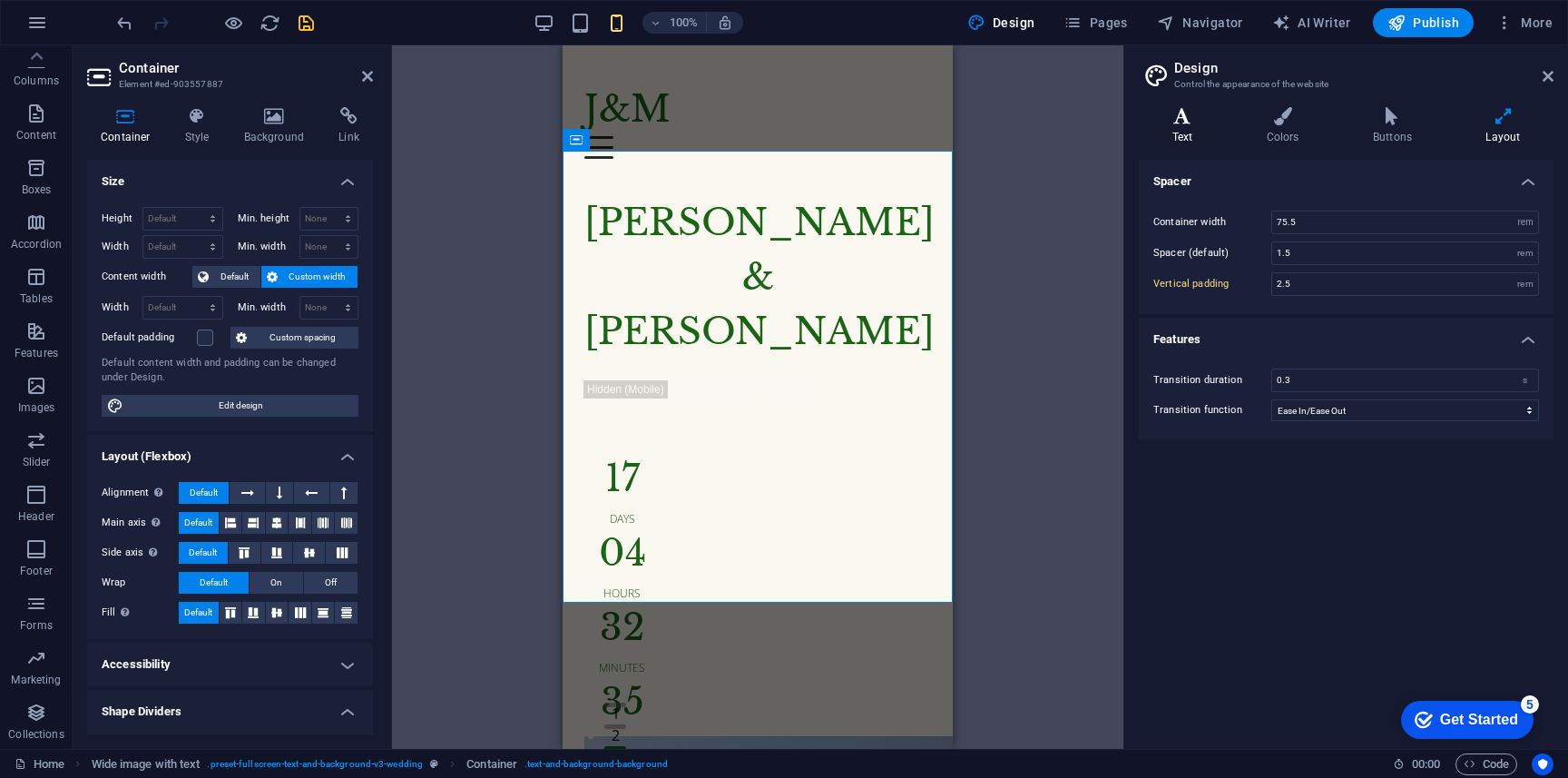
click at [1191, 112] on icon at bounding box center [1183, 116] width 87 height 18
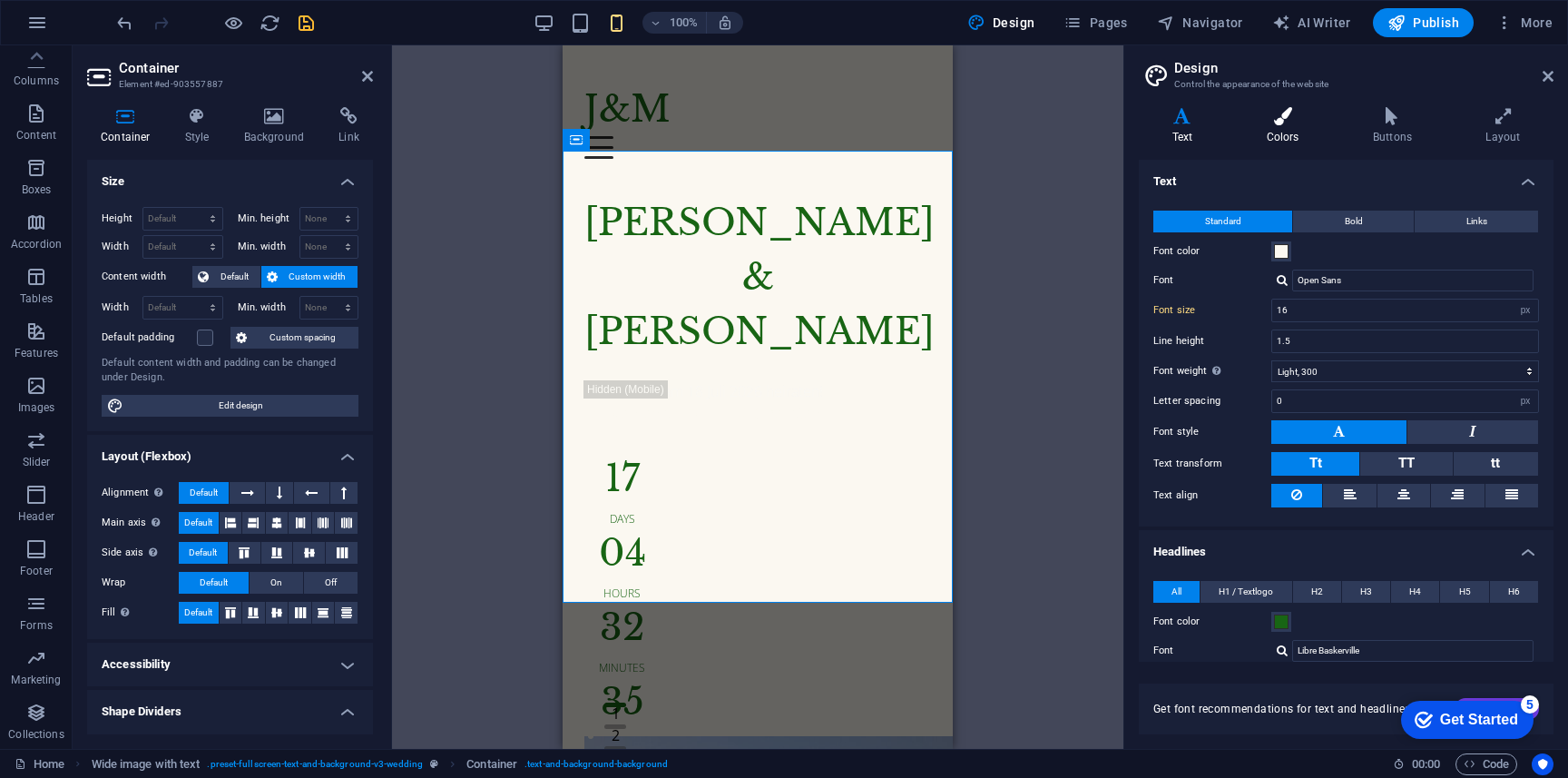
click at [1278, 123] on icon at bounding box center [1282, 116] width 98 height 18
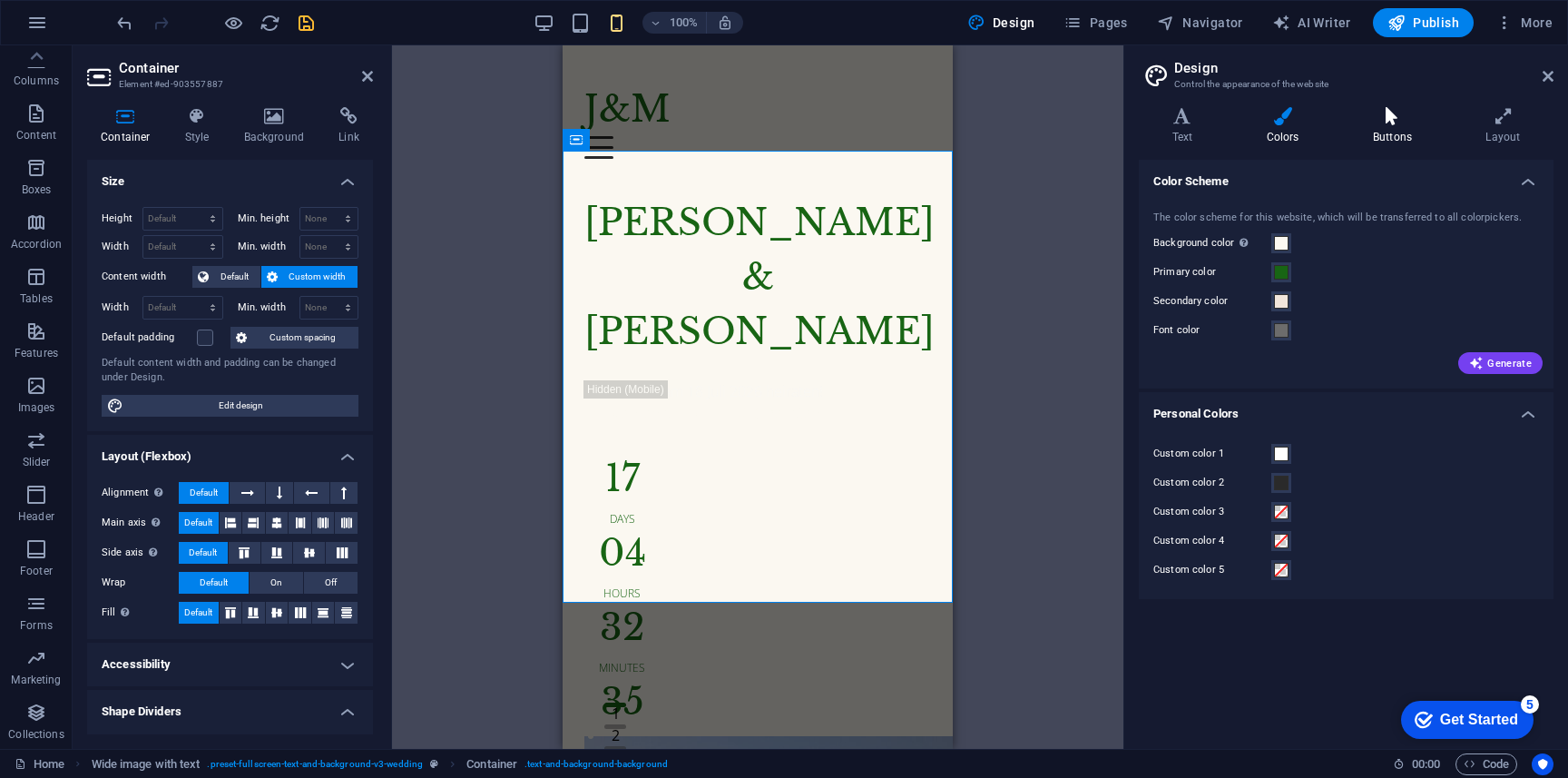
click at [1386, 115] on icon at bounding box center [1391, 116] width 105 height 18
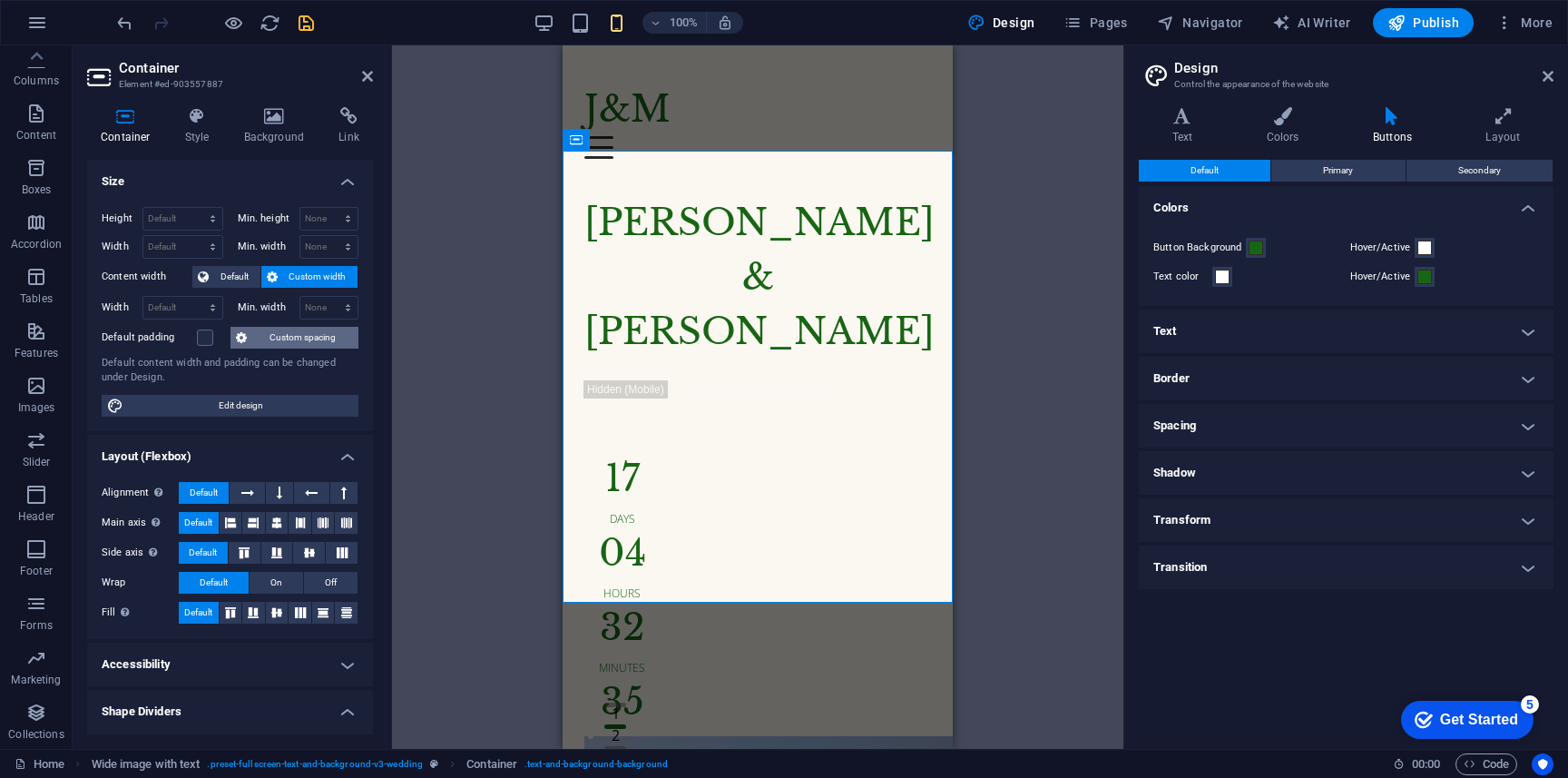
click at [309, 342] on span "Custom spacing" at bounding box center [302, 337] width 100 height 22
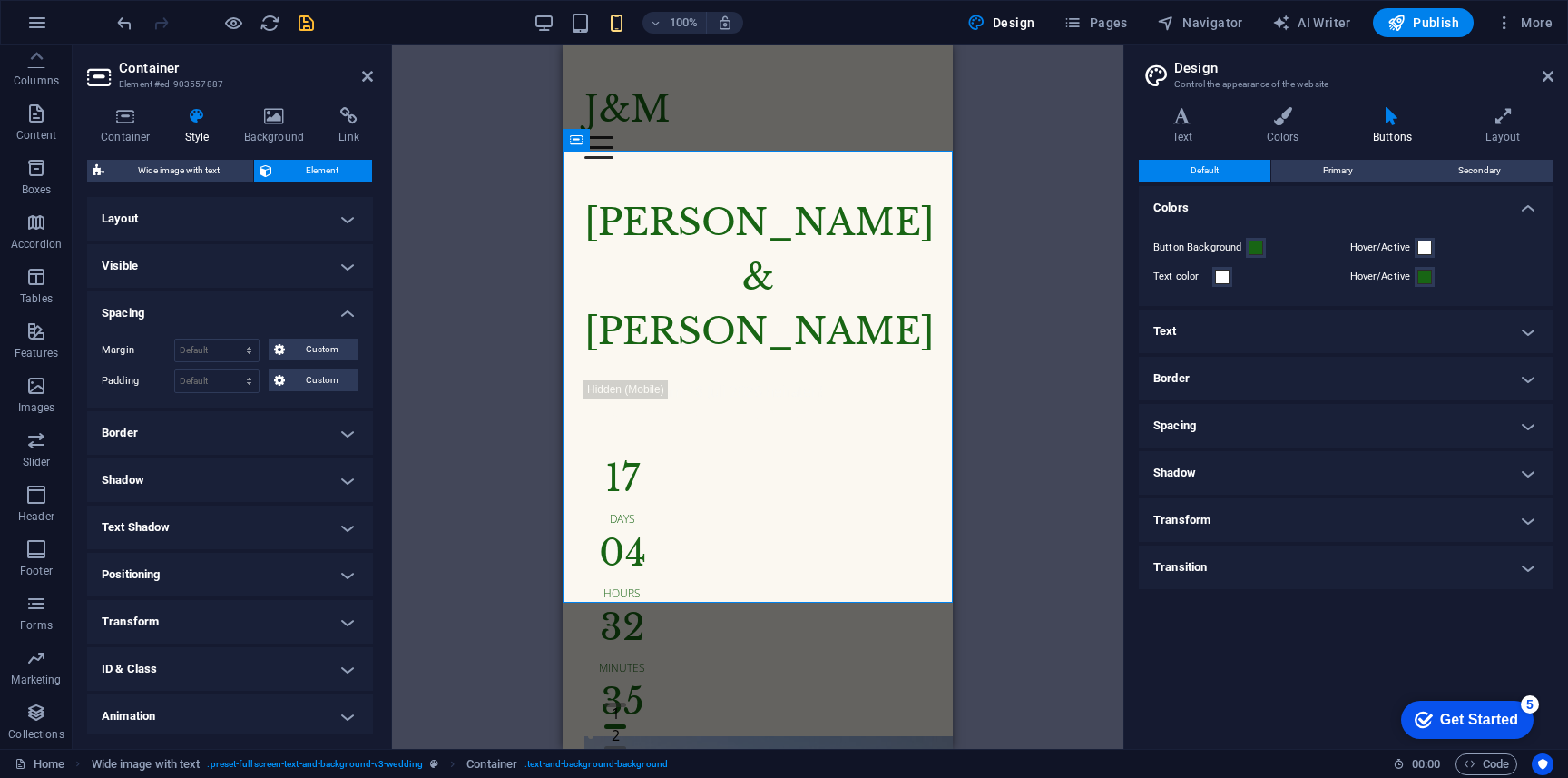
click at [323, 215] on h4 "Layout" at bounding box center [230, 218] width 286 height 43
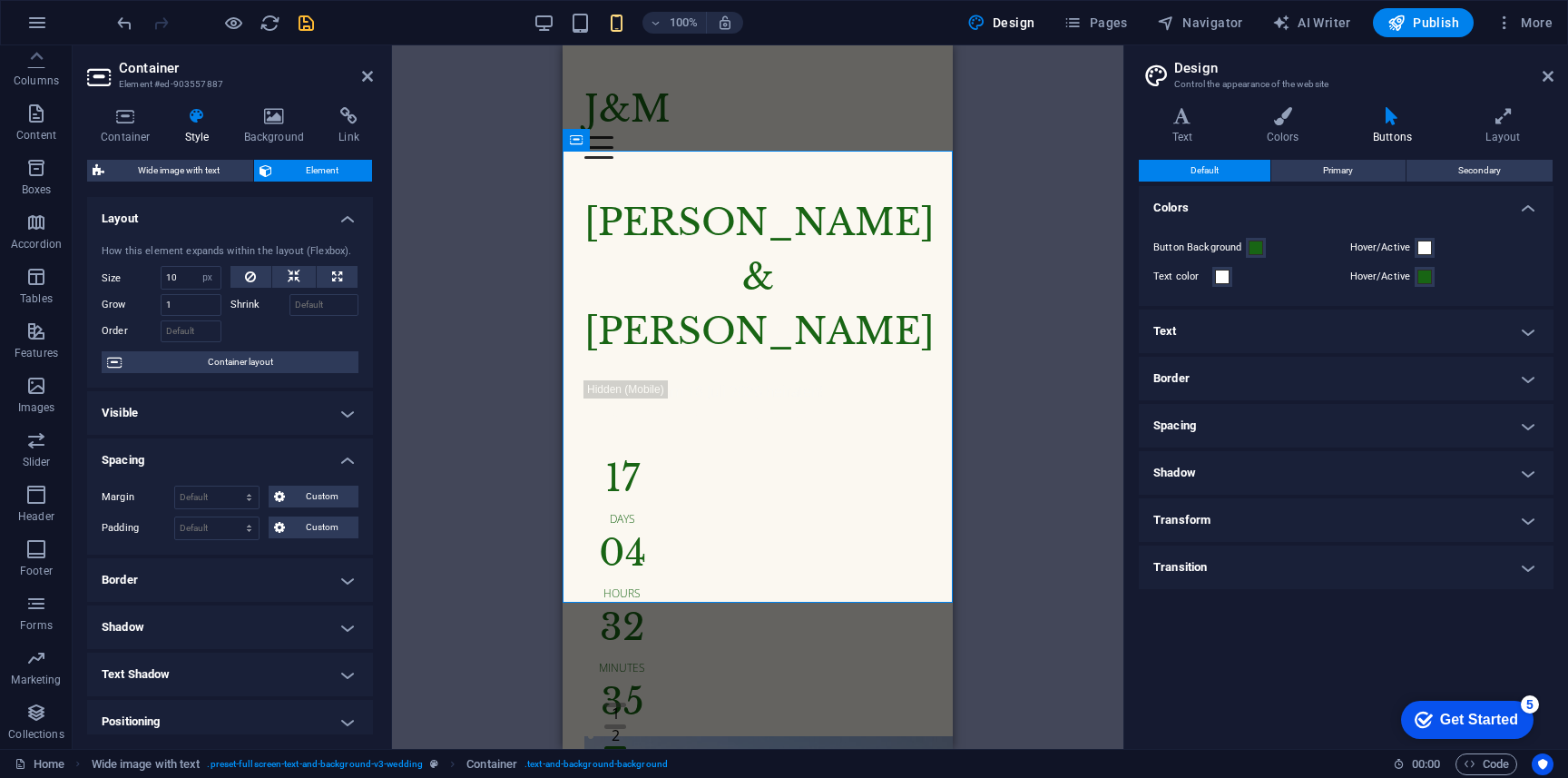
click at [323, 215] on h4 "Layout" at bounding box center [230, 213] width 286 height 33
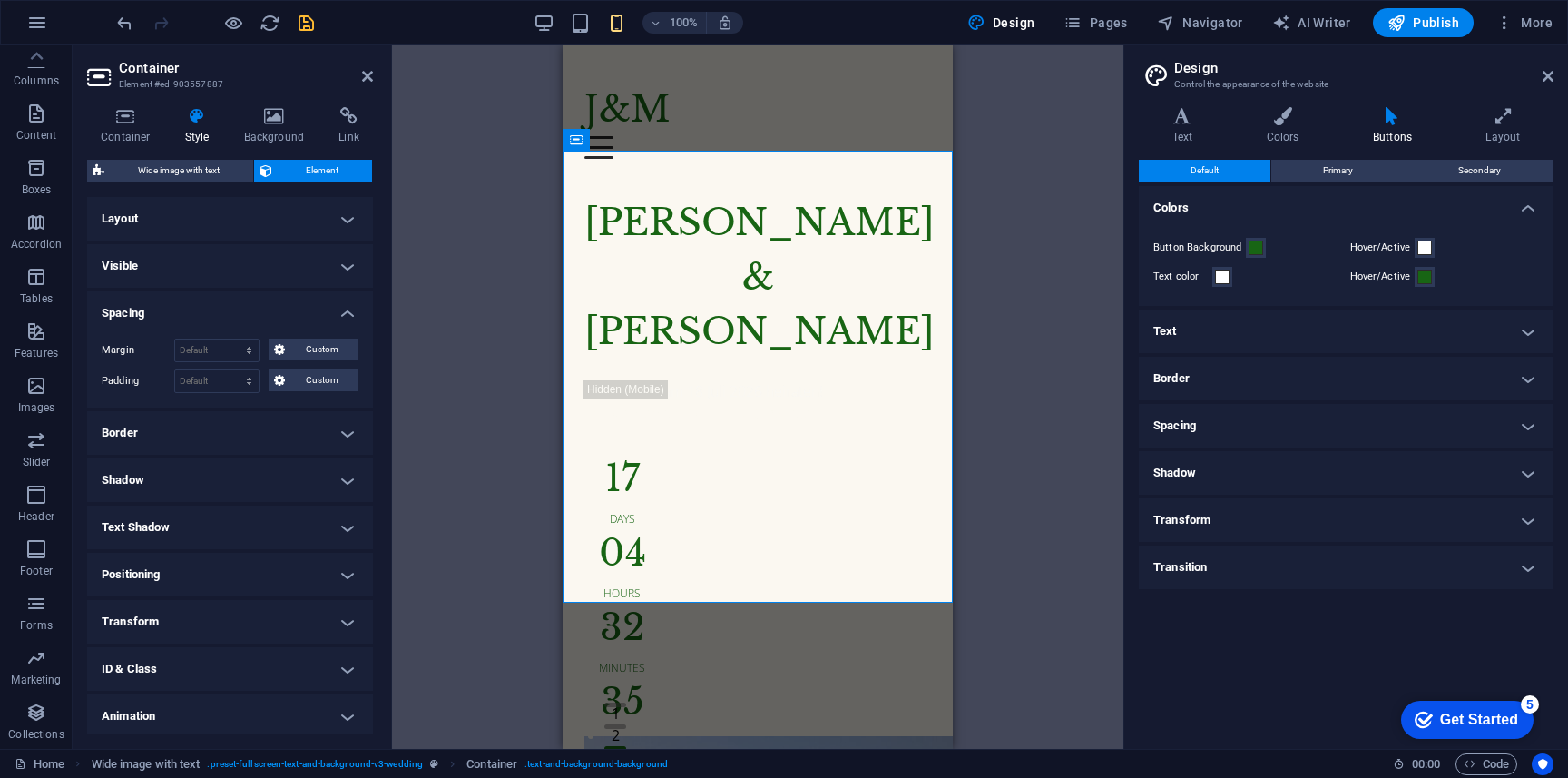
scroll to position [50, 0]
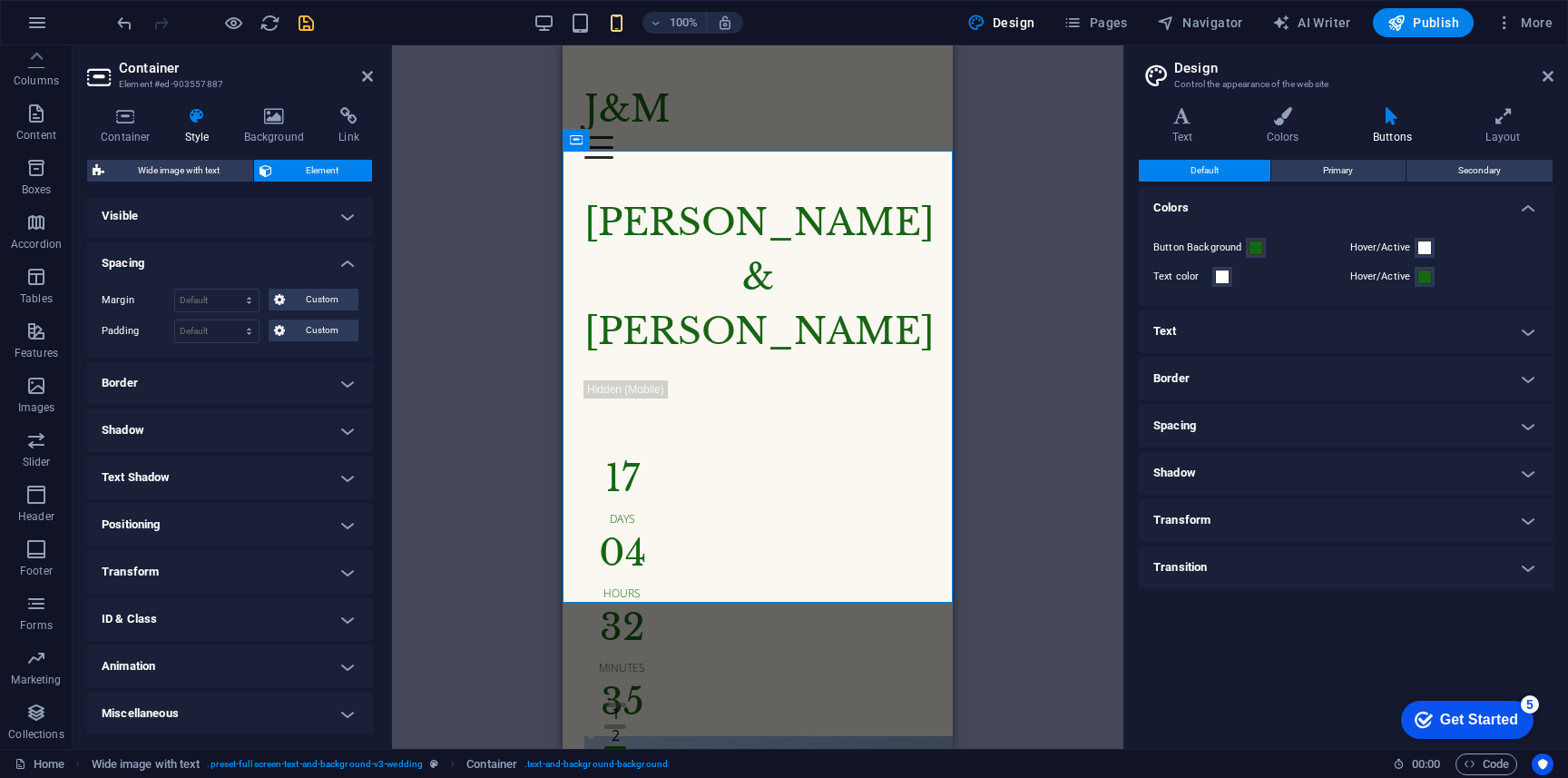
click at [334, 627] on h4 "ID & Class" at bounding box center [230, 618] width 286 height 43
click at [334, 629] on div "Element (div) Container (div) ID ed-903557887 CSS classes 1 text-and-background…" at bounding box center [230, 767] width 286 height 277
click at [350, 617] on h4 "ID & Class" at bounding box center [230, 613] width 286 height 33
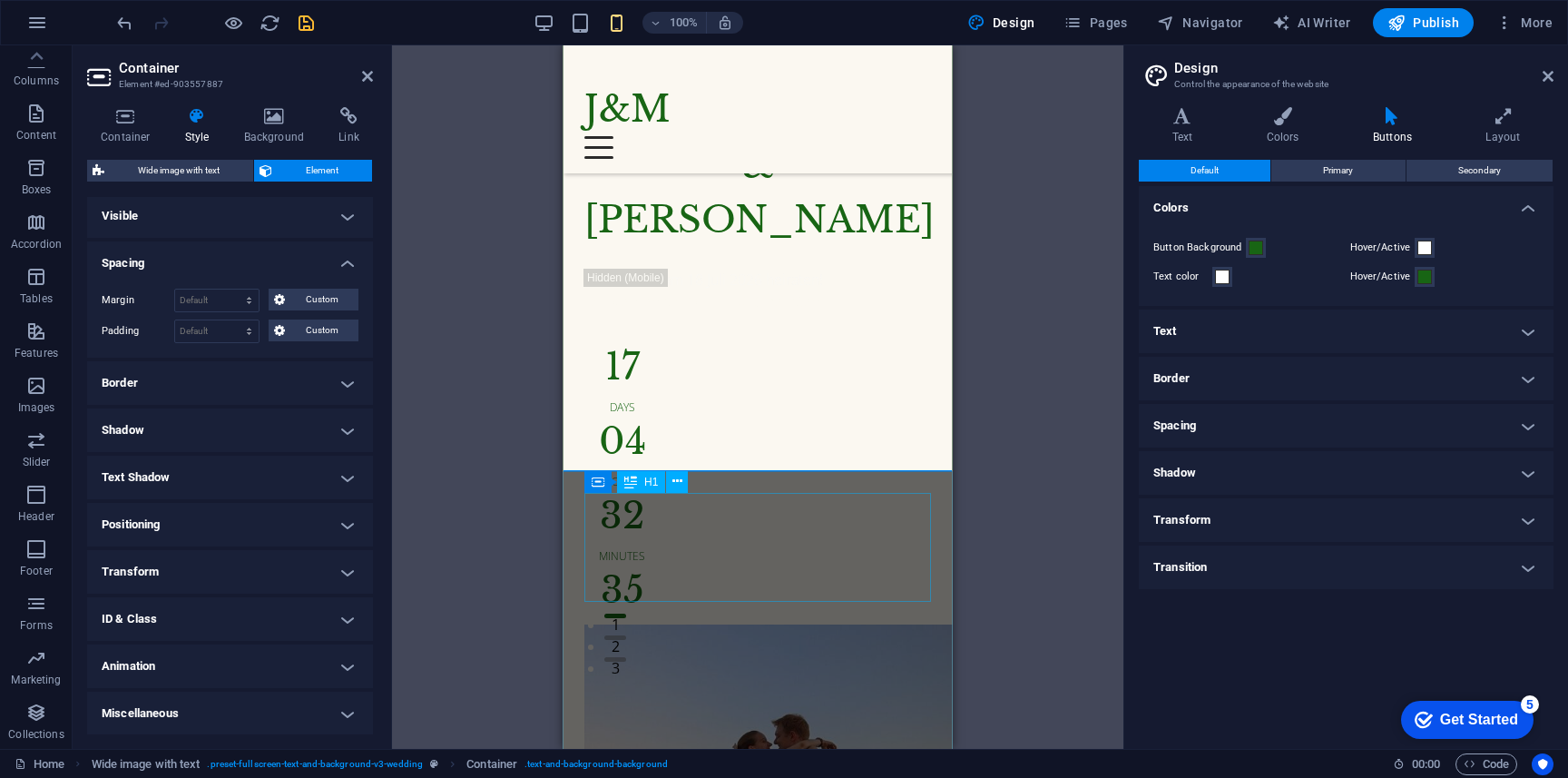
scroll to position [131, 0]
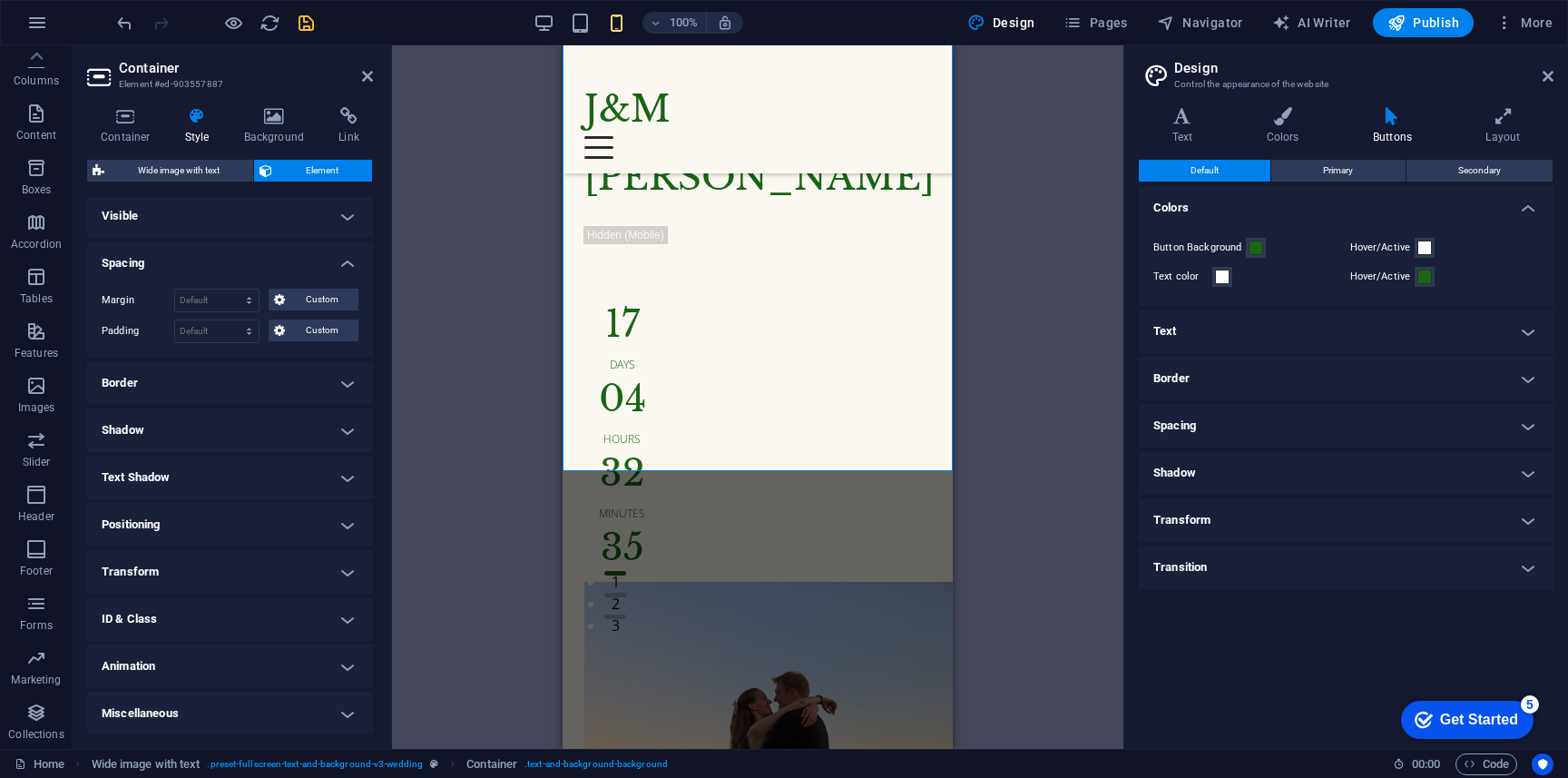
click at [1012, 585] on div "Drag here to replace the existing content. Press “Ctrl” if you want to create a…" at bounding box center [758, 397] width 732 height 703
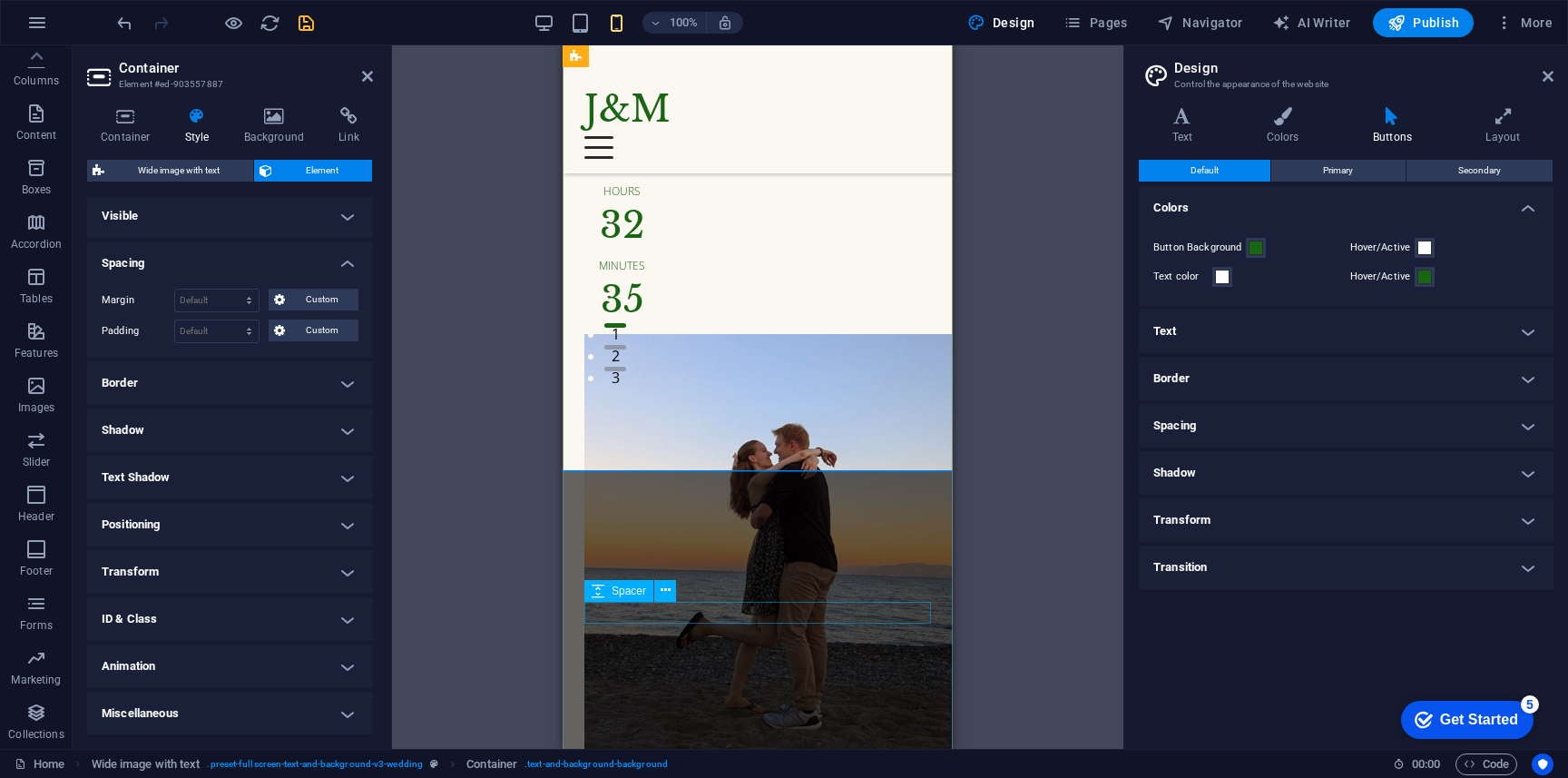
scroll to position [545, 0]
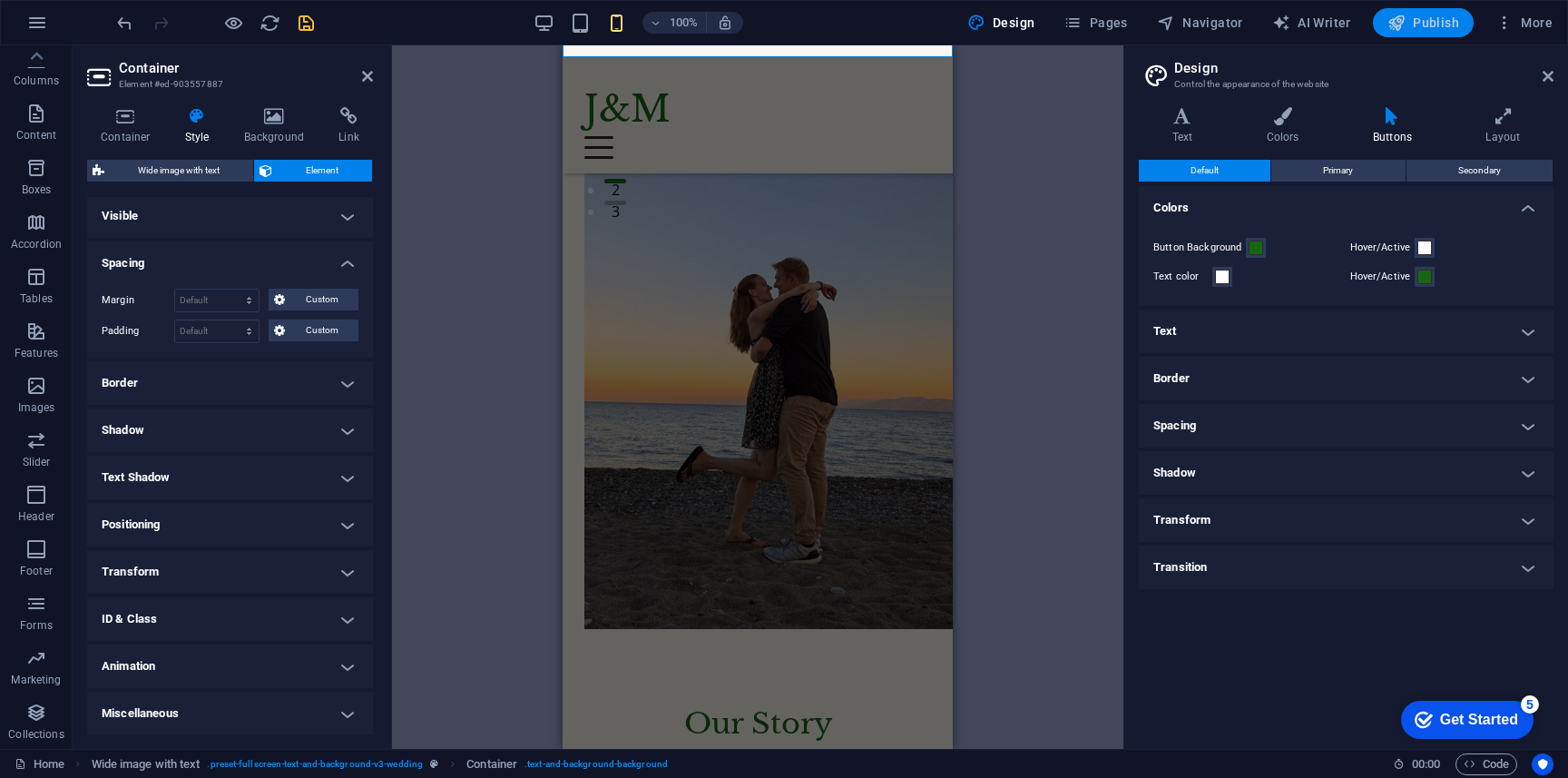
click at [1453, 28] on span "Publish" at bounding box center [1423, 22] width 71 height 18
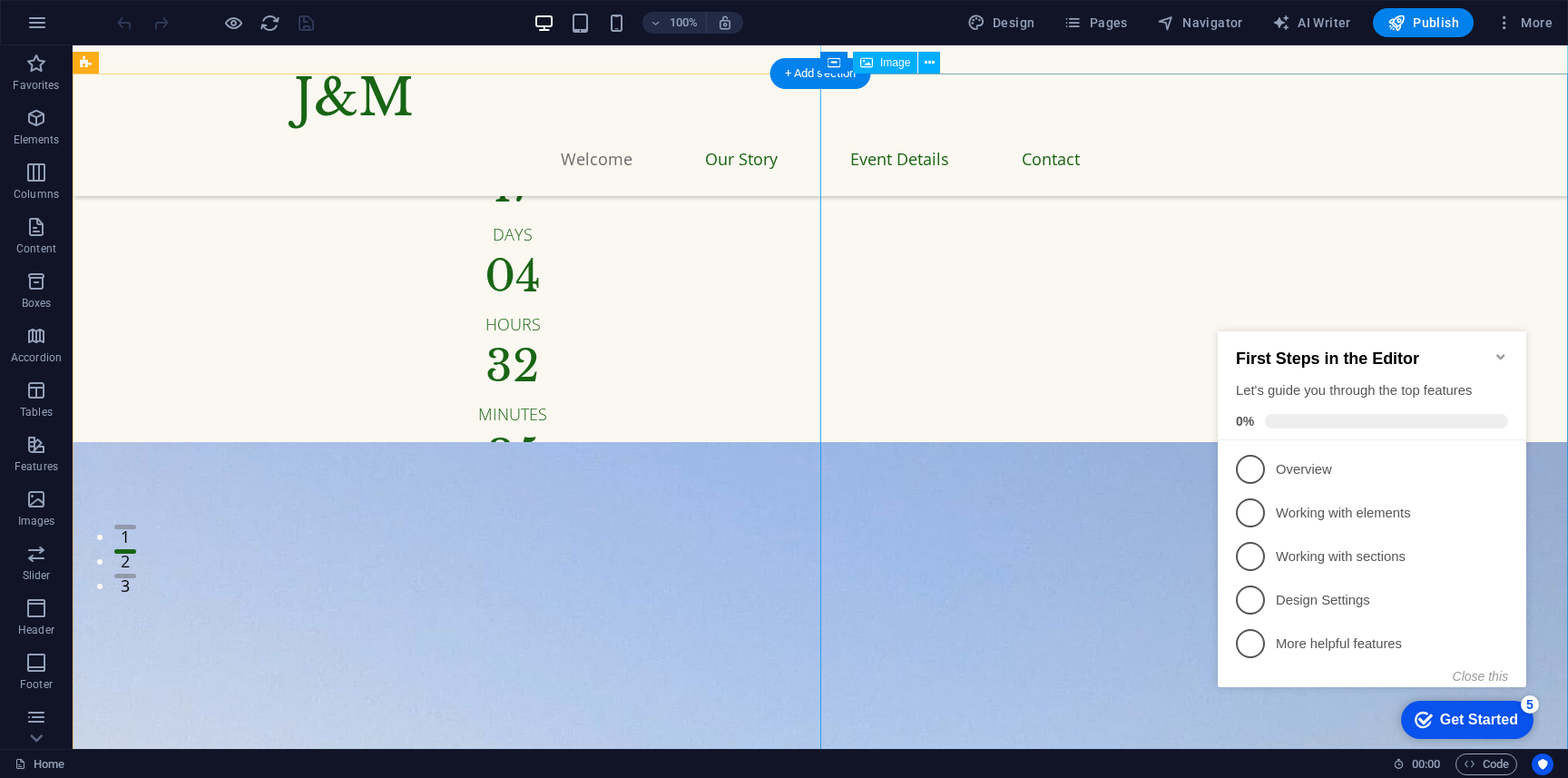
scroll to position [254, 0]
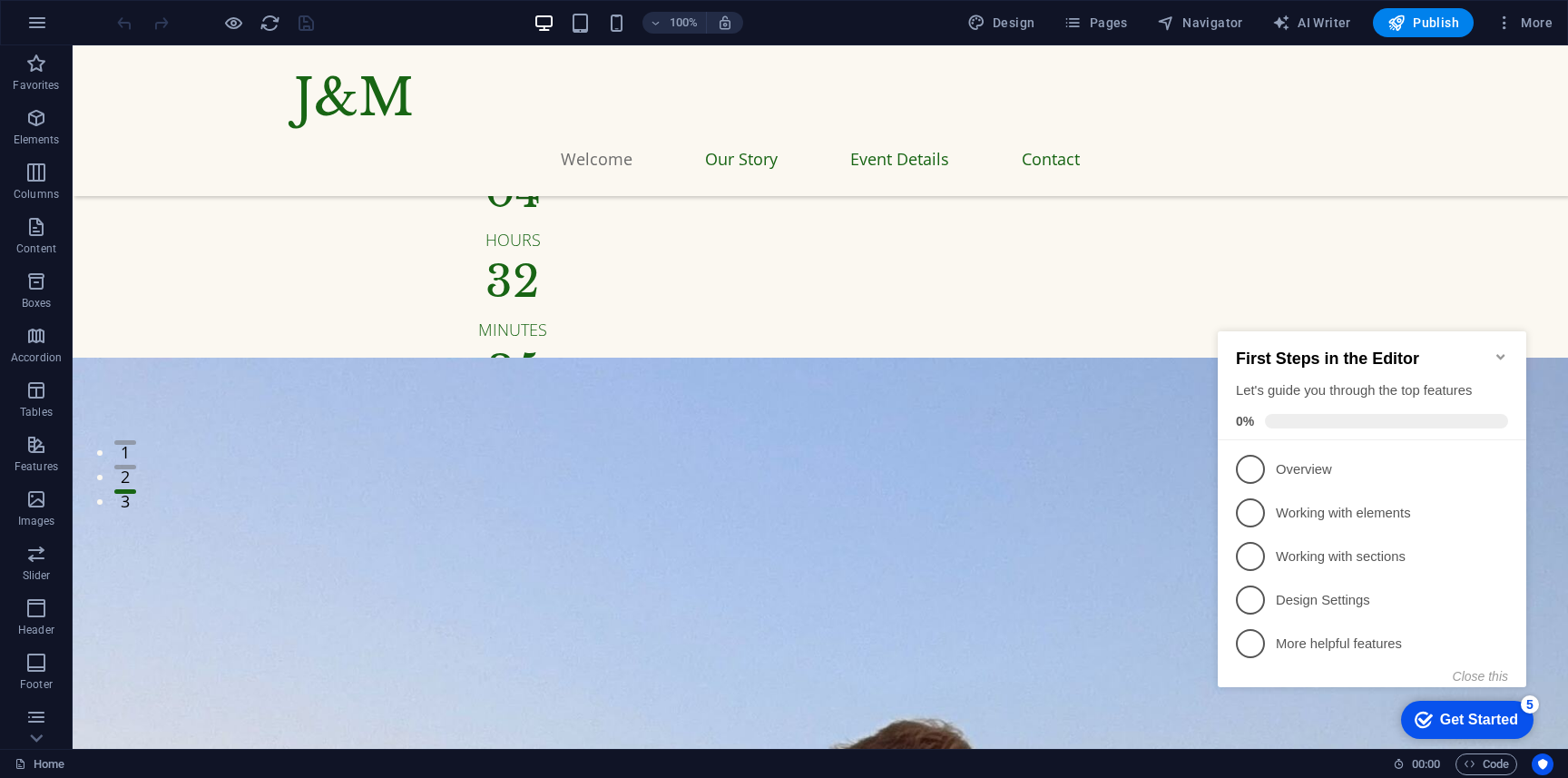
click at [1504, 7] on div "100% Design Pages Navigator AI Writer Publish More" at bounding box center [784, 22] width 1566 height 43
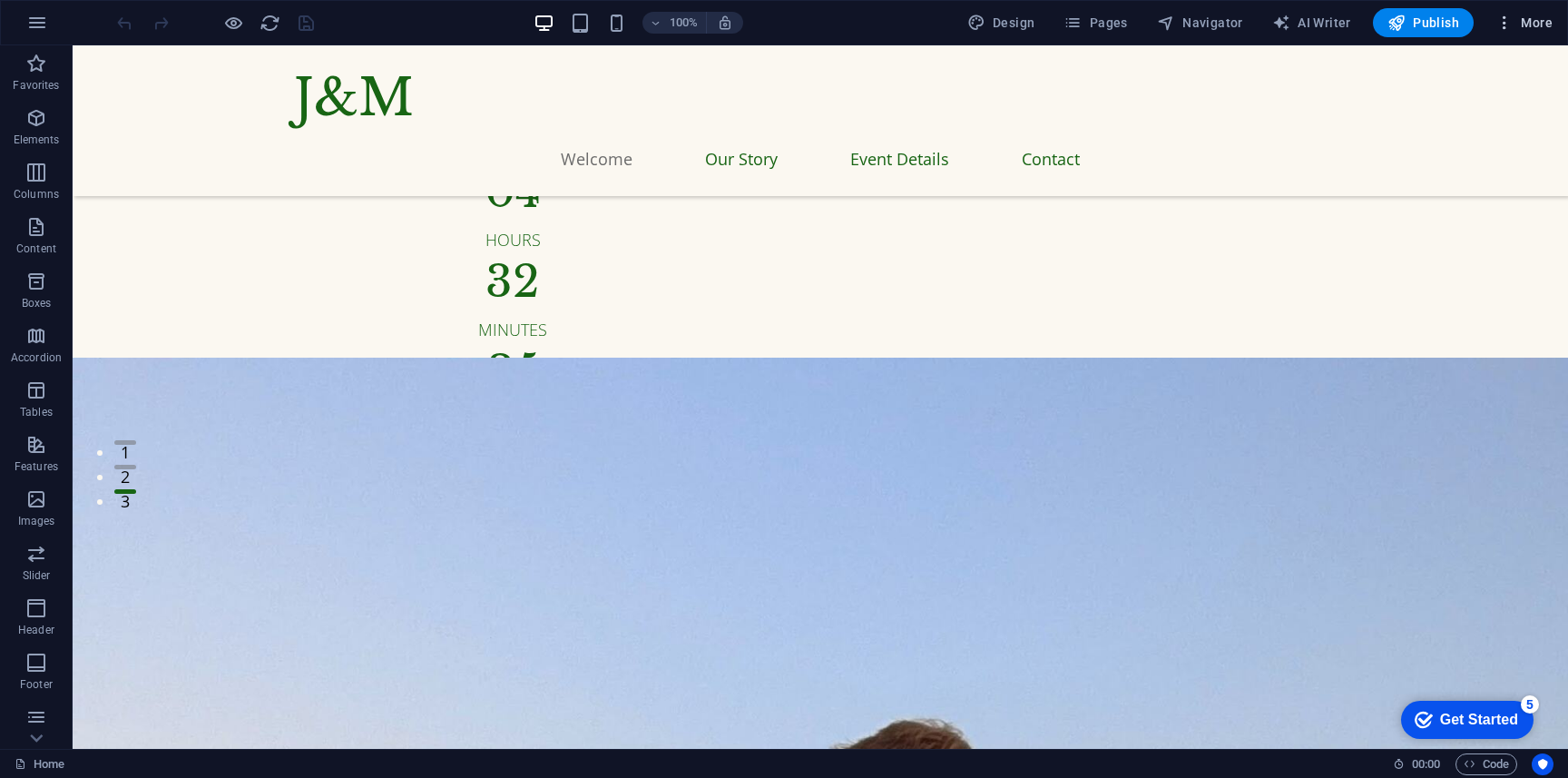
click at [1504, 20] on icon "button" at bounding box center [1504, 22] width 18 height 18
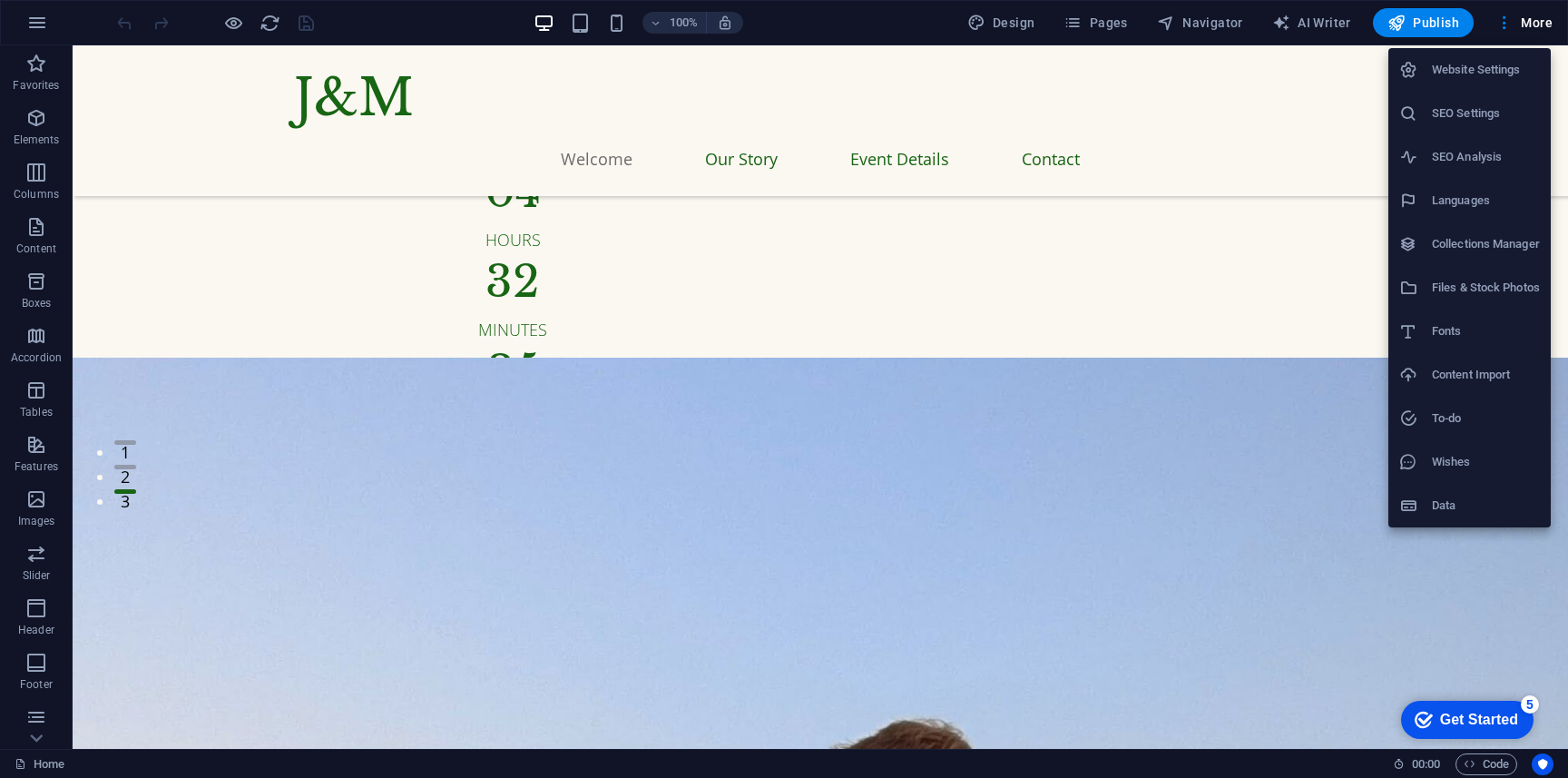
click at [1527, 292] on h6 "Files & Stock Photos" at bounding box center [1486, 288] width 108 height 22
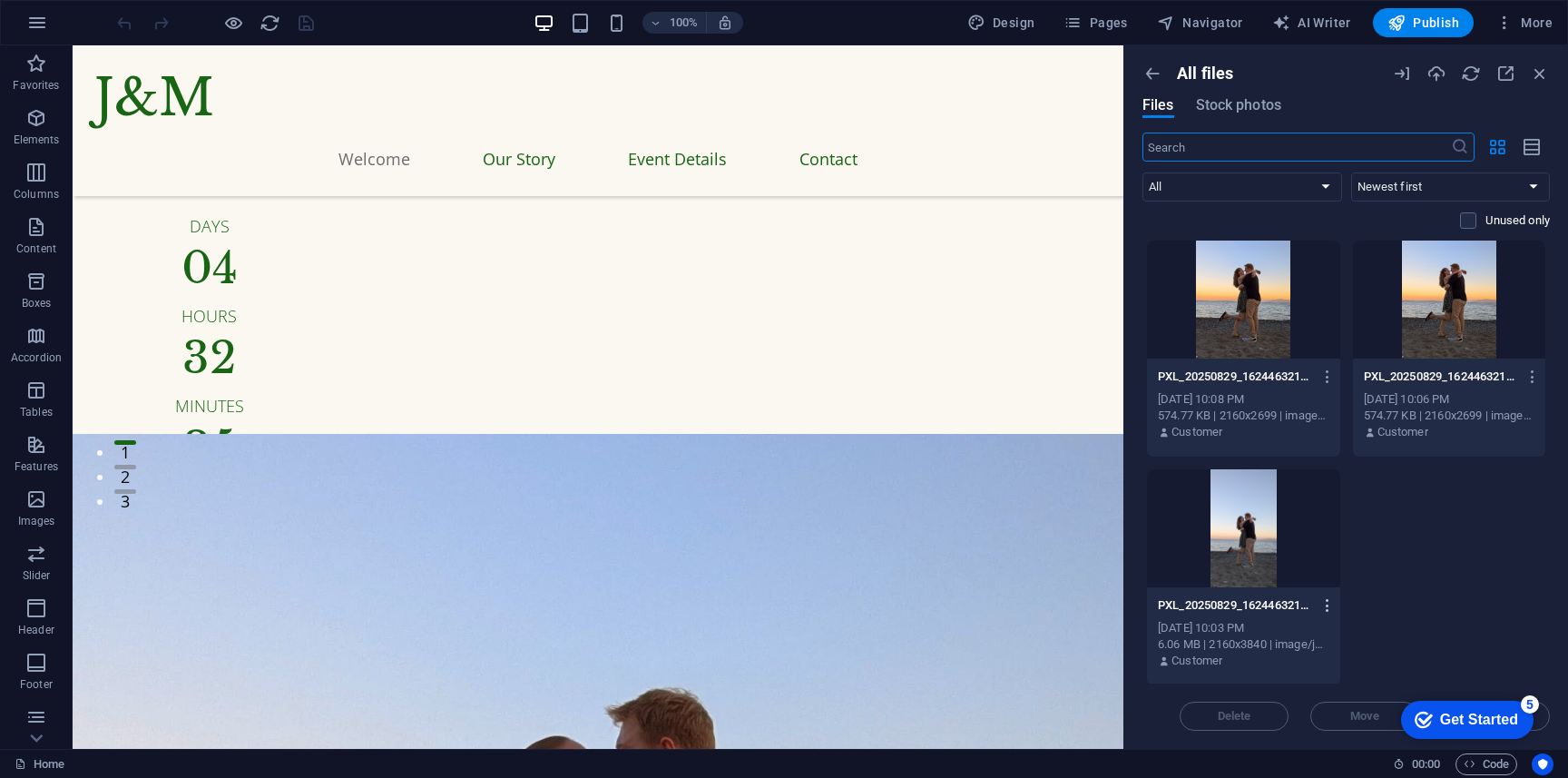
click at [1329, 603] on icon "button" at bounding box center [1329, 604] width 17 height 16
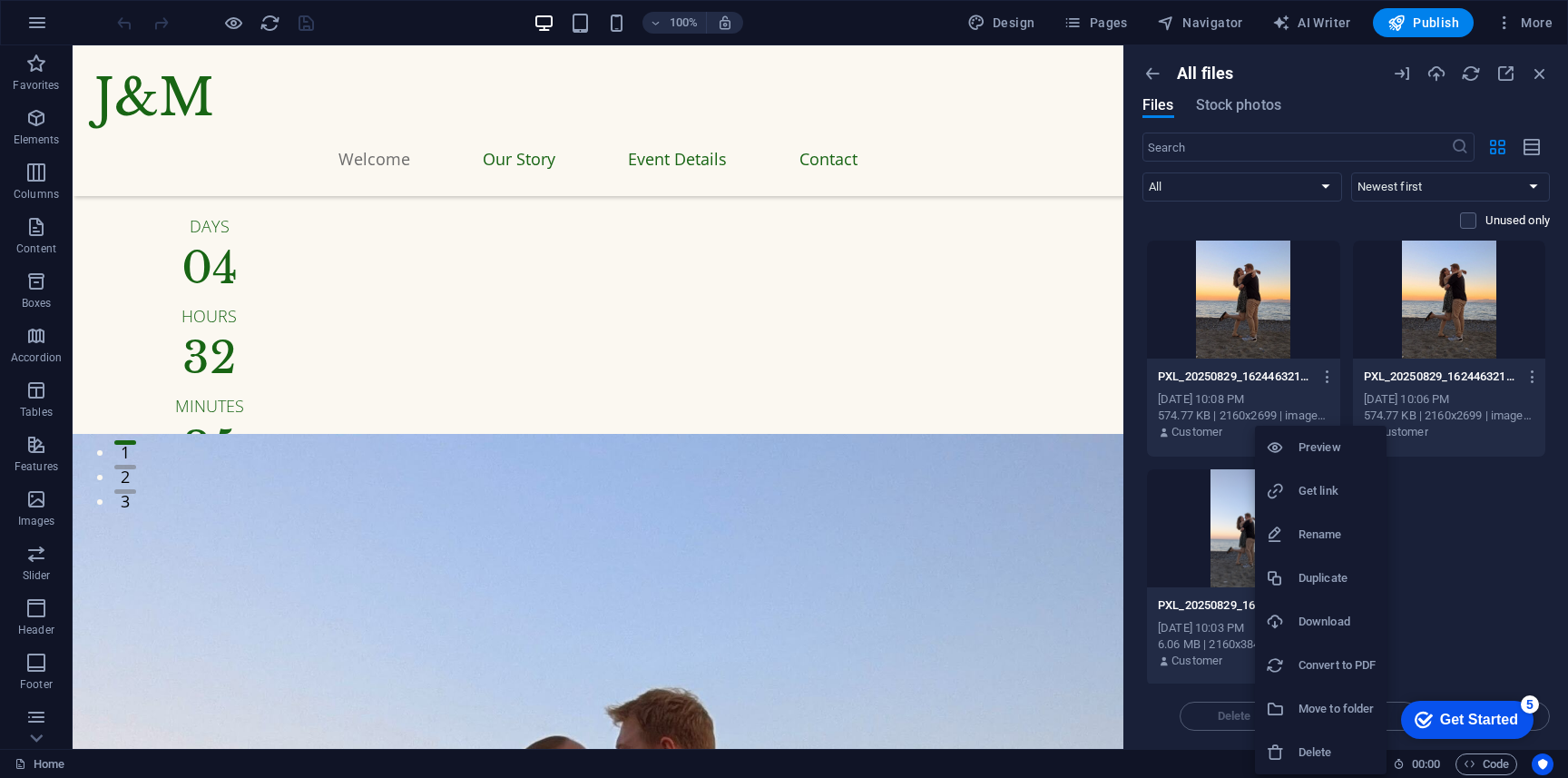
click at [1332, 757] on h6 "Delete" at bounding box center [1337, 752] width 77 height 22
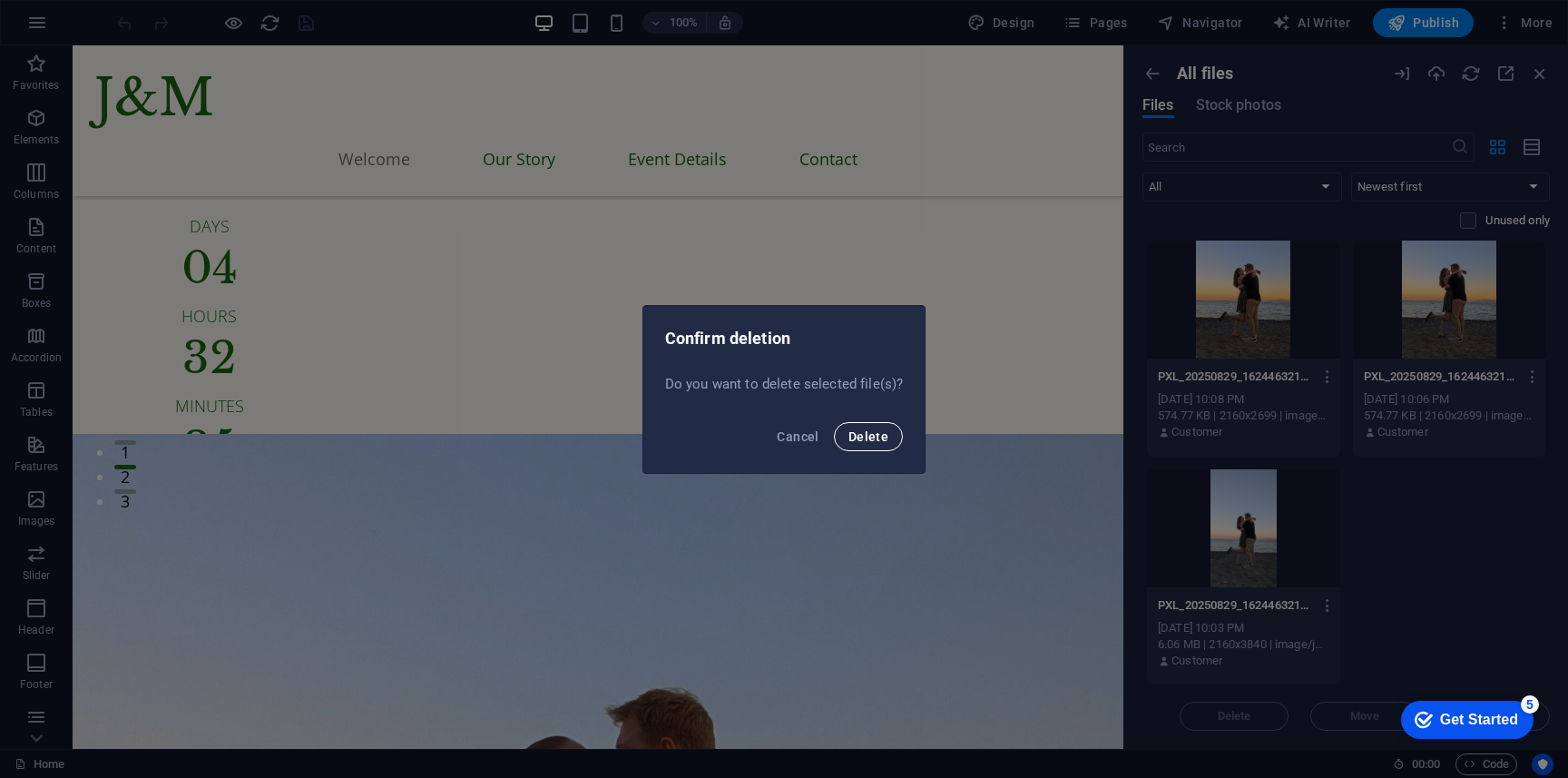
click at [854, 431] on span "Delete" at bounding box center [868, 436] width 40 height 14
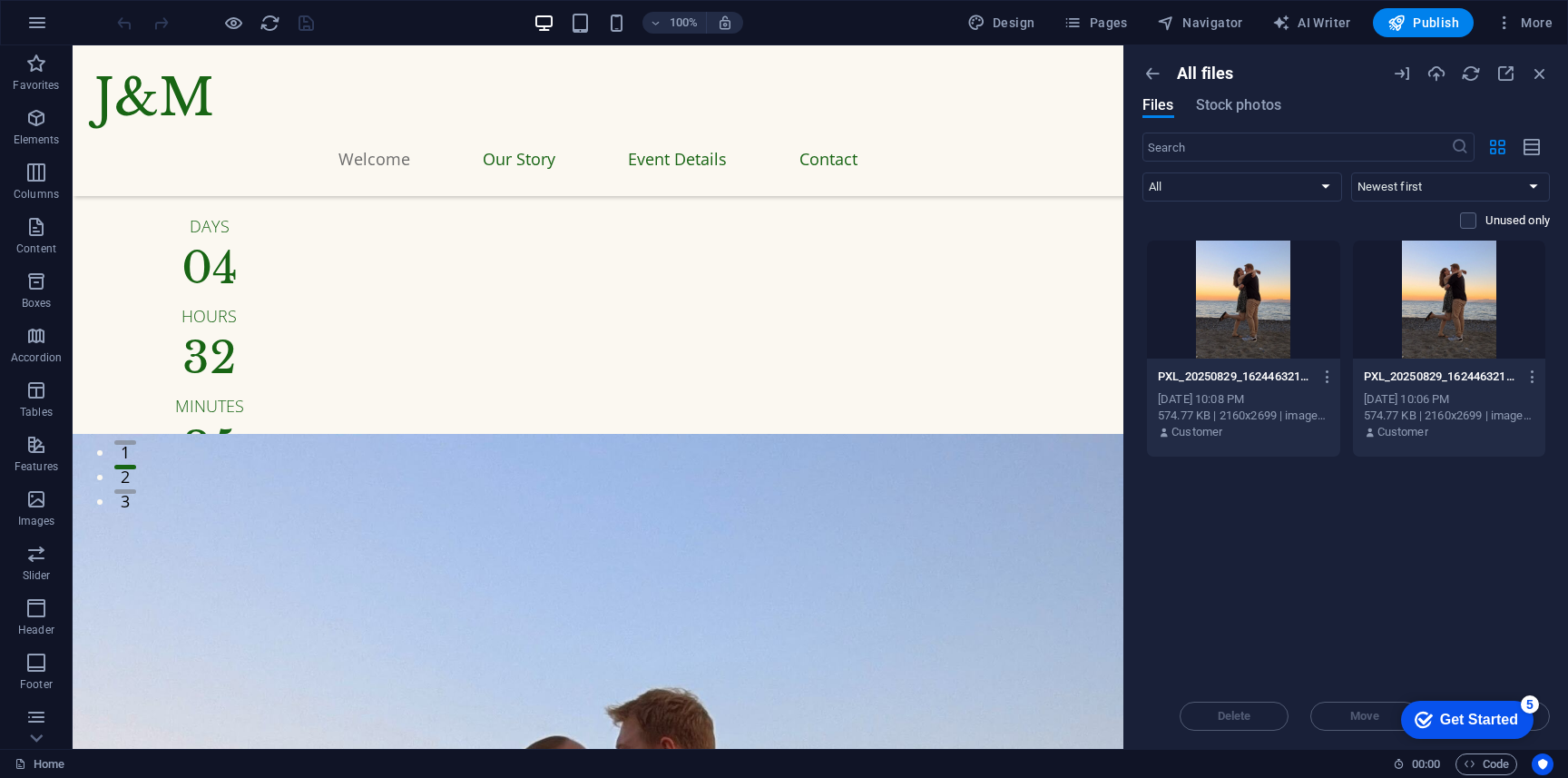
click at [1274, 120] on div "All files Files Stock photos" at bounding box center [1346, 97] width 407 height 69
click at [1258, 120] on div "All files Files Stock photos" at bounding box center [1346, 97] width 407 height 69
click at [1258, 106] on span "Stock photos" at bounding box center [1239, 105] width 85 height 22
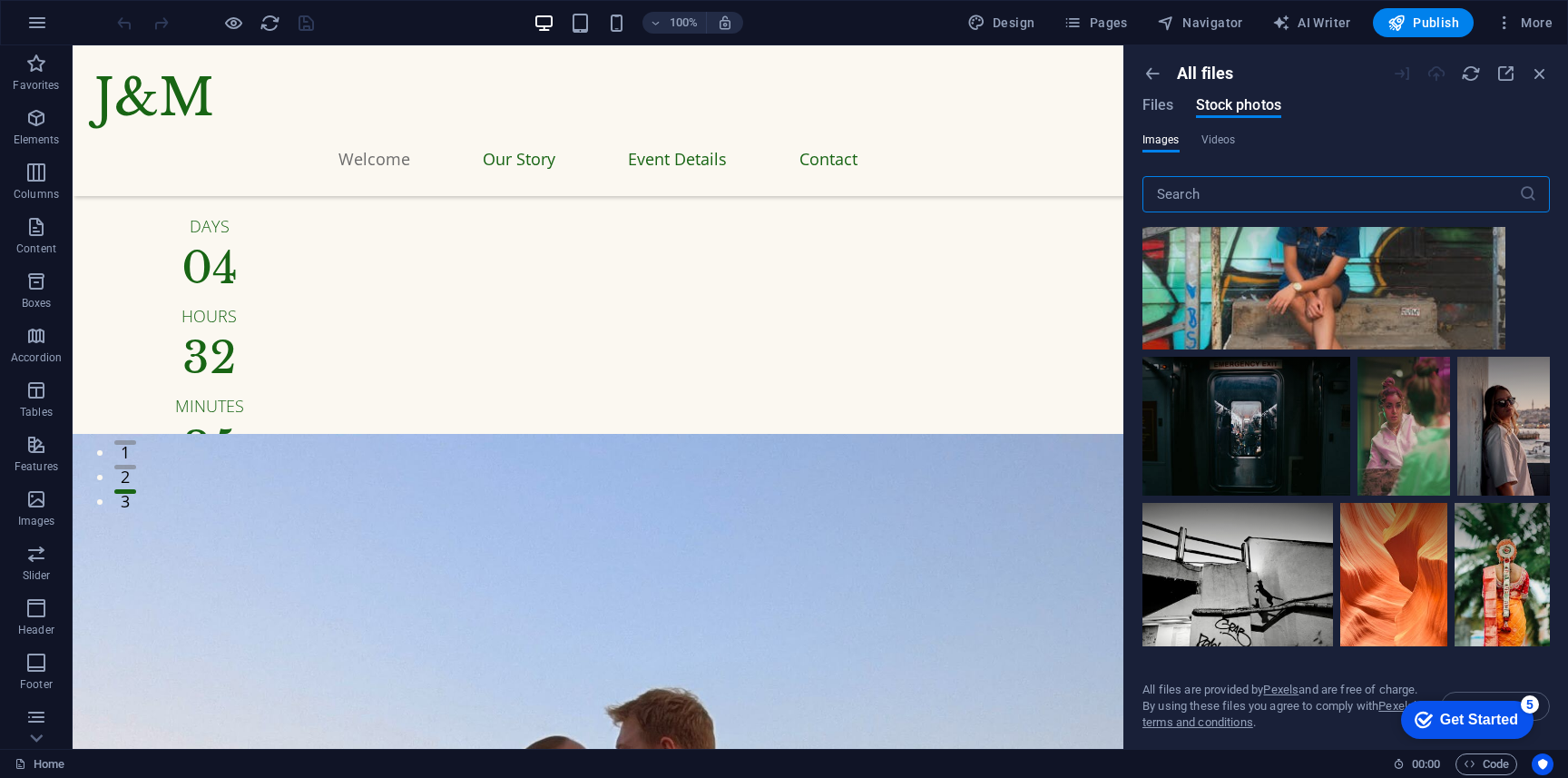
scroll to position [385, 0]
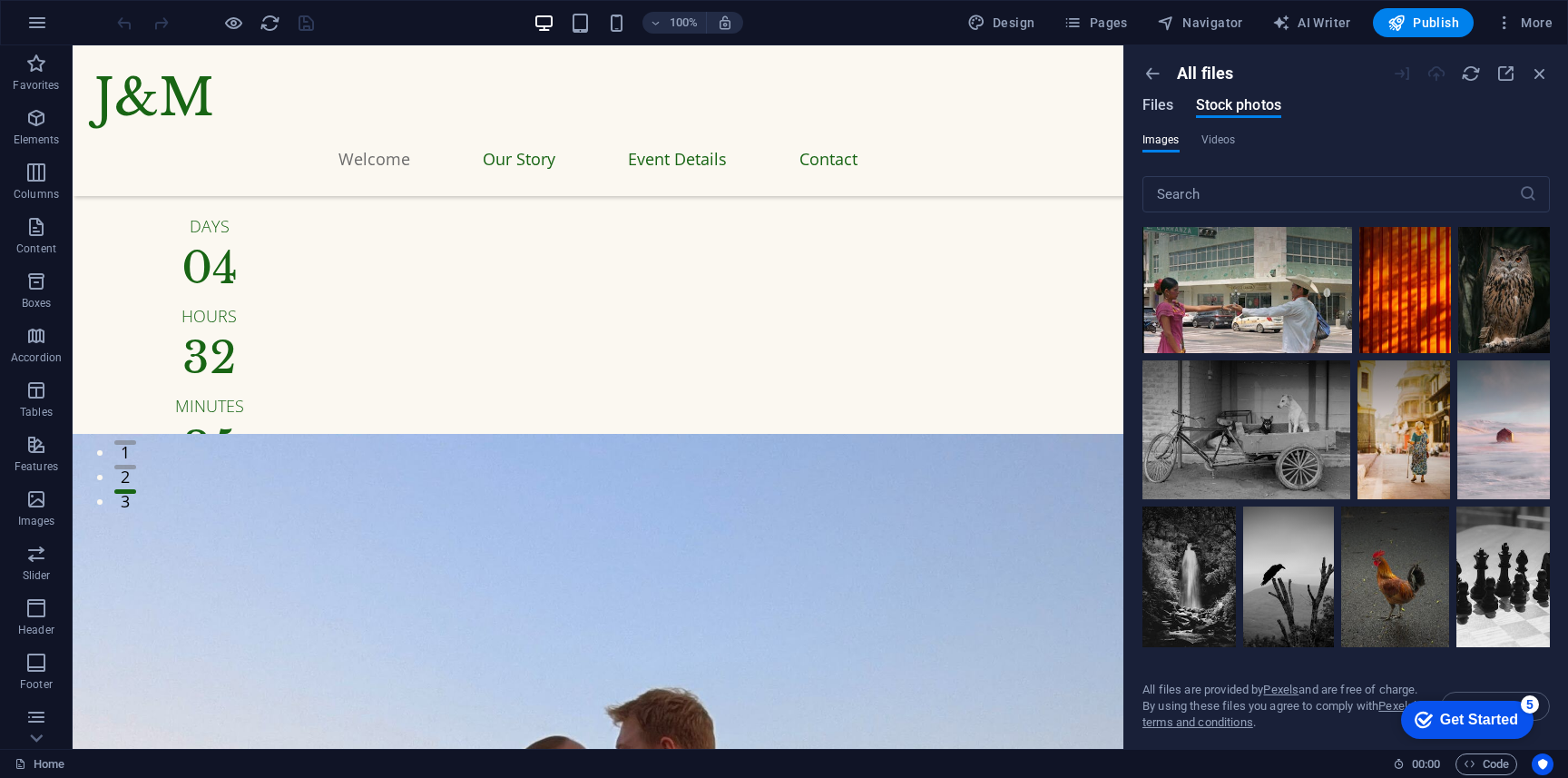
click at [1166, 98] on span "Files" at bounding box center [1158, 105] width 32 height 22
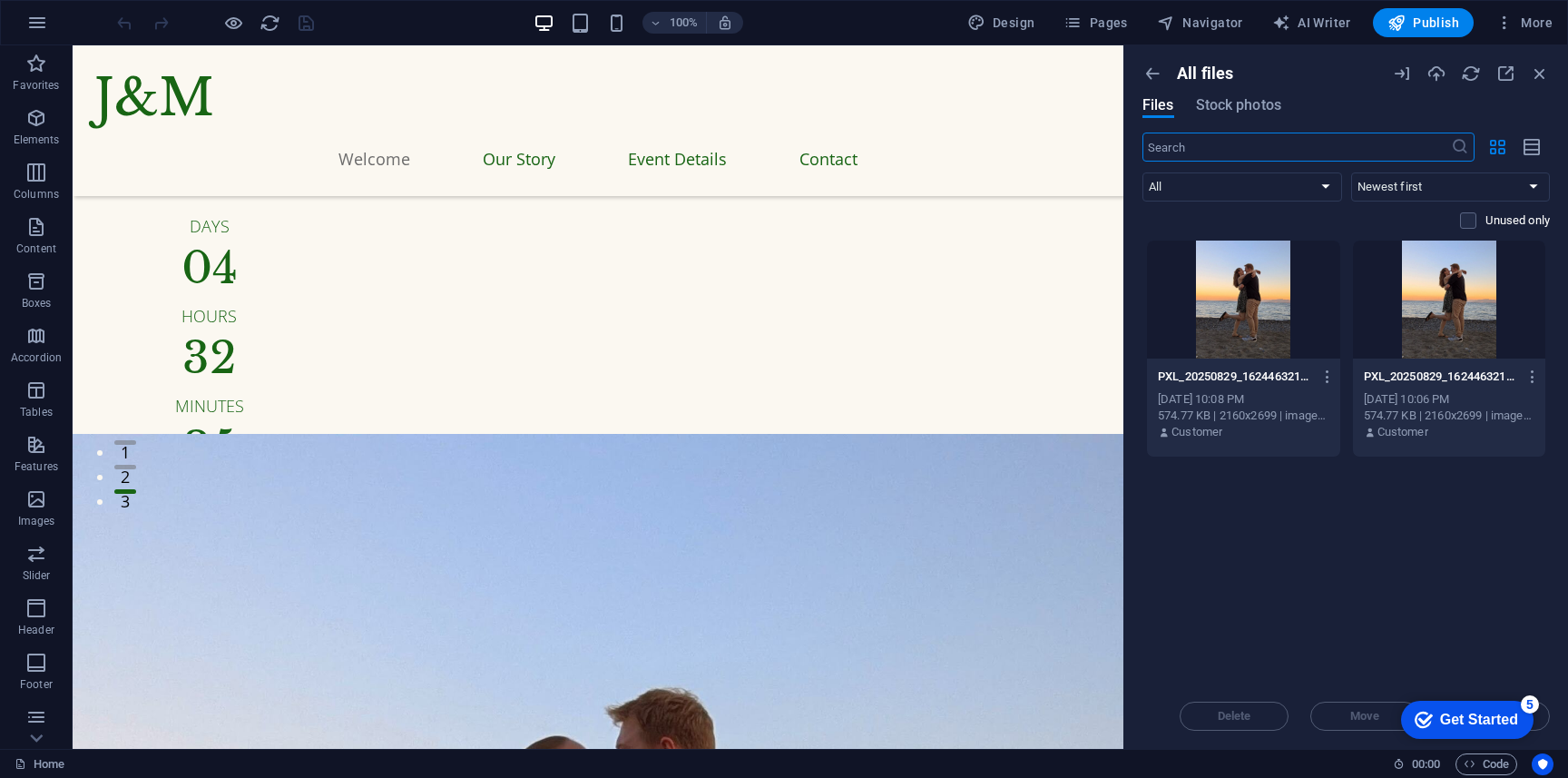
click at [1262, 318] on div at bounding box center [1244, 299] width 193 height 118
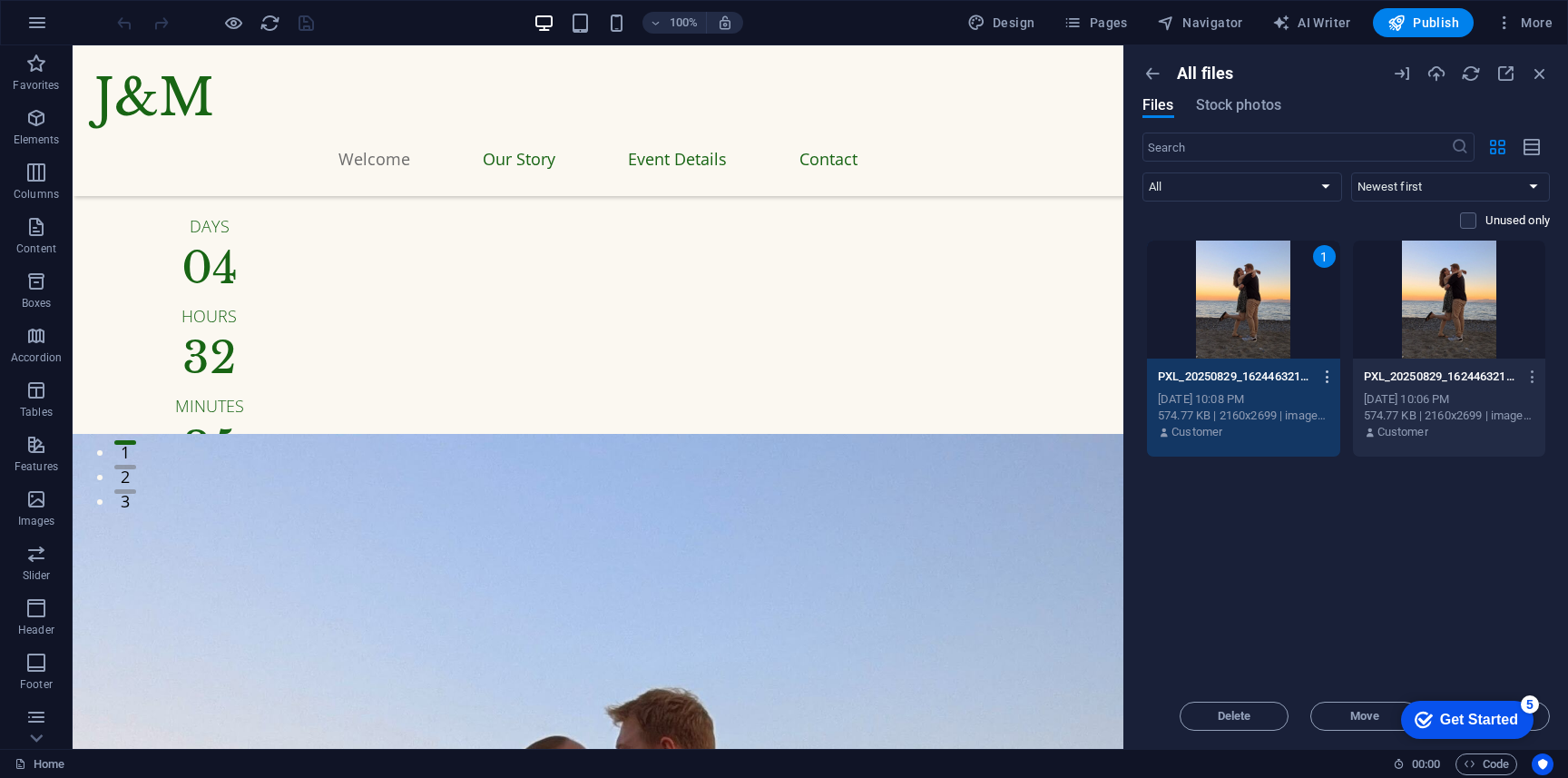
click at [1321, 374] on icon "button" at bounding box center [1329, 376] width 17 height 16
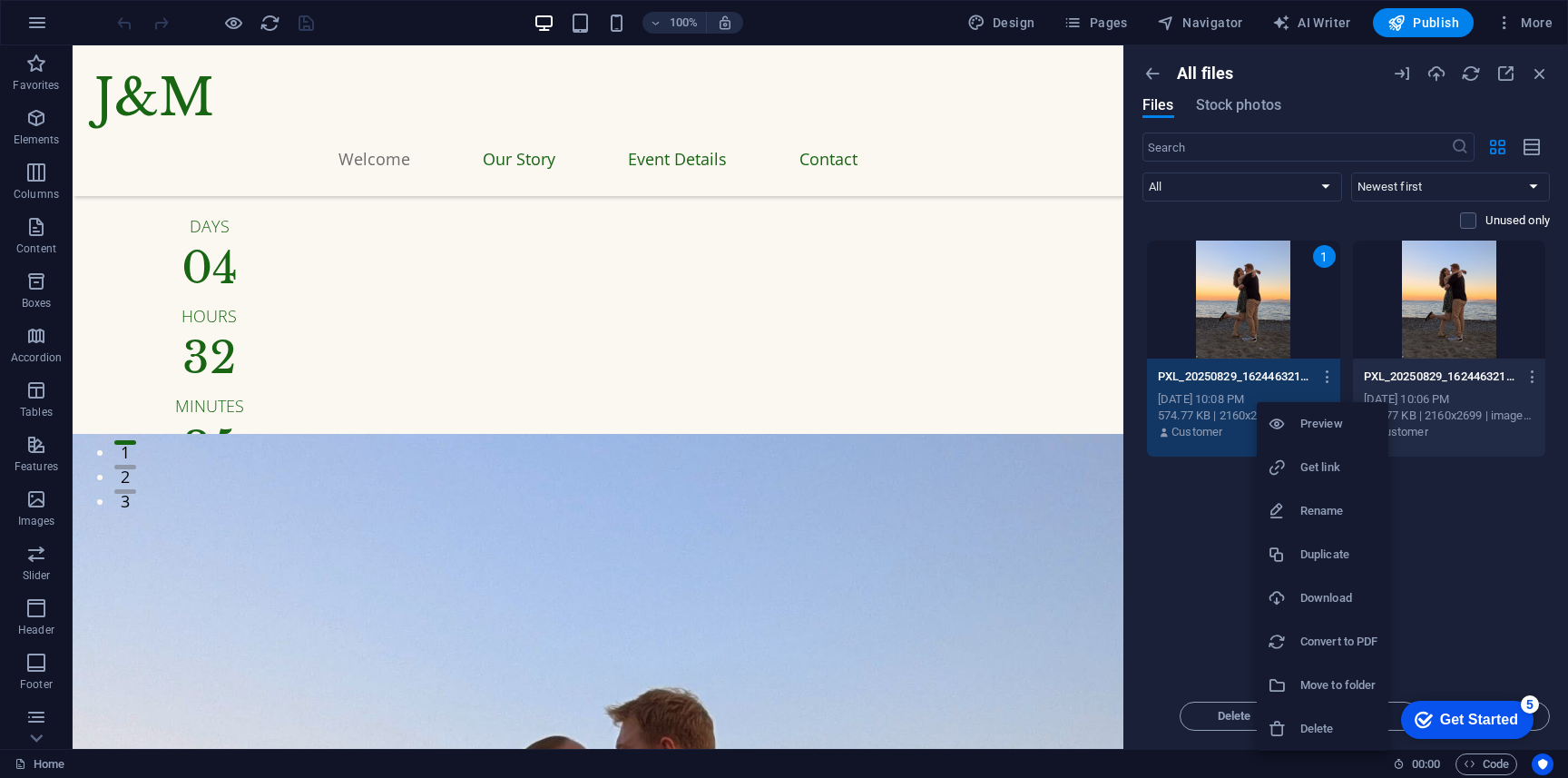
click at [1422, 610] on div at bounding box center [784, 389] width 1568 height 778
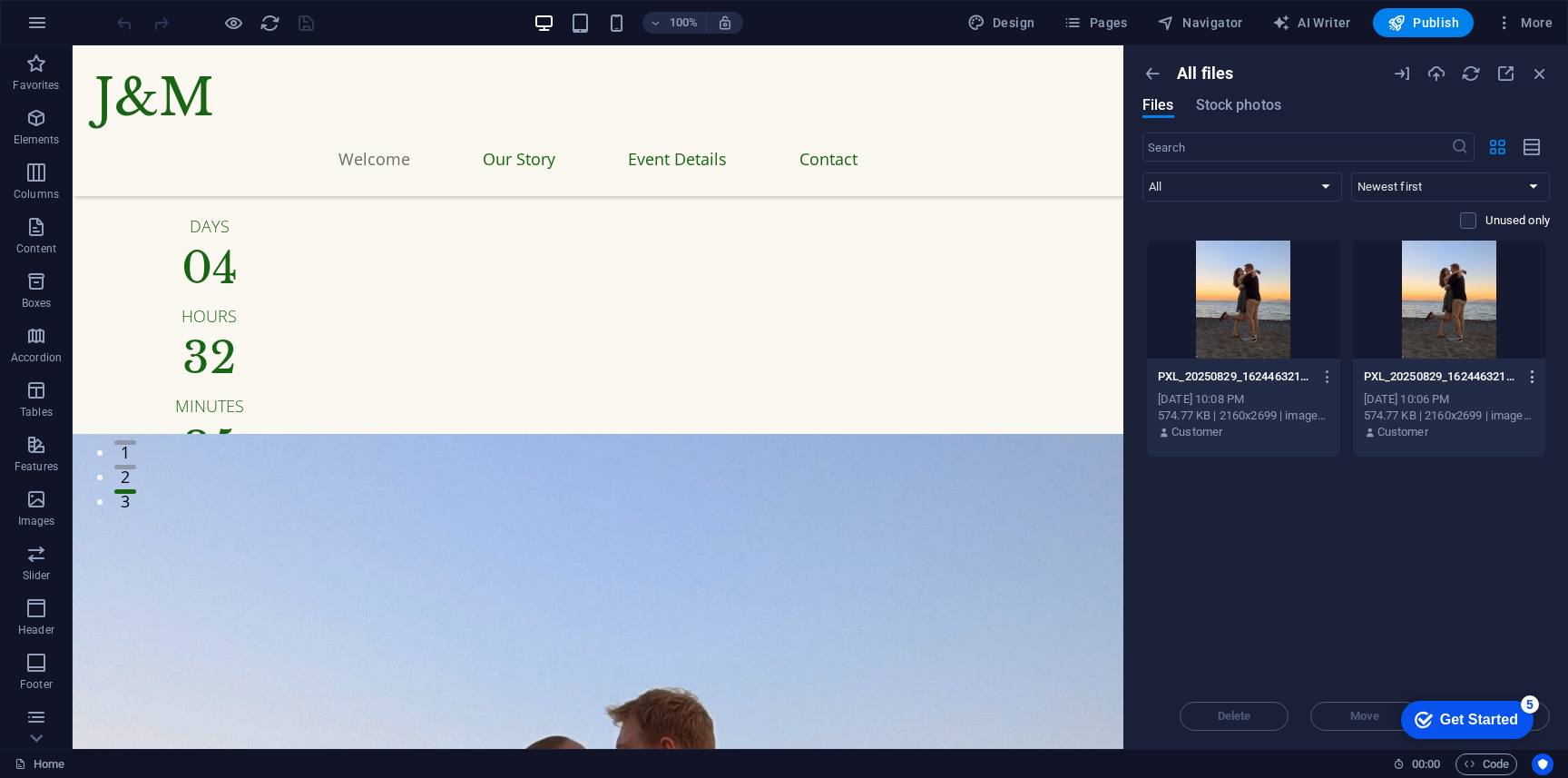
click at [1528, 383] on icon "button" at bounding box center [1533, 376] width 17 height 16
click at [1489, 221] on div at bounding box center [784, 389] width 1568 height 778
click at [1469, 217] on label at bounding box center [1468, 220] width 16 height 16
click at [0, 0] on input "checkbox" at bounding box center [0, 0] width 0 height 0
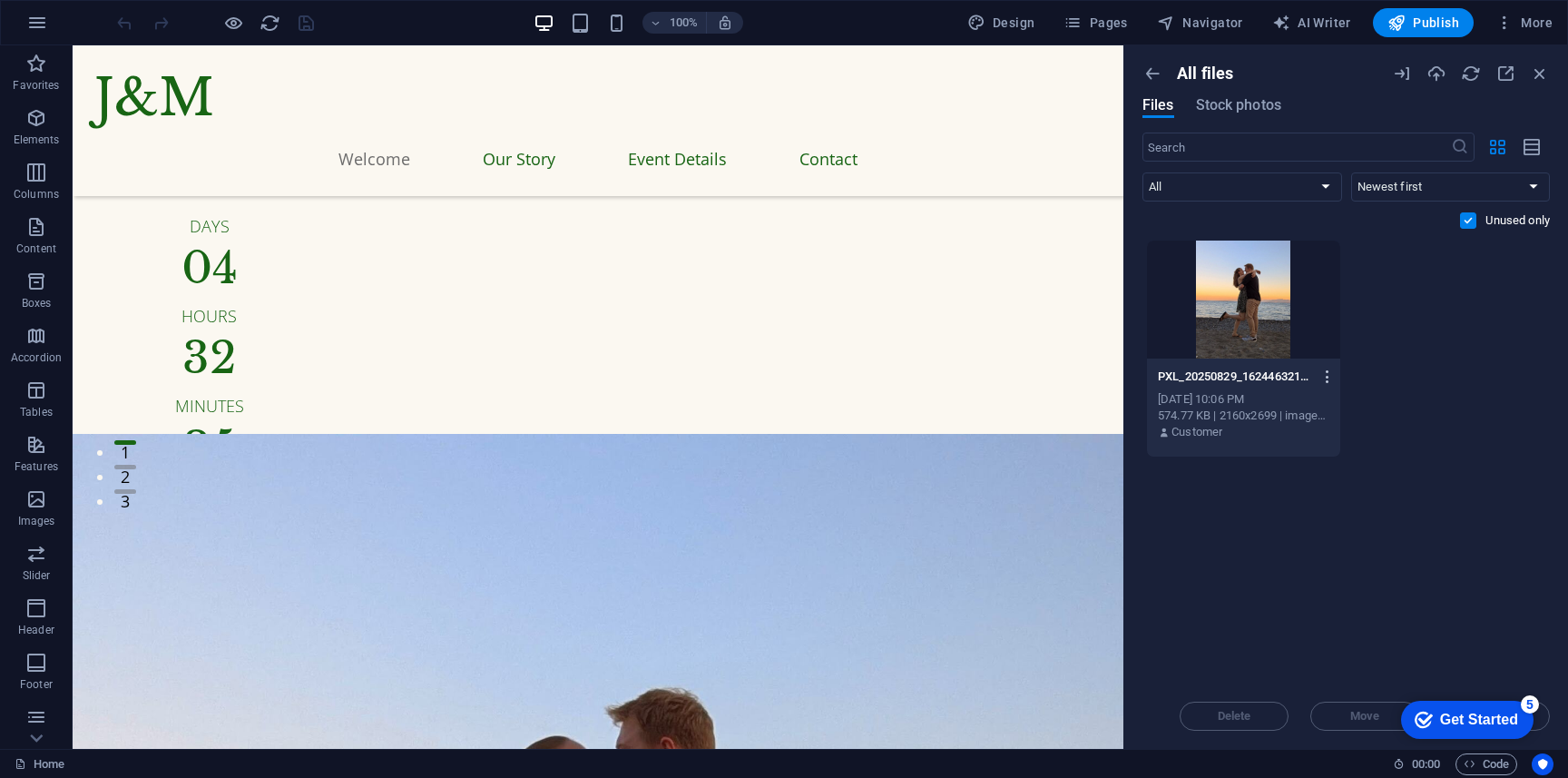
click at [1326, 385] on button "button" at bounding box center [1324, 376] width 24 height 29
click at [1341, 718] on h6 "Delete" at bounding box center [1339, 729] width 77 height 22
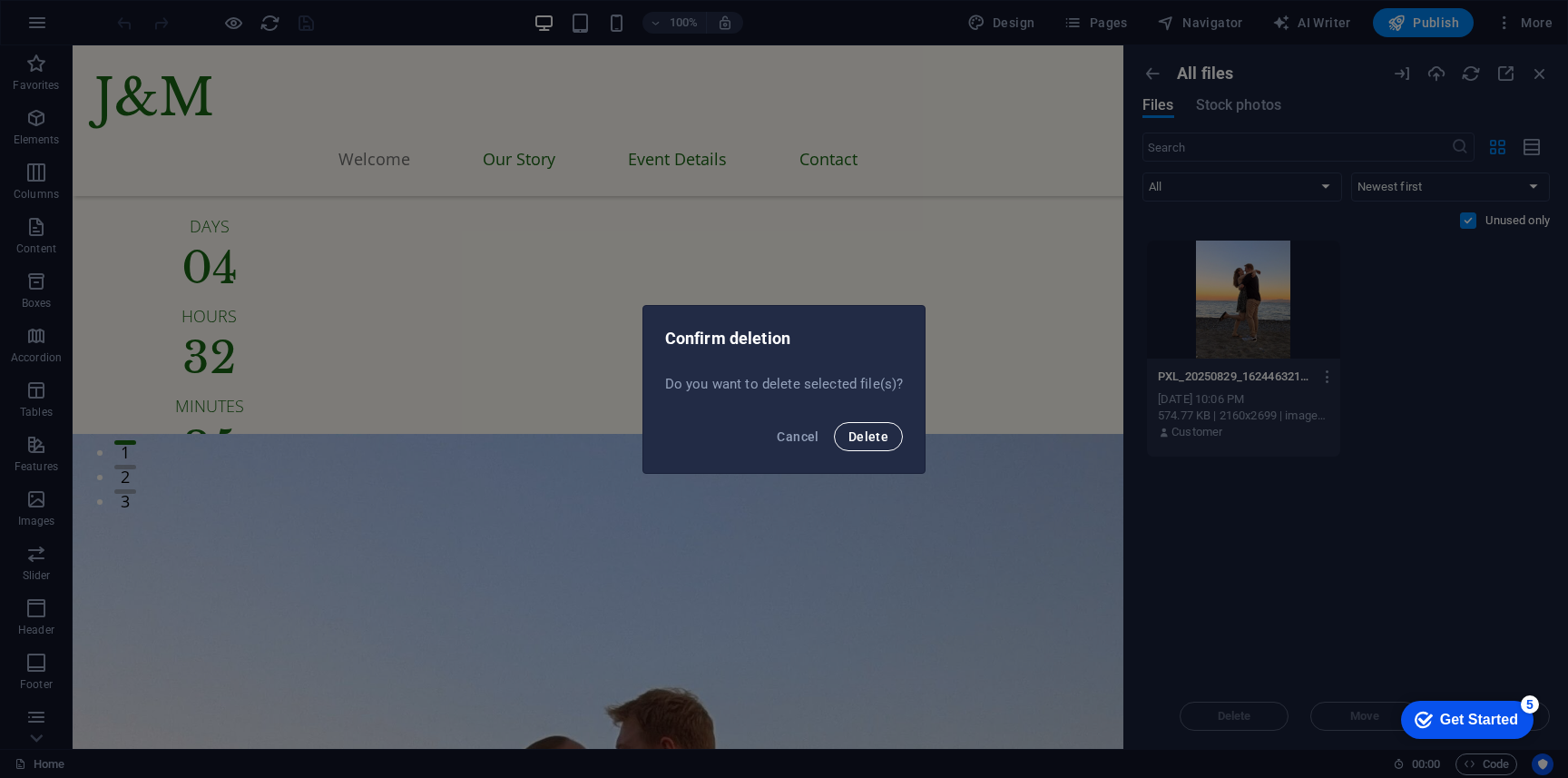
click at [884, 430] on span "Delete" at bounding box center [868, 436] width 40 height 14
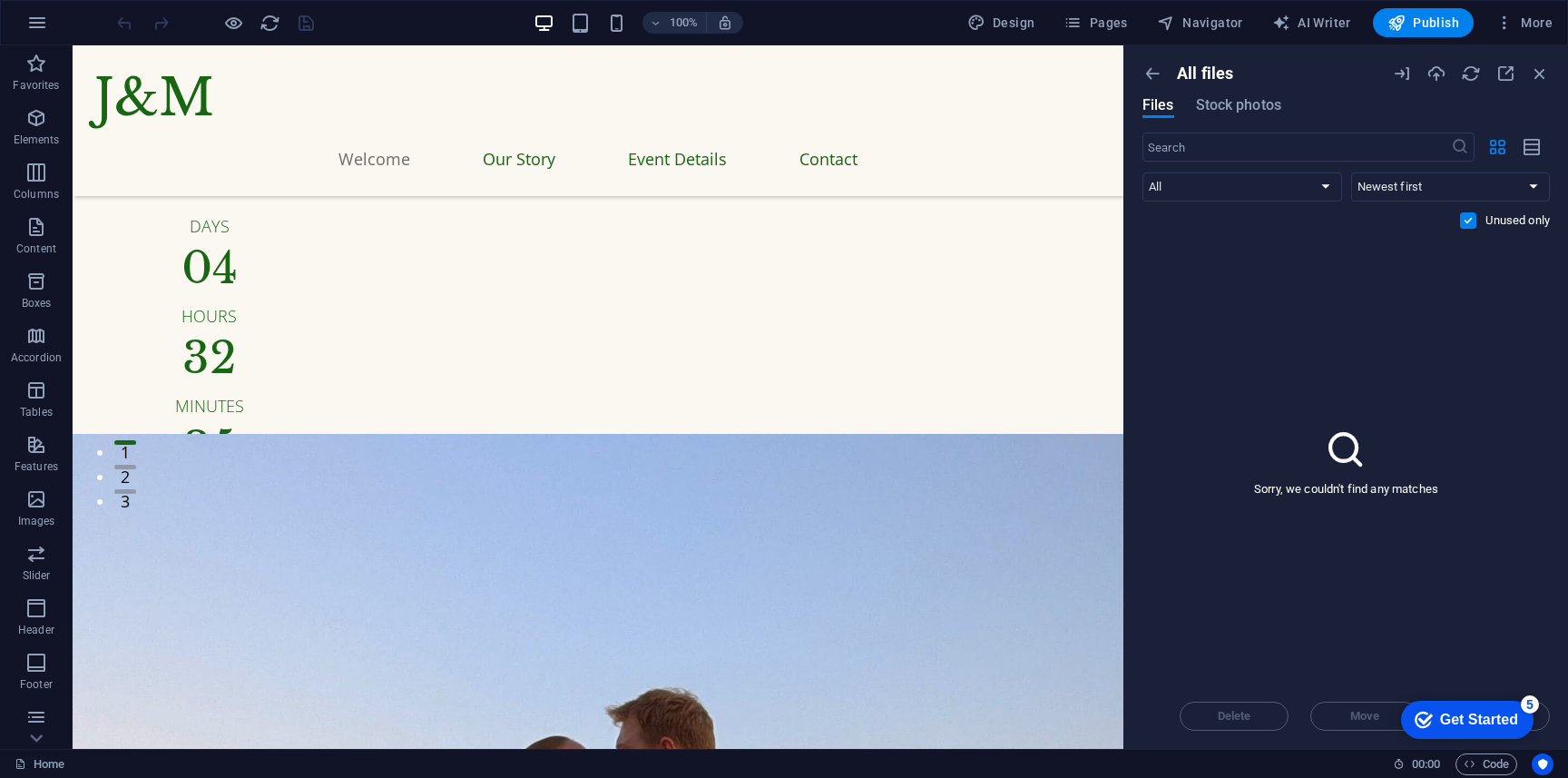
click at [1466, 221] on label at bounding box center [1468, 220] width 16 height 16
click at [0, 0] on input "checkbox" at bounding box center [0, 0] width 0 height 0
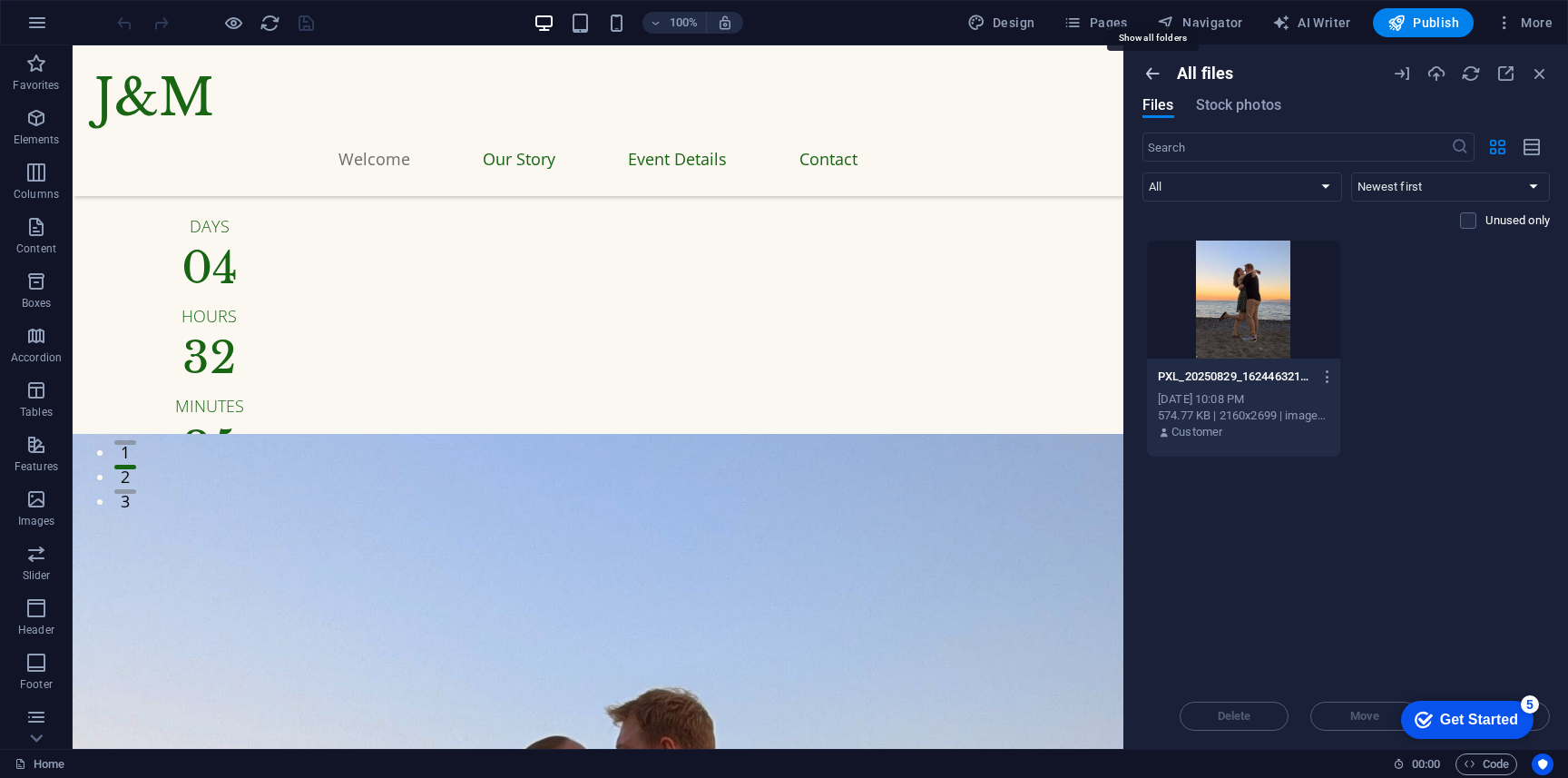
click at [1151, 75] on icon "button" at bounding box center [1152, 73] width 20 height 20
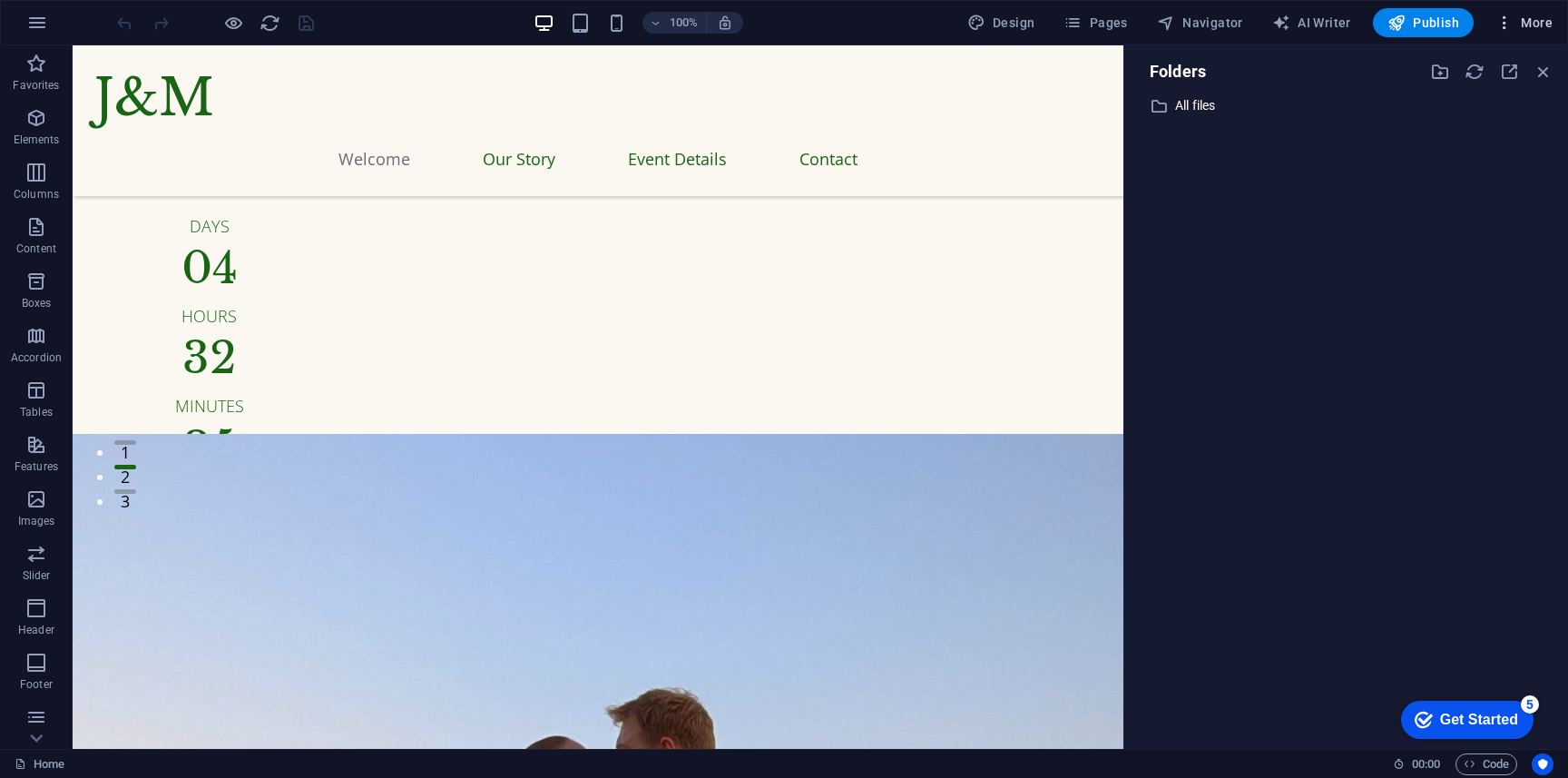
click at [1498, 25] on icon "button" at bounding box center [1504, 22] width 18 height 18
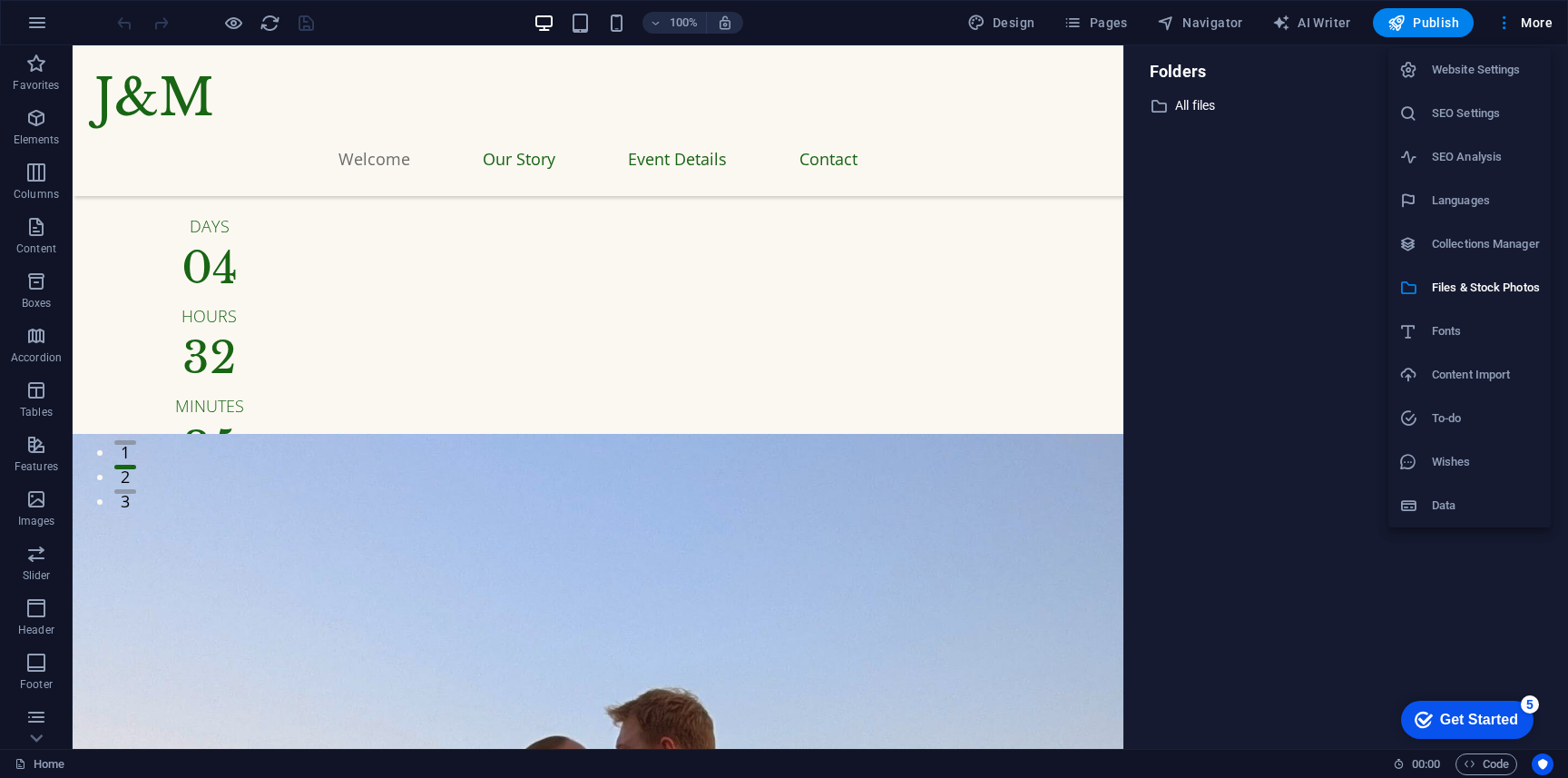
click at [1498, 208] on h6 "Languages" at bounding box center [1486, 200] width 108 height 22
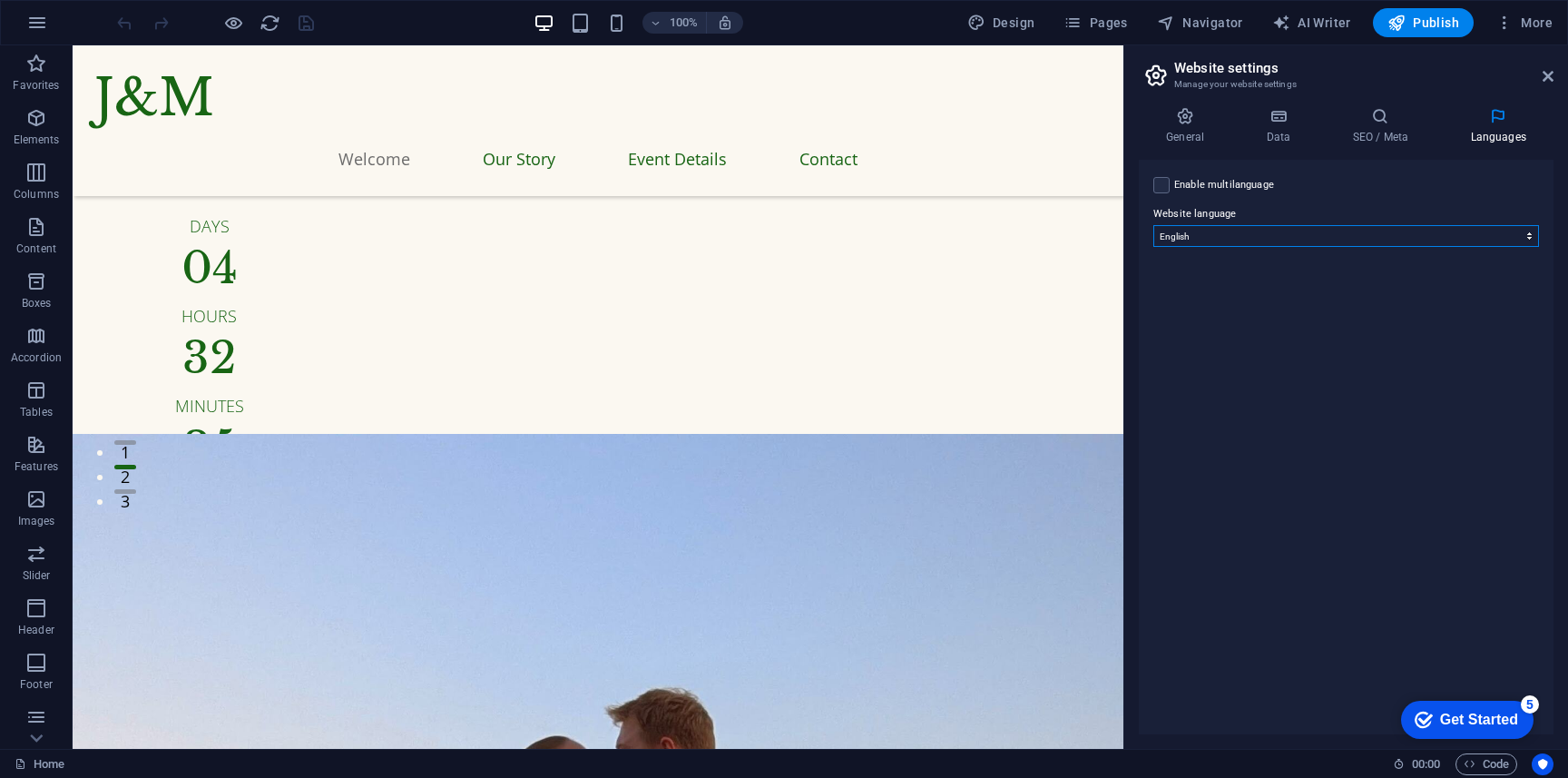
click at [1285, 236] on select "Abkhazian Afar Afrikaans Akan Albanian Amharic Arabic Aragonese Armenian Assame…" at bounding box center [1346, 236] width 385 height 22
select select "55"
click at [1154, 225] on select "Abkhazian Afar Afrikaans Akan Albanian Amharic Arabic Aragonese Armenian Assame…" at bounding box center [1346, 236] width 385 height 22
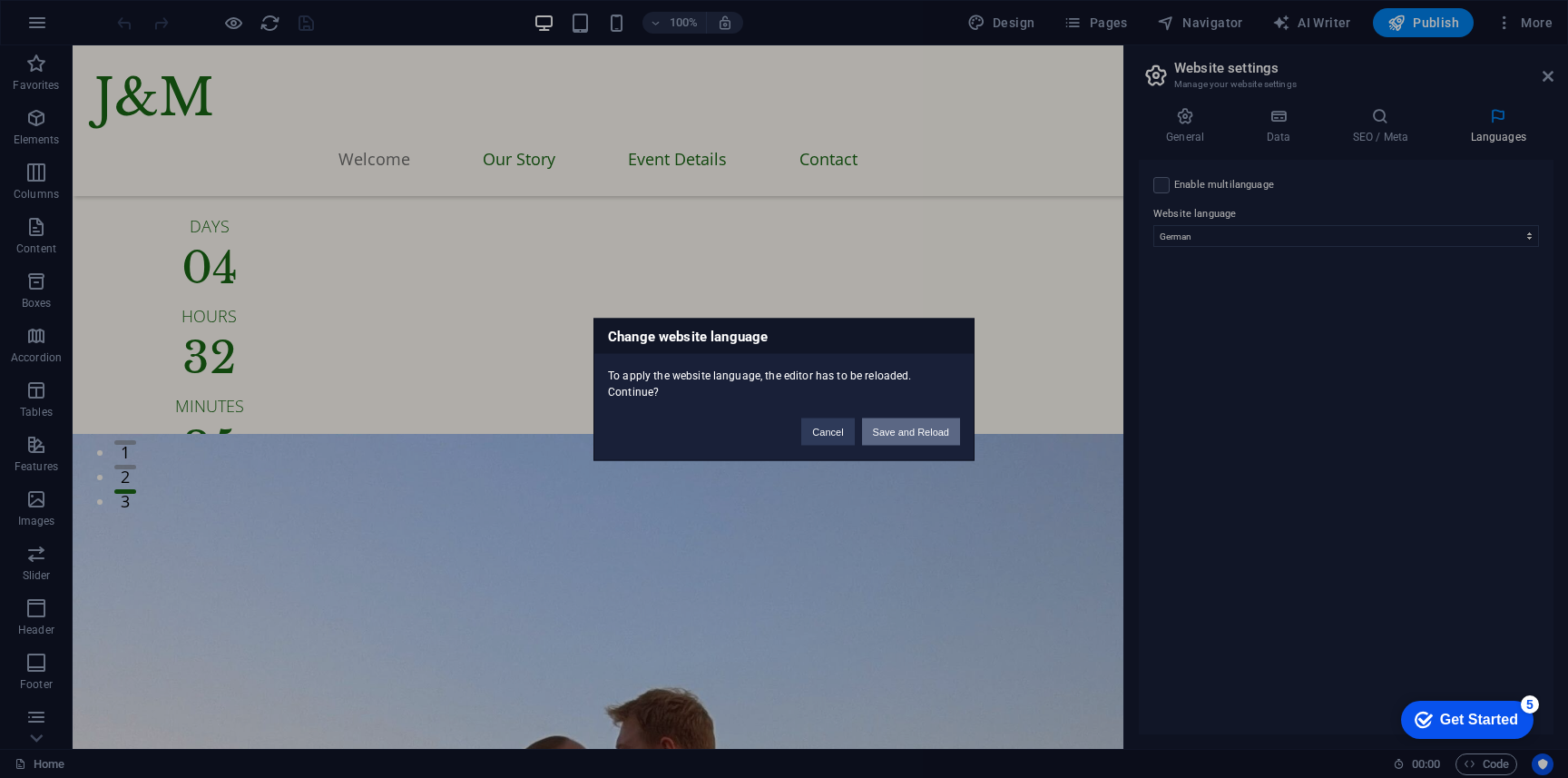
click at [926, 430] on button "Save and Reload" at bounding box center [911, 431] width 98 height 27
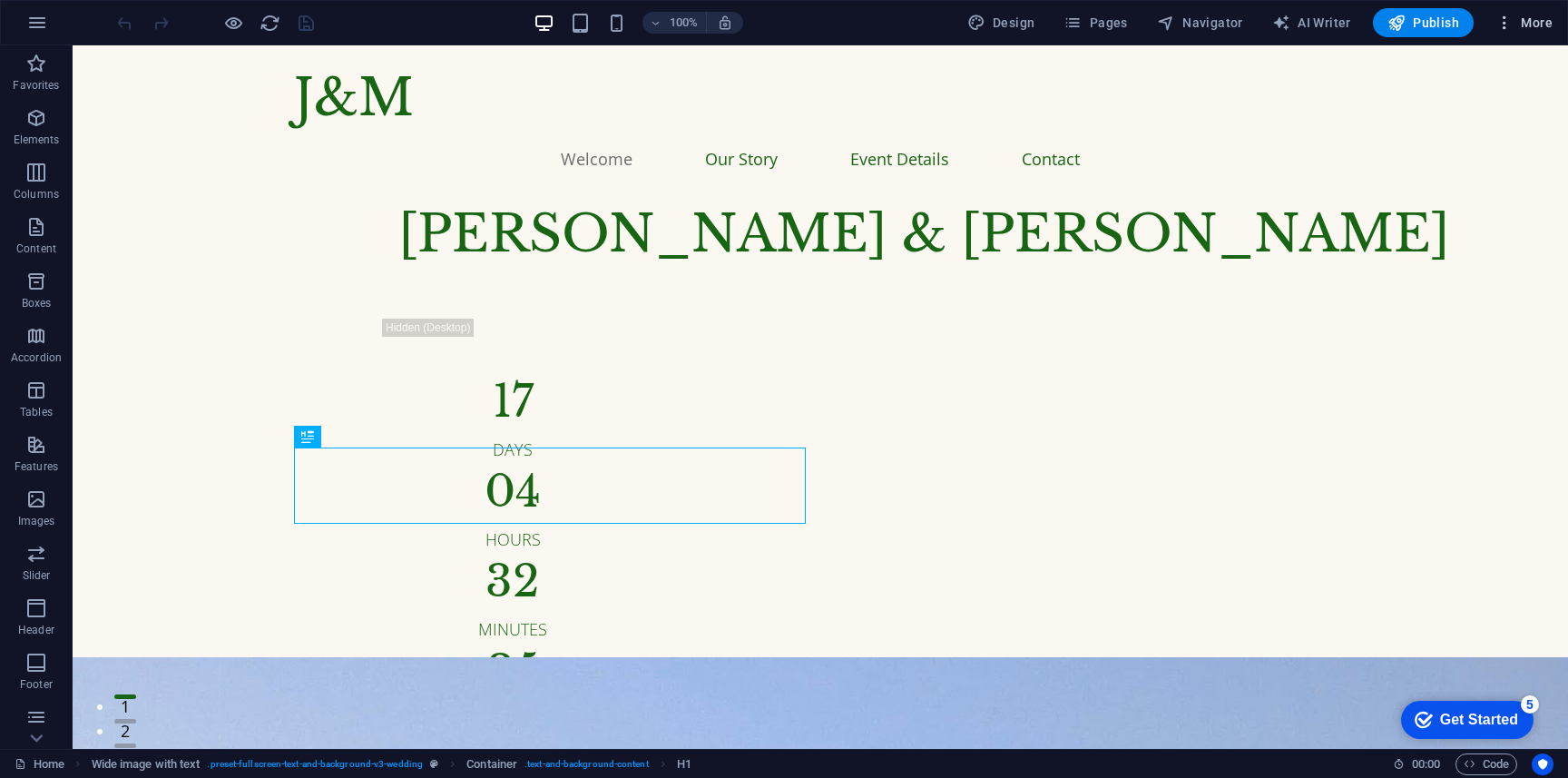
click at [1518, 20] on span "More" at bounding box center [1524, 22] width 57 height 18
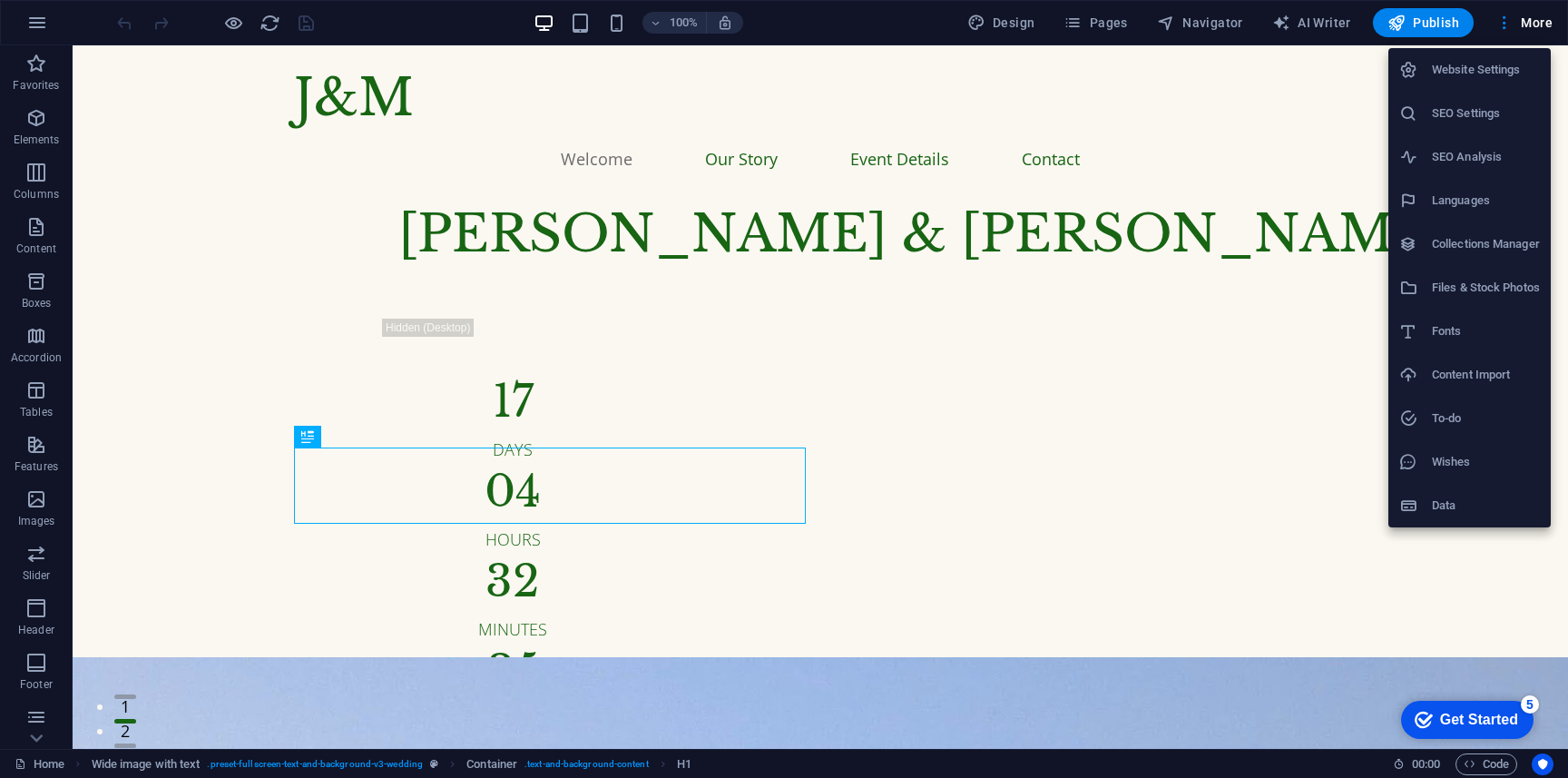
click at [1488, 323] on h6 "Fonts" at bounding box center [1486, 331] width 108 height 22
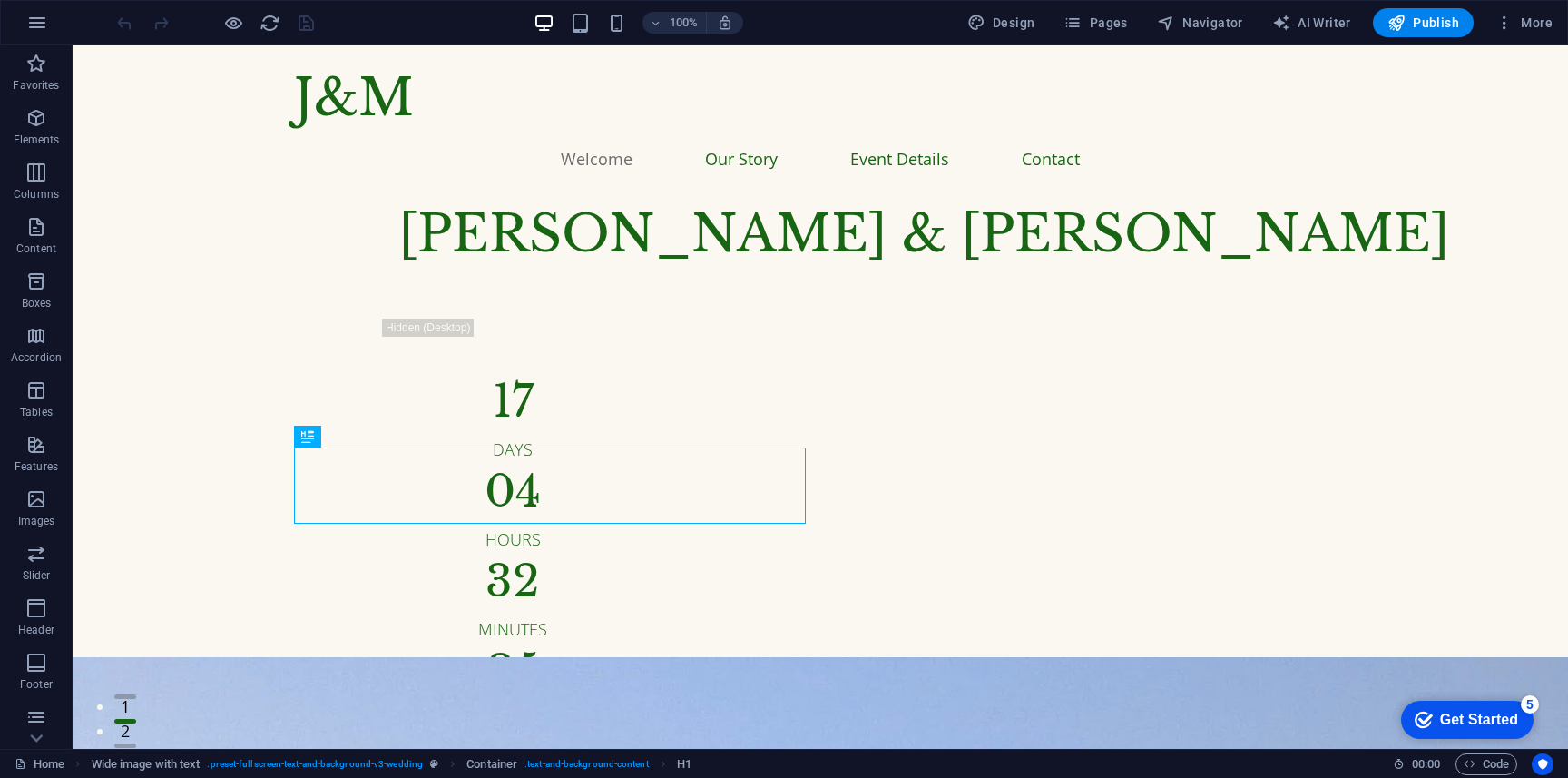
select select "popularity"
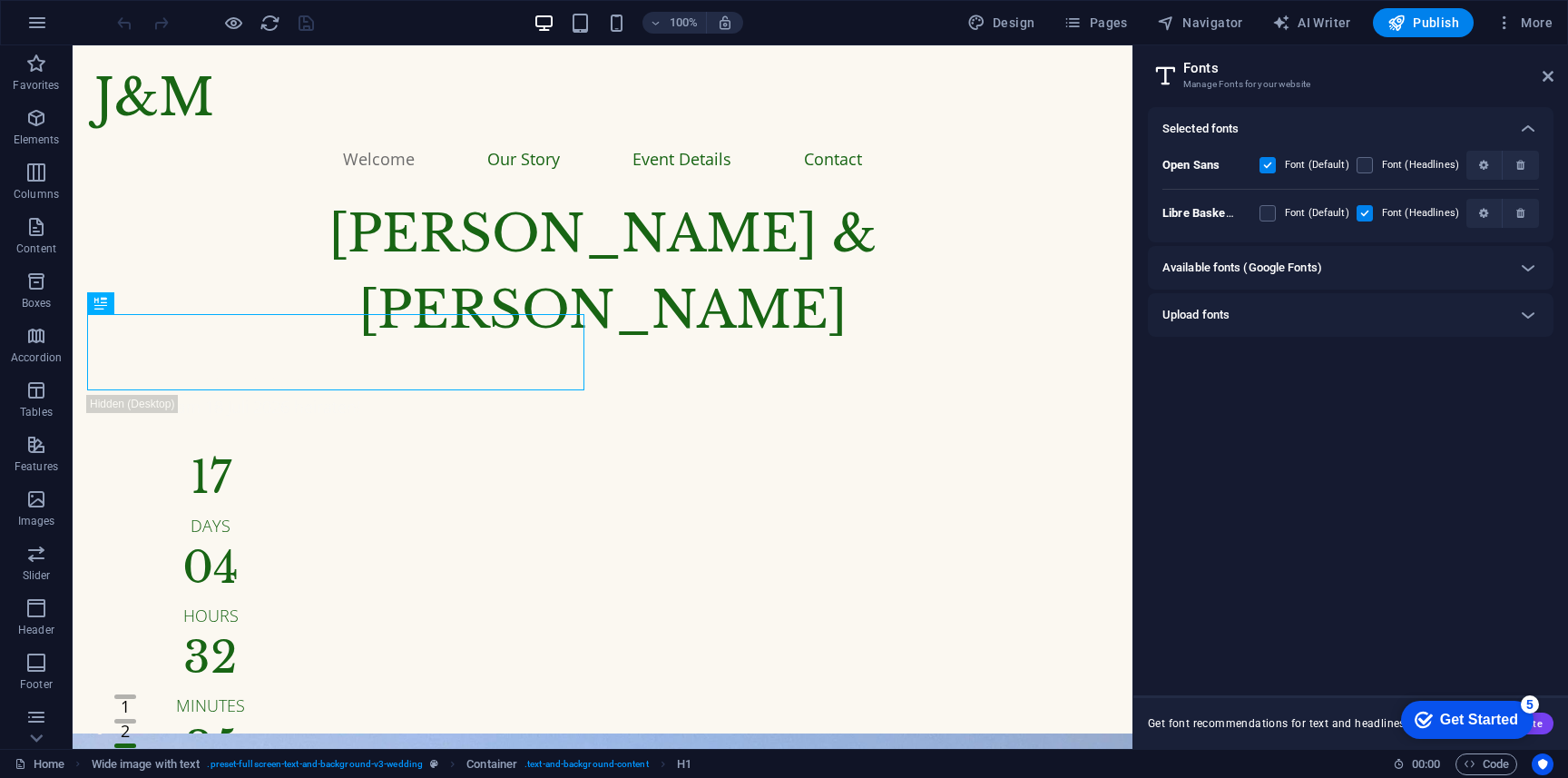
click at [1358, 339] on div "Selected fonts Open Sans Font (Default) Font (Headlines) Libre Baskerville Font…" at bounding box center [1351, 394] width 406 height 573
click at [1363, 313] on div "Upload fonts" at bounding box center [1334, 315] width 344 height 22
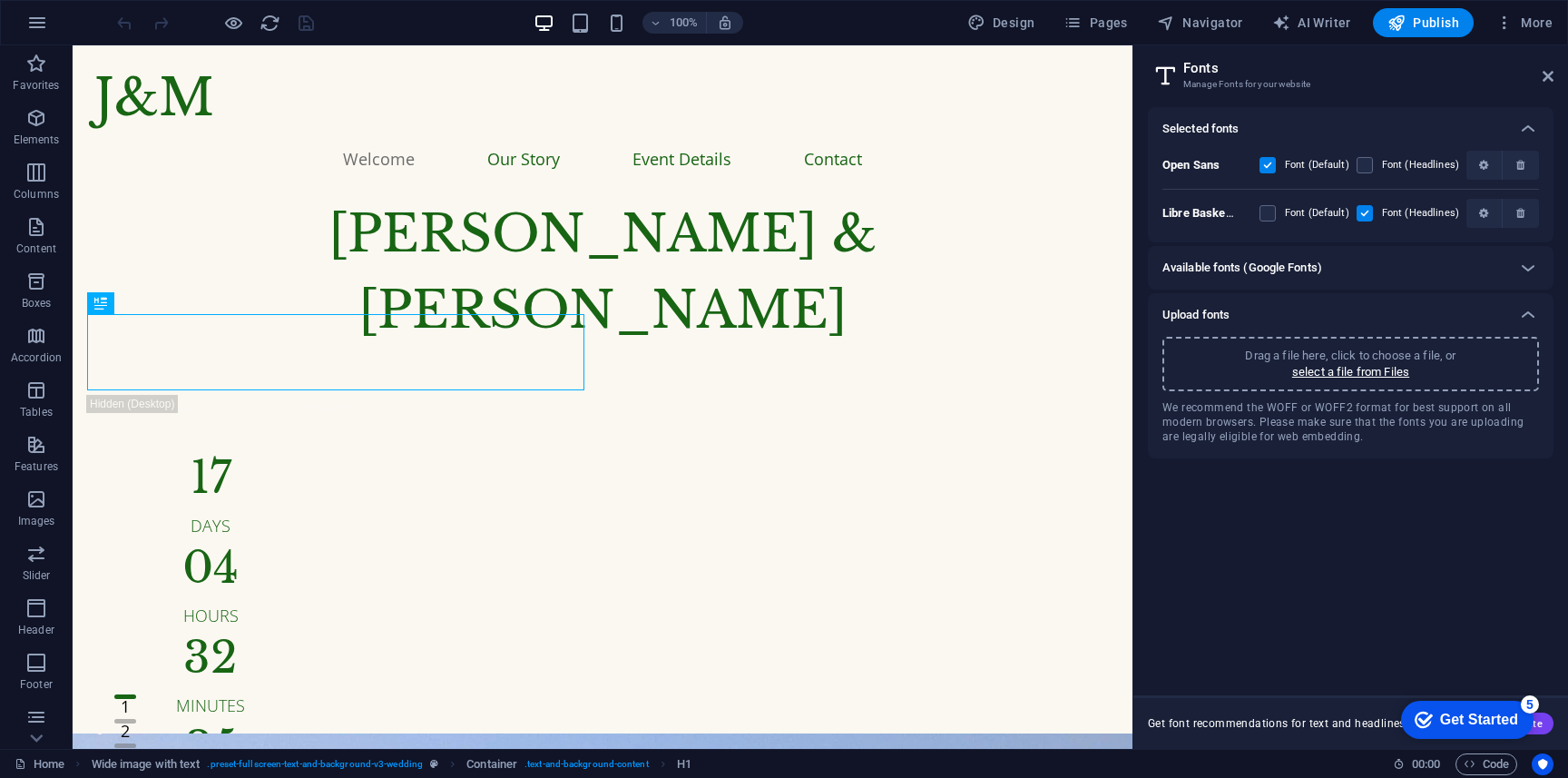
click at [1362, 280] on div "Available fonts (Google Fonts)" at bounding box center [1351, 267] width 406 height 43
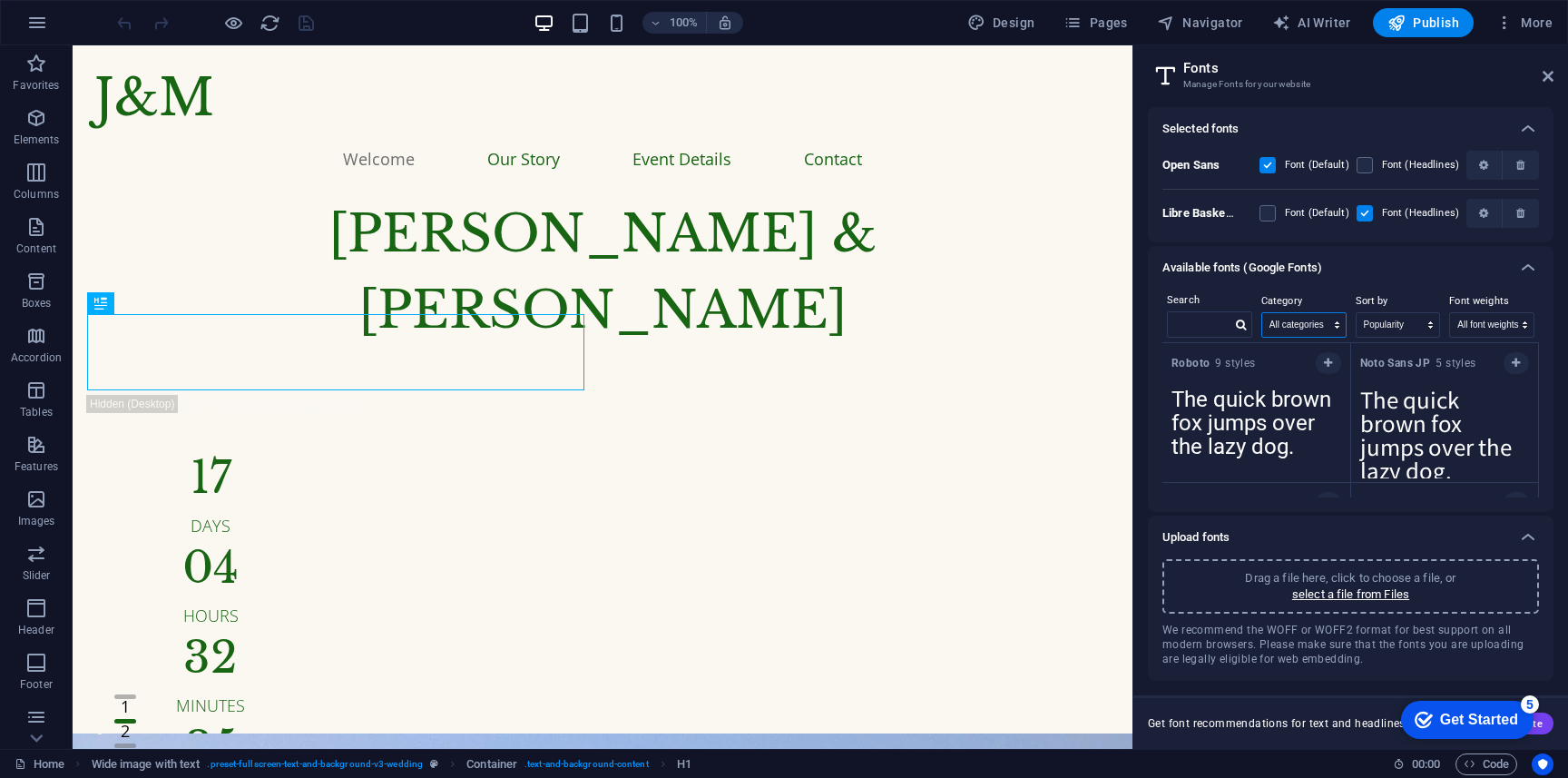
click at [1316, 327] on select "All categories serif display monospace sans-serif handwriting" at bounding box center [1303, 324] width 83 height 23
select select "handwriting"
click at [1262, 313] on select "All categories serif display monospace sans-serif handwriting" at bounding box center [1303, 324] width 83 height 23
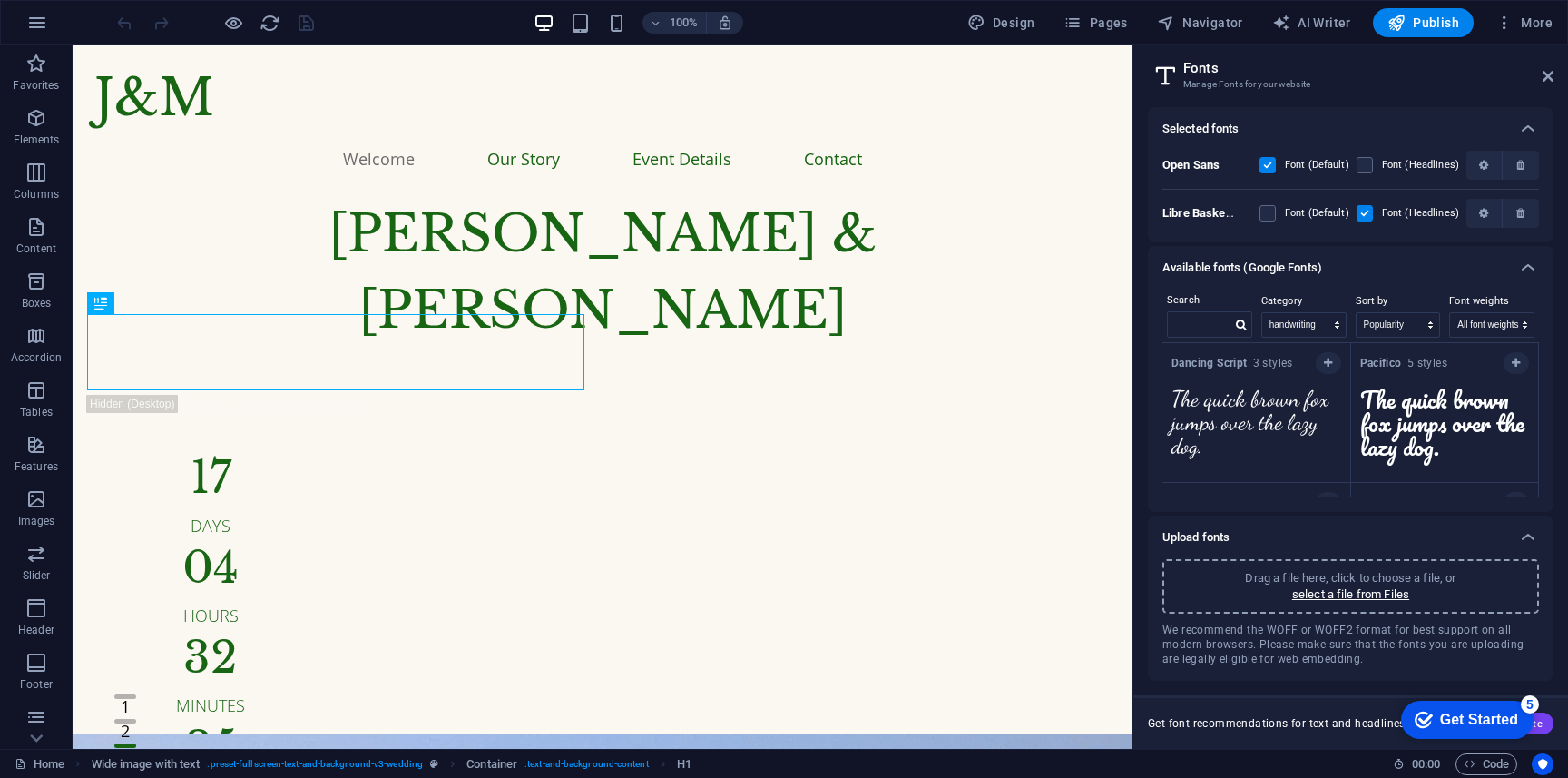
click at [1246, 360] on strong "Dancing Script" at bounding box center [1213, 362] width 82 height 13
click at [1329, 370] on button "button" at bounding box center [1329, 363] width 25 height 22
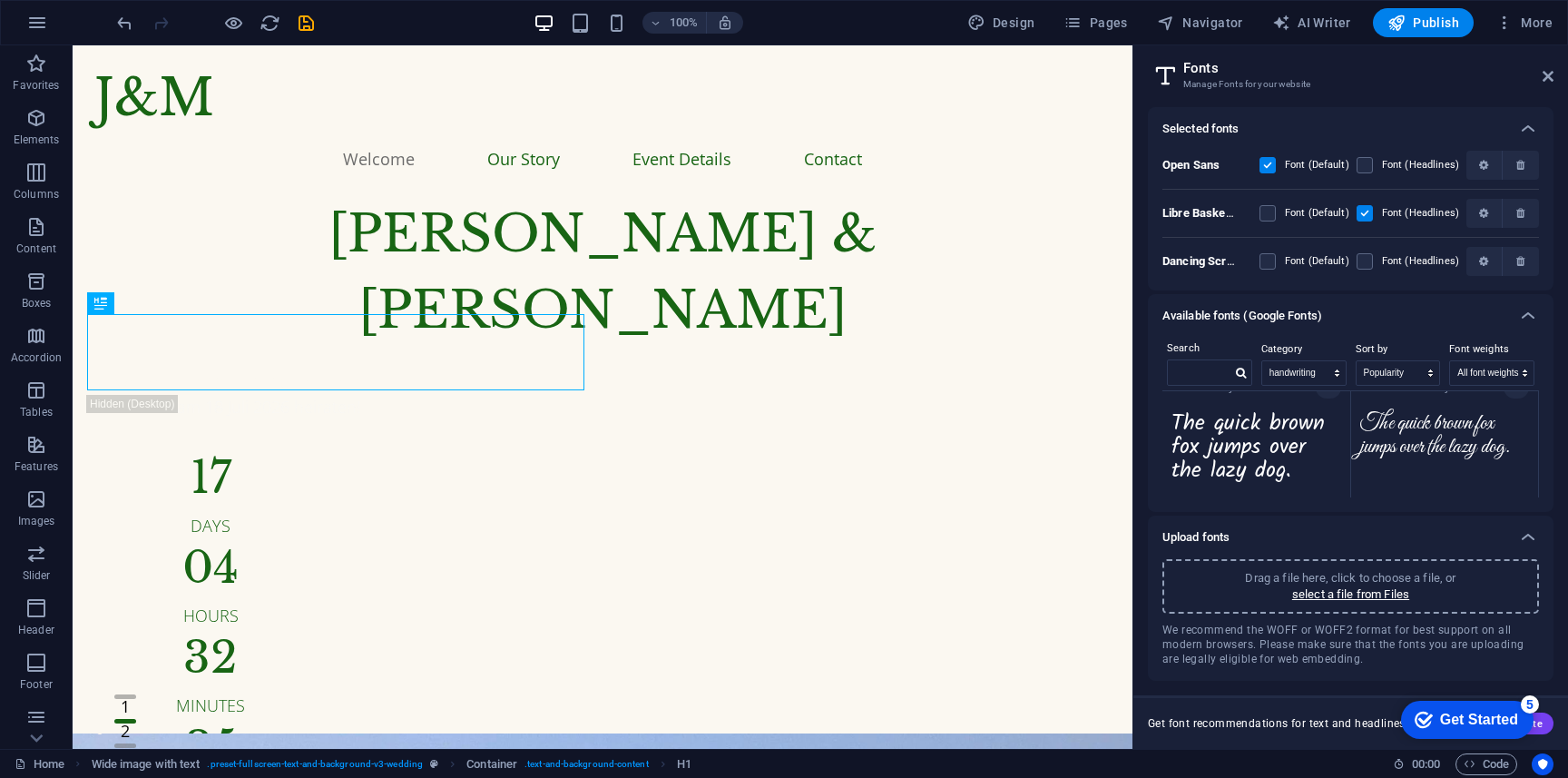
scroll to position [410, 0]
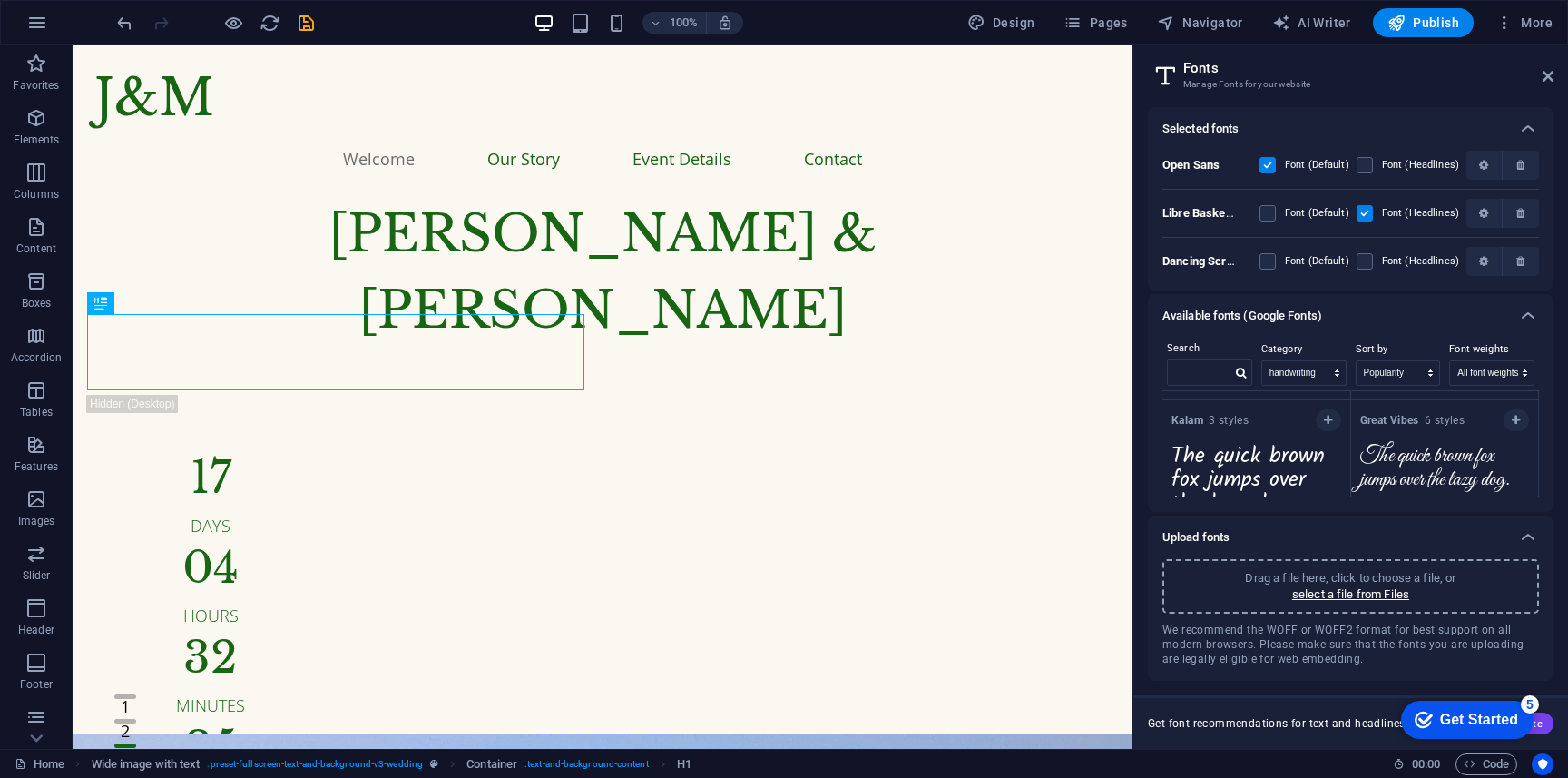
click at [1414, 424] on strong "Great Vibes" at bounding box center [1392, 420] width 65 height 13
click at [1518, 425] on span "button" at bounding box center [1516, 420] width 11 height 11
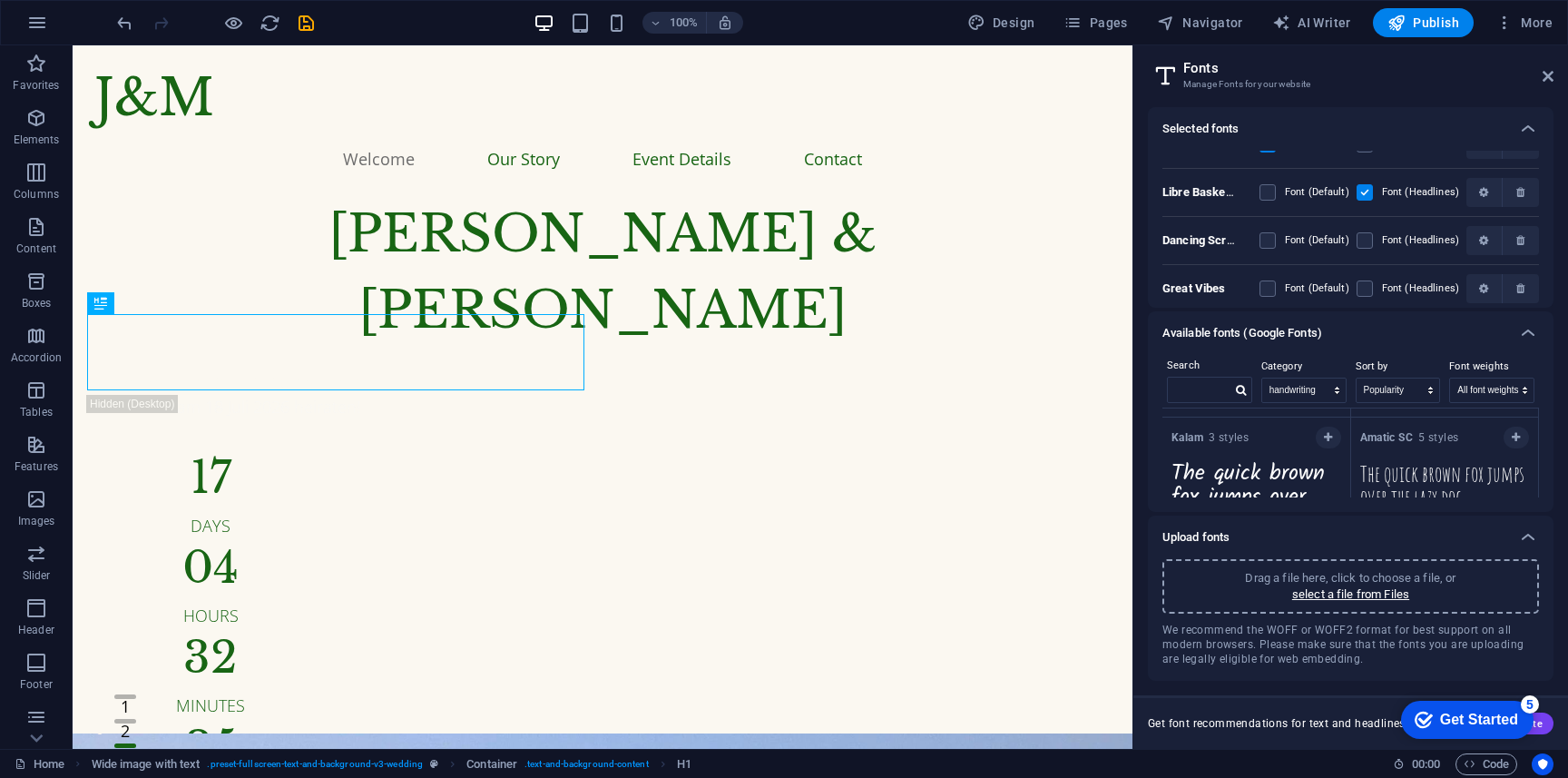
scroll to position [31, 0]
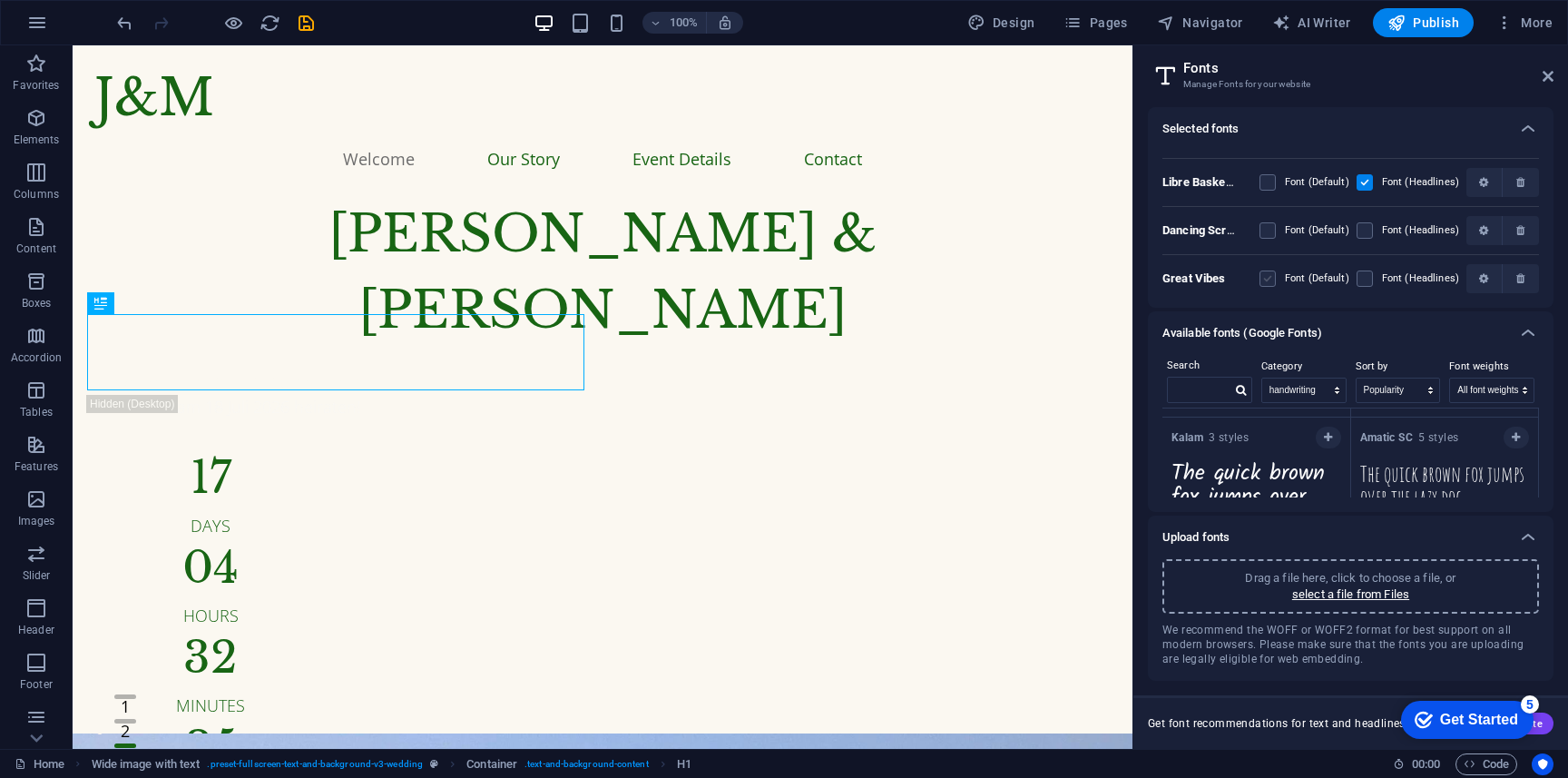
click at [1274, 278] on label at bounding box center [1268, 278] width 16 height 16
click at [0, 0] on Vibes "checkbox" at bounding box center [0, 0] width 0 height 0
click at [1365, 285] on label at bounding box center [1364, 278] width 16 height 16
click at [0, 0] on Vibes "checkbox" at bounding box center [0, 0] width 0 height 0
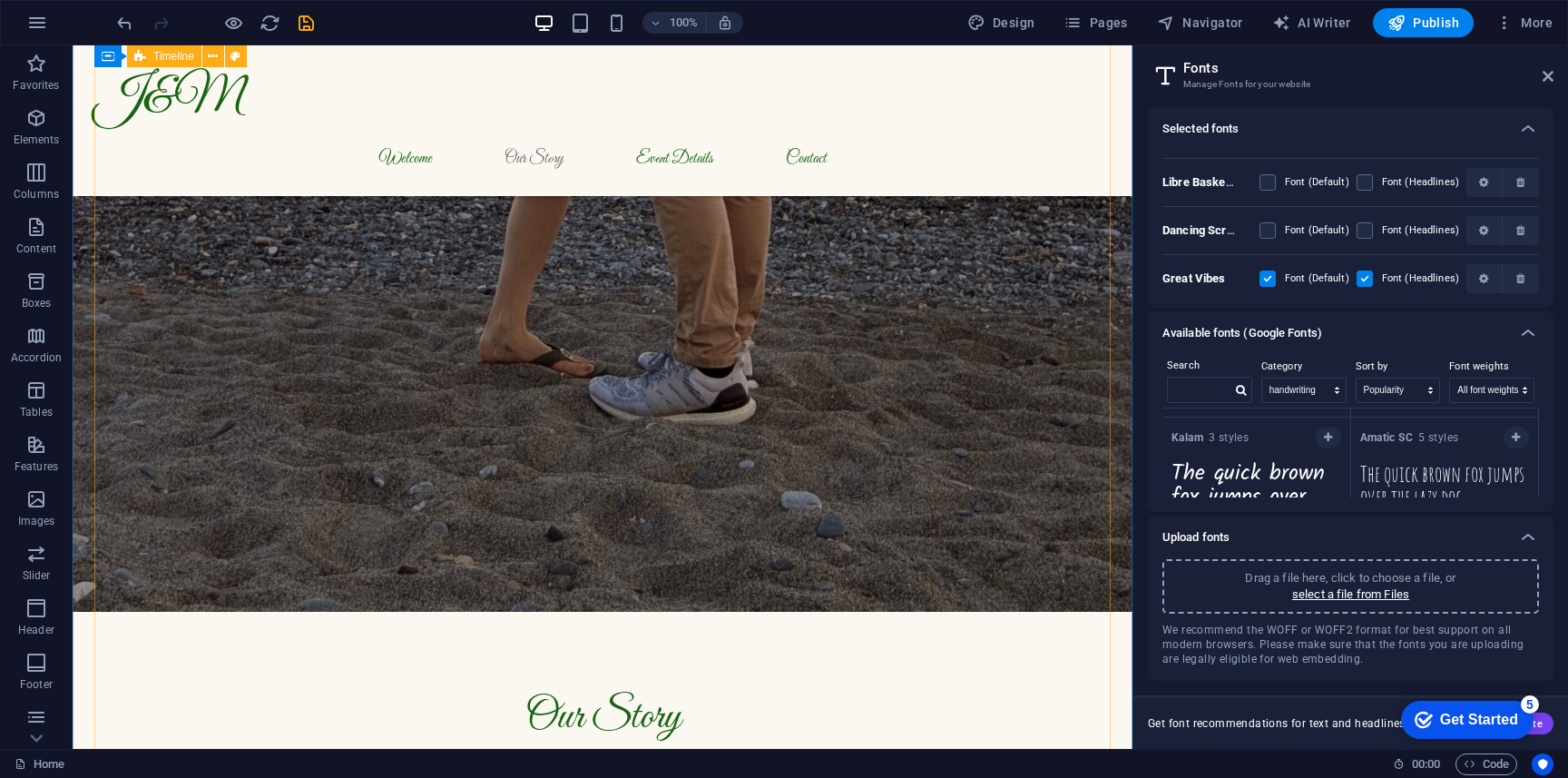
scroll to position [1403, 0]
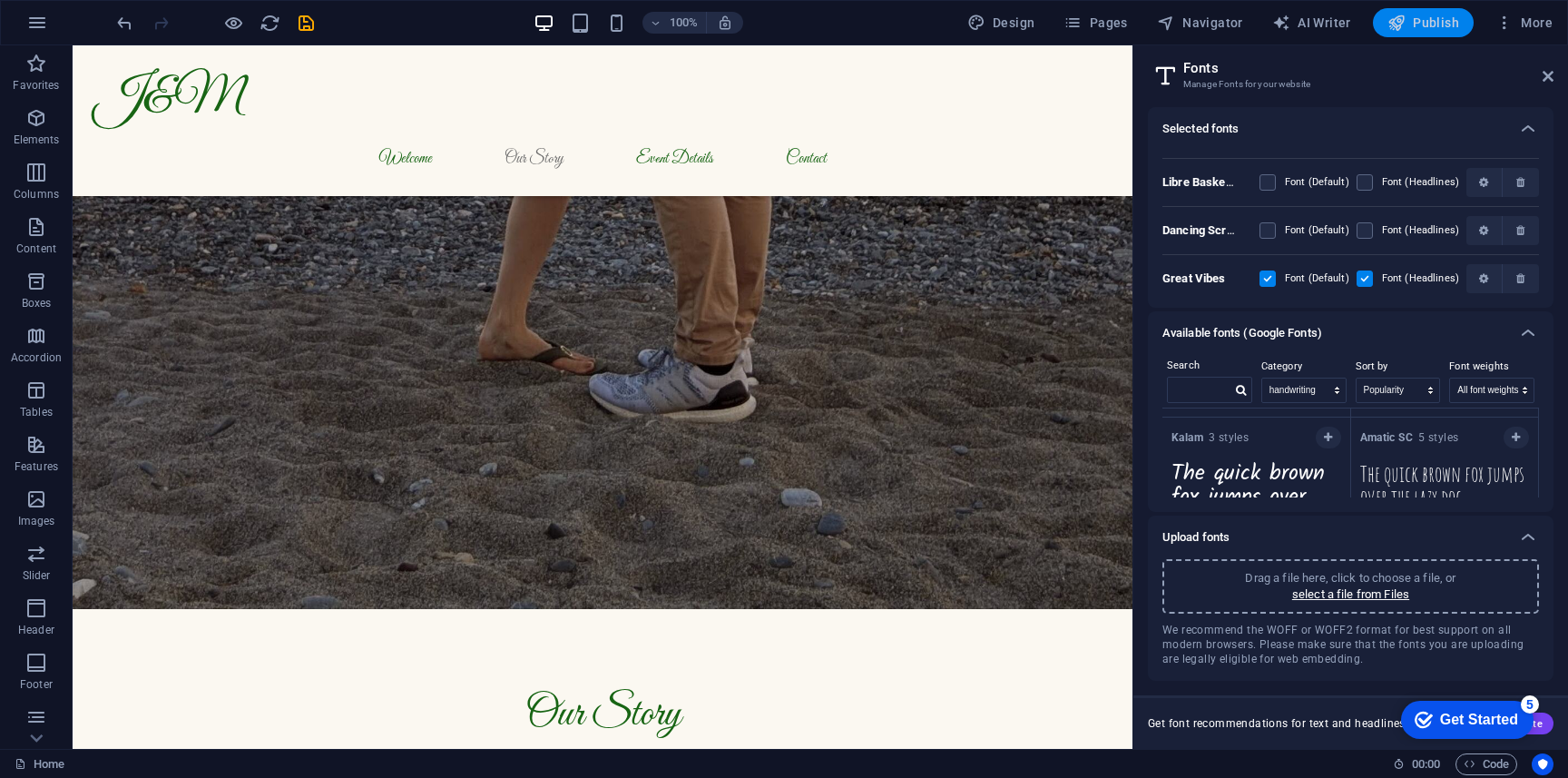
click at [1419, 12] on button "Publish" at bounding box center [1423, 22] width 100 height 29
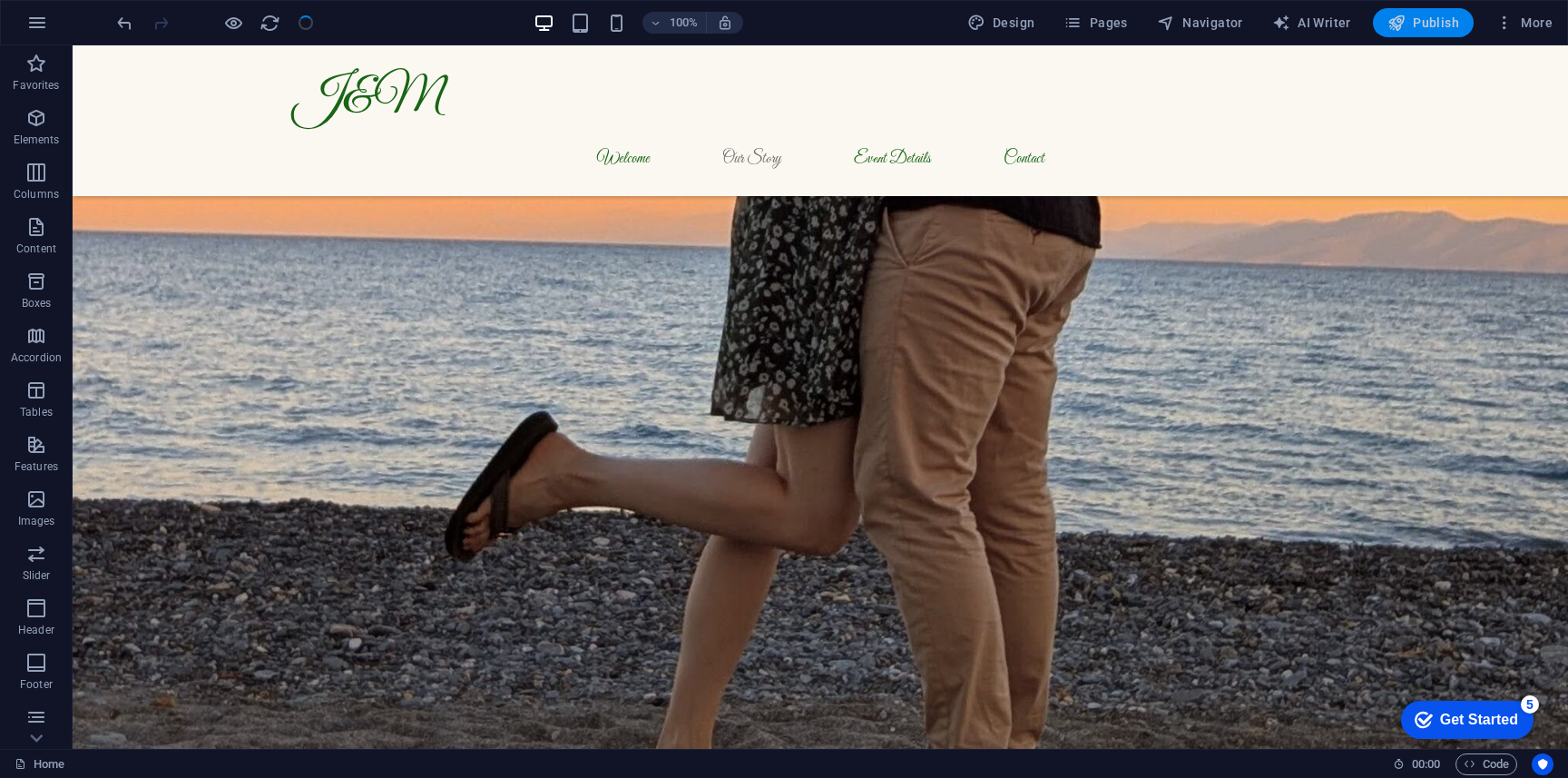
scroll to position [1681, 0]
